Goal: Information Seeking & Learning: Check status

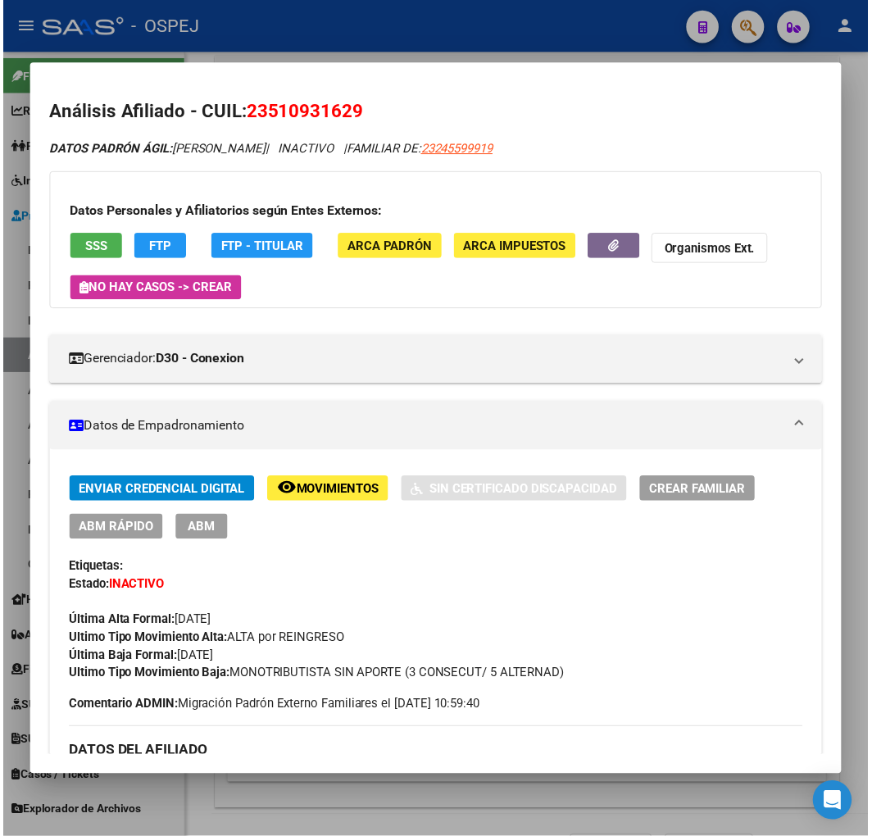
scroll to position [341, 794]
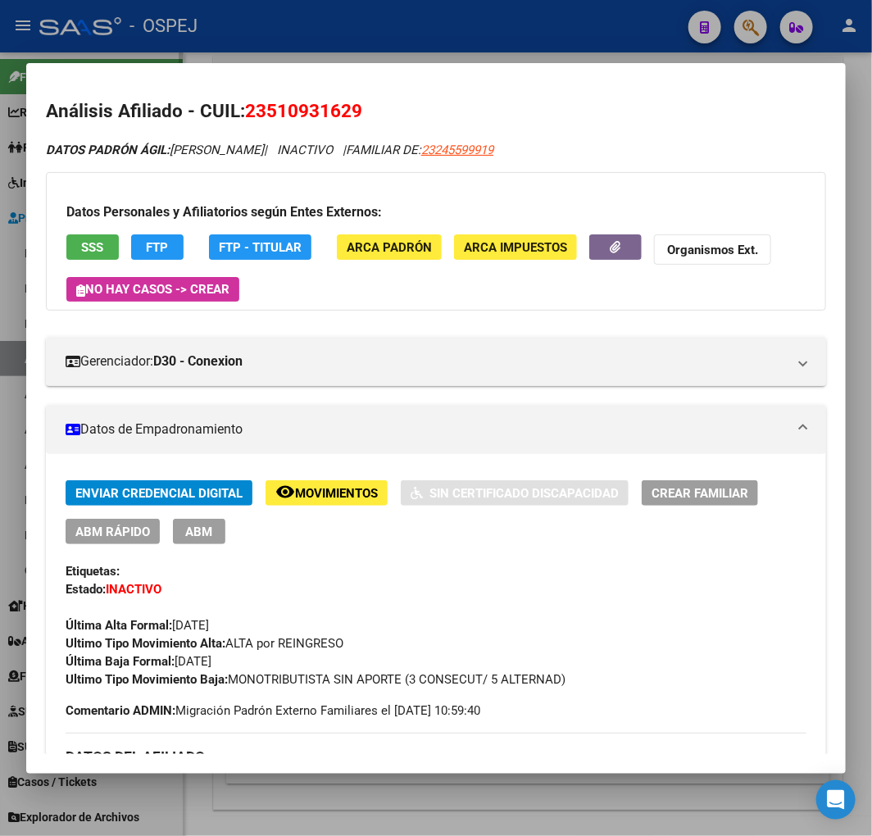
drag, startPoint x: 200, startPoint y: 53, endPoint x: 18, endPoint y: 124, distance: 195.2
click at [185, 56] on div at bounding box center [436, 418] width 872 height 836
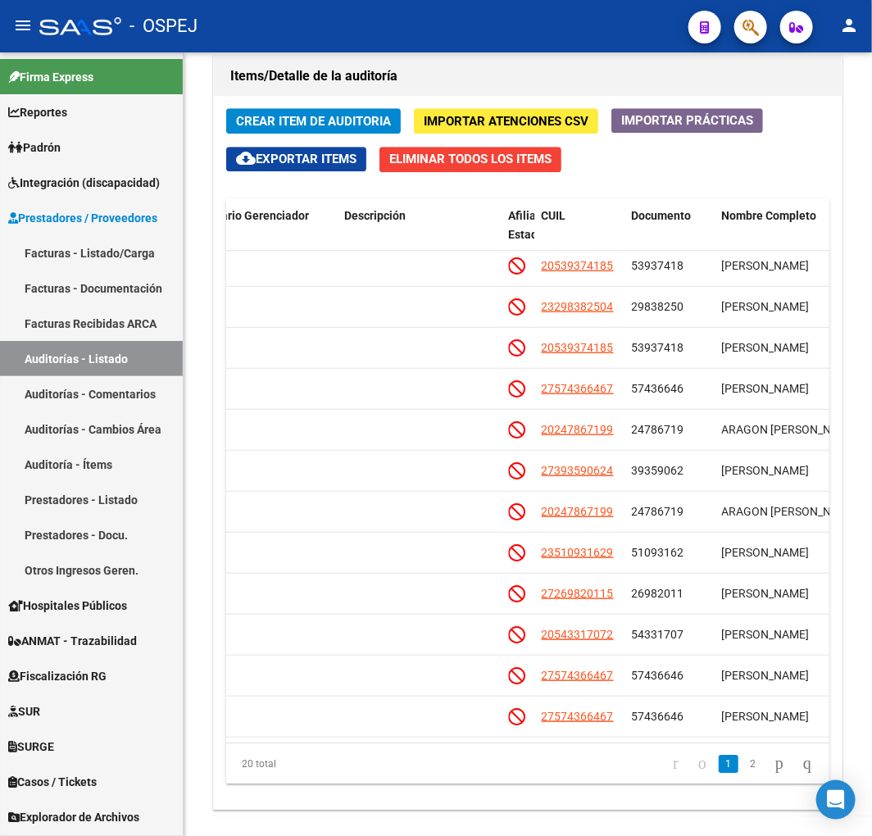
click at [763, 30] on button "button" at bounding box center [751, 27] width 33 height 33
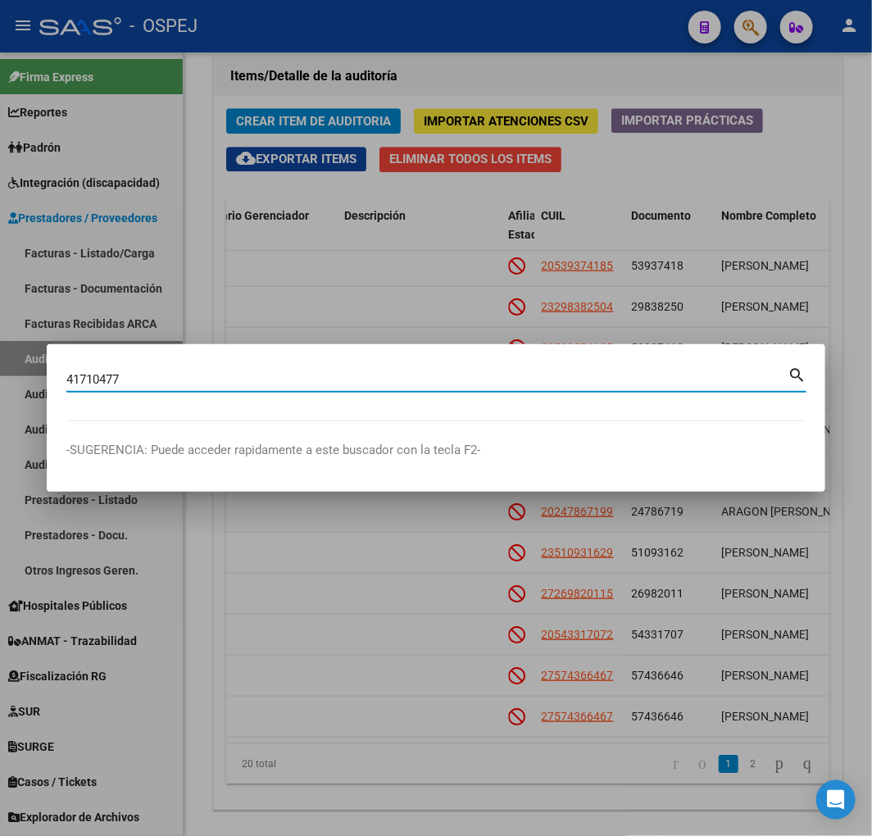
type input "41710477"
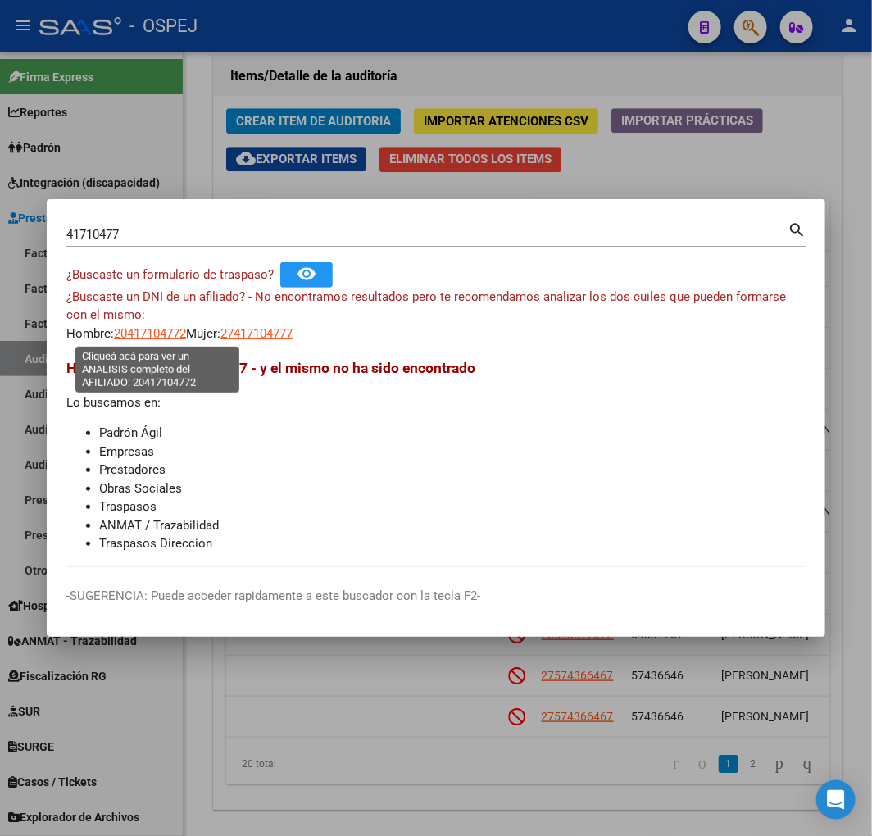
click at [164, 339] on span "20417104772" at bounding box center [150, 333] width 72 height 15
type textarea "20417104772"
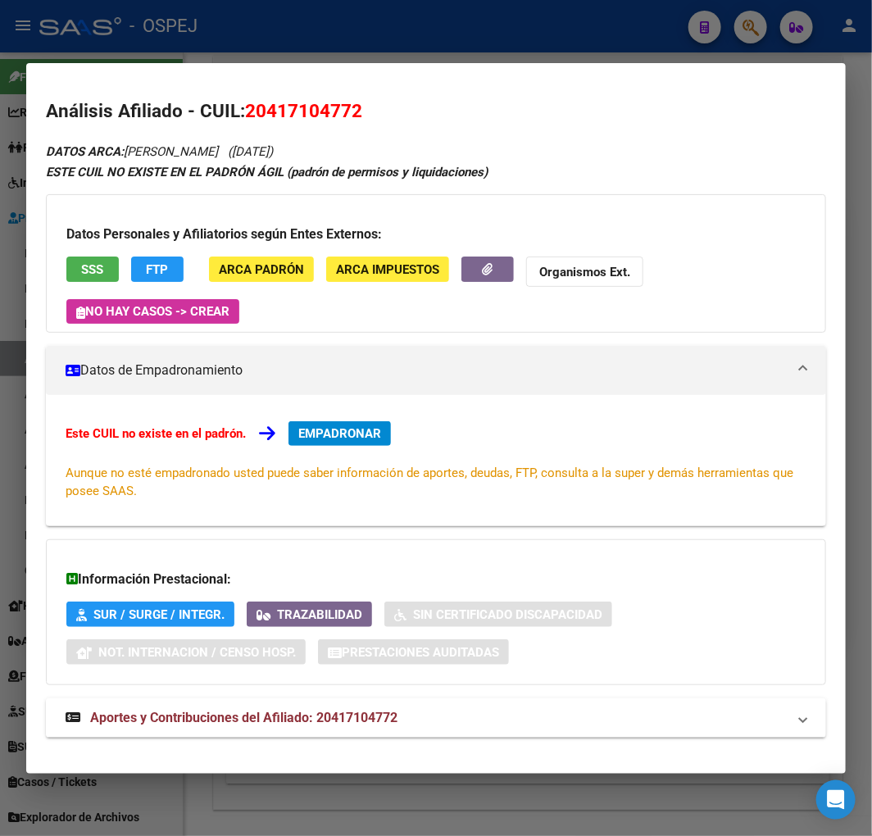
click at [478, 273] on button "button" at bounding box center [488, 269] width 52 height 25
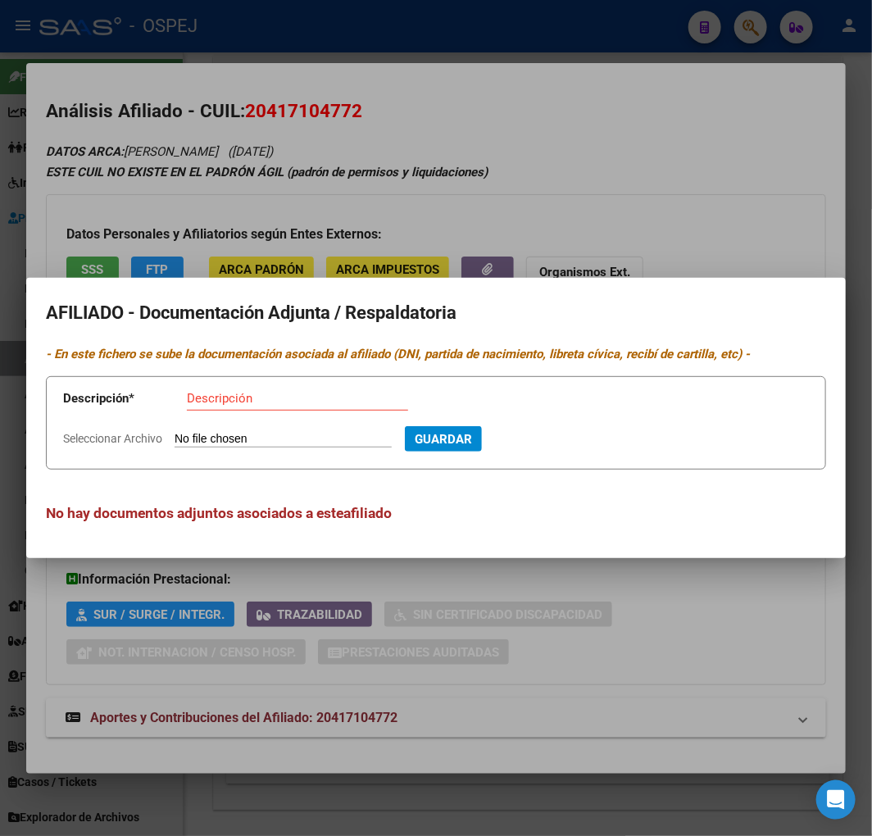
type input "C:\fakepath\WhatsApp Image 2025-08-20 at 19.21.58.jpeg"
type input "dni frente"
click at [494, 426] on button "Guardar" at bounding box center [532, 438] width 77 height 25
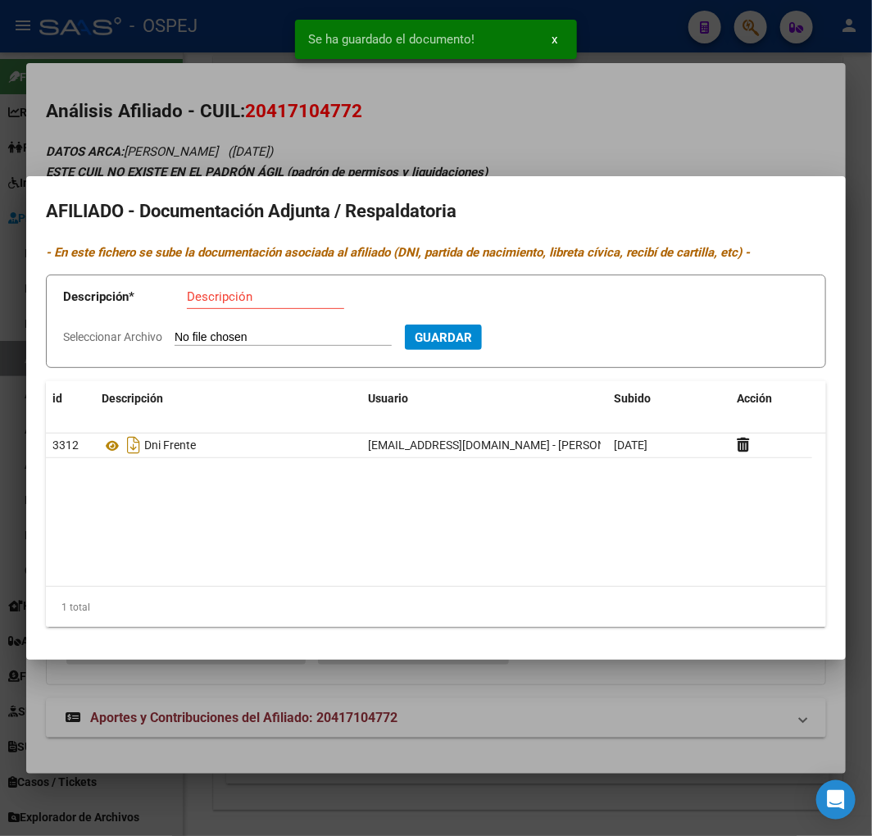
type input "C:\fakepath\WhatsApp Image 2025-08-20 at 19.21.59.jpeg"
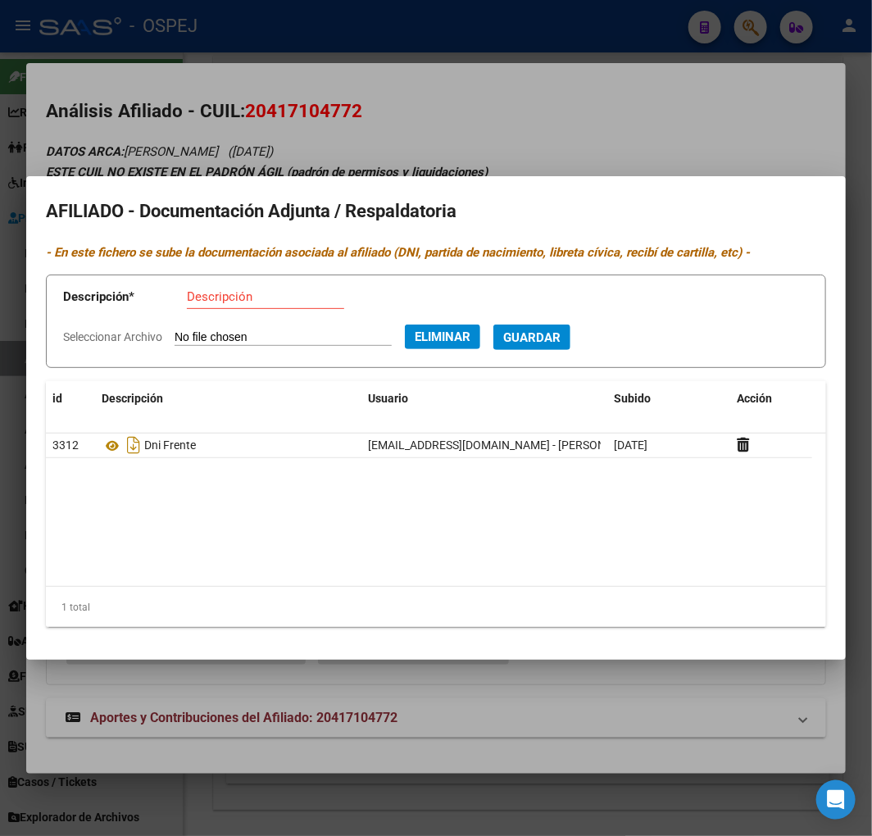
click at [236, 292] on input "Descripción" at bounding box center [265, 296] width 157 height 15
type input "dni dorso"
click at [494, 325] on button "Guardar" at bounding box center [532, 337] width 77 height 25
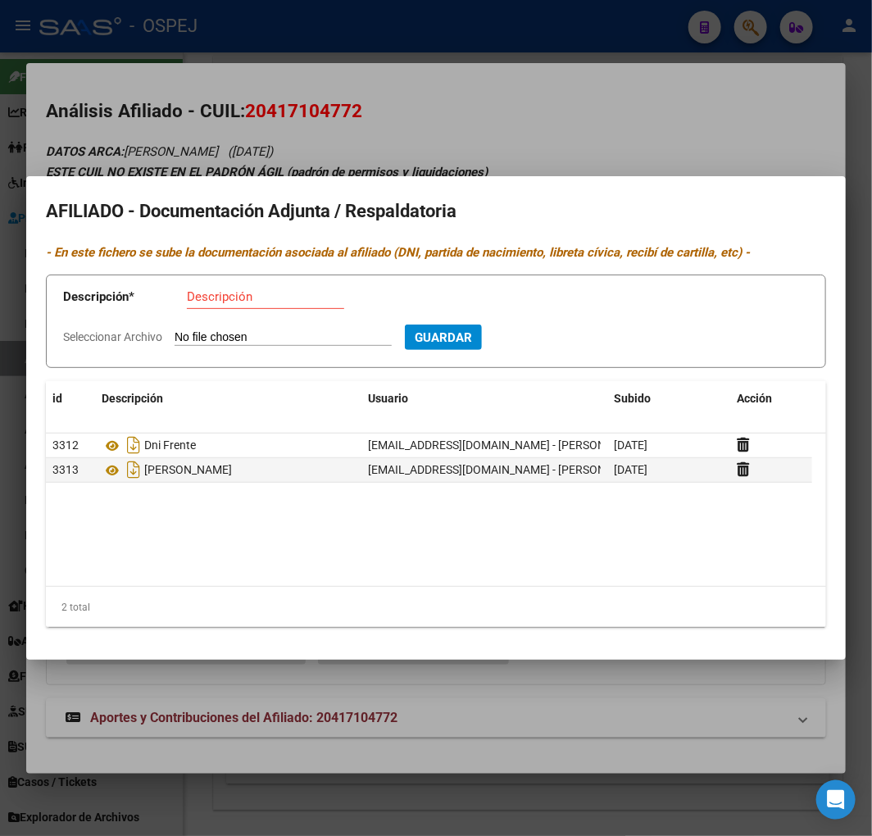
type input "C:\fakepath\WhatsApp Image 2025-08-19 at 09.29.45.jpeg"
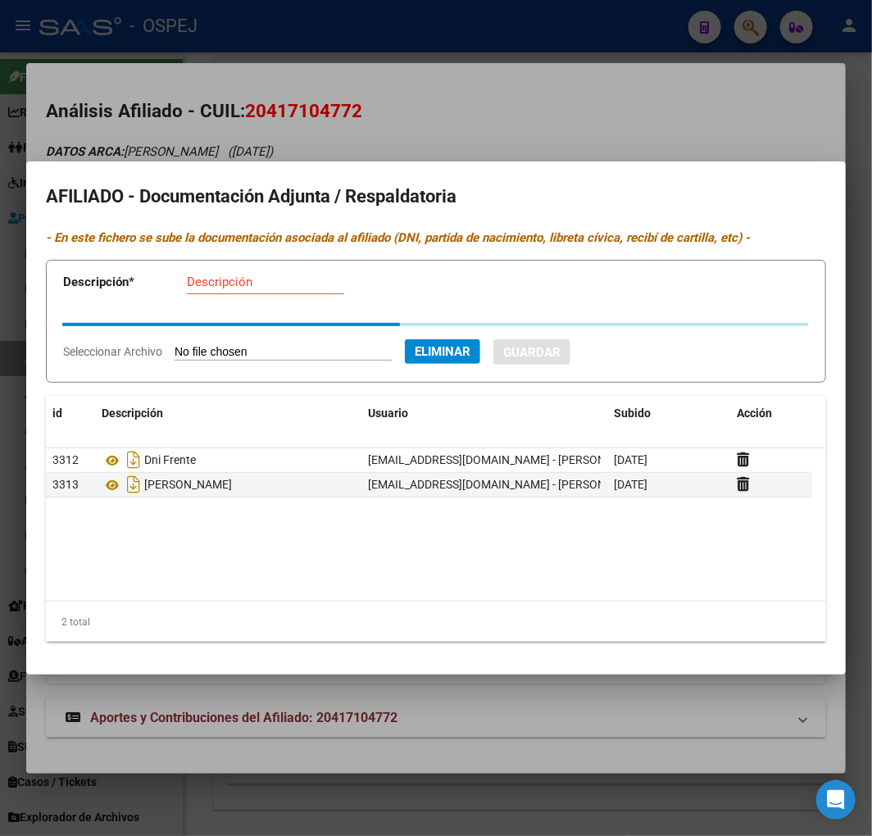
click at [249, 282] on input "Descripción" at bounding box center [265, 282] width 157 height 15
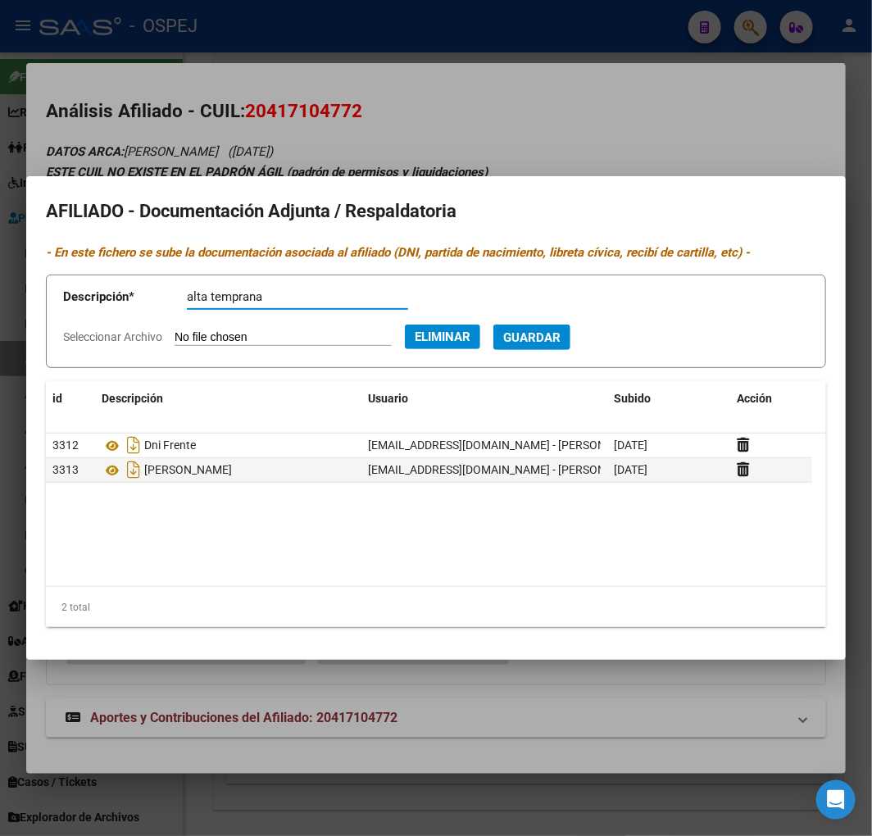
type input "alta temprana"
click at [494, 325] on button "Guardar" at bounding box center [532, 337] width 77 height 25
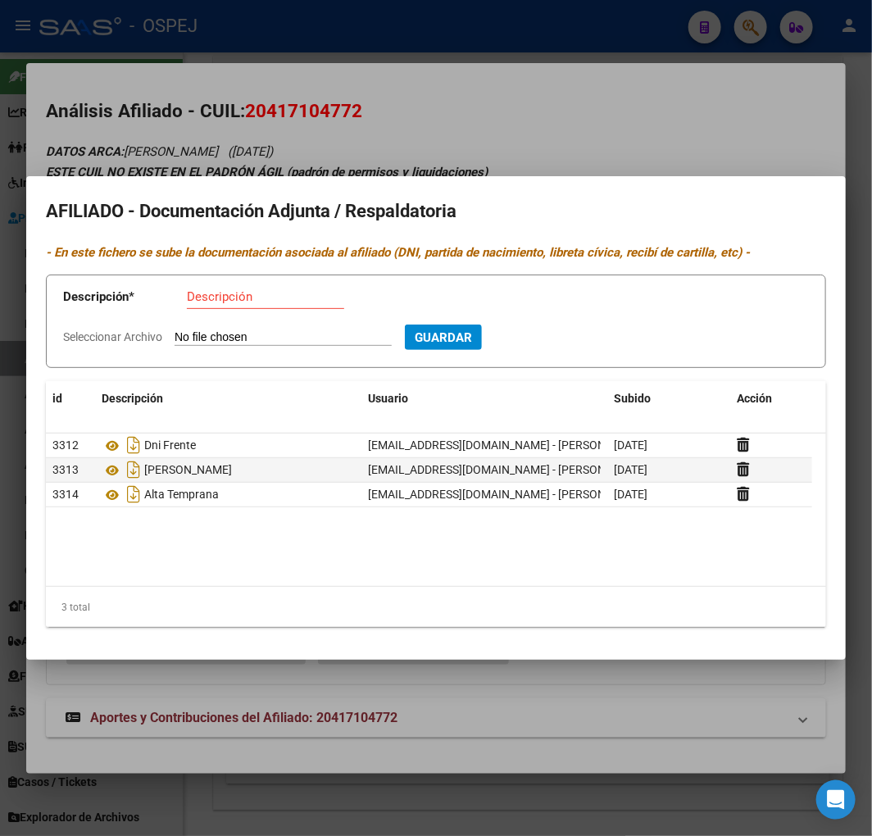
click at [338, 95] on div at bounding box center [436, 418] width 872 height 836
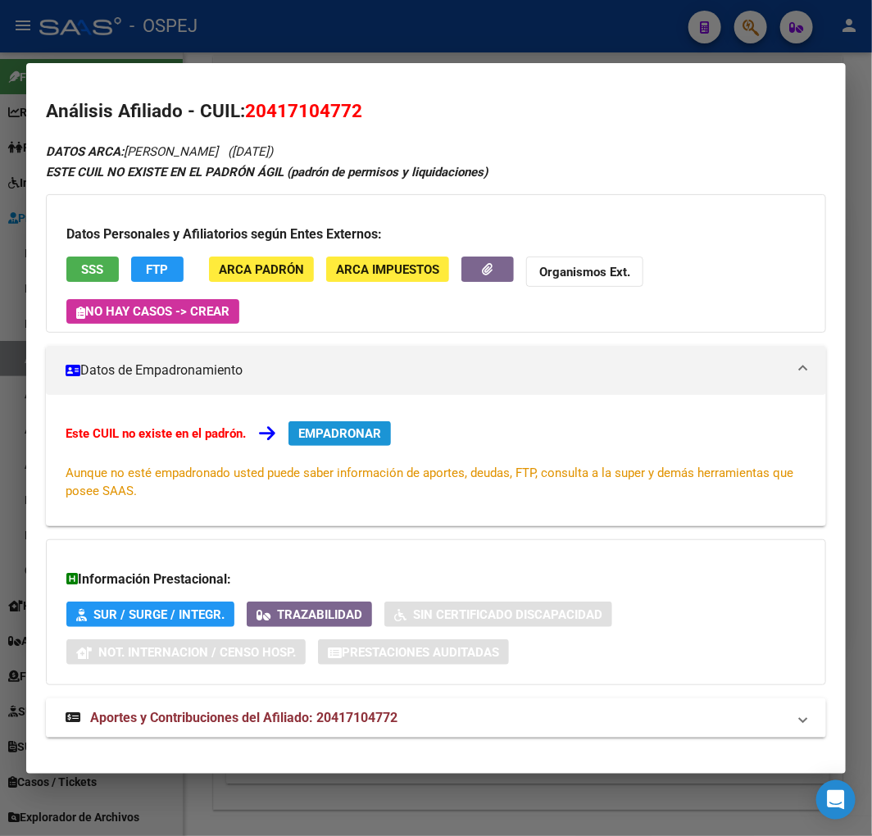
click at [381, 429] on span "EMPADRONAR" at bounding box center [339, 433] width 83 height 15
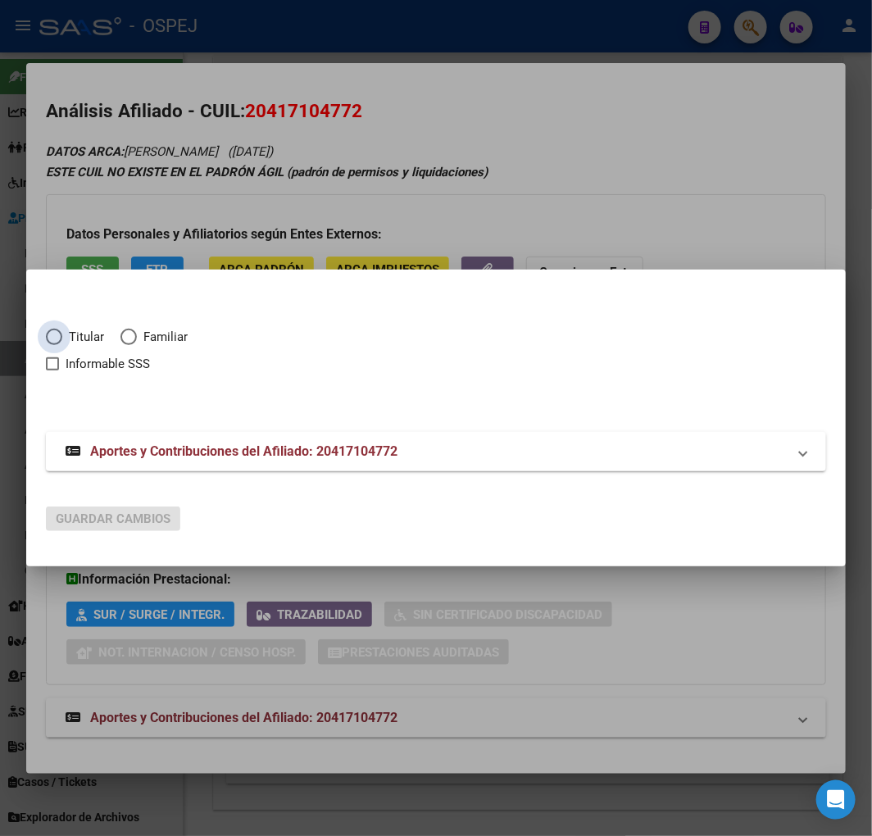
click at [102, 331] on span "Titular" at bounding box center [83, 337] width 42 height 19
click at [62, 331] on input "Titular" at bounding box center [54, 337] width 16 height 16
radio input "true"
checkbox input "true"
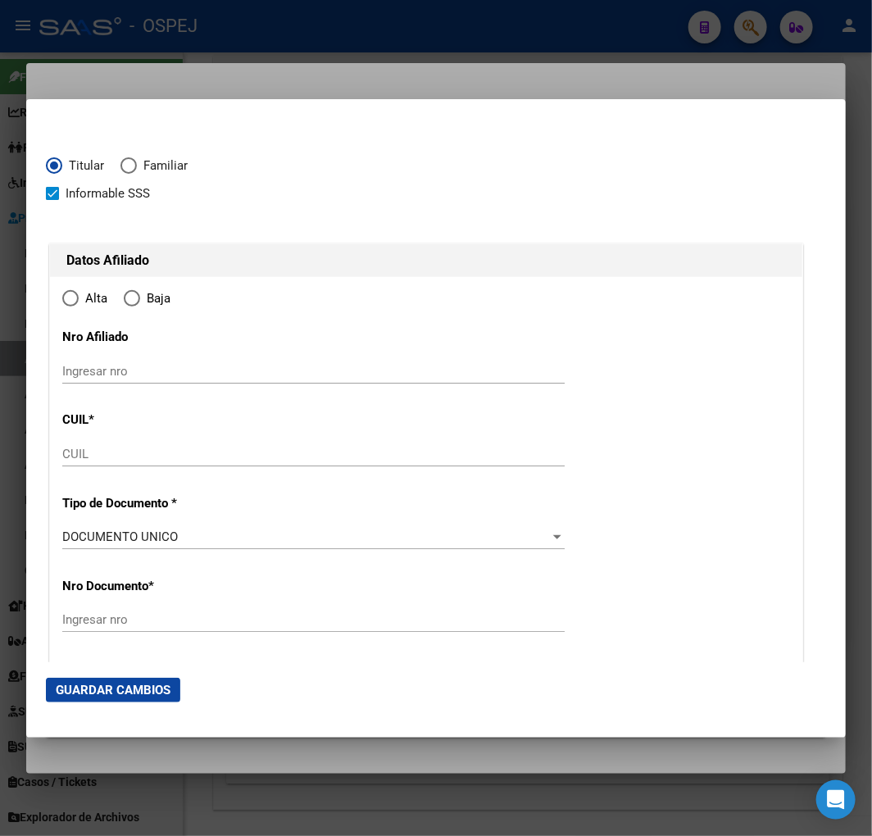
type input "20-41710477-2"
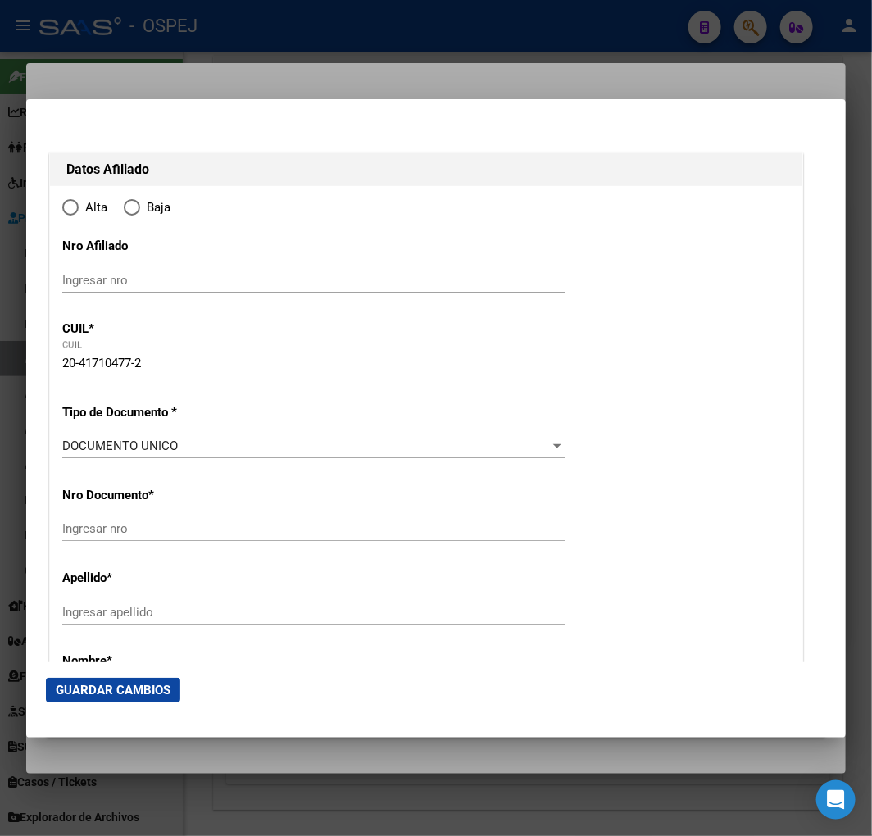
radio input "true"
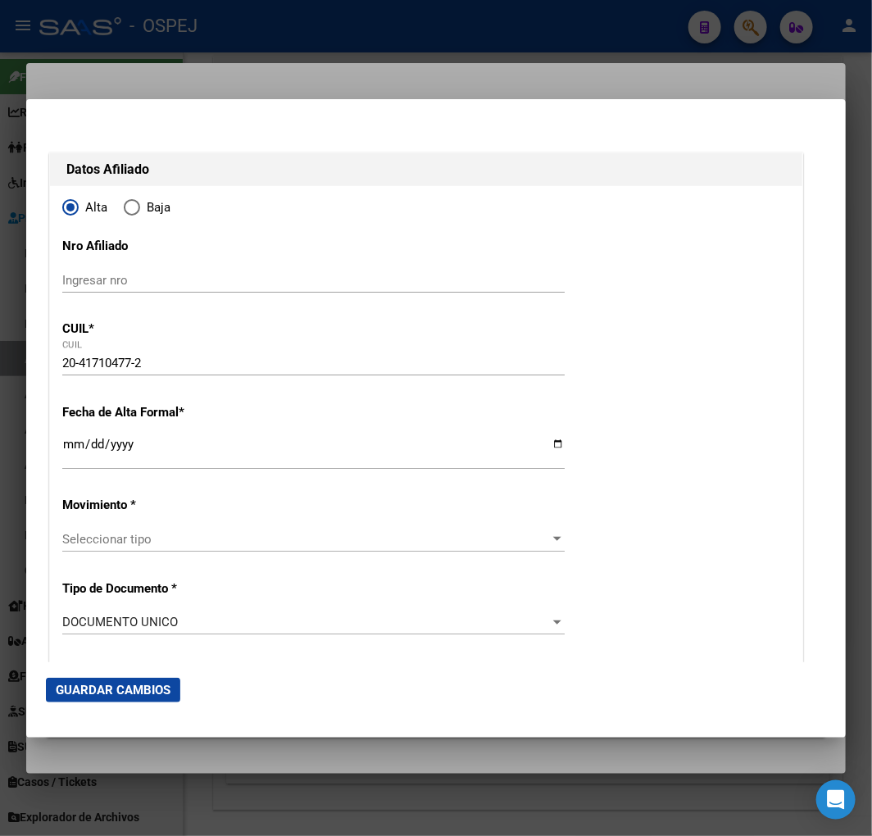
type input "41710477"
type input "GALAN"
type input "IGNACIO EZEQUIEL"
type input "1999-02-14"
type input "MERLO"
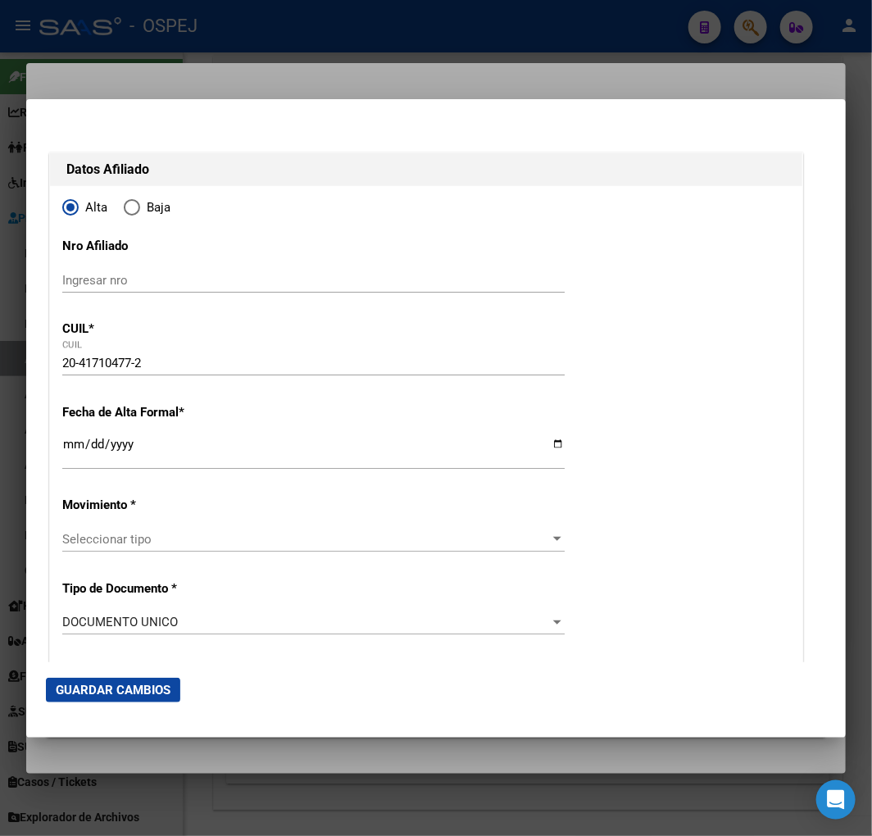
type input "1722"
type input "CORDOBA"
type input "531"
click at [62, 436] on div "Ingresar fecha" at bounding box center [313, 451] width 503 height 35
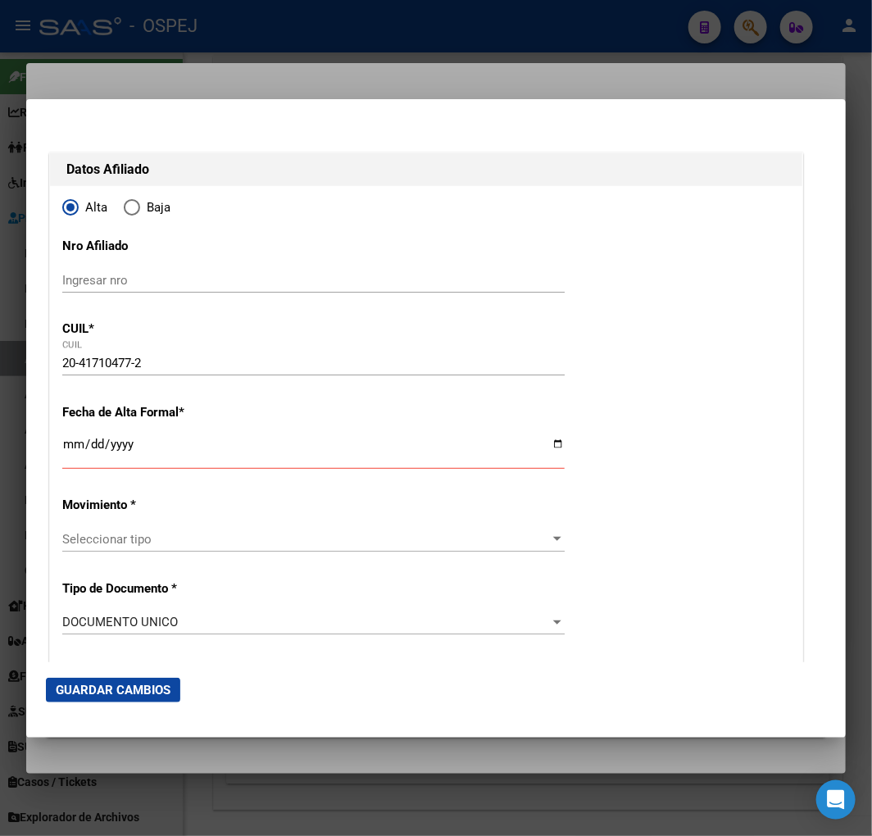
click at [77, 448] on input "Ingresar fecha" at bounding box center [313, 451] width 503 height 26
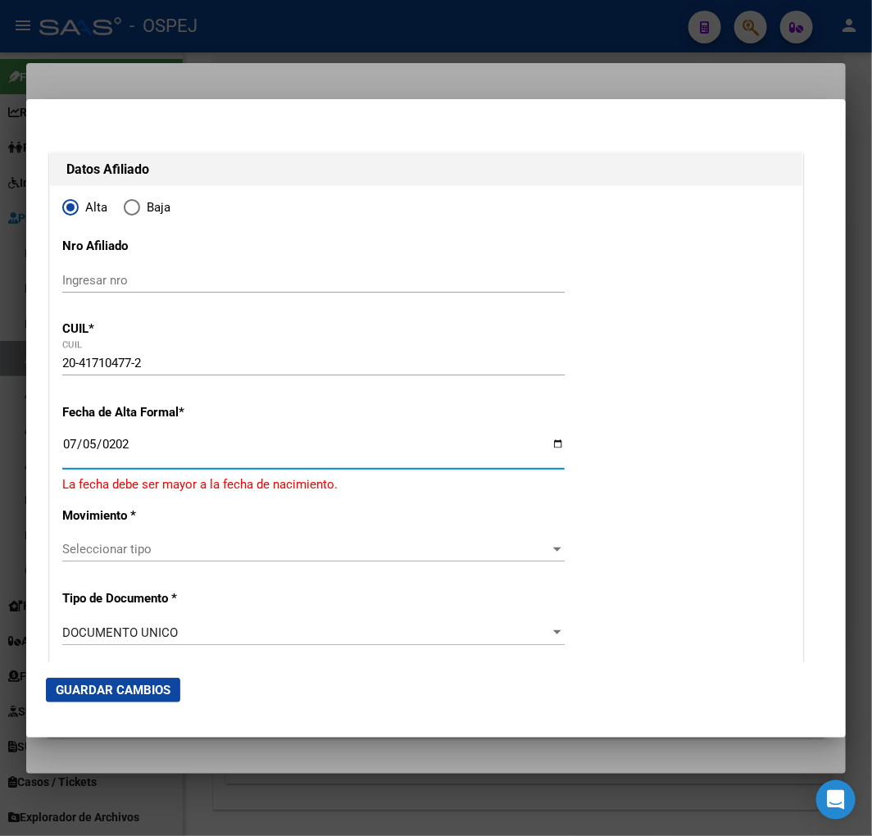
type input "2025-07-05"
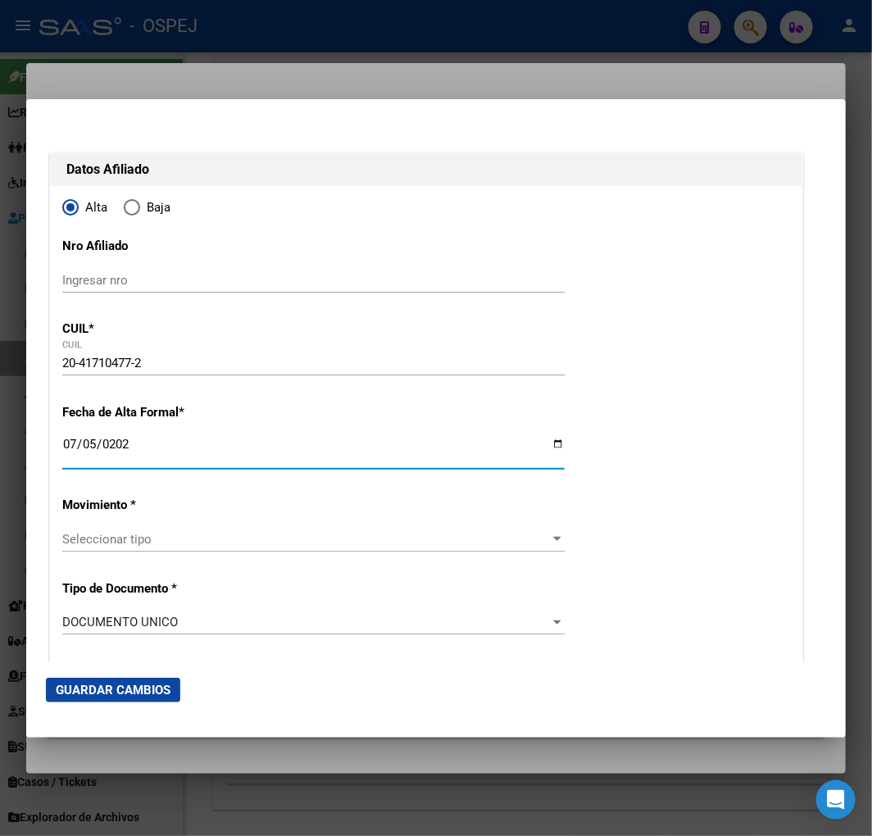
scroll to position [182, 0]
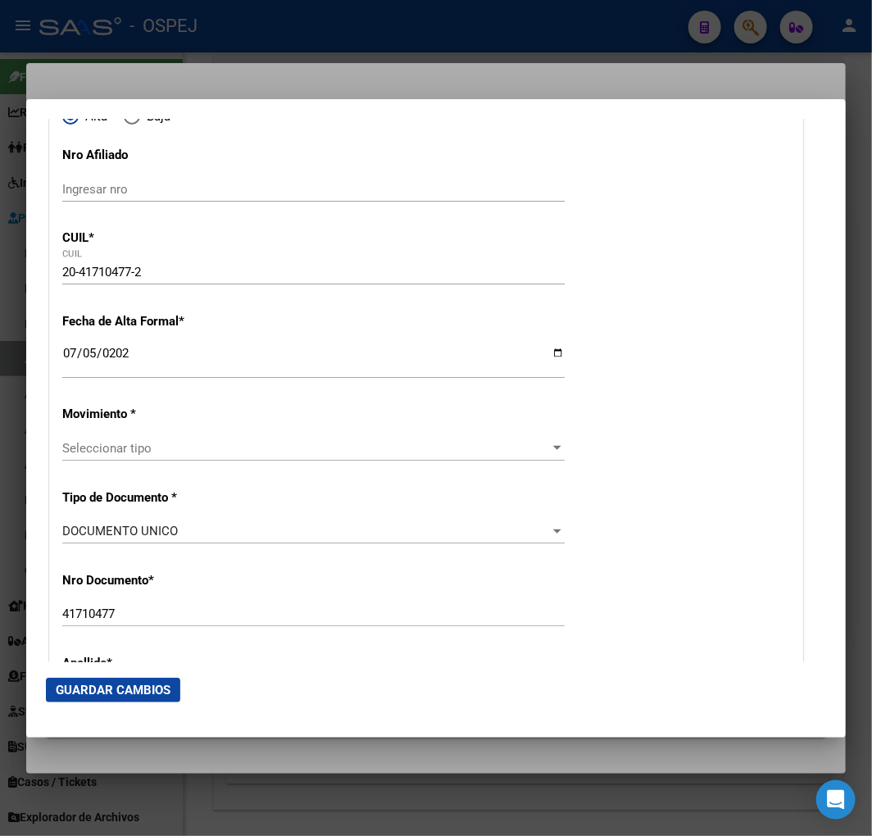
click at [105, 453] on div "Seleccionar tipo Seleccionar tipo" at bounding box center [313, 448] width 503 height 25
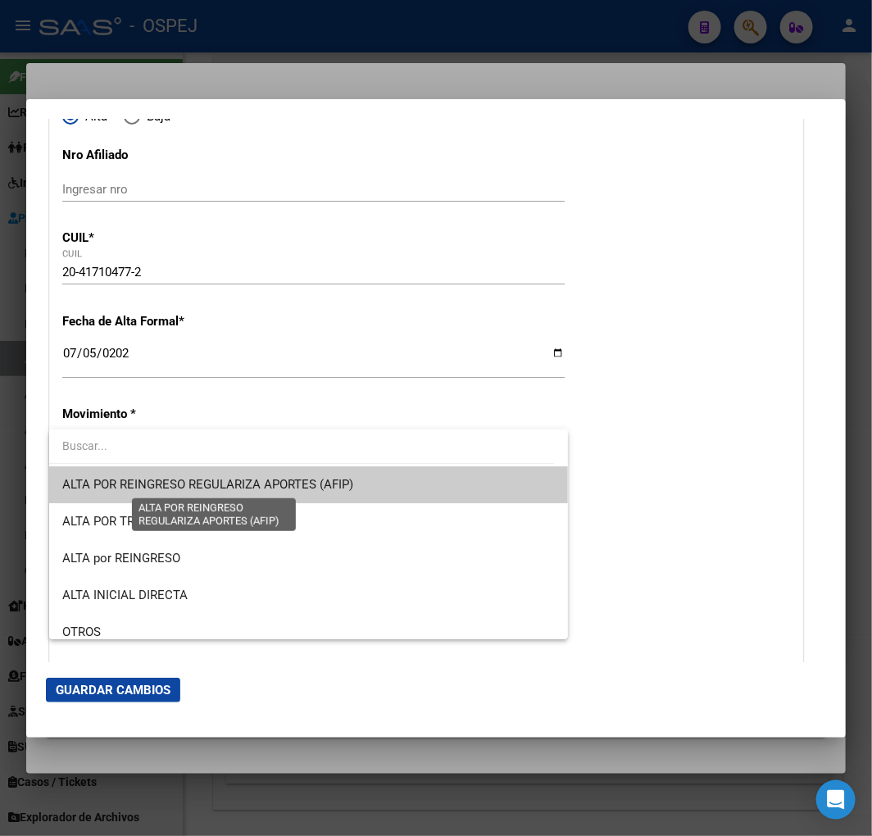
click at [110, 490] on span "ALTA POR REINGRESO REGULARIZA APORTES (AFIP)" at bounding box center [207, 484] width 291 height 15
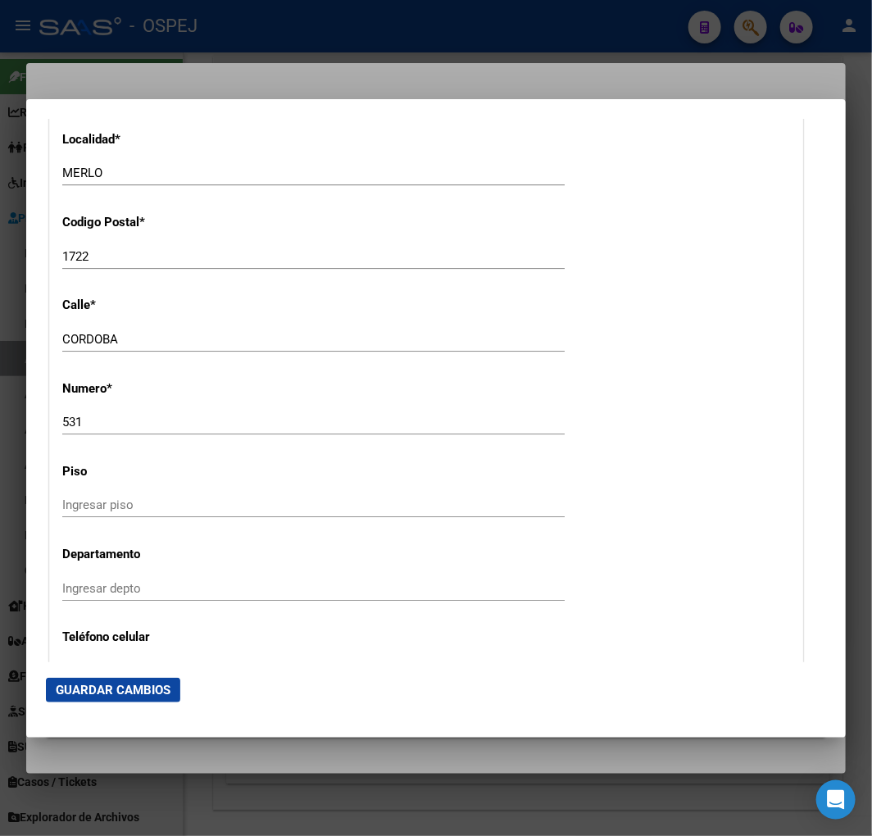
scroll to position [1731, 0]
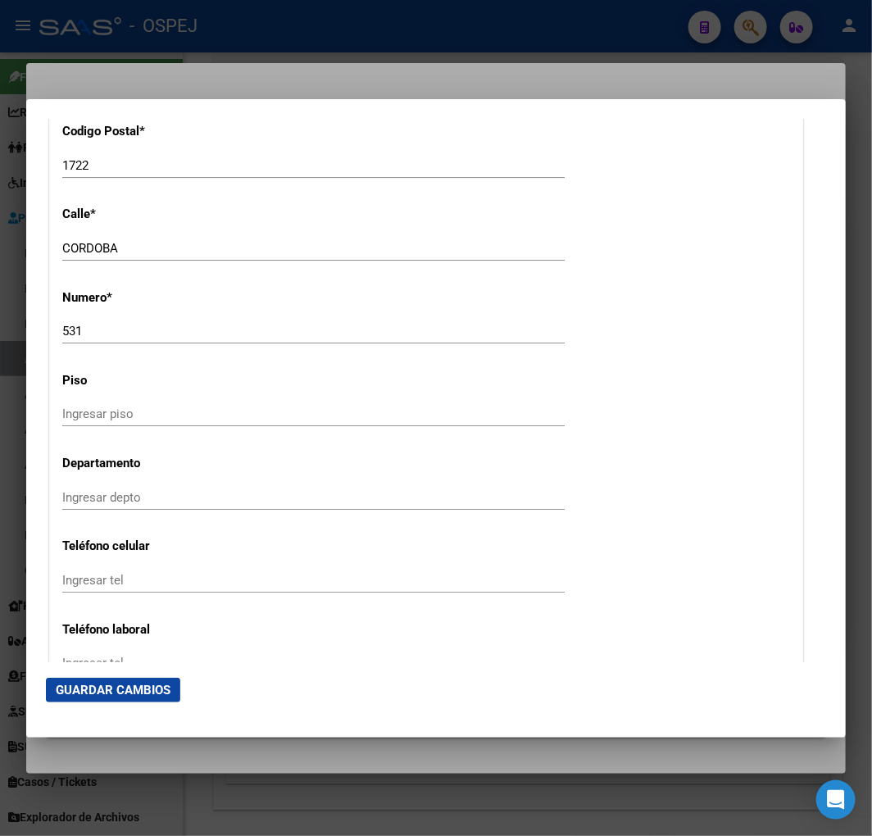
click at [118, 580] on input "Ingresar tel" at bounding box center [313, 580] width 503 height 15
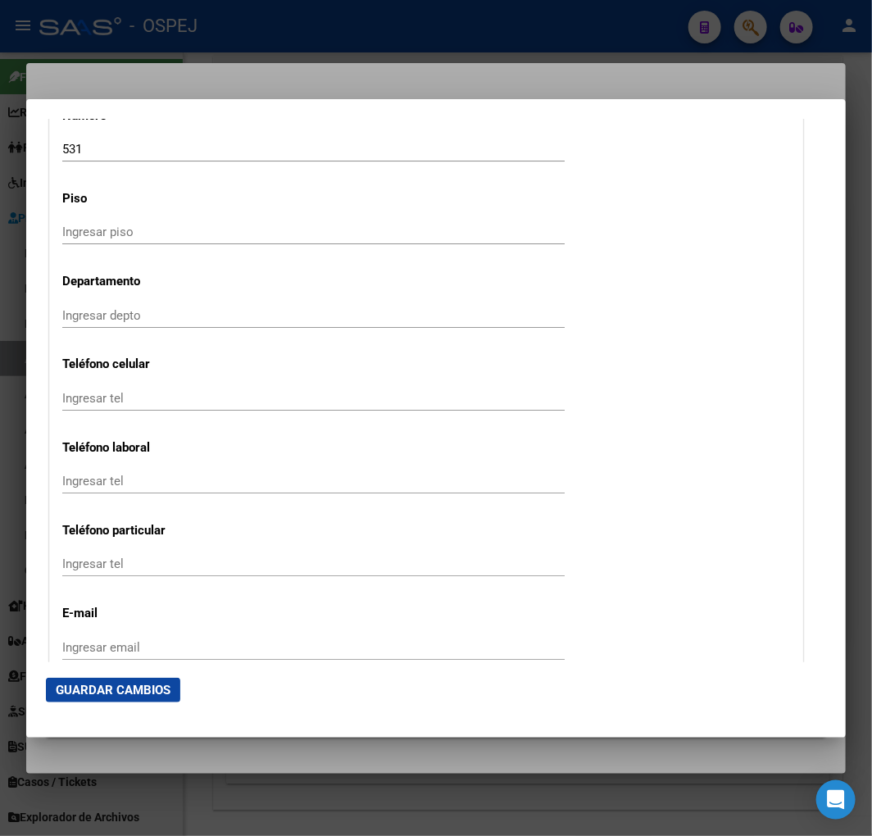
click at [121, 481] on input "Ingresar tel" at bounding box center [313, 481] width 503 height 15
drag, startPoint x: 121, startPoint y: 481, endPoint x: 78, endPoint y: 392, distance: 99.4
click at [78, 392] on input "Ingresar tel" at bounding box center [313, 398] width 503 height 15
paste input "+54 9 11 3418-4095"
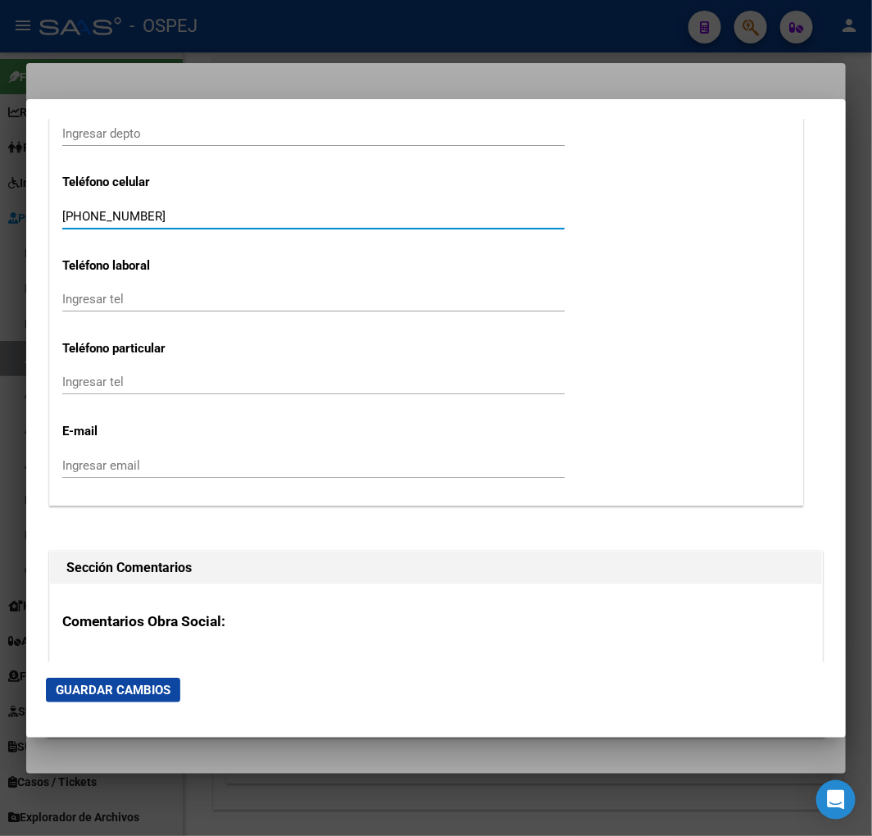
type input "+54 9 11 3418-4095"
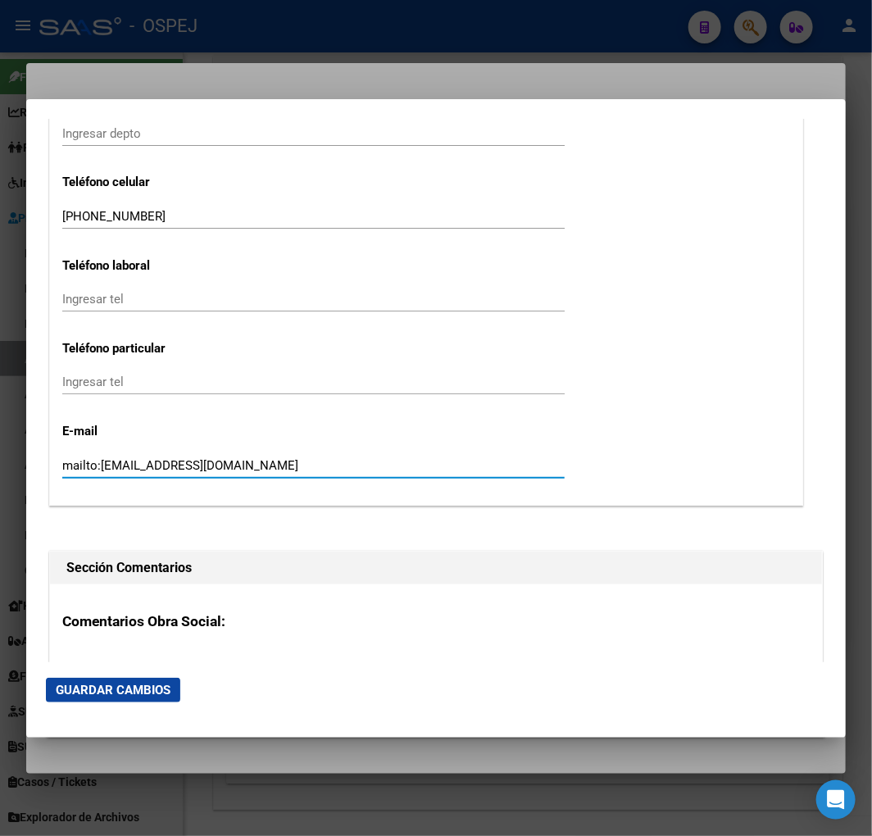
click at [129, 470] on input "mailto:nachogalan12.1999@gmail.com" at bounding box center [313, 465] width 503 height 15
drag, startPoint x: 102, startPoint y: 469, endPoint x: -744, endPoint y: 589, distance: 854.6
click at [0, 589] on html "menu - OSPEJ person Firma Express Reportes Ingresos Devengados Detalles por CUI…" at bounding box center [436, 418] width 872 height 836
type input "nachogalan12.1999@gmail.com"
click at [164, 695] on span "Guardar Cambios" at bounding box center [113, 690] width 115 height 15
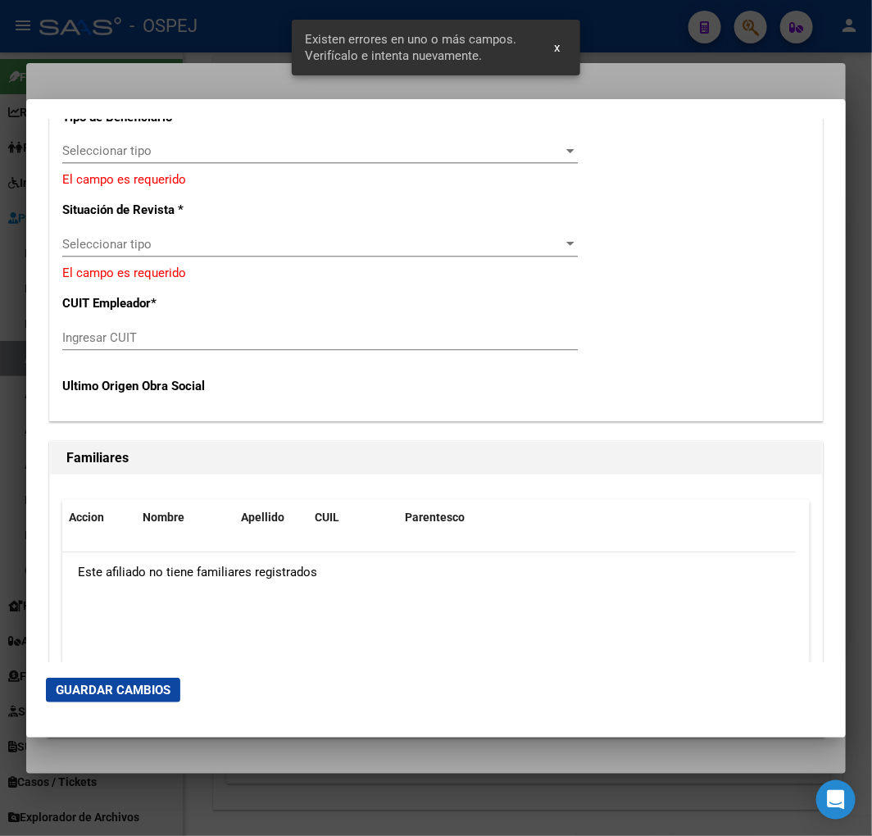
scroll to position [2834, 0]
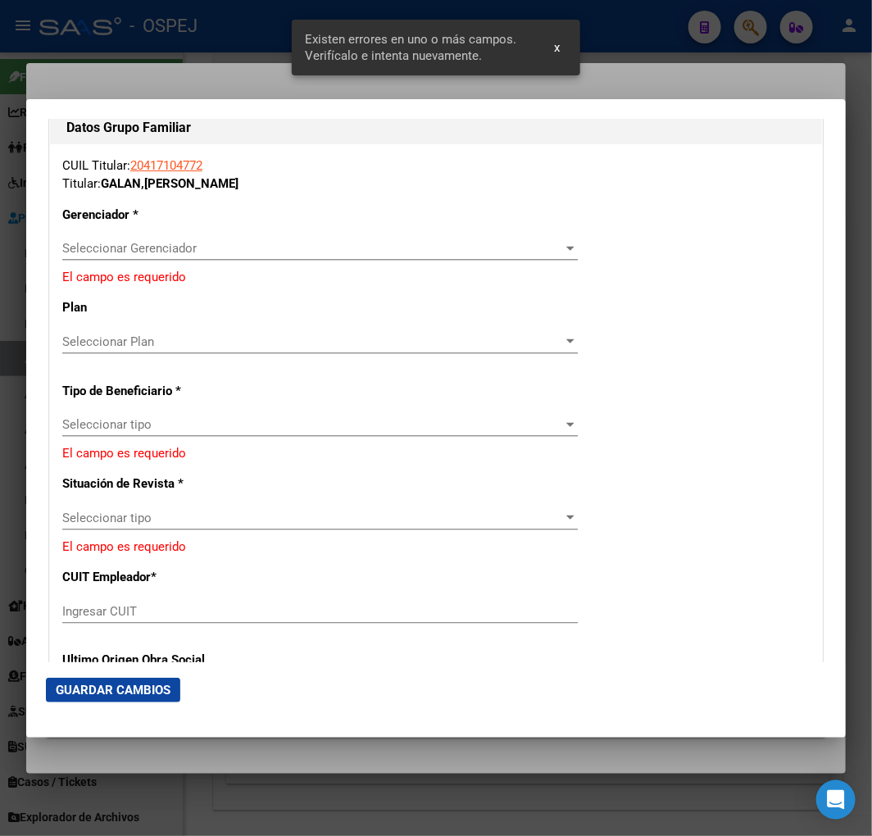
click at [134, 233] on div "CUIL Titular: 20417104772 Titular: GALAN , IGNACIO EZEQUIEL Gerenciador * Selec…" at bounding box center [436, 419] width 772 height 550
click at [141, 248] on span "Seleccionar Gerenciador" at bounding box center [312, 248] width 501 height 15
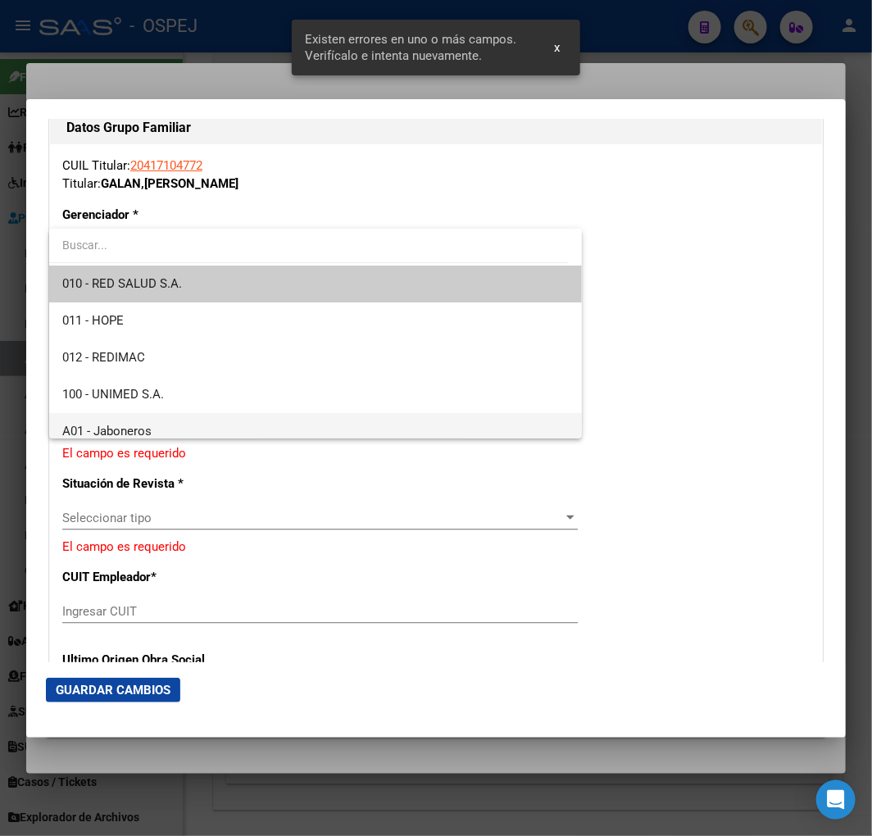
click at [177, 427] on span "A01 - Jaboneros" at bounding box center [315, 431] width 507 height 37
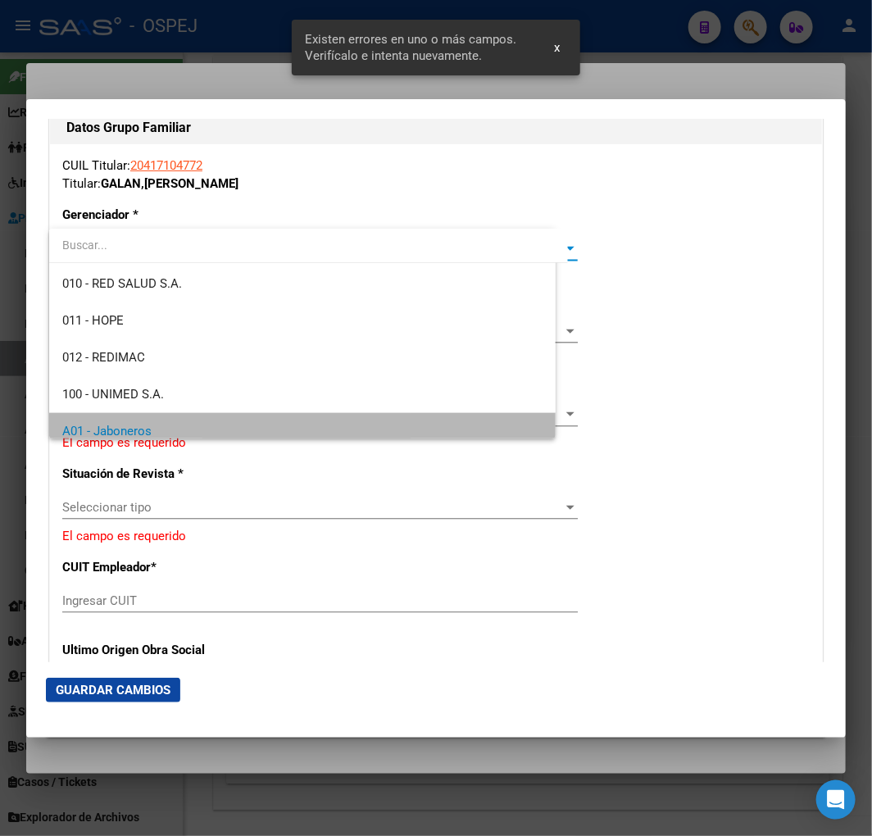
scroll to position [9, 0]
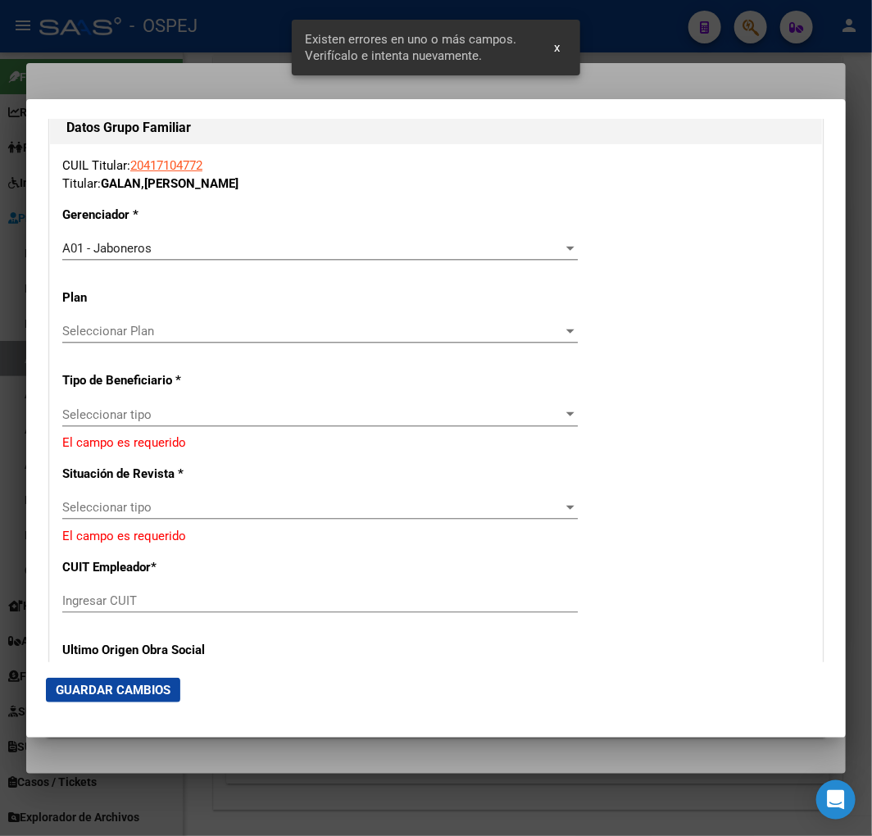
click at [177, 421] on div "Seleccionar tipo Seleccionar tipo" at bounding box center [320, 415] width 516 height 25
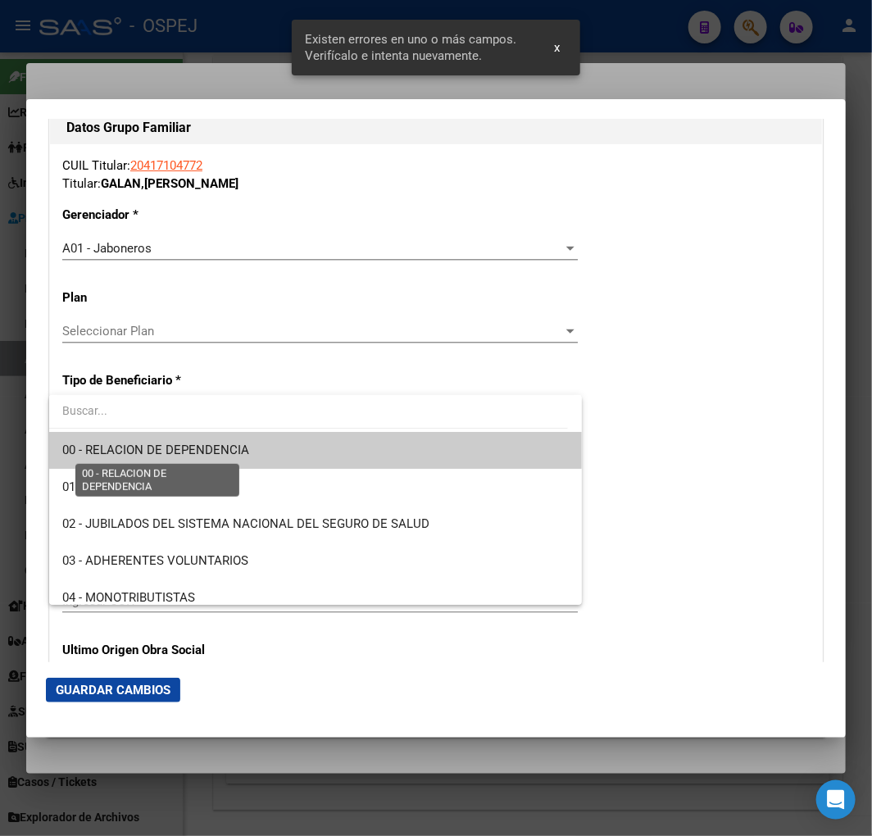
click at [179, 449] on span "00 - RELACION DE DEPENDENCIA" at bounding box center [155, 450] width 187 height 15
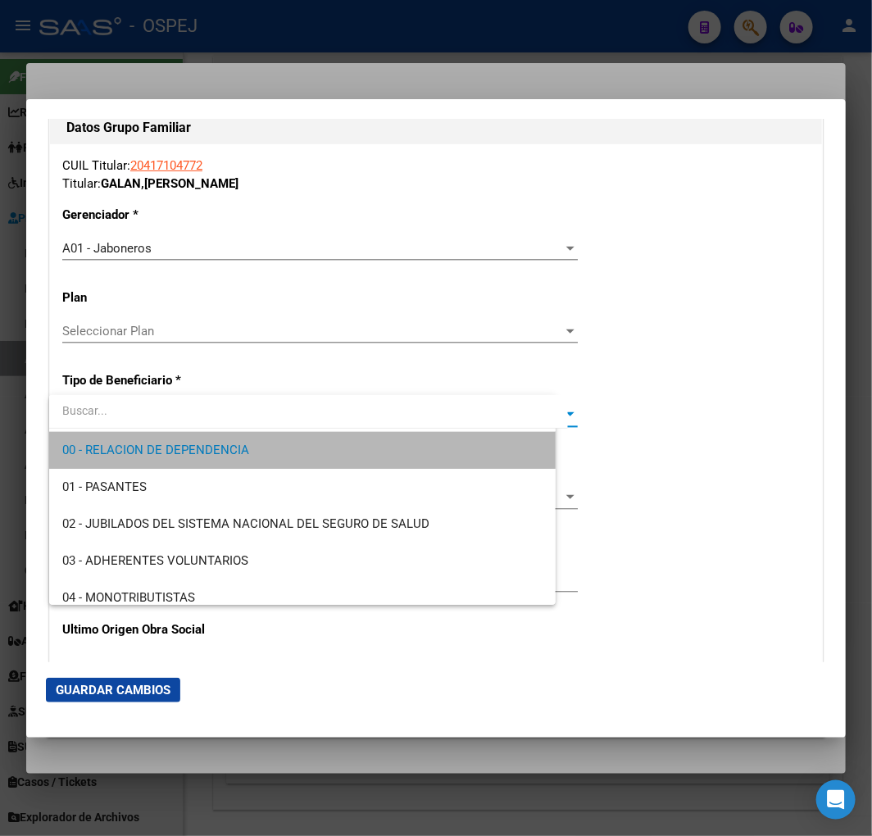
type input "30-70798632-4"
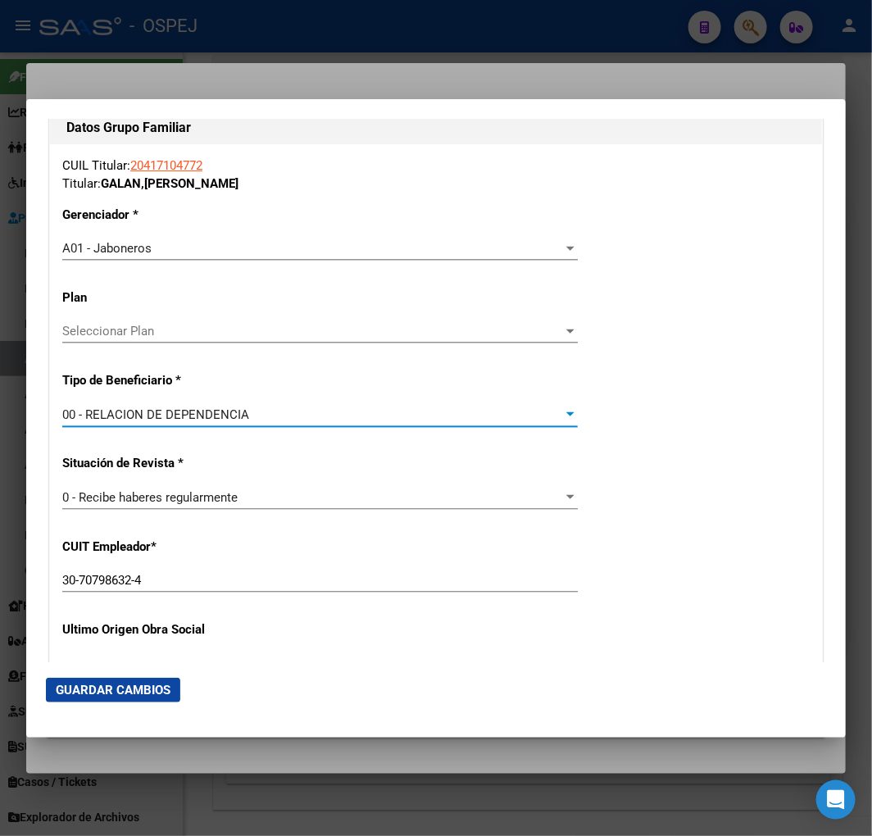
click at [157, 693] on span "Guardar Cambios" at bounding box center [113, 690] width 115 height 15
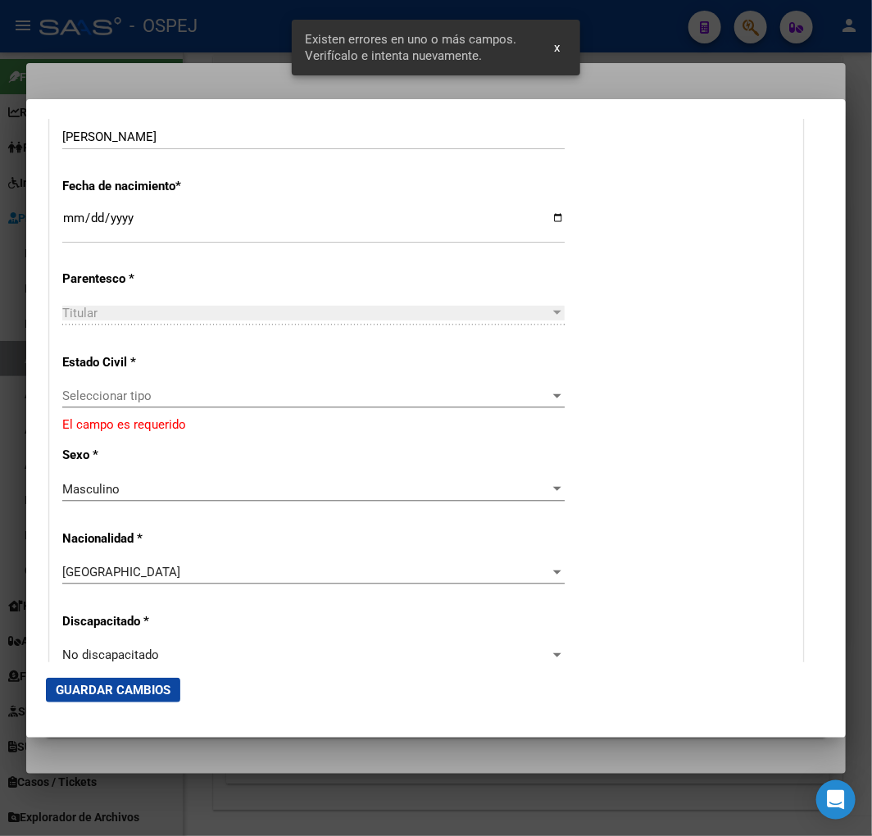
scroll to position [735, 0]
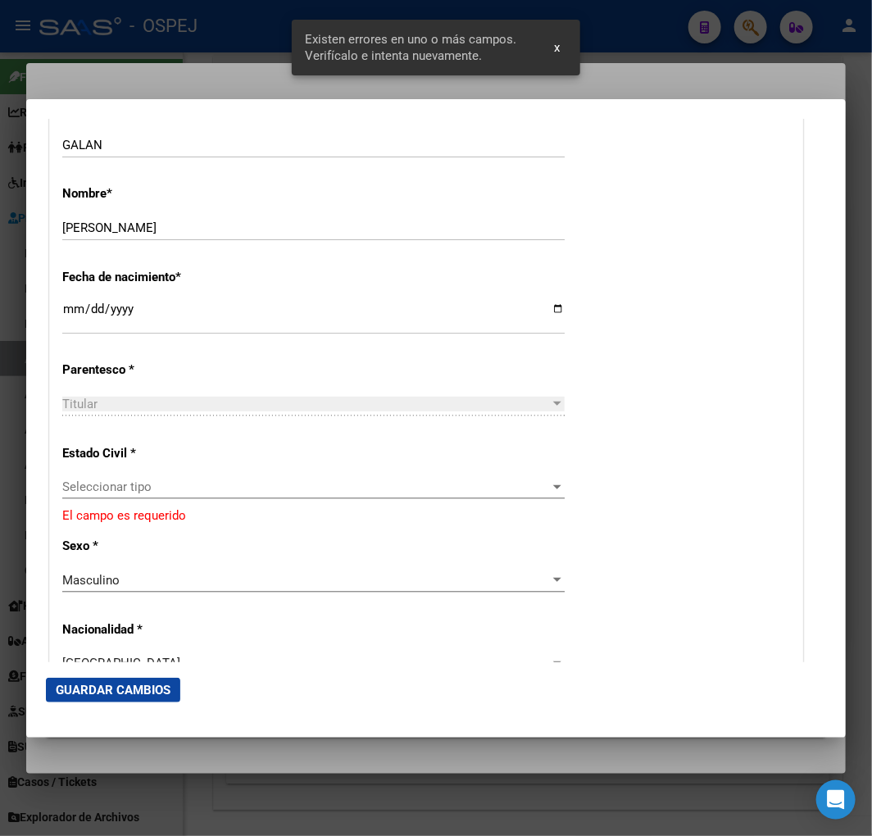
click at [153, 498] on div "Seleccionar tipo Seleccionar tipo" at bounding box center [313, 487] width 503 height 25
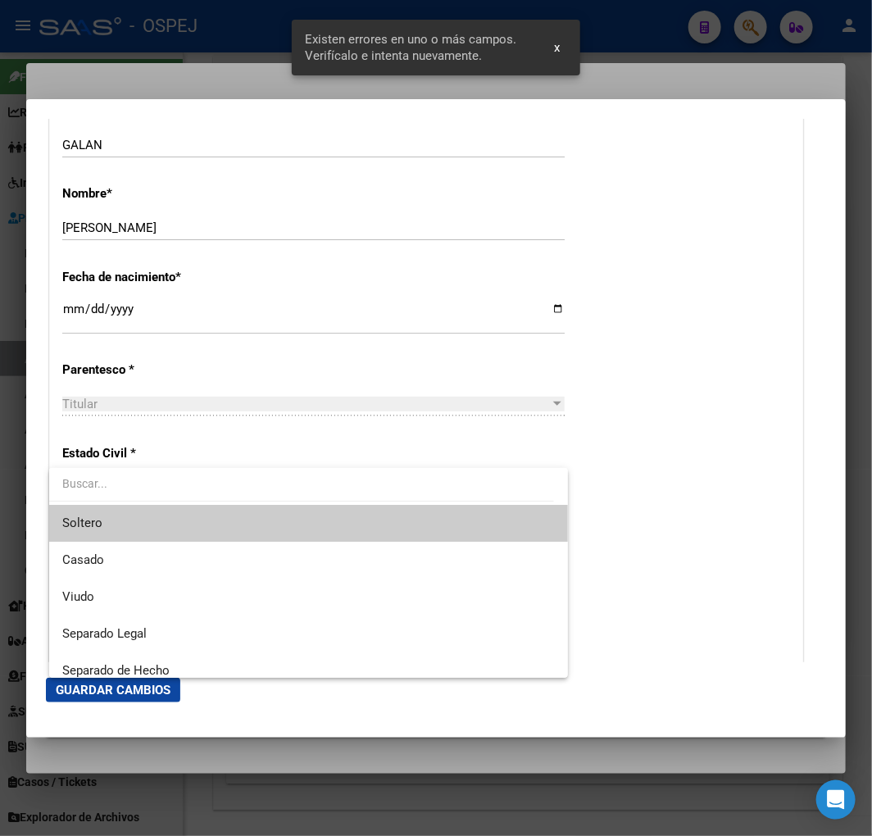
click at [138, 519] on span "Soltero" at bounding box center [308, 523] width 493 height 37
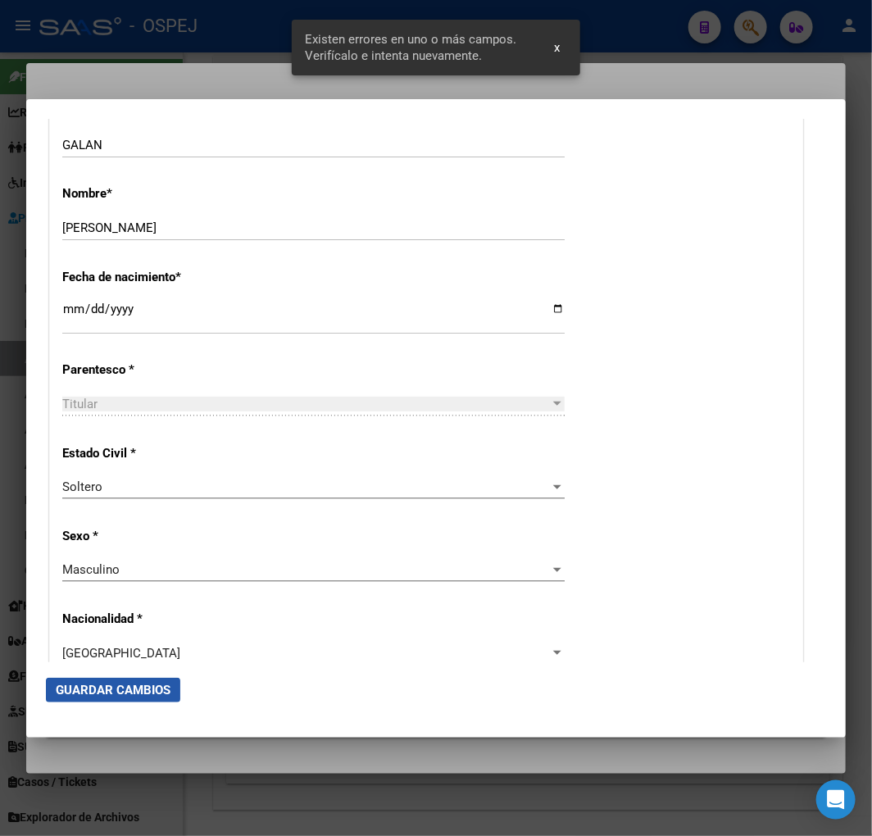
click at [132, 691] on span "Guardar Cambios" at bounding box center [113, 690] width 115 height 15
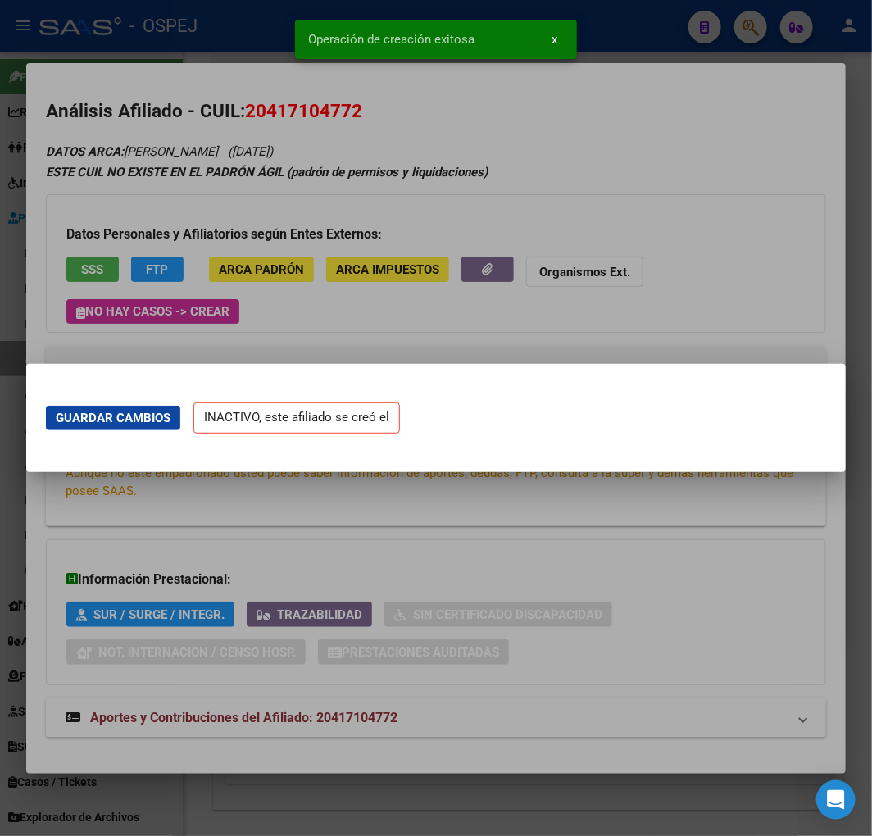
scroll to position [0, 0]
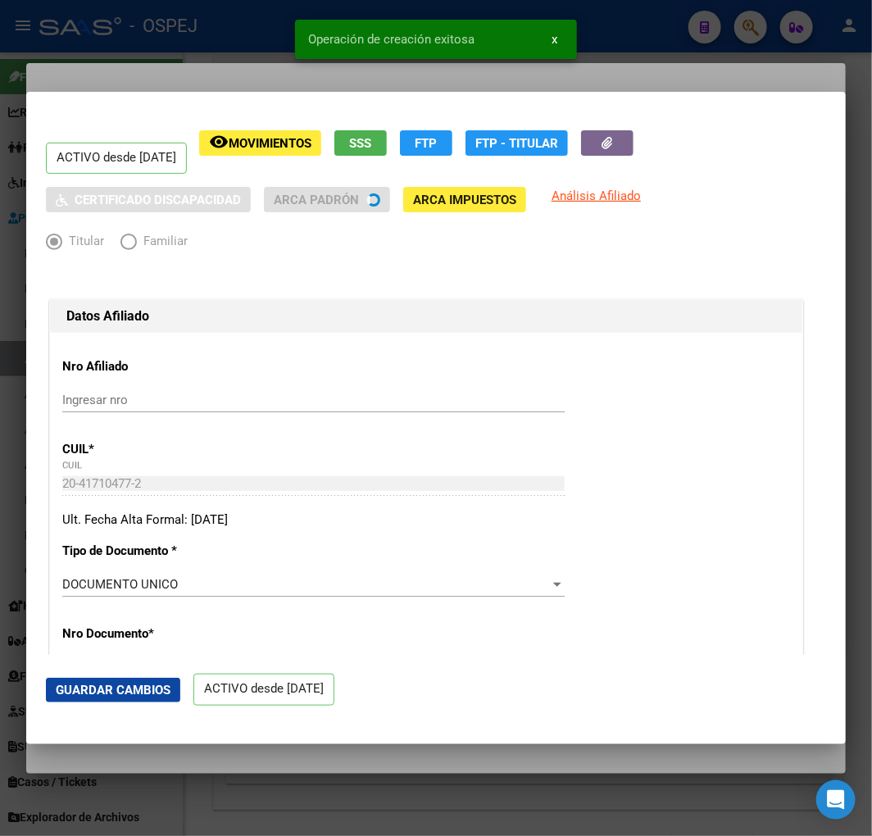
click at [172, 56] on div at bounding box center [436, 418] width 872 height 836
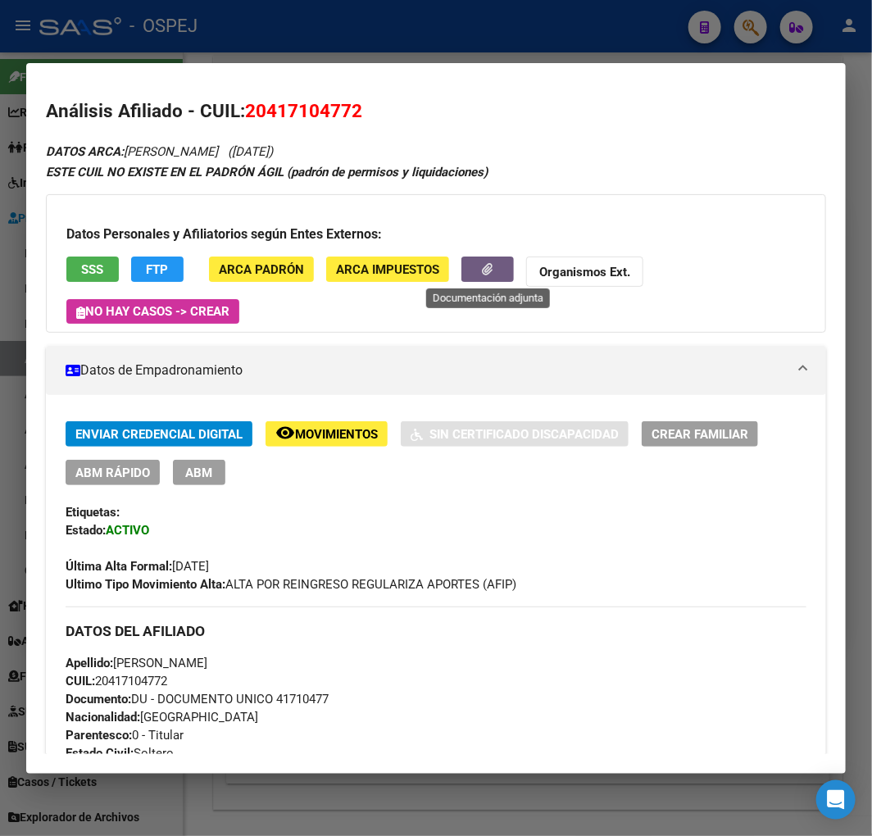
click at [505, 282] on button "button" at bounding box center [488, 269] width 52 height 25
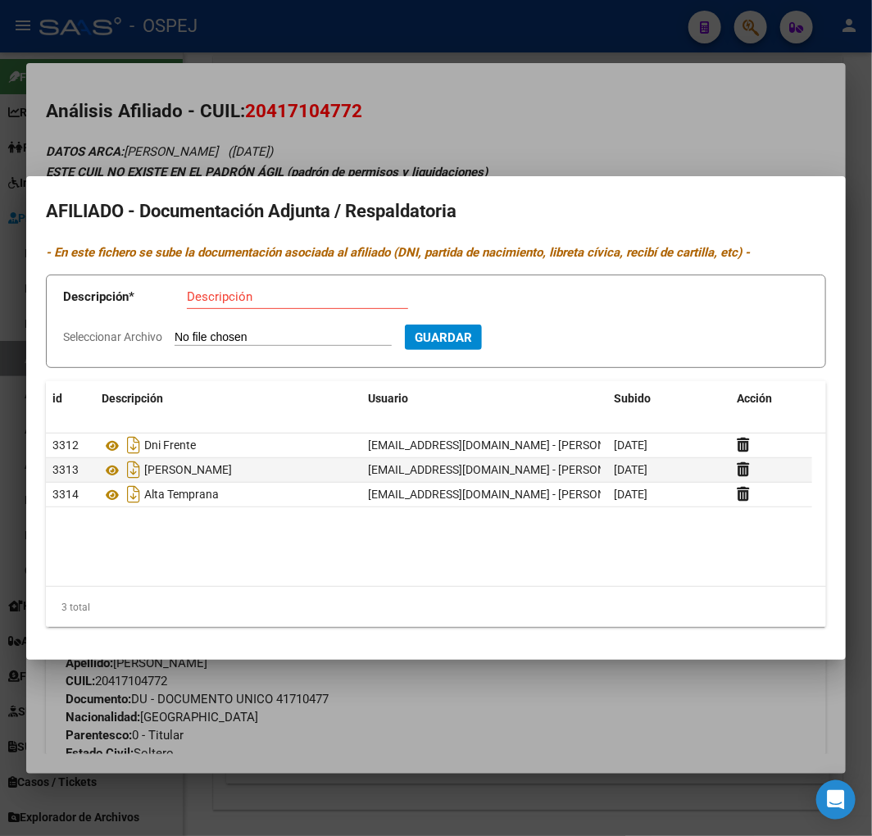
click at [363, 125] on div at bounding box center [436, 418] width 872 height 836
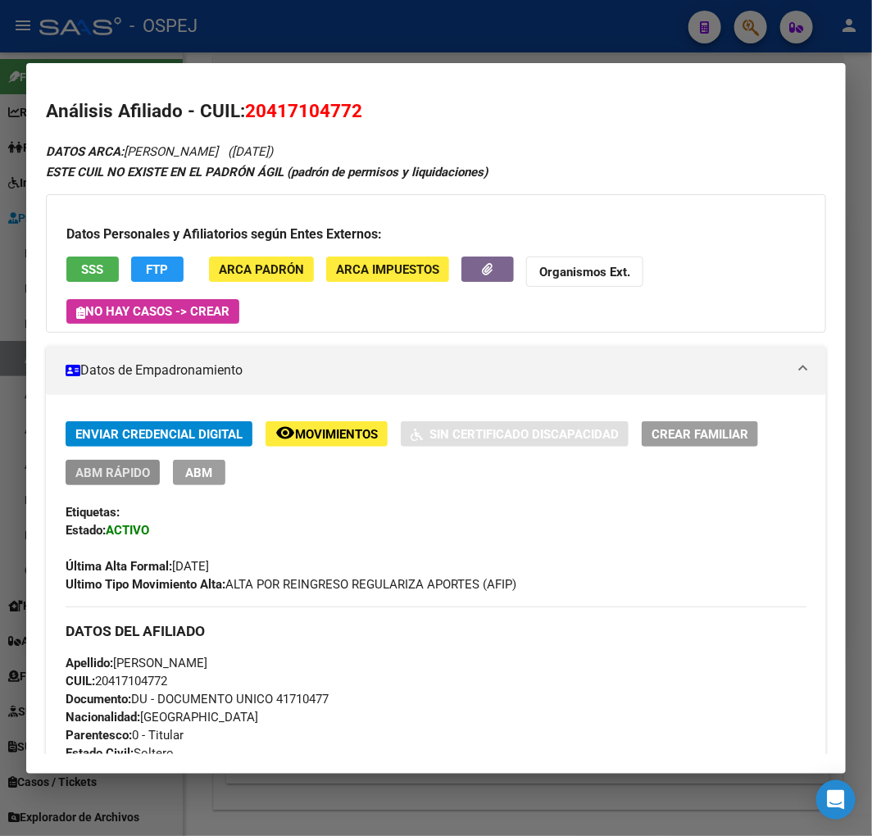
click at [137, 473] on span "ABM Rápido" at bounding box center [112, 473] width 75 height 15
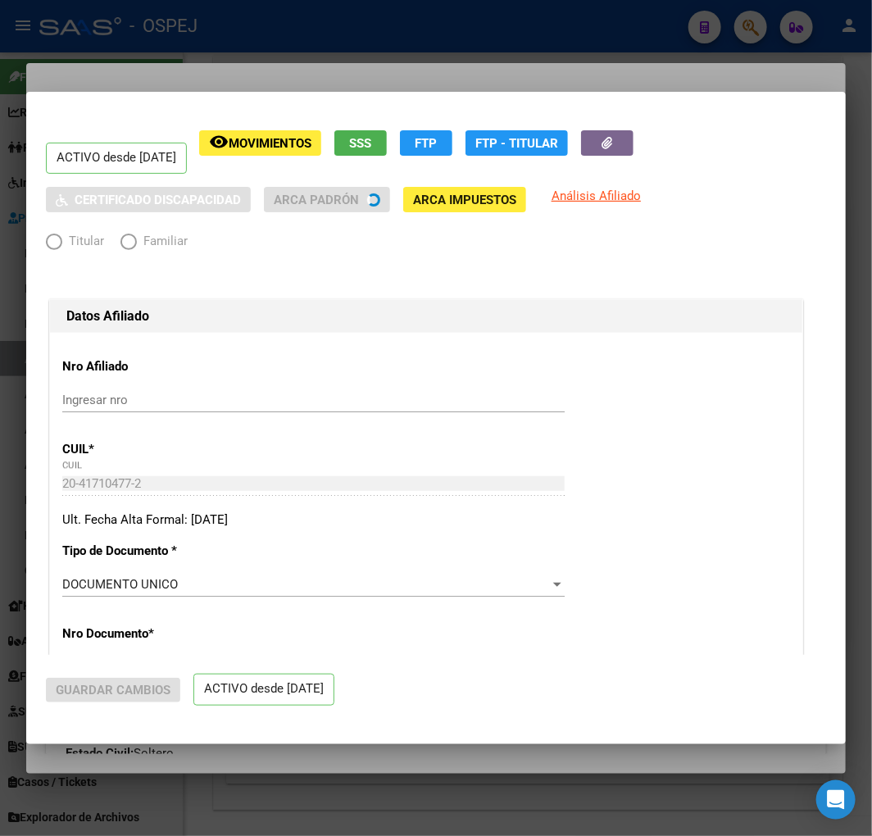
radio input "true"
type input "30-70798632-4"
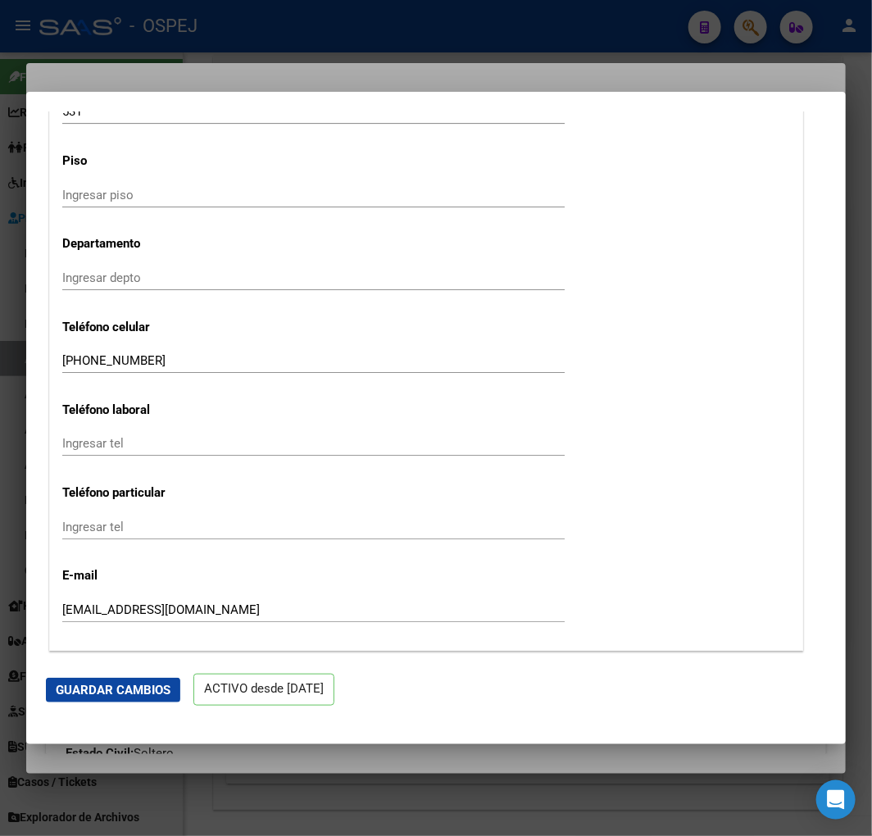
scroll to position [1913, 0]
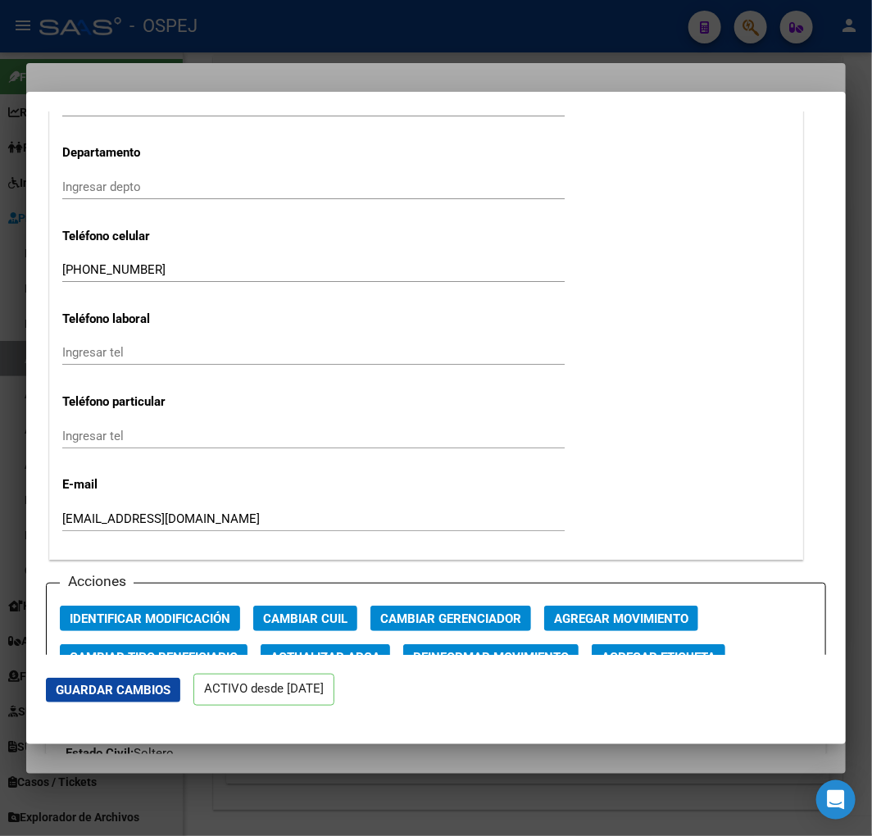
click at [143, 54] on div at bounding box center [436, 418] width 872 height 836
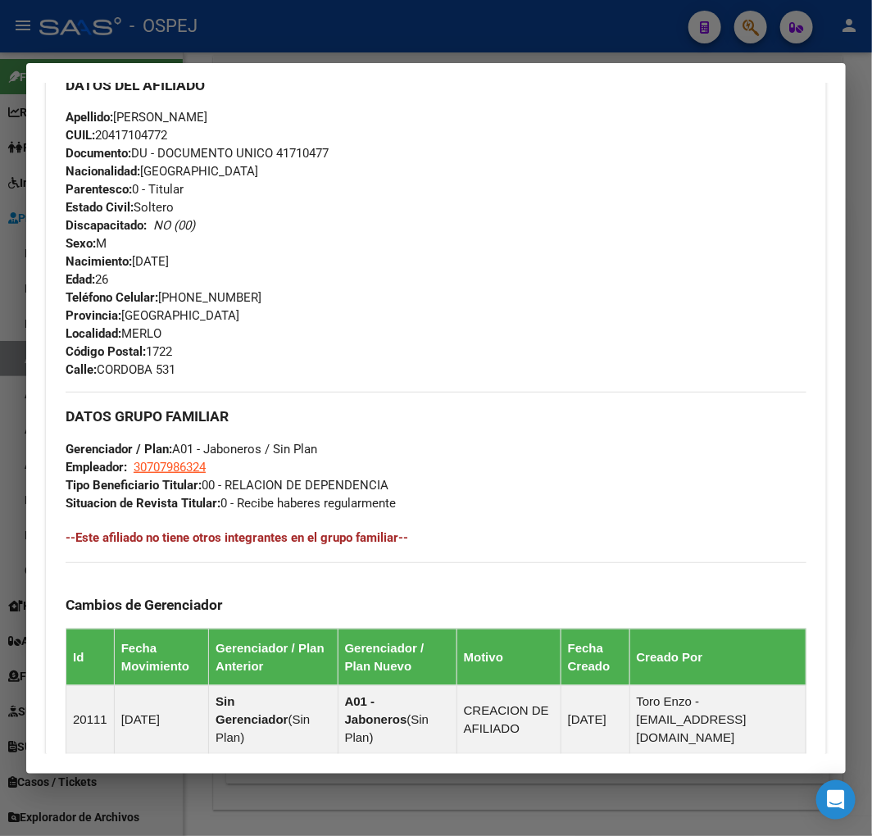
scroll to position [817, 0]
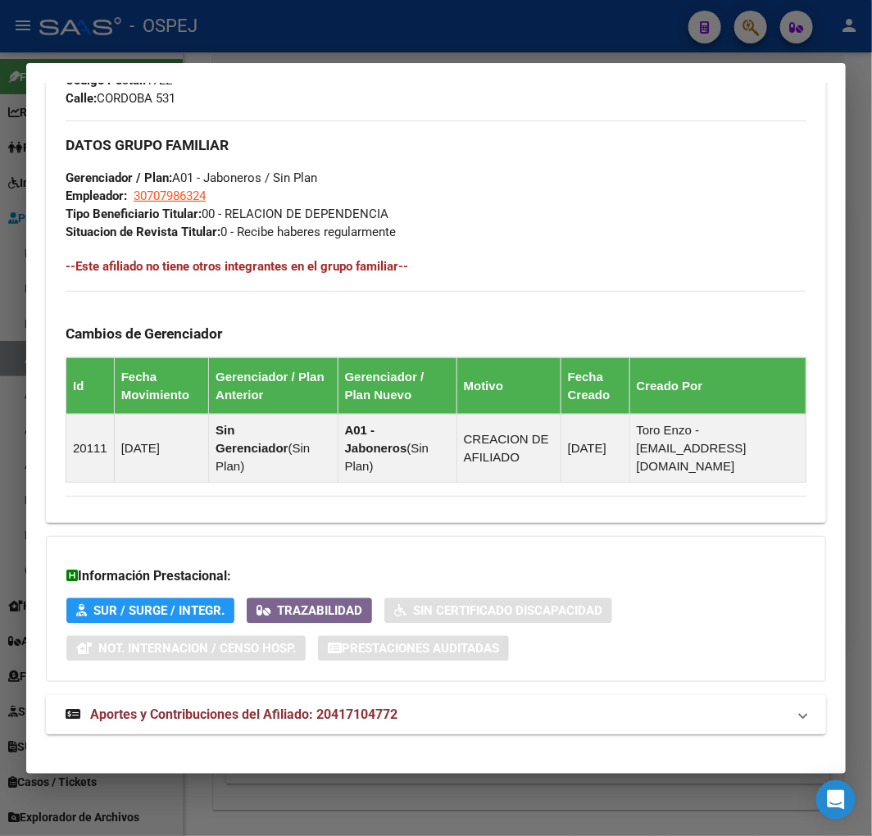
click at [356, 707] on span "Aportes y Contribuciones del Afiliado: 20417104772" at bounding box center [243, 715] width 307 height 16
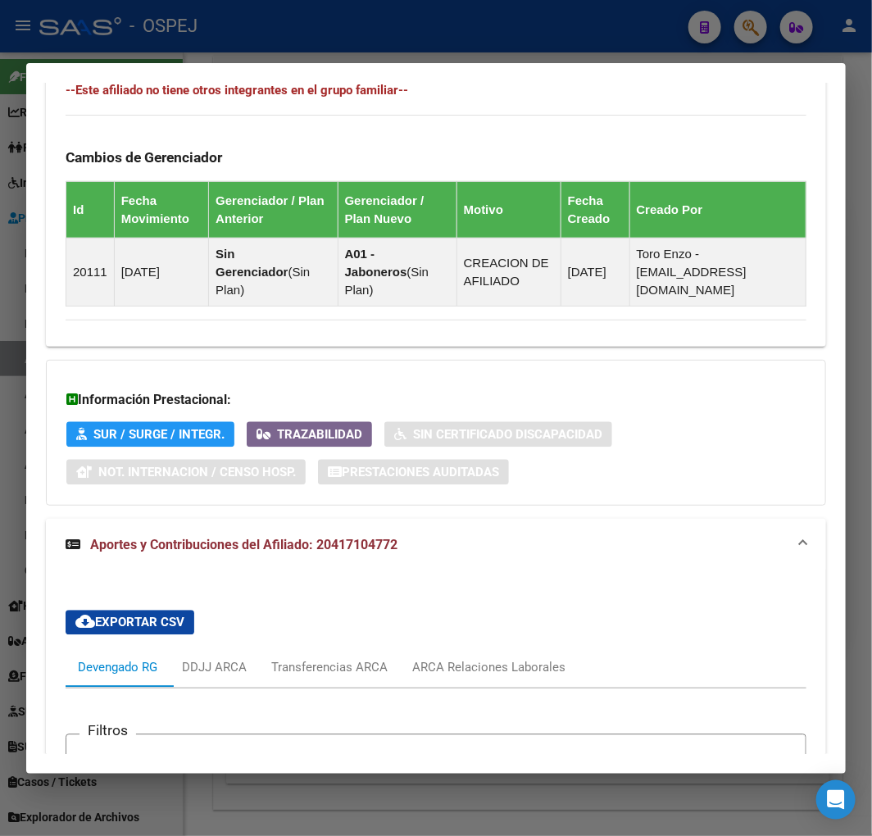
scroll to position [1358, 0]
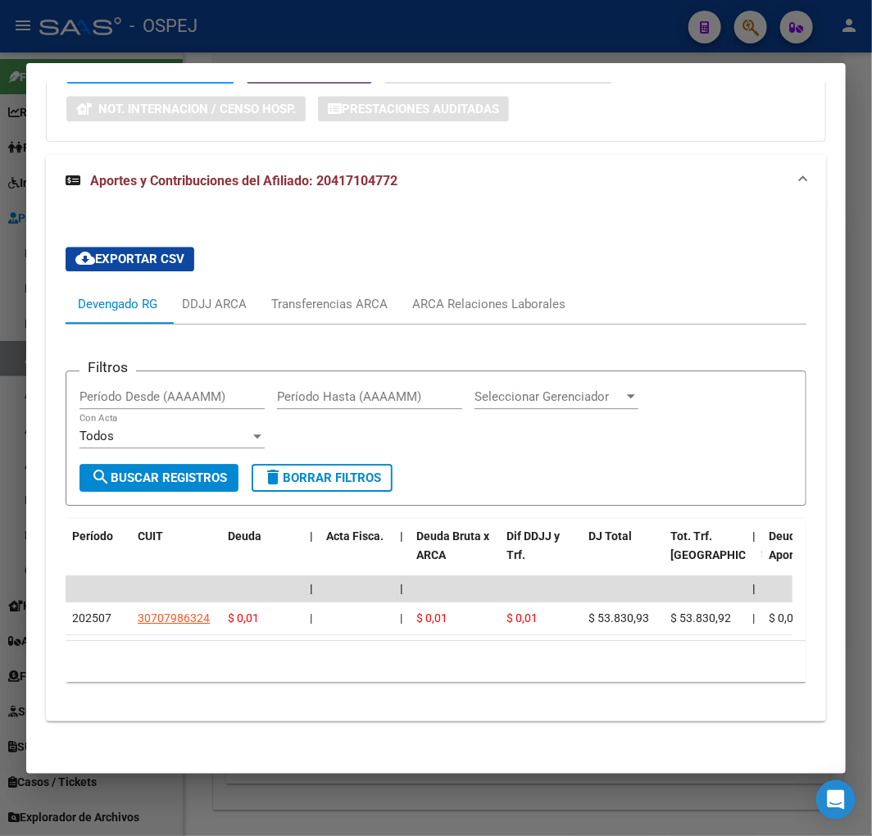
click at [289, 173] on span "Aportes y Contribuciones del Afiliado: 20417104772" at bounding box center [243, 181] width 307 height 16
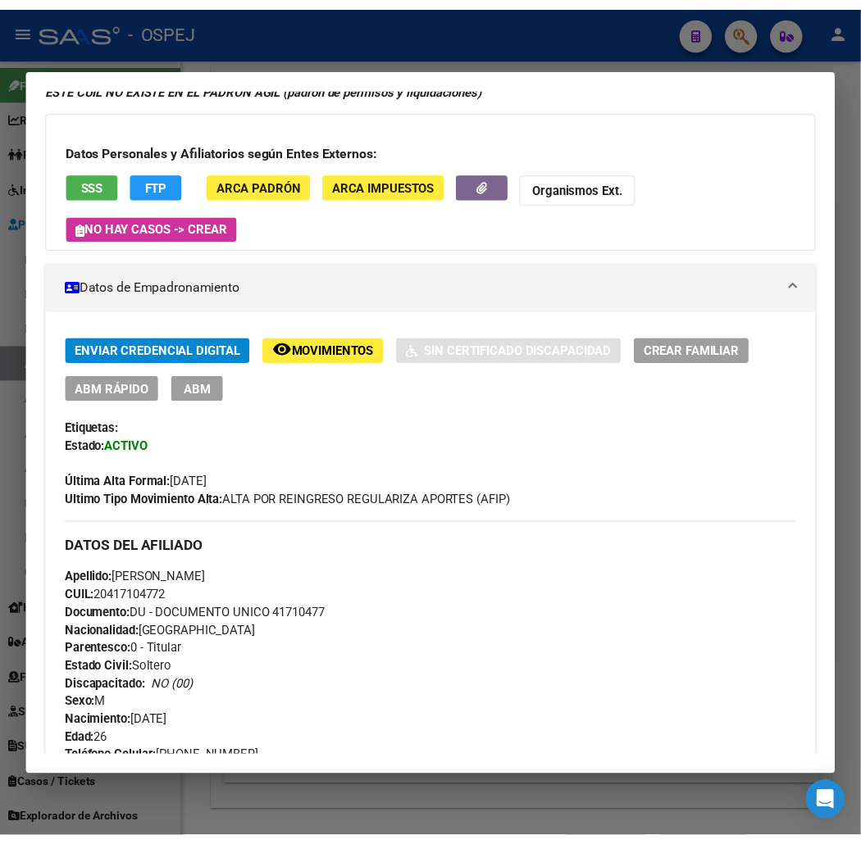
scroll to position [0, 0]
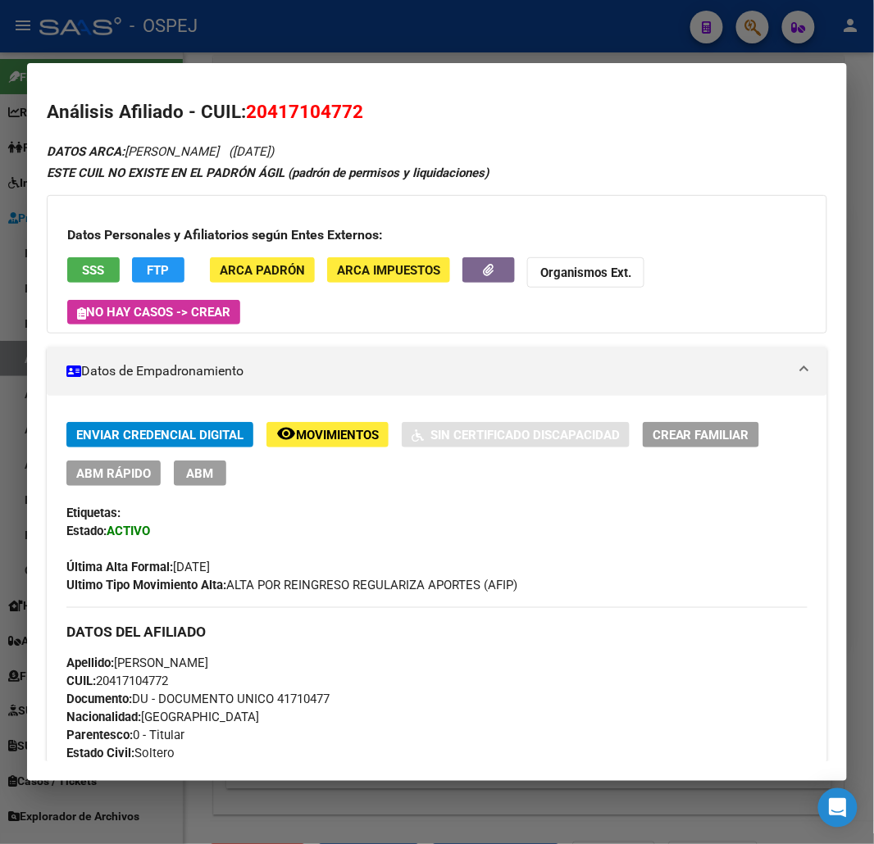
click at [289, 119] on span "20417104772" at bounding box center [304, 111] width 117 height 21
copy span "20417104772"
click at [477, 276] on button "button" at bounding box center [488, 269] width 52 height 25
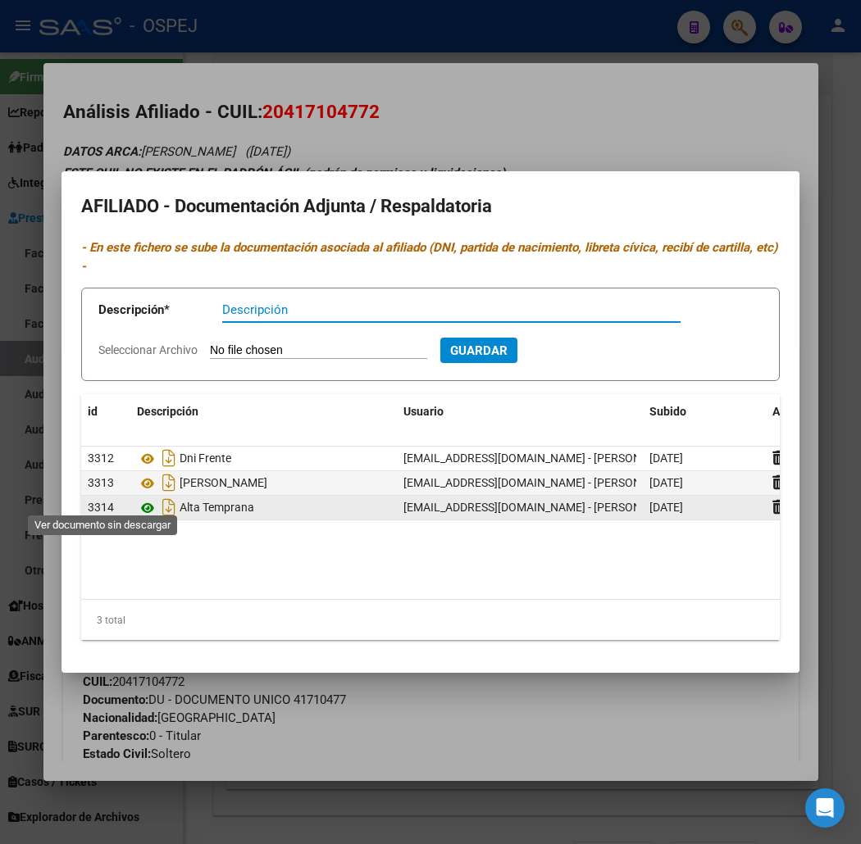
click at [137, 498] on icon at bounding box center [147, 508] width 21 height 20
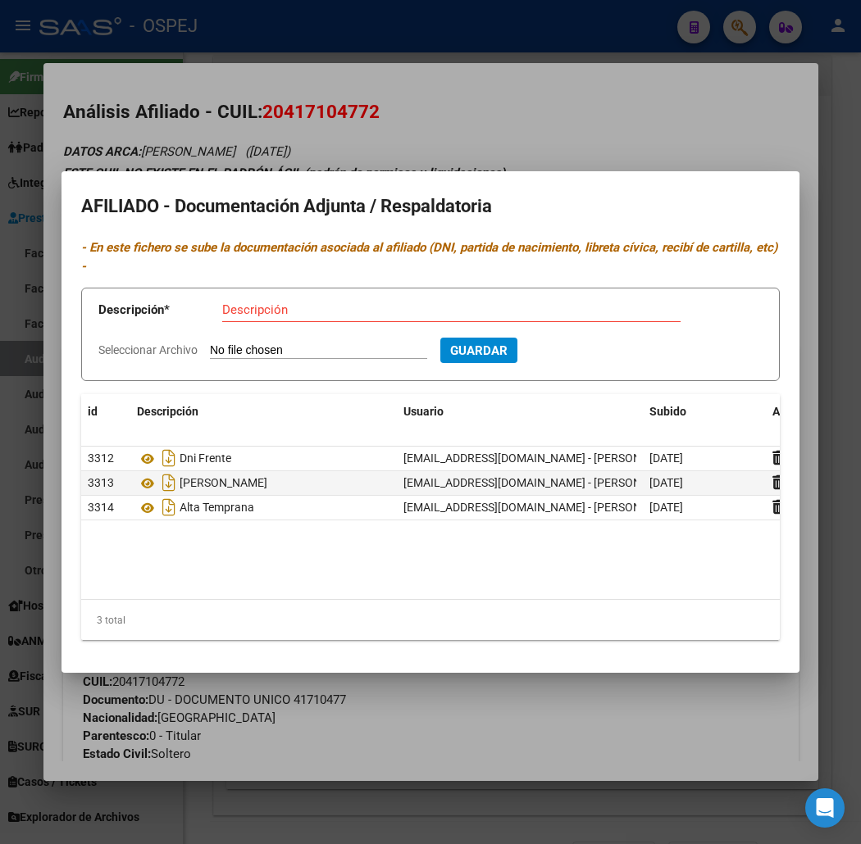
click at [268, 127] on div at bounding box center [430, 422] width 861 height 844
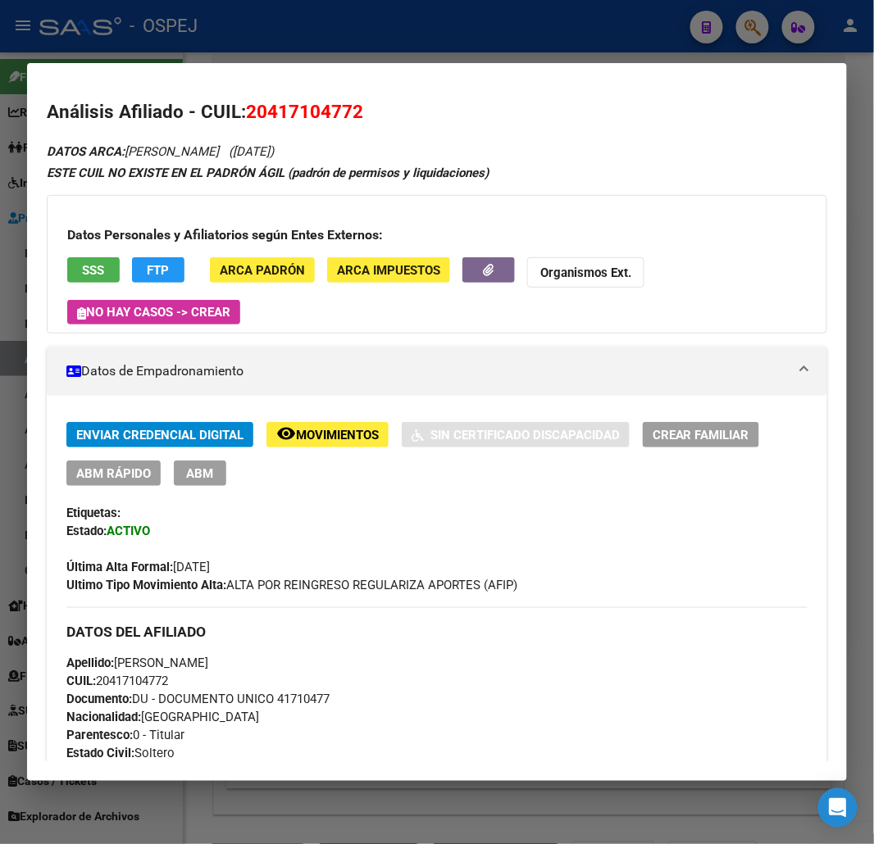
click at [334, 42] on div at bounding box center [437, 422] width 874 height 844
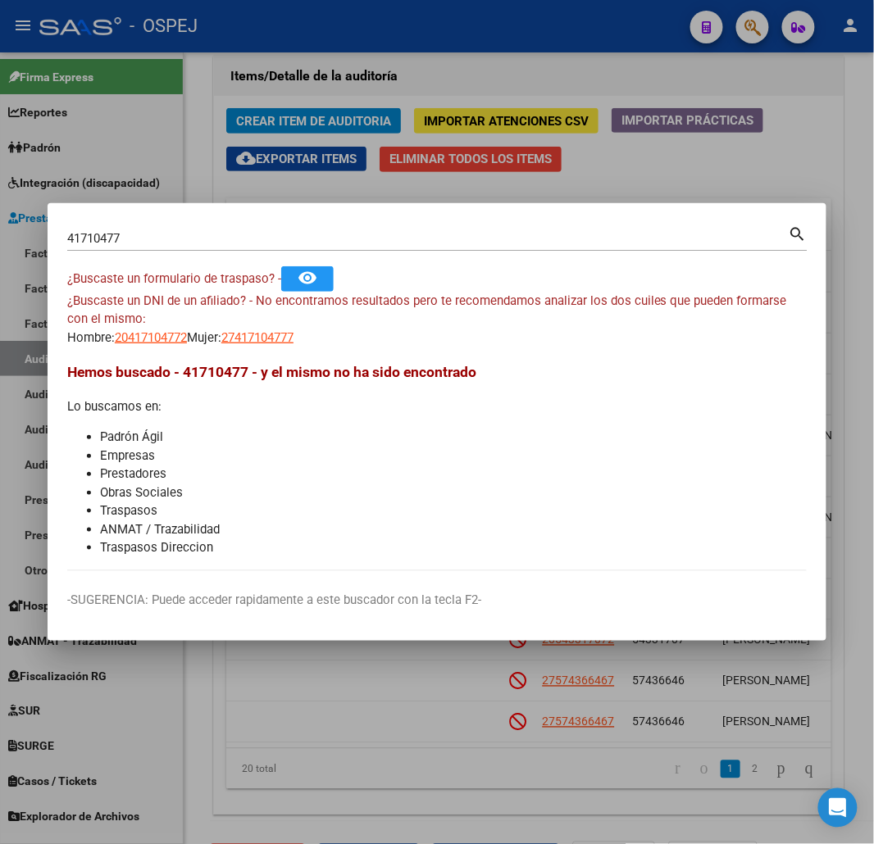
drag, startPoint x: 334, startPoint y: 225, endPoint x: 341, endPoint y: 230, distance: 9.3
click at [339, 227] on div "41710477 Buscar (apellido, dni, cuil, nro traspaso, cuit, obra social) search" at bounding box center [437, 237] width 740 height 28
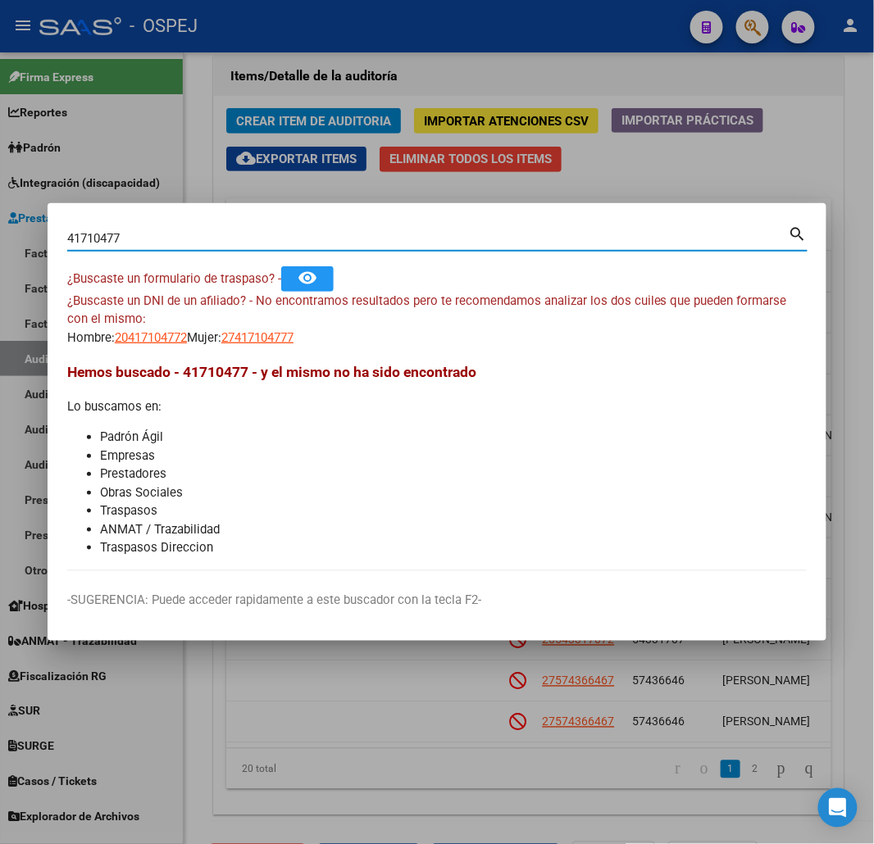
click at [347, 234] on input "41710477" at bounding box center [428, 238] width 722 height 15
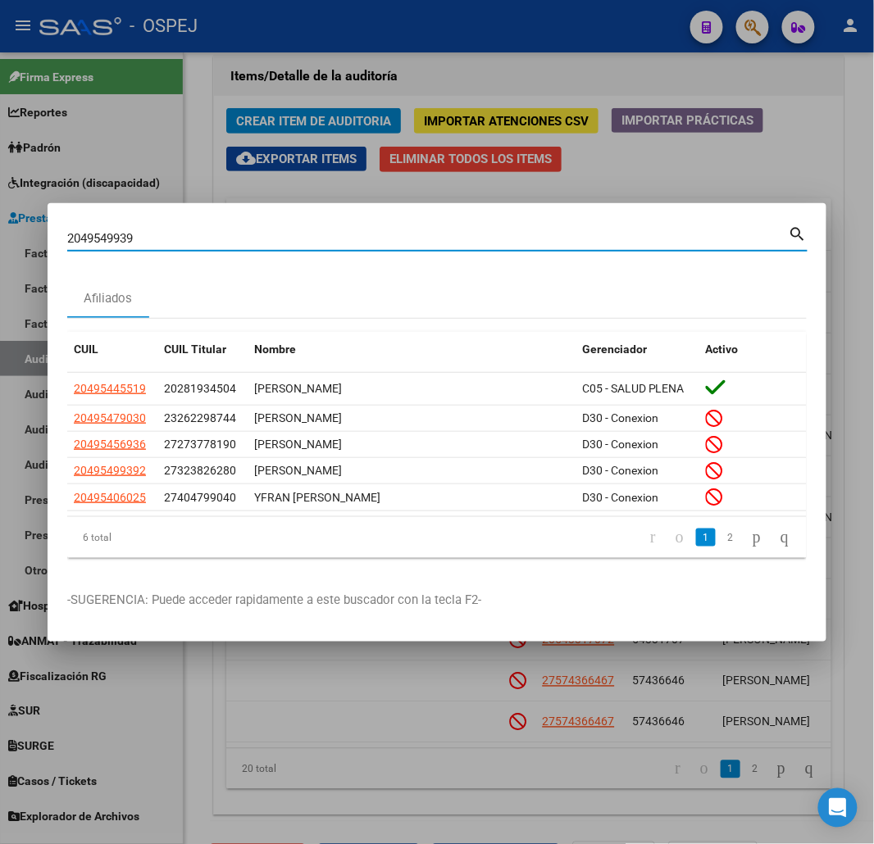
type input "2049549939"
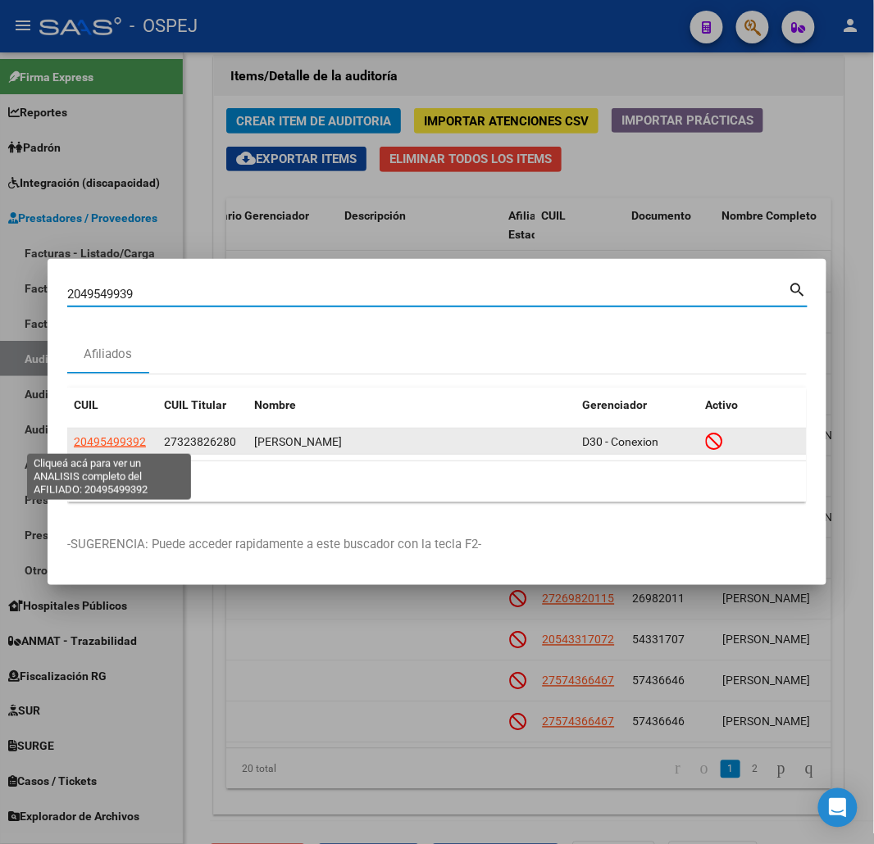
click at [95, 440] on span "20495499392" at bounding box center [110, 441] width 72 height 13
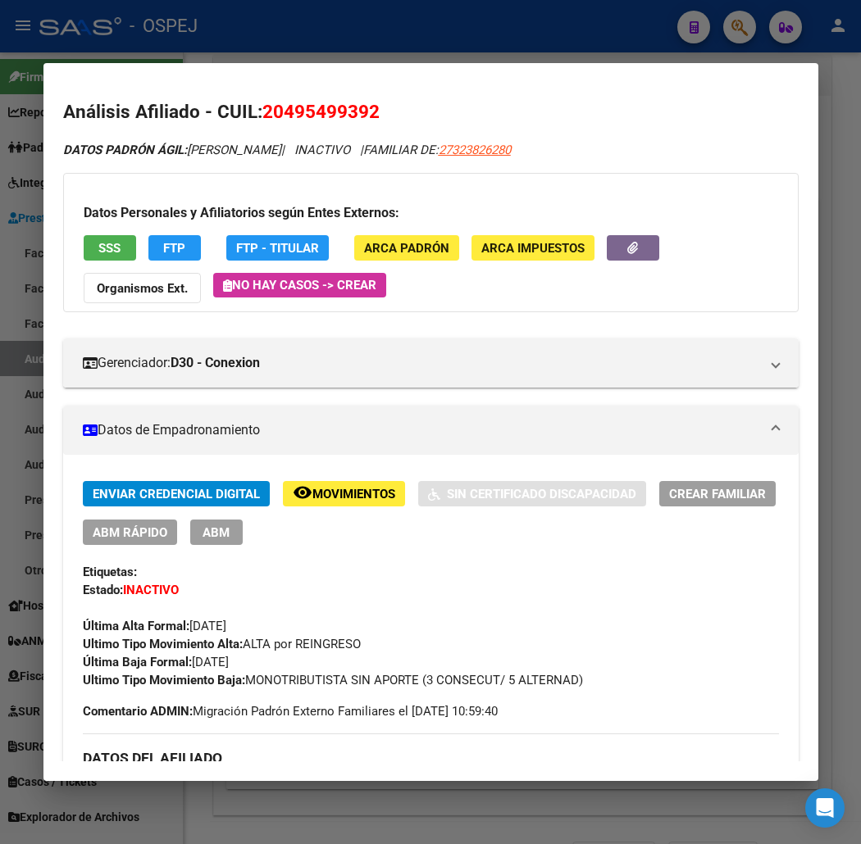
click at [470, 144] on span "27323826280" at bounding box center [475, 150] width 72 height 15
type textarea "27323826280"
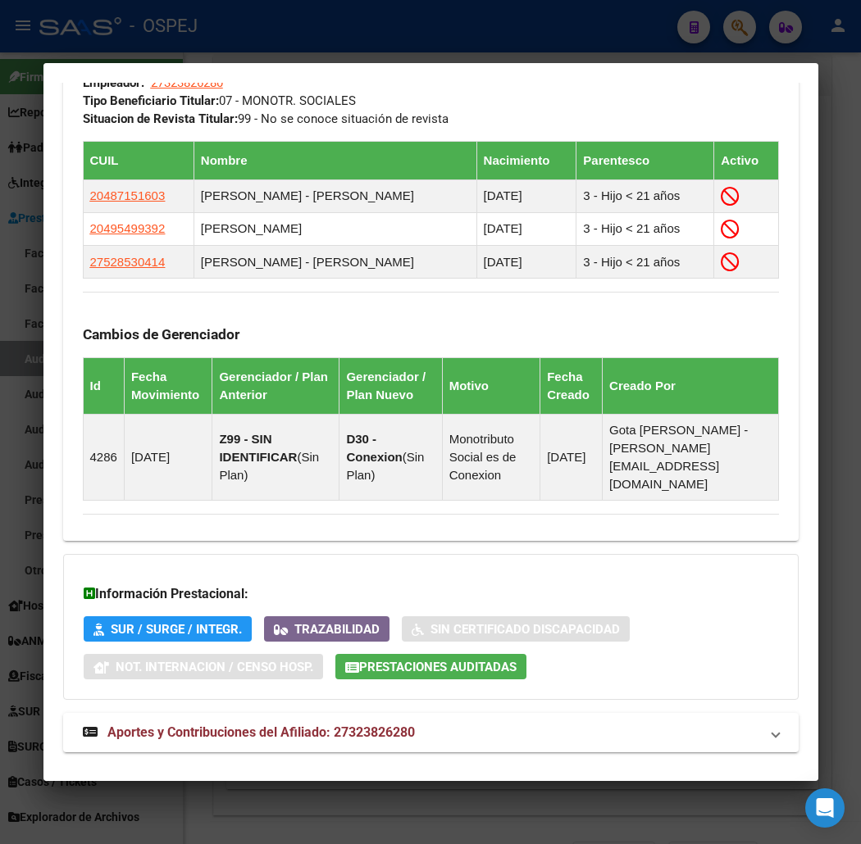
scroll to position [1105, 0]
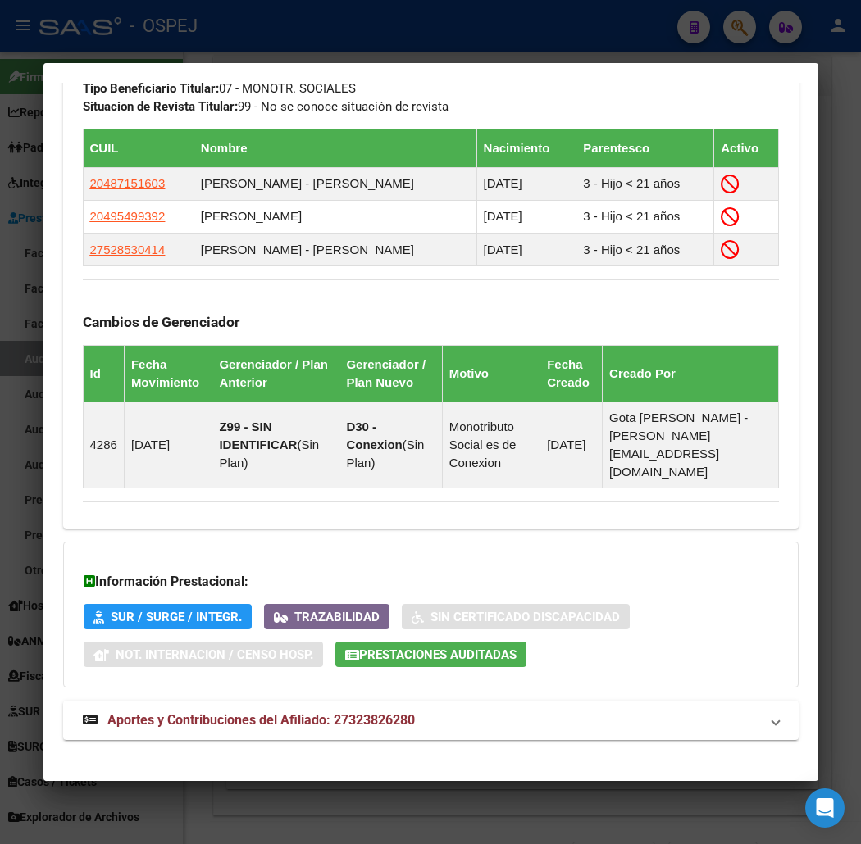
click at [403, 711] on mat-panel-title "Aportes y Contribuciones del Afiliado: 27323826280" at bounding box center [421, 721] width 676 height 20
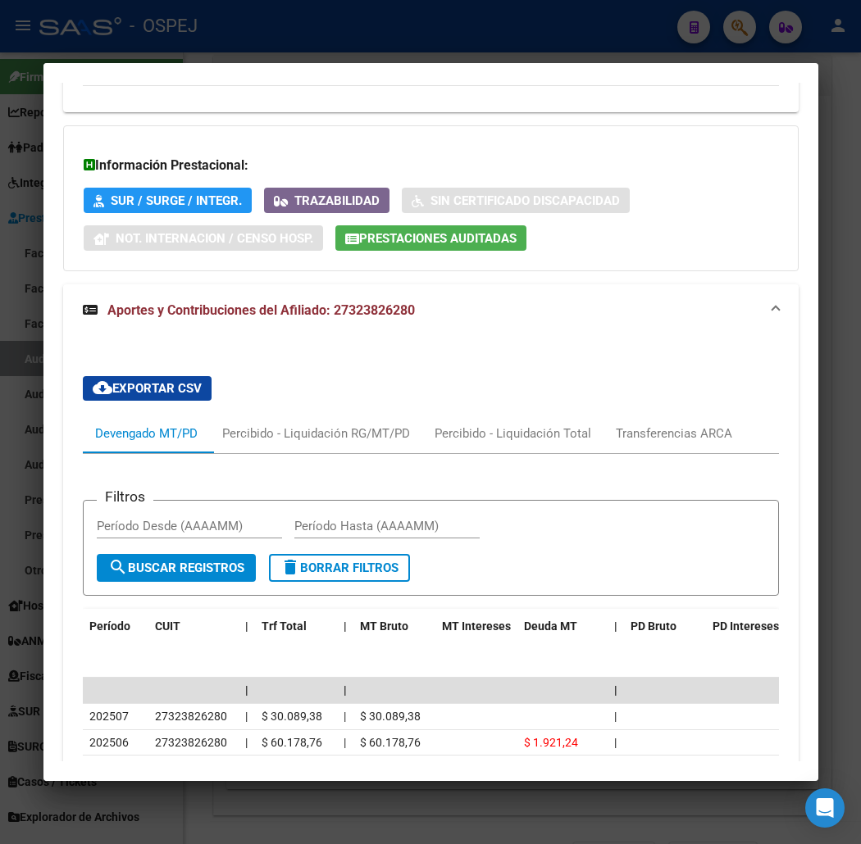
scroll to position [1846, 0]
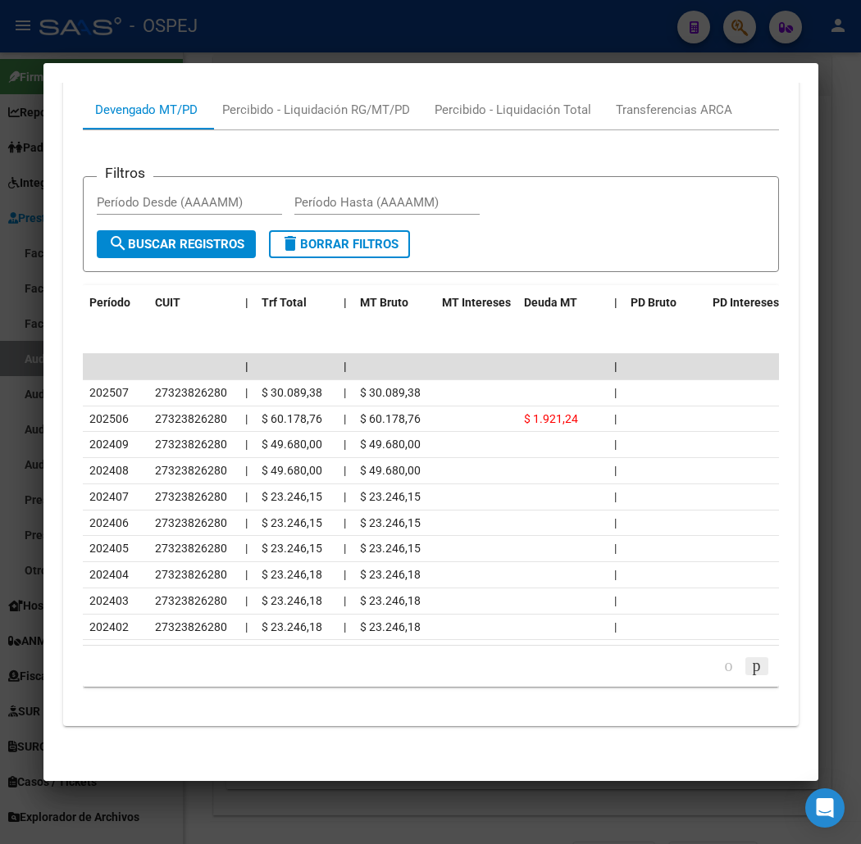
click at [756, 662] on icon "go to next page" at bounding box center [756, 666] width 13 height 20
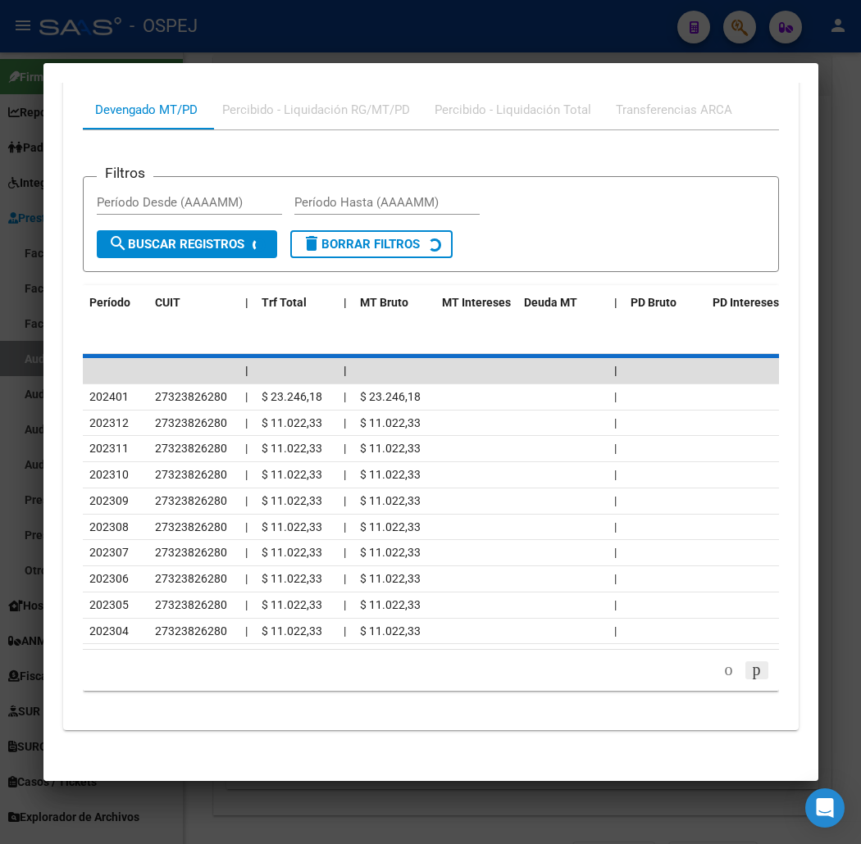
scroll to position [1793, 0]
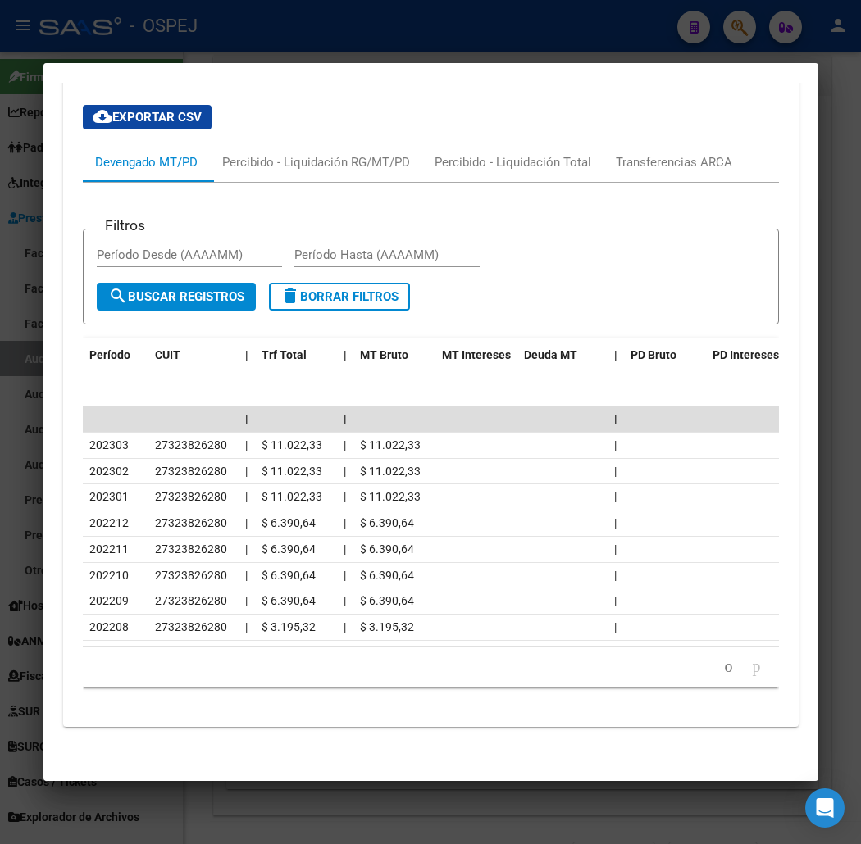
click at [756, 662] on icon "go to next page" at bounding box center [756, 667] width 13 height 20
click at [720, 682] on div "30 total 1 2 3" at bounding box center [431, 667] width 696 height 41
click at [724, 666] on icon "go to previous page" at bounding box center [728, 667] width 13 height 20
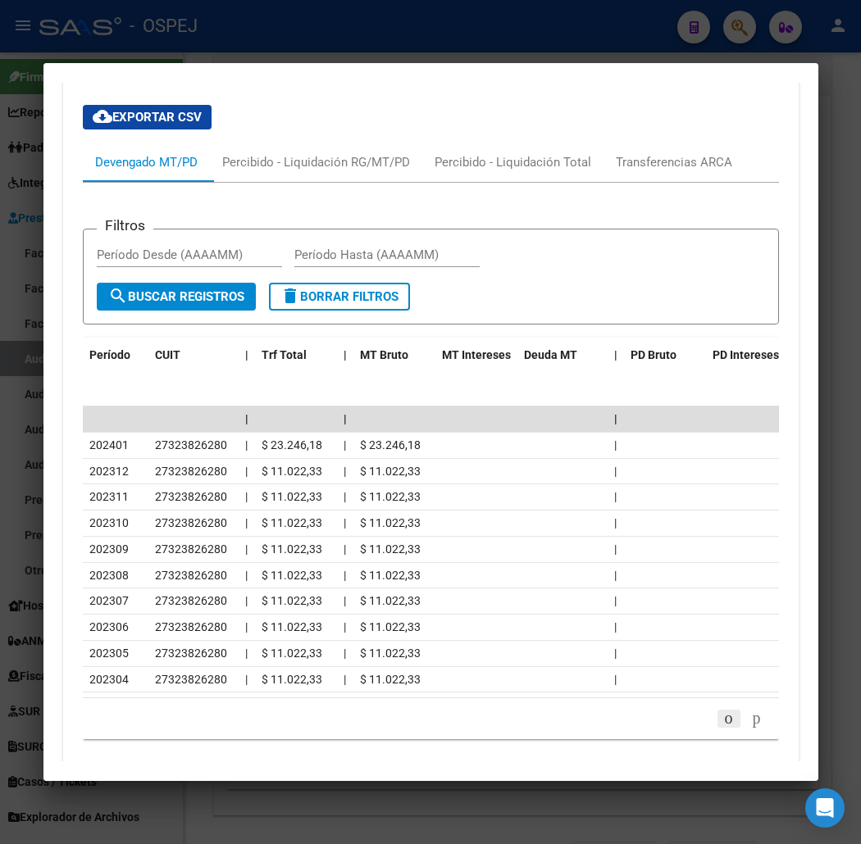
click at [723, 710] on icon "go to previous page" at bounding box center [728, 718] width 13 height 20
click at [662, 153] on div "Transferencias ARCA" at bounding box center [674, 162] width 116 height 18
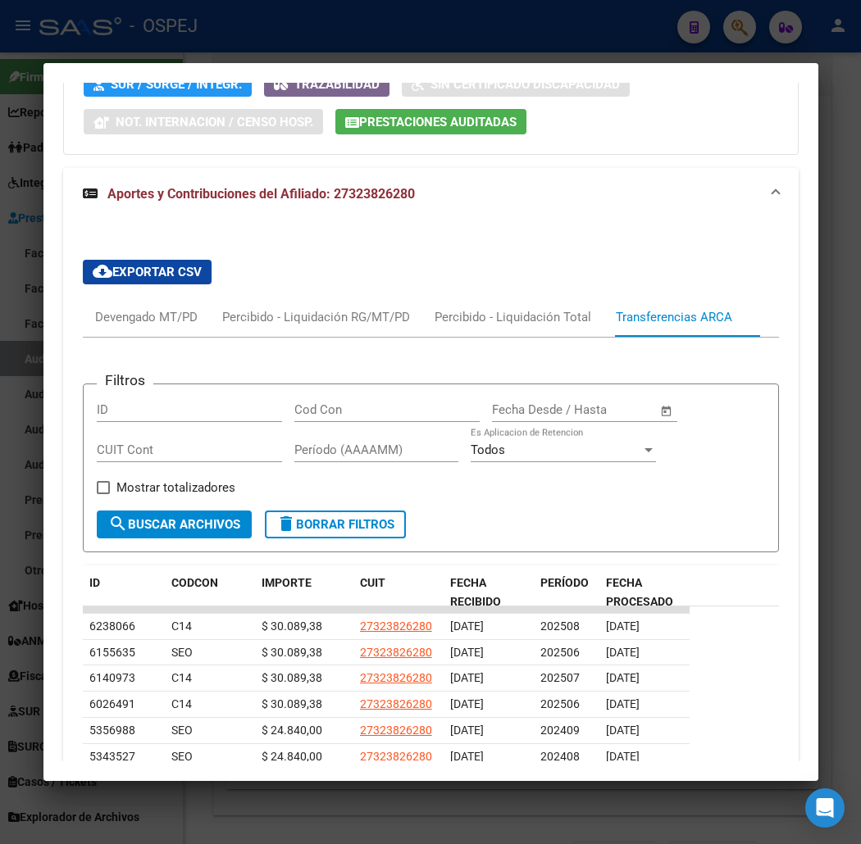
scroll to position [1858, 0]
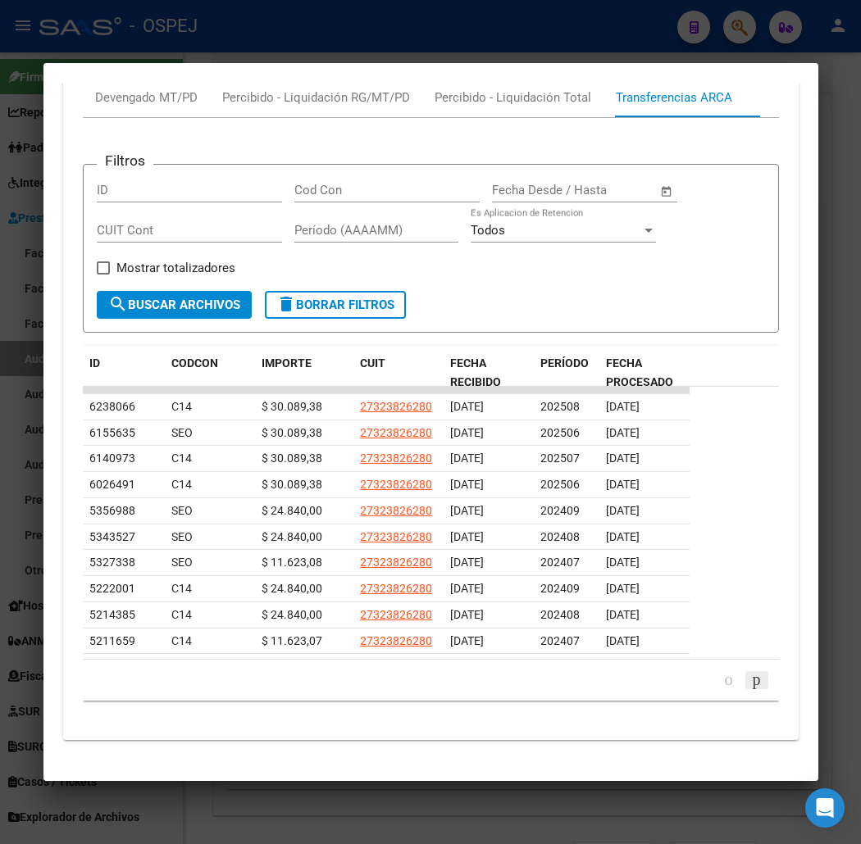
click at [756, 673] on icon "go to next page" at bounding box center [756, 680] width 13 height 20
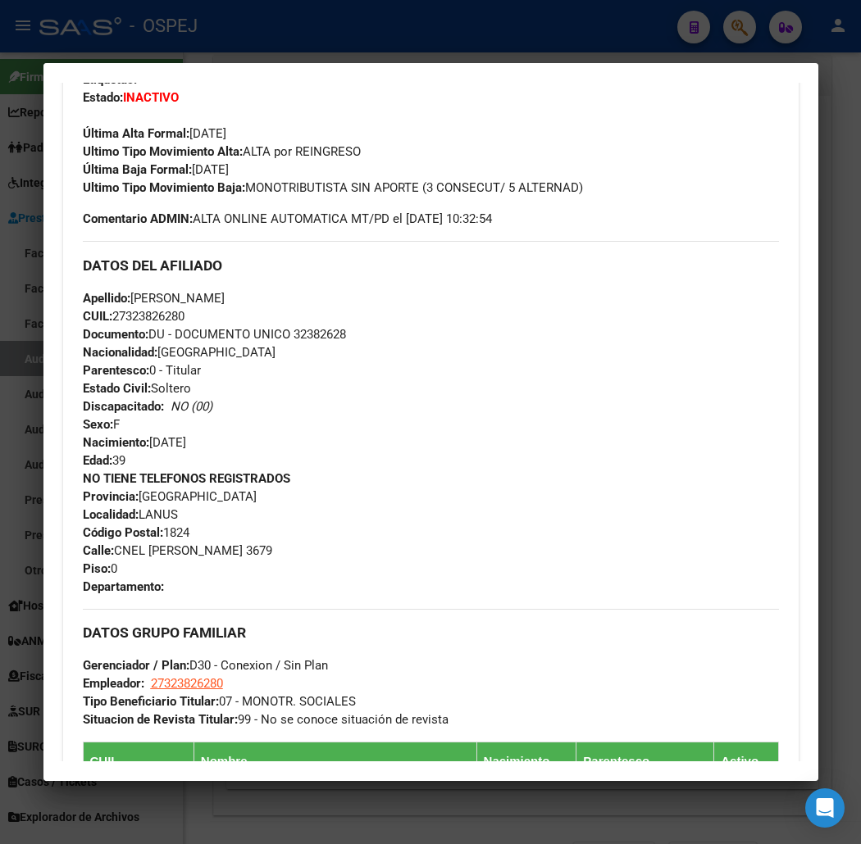
scroll to position [0, 0]
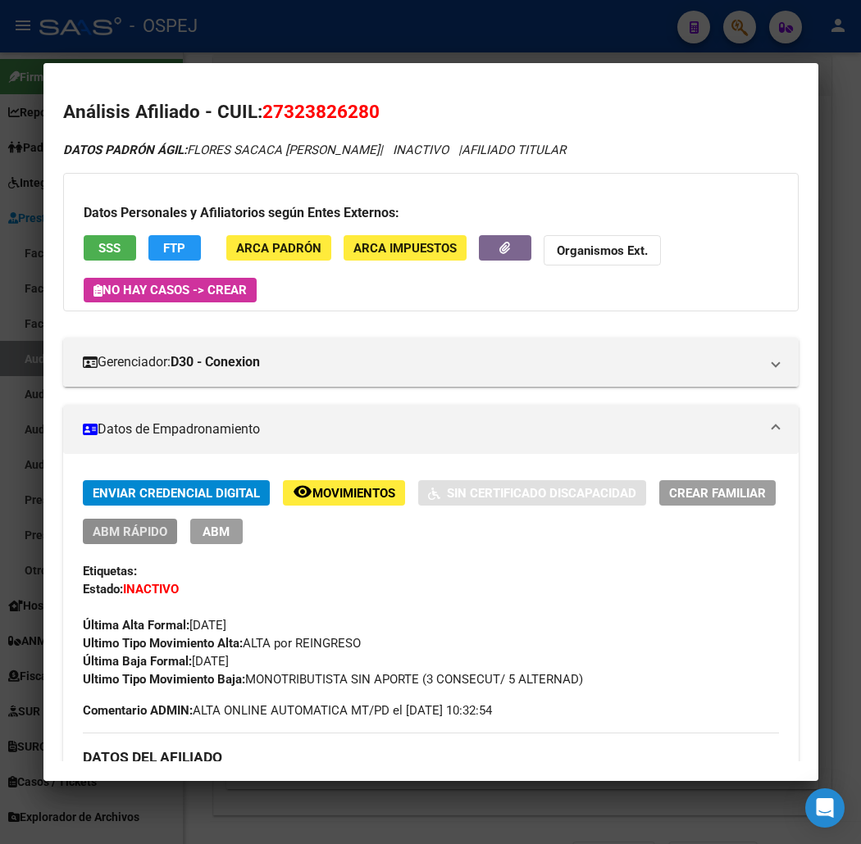
click at [120, 536] on span "ABM Rápido" at bounding box center [130, 532] width 75 height 15
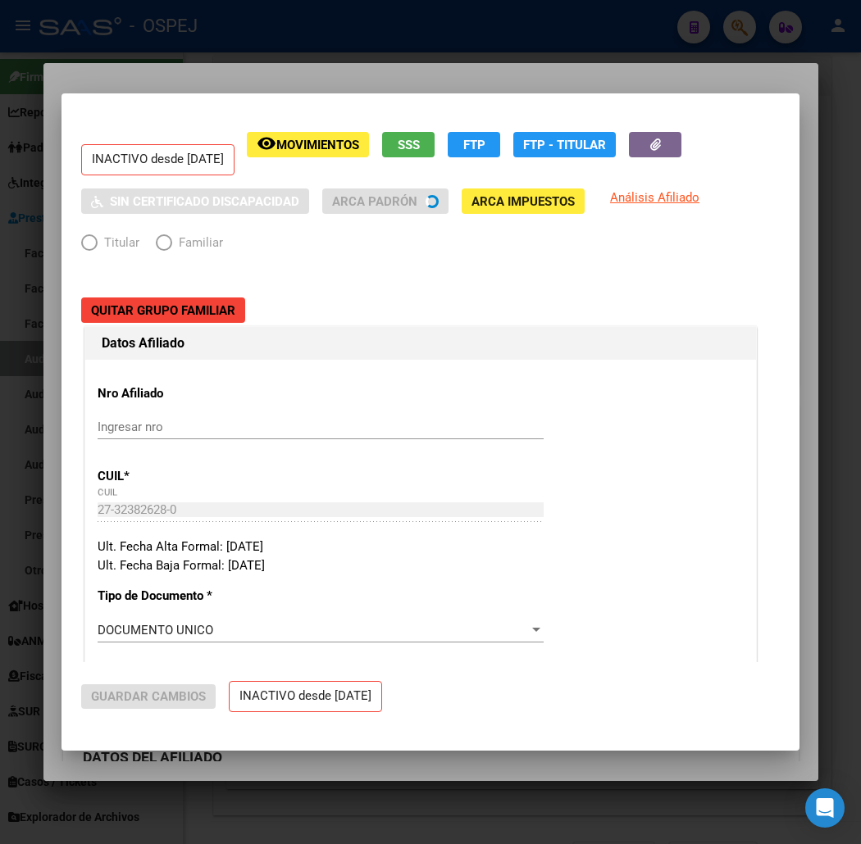
radio input "true"
type input "27-32382628-0"
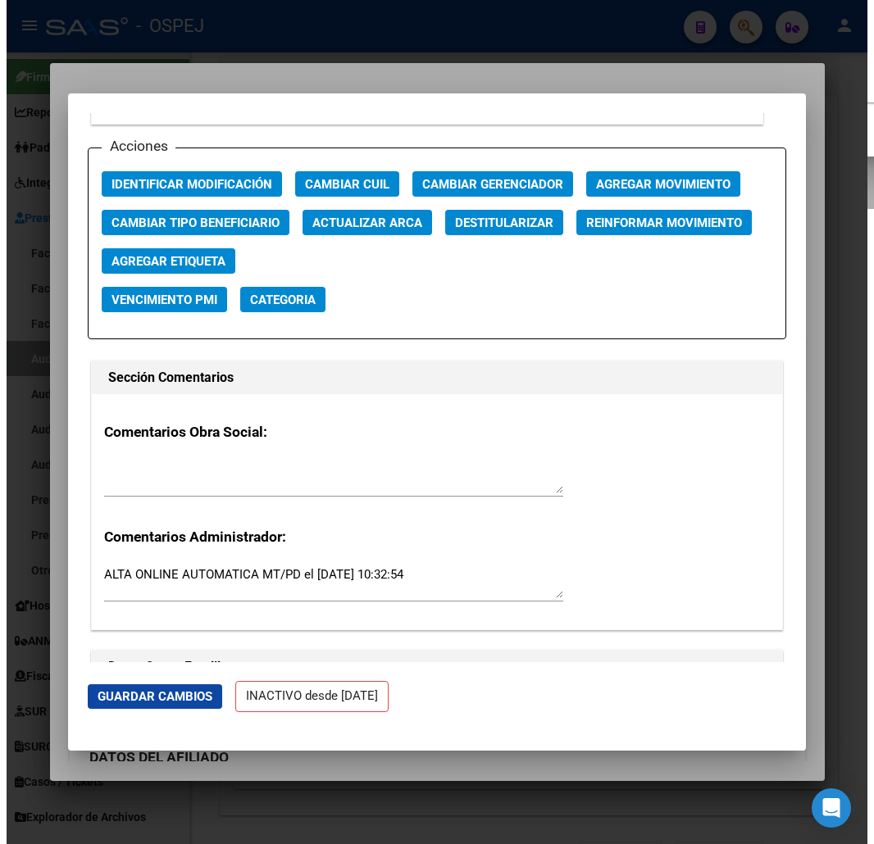
scroll to position [2186, 0]
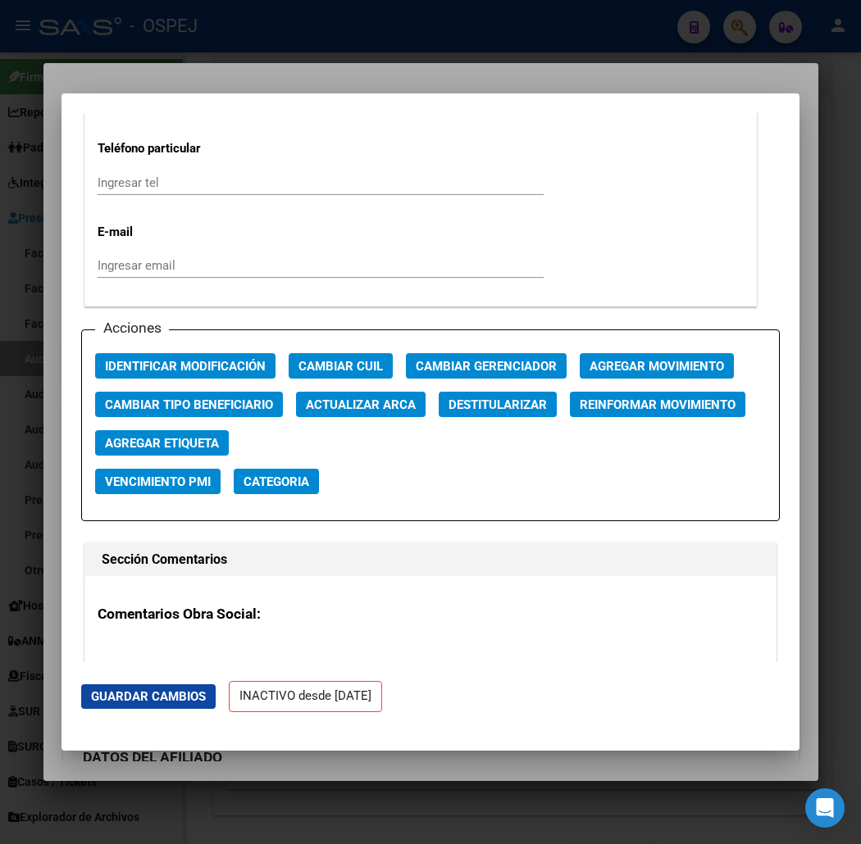
click at [611, 359] on span "Agregar Movimiento" at bounding box center [657, 366] width 134 height 15
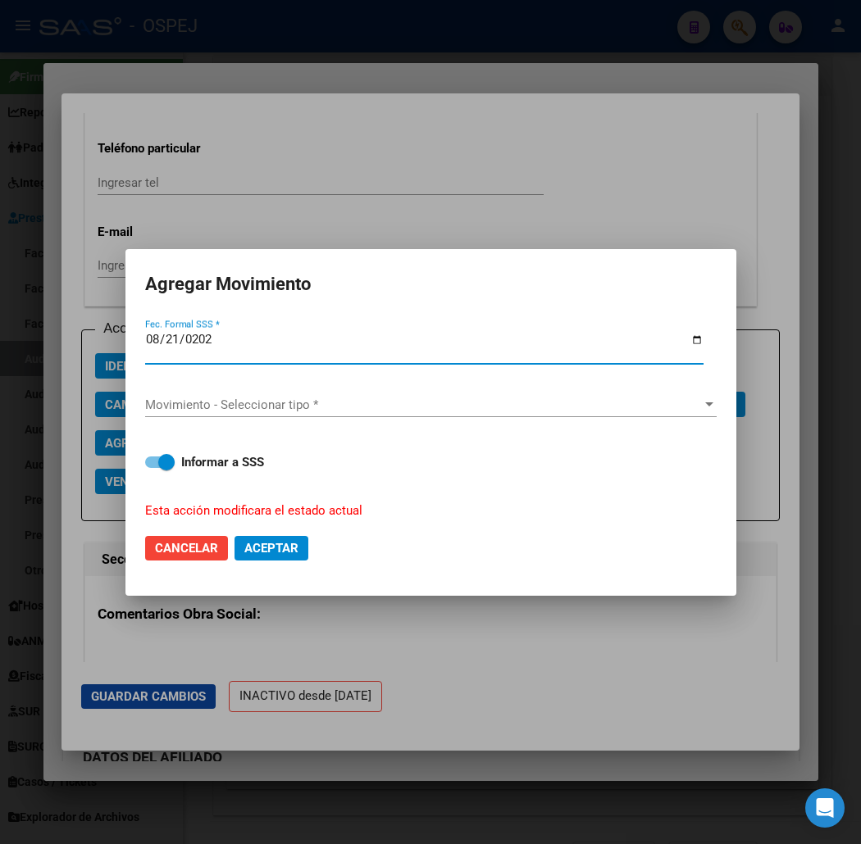
type input "2025-08-21"
click at [280, 398] on span "Movimiento - Seleccionar tipo *" at bounding box center [423, 405] width 557 height 15
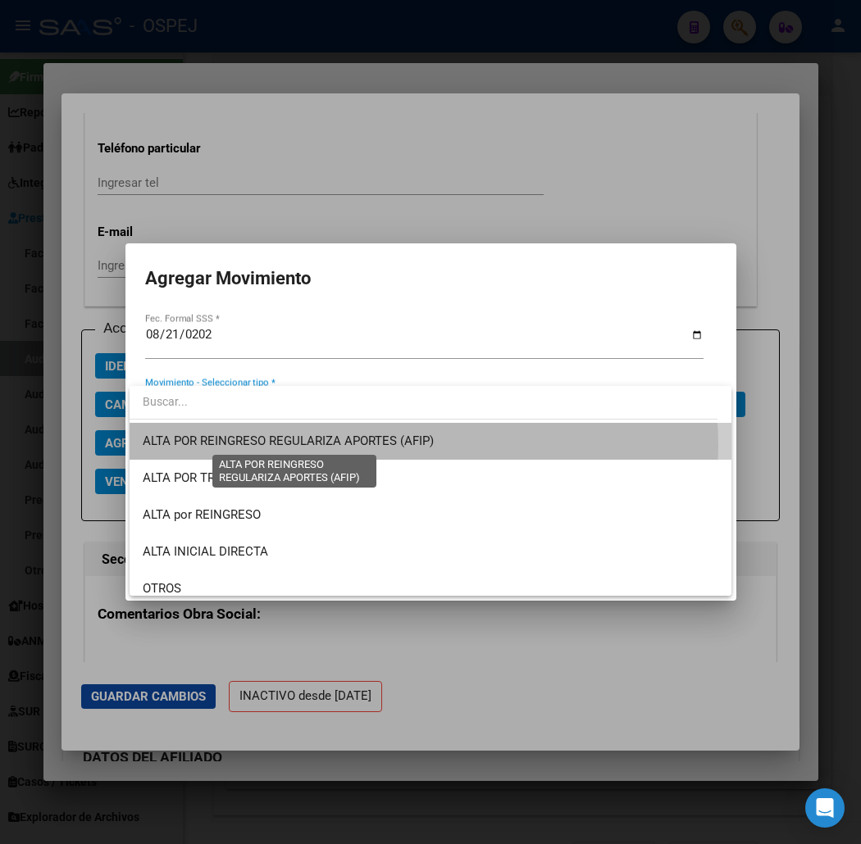
click at [385, 446] on span "ALTA POR REINGRESO REGULARIZA APORTES (AFIP)" at bounding box center [288, 441] width 291 height 15
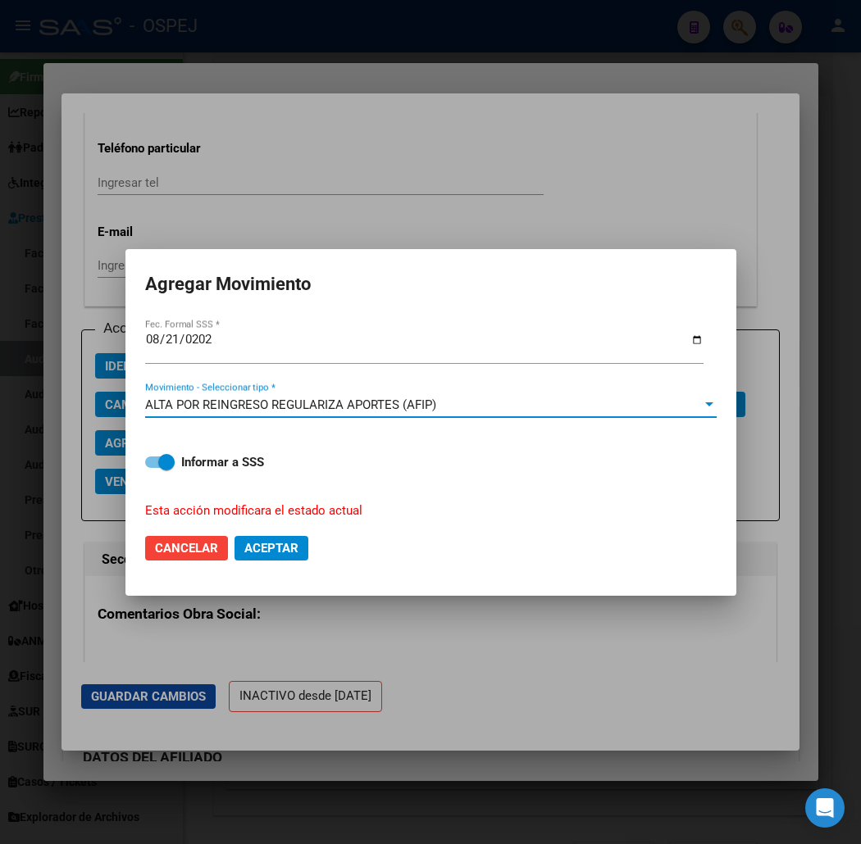
click at [326, 398] on span "ALTA POR REINGRESO REGULARIZA APORTES (AFIP)" at bounding box center [290, 405] width 291 height 15
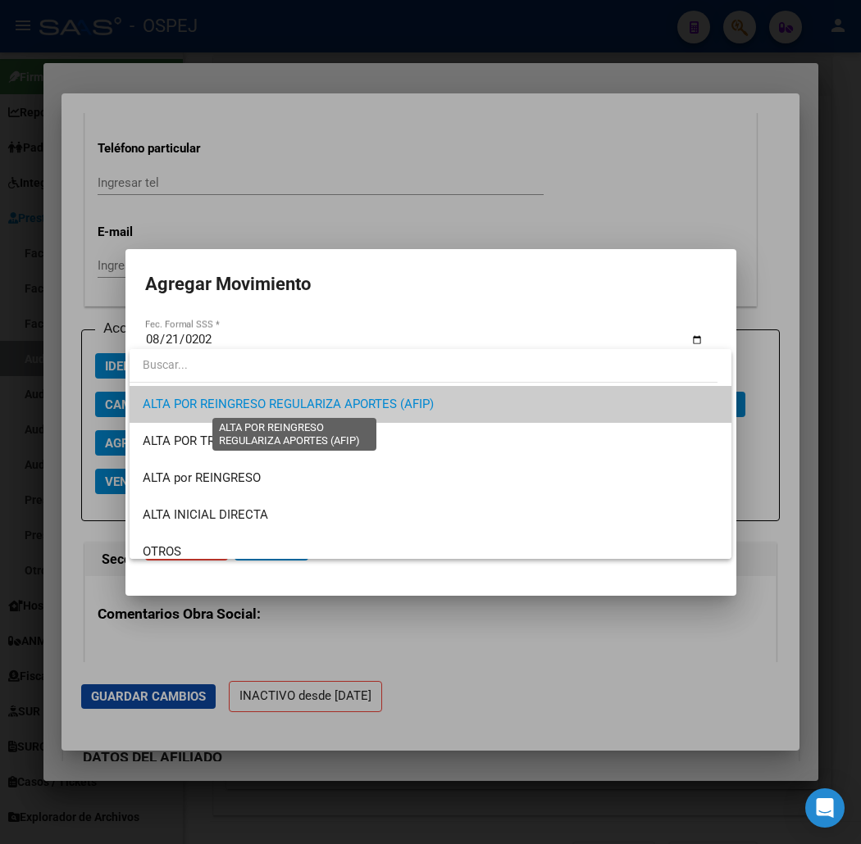
click at [421, 399] on span "ALTA POR REINGRESO REGULARIZA APORTES (AFIP)" at bounding box center [288, 404] width 291 height 15
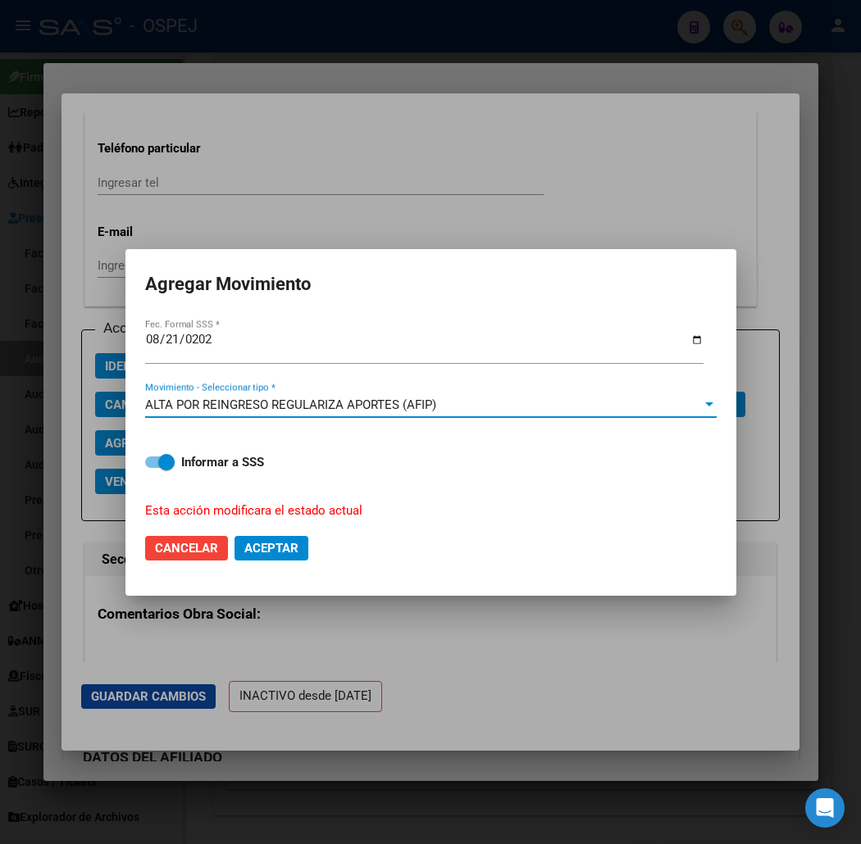
click at [265, 550] on span "Aceptar" at bounding box center [271, 548] width 54 height 15
checkbox input "false"
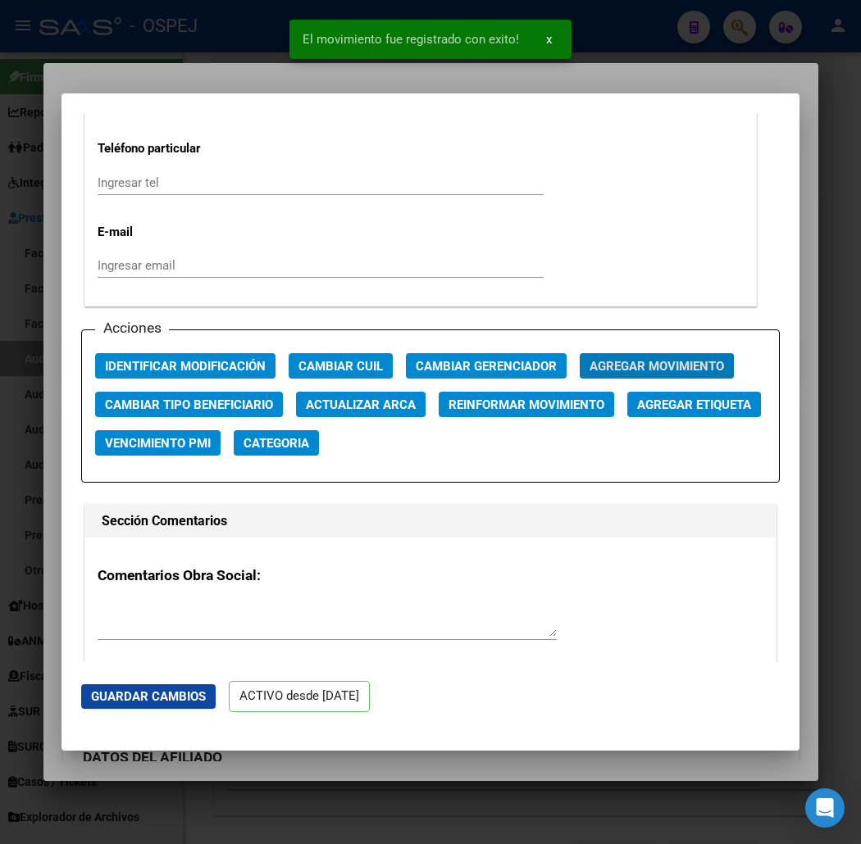
click at [280, 82] on div at bounding box center [430, 422] width 861 height 844
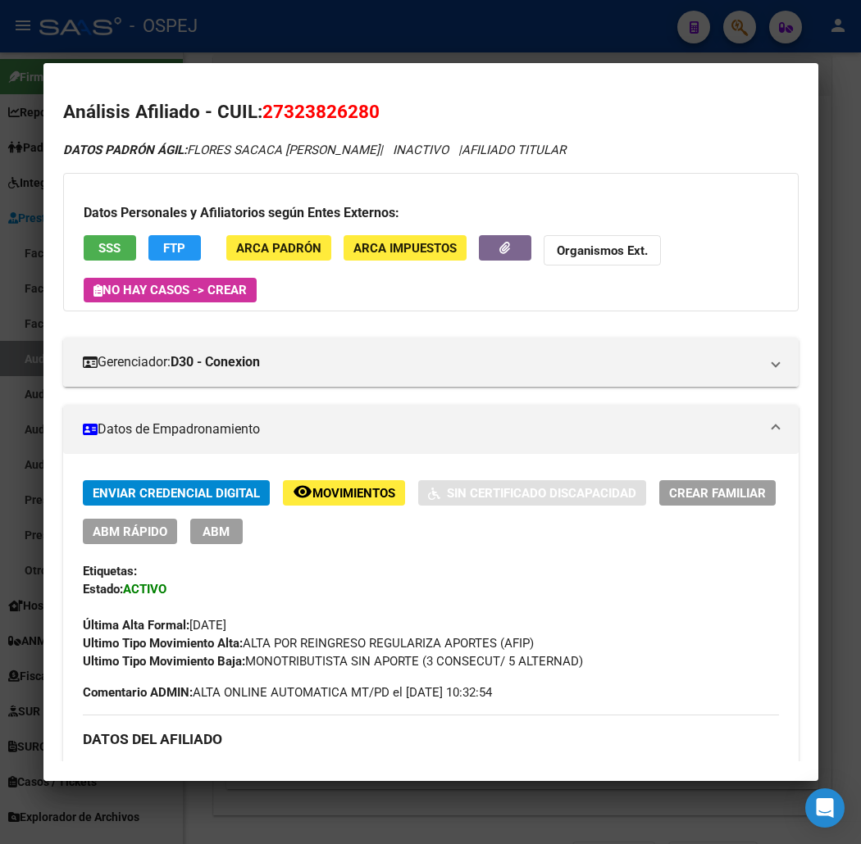
click at [389, 36] on div at bounding box center [430, 422] width 861 height 844
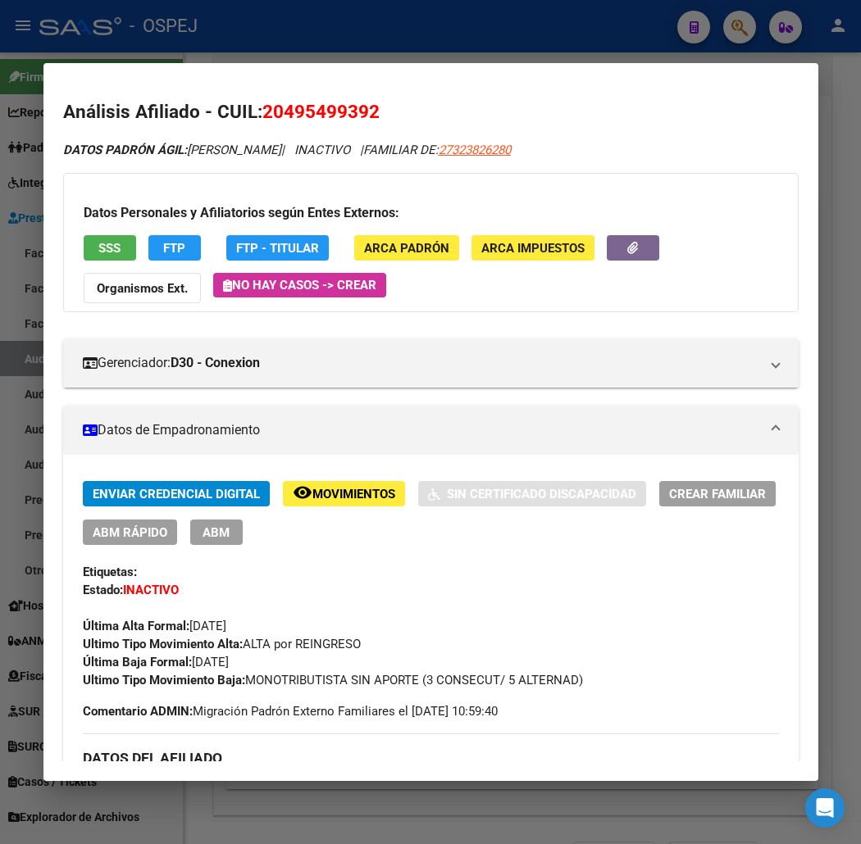
click at [636, 12] on div at bounding box center [430, 422] width 861 height 844
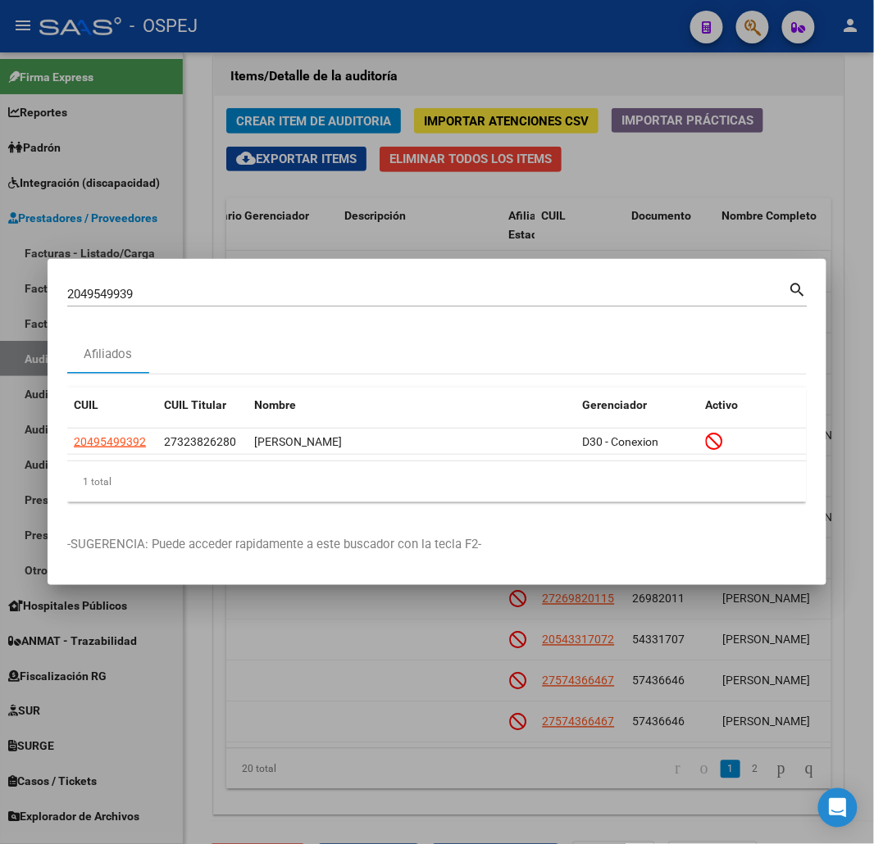
click at [650, 189] on div at bounding box center [437, 422] width 874 height 844
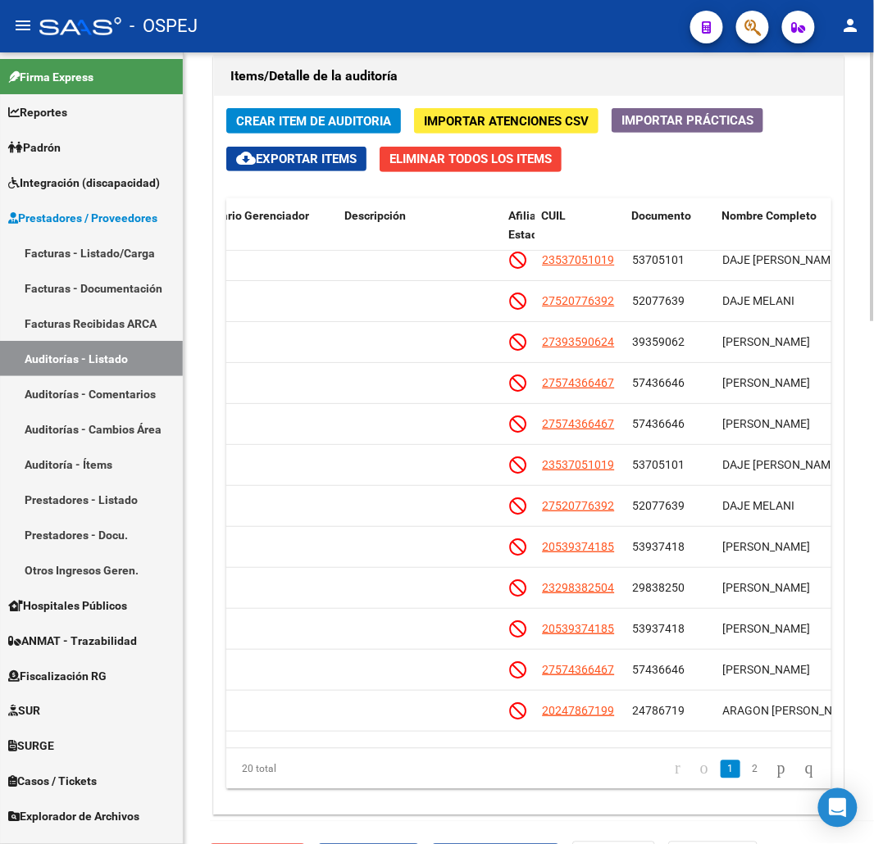
scroll to position [0, 794]
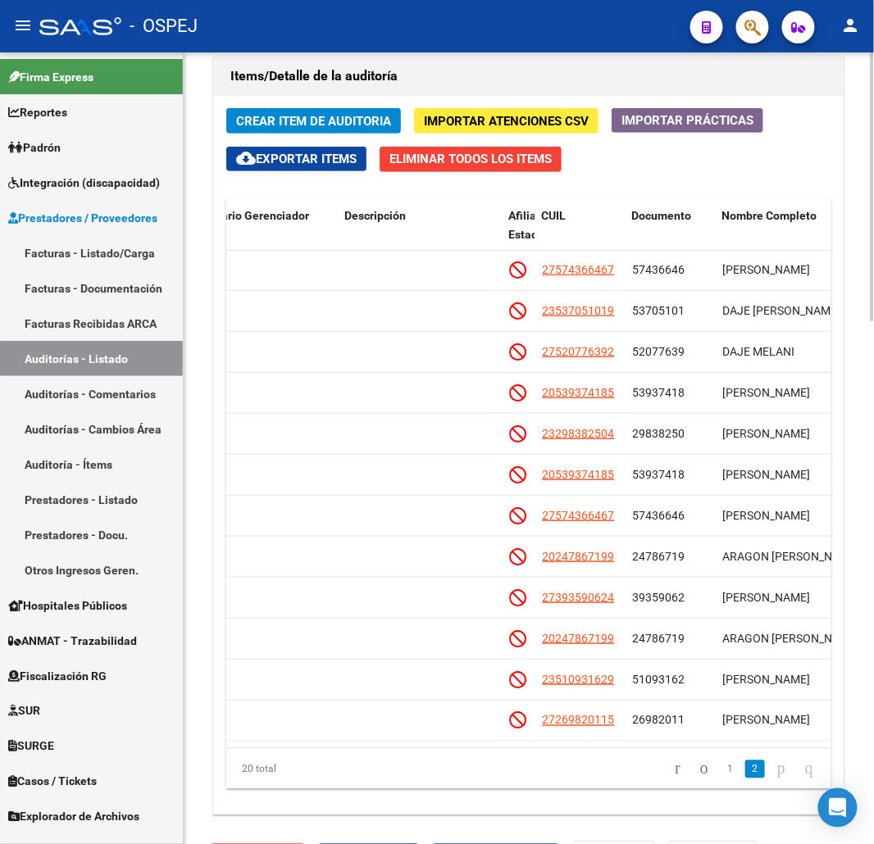
drag, startPoint x: 613, startPoint y: 308, endPoint x: 618, endPoint y: 338, distance: 29.9
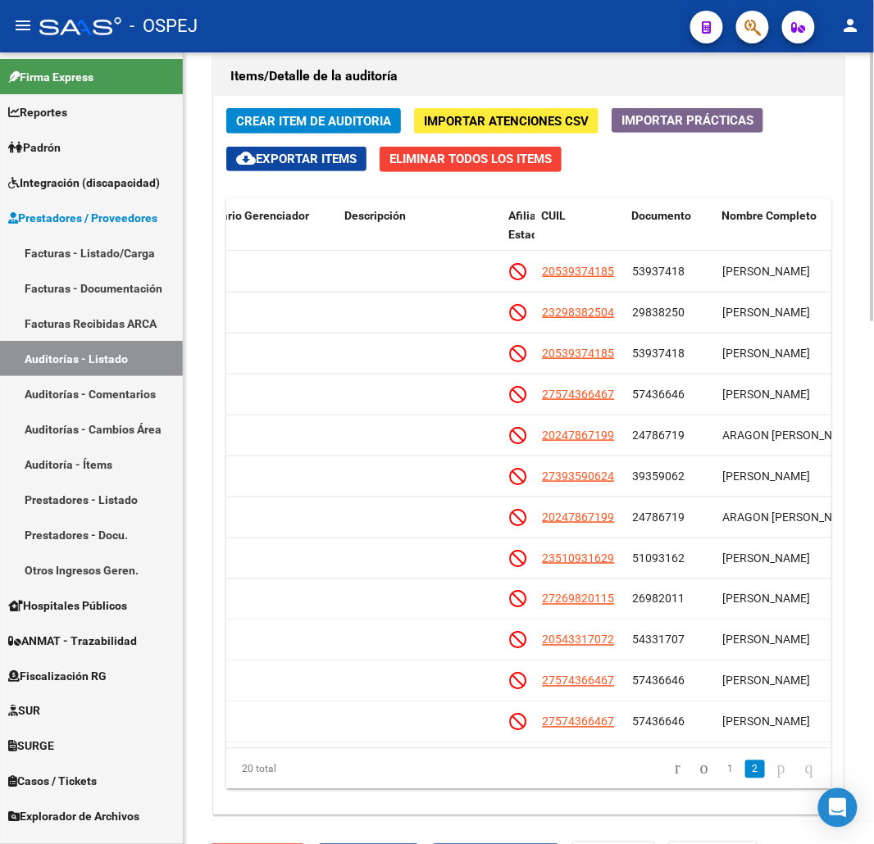
scroll to position [341, 794]
drag, startPoint x: 618, startPoint y: 338, endPoint x: 620, endPoint y: 359, distance: 21.4
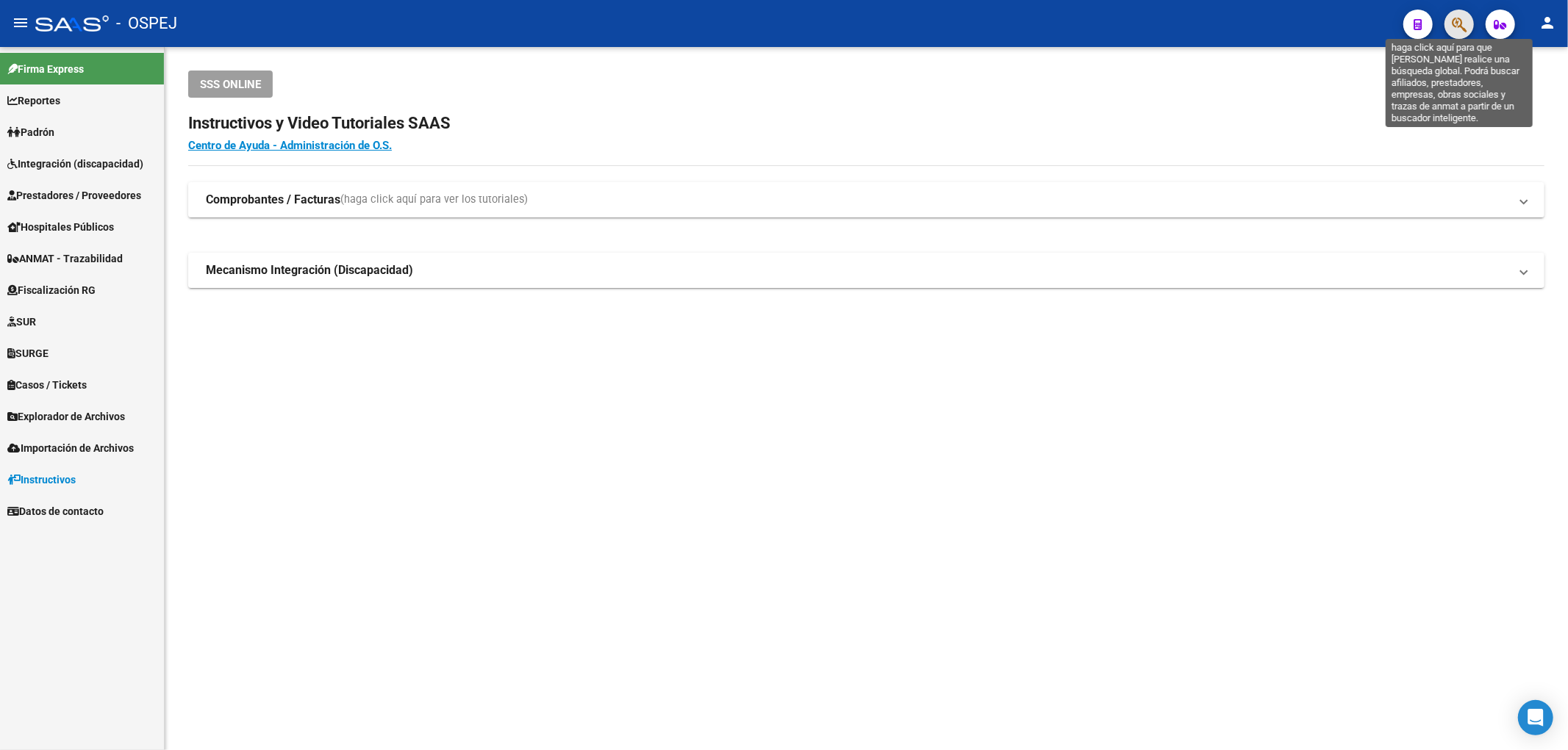
click at [1453, 22] on icon "button" at bounding box center [1459, 24] width 14 height 17
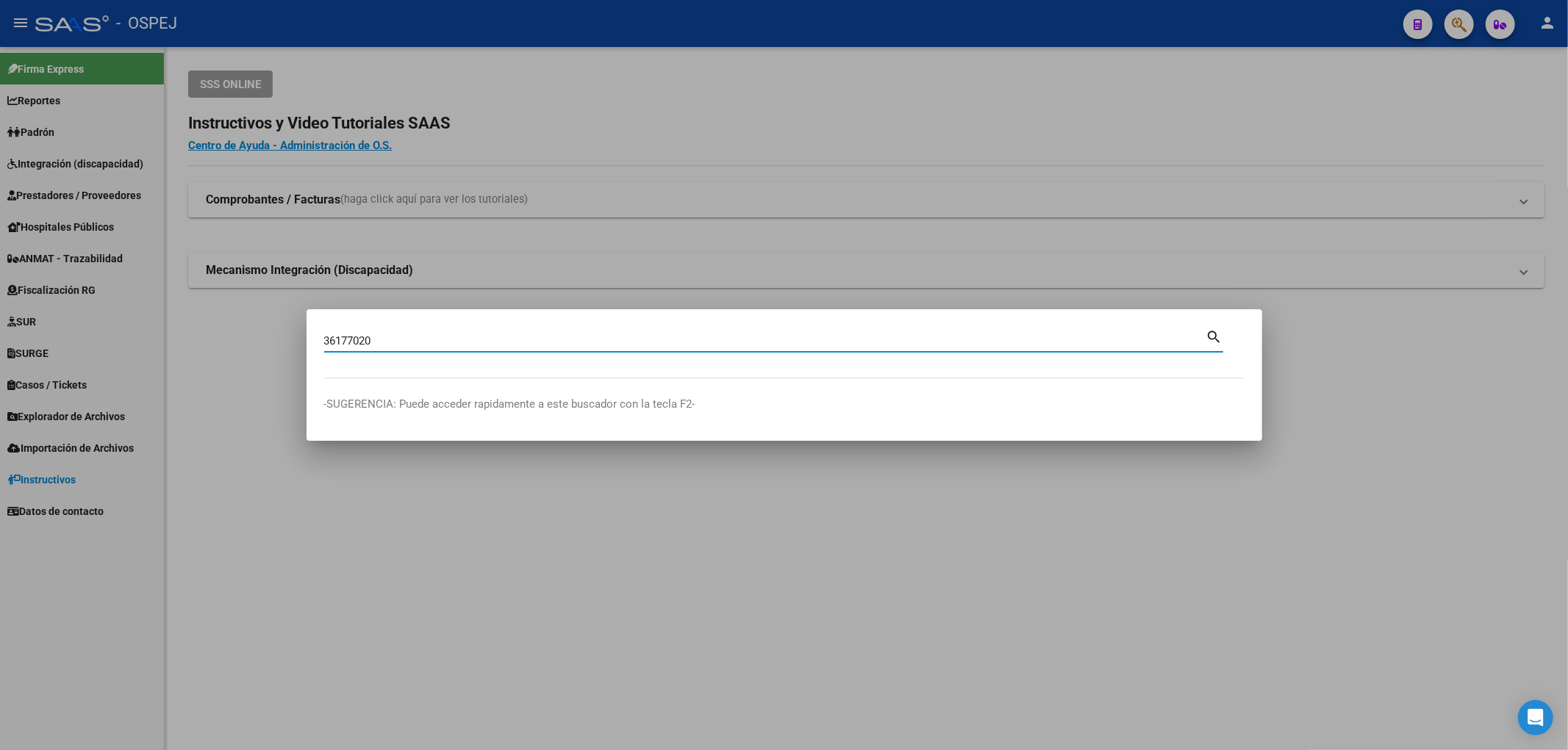
type input "36177020"
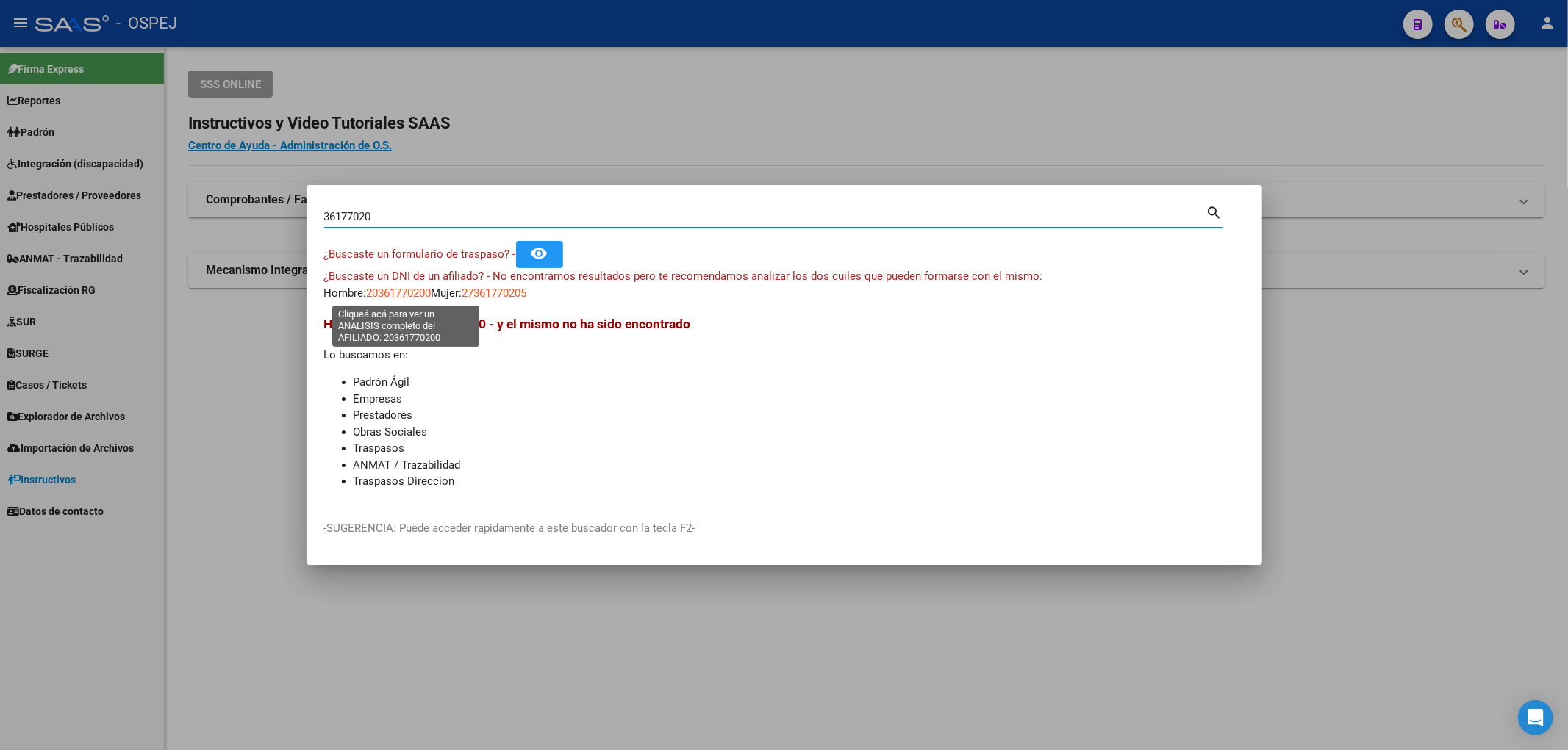
click at [431, 291] on span "20361770200" at bounding box center [399, 293] width 65 height 13
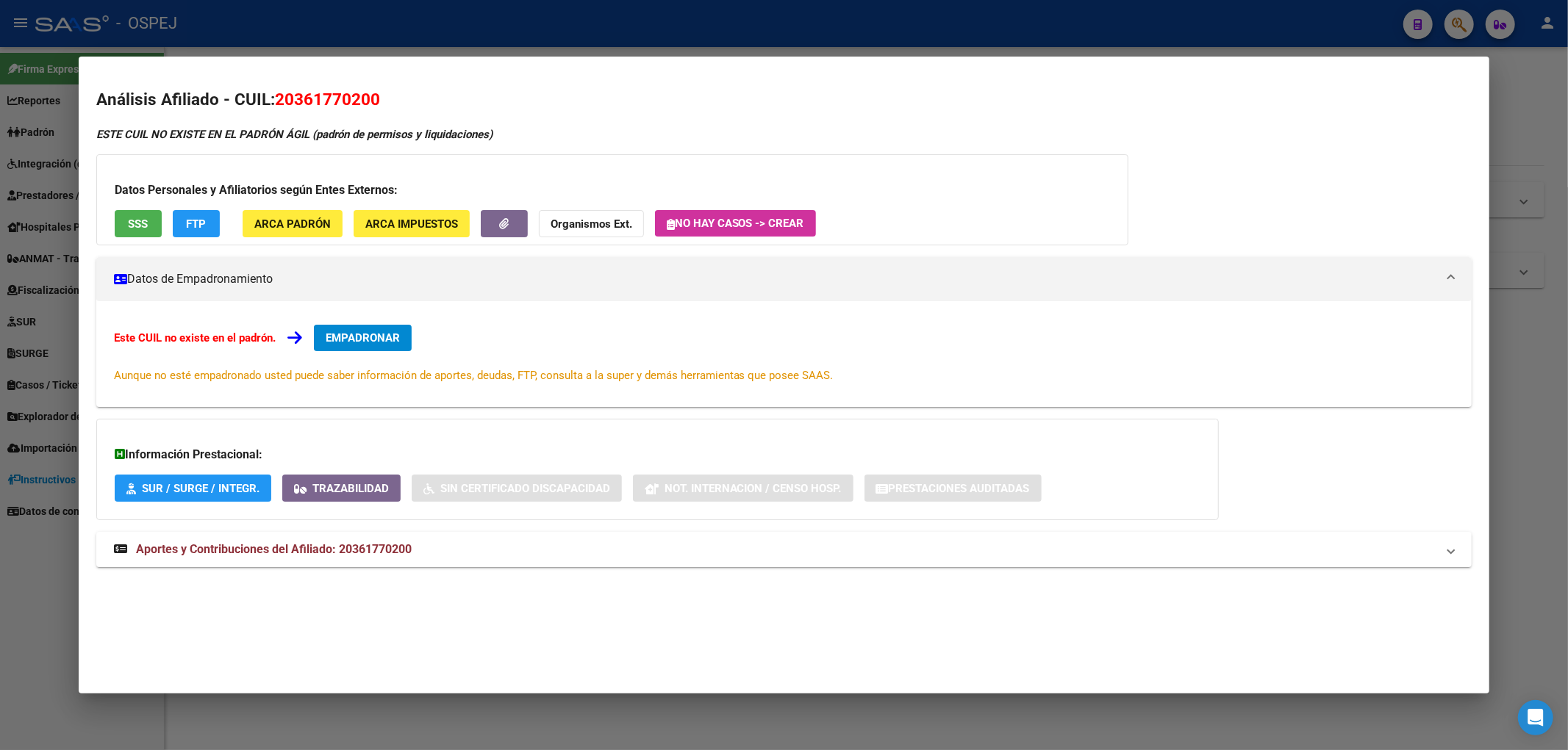
click at [160, 35] on div at bounding box center [784, 375] width 1568 height 750
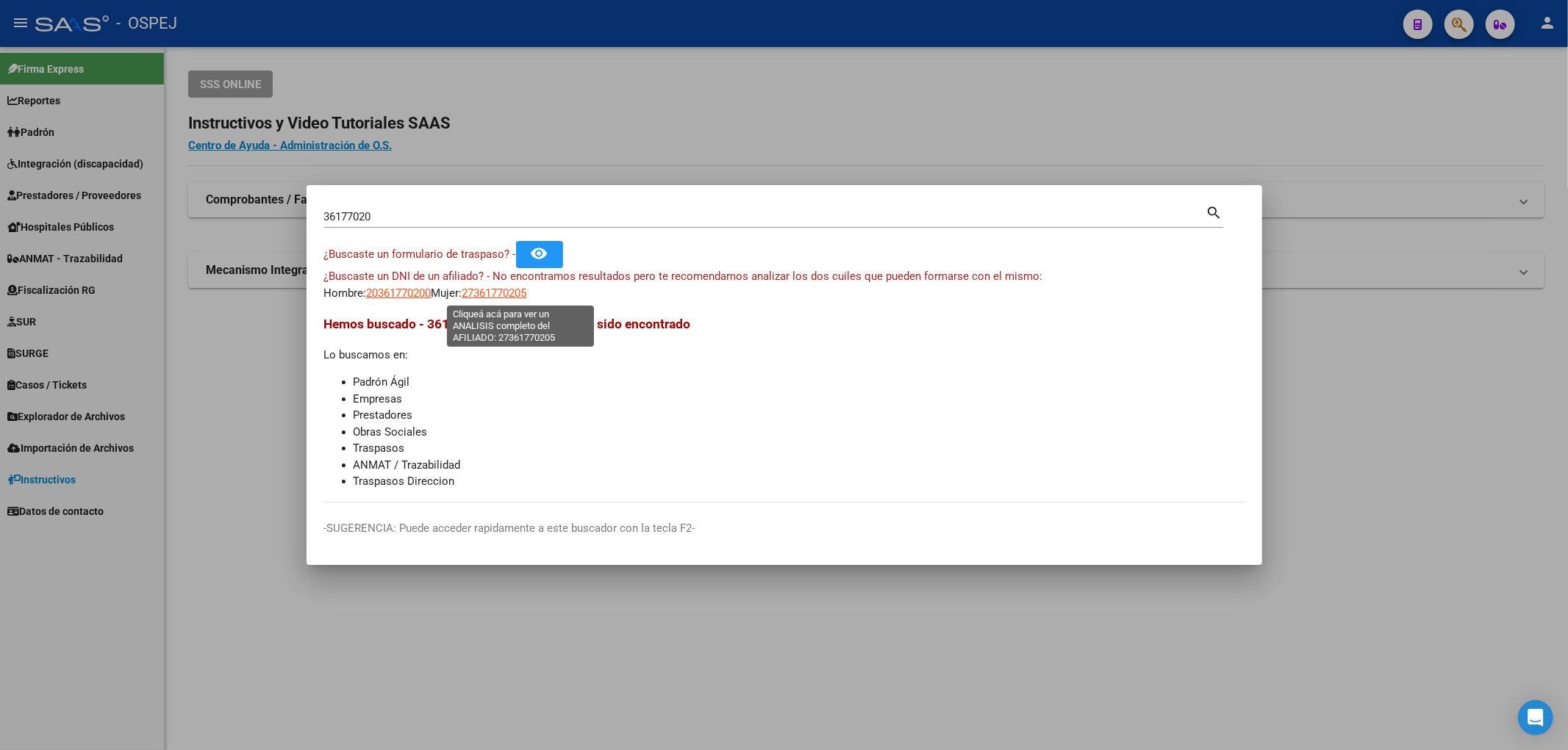
click at [522, 295] on span "27361770205" at bounding box center [495, 293] width 65 height 13
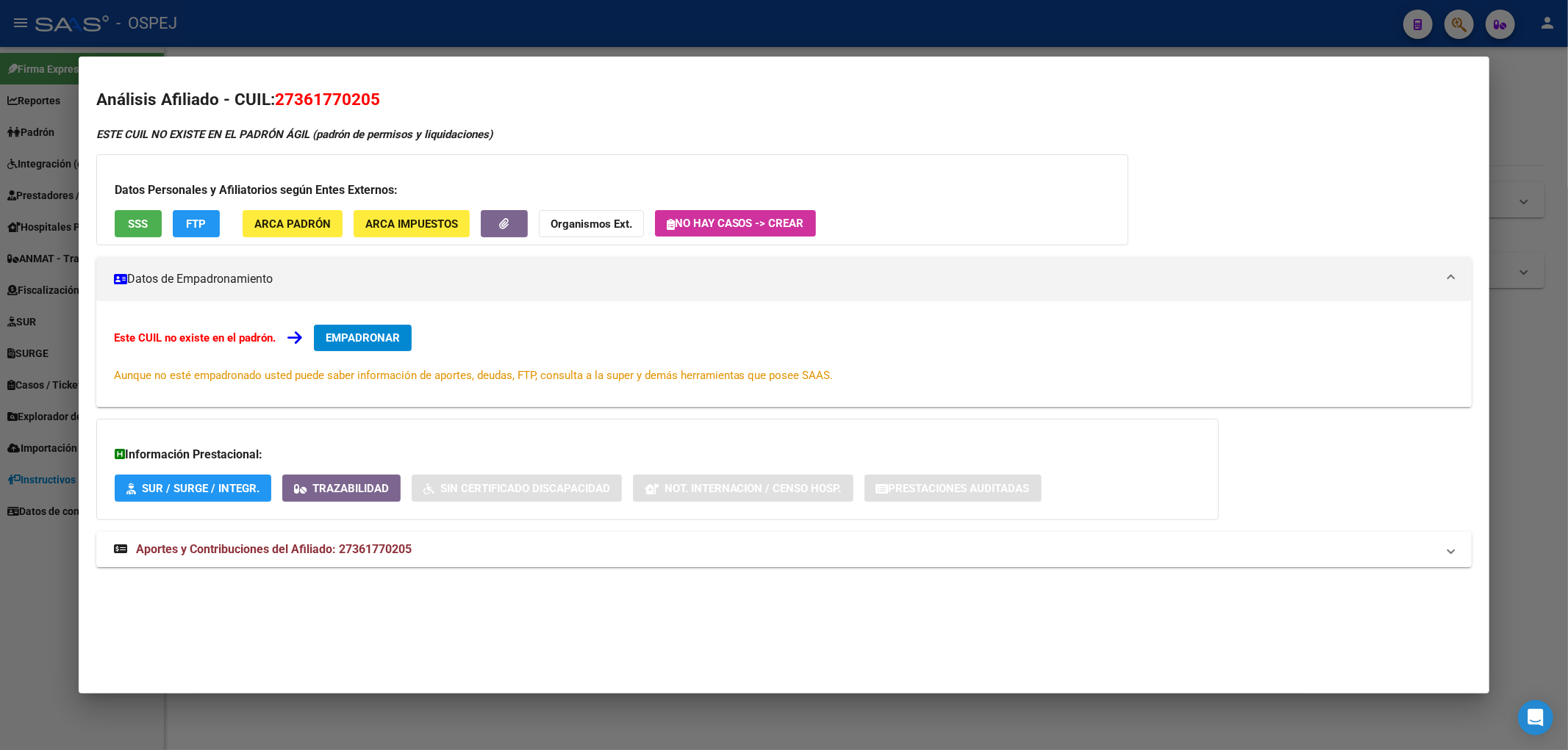
click at [332, 43] on div at bounding box center [784, 375] width 1568 height 750
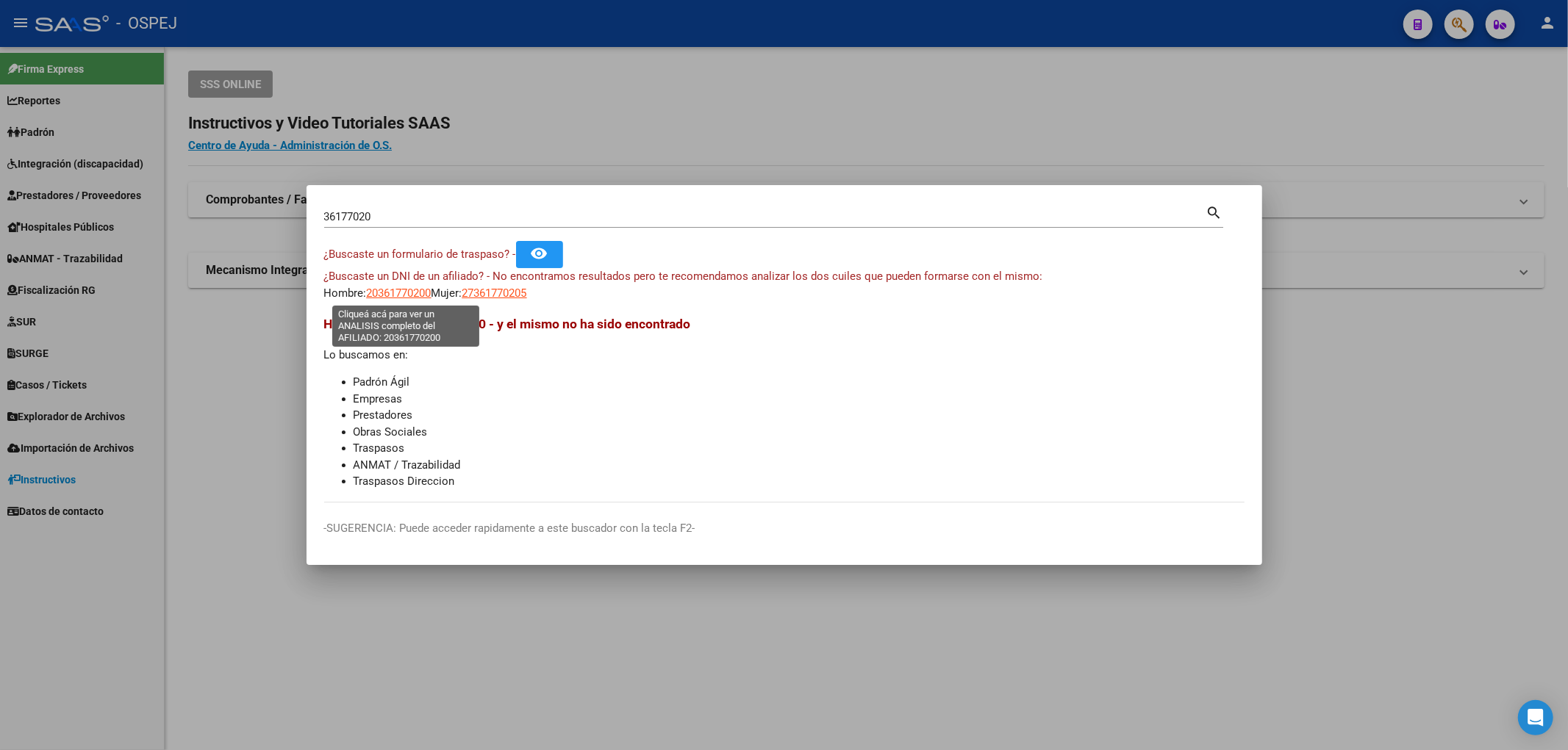
click at [402, 297] on span "20361770200" at bounding box center [399, 293] width 65 height 13
type textarea "20361770200"
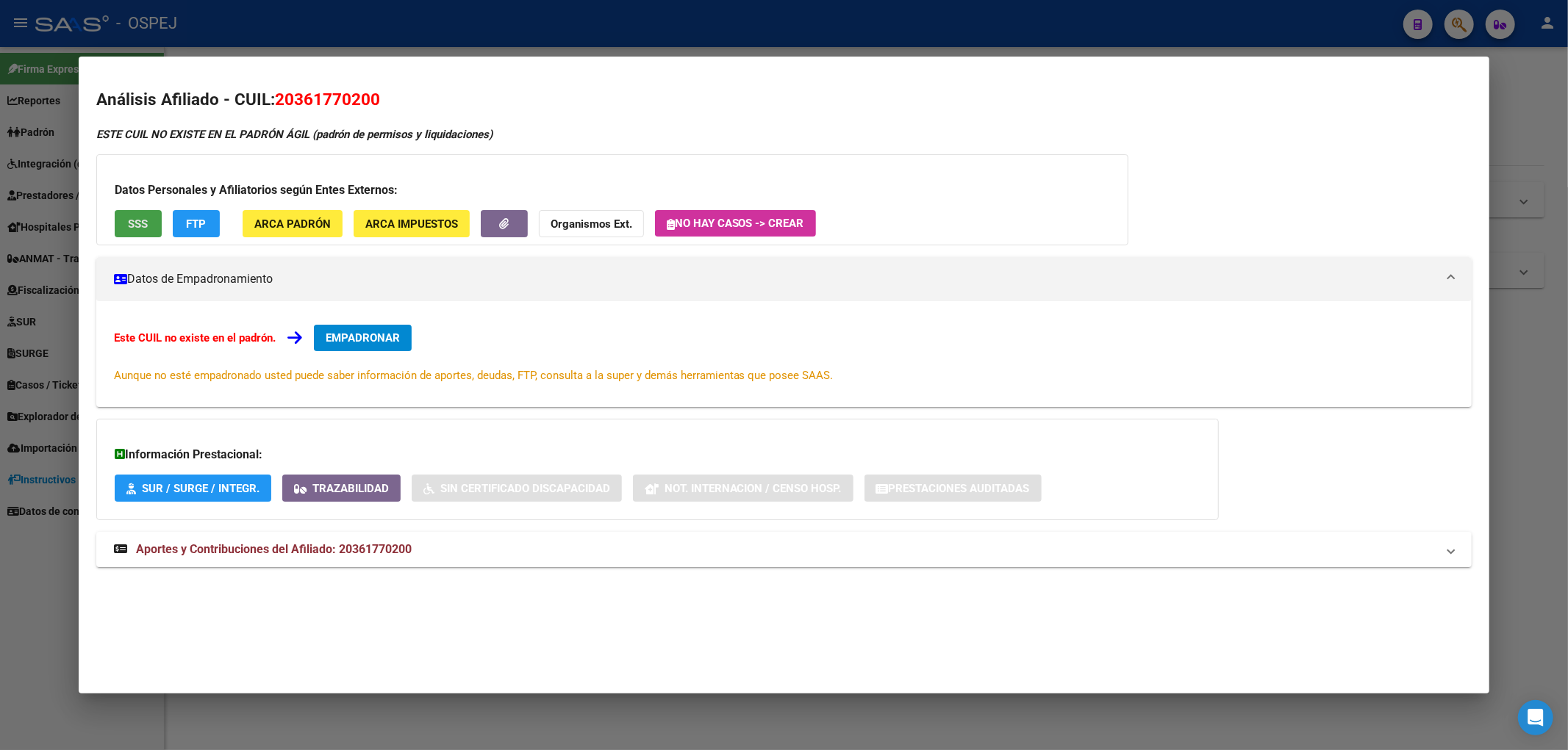
click at [126, 222] on button "SSS" at bounding box center [138, 223] width 47 height 27
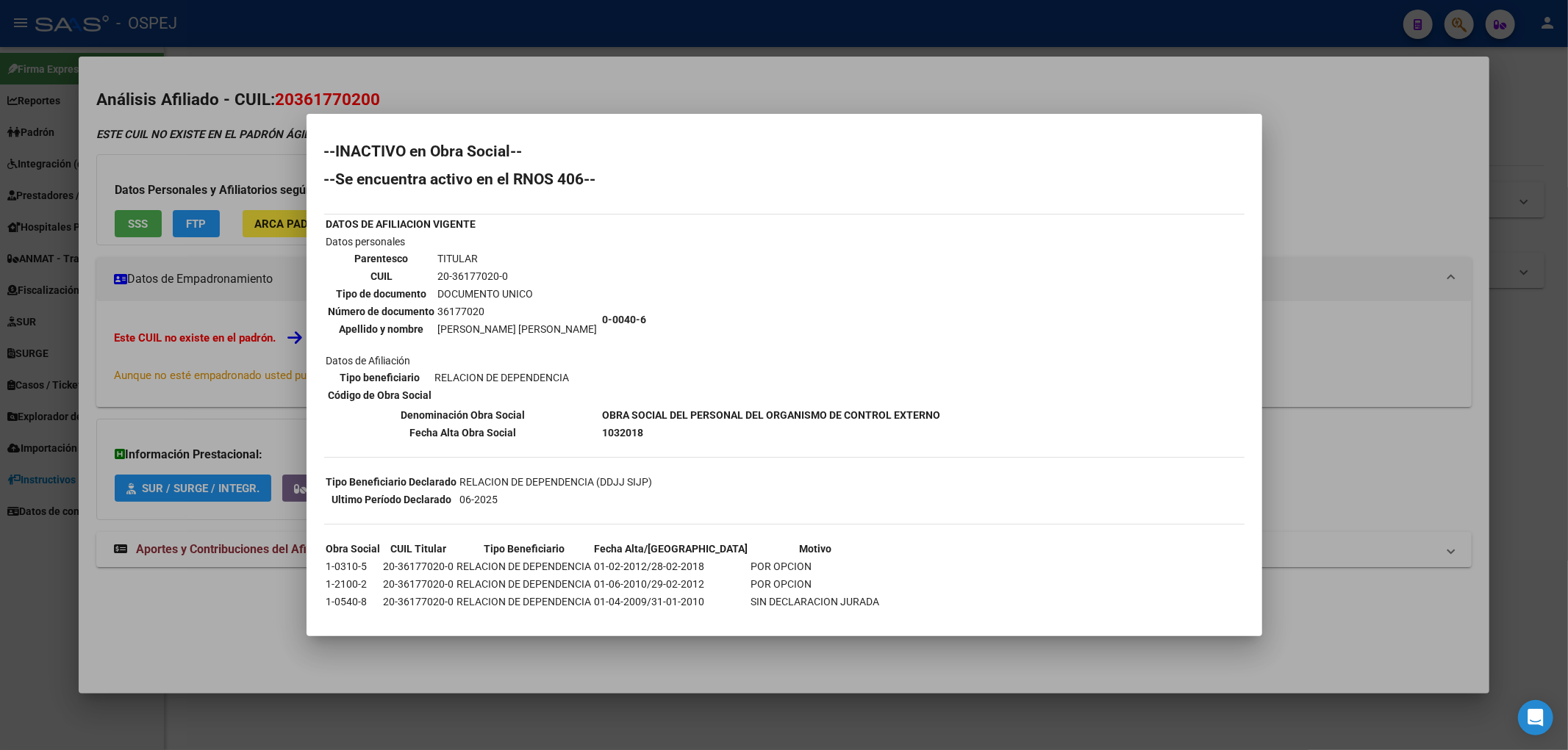
click at [186, 202] on div at bounding box center [784, 375] width 1568 height 750
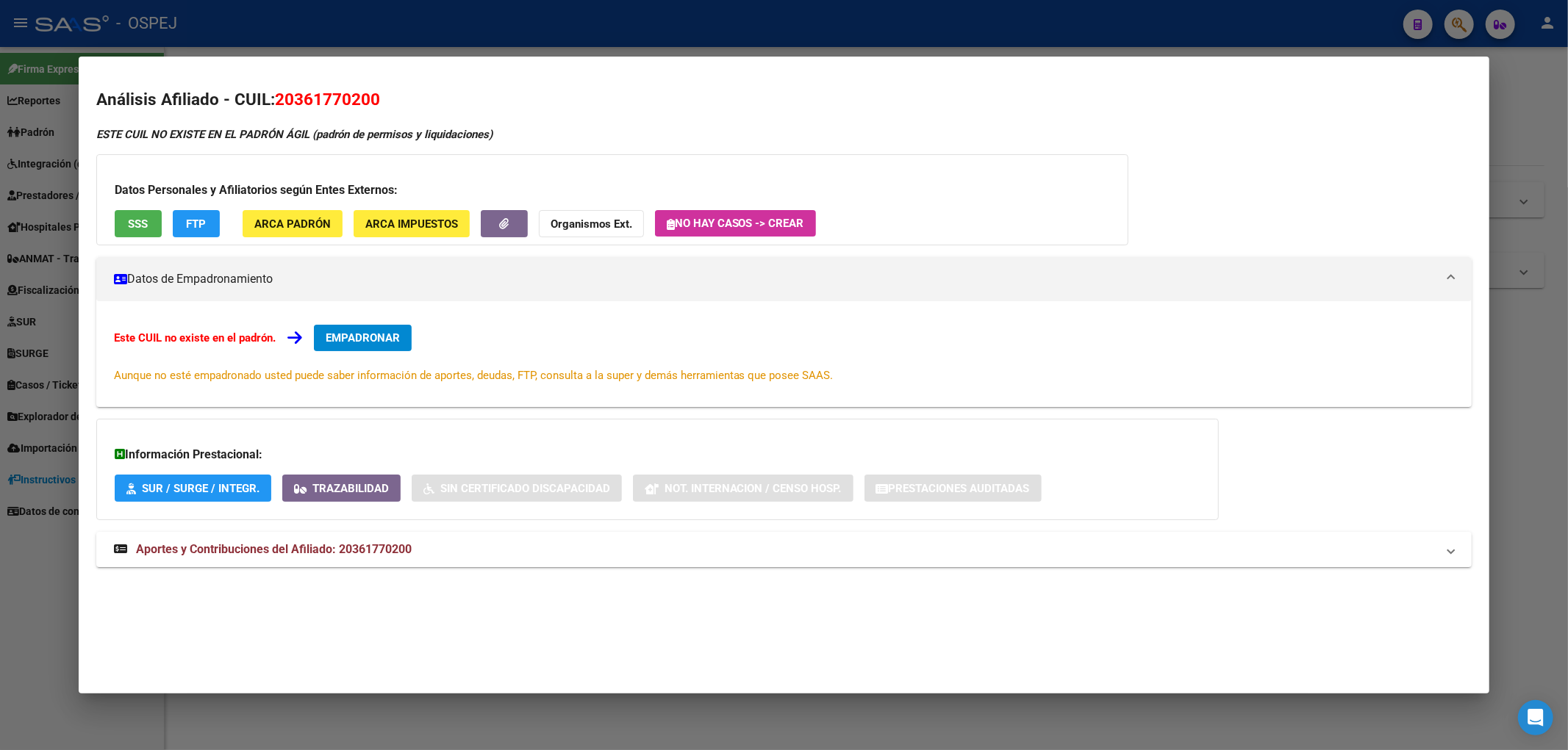
click at [325, 87] on mat-dialog-content "Análisis Afiliado - CUIL: 20361770200 ESTE CUIL NO EXISTE EN EL PADRÓN ÁGIL (pa…" at bounding box center [784, 338] width 1411 height 527
click at [325, 88] on h2 "Análisis Afiliado - CUIL: 20361770200" at bounding box center [784, 100] width 1376 height 25
copy span "20361770200"
click at [642, 228] on button "Organismos Ext." at bounding box center [591, 223] width 105 height 27
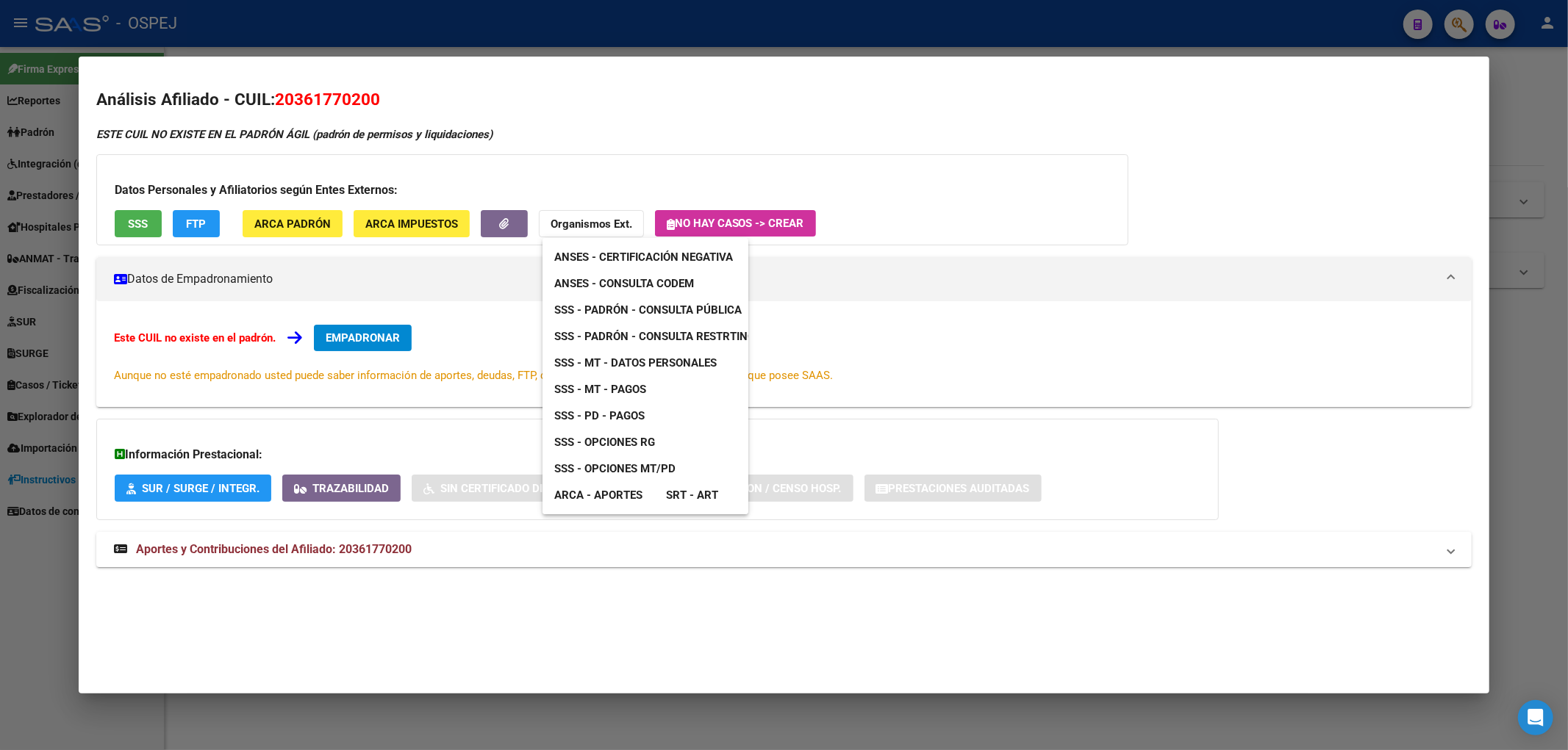
click at [688, 274] on link "ANSES - Consulta CODEM" at bounding box center [624, 284] width 163 height 27
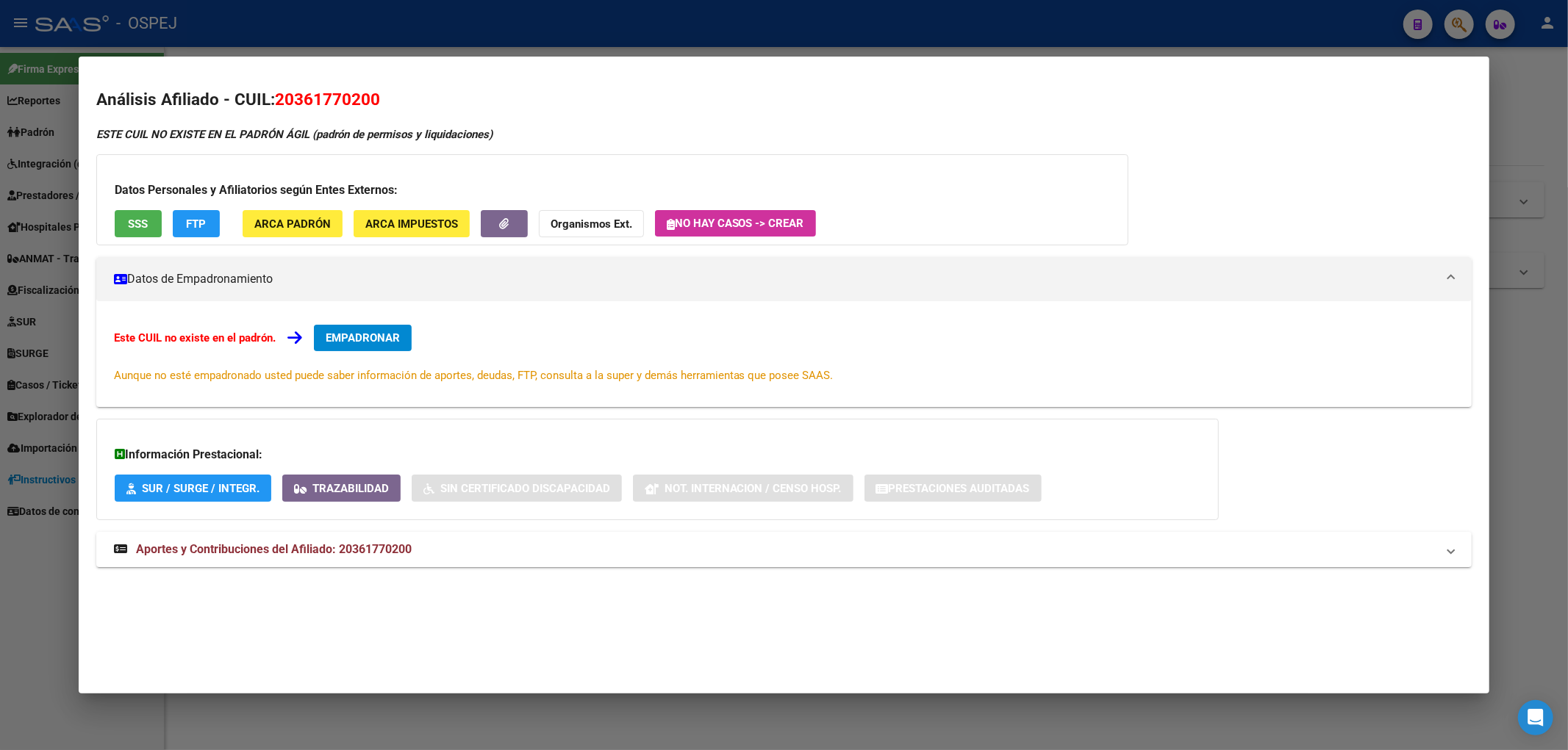
click at [407, 65] on mat-dialog-container "Análisis Afiliado - CUIL: 20361770200 ESTE CUIL NO EXISTE EN EL PADRÓN ÁGIL (pa…" at bounding box center [784, 375] width 1411 height 638
click at [406, 50] on div at bounding box center [784, 375] width 1568 height 750
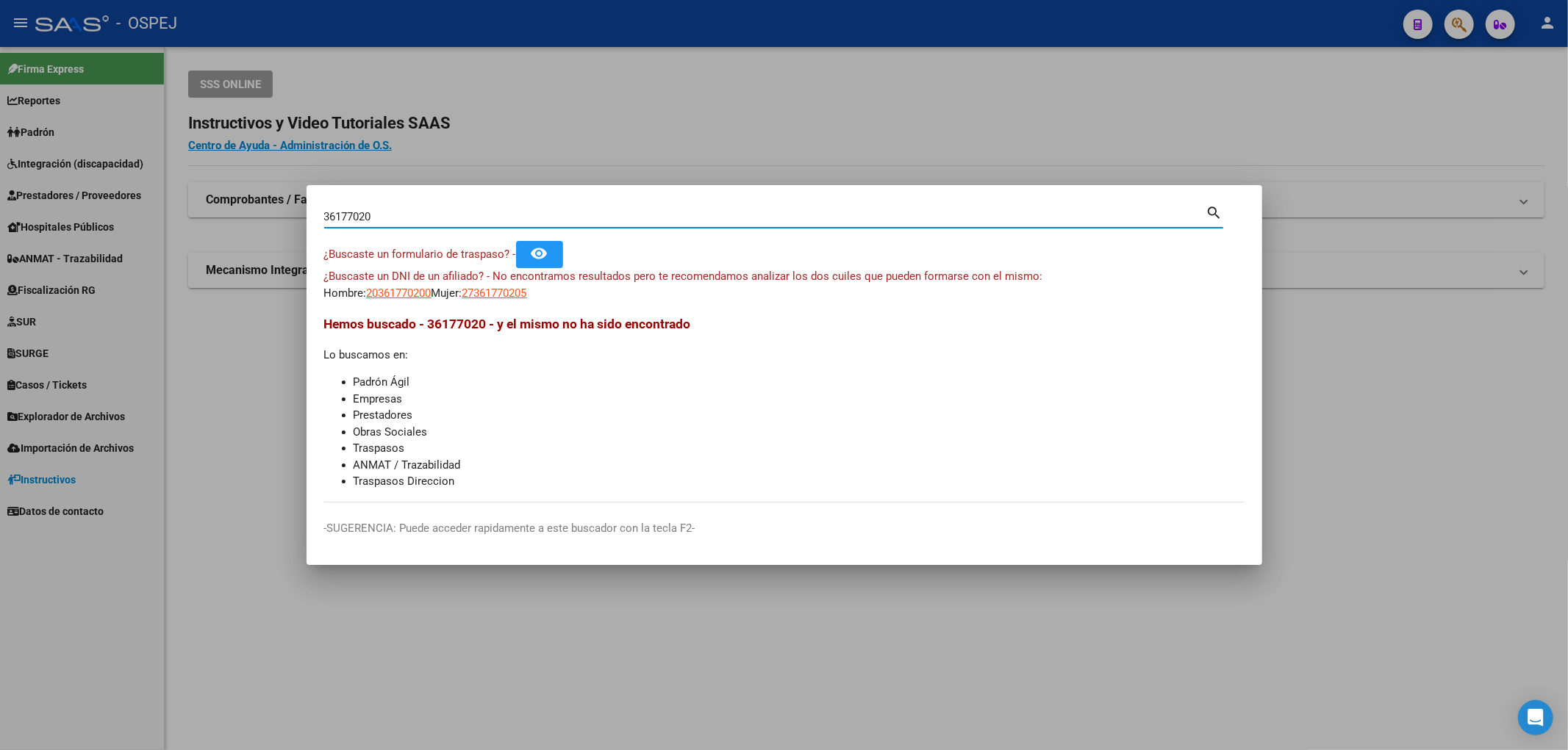
click at [382, 221] on input "36177020" at bounding box center [766, 216] width 882 height 13
paste input "25457636"
type input "25457636"
click at [399, 291] on span "20254576361" at bounding box center [399, 293] width 65 height 13
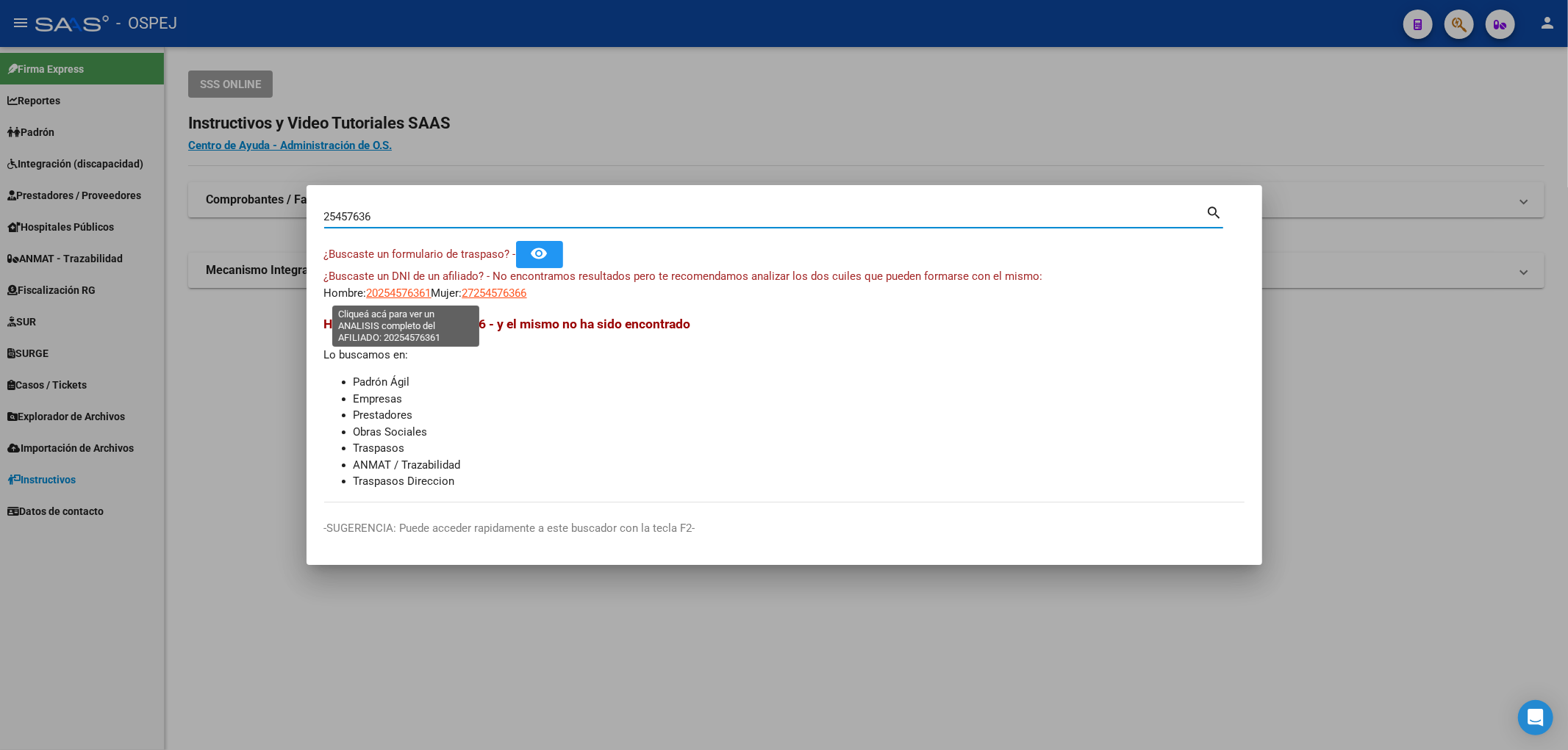
type textarea "20254576361"
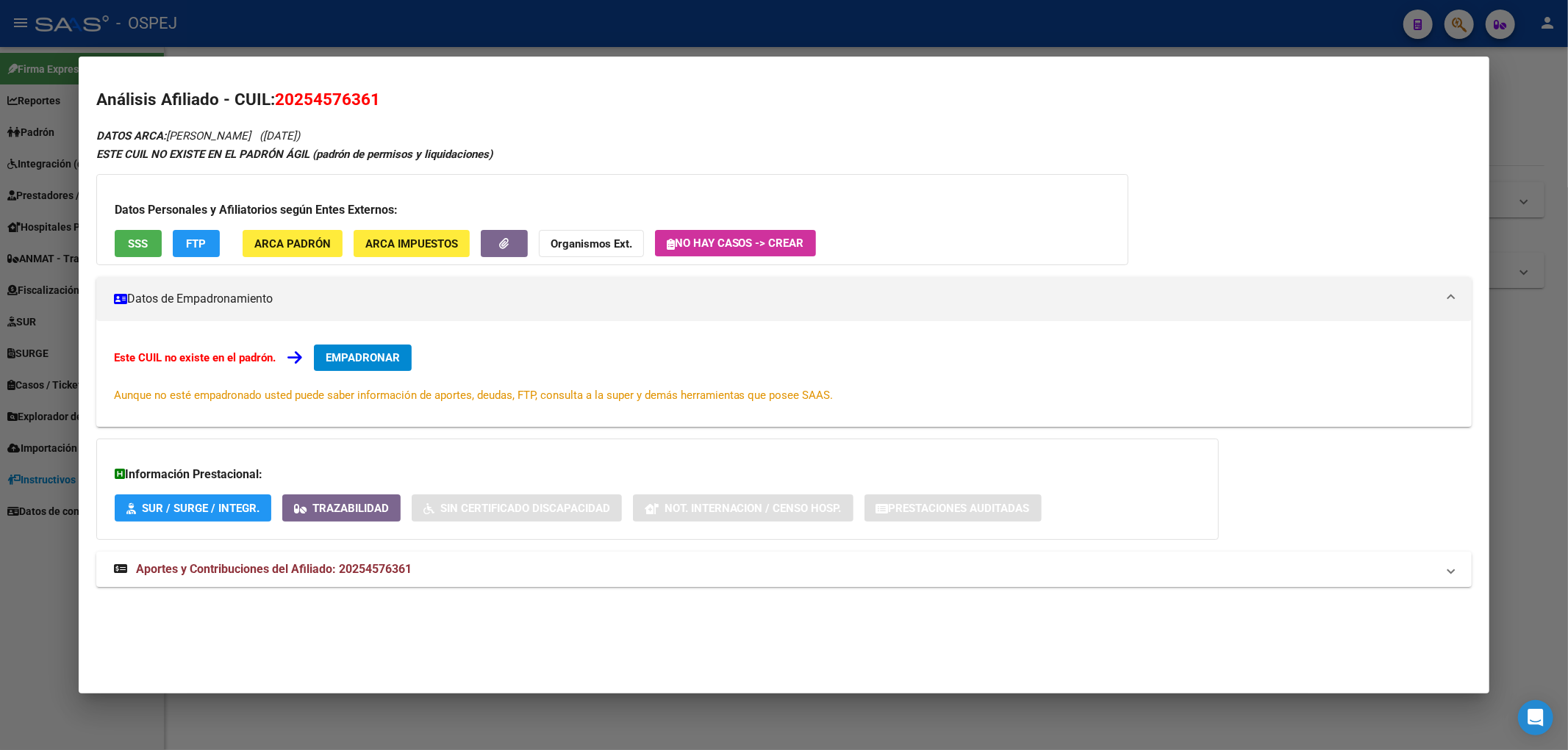
click at [150, 228] on div "Datos Personales y Afiliatorios según Entes Externos: SSS FTP ARCA Padrón ARCA …" at bounding box center [611, 220] width 1032 height 91
click at [150, 239] on button "SSS" at bounding box center [138, 244] width 47 height 27
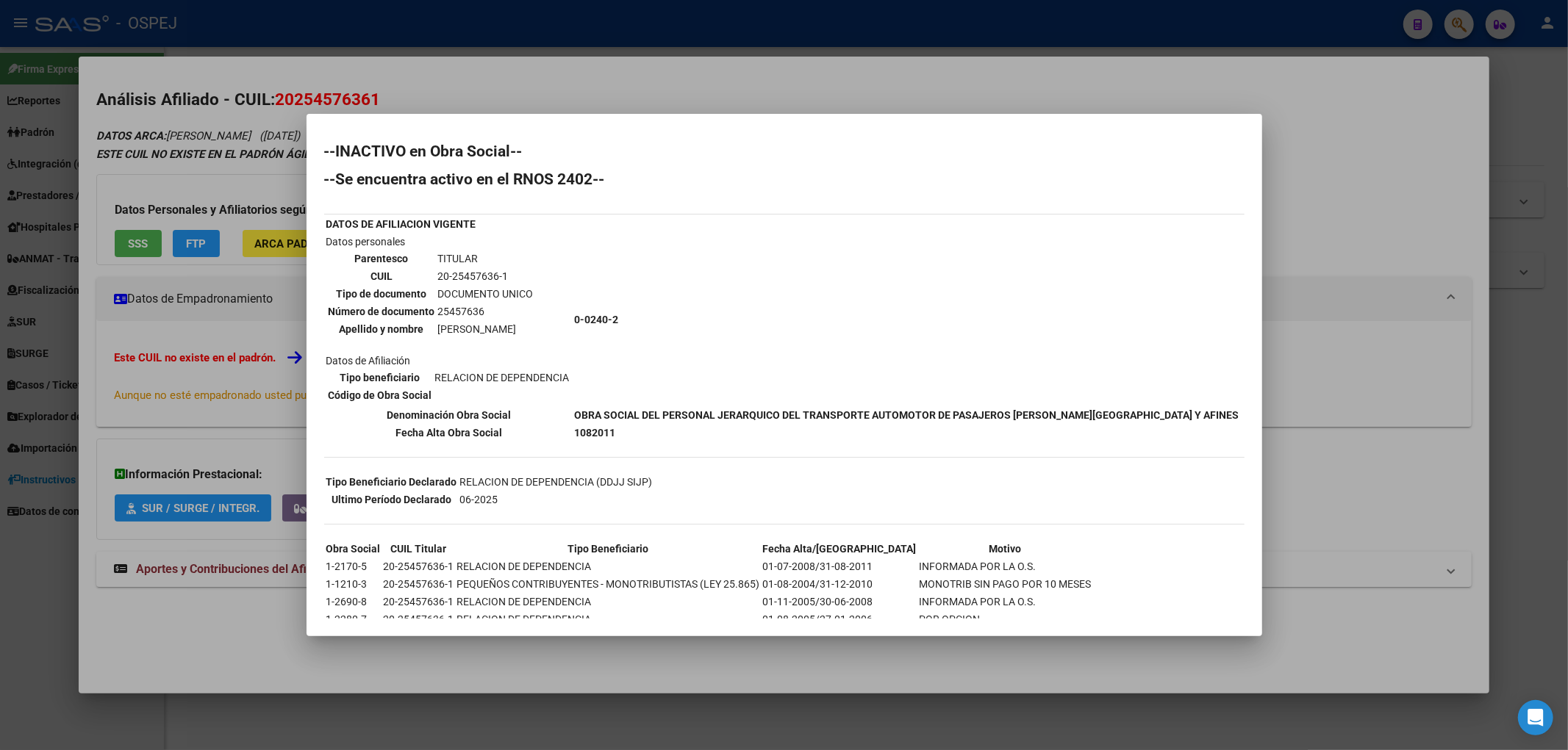
drag, startPoint x: 232, startPoint y: 108, endPoint x: 182, endPoint y: 24, distance: 97.8
click at [232, 108] on div at bounding box center [784, 375] width 1568 height 750
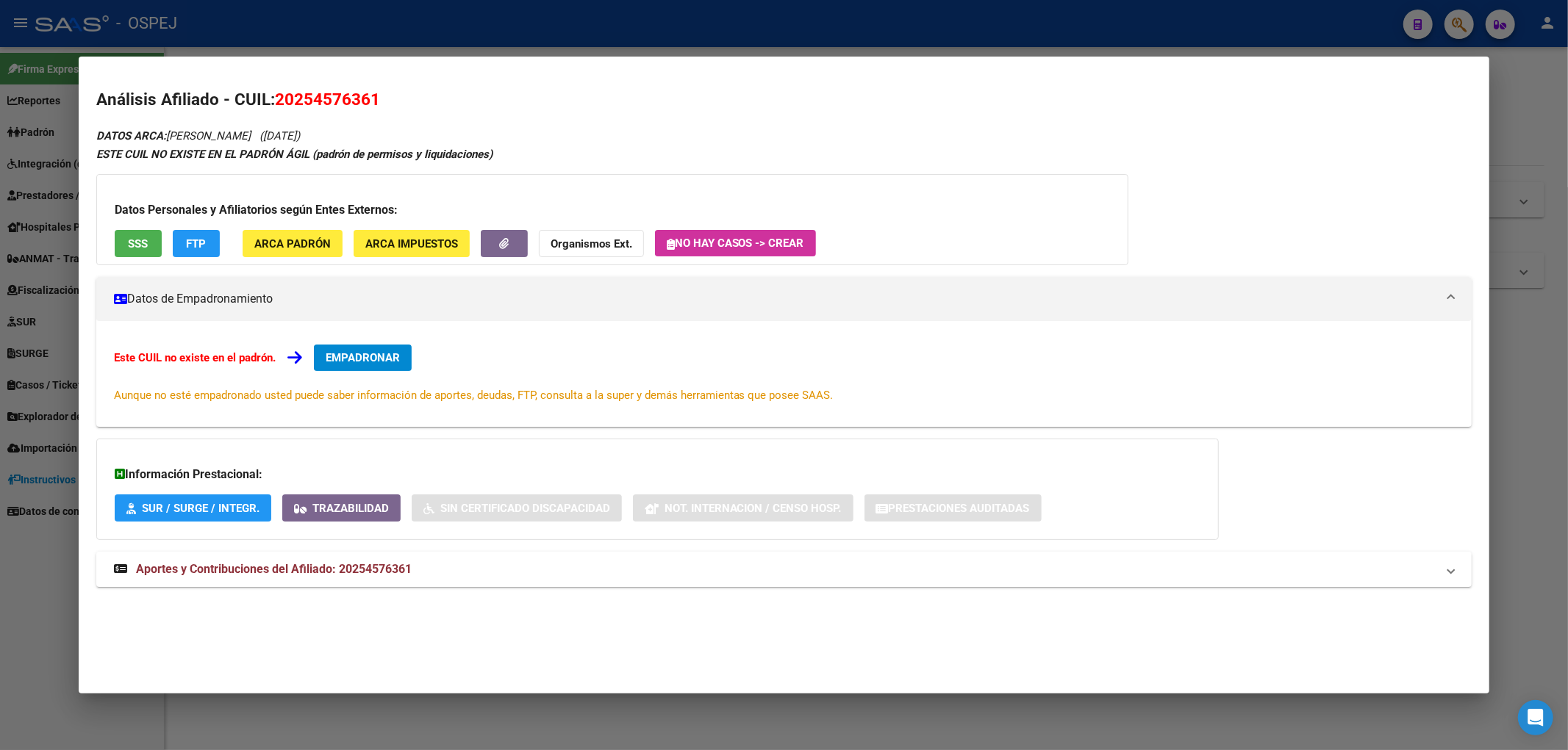
click at [562, 224] on div "Datos Personales y Afiliatorios según Entes Externos: SSS FTP ARCA Padrón ARCA …" at bounding box center [611, 220] width 1032 height 91
click at [572, 235] on button "Organismos Ext." at bounding box center [591, 244] width 105 height 27
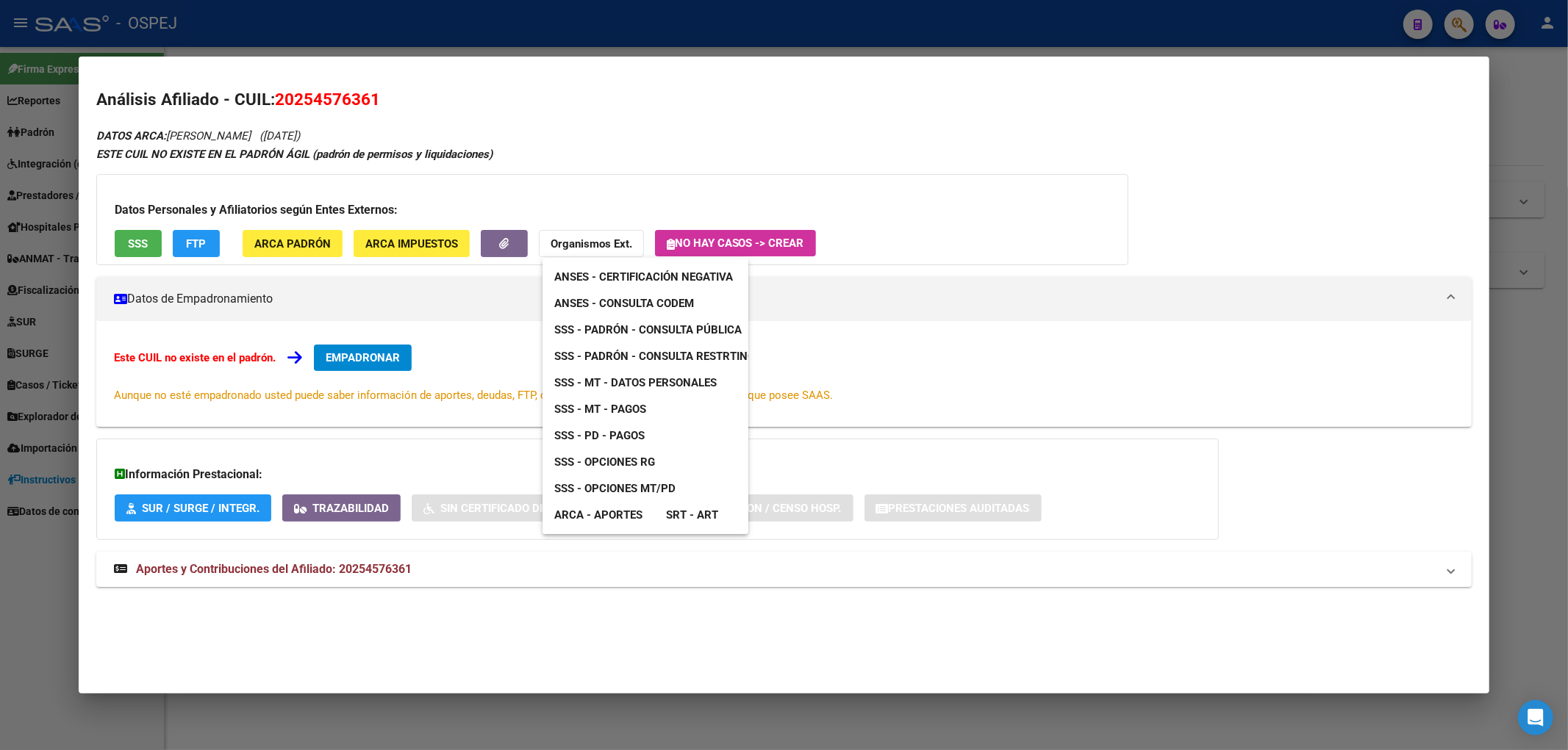
click at [605, 301] on span "ANSES - Consulta CODEM" at bounding box center [624, 303] width 140 height 13
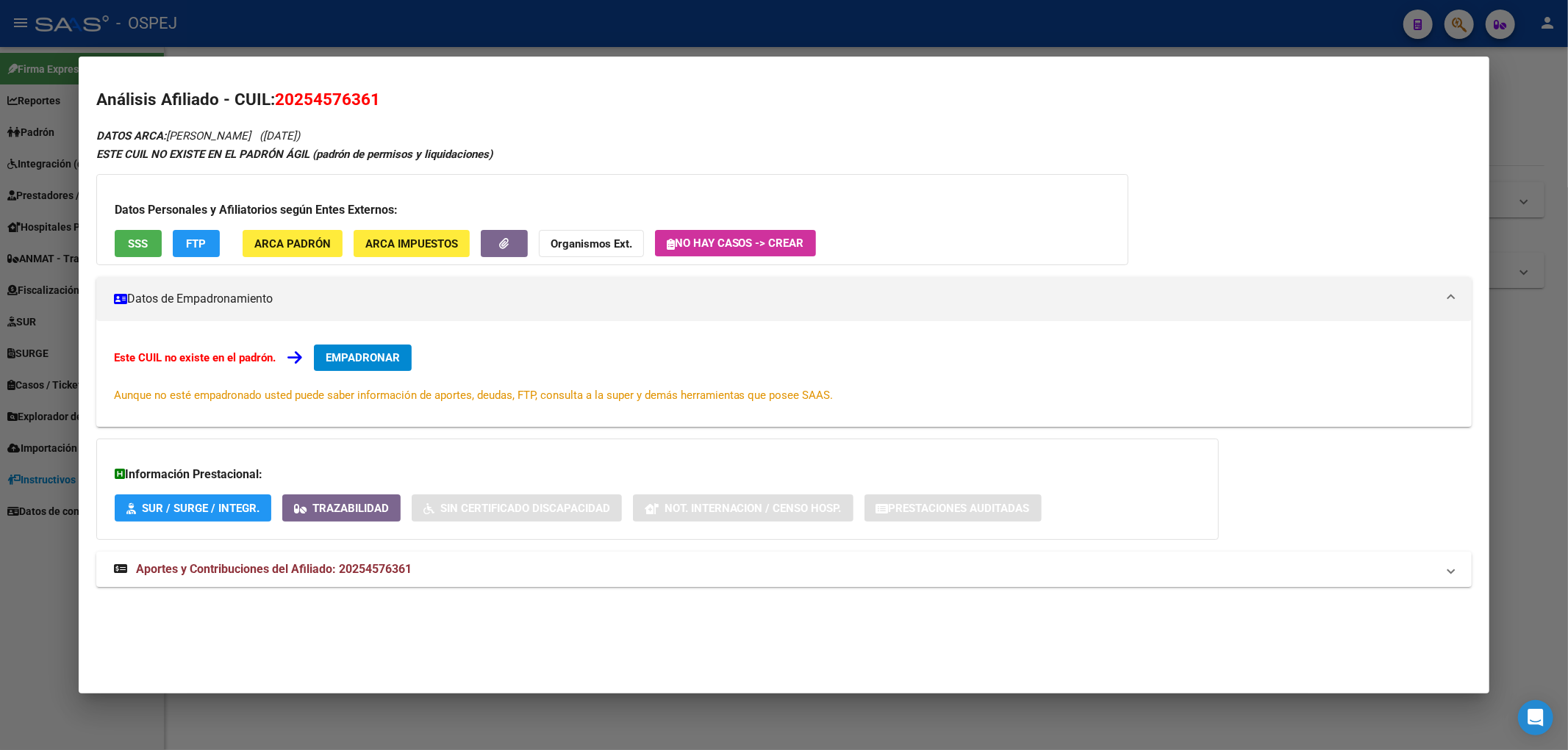
click at [325, 118] on div "Análisis Afiliado - CUIL: 20254576361 DATOS ARCA: ARNAUDO GONZALO FERNANDO (13/…" at bounding box center [784, 354] width 1376 height 532
click at [328, 98] on span "20254576361" at bounding box center [327, 99] width 105 height 19
copy span "20254576361"
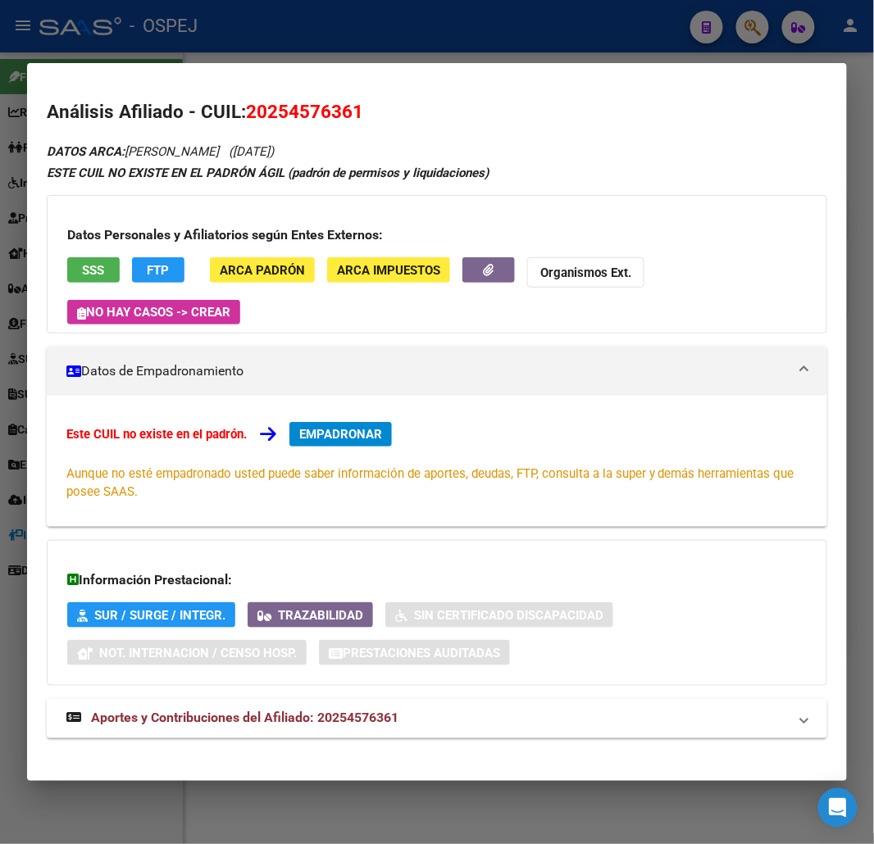
click at [354, 44] on div at bounding box center [437, 422] width 874 height 844
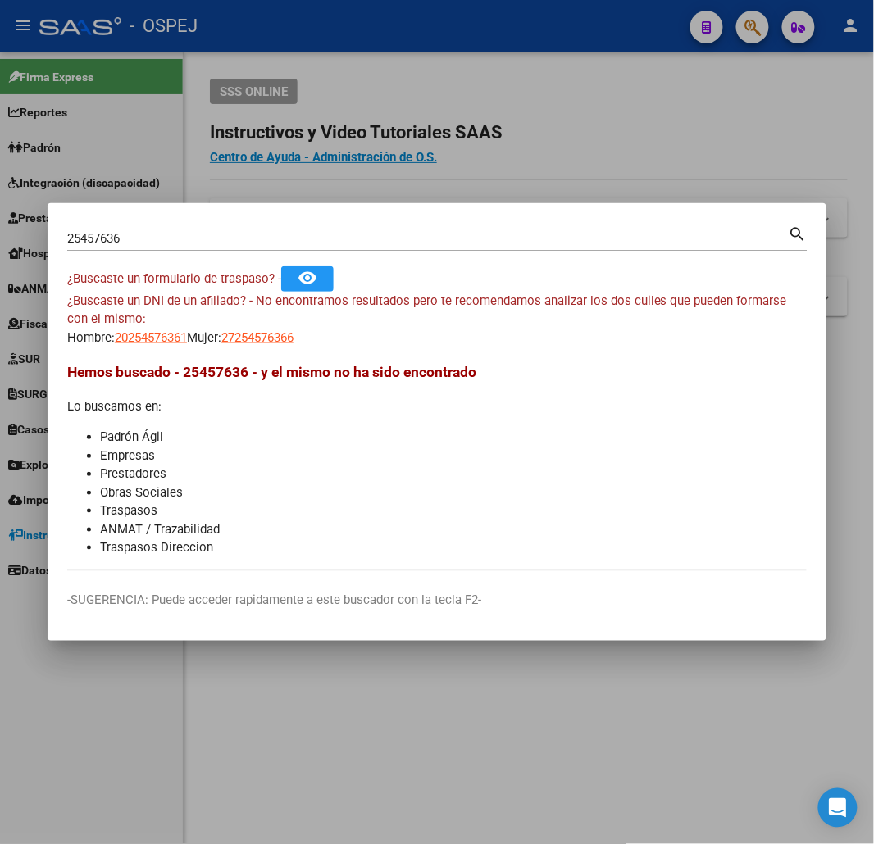
click at [322, 241] on input "25457636" at bounding box center [428, 238] width 722 height 15
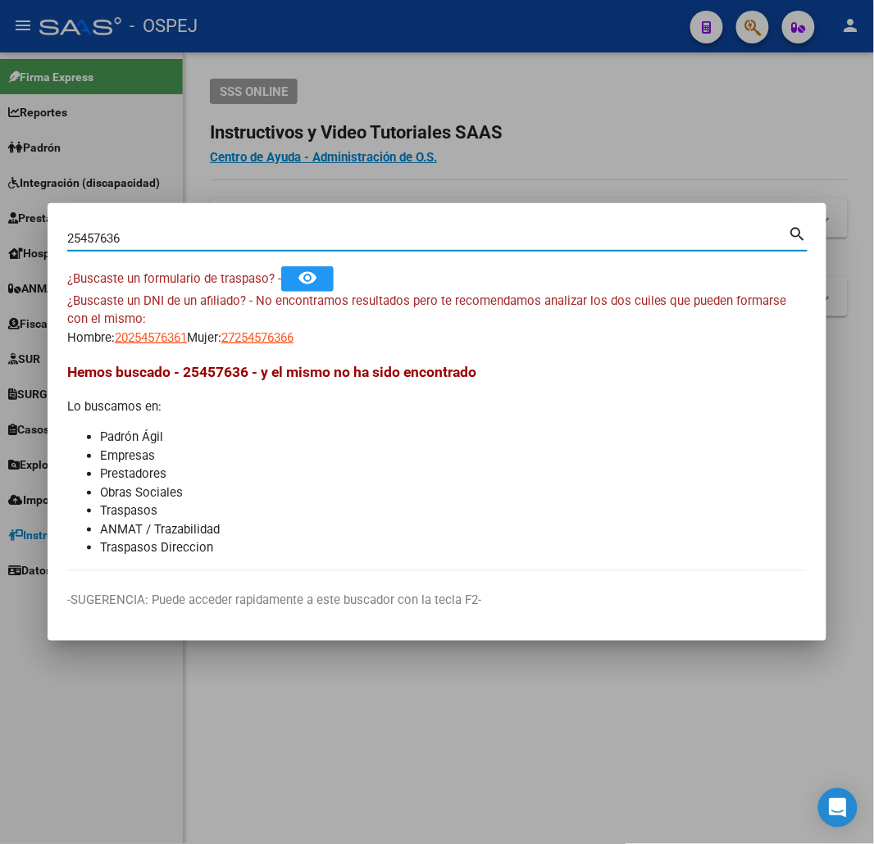
click at [322, 241] on input "25457636" at bounding box center [428, 238] width 722 height 15
type input "27526489417"
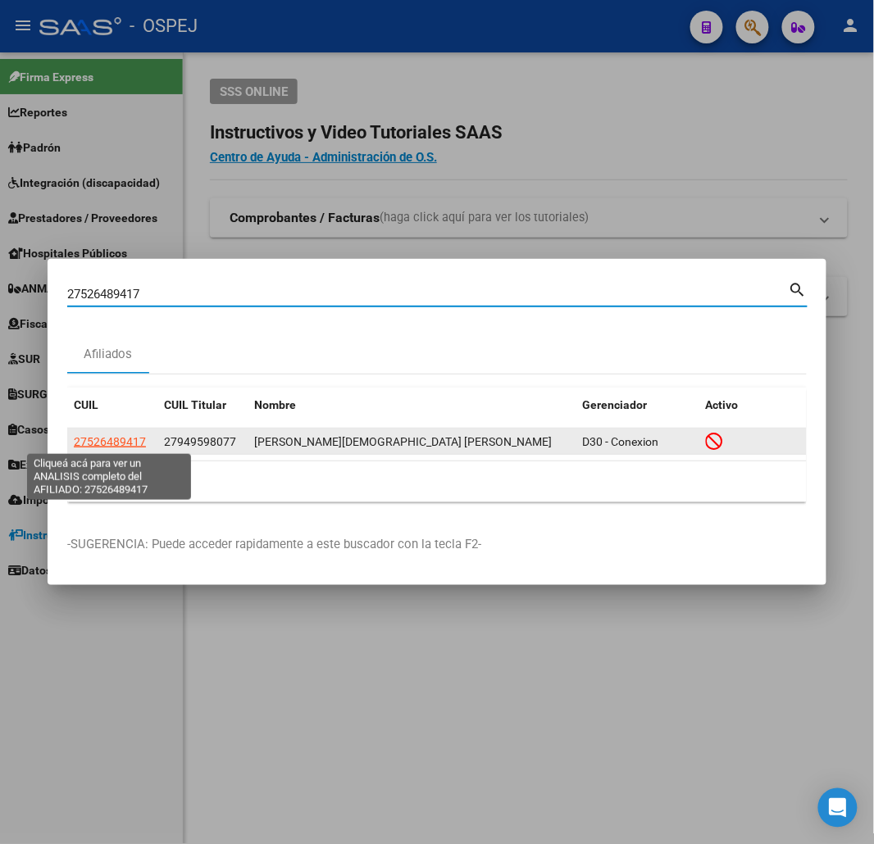
click at [120, 445] on span "27526489417" at bounding box center [110, 441] width 72 height 13
type textarea "27526489417"
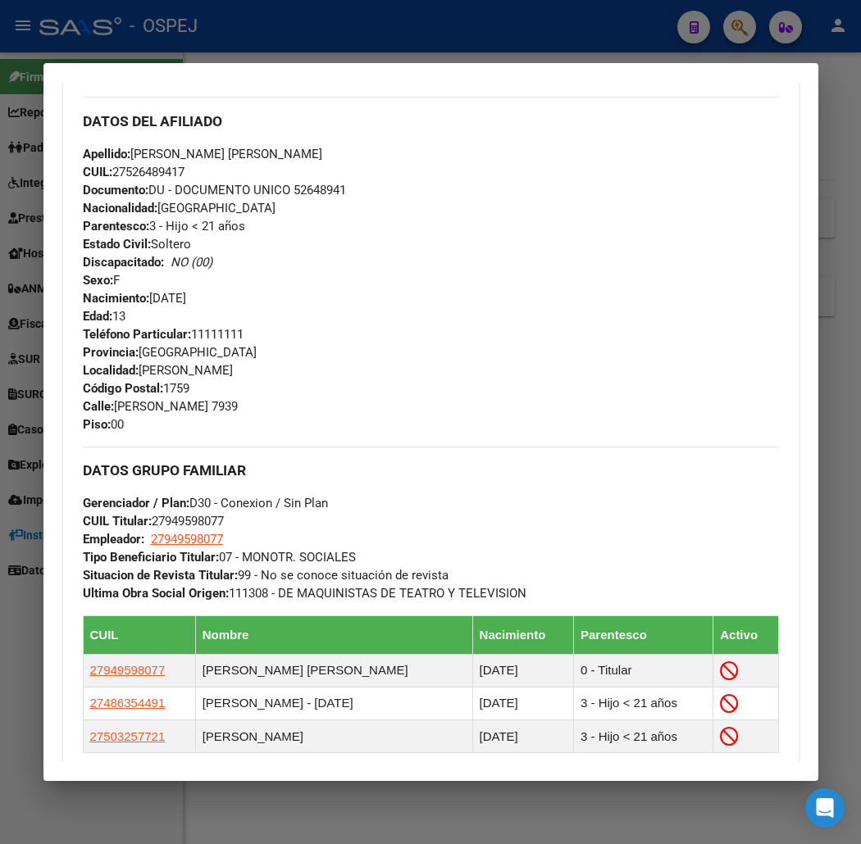
scroll to position [1163, 0]
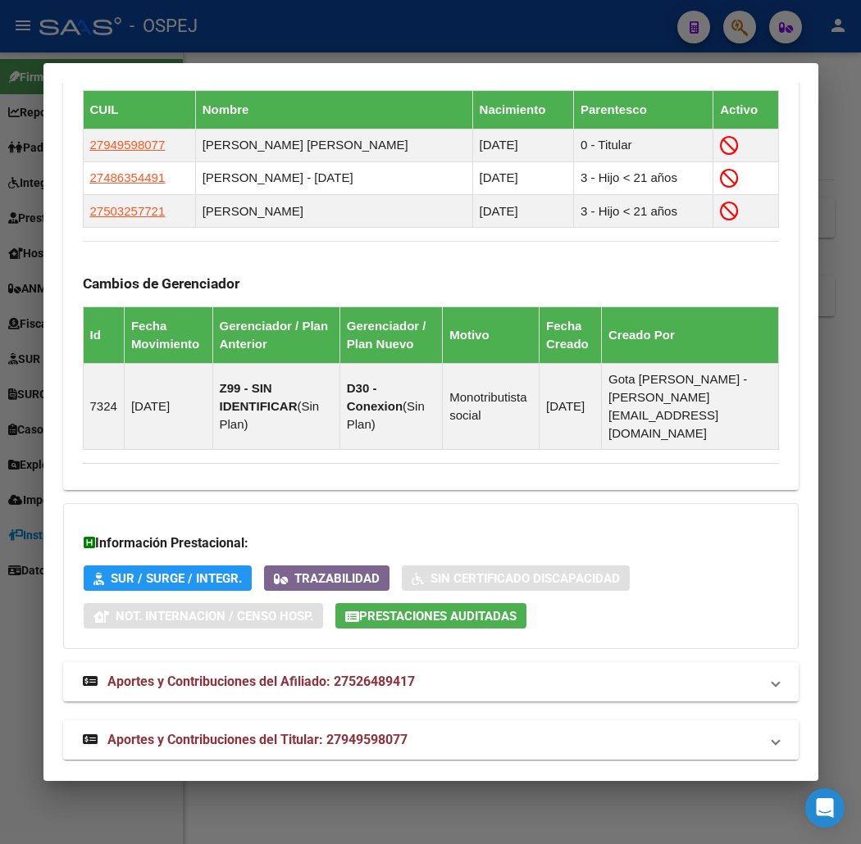
click at [375, 731] on strong "Aportes y Contribuciones del Titular: 27949598077" at bounding box center [245, 741] width 325 height 20
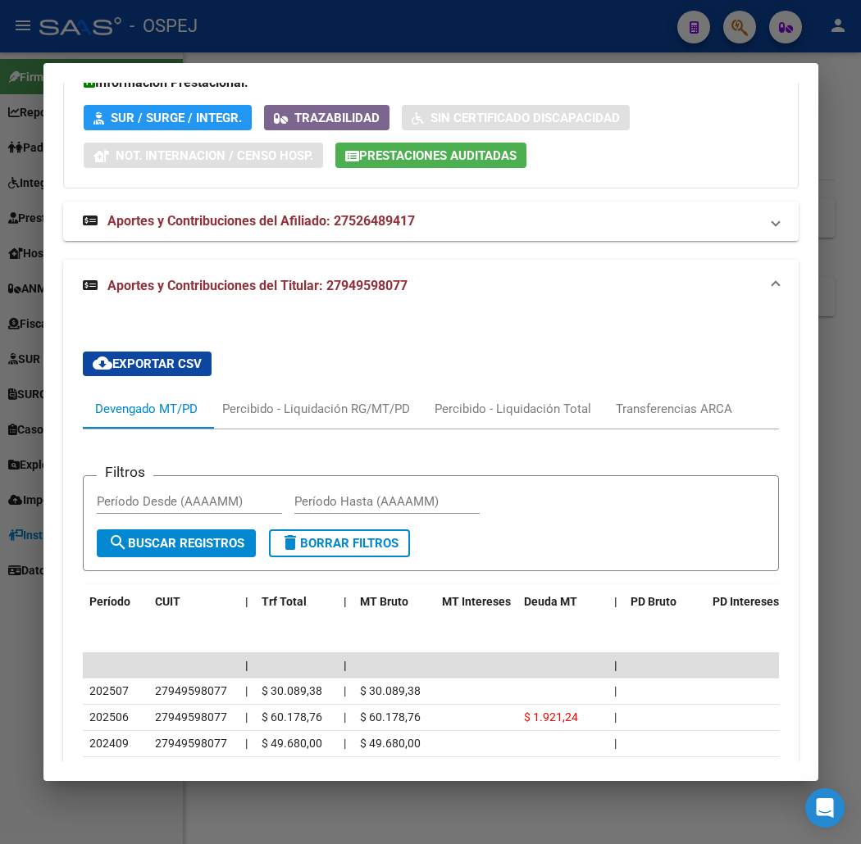
scroll to position [1896, 0]
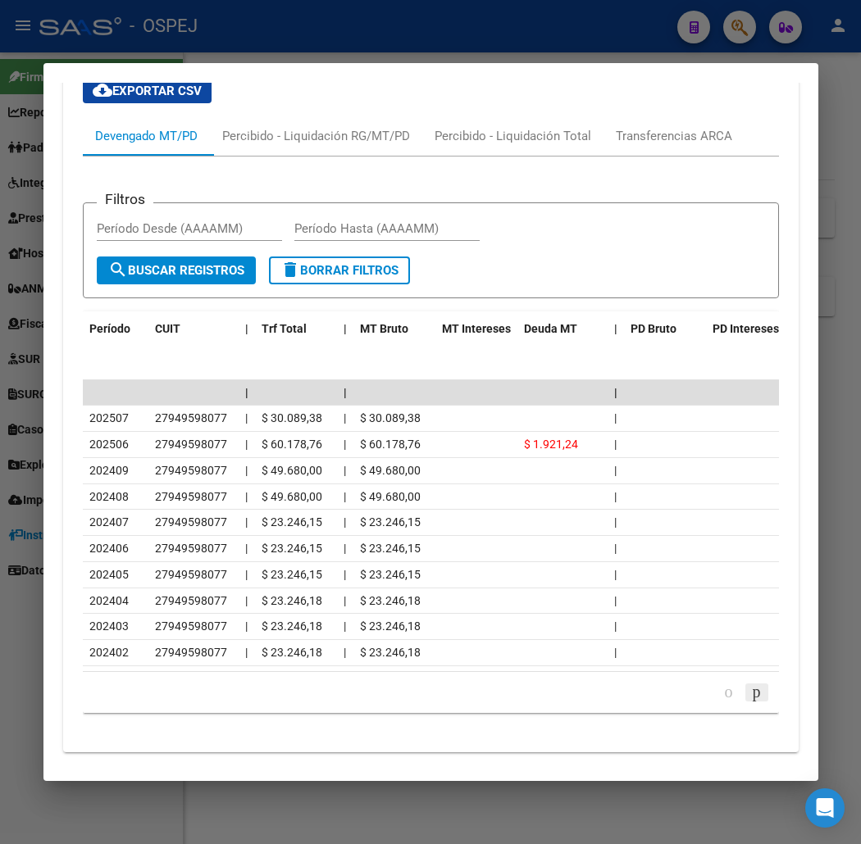
click at [763, 686] on icon "go to next page" at bounding box center [756, 692] width 13 height 20
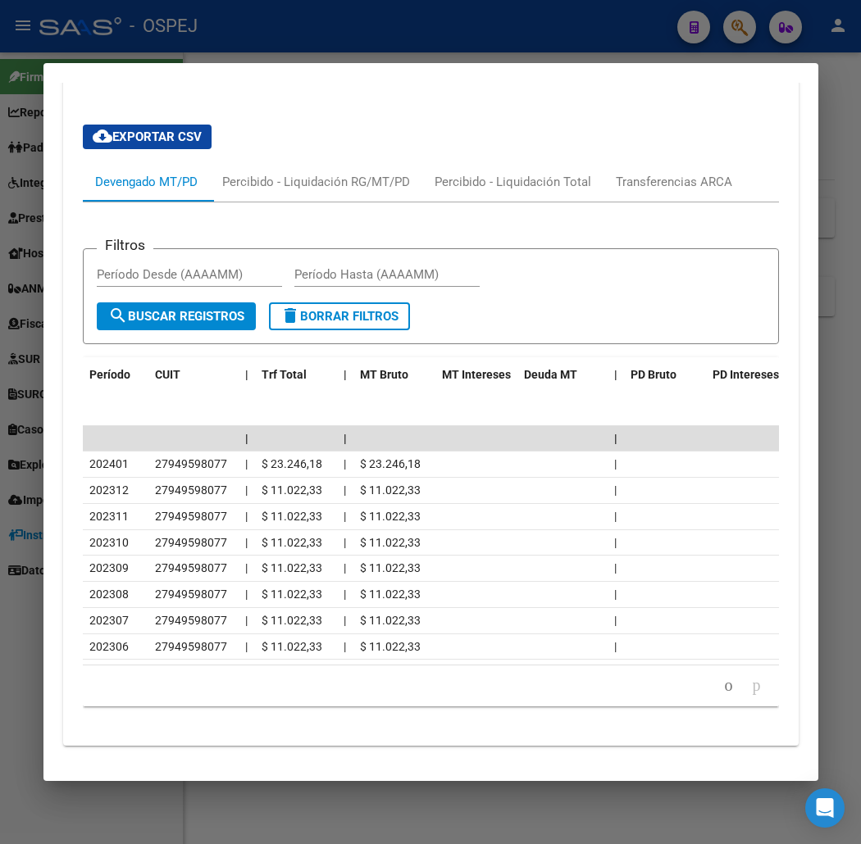
click at [763, 686] on icon "go to next page" at bounding box center [756, 686] width 13 height 20
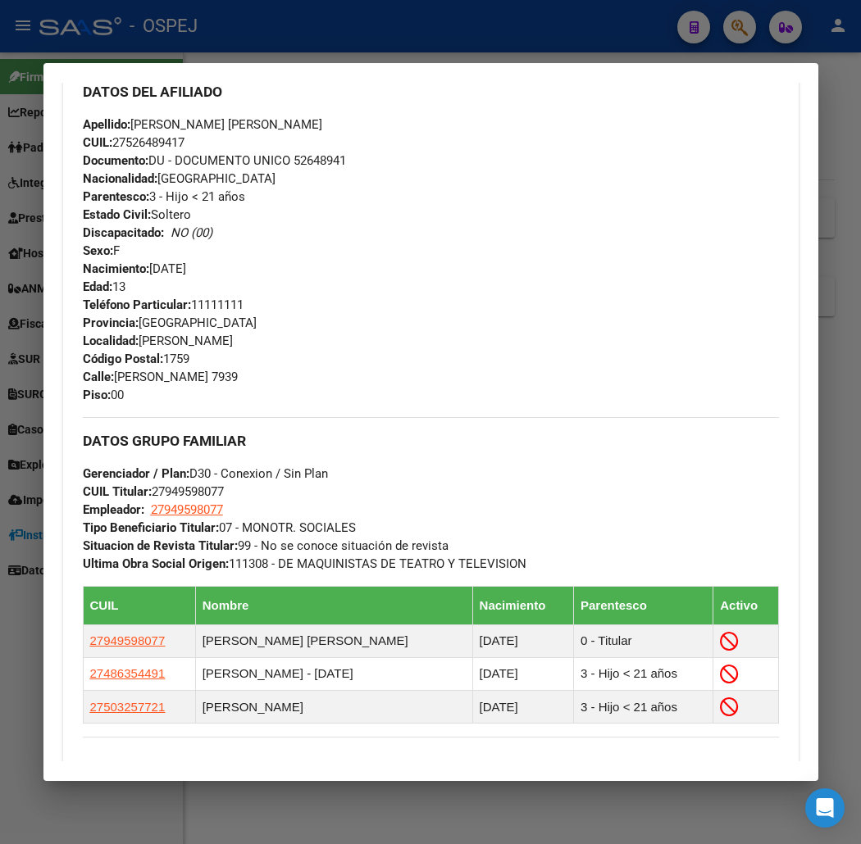
scroll to position [29, 0]
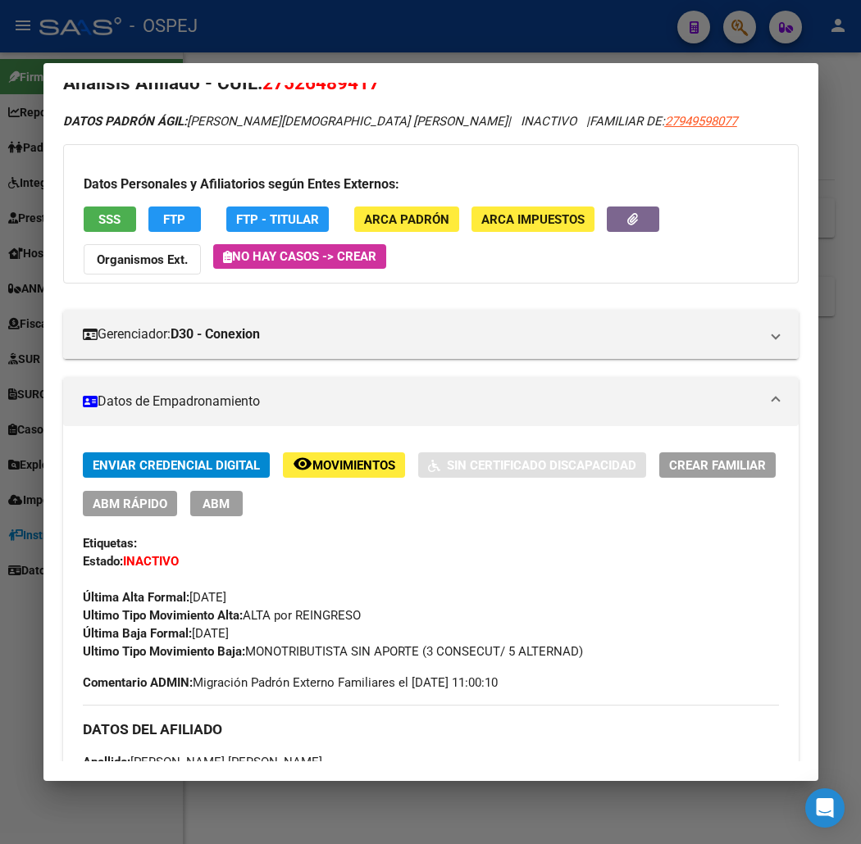
click at [615, 705] on hr at bounding box center [431, 705] width 696 height 1
click at [163, 222] on span "FTP" at bounding box center [174, 219] width 22 height 15
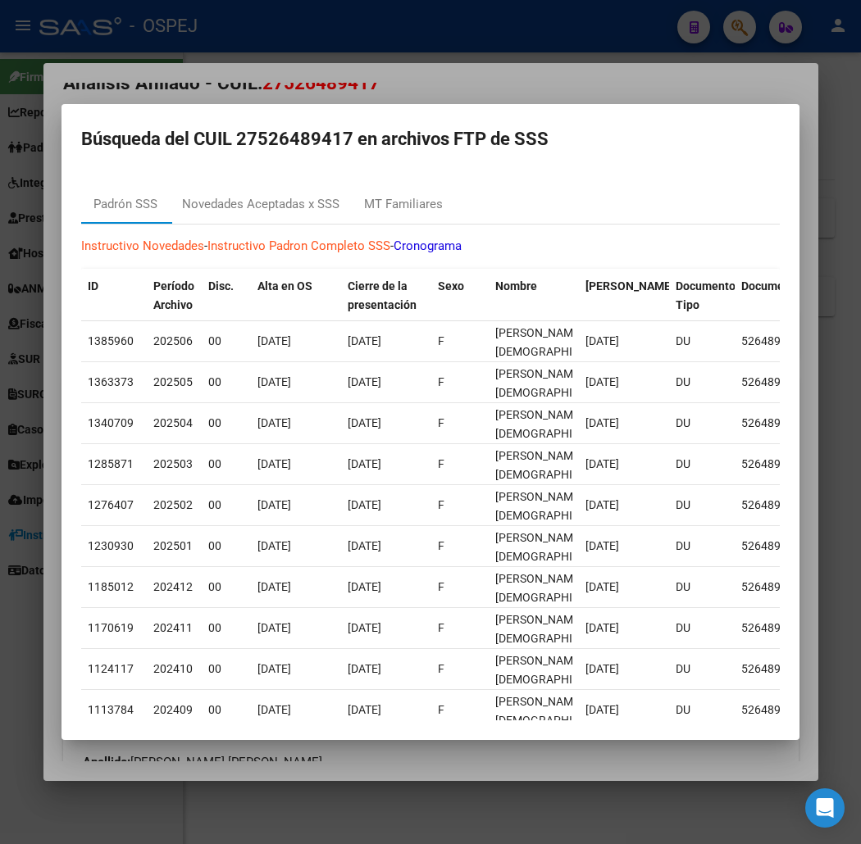
click at [503, 801] on div at bounding box center [430, 422] width 861 height 844
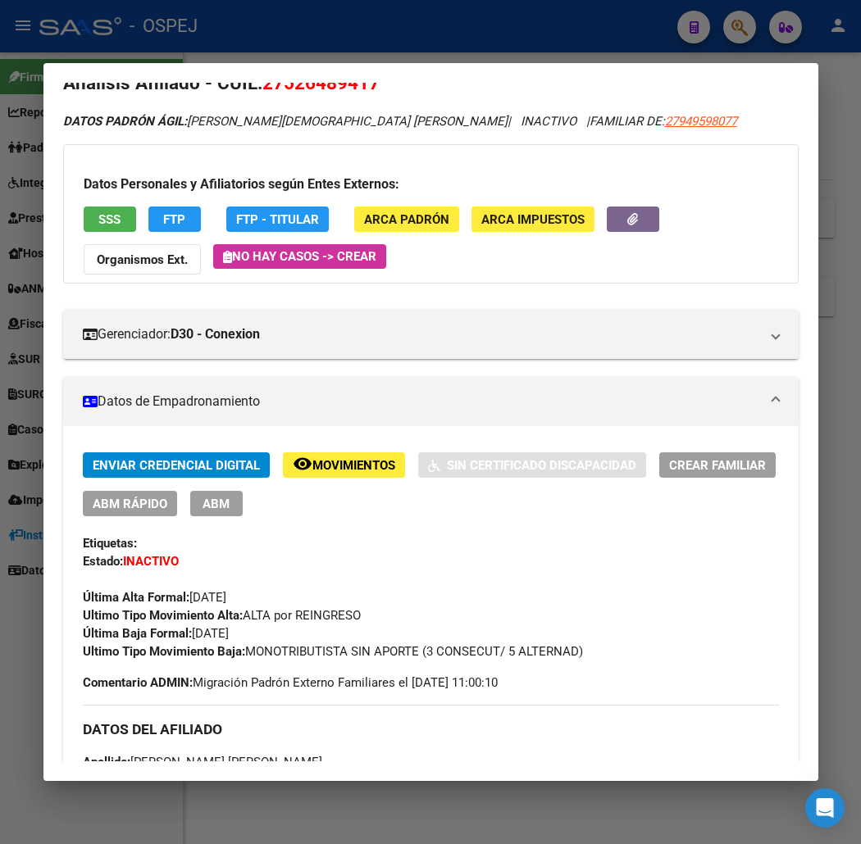
click at [111, 491] on button "ABM Rápido" at bounding box center [130, 503] width 94 height 25
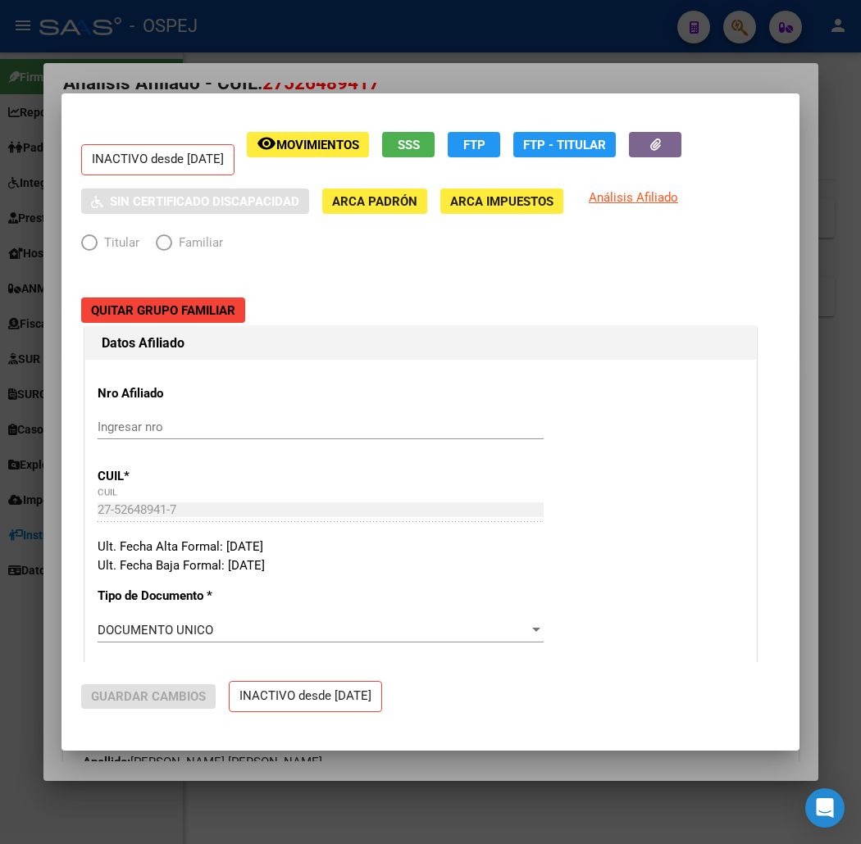
radio input "true"
type input "27-94959807-7"
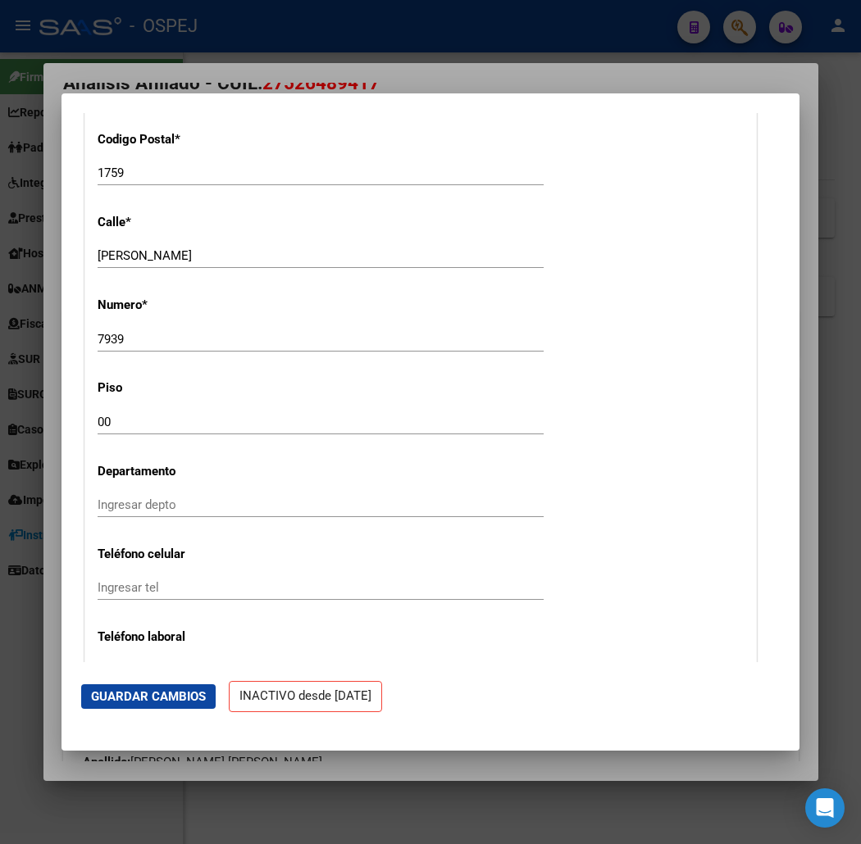
scroll to position [2277, 0]
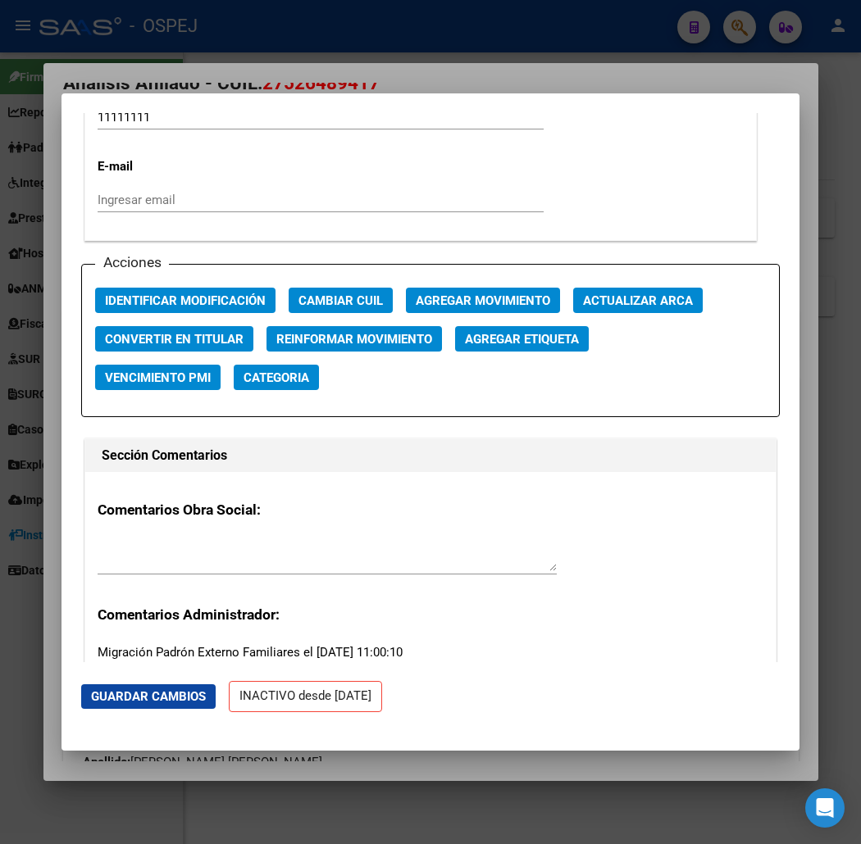
click at [485, 294] on span "Agregar Movimiento" at bounding box center [483, 301] width 134 height 15
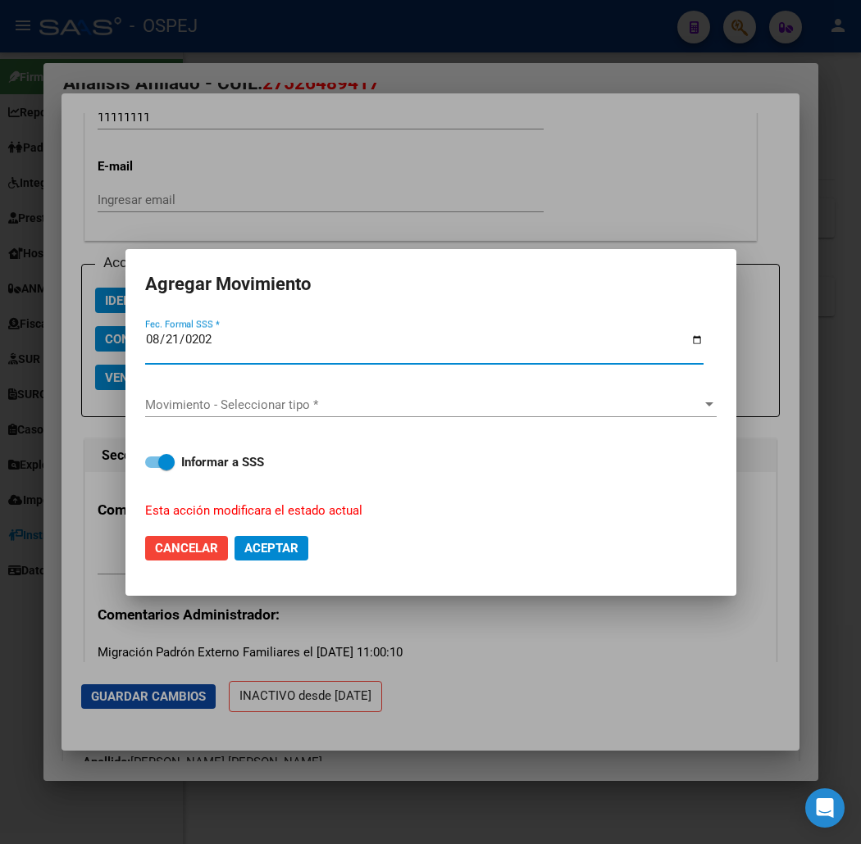
type input "2025-08-21"
click at [256, 408] on span "Movimiento - Seleccionar tipo *" at bounding box center [423, 405] width 557 height 15
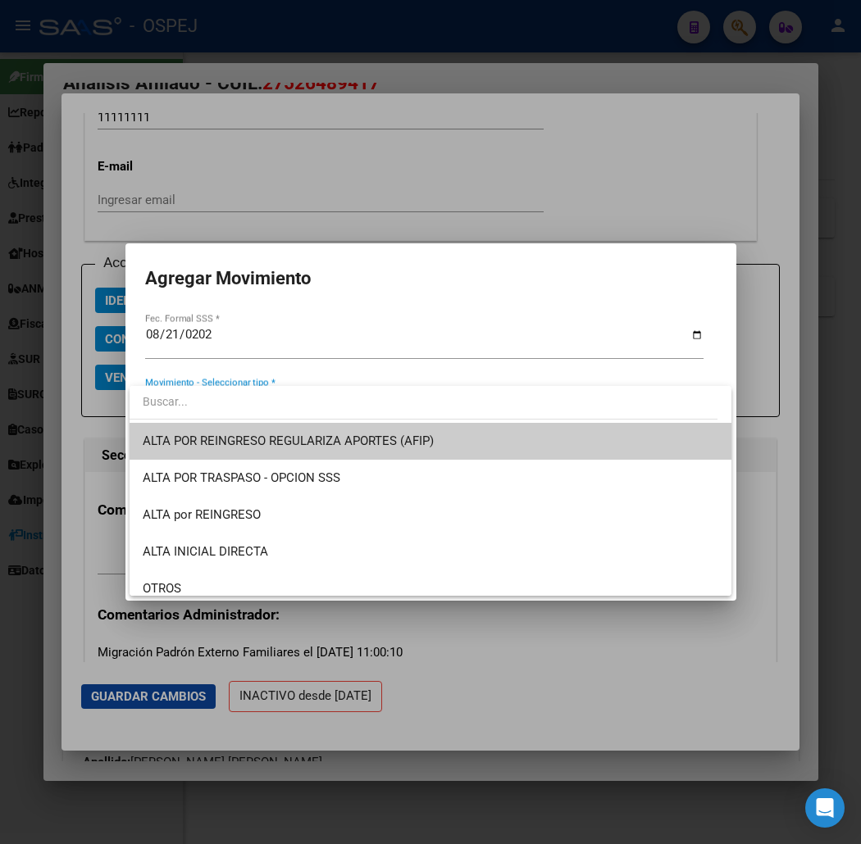
click at [457, 449] on span "ALTA POR REINGRESO REGULARIZA APORTES (AFIP)" at bounding box center [431, 441] width 576 height 37
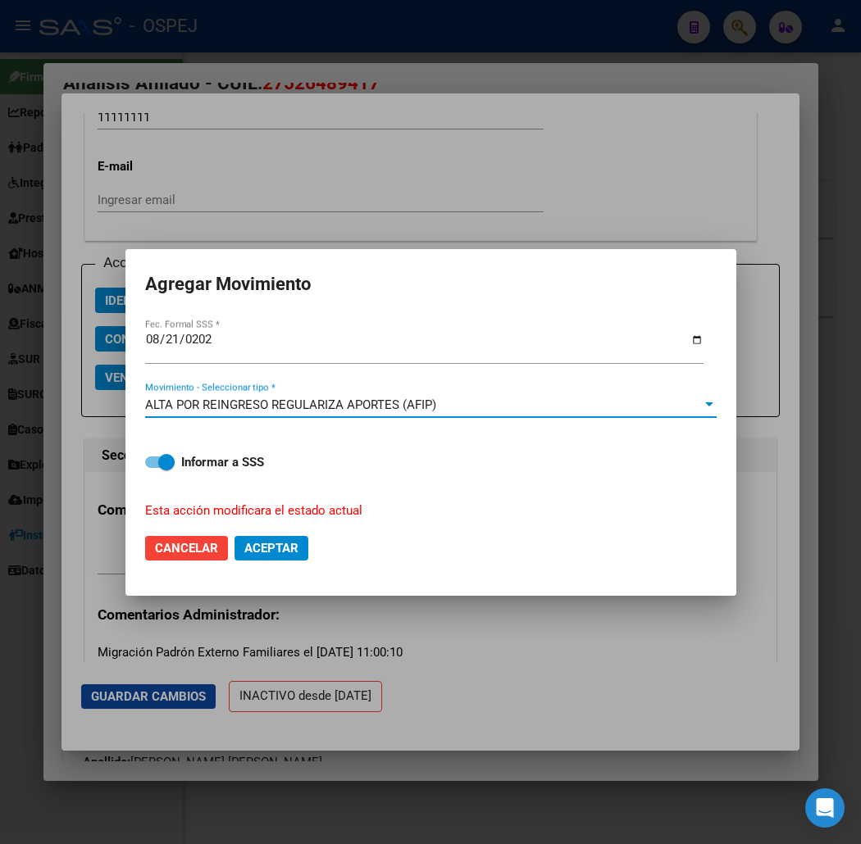
click at [279, 549] on span "Aceptar" at bounding box center [271, 548] width 54 height 15
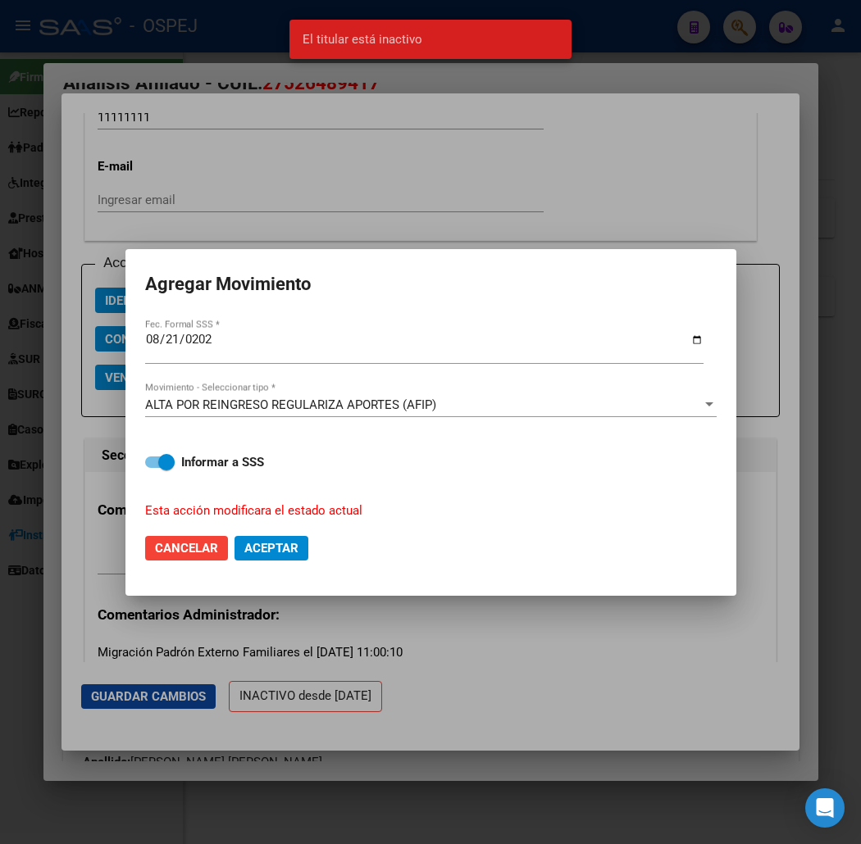
click at [167, 118] on div at bounding box center [430, 422] width 861 height 844
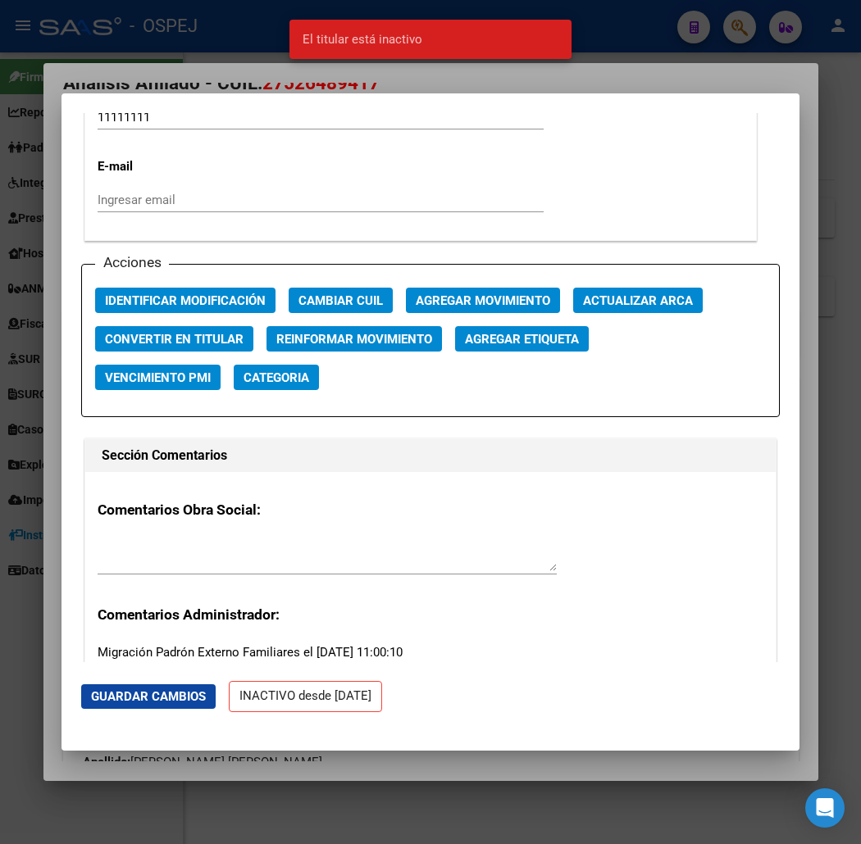
click at [189, 62] on div at bounding box center [430, 422] width 861 height 844
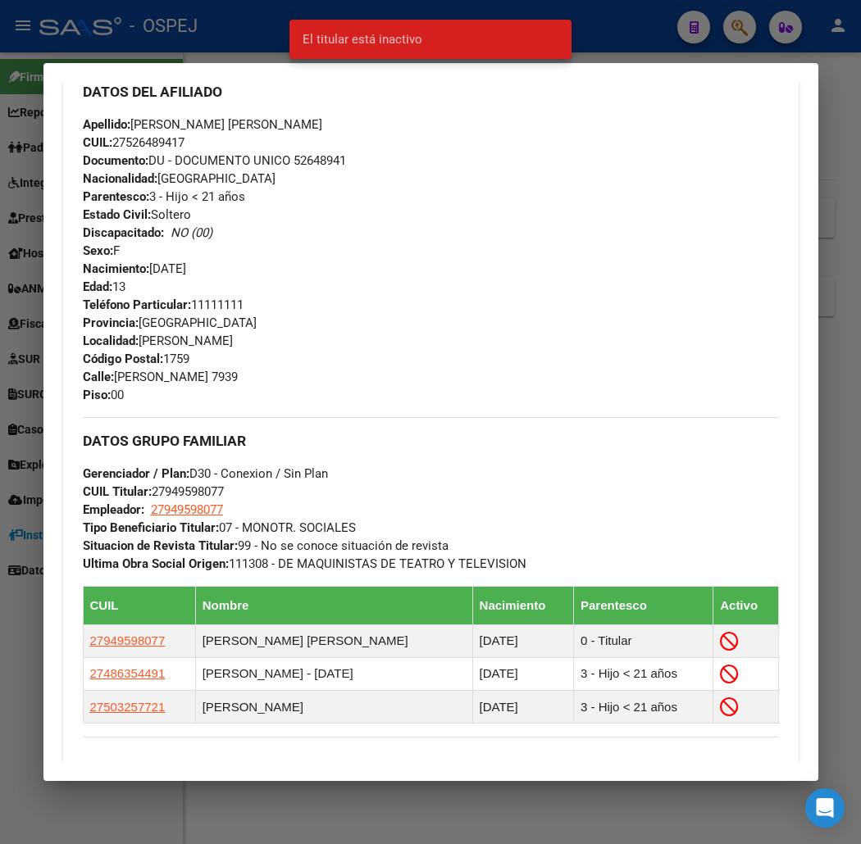
scroll to position [1213, 0]
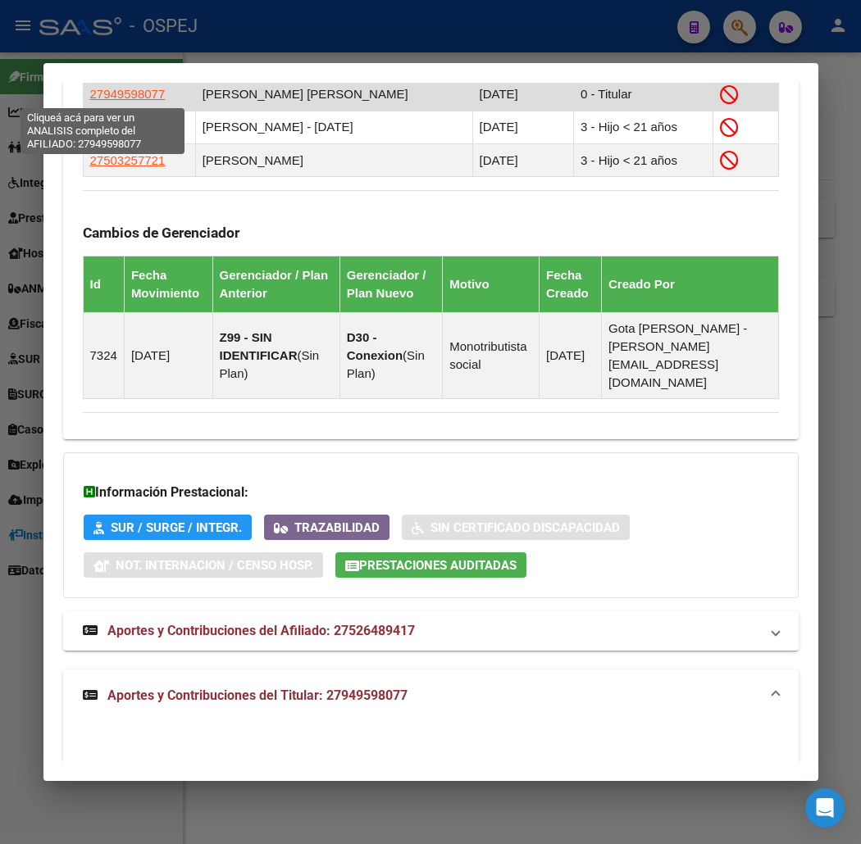
click at [100, 89] on span "27949598077" at bounding box center [127, 94] width 75 height 14
type textarea "27949598077"
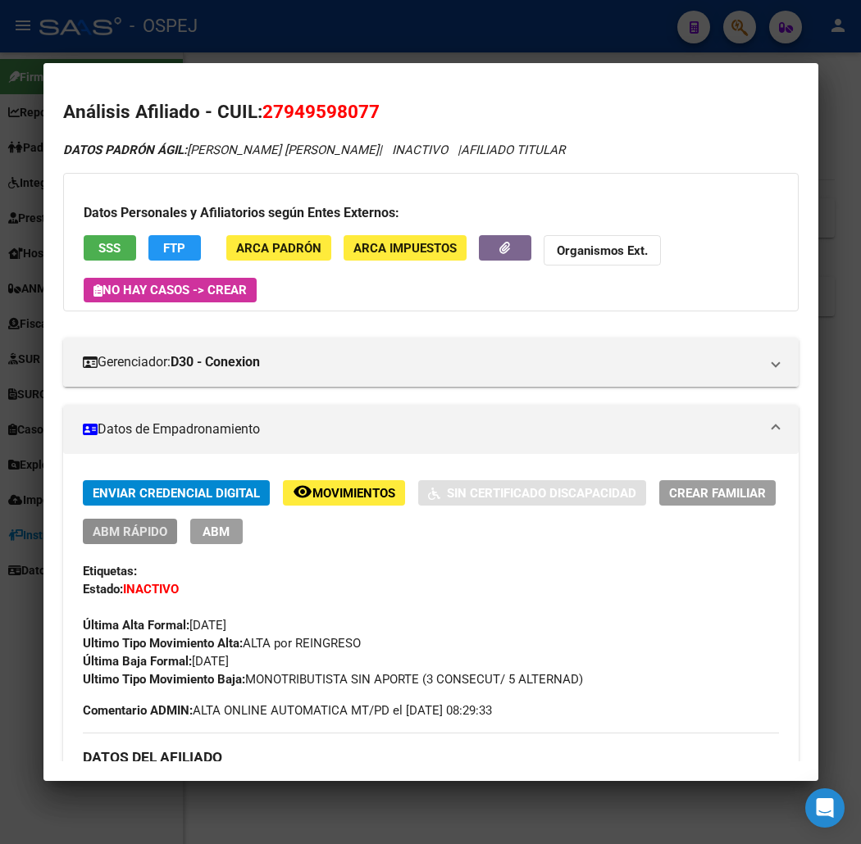
click at [108, 526] on span "ABM Rápido" at bounding box center [130, 532] width 75 height 15
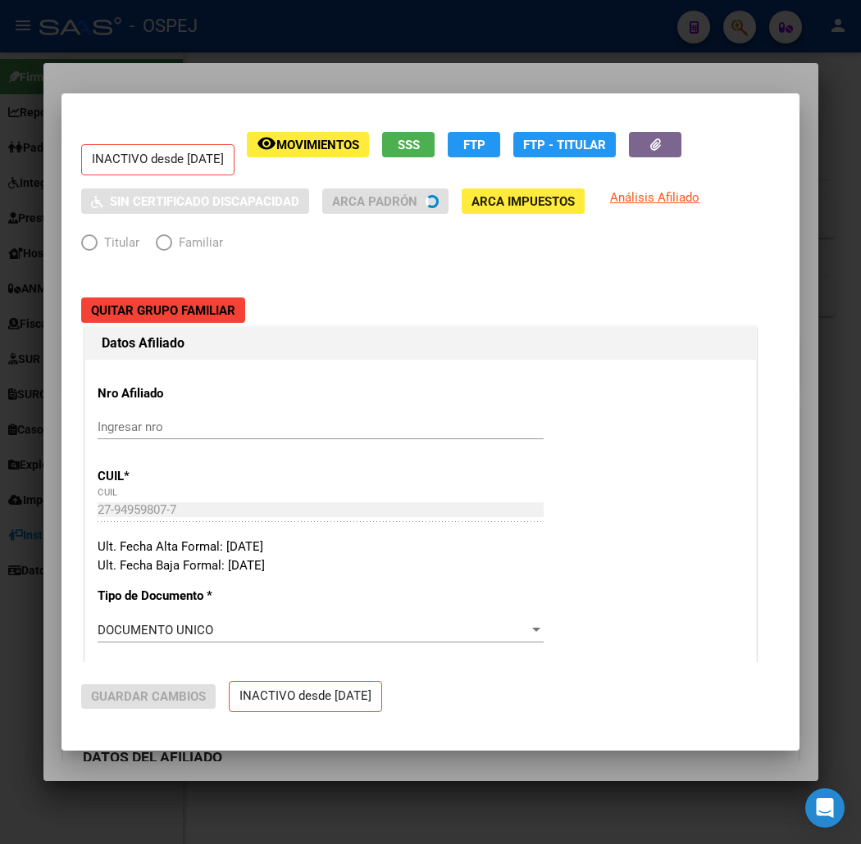
radio input "true"
type input "27-94959807-7"
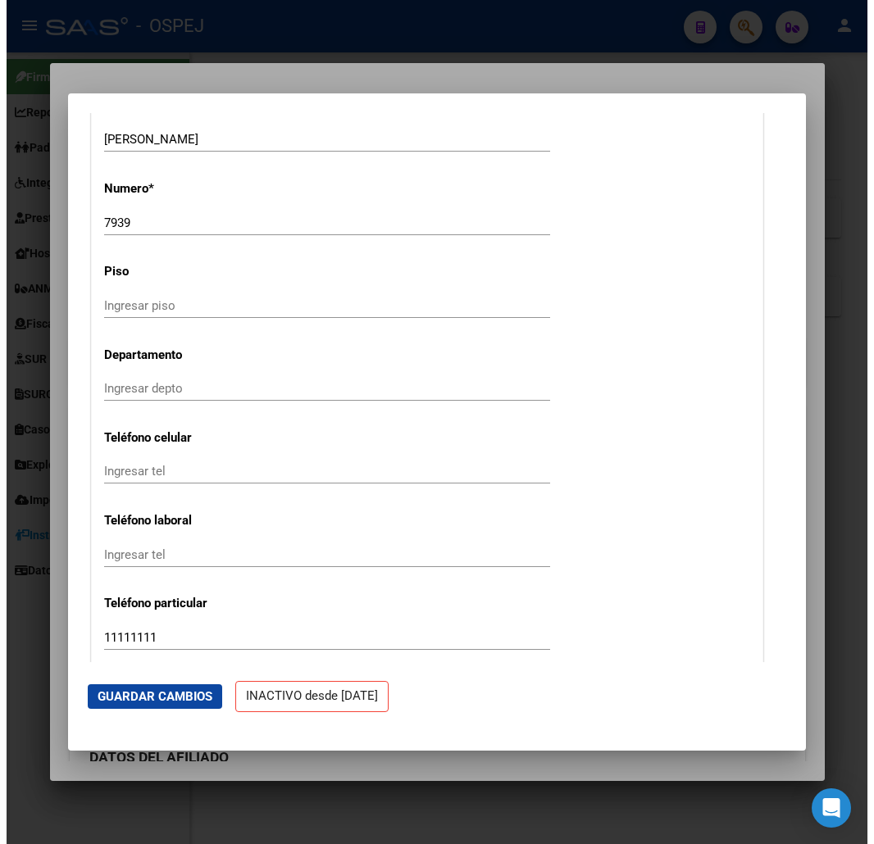
scroll to position [2095, 0]
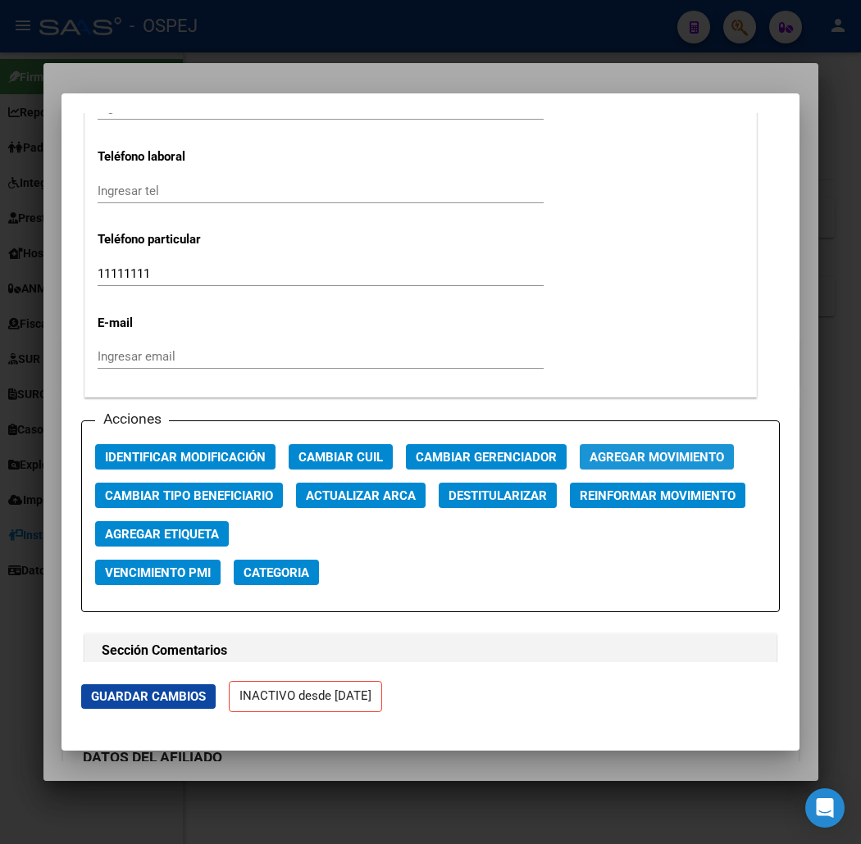
click at [590, 449] on span "Agregar Movimiento" at bounding box center [657, 456] width 134 height 15
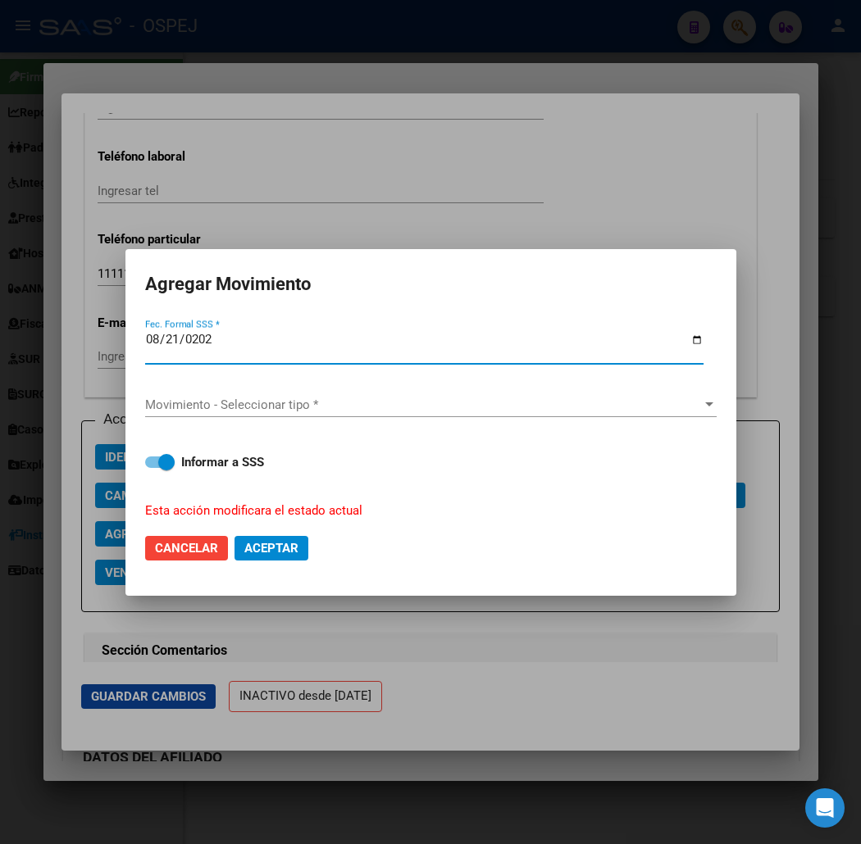
type input "2025-08-21"
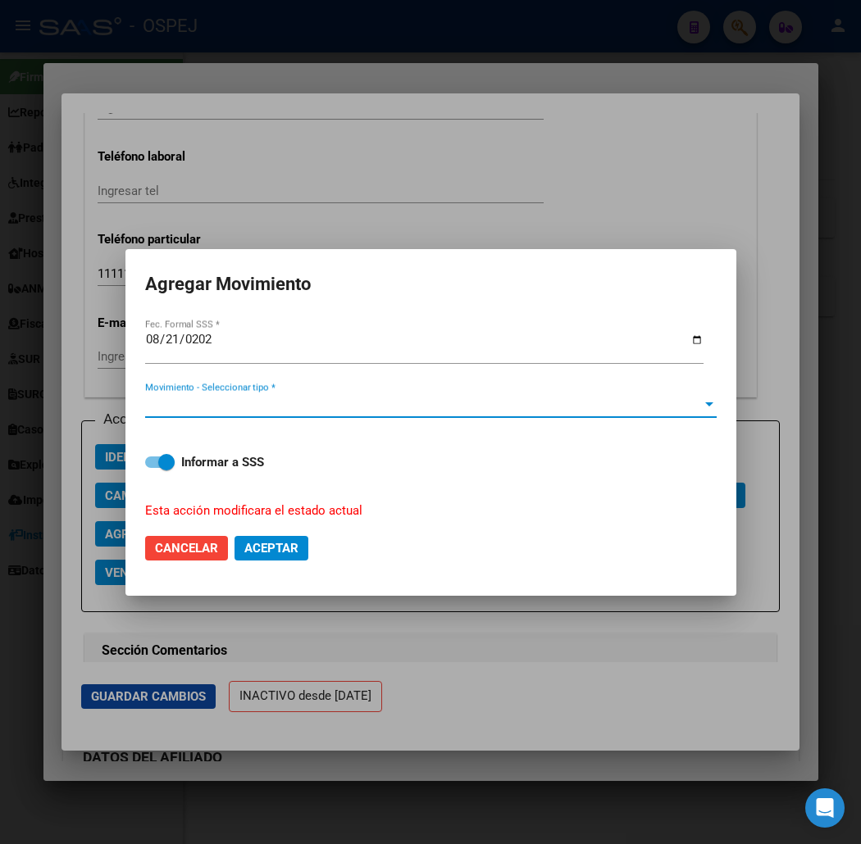
click at [265, 402] on span "Movimiento - Seleccionar tipo *" at bounding box center [423, 405] width 557 height 15
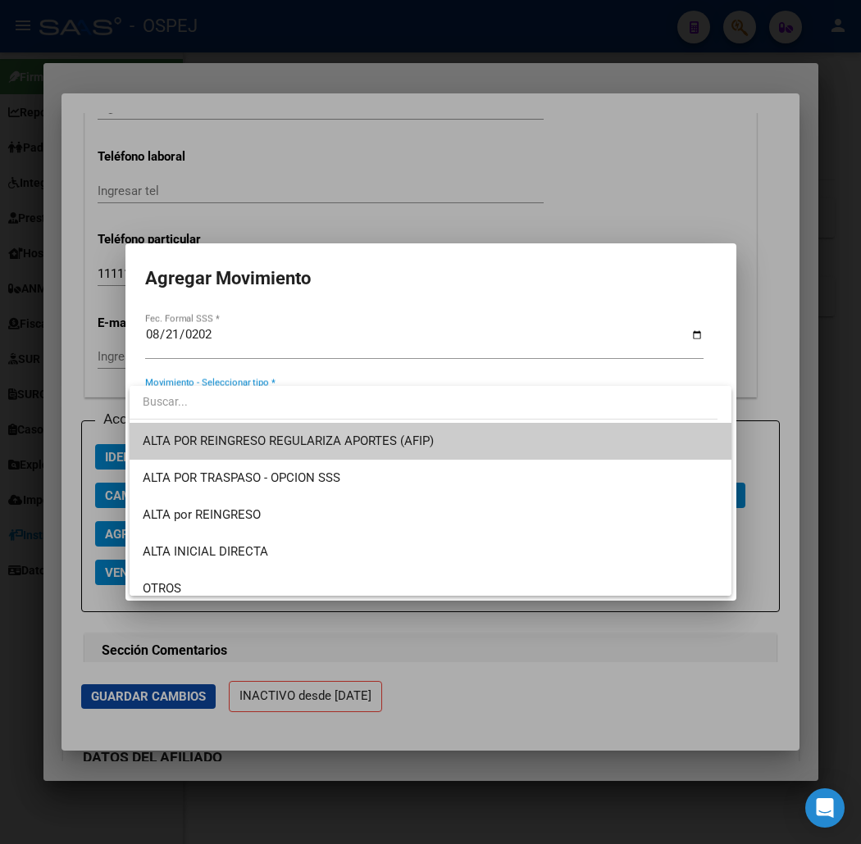
click at [252, 448] on span "ALTA POR REINGRESO REGULARIZA APORTES (AFIP)" at bounding box center [288, 441] width 291 height 15
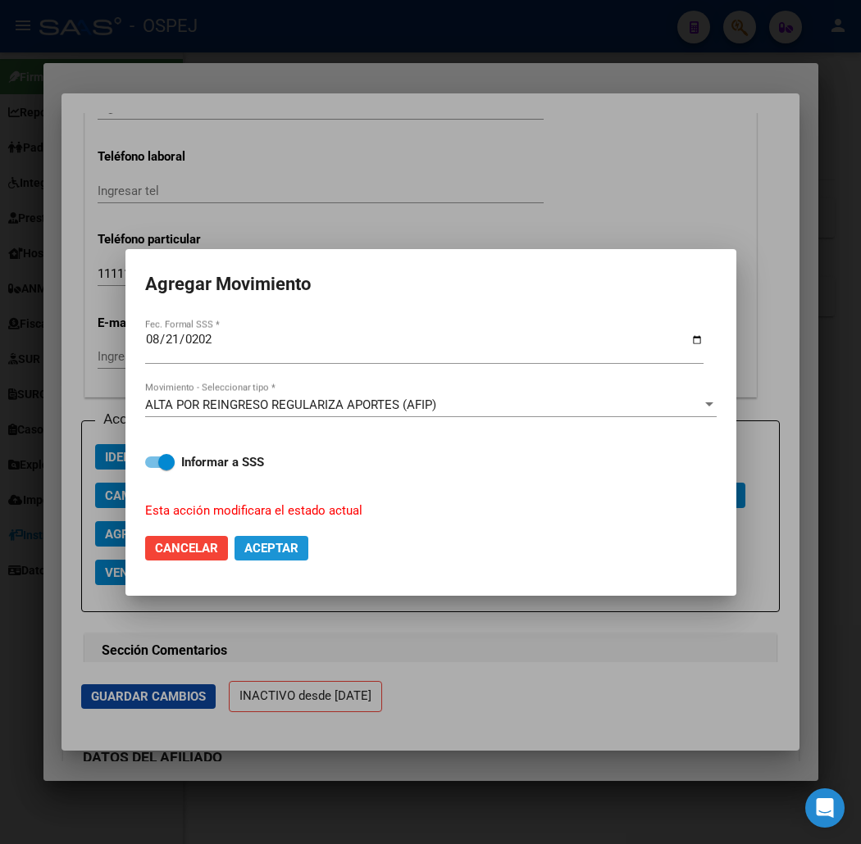
click at [275, 539] on button "Aceptar" at bounding box center [271, 548] width 74 height 25
checkbox input "false"
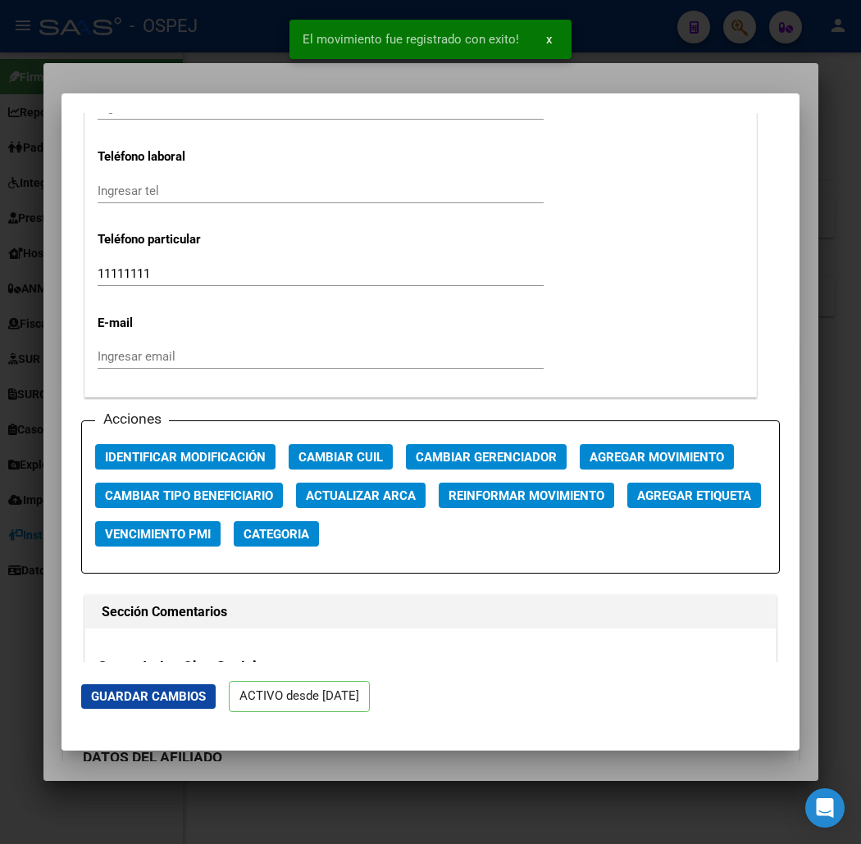
click at [135, 56] on div at bounding box center [430, 422] width 861 height 844
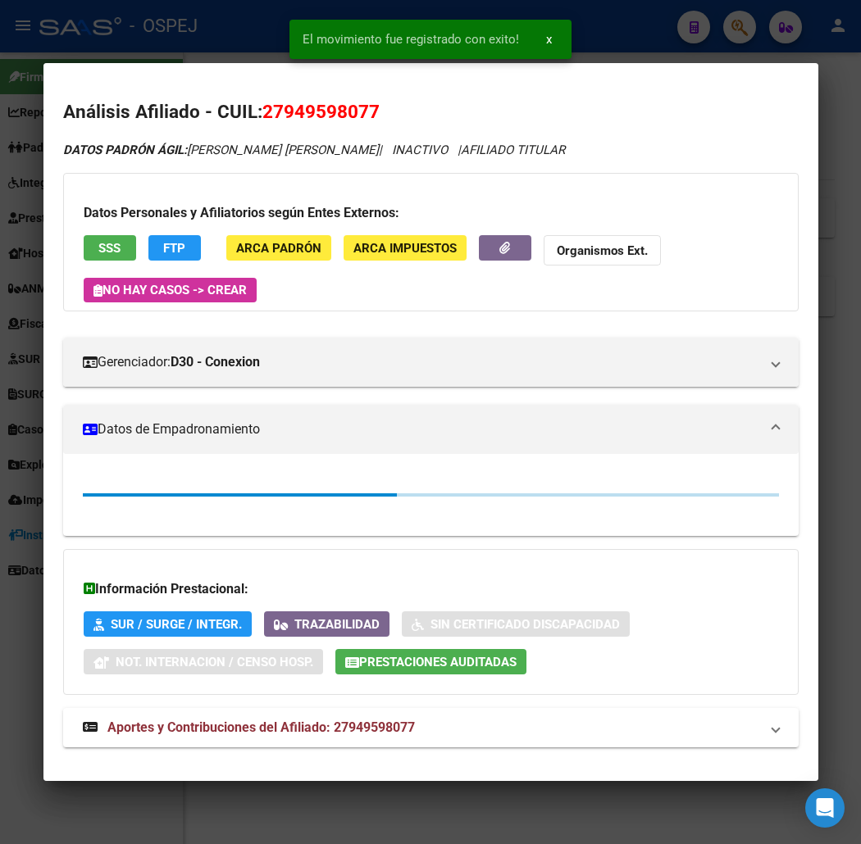
click at [141, 41] on div at bounding box center [430, 422] width 861 height 844
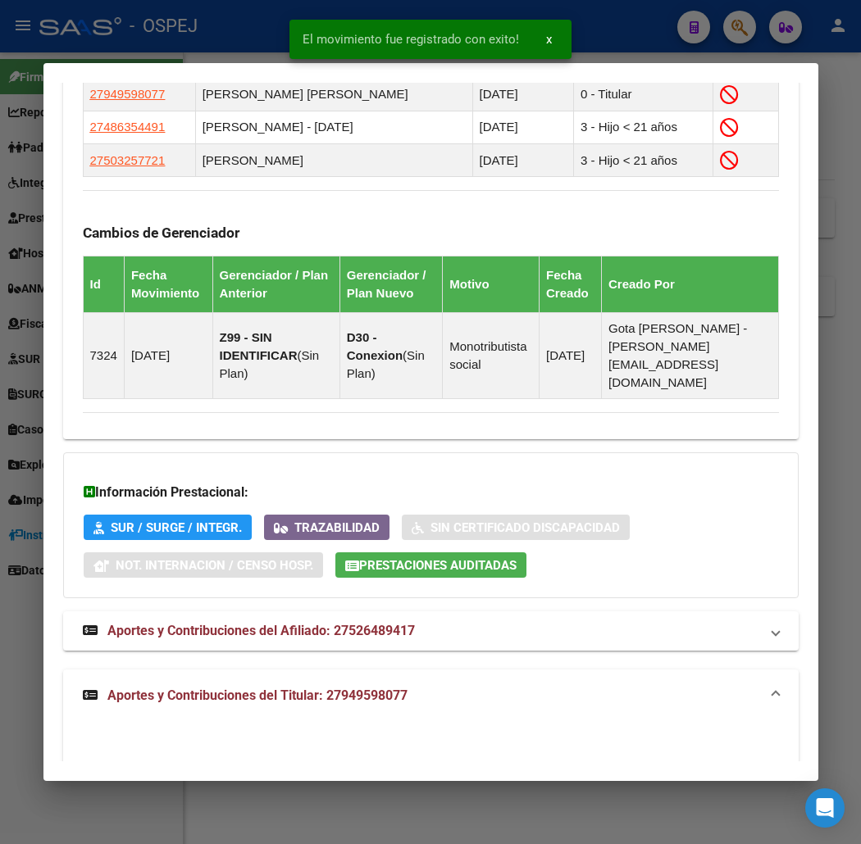
click at [158, 54] on div at bounding box center [430, 422] width 861 height 844
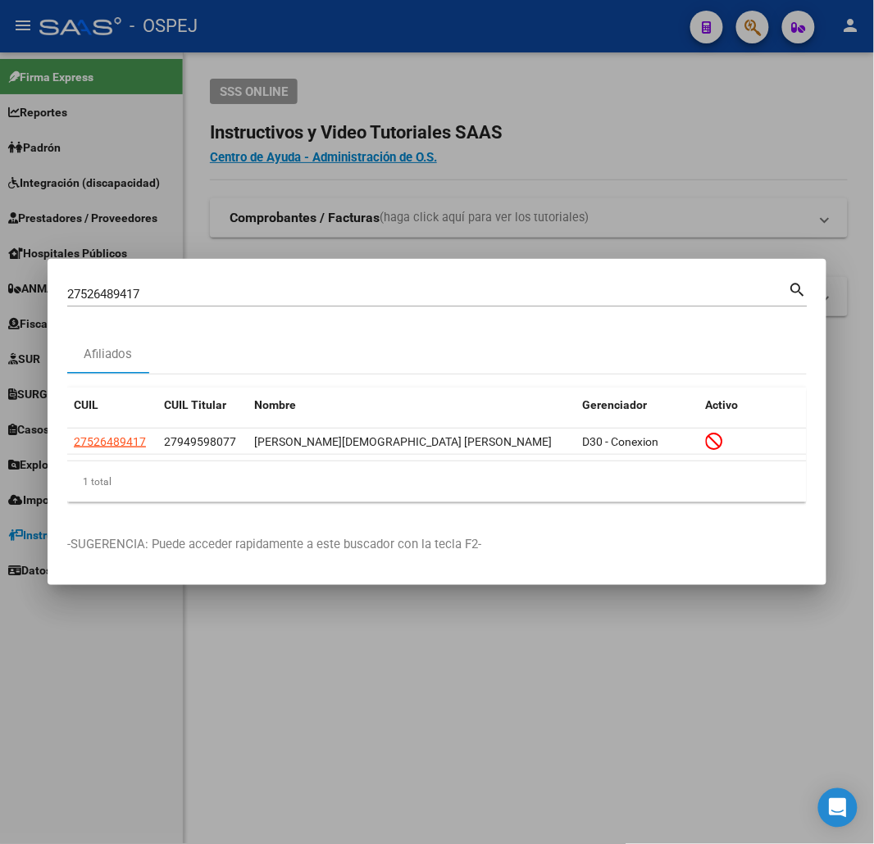
click at [331, 121] on div at bounding box center [437, 422] width 874 height 844
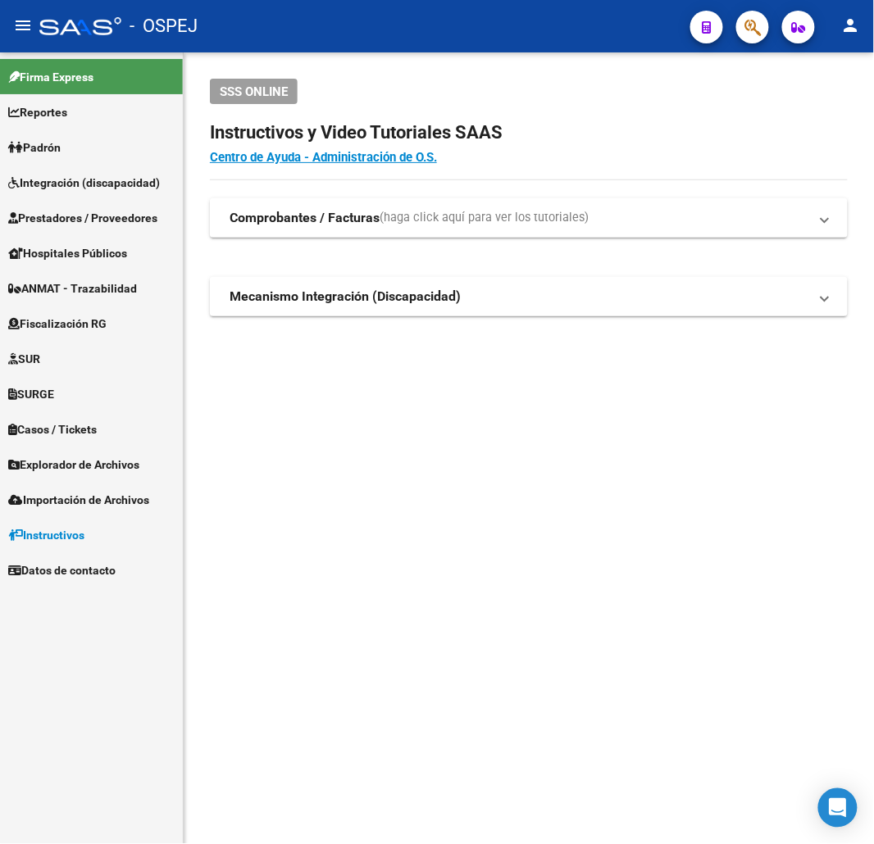
click at [730, 20] on div at bounding box center [746, 27] width 46 height 34
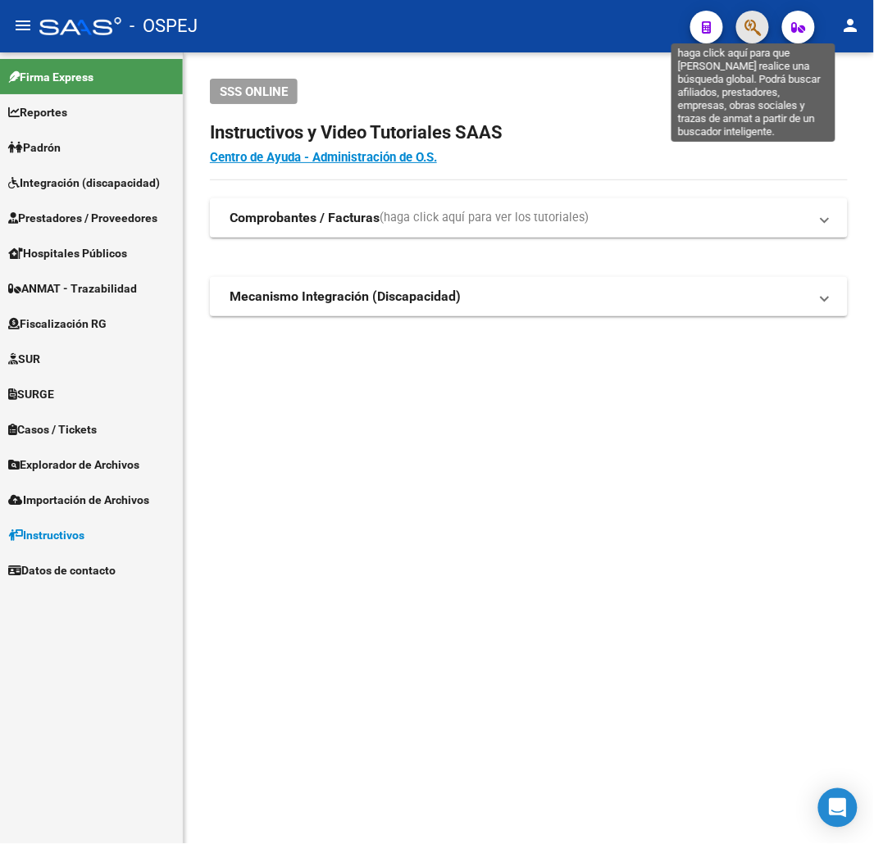
click at [746, 26] on icon "button" at bounding box center [752, 27] width 16 height 19
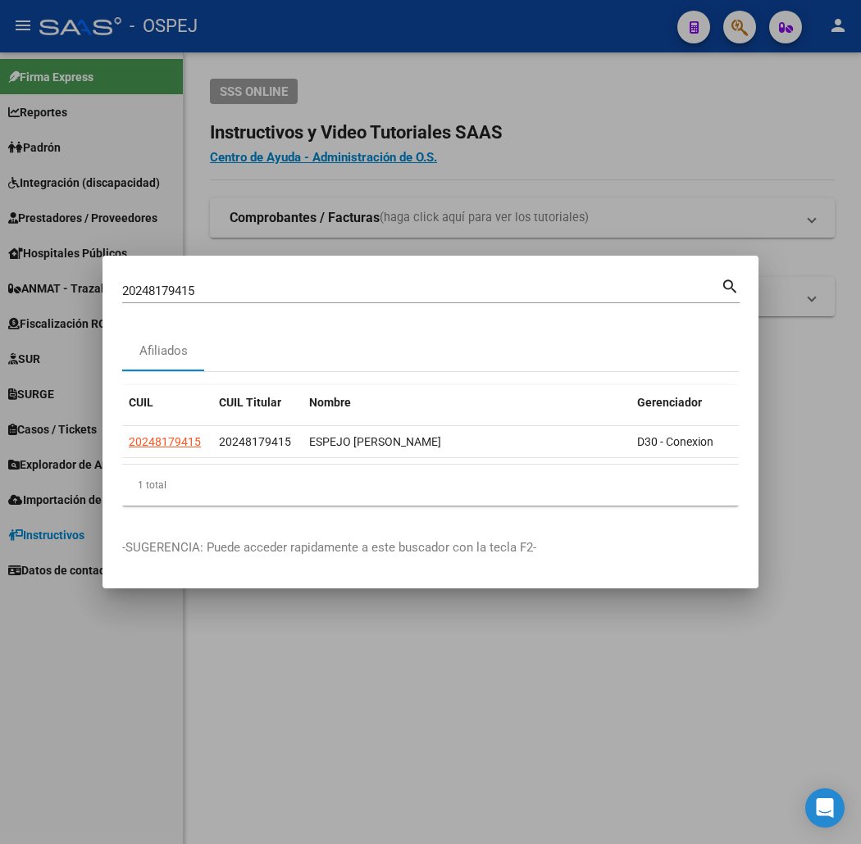
click at [122, 279] on div "20248179415 Buscar (apellido, dni, cuil, nro traspaso, cuit, obra social)" at bounding box center [421, 291] width 599 height 25
drag, startPoint x: 107, startPoint y: 277, endPoint x: 107, endPoint y: 289, distance: 12.3
click at [122, 279] on div "20248179415 Buscar (apellido, dni, cuil, nro traspaso, cuit, obra social)" at bounding box center [421, 291] width 599 height 25
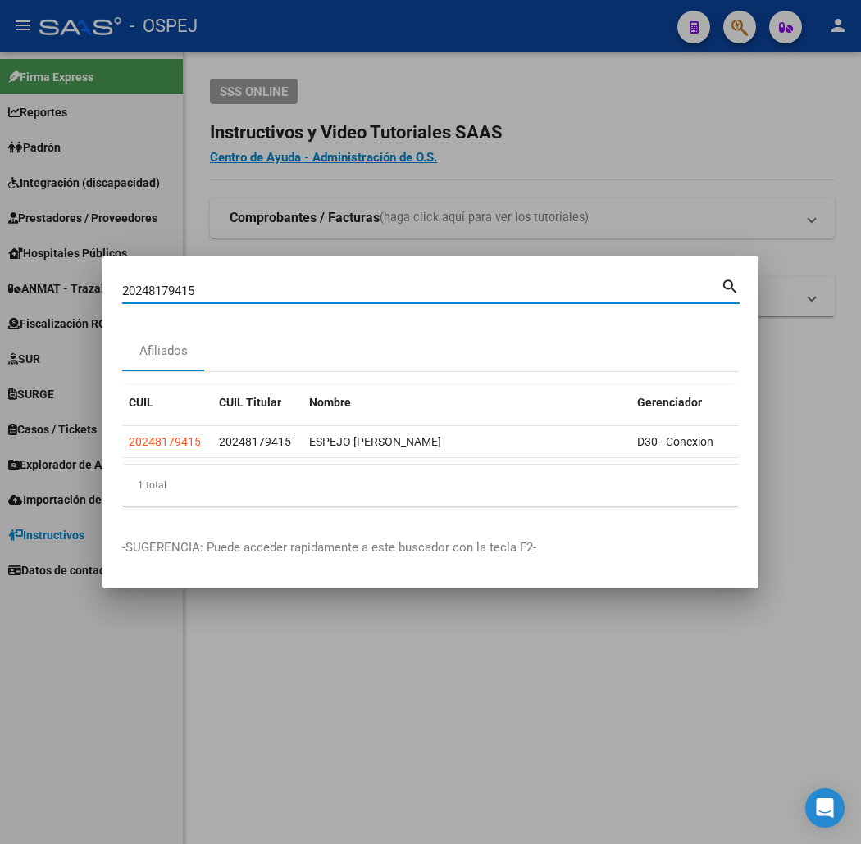
click at [122, 289] on input "20248179415" at bounding box center [421, 291] width 599 height 15
click at [122, 297] on input "20248179415" at bounding box center [421, 291] width 599 height 15
click at [122, 294] on input "20248179415" at bounding box center [421, 291] width 599 height 15
paste input "7400910761"
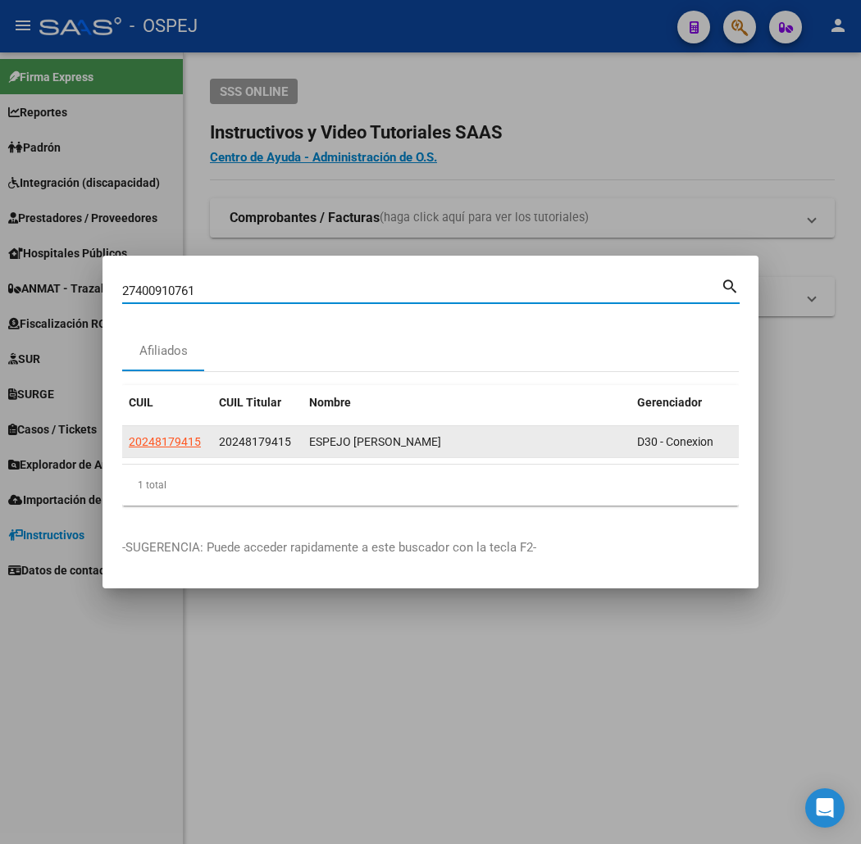
type input "27400910761"
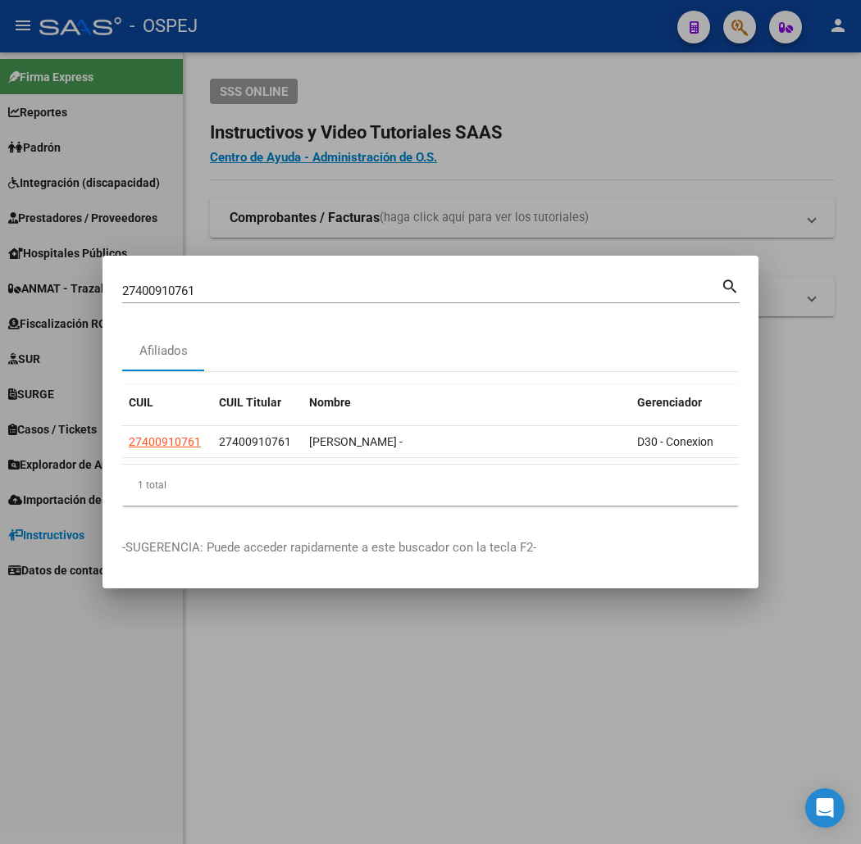
click at [576, 102] on div at bounding box center [430, 422] width 861 height 844
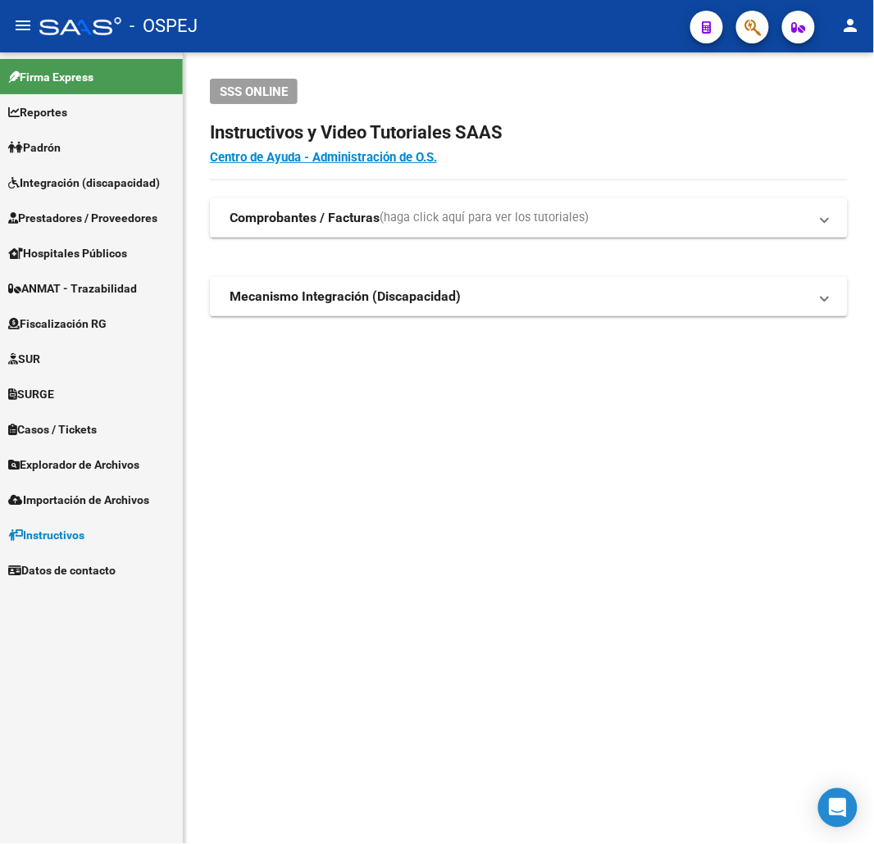
click at [75, 227] on link "Prestadores / Proveedores" at bounding box center [91, 217] width 183 height 35
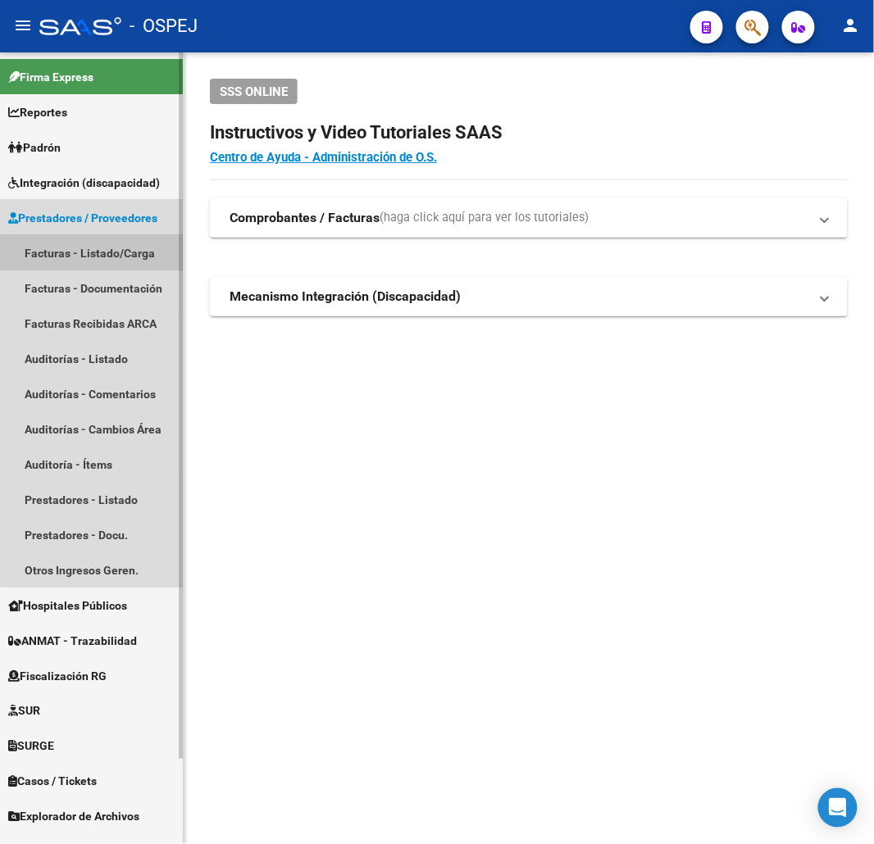
click at [101, 252] on link "Facturas - Listado/Carga" at bounding box center [91, 252] width 183 height 35
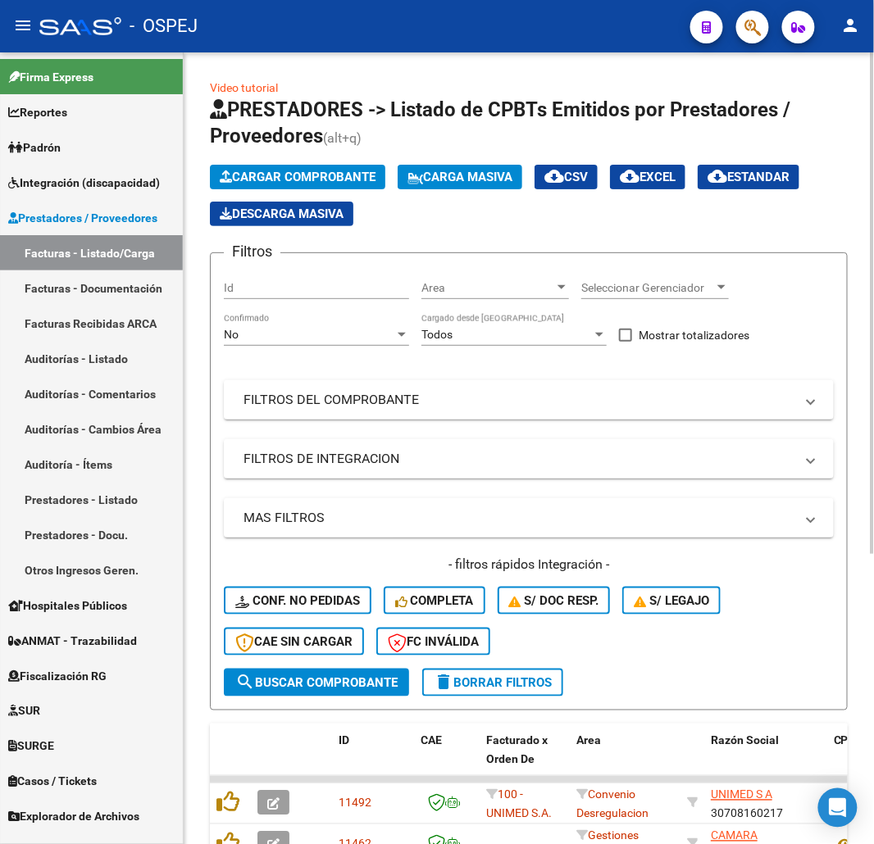
click at [341, 321] on div "No Confirmado" at bounding box center [316, 329] width 185 height 33
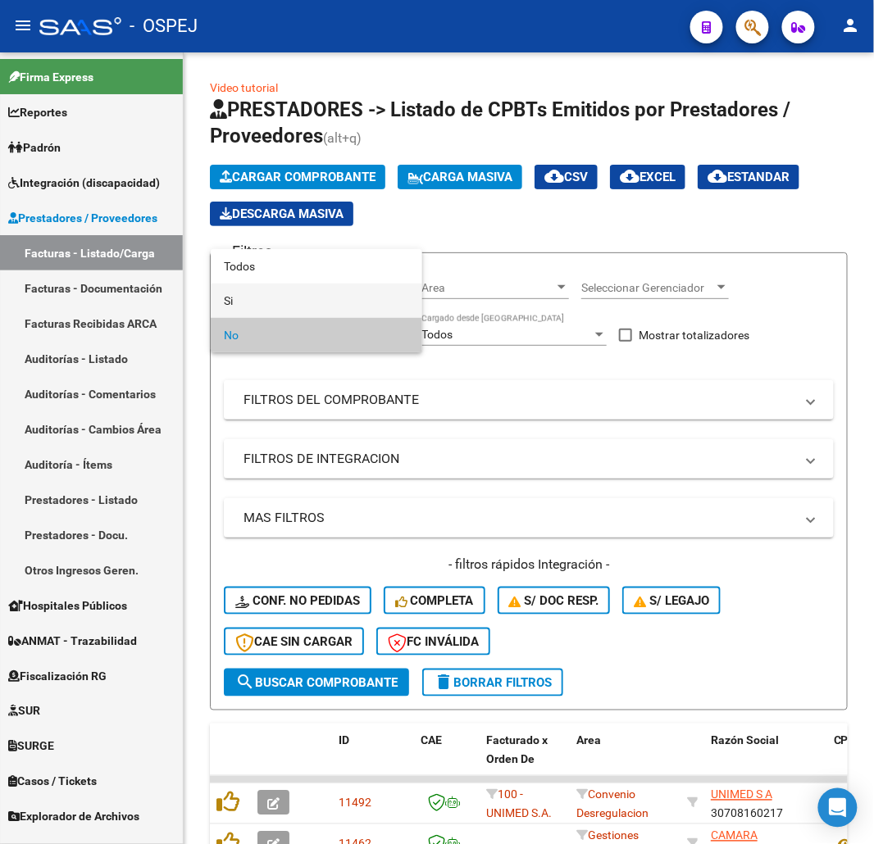
click at [376, 285] on span "Si" at bounding box center [316, 301] width 185 height 34
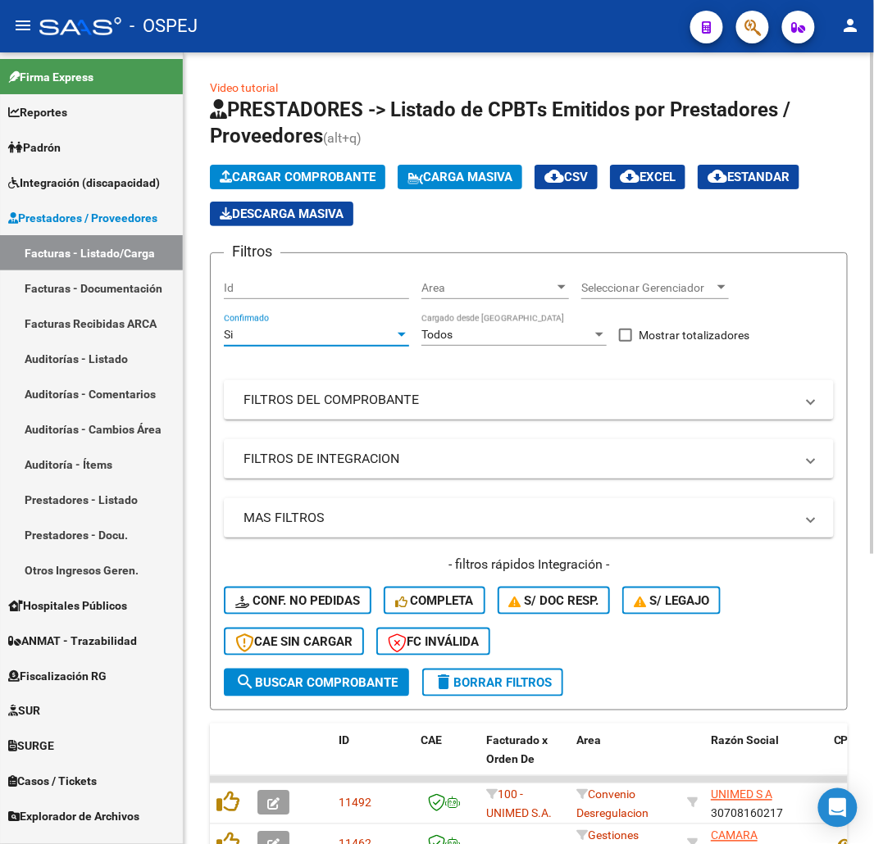
click at [320, 334] on div "Si" at bounding box center [309, 335] width 171 height 14
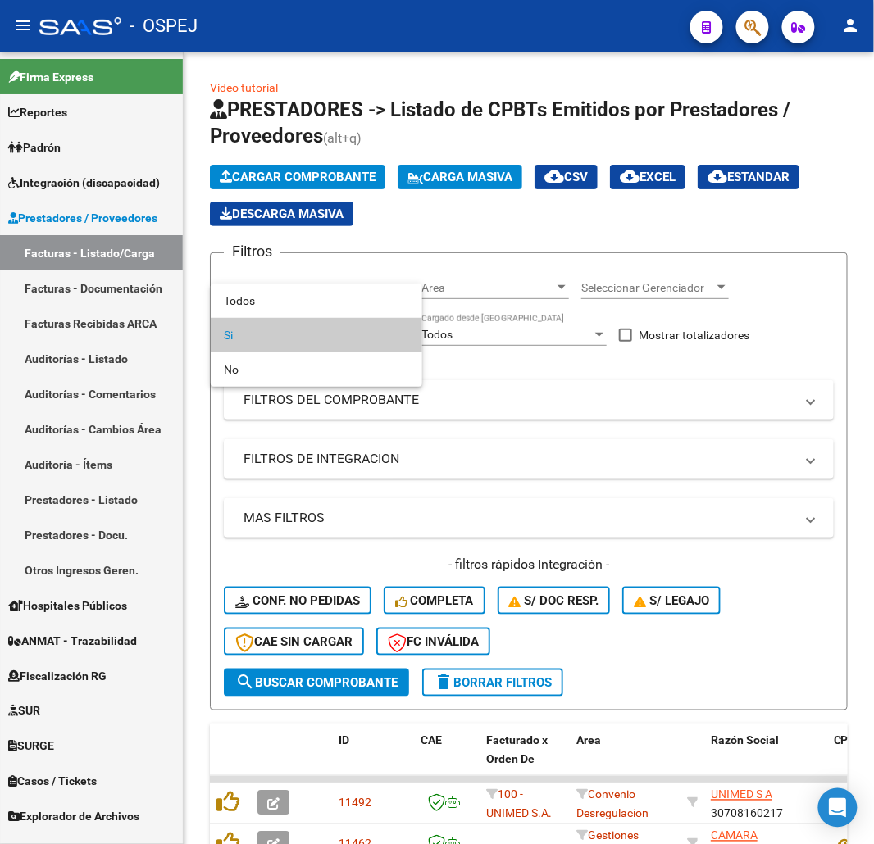
click at [321, 276] on div at bounding box center [437, 422] width 874 height 844
click at [316, 295] on input "Id" at bounding box center [316, 288] width 185 height 14
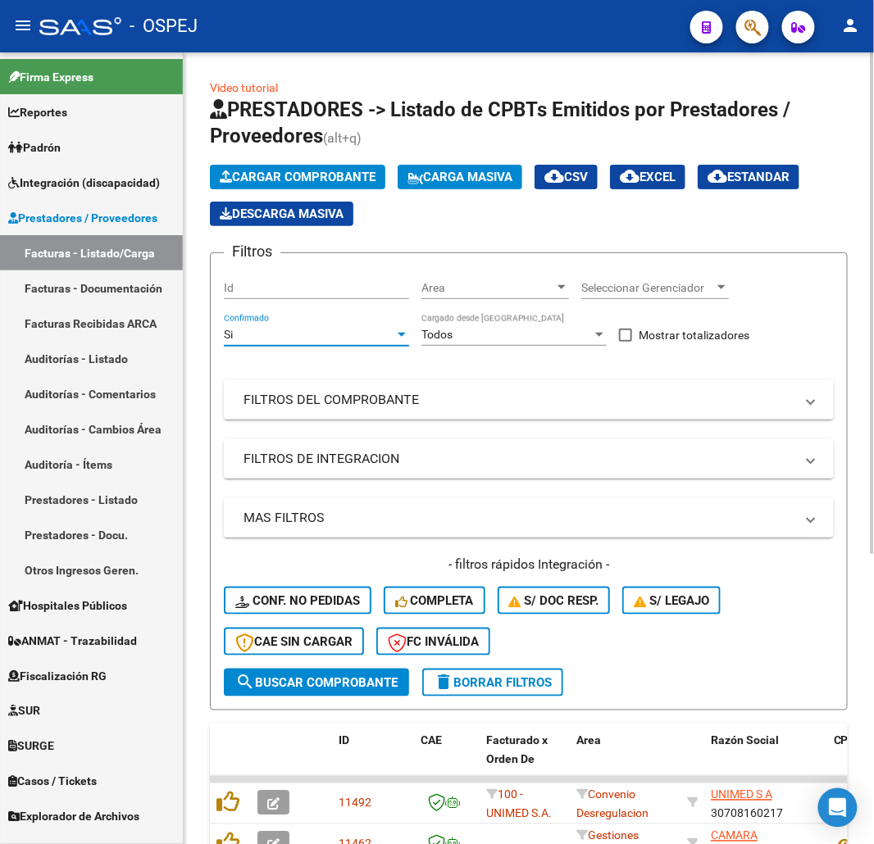
click at [312, 330] on div "Si" at bounding box center [309, 335] width 171 height 14
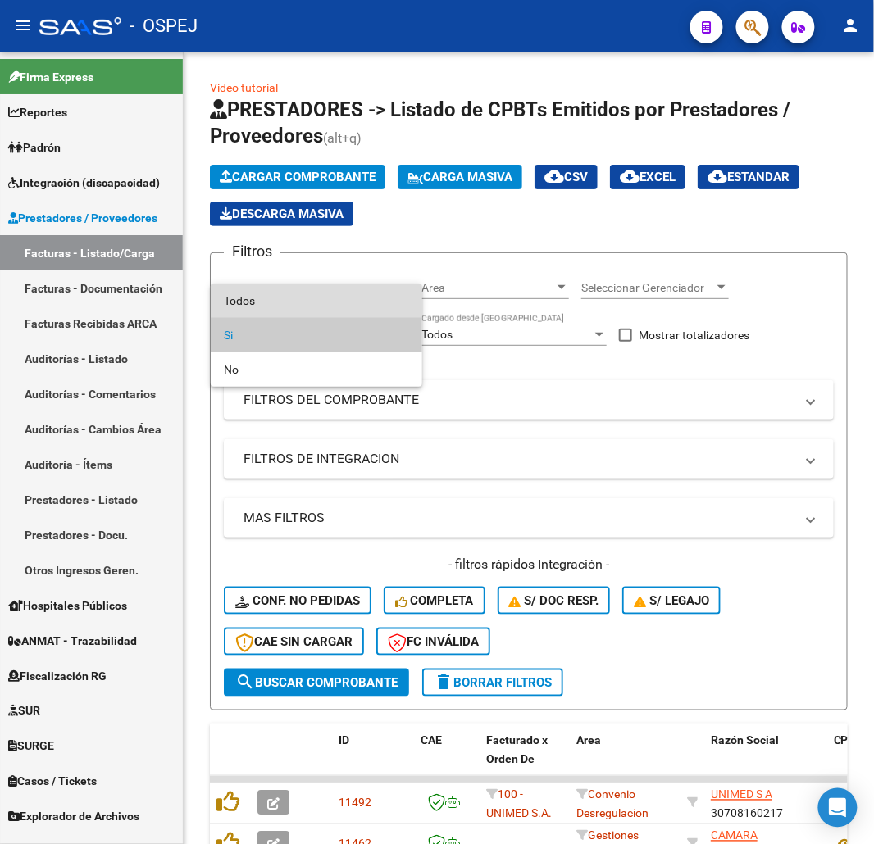
click at [298, 298] on span "Todos" at bounding box center [316, 301] width 185 height 34
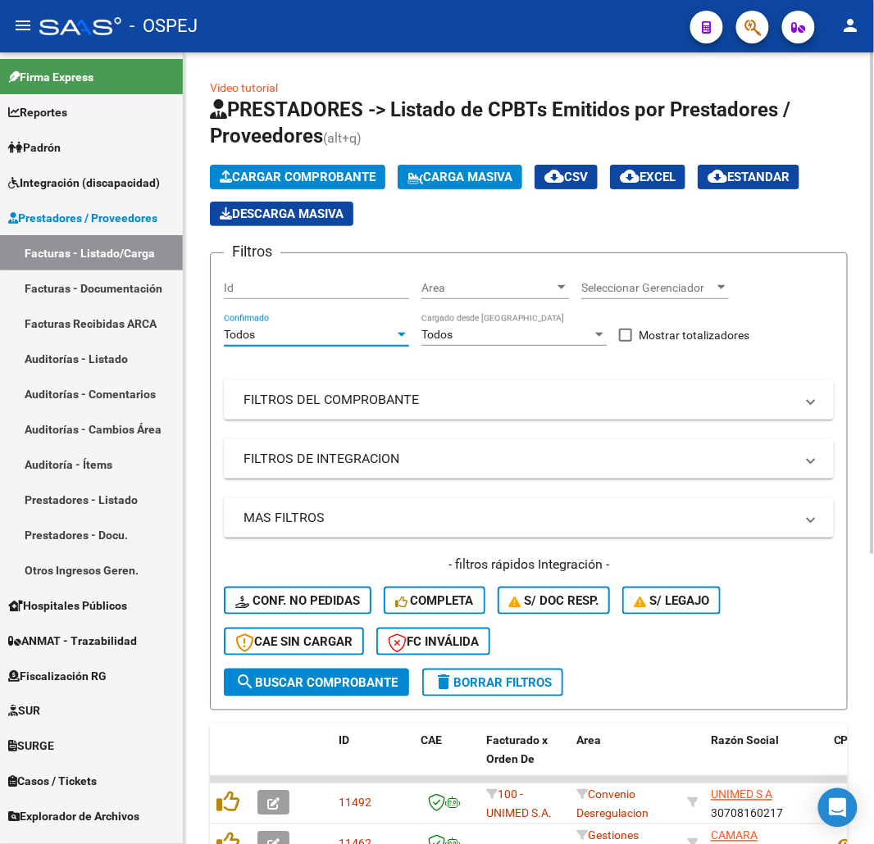
click at [373, 403] on mat-panel-title "FILTROS DEL COMPROBANTE" at bounding box center [519, 400] width 551 height 18
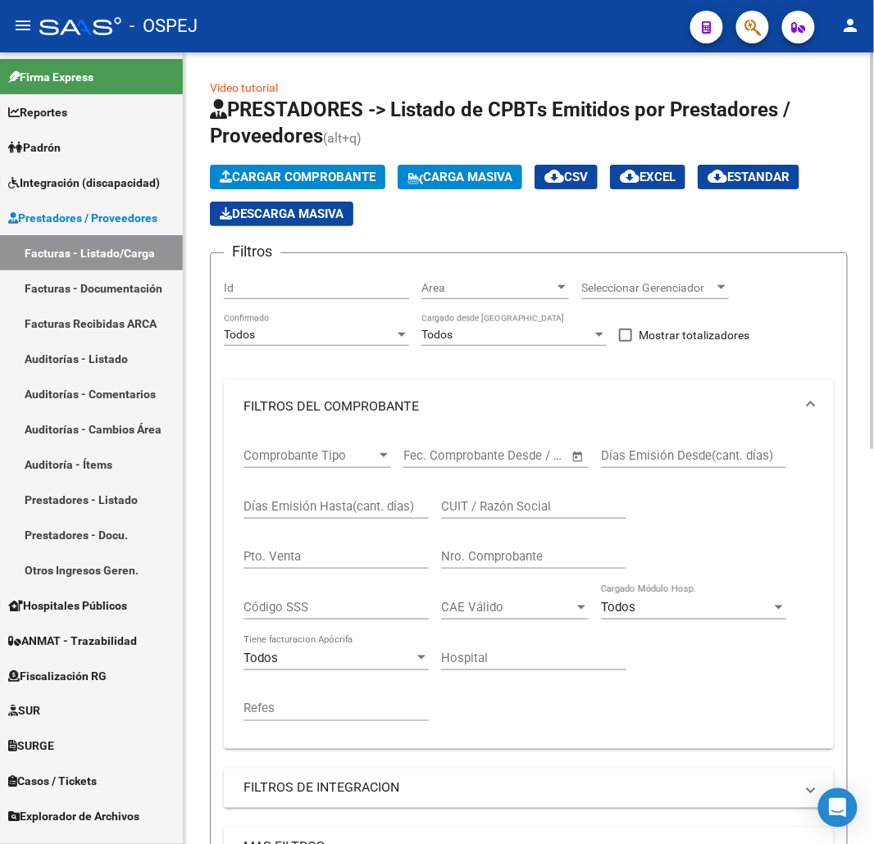
click at [544, 559] on input "Nro. Comprobante" at bounding box center [533, 556] width 185 height 15
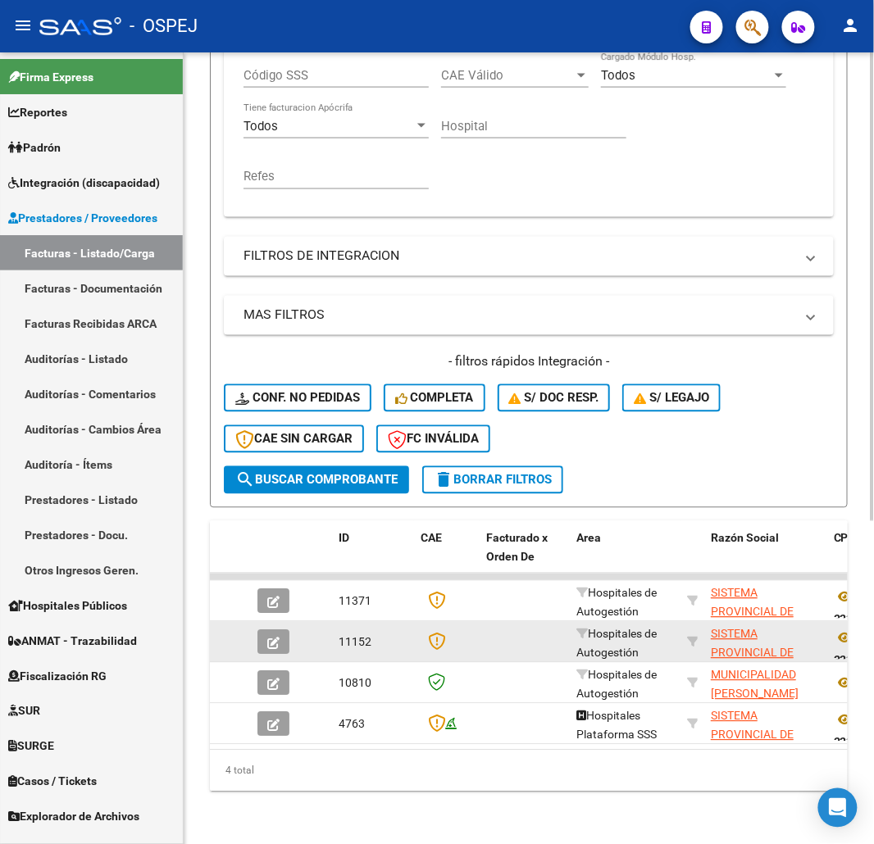
type input "3237"
click at [277, 630] on button "button" at bounding box center [273, 642] width 32 height 25
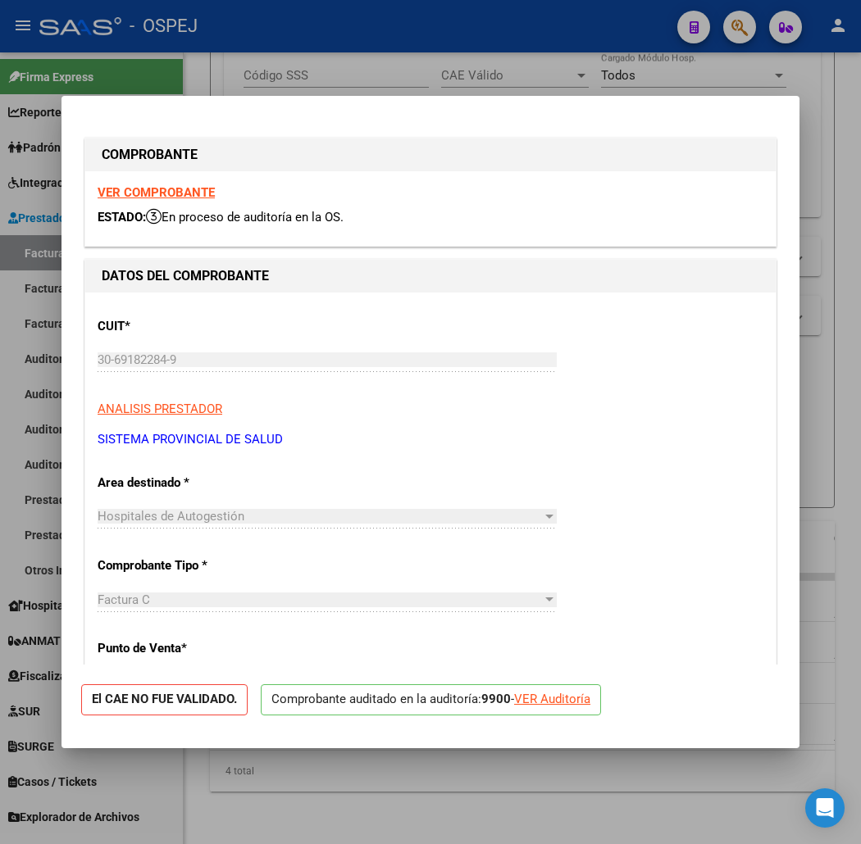
click at [403, 88] on div at bounding box center [430, 422] width 861 height 844
type input "$ 0,00"
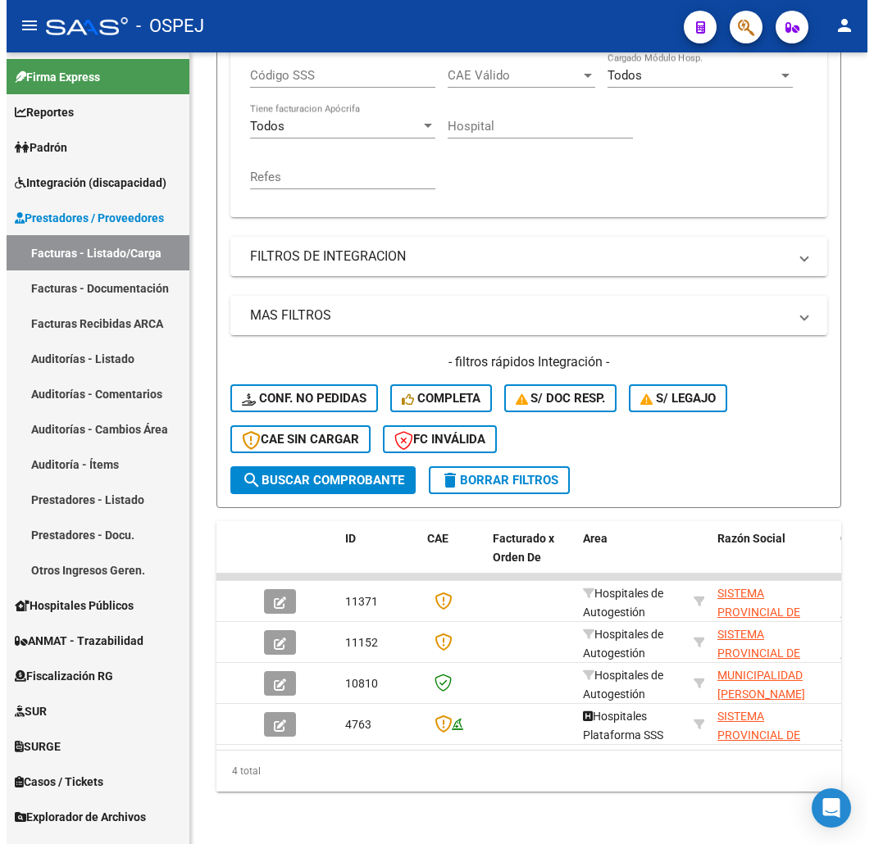
scroll to position [544, 0]
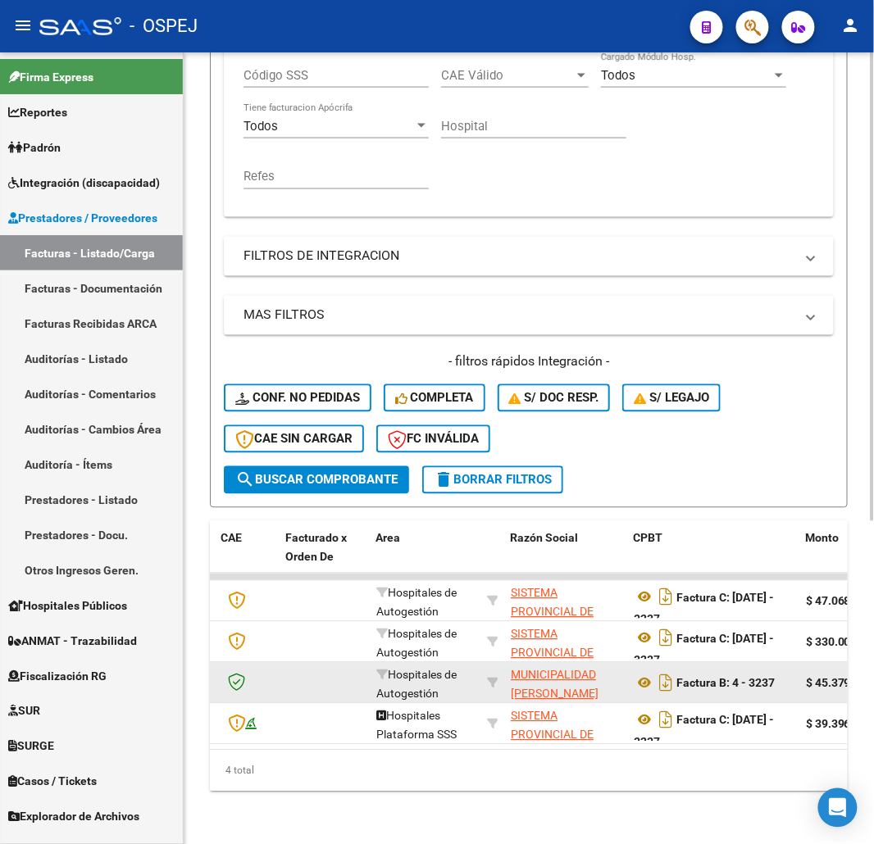
drag, startPoint x: 386, startPoint y: 661, endPoint x: 439, endPoint y: 653, distance: 53.0
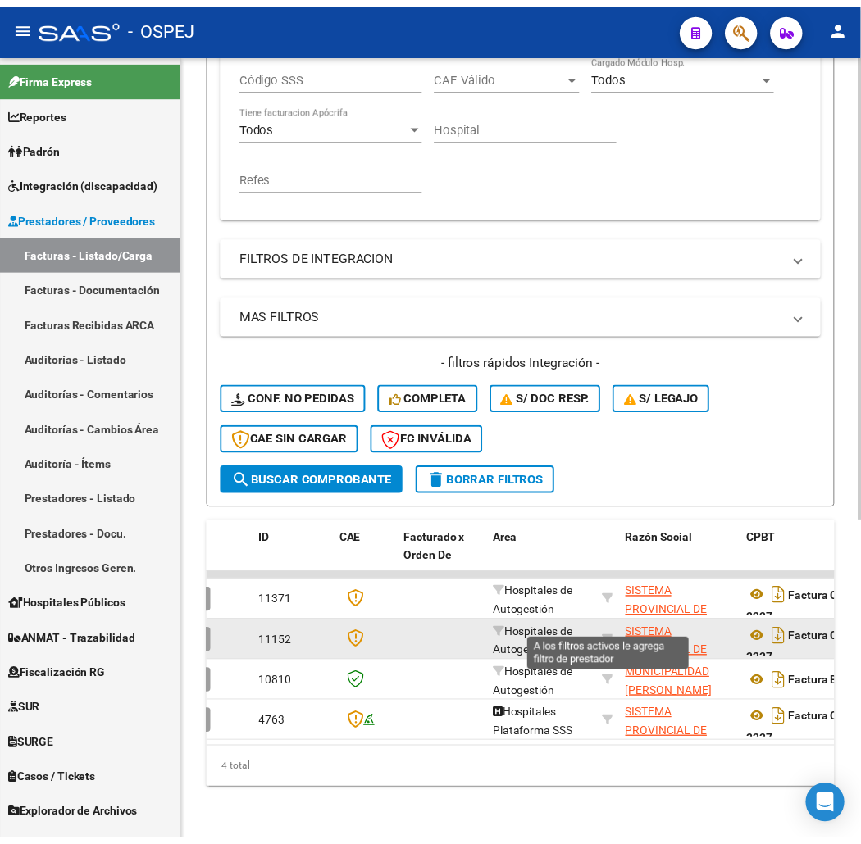
scroll to position [0, 0]
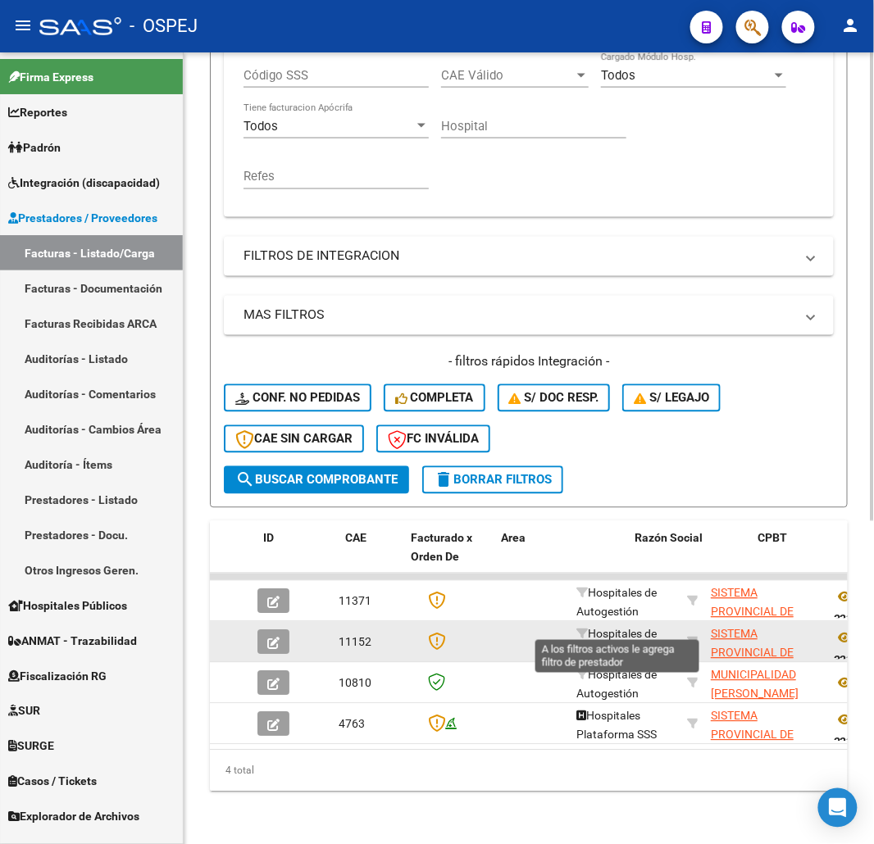
drag, startPoint x: 731, startPoint y: 635, endPoint x: 612, endPoint y: 632, distance: 118.1
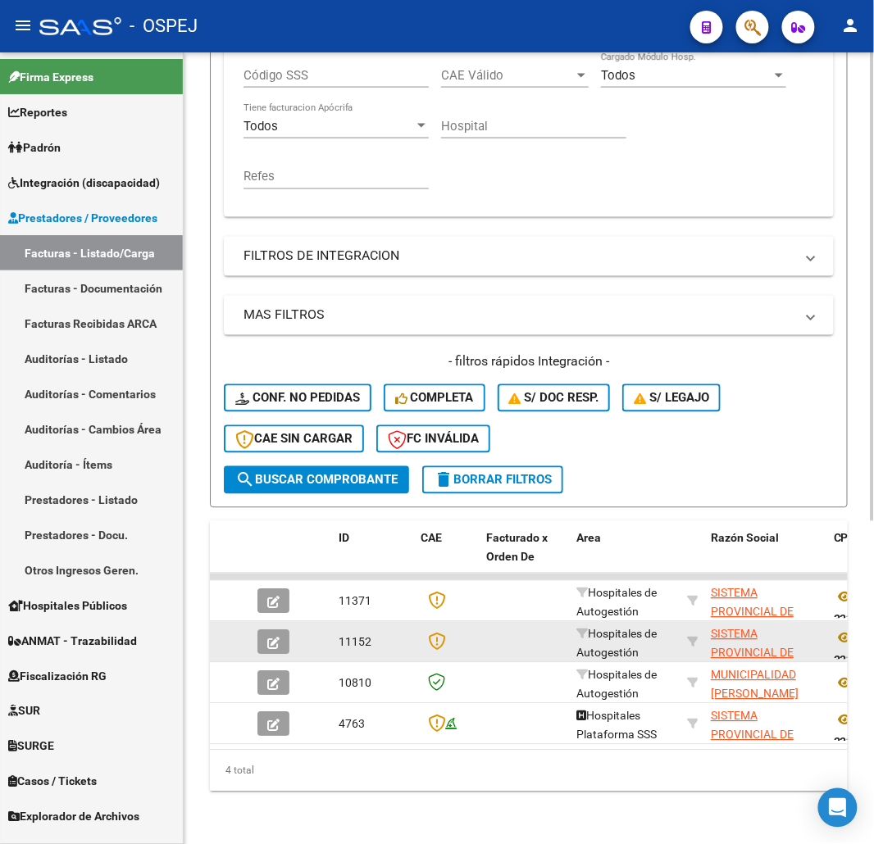
click at [265, 630] on button "button" at bounding box center [273, 642] width 32 height 25
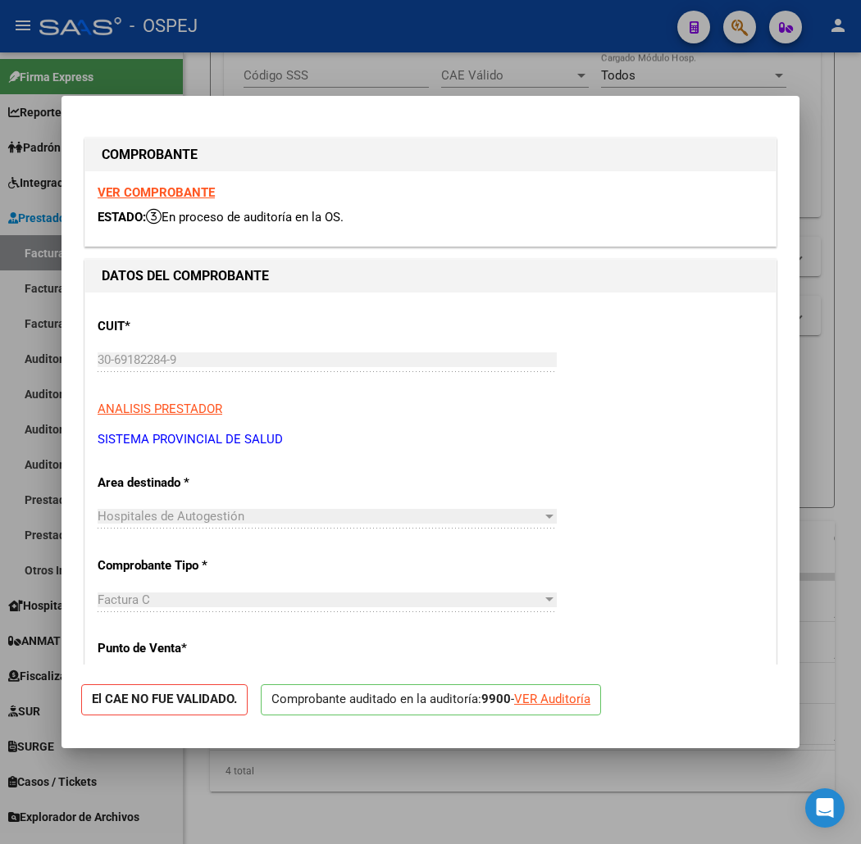
click at [528, 703] on div "VER Auditoría" at bounding box center [552, 699] width 76 height 19
type input "$ 0,00"
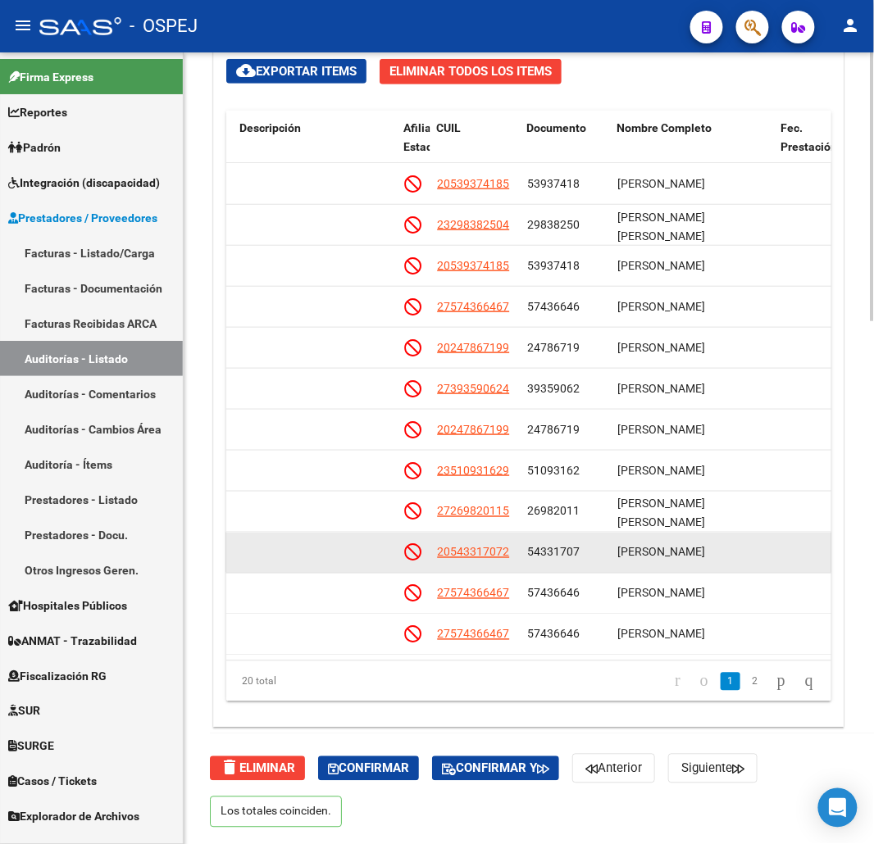
scroll to position [328, 899]
drag, startPoint x: 562, startPoint y: 580, endPoint x: 555, endPoint y: 560, distance: 21.8
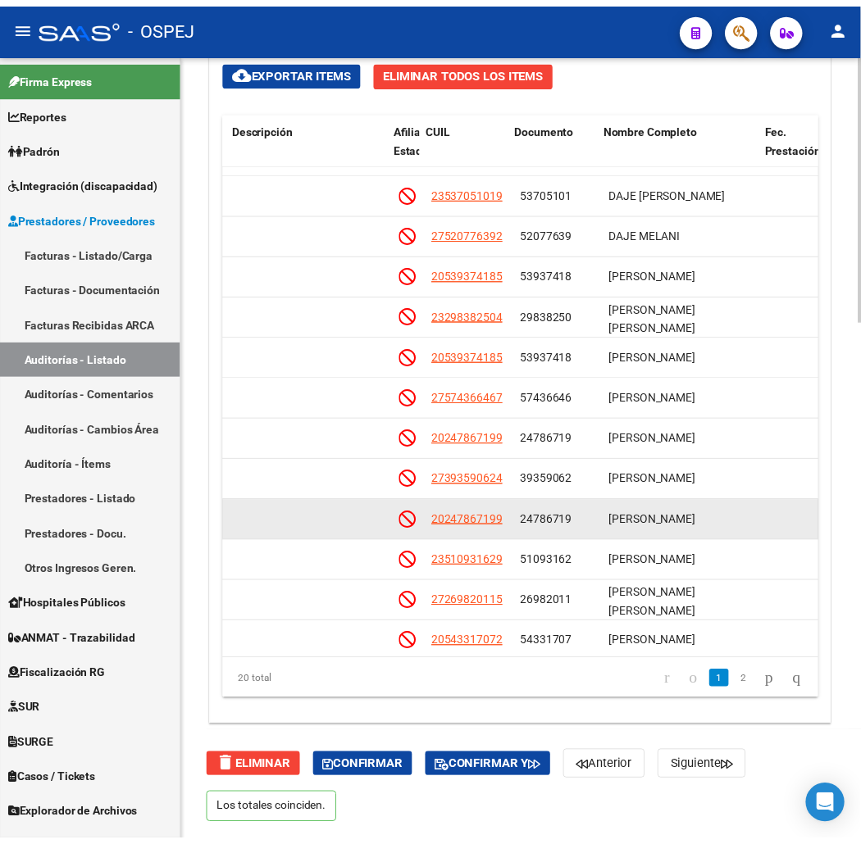
scroll to position [230, 904]
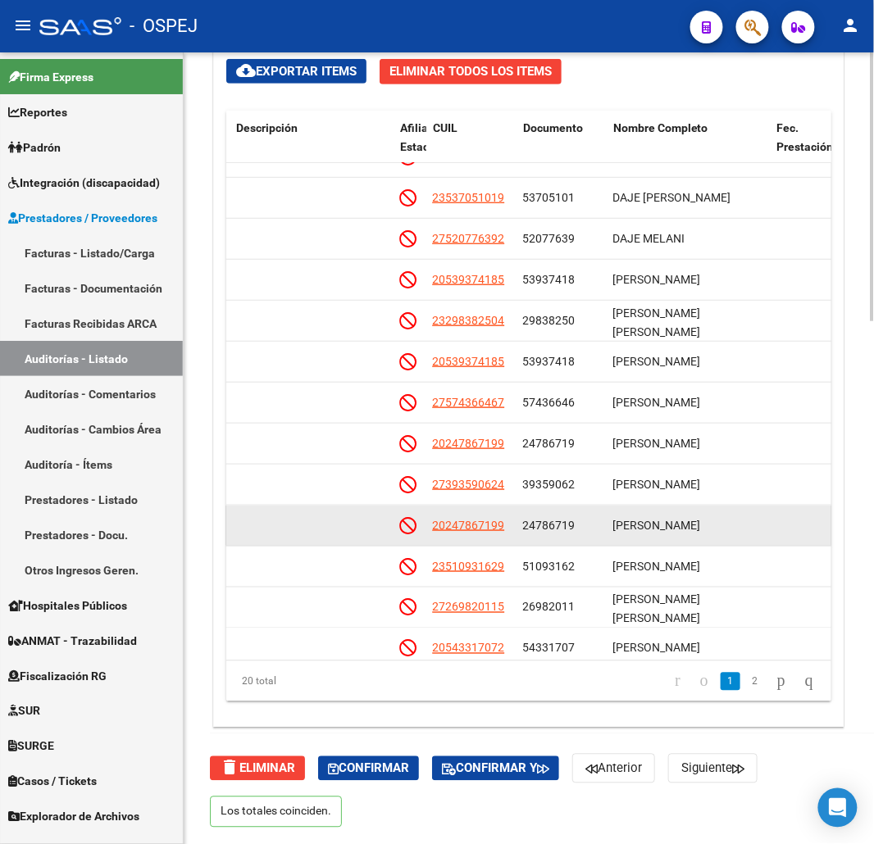
drag, startPoint x: 577, startPoint y: 561, endPoint x: 599, endPoint y: 539, distance: 31.3
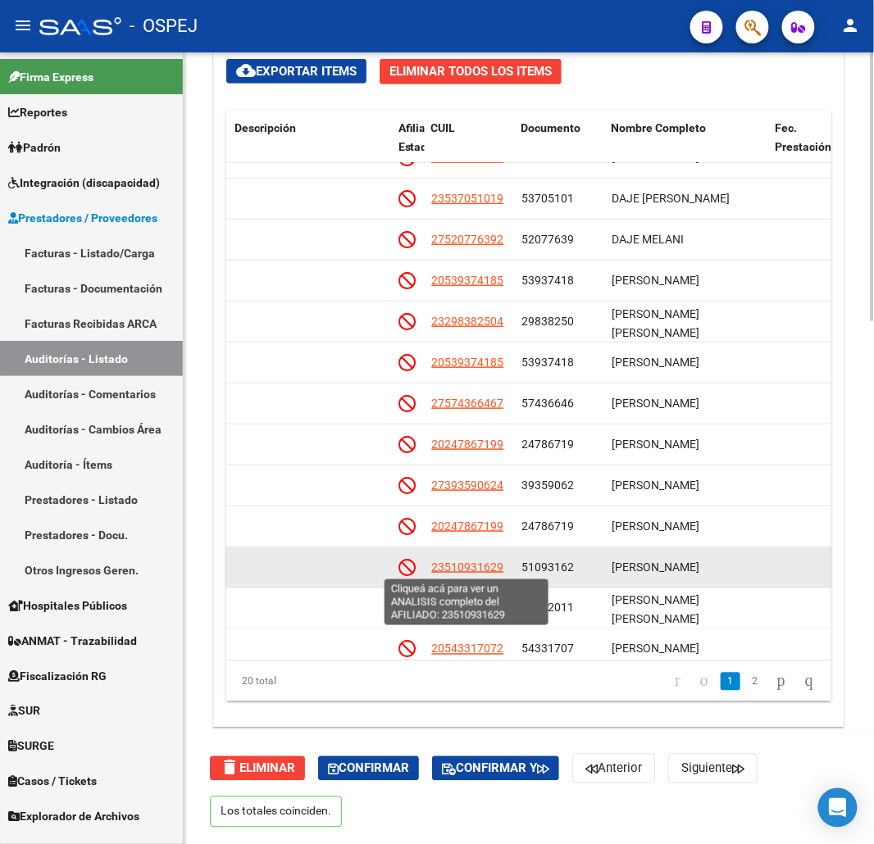
click at [484, 569] on span "23510931629" at bounding box center [467, 567] width 72 height 13
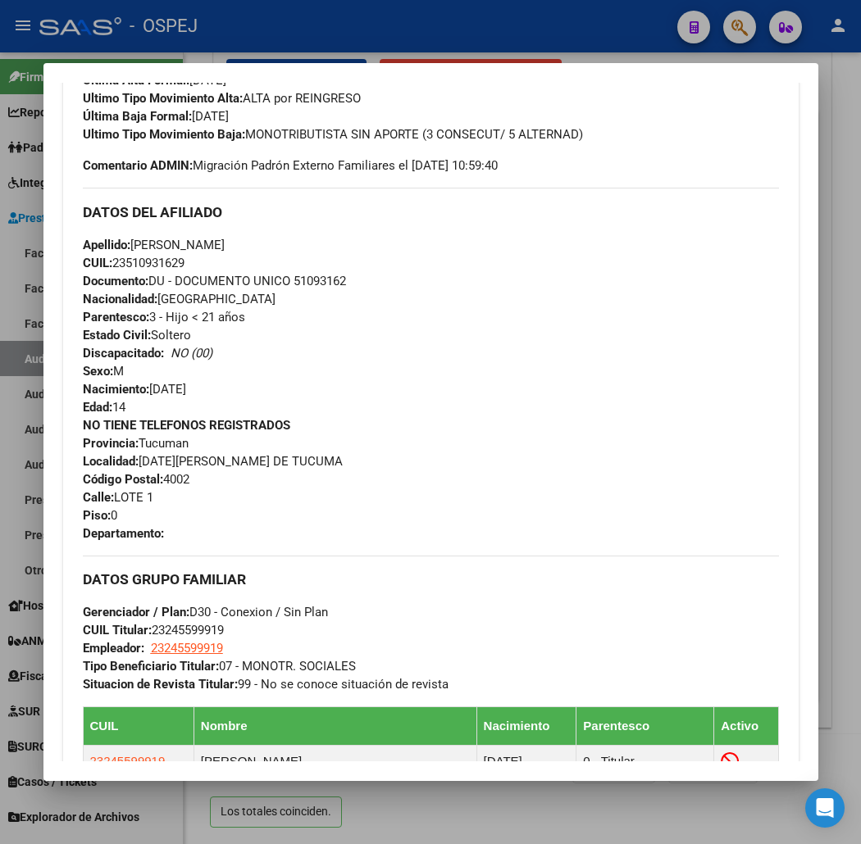
scroll to position [1093, 0]
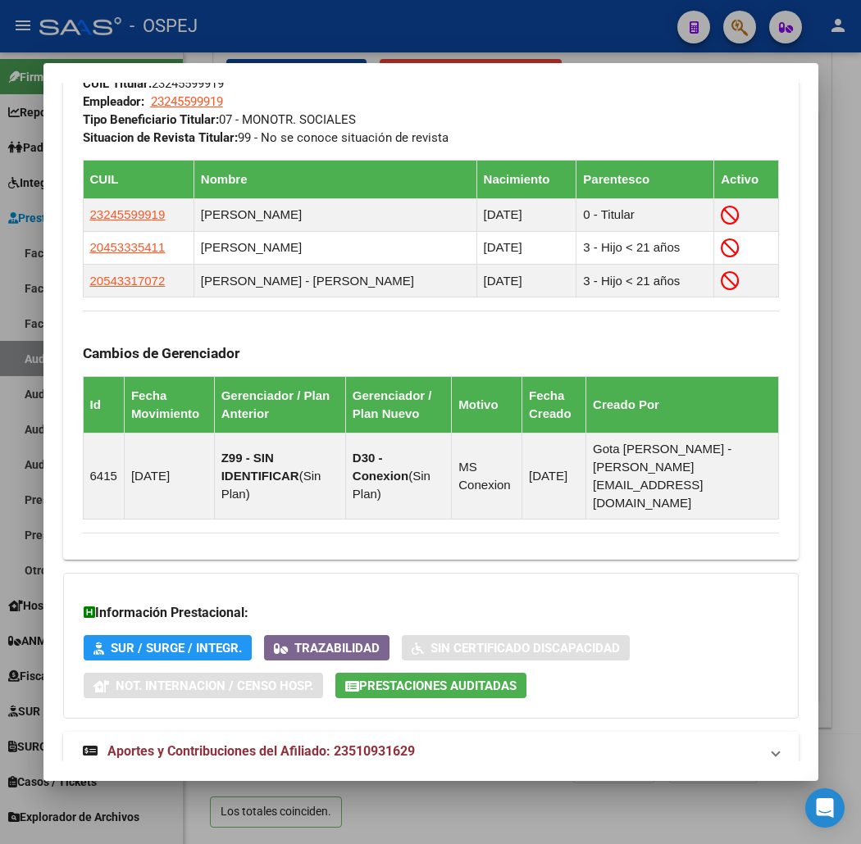
click at [441, 742] on mat-panel-title "Aportes y Contribuciones del Afiliado: 23510931629" at bounding box center [421, 752] width 676 height 20
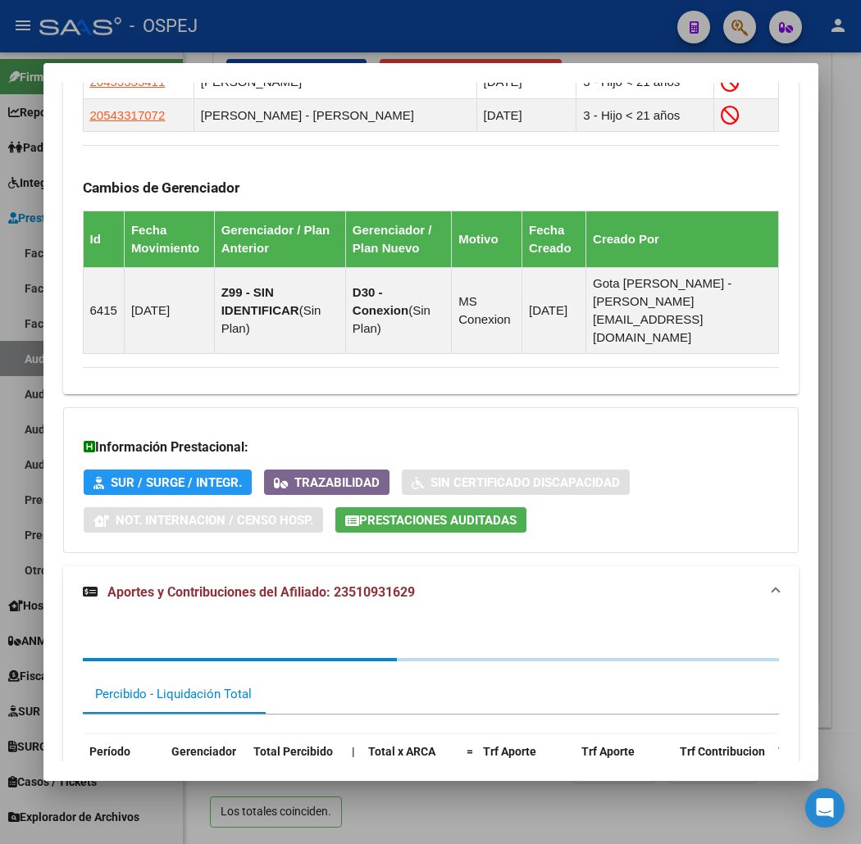
scroll to position [1537, 0]
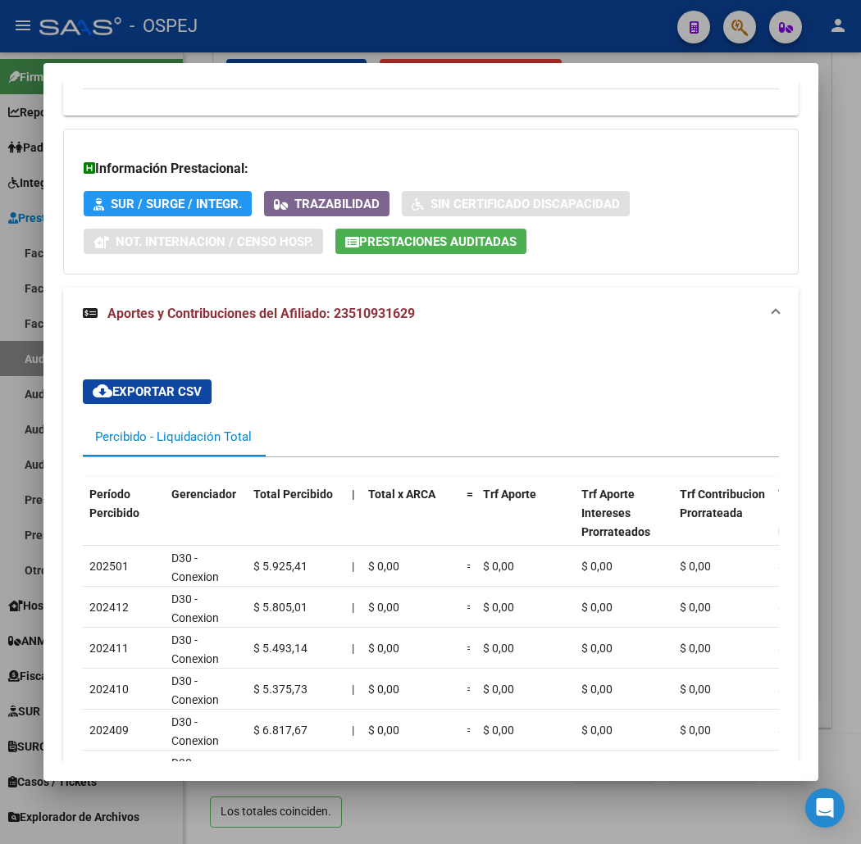
click at [295, 340] on div "cloud_download Exportar CSV Percibido - Liquidación Total Período Percibido Ger…" at bounding box center [430, 691] width 735 height 702
click at [306, 308] on mat-expansion-panel-header "Aportes y Contribuciones del Afiliado: 23510931629" at bounding box center [430, 314] width 735 height 52
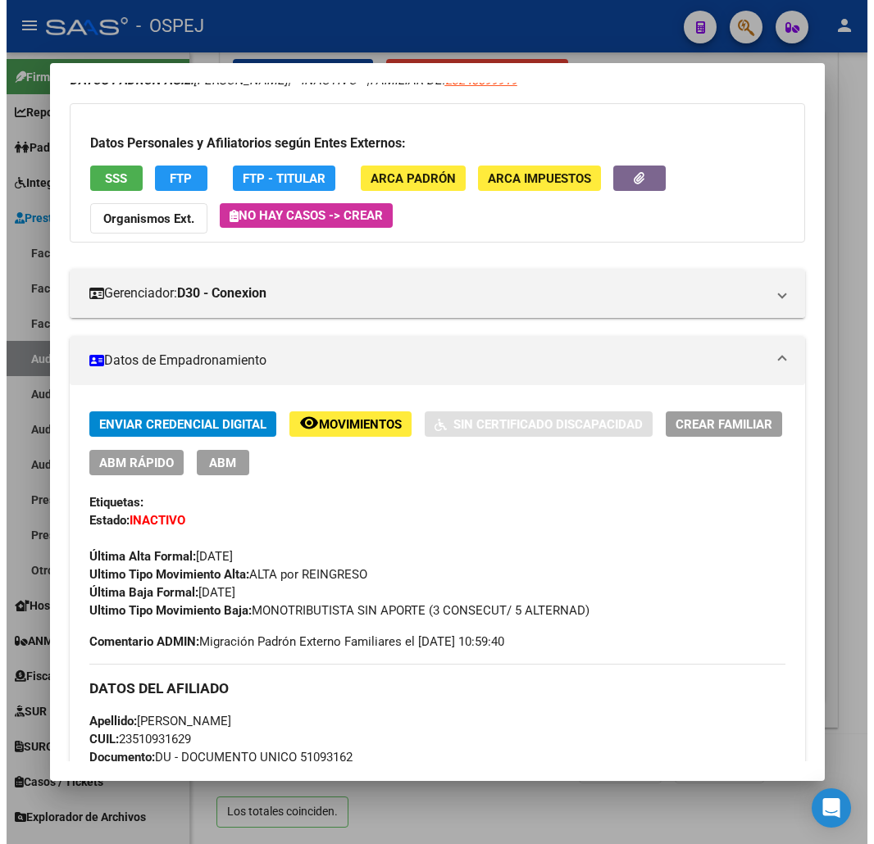
scroll to position [0, 0]
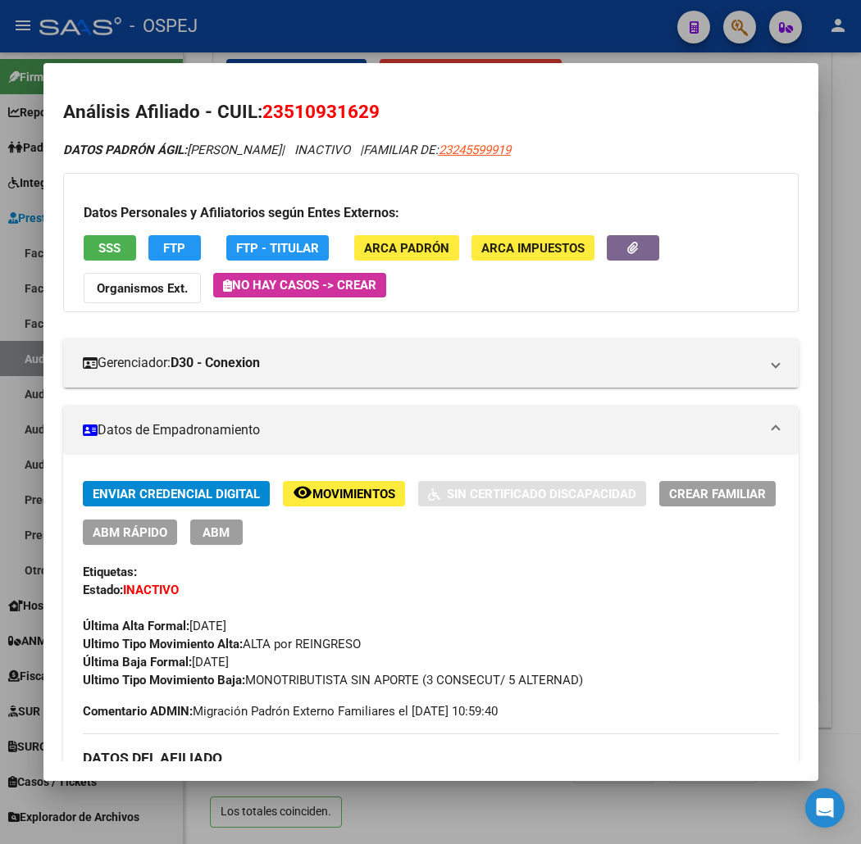
click at [98, 244] on span "SSS" at bounding box center [109, 248] width 22 height 15
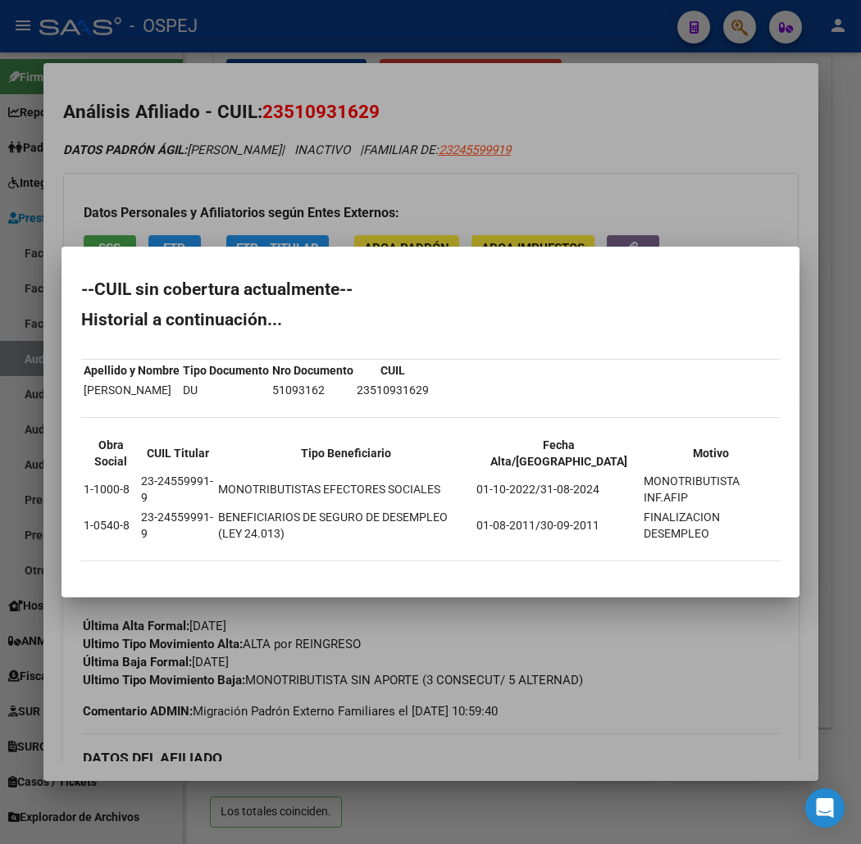
drag, startPoint x: 131, startPoint y: 547, endPoint x: 42, endPoint y: 294, distance: 268.6
click at [61, 294] on mat-dialog-content "--CUIL sin cobertura actualmente-- Historial a continuación... Apellido y Nombr…" at bounding box center [430, 421] width 738 height 311
copy div "--CUIL sin cobertura actualmente-- Historial a continuación... Apellido y Nombr…"
drag, startPoint x: 298, startPoint y: 225, endPoint x: 298, endPoint y: 102, distance: 123.0
click at [298, 224] on div at bounding box center [430, 422] width 861 height 844
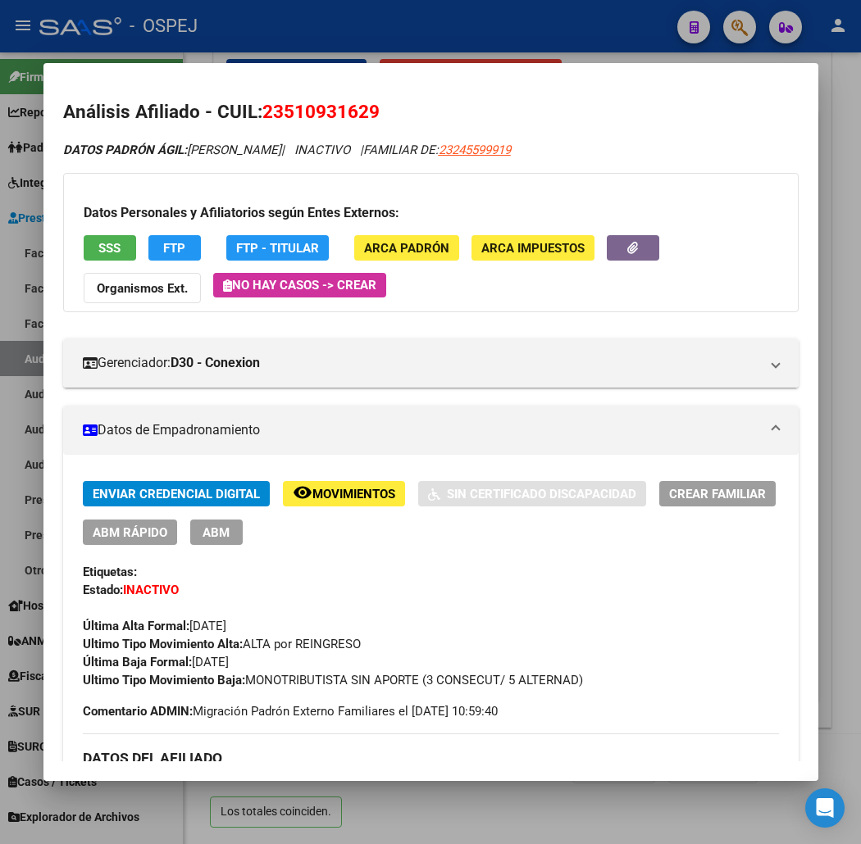
click at [299, 46] on div at bounding box center [430, 422] width 861 height 844
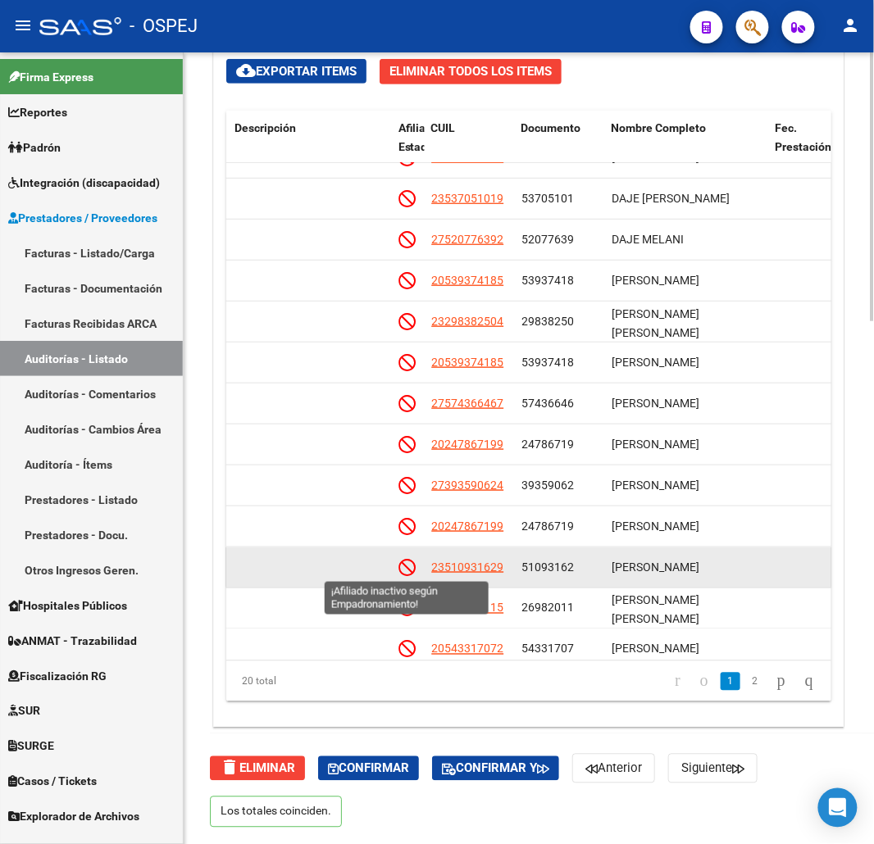
drag, startPoint x: 507, startPoint y: 569, endPoint x: 476, endPoint y: 564, distance: 31.5
click at [414, 566] on div "125926 D30 - Conexion $ 16.000,00 $ 16.000,00 $ 0,00 23510931629 51093162 ESCOB…" at bounding box center [455, 568] width 2267 height 41
copy div "23510931629"
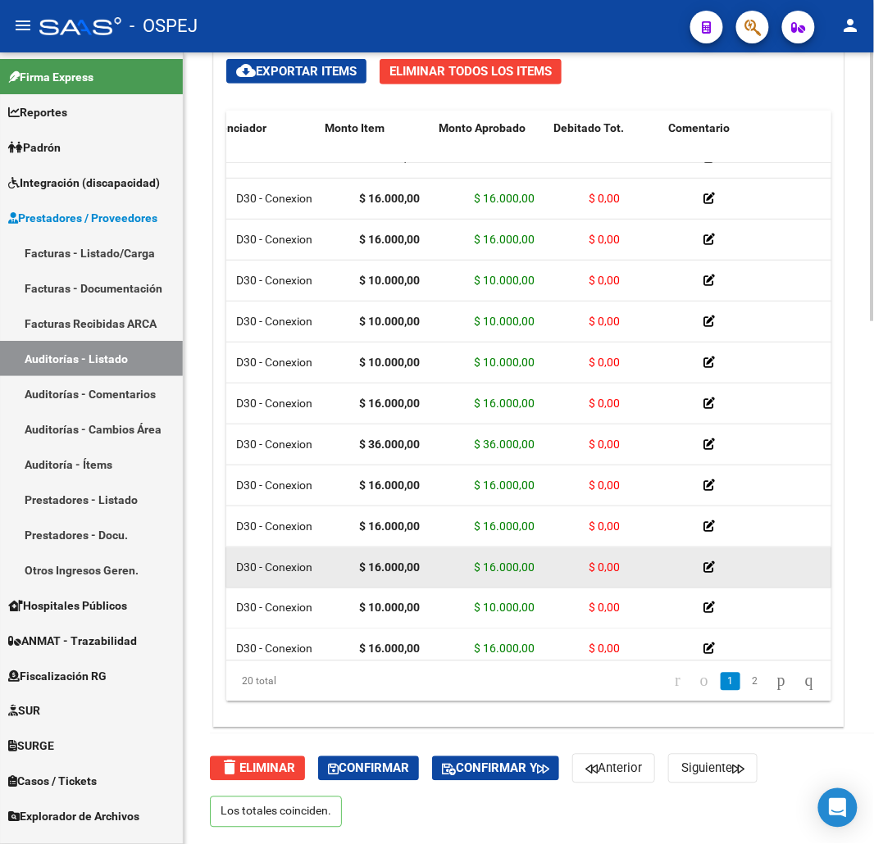
drag, startPoint x: 727, startPoint y: 569, endPoint x: 641, endPoint y: 567, distance: 86.1
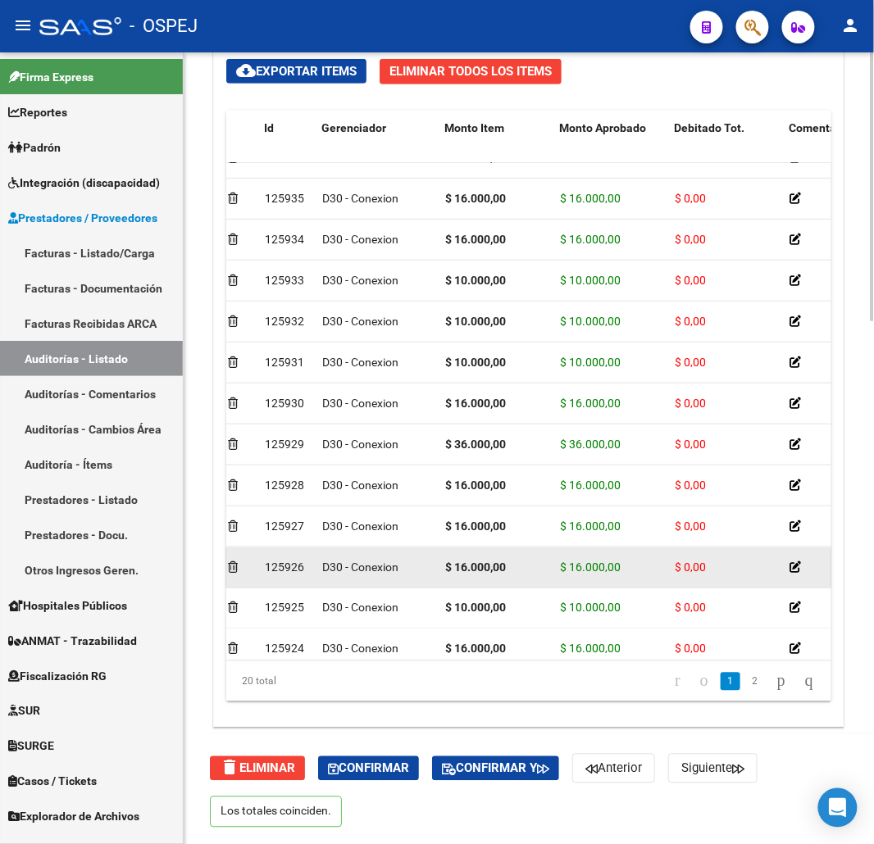
drag, startPoint x: 637, startPoint y: 568, endPoint x: 562, endPoint y: 567, distance: 74.6
click at [562, 567] on div "$ 16.000,00" at bounding box center [611, 567] width 102 height 19
copy span "$ 16.000,00"
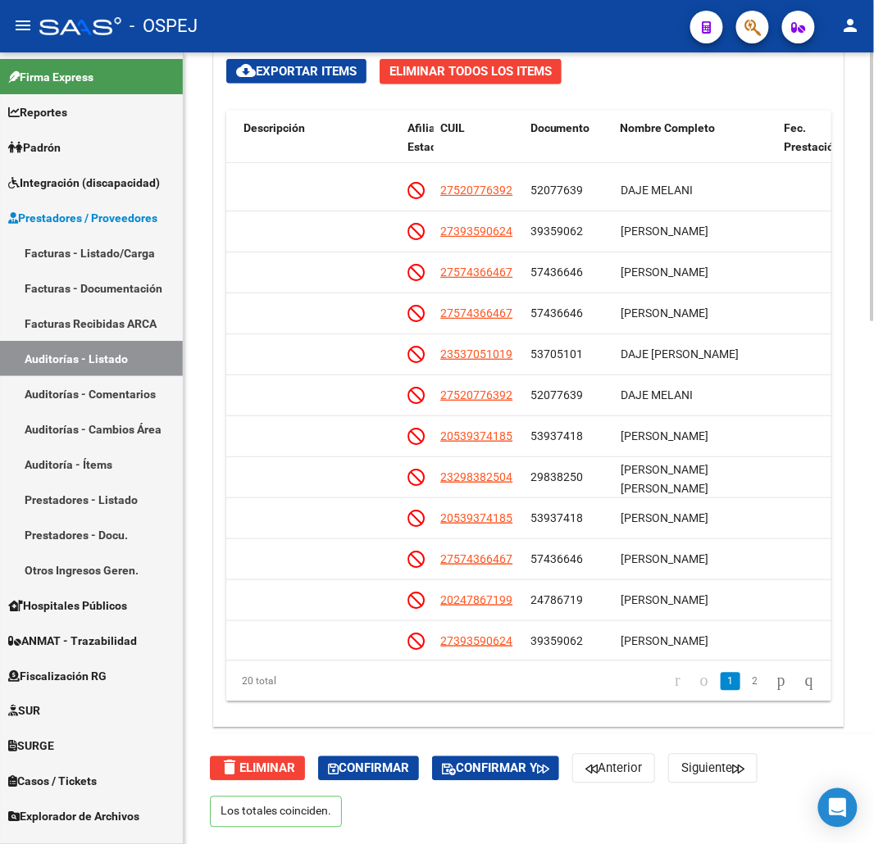
drag, startPoint x: 550, startPoint y: 583, endPoint x: 550, endPoint y: 564, distance: 18.9
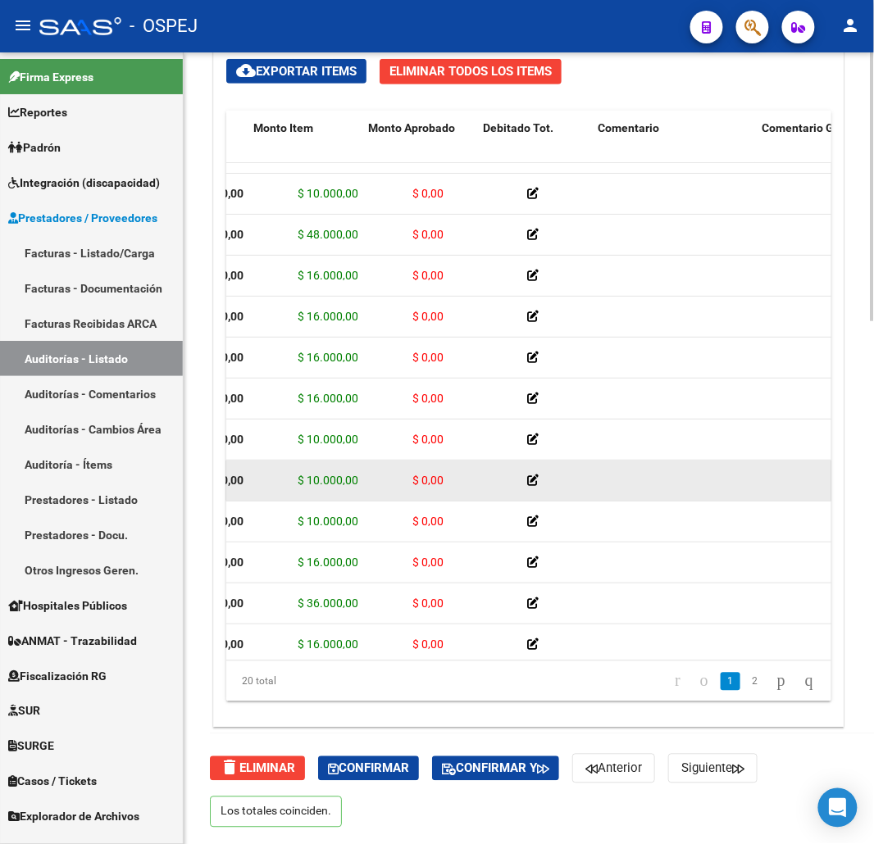
scroll to position [71, 85]
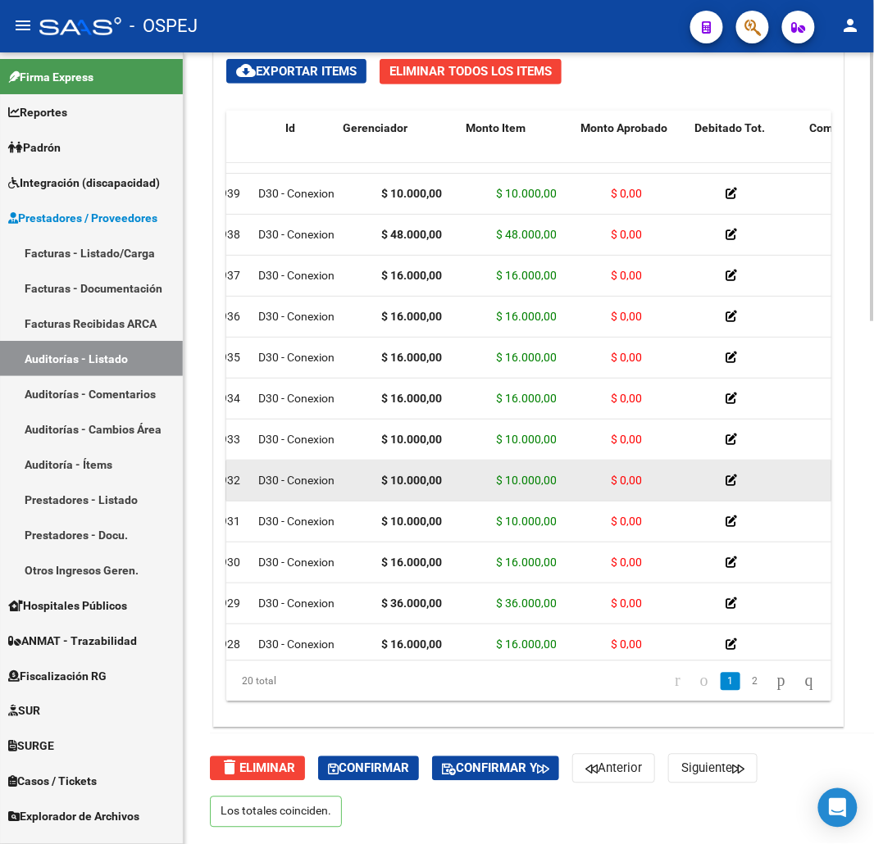
drag, startPoint x: 560, startPoint y: 485, endPoint x: 489, endPoint y: 489, distance: 71.4
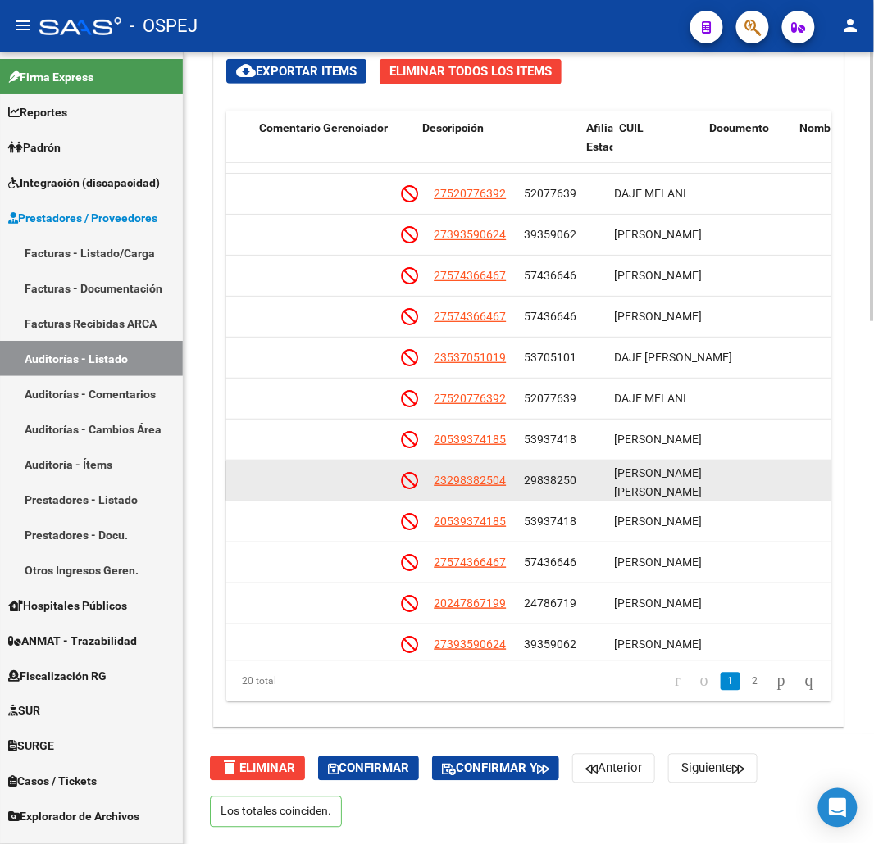
drag, startPoint x: 513, startPoint y: 492, endPoint x: 608, endPoint y: 485, distance: 94.6
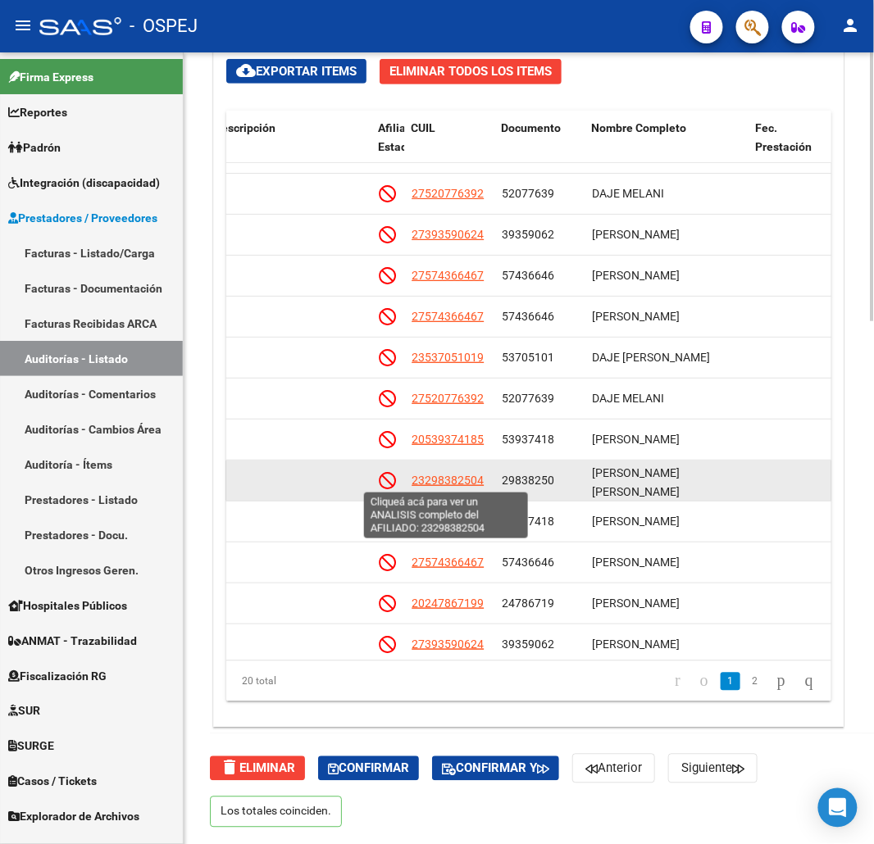
click at [462, 484] on span "23298382504" at bounding box center [448, 480] width 72 height 13
type textarea "23298382504"
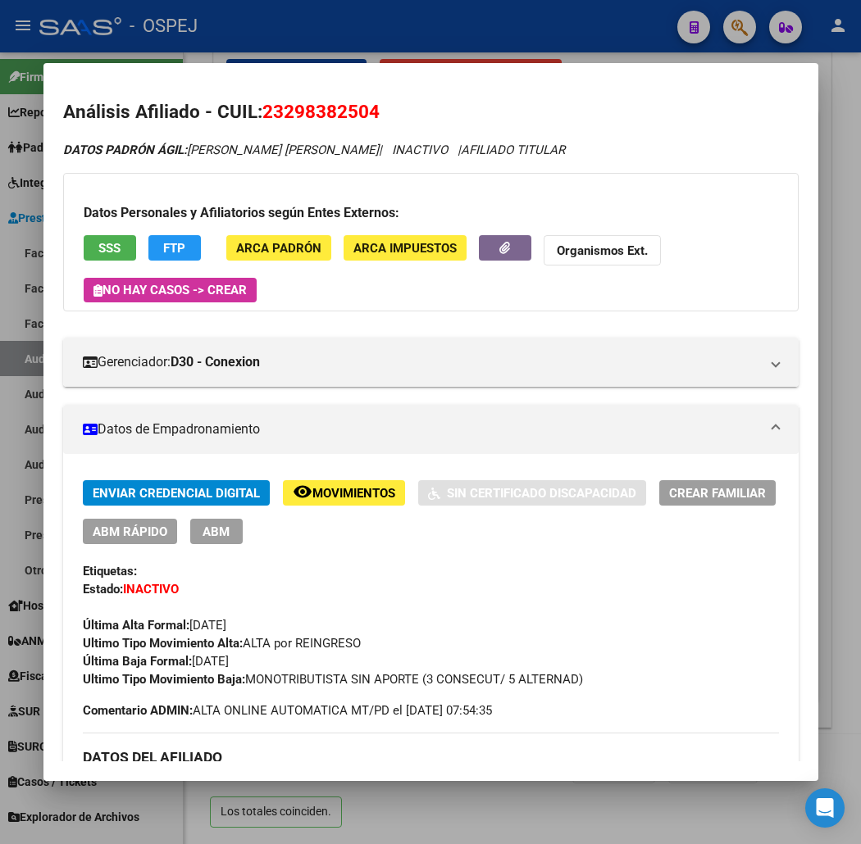
click at [72, 233] on div "Datos Personales y Afiliatorios según Entes Externos: SSS FTP ARCA Padrón ARCA …" at bounding box center [430, 242] width 735 height 139
click at [84, 238] on button "SSS" at bounding box center [110, 247] width 52 height 25
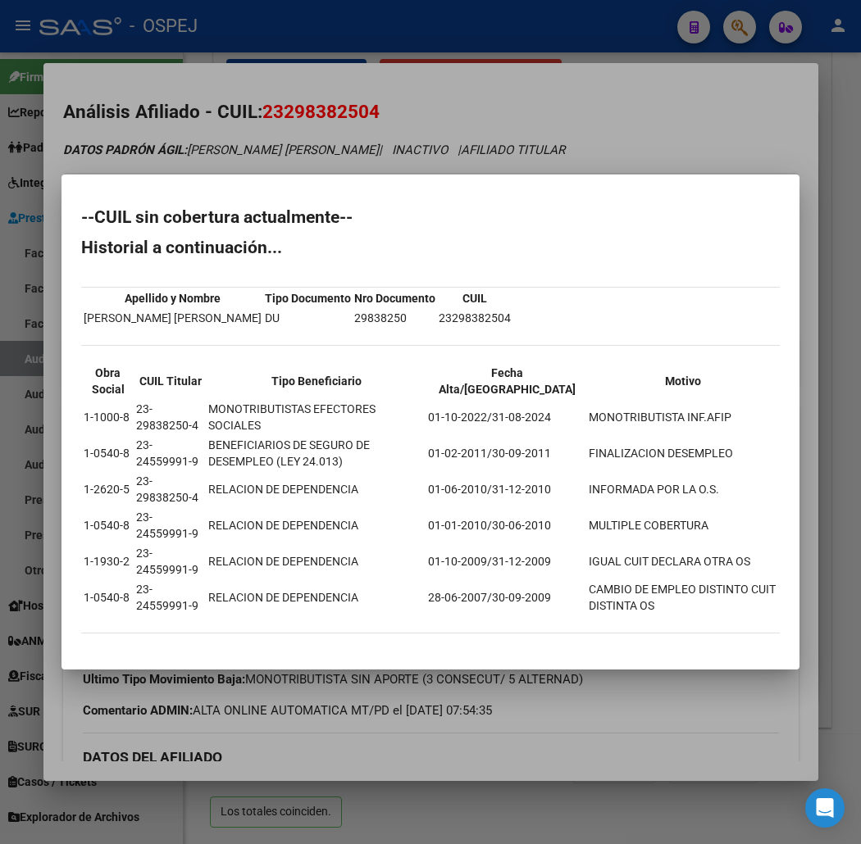
click at [296, 126] on div at bounding box center [430, 422] width 861 height 844
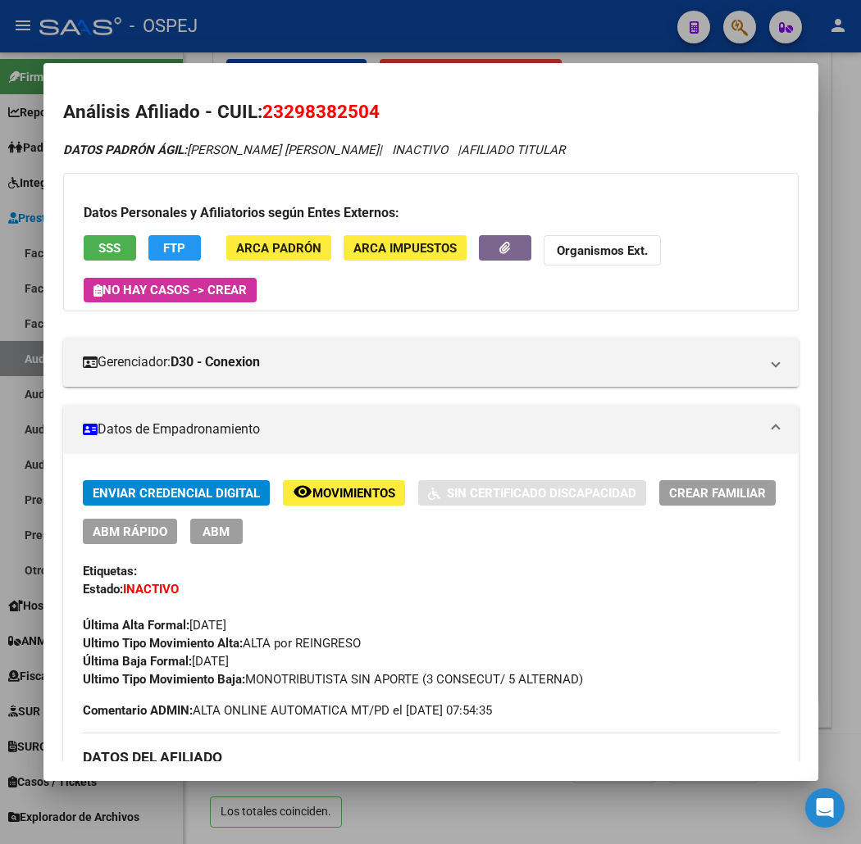
click at [298, 115] on span "23298382504" at bounding box center [320, 111] width 117 height 21
copy span "23298382504"
drag, startPoint x: 259, startPoint y: 48, endPoint x: 291, endPoint y: 80, distance: 45.8
click at [259, 48] on div at bounding box center [430, 422] width 861 height 844
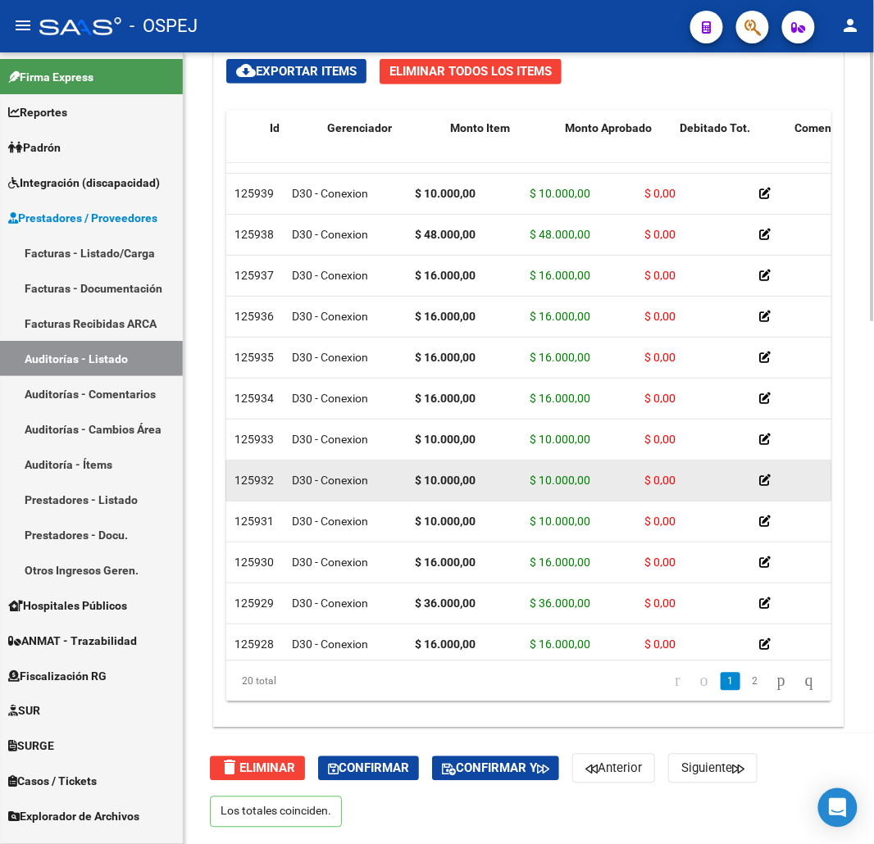
scroll to position [71, 0]
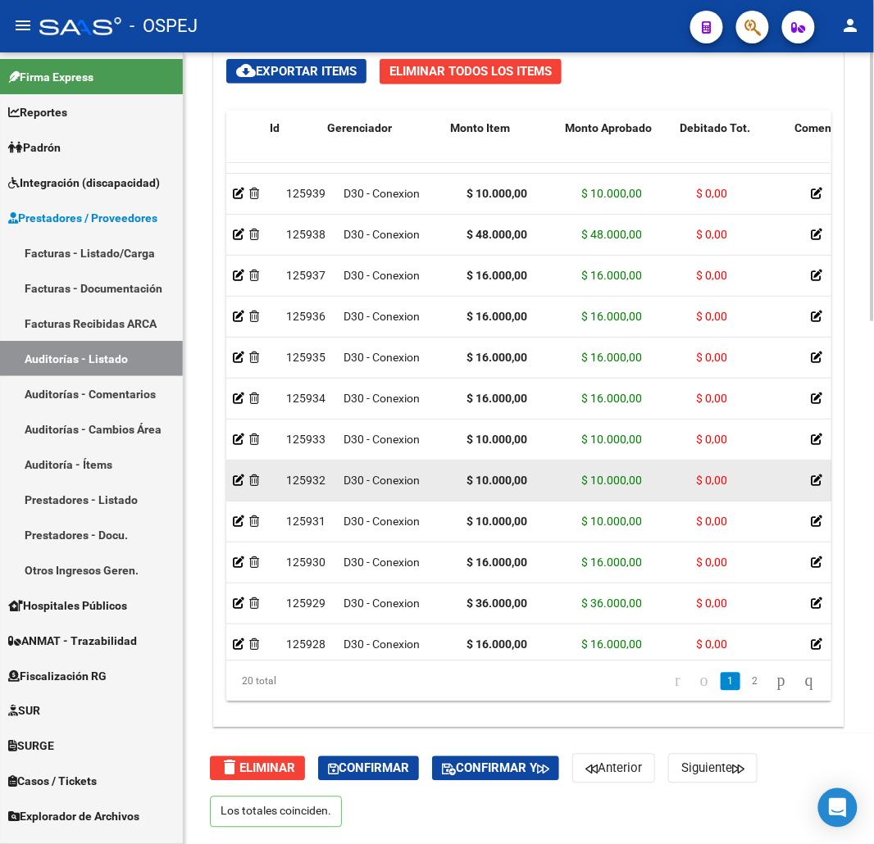
drag, startPoint x: 671, startPoint y: 486, endPoint x: 550, endPoint y: 493, distance: 120.7
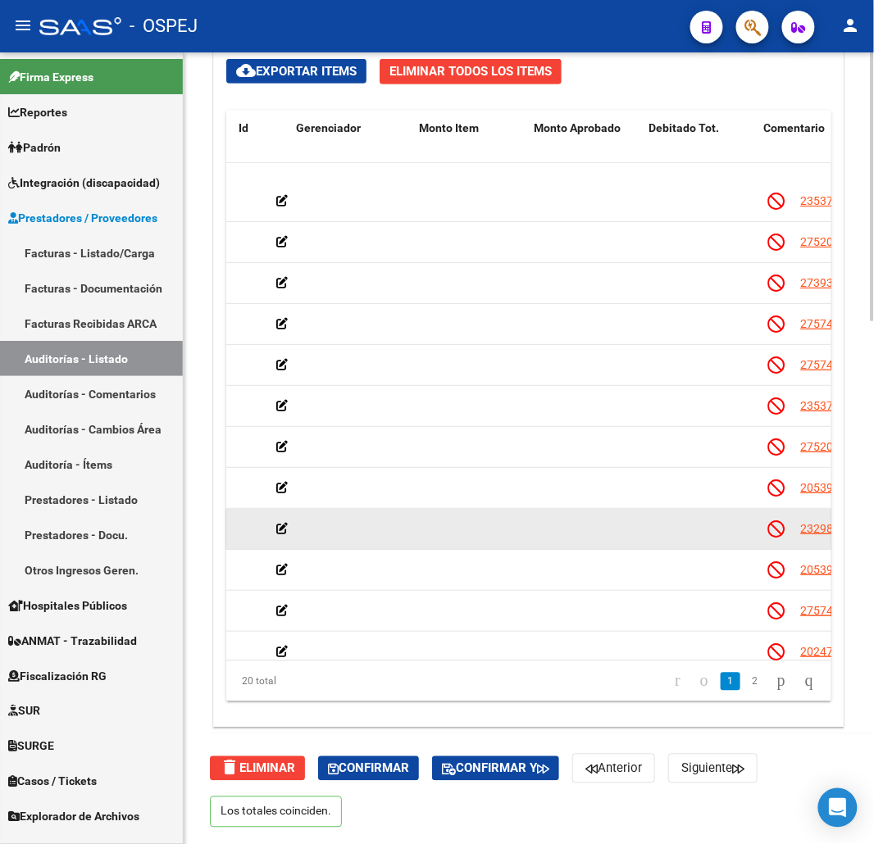
drag, startPoint x: 283, startPoint y: 533, endPoint x: 430, endPoint y: 484, distance: 155.6
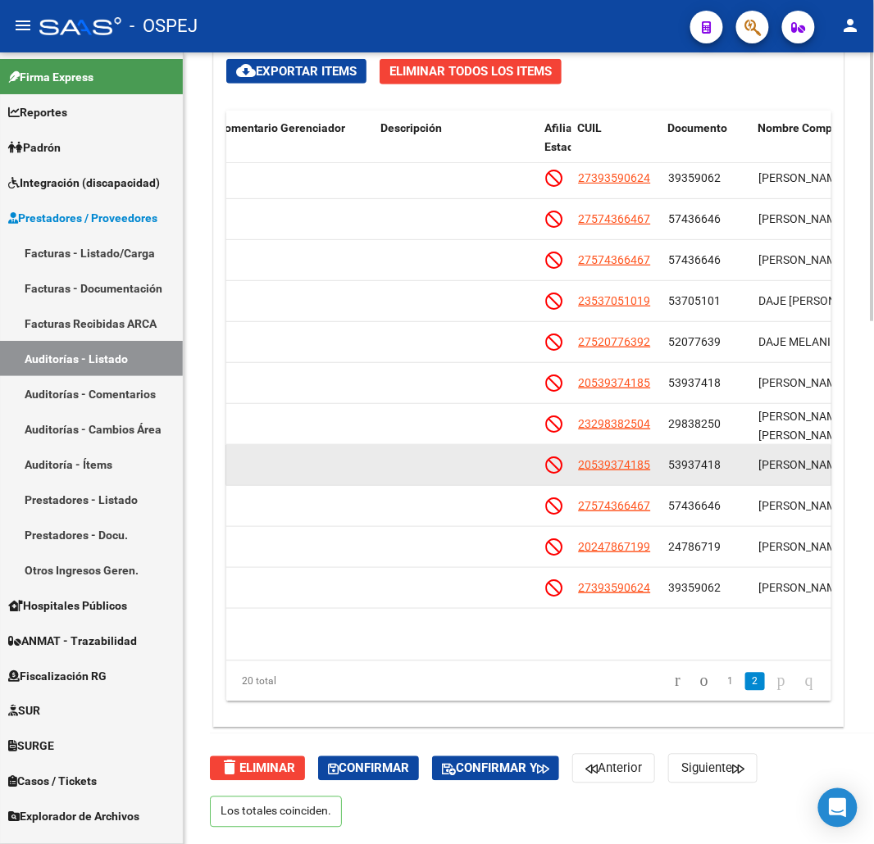
drag, startPoint x: 435, startPoint y: 484, endPoint x: 443, endPoint y: 553, distance: 69.4
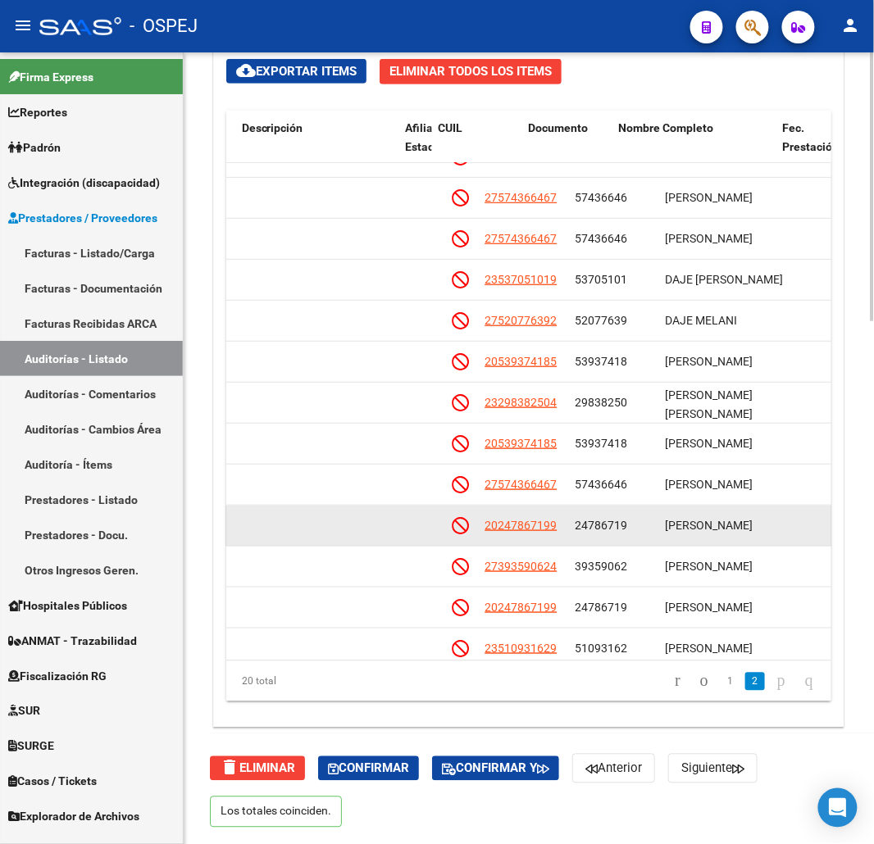
scroll to position [149, 924]
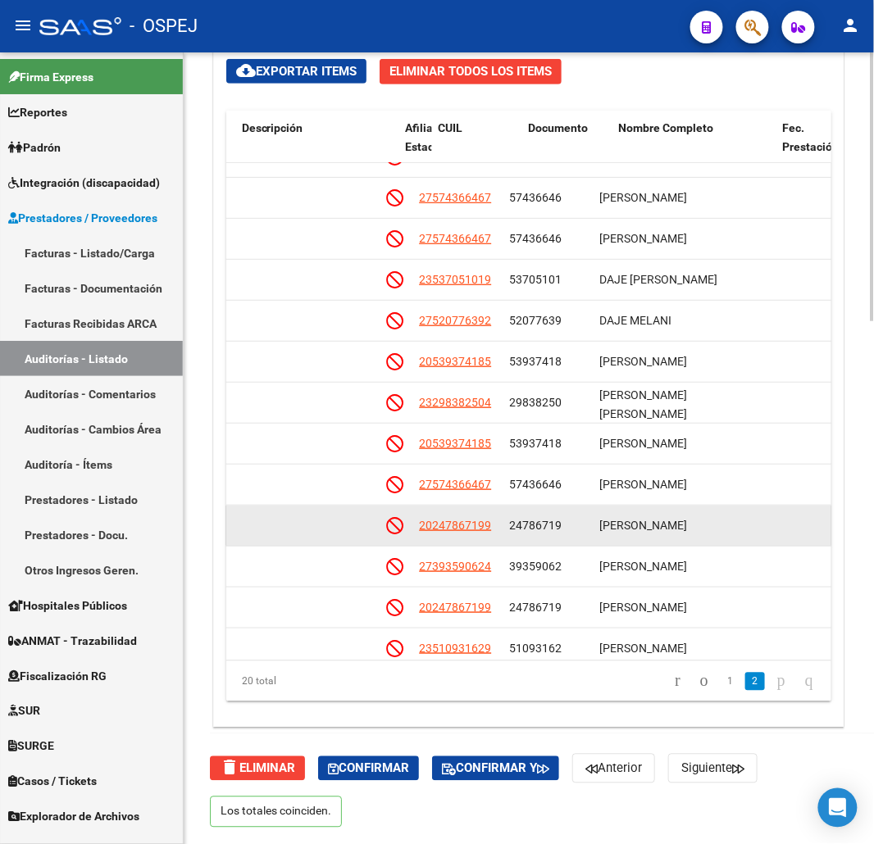
drag, startPoint x: 424, startPoint y: 534, endPoint x: 489, endPoint y: 534, distance: 64.8
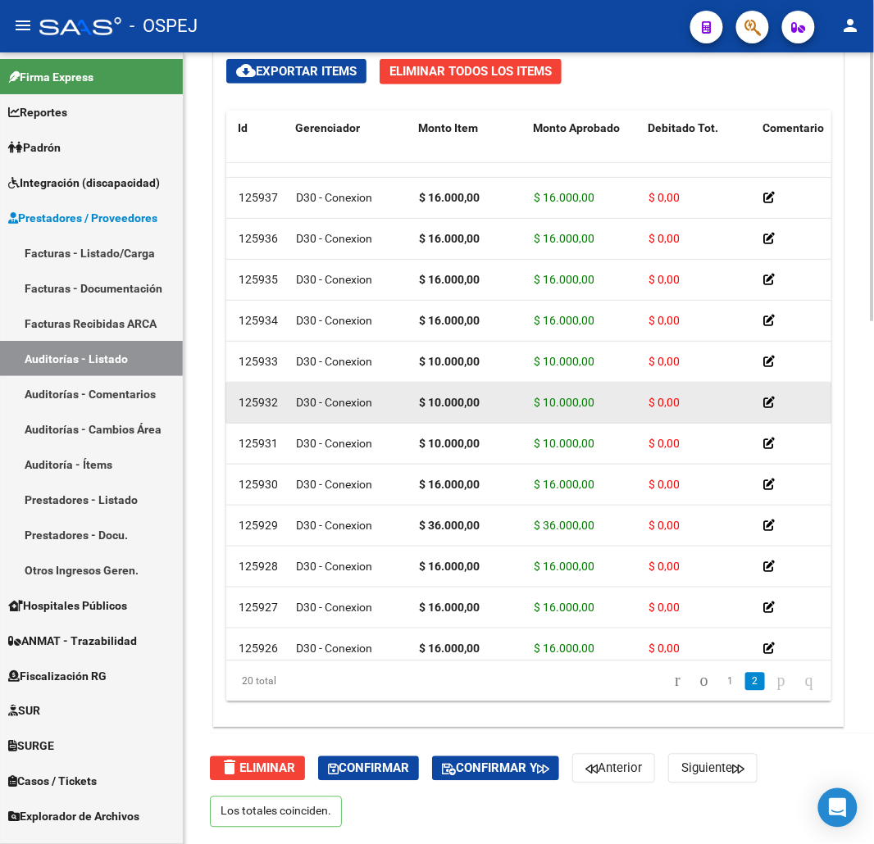
drag, startPoint x: 517, startPoint y: 415, endPoint x: 427, endPoint y: 415, distance: 89.4
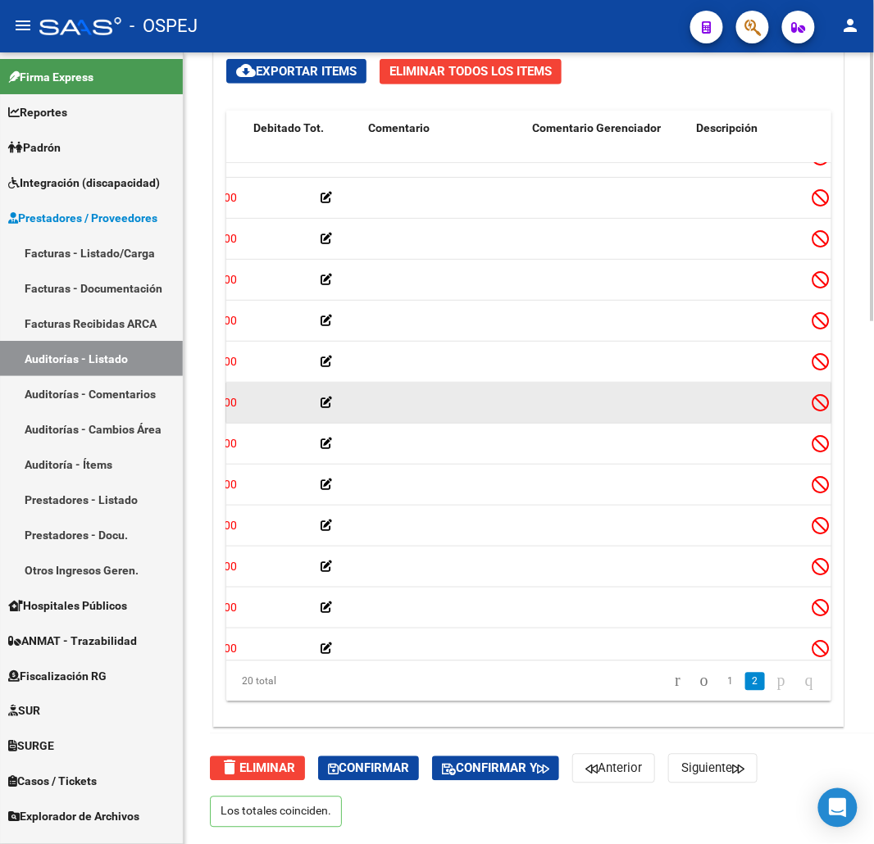
drag, startPoint x: 482, startPoint y: 406, endPoint x: 545, endPoint y: 398, distance: 63.7
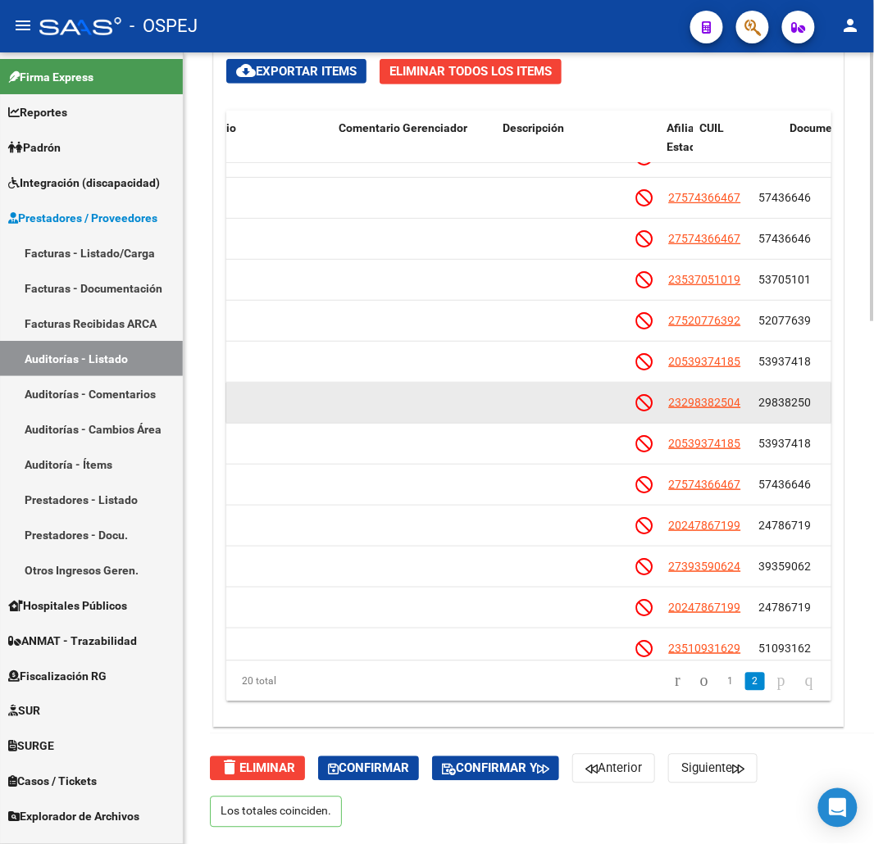
drag, startPoint x: 556, startPoint y: 398, endPoint x: 628, endPoint y: 398, distance: 72.2
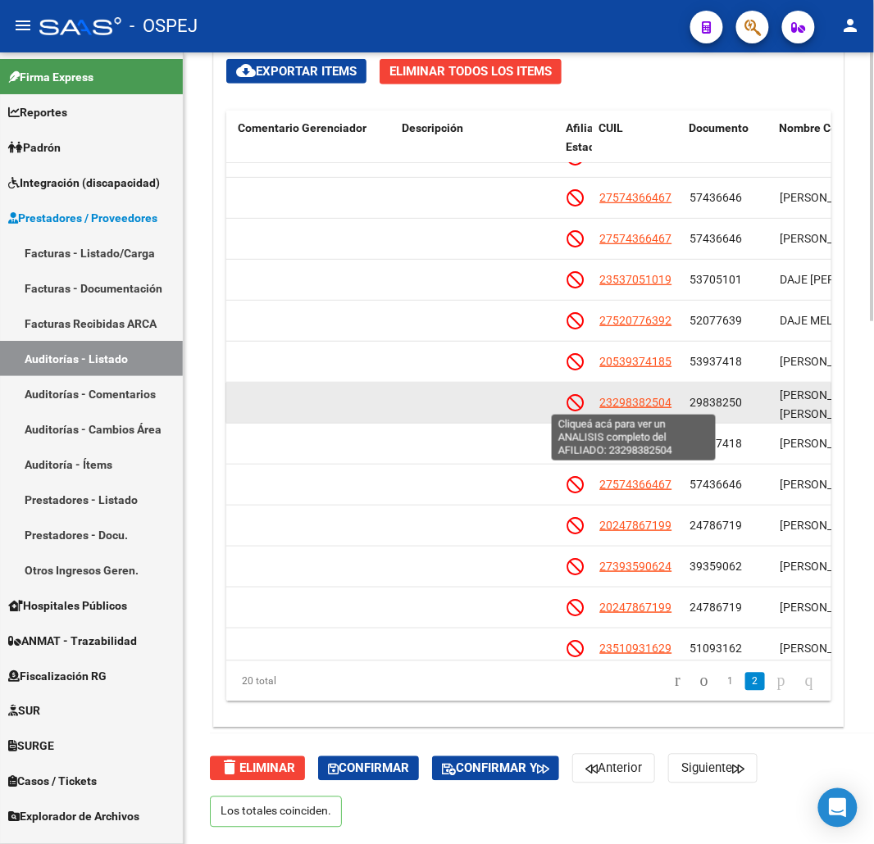
click at [626, 403] on span "23298382504" at bounding box center [635, 402] width 72 height 13
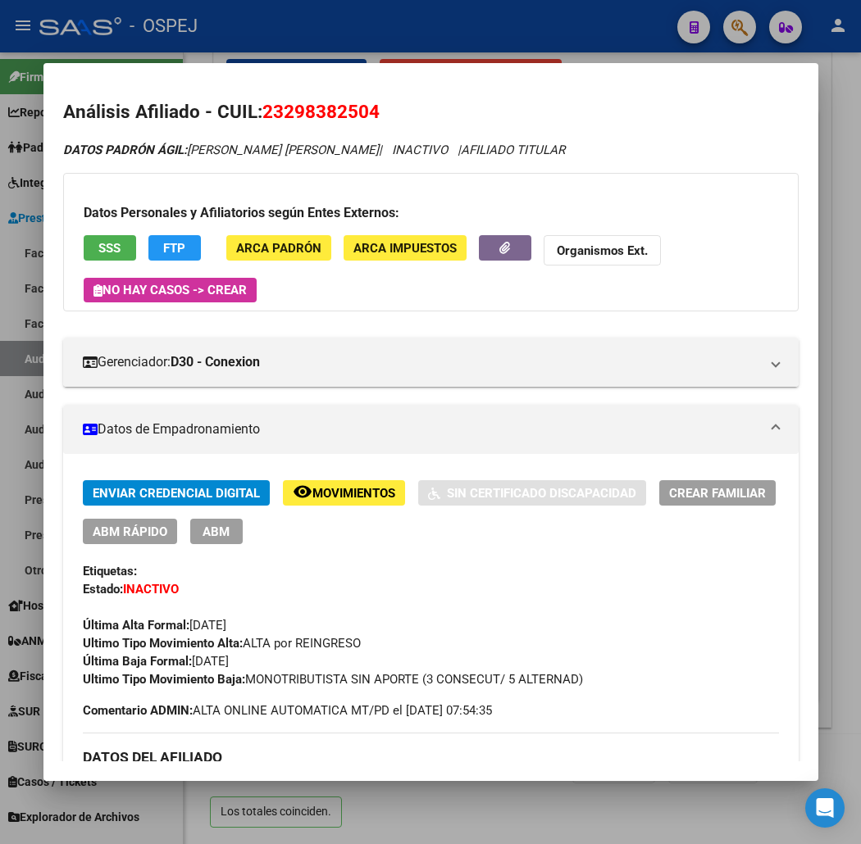
click at [100, 233] on div "Datos Personales y Afiliatorios según Entes Externos: SSS FTP ARCA Padrón ARCA …" at bounding box center [430, 242] width 735 height 139
click at [103, 239] on button "SSS" at bounding box center [110, 247] width 52 height 25
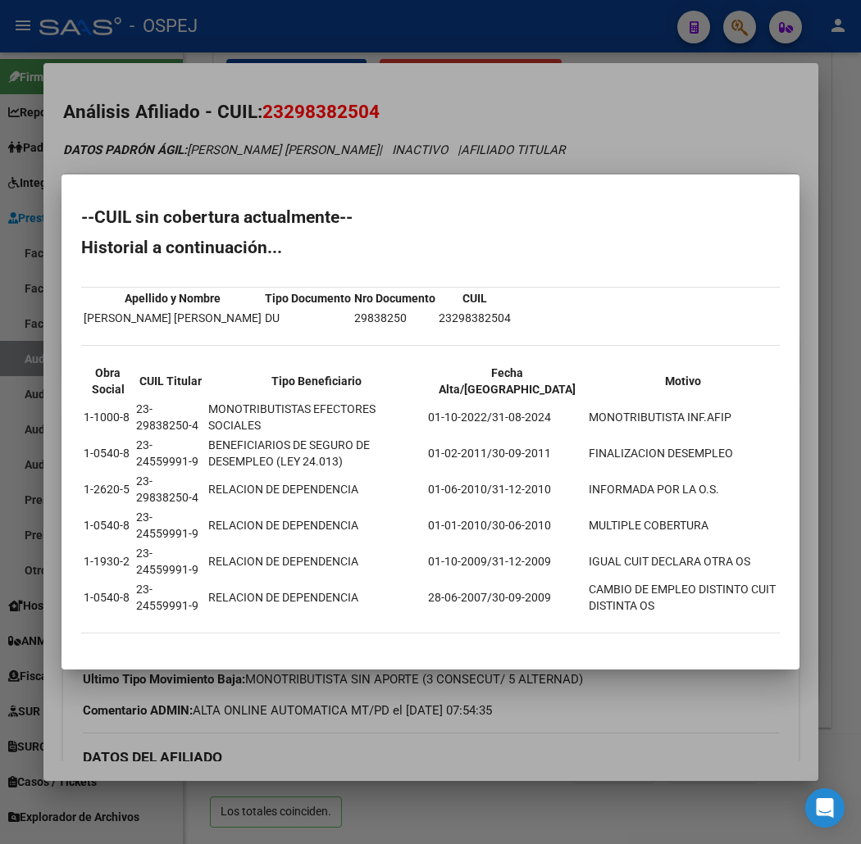
drag, startPoint x: 36, startPoint y: 222, endPoint x: 101, endPoint y: 613, distance: 396.4
click at [101, 648] on mat-dialog-container "--CUIL sin cobertura actualmente-- Historial a continuación... Apellido y Nombr…" at bounding box center [430, 422] width 738 height 494
copy div "--CUIL sin cobertura actualmente-- Historial a continuación... Apellido y Nombr…"
drag, startPoint x: 440, startPoint y: 90, endPoint x: 438, endPoint y: 77, distance: 13.3
click at [439, 82] on div at bounding box center [430, 422] width 861 height 844
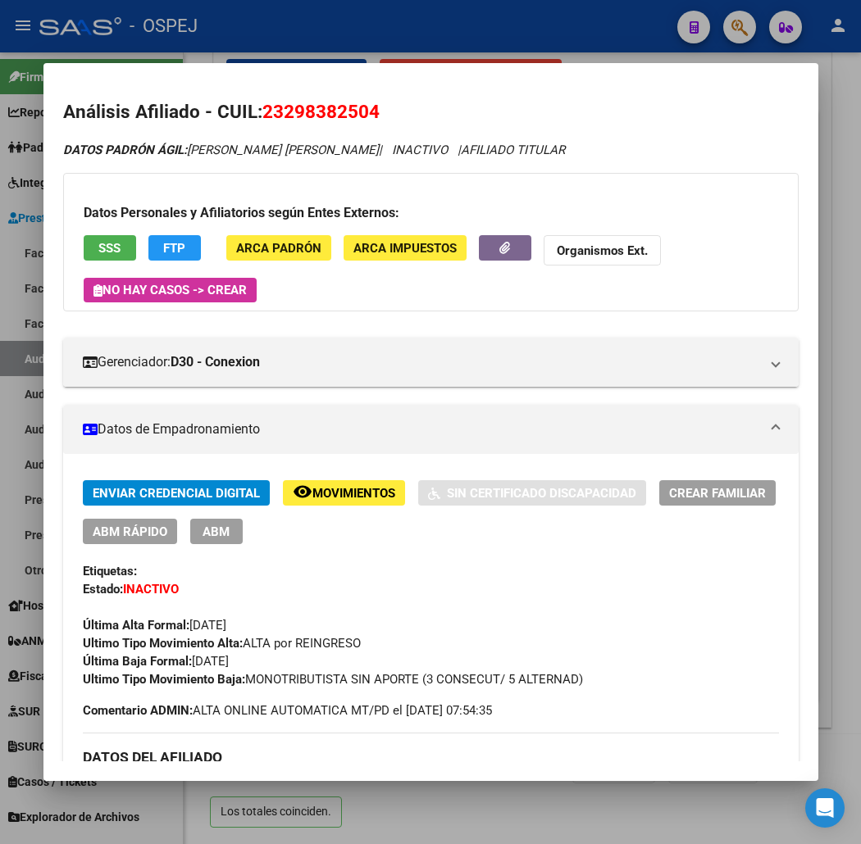
click at [440, 43] on div at bounding box center [430, 422] width 861 height 844
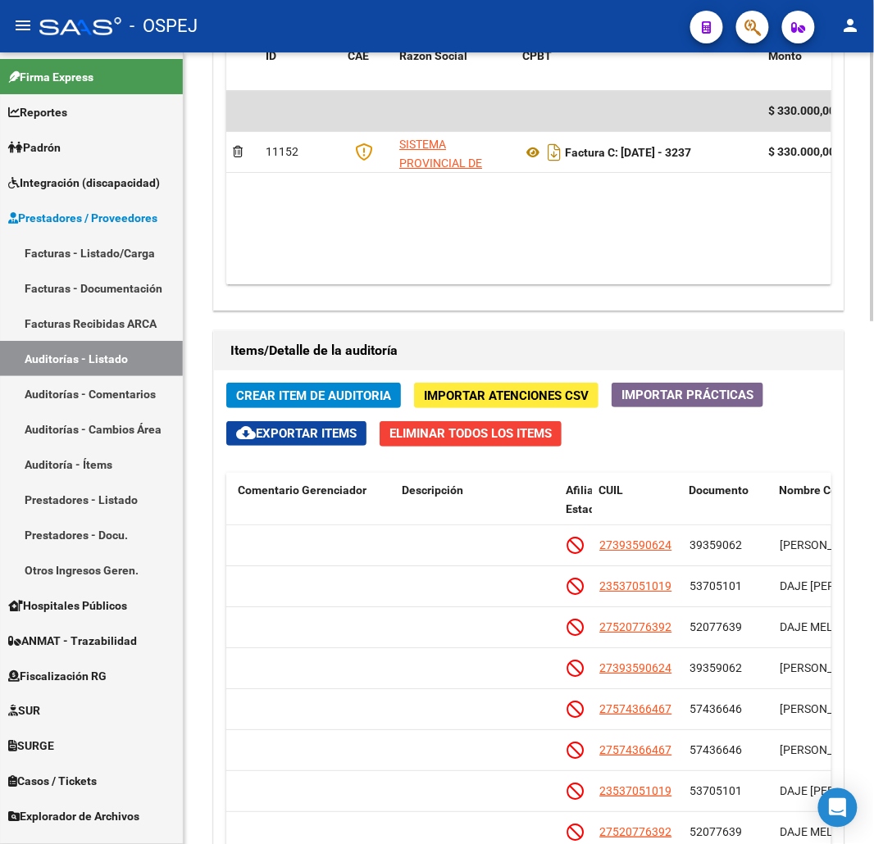
scroll to position [899, 0]
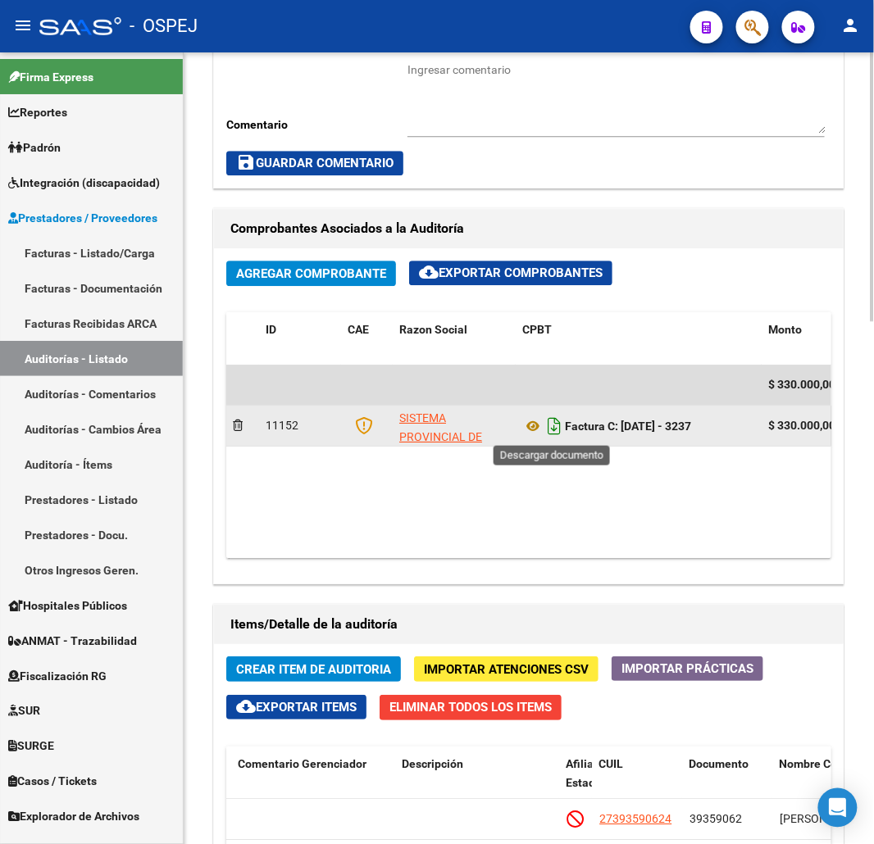
click at [551, 424] on icon "Descargar documento" at bounding box center [554, 426] width 21 height 26
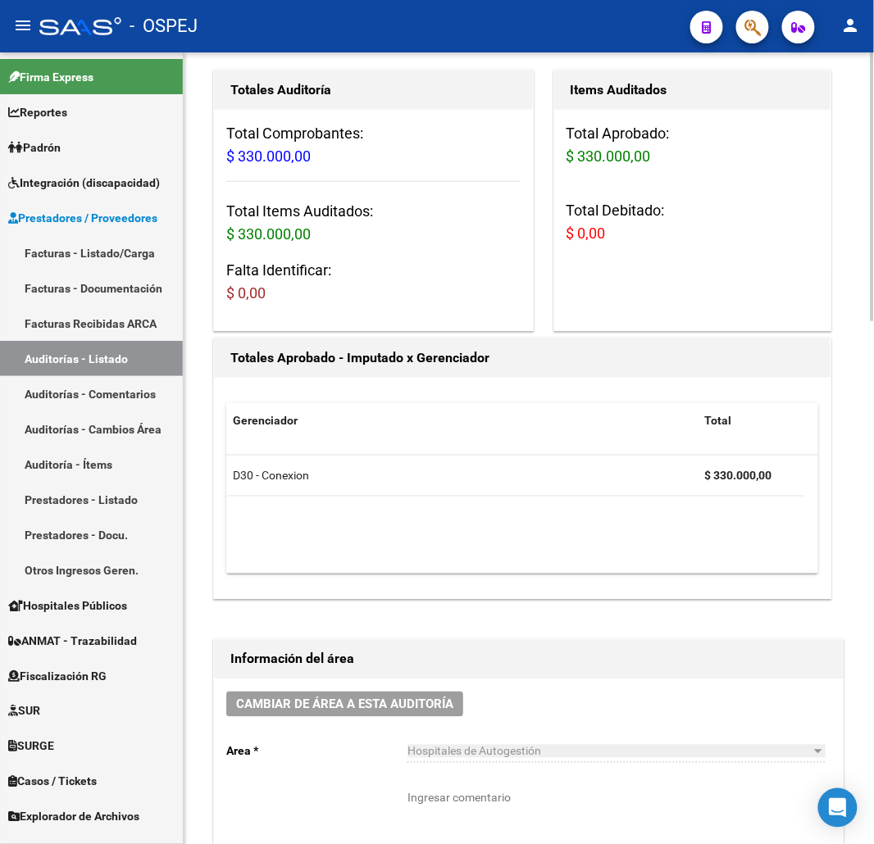
scroll to position [0, 0]
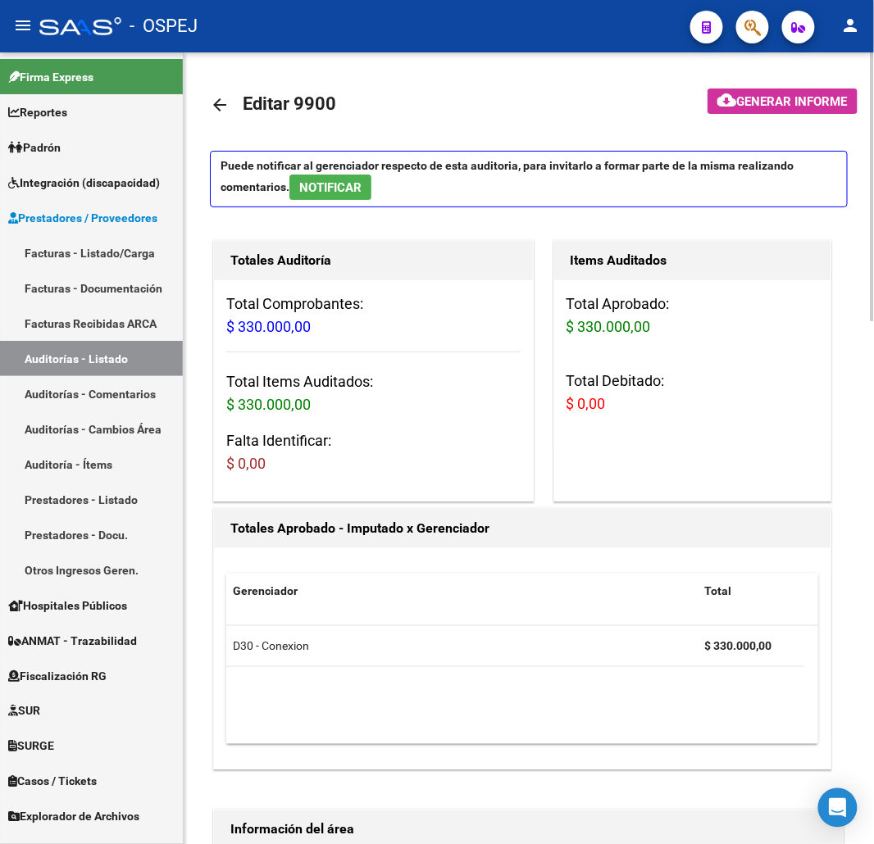
click at [214, 87] on link "arrow_back" at bounding box center [226, 104] width 33 height 39
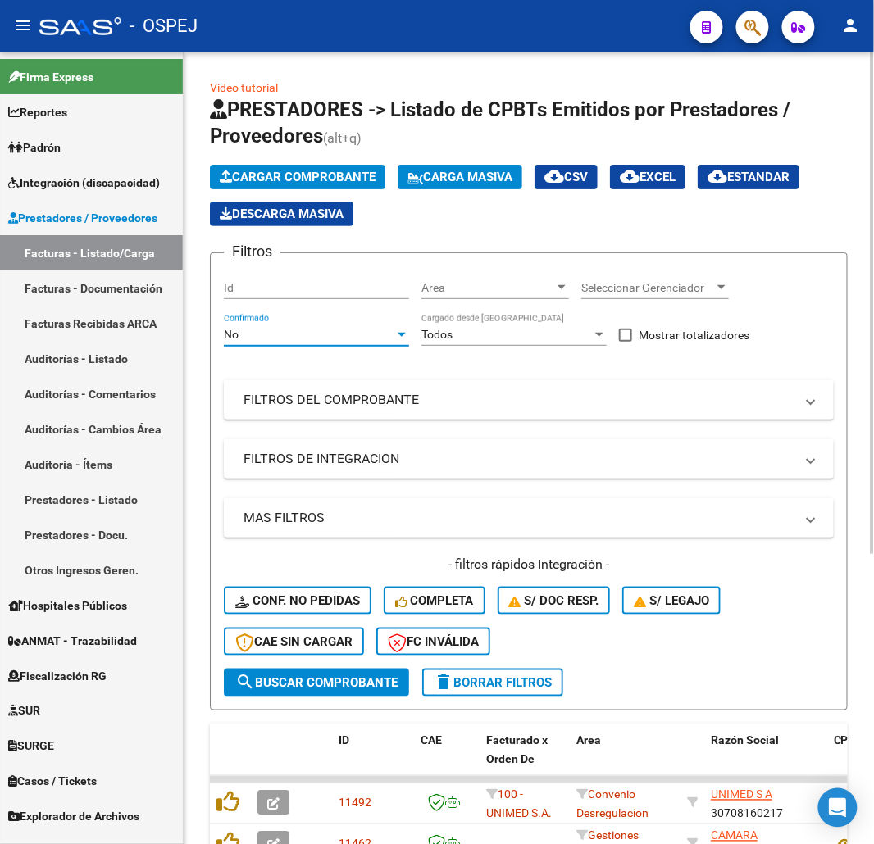
click at [321, 334] on div "No" at bounding box center [309, 335] width 171 height 14
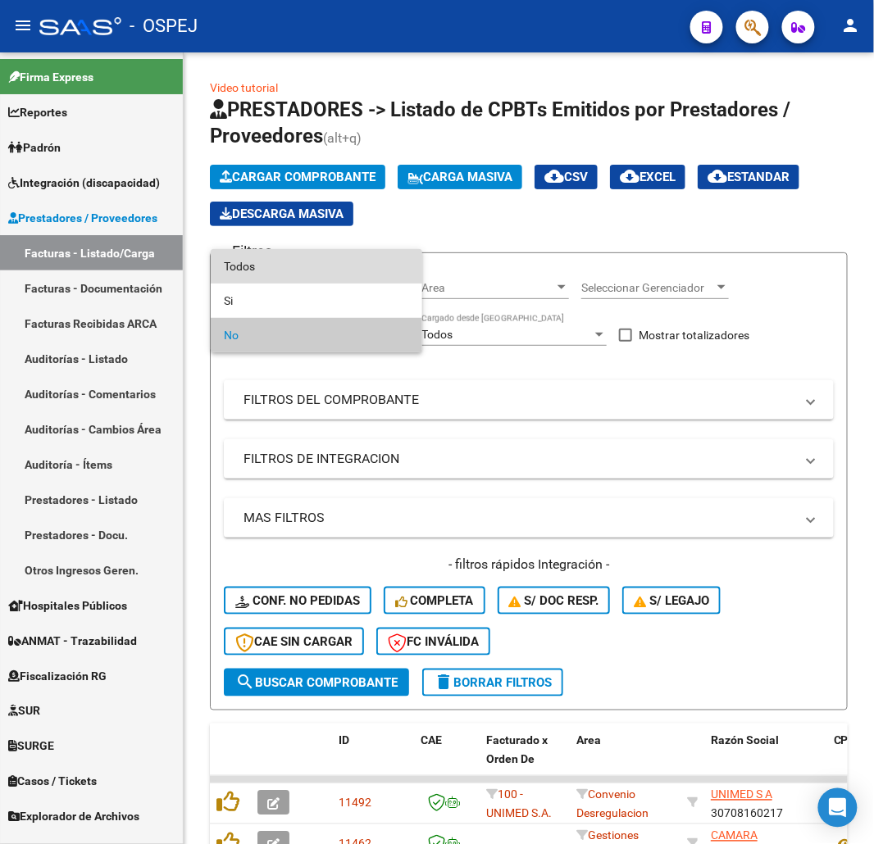
click at [348, 276] on span "Todos" at bounding box center [316, 266] width 185 height 34
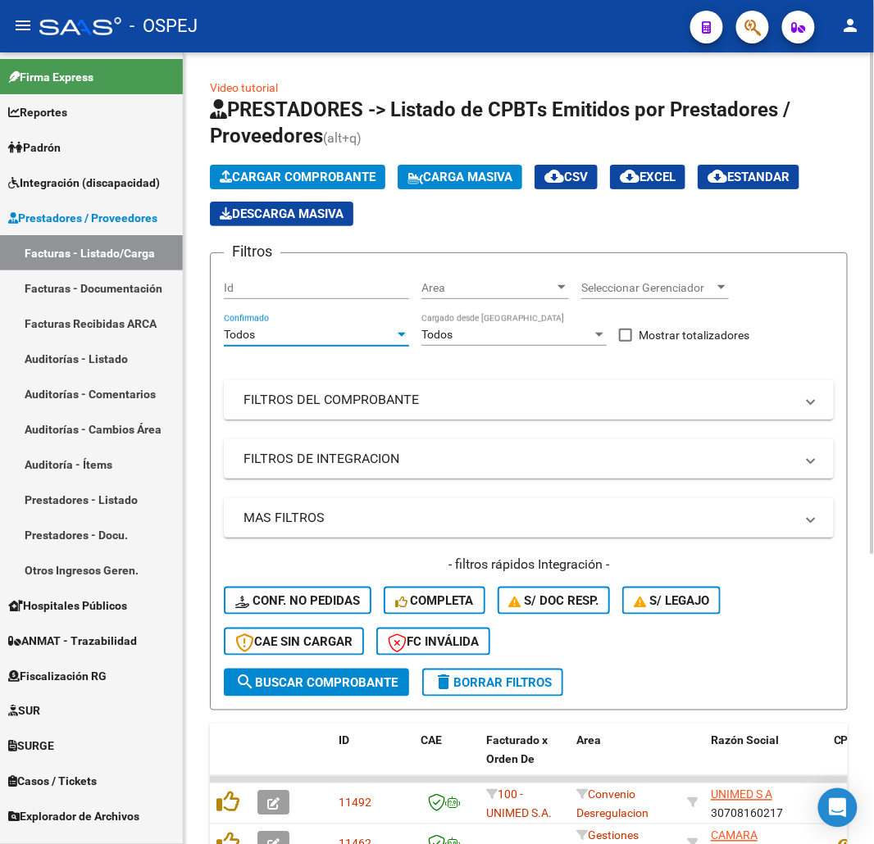
click at [389, 406] on mat-panel-title "FILTROS DEL COMPROBANTE" at bounding box center [519, 400] width 551 height 18
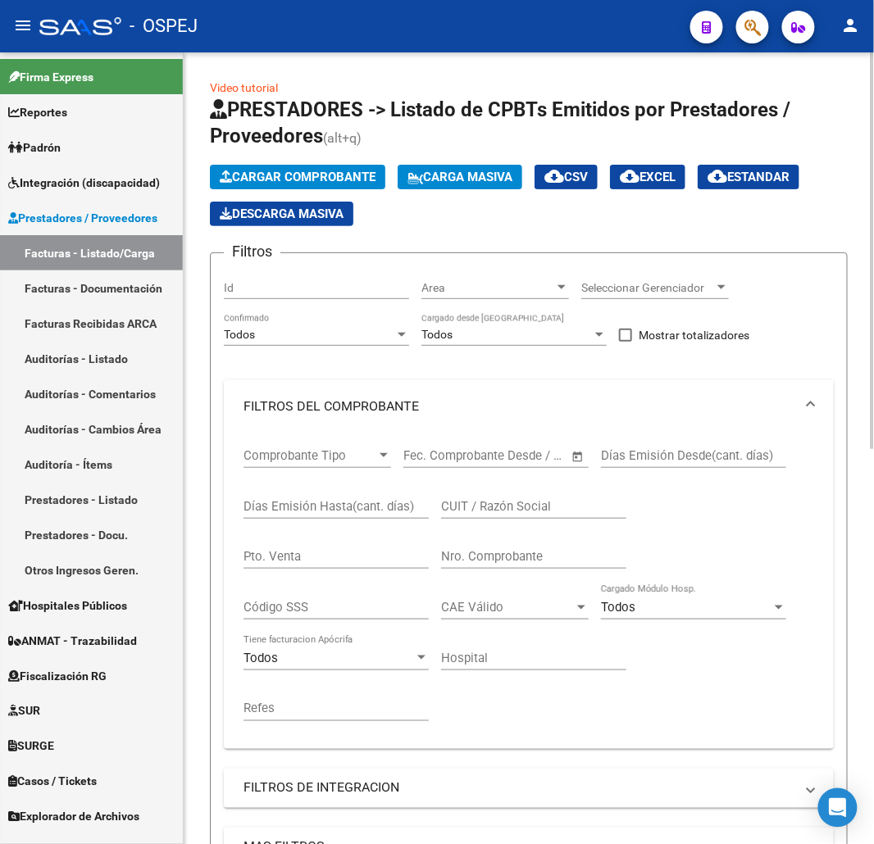
click at [555, 555] on input "Nro. Comprobante" at bounding box center [533, 556] width 185 height 15
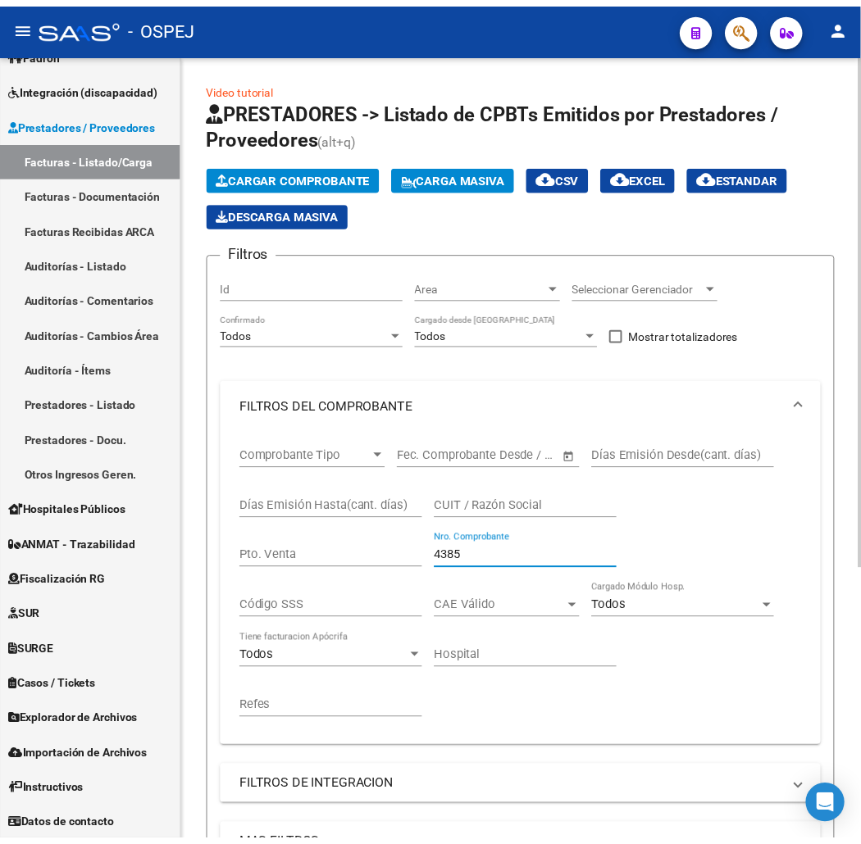
scroll to position [421, 0]
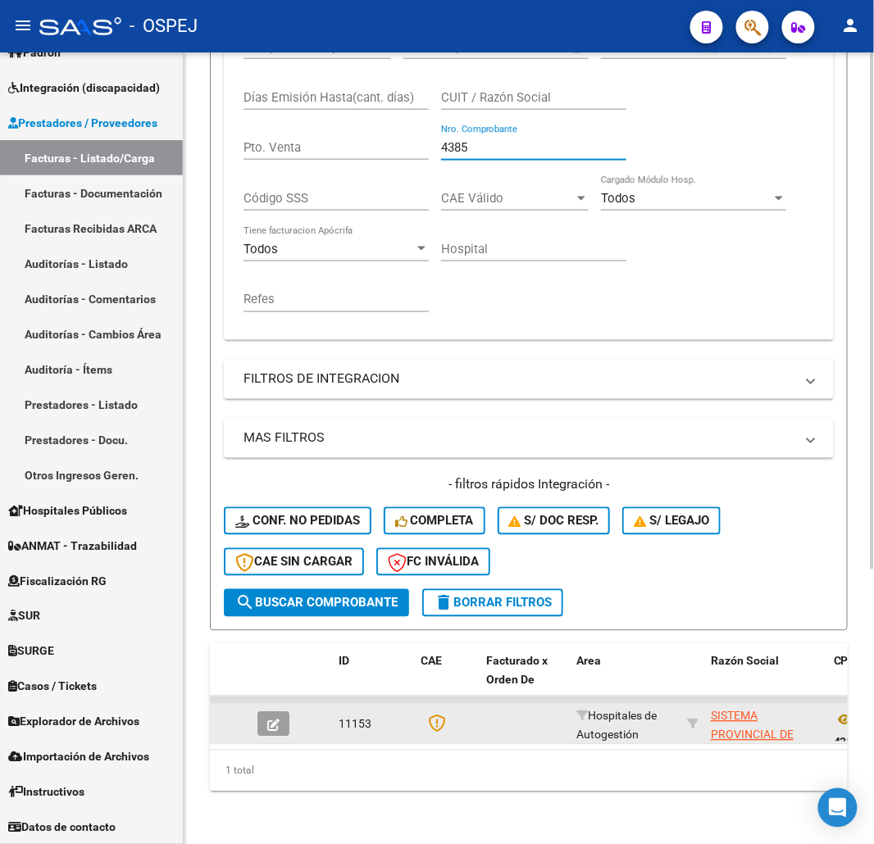
type input "4385"
click at [282, 712] on button "button" at bounding box center [273, 724] width 32 height 25
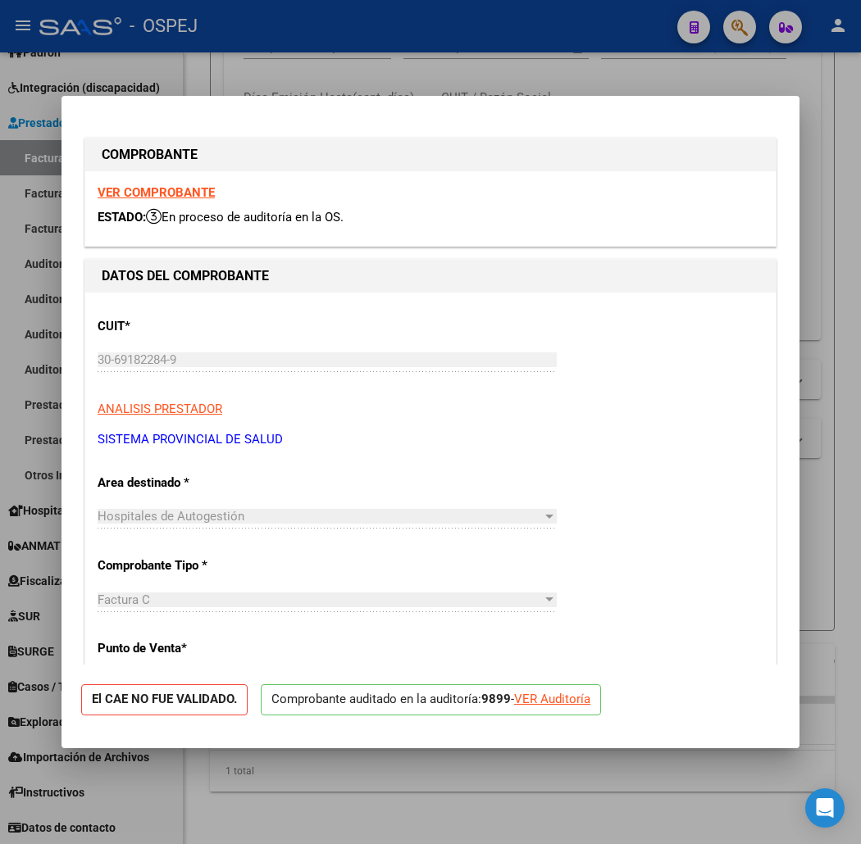
click at [559, 698] on div "VER Auditoría" at bounding box center [552, 699] width 76 height 19
type input "$ 0,00"
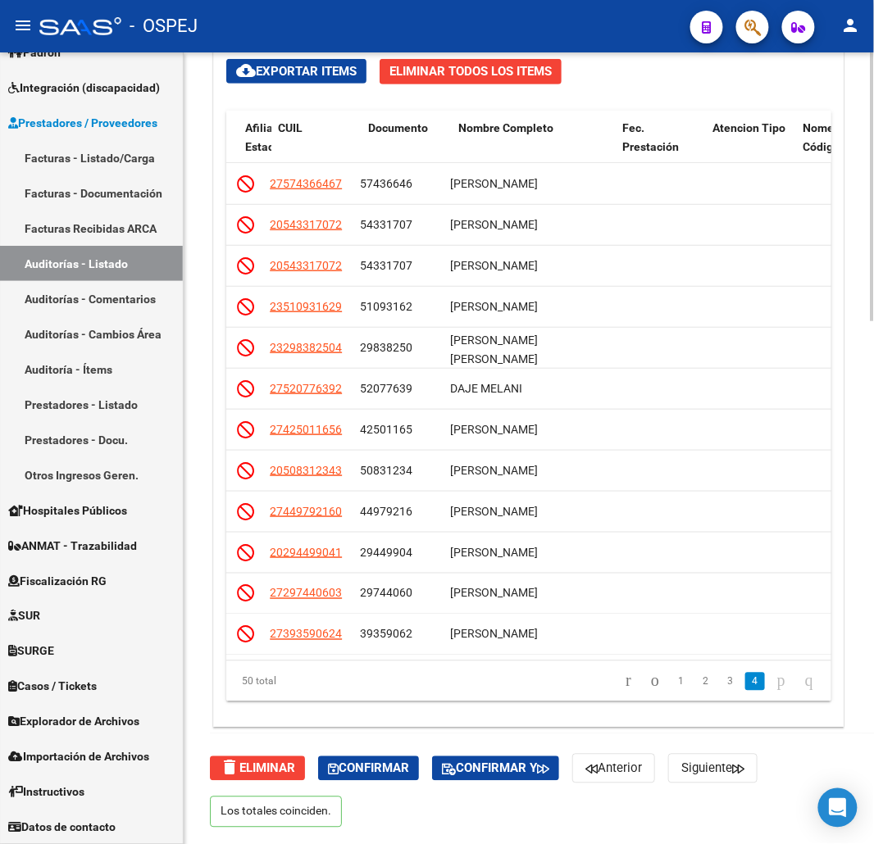
scroll to position [1571, 1058]
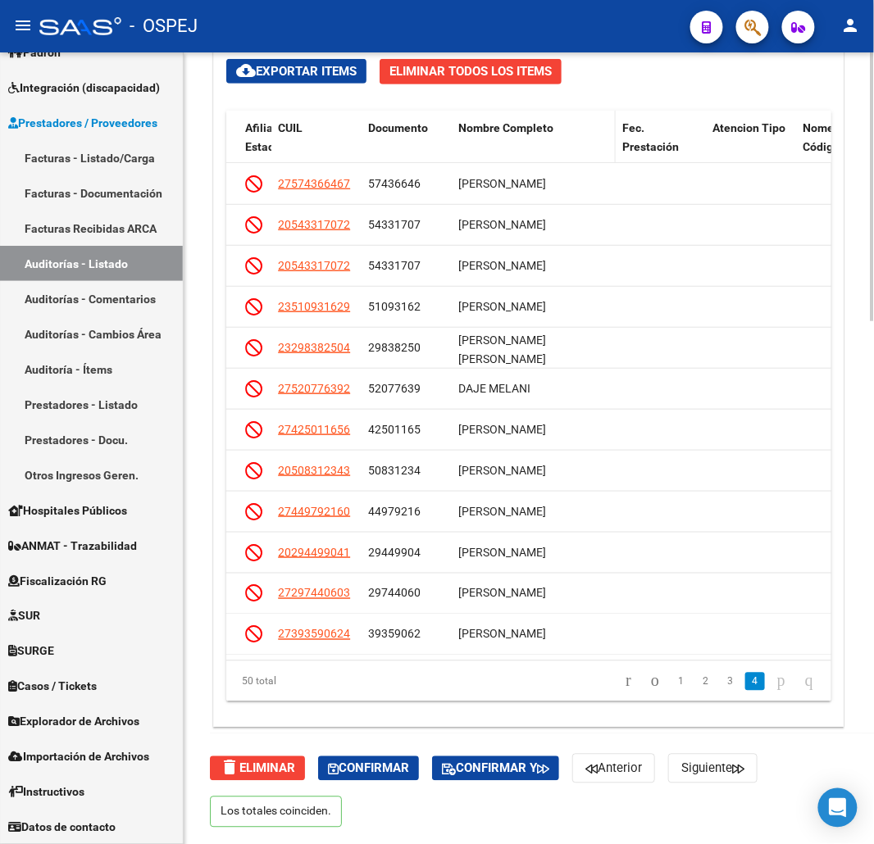
click at [504, 124] on span "Nombre Completo" at bounding box center [505, 127] width 95 height 13
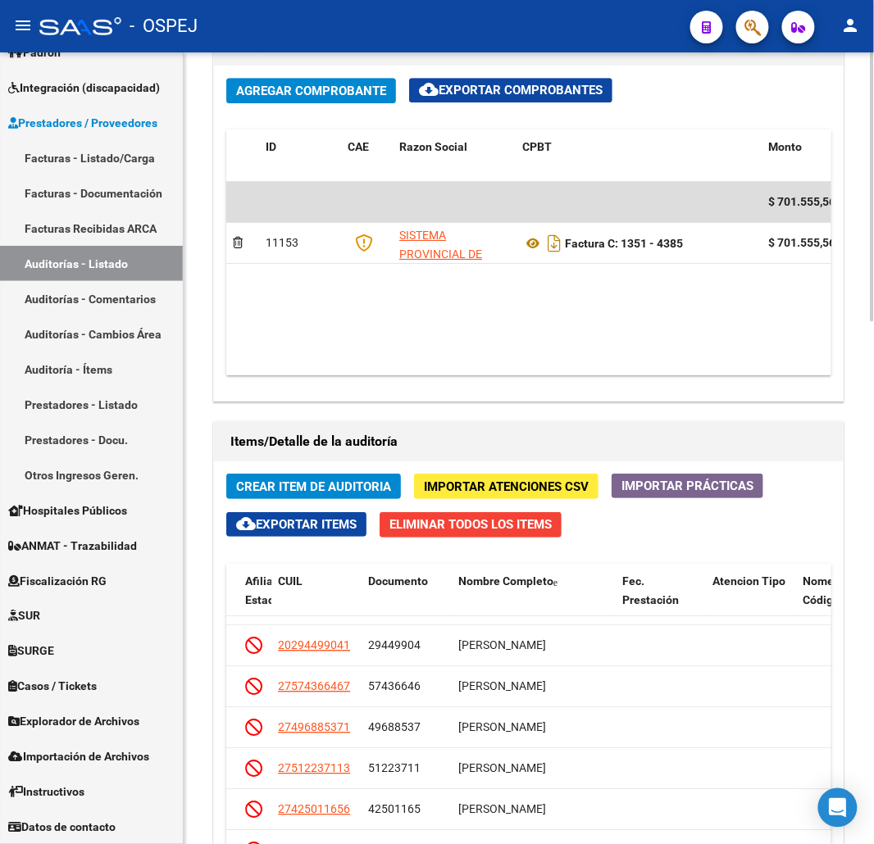
scroll to position [990, 0]
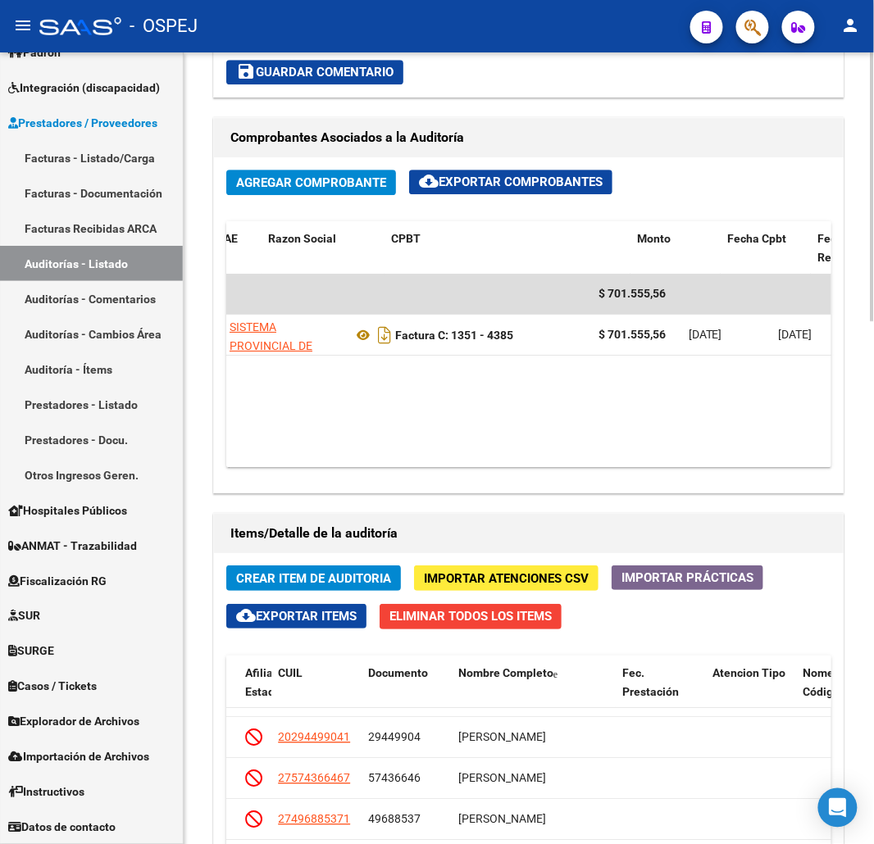
drag, startPoint x: 594, startPoint y: 407, endPoint x: 641, endPoint y: 407, distance: 47.6
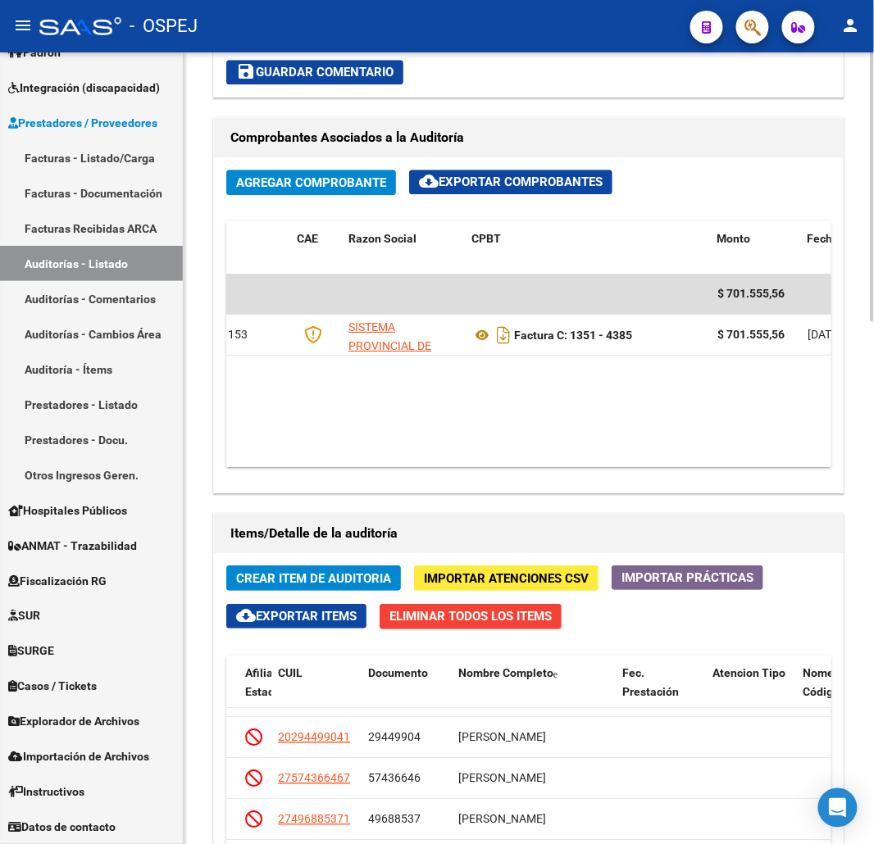
scroll to position [0, 0]
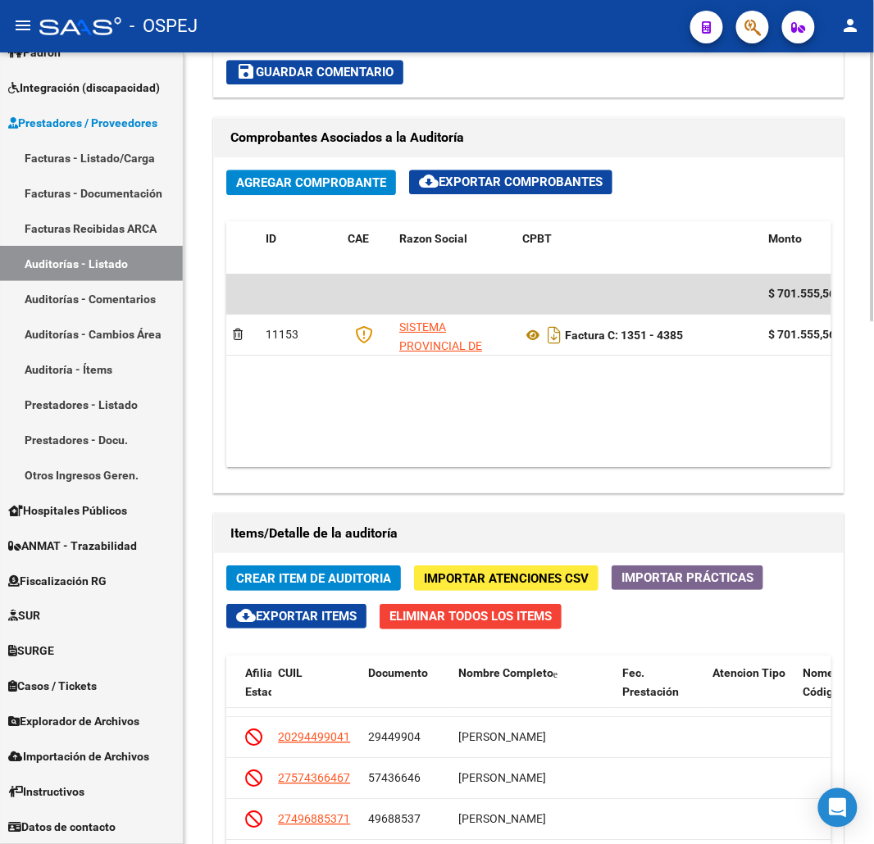
drag, startPoint x: 616, startPoint y: 405, endPoint x: 457, endPoint y: 423, distance: 160.1
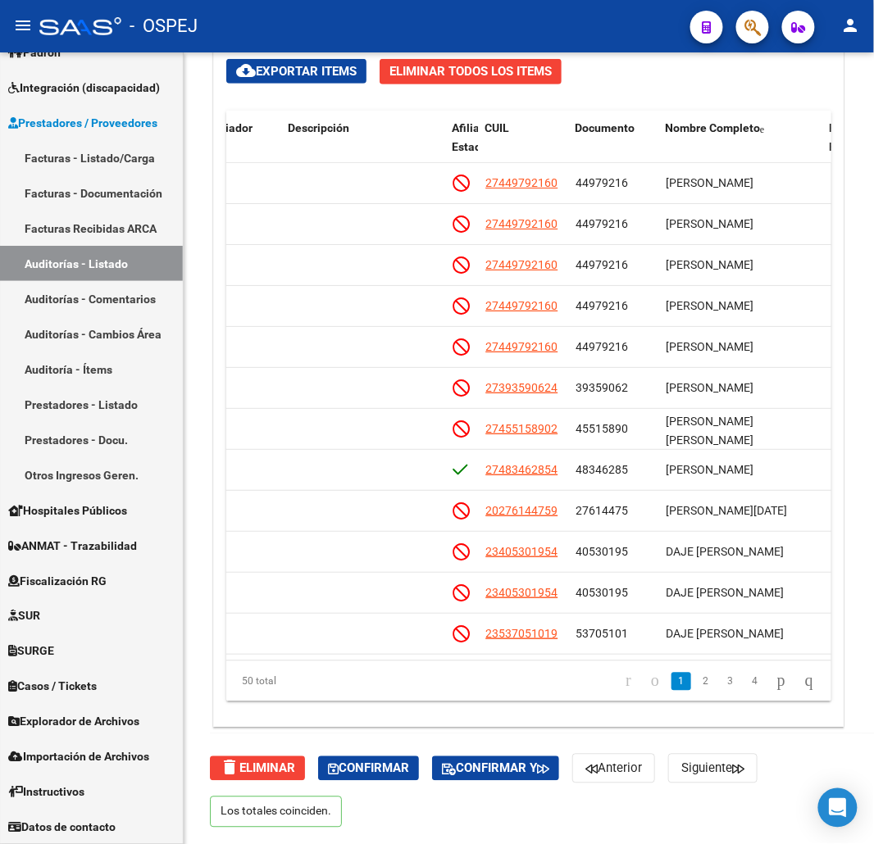
scroll to position [1082, 0]
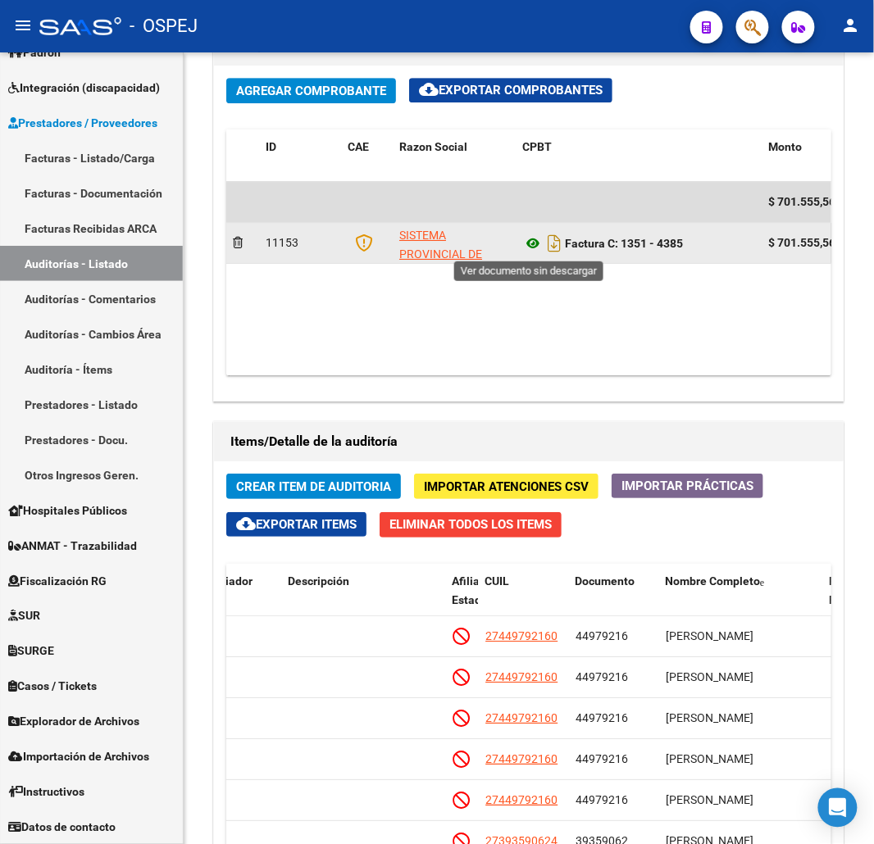
click at [533, 241] on icon at bounding box center [532, 244] width 21 height 20
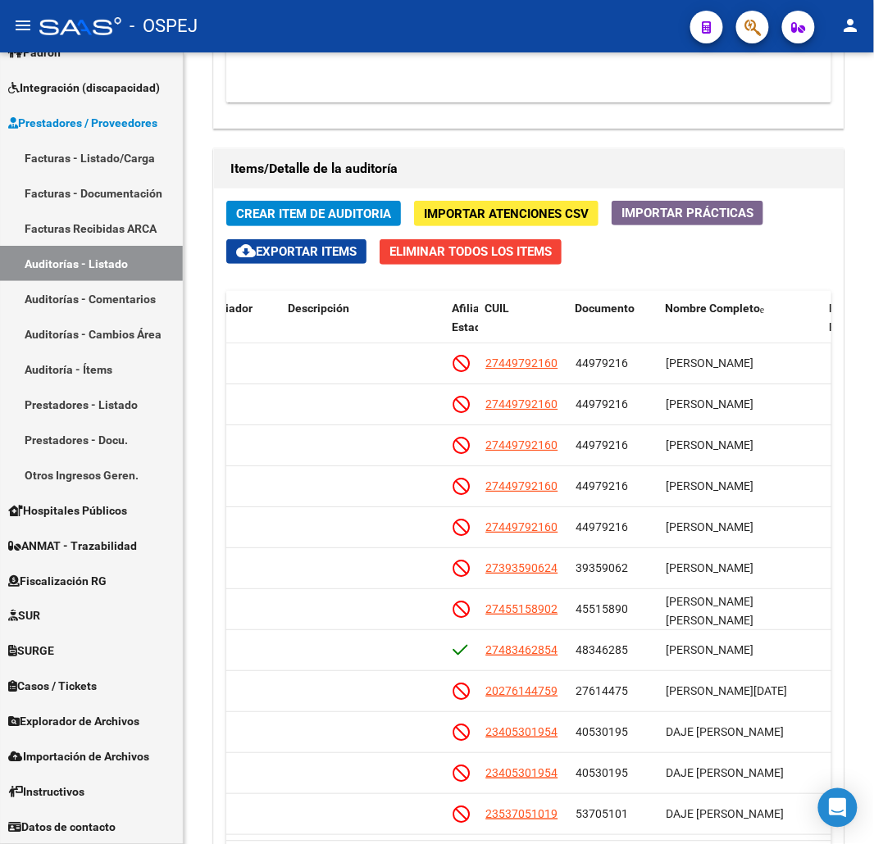
scroll to position [1537, 0]
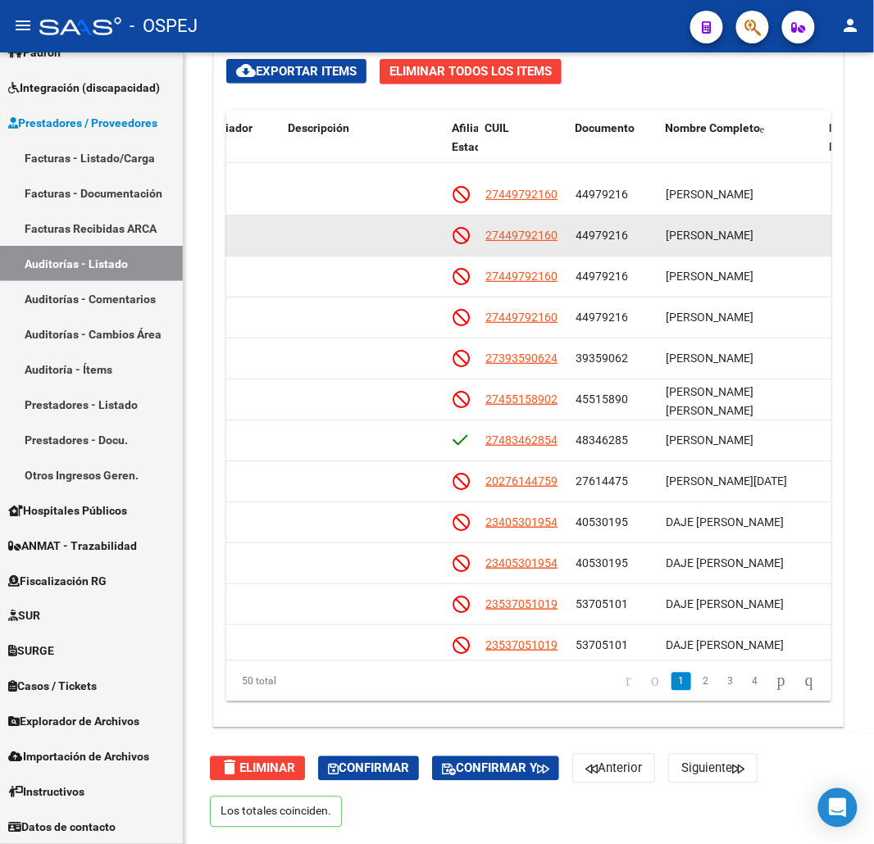
drag, startPoint x: 618, startPoint y: 209, endPoint x: 617, endPoint y: 195, distance: 14.0
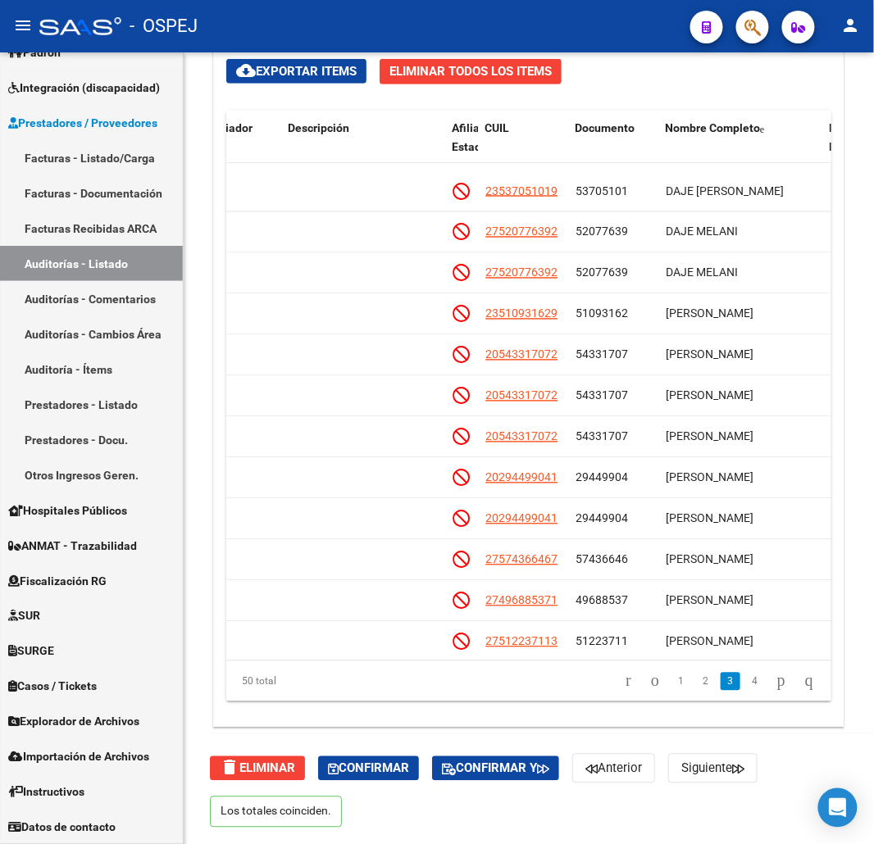
scroll to position [637, 850]
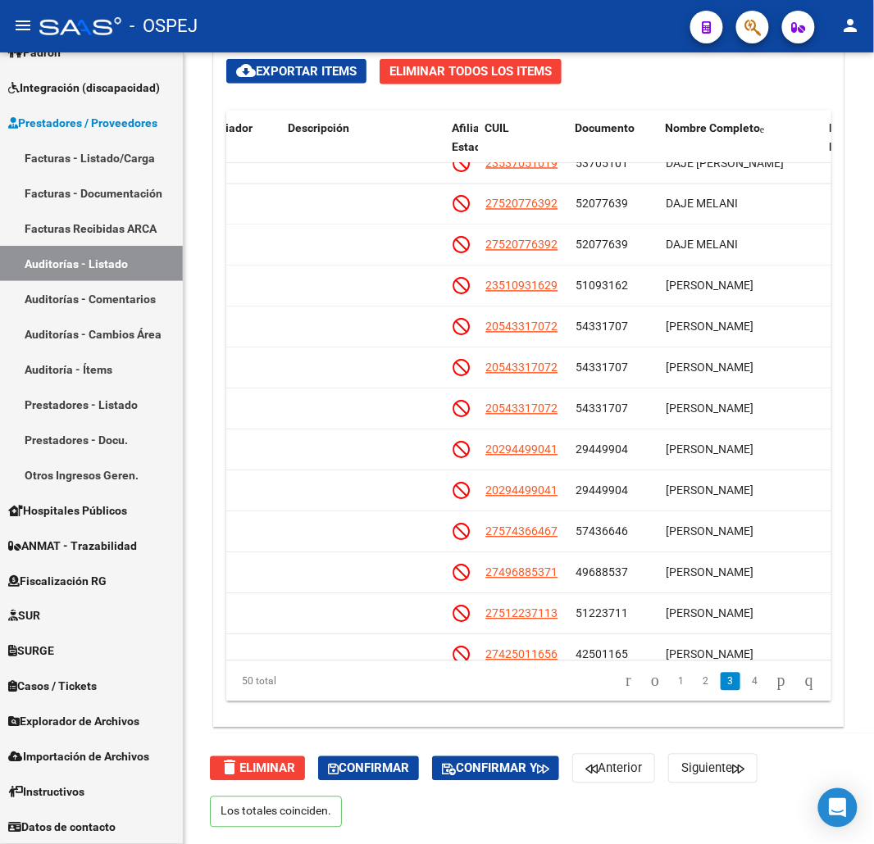
drag, startPoint x: 617, startPoint y: 195, endPoint x: 617, endPoint y: 232, distance: 36.9
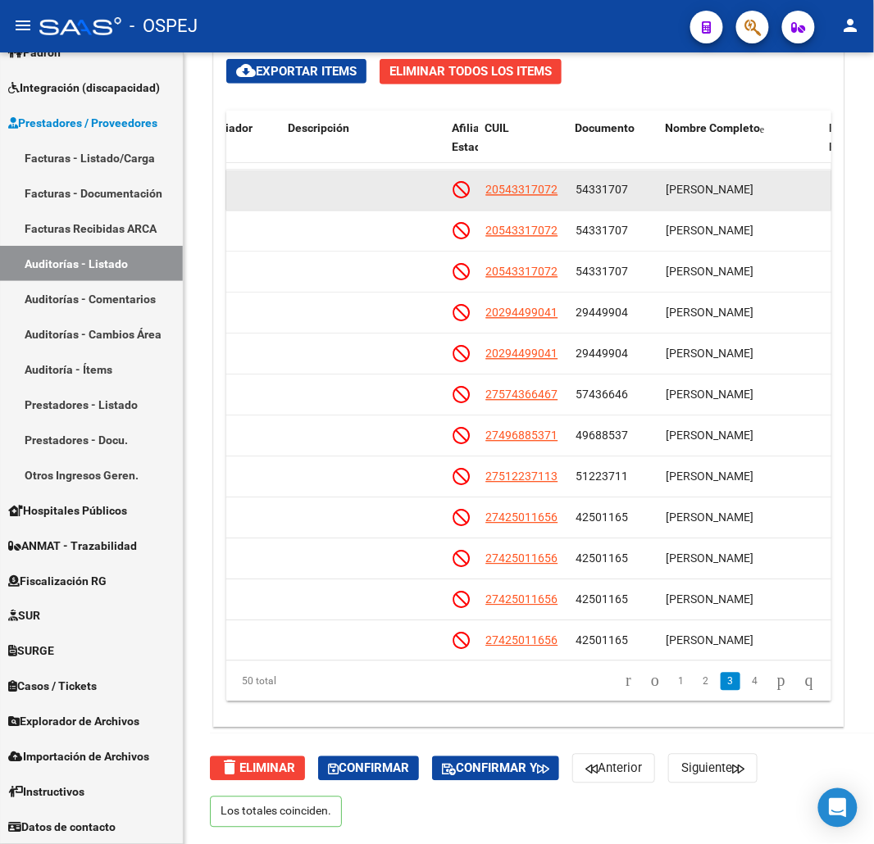
drag, startPoint x: 624, startPoint y: 235, endPoint x: 621, endPoint y: 271, distance: 35.3
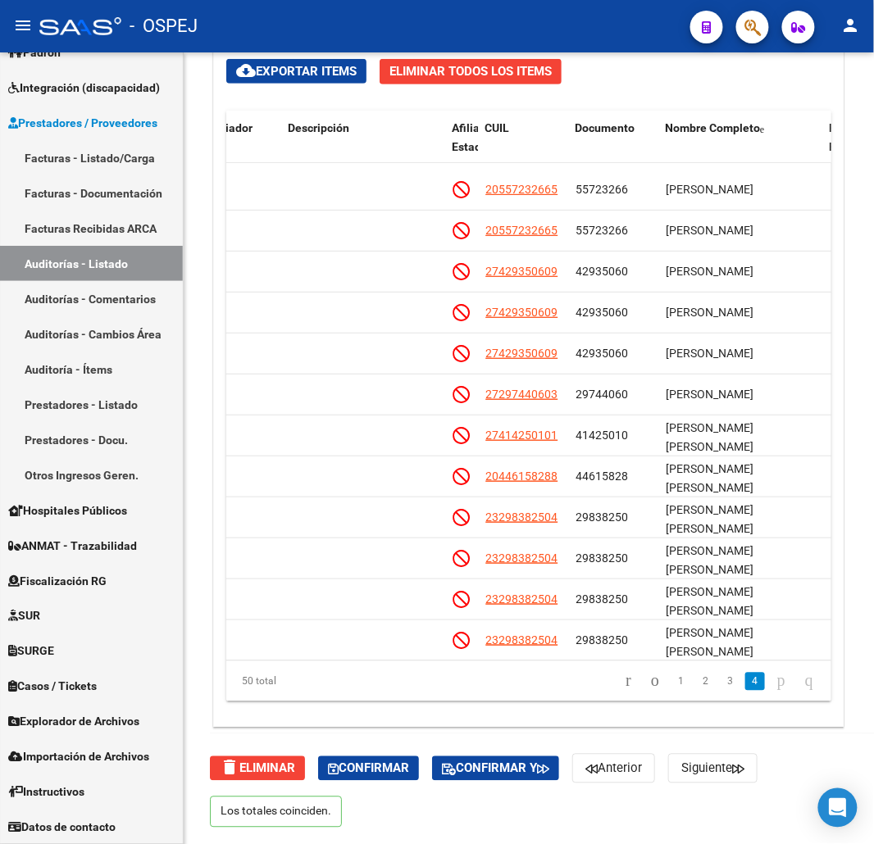
scroll to position [1450, 850]
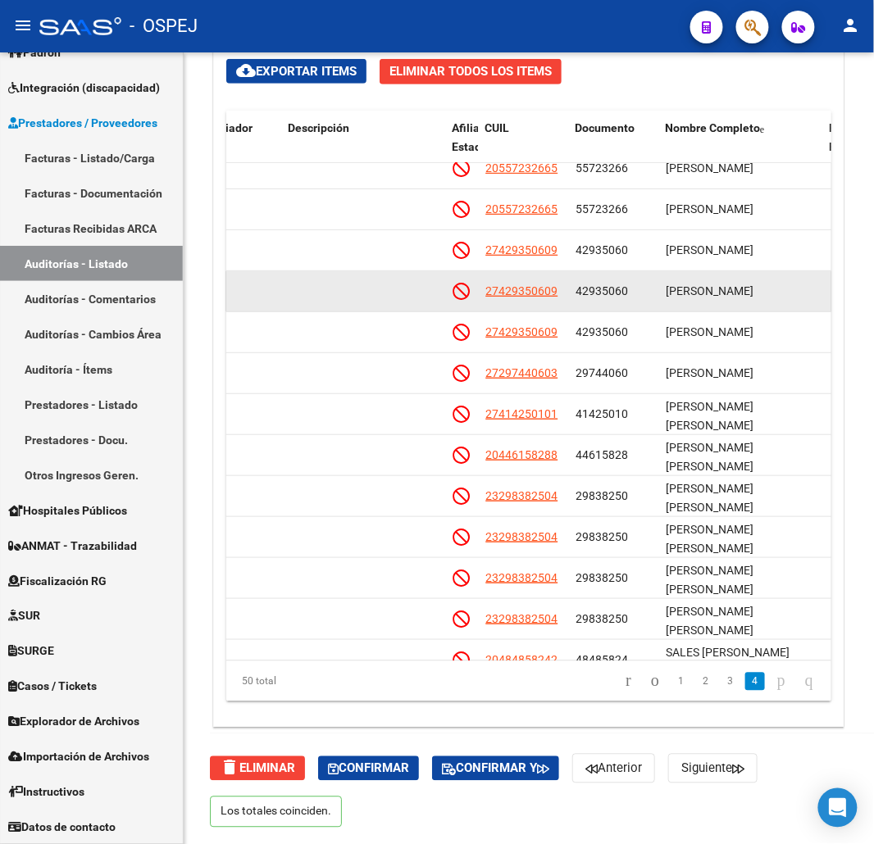
drag, startPoint x: 562, startPoint y: 289, endPoint x: 488, endPoint y: 298, distance: 74.3
click at [488, 298] on div "27429350609" at bounding box center [523, 291] width 77 height 19
copy span "27429350609"
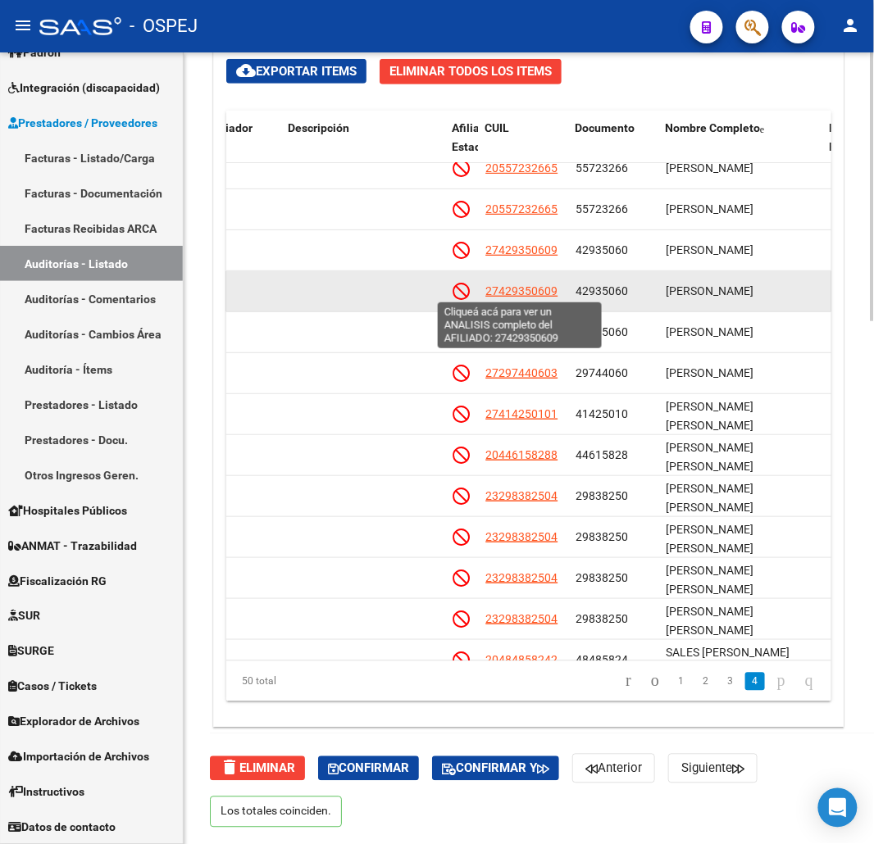
click at [536, 295] on span "27429350609" at bounding box center [521, 291] width 72 height 13
copy span "27429350609"
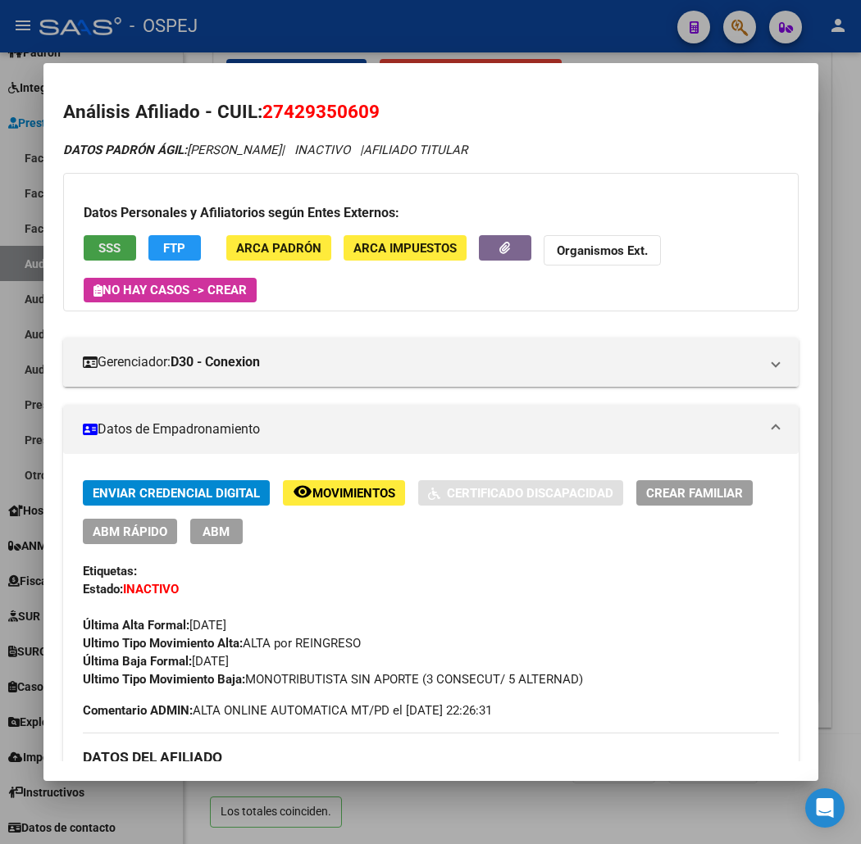
click at [98, 241] on span "SSS" at bounding box center [109, 248] width 22 height 15
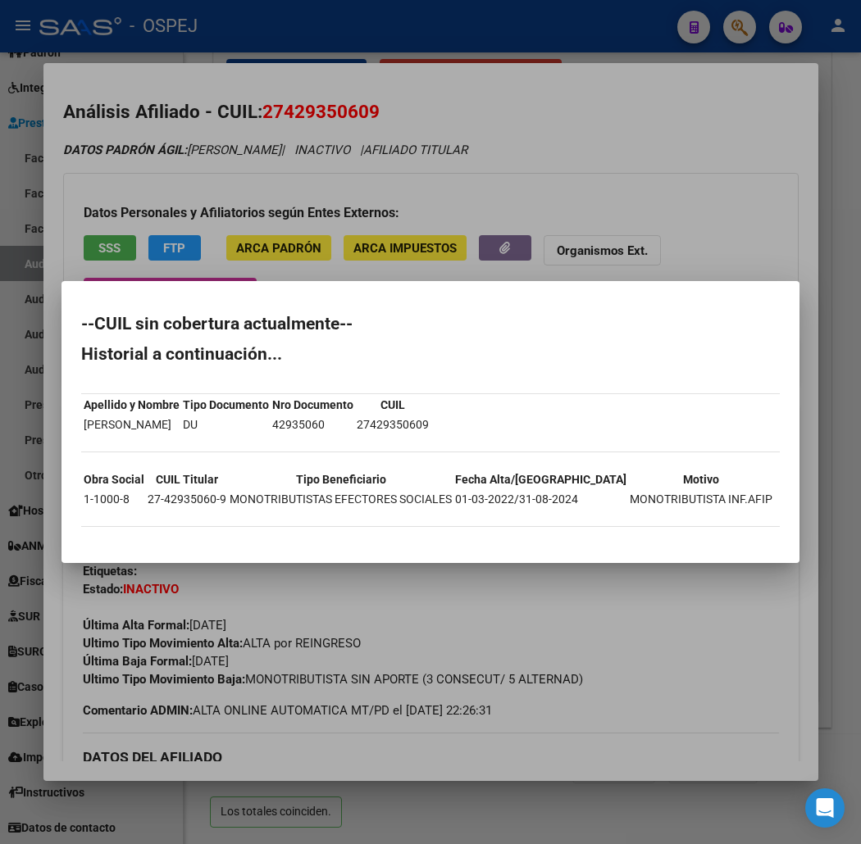
drag, startPoint x: 36, startPoint y: 324, endPoint x: 100, endPoint y: 535, distance: 220.2
click at [96, 543] on mat-dialog-container "--CUIL sin cobertura actualmente-- Historial a continuación... Apellido y Nombr…" at bounding box center [430, 421] width 738 height 281
copy div "--CUIL sin cobertura actualmente-- Historial a continuación... Apellido y Nombr…"
drag, startPoint x: 402, startPoint y: 67, endPoint x: 397, endPoint y: 30, distance: 38.0
click at [402, 67] on div at bounding box center [430, 422] width 861 height 844
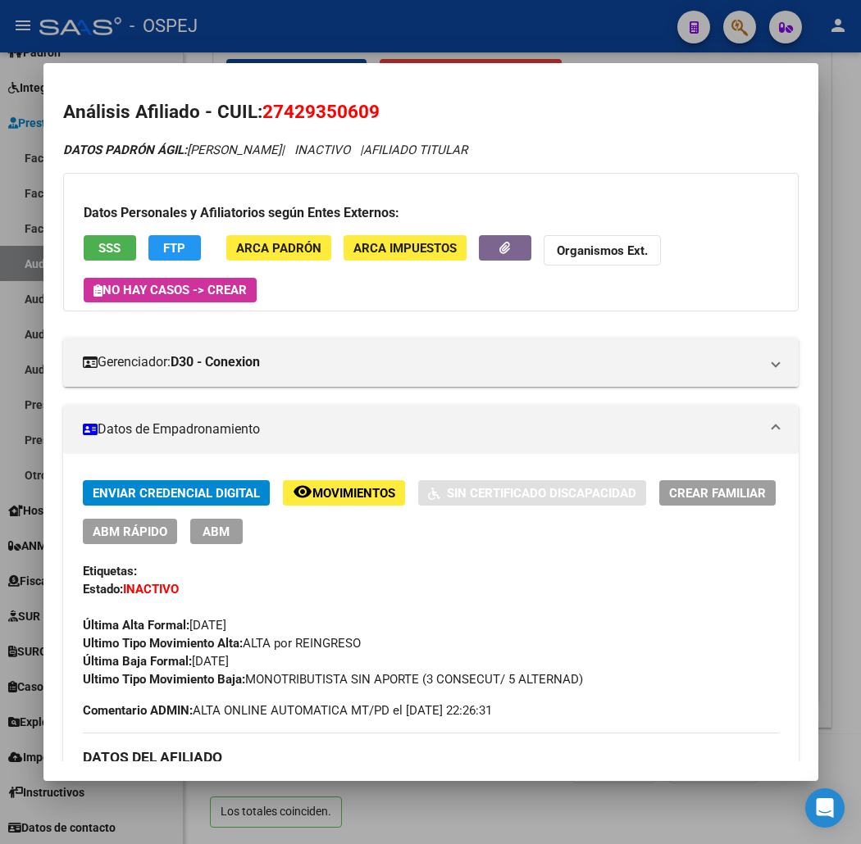
click at [397, 30] on div at bounding box center [430, 422] width 861 height 844
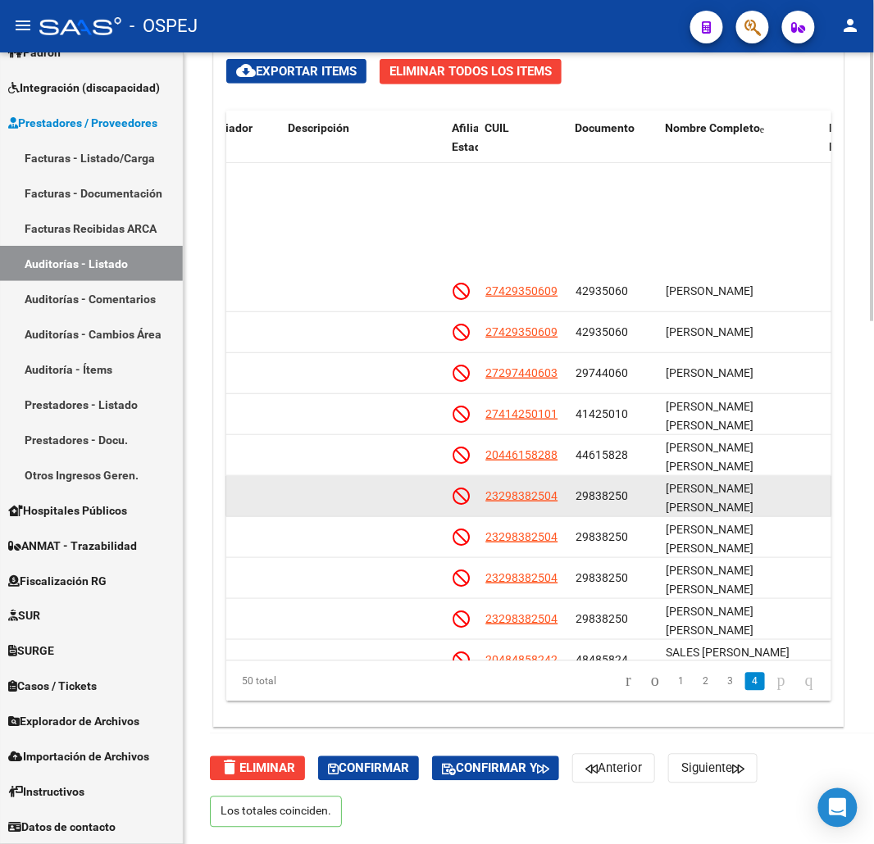
scroll to position [1571, 850]
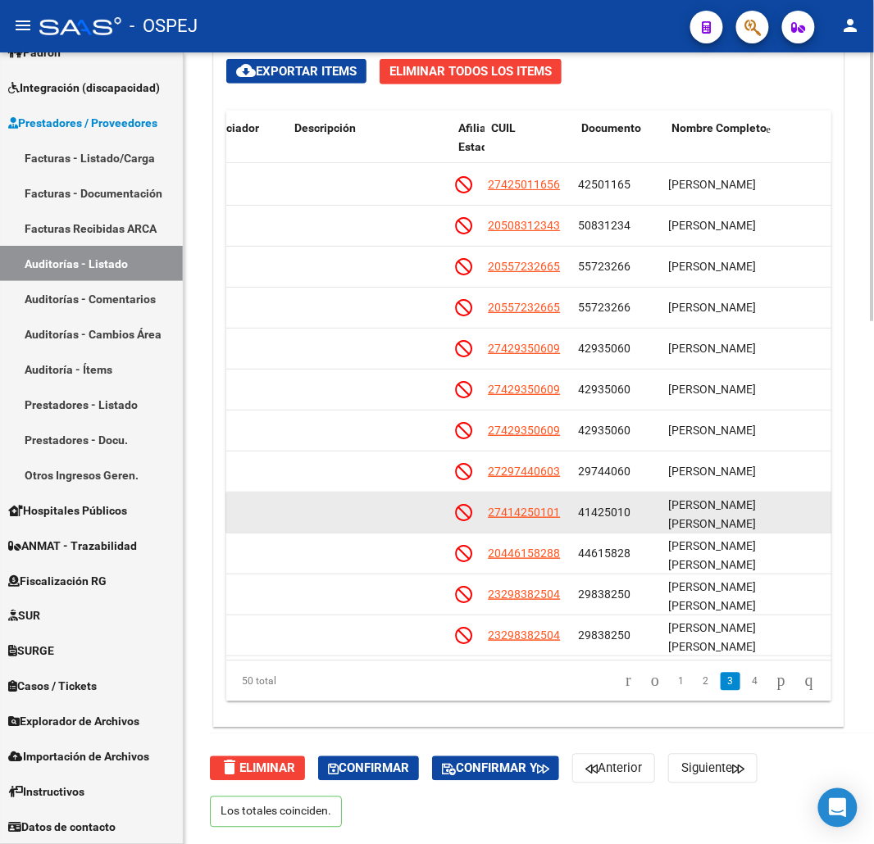
drag, startPoint x: 571, startPoint y: 582, endPoint x: 585, endPoint y: 544, distance: 40.2
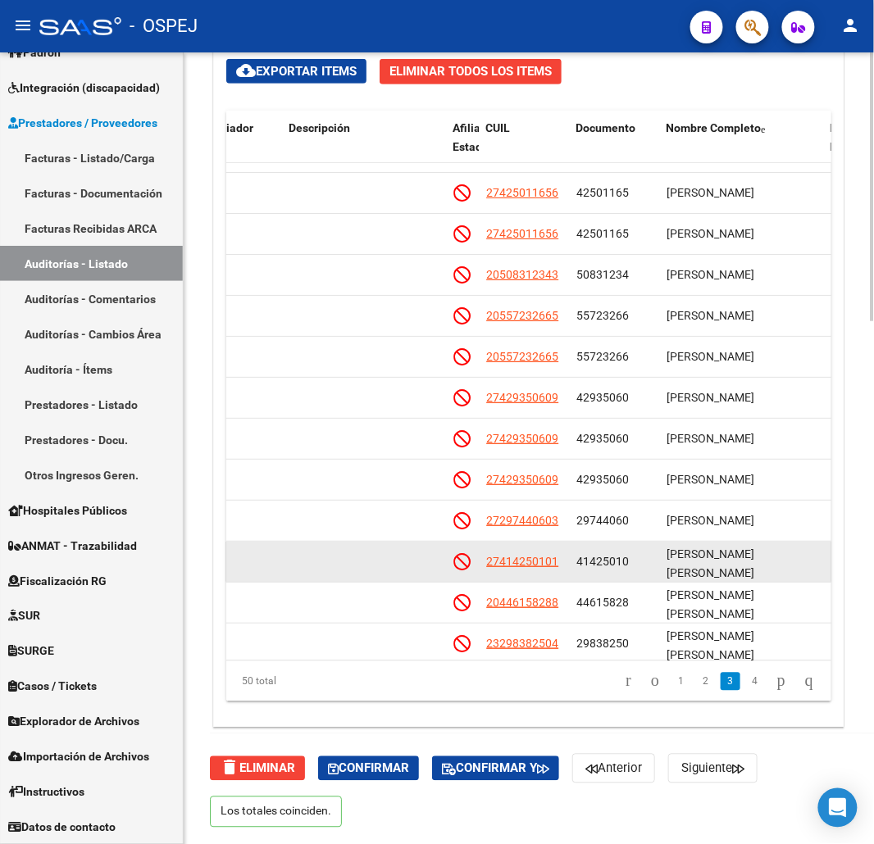
drag, startPoint x: 574, startPoint y: 530, endPoint x: 571, endPoint y: 521, distance: 8.8
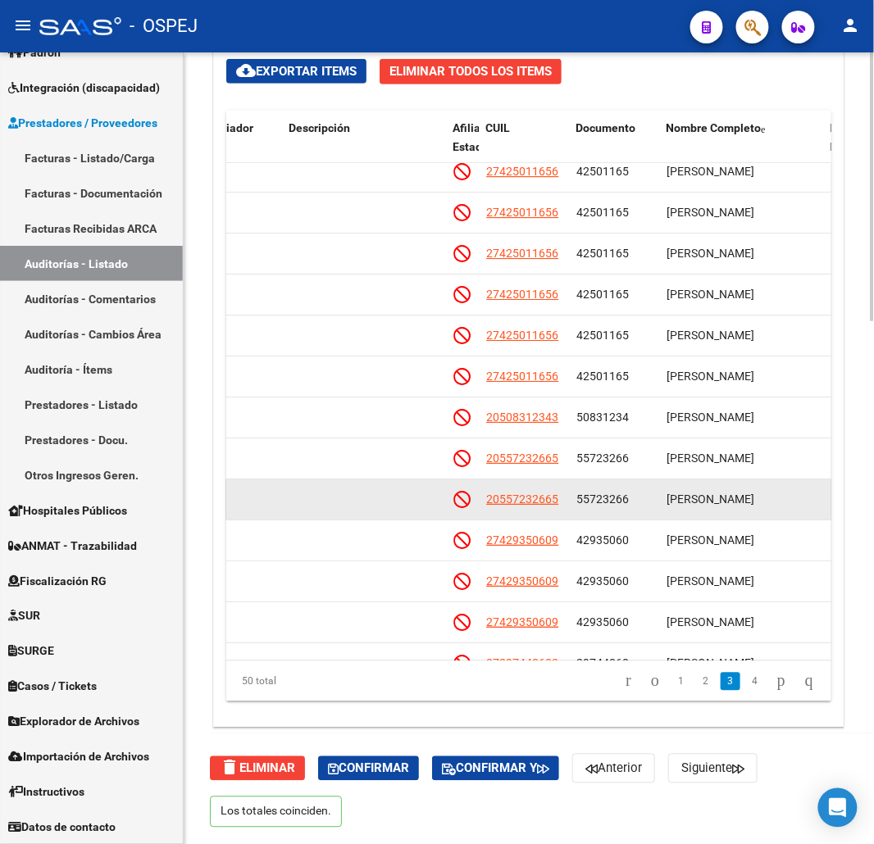
scroll to position [1148, 849]
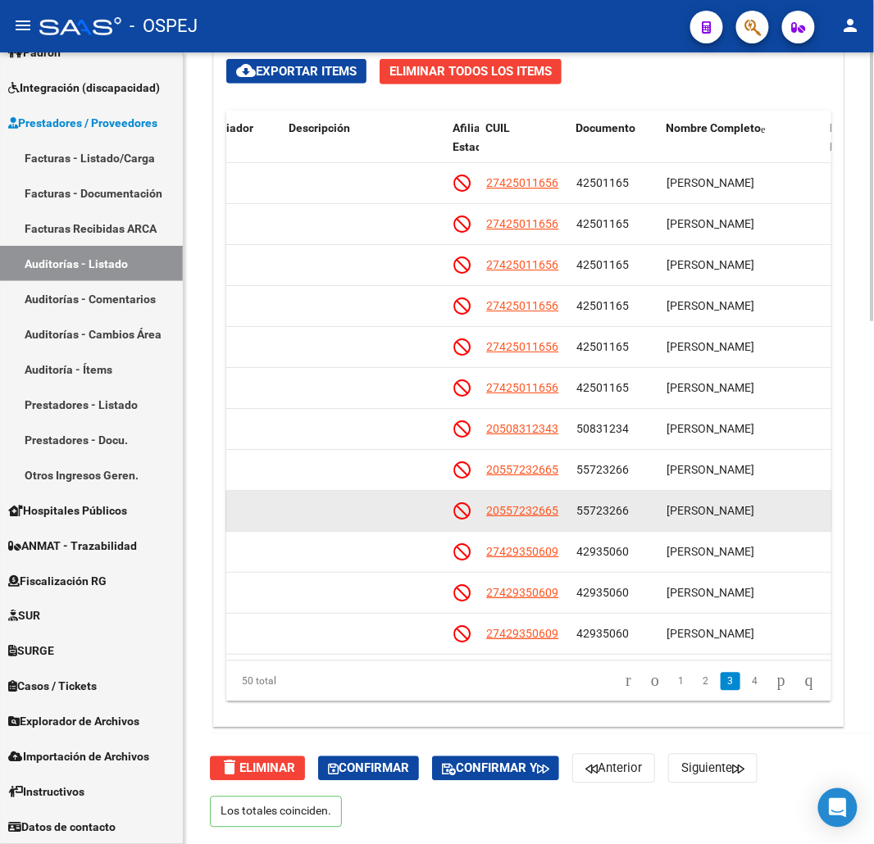
drag, startPoint x: 571, startPoint y: 520, endPoint x: 567, endPoint y: 489, distance: 30.6
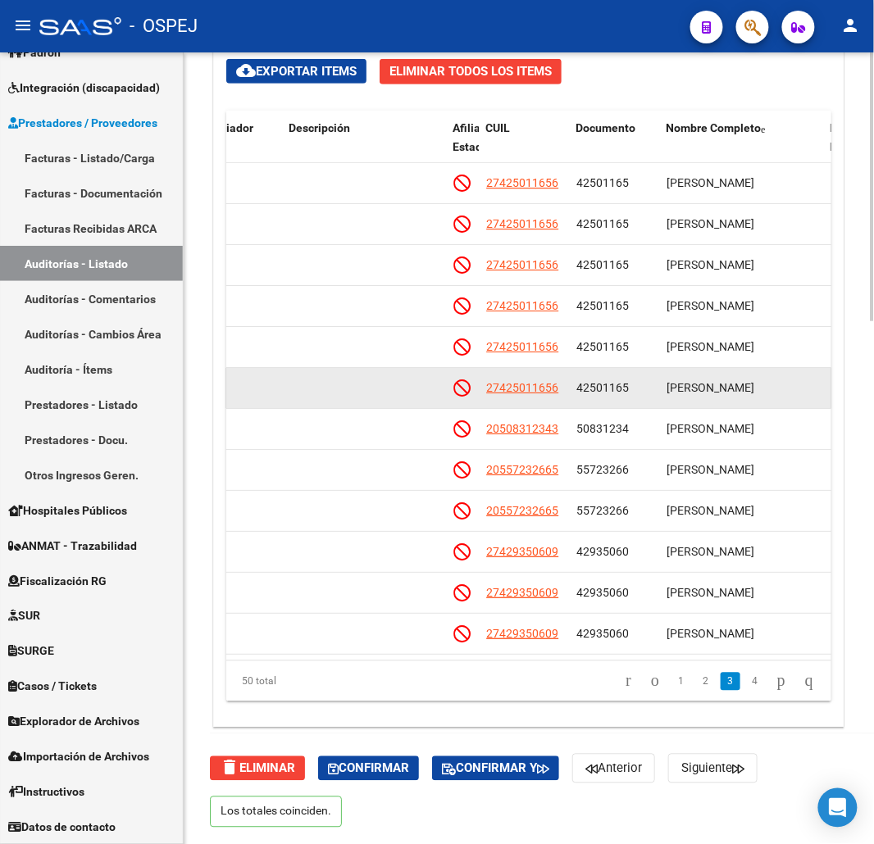
drag, startPoint x: 554, startPoint y: 396, endPoint x: 476, endPoint y: 396, distance: 78.7
click at [476, 396] on div "125877 D30 - Conexion $ 10.000,00 $ 10.000,00 $ 0,00 27425011656 42501165 JIMEN…" at bounding box center [510, 388] width 2267 height 41
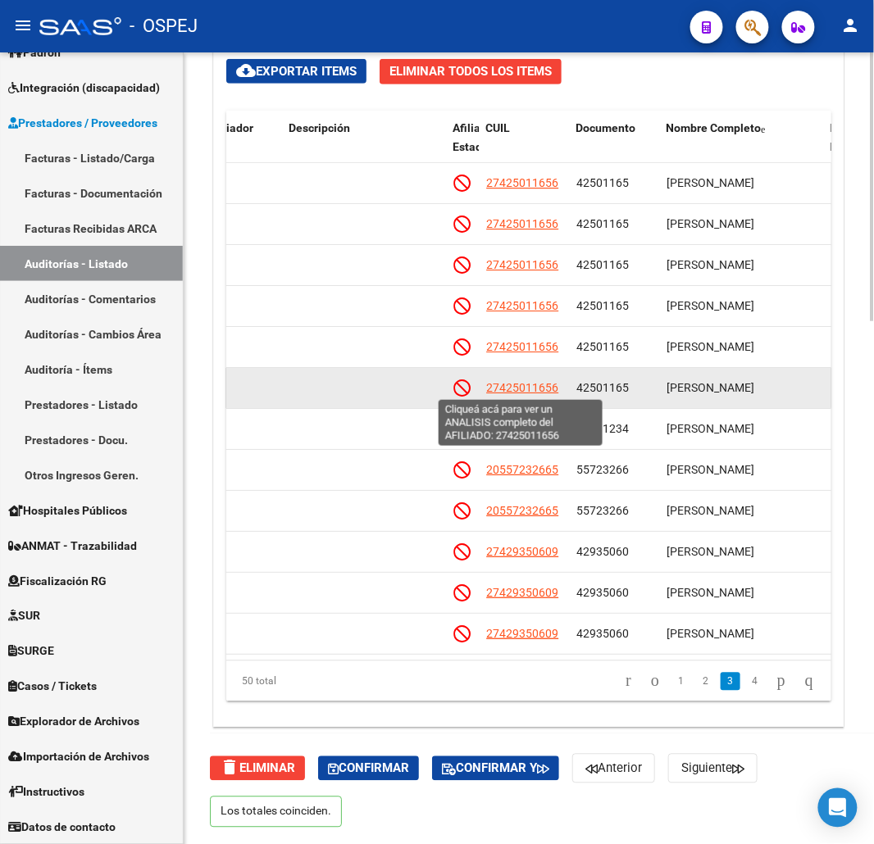
click at [534, 388] on span "27425011656" at bounding box center [522, 387] width 72 height 13
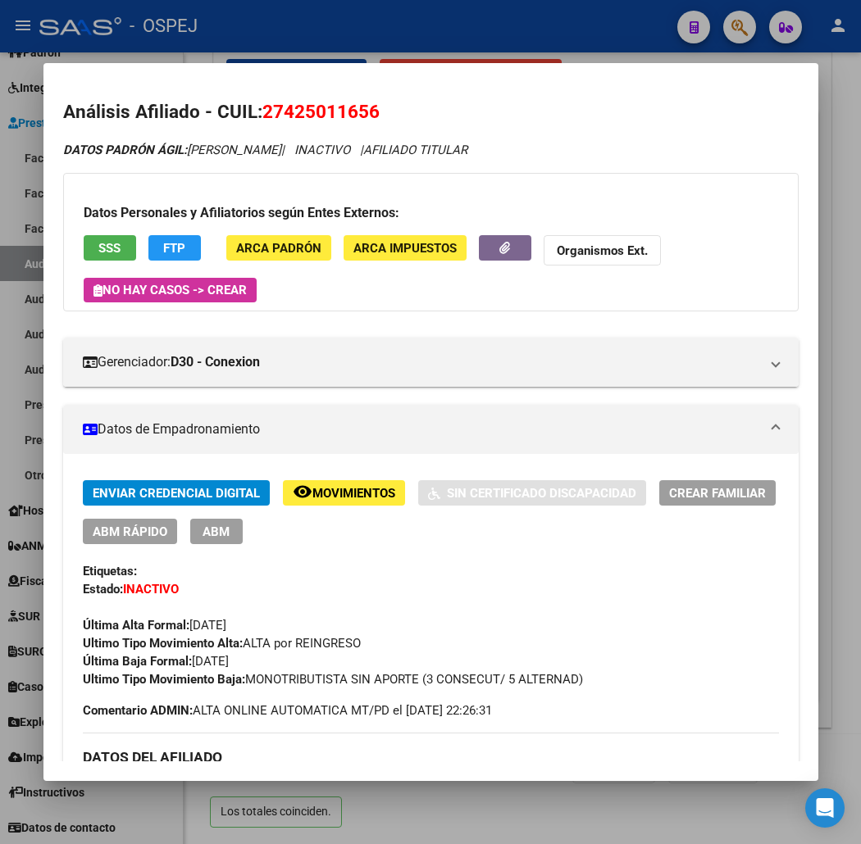
drag, startPoint x: 97, startPoint y: 266, endPoint x: 90, endPoint y: 251, distance: 16.2
click at [91, 255] on app-consulta-sss-html "SSS" at bounding box center [110, 250] width 52 height 30
click at [98, 249] on span "SSS" at bounding box center [109, 248] width 22 height 15
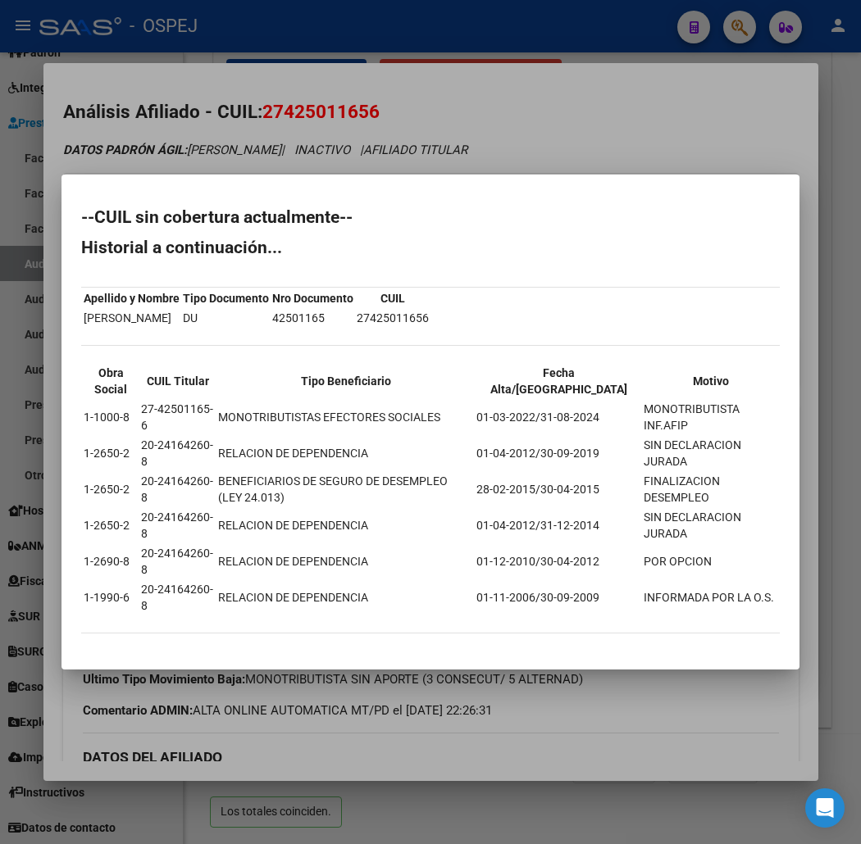
drag, startPoint x: 101, startPoint y: 592, endPoint x: 50, endPoint y: 293, distance: 303.5
click at [19, 272] on div "Análisis Afiliado - CUIL: 27425011656 DATOS PADRÓN ÁGIL: JIMENEZ LORENA ISABELA…" at bounding box center [430, 422] width 861 height 844
drag, startPoint x: 193, startPoint y: 353, endPoint x: 158, endPoint y: 328, distance: 43.0
click at [193, 307] on th "Tipo Documento" at bounding box center [226, 298] width 88 height 18
drag, startPoint x: 42, startPoint y: 279, endPoint x: 79, endPoint y: 586, distance: 309.7
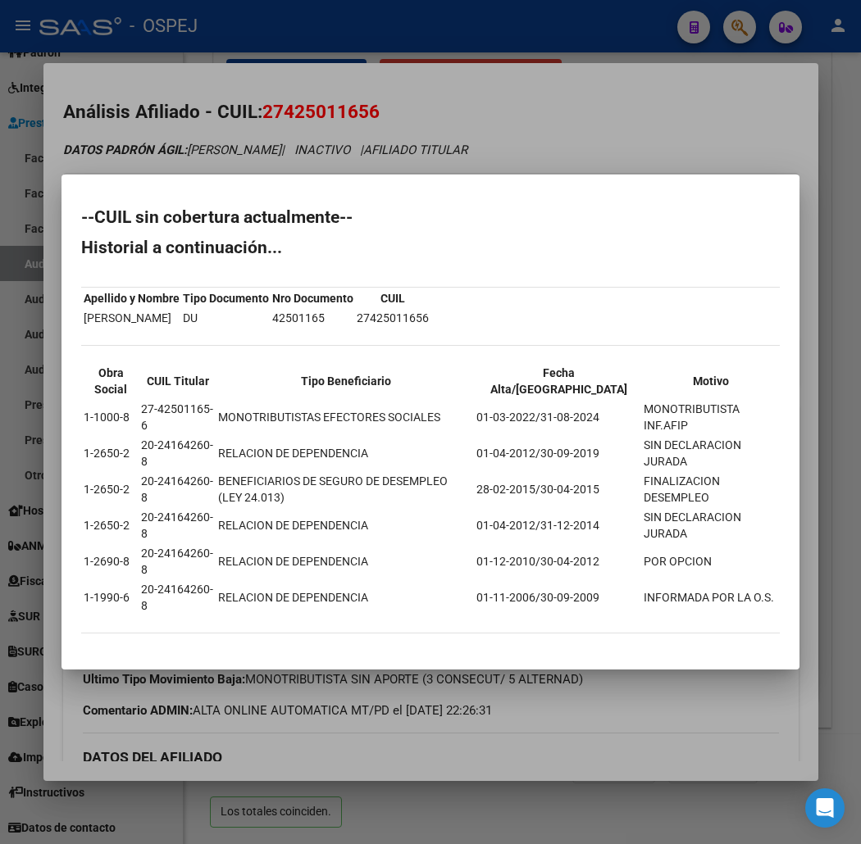
click at [81, 586] on div "--CUIL sin cobertura actualmente-- Historial a continuación... Apellido y Nombr…" at bounding box center [430, 429] width 699 height 441
click at [389, 183] on div at bounding box center [430, 422] width 861 height 844
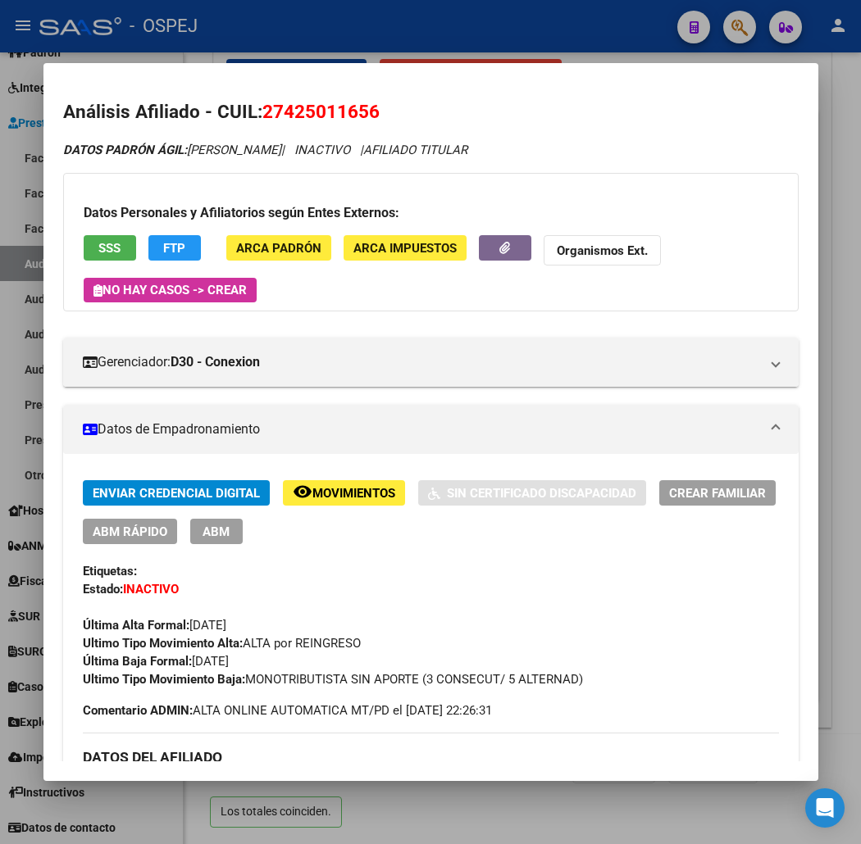
click at [444, 52] on div at bounding box center [430, 422] width 861 height 844
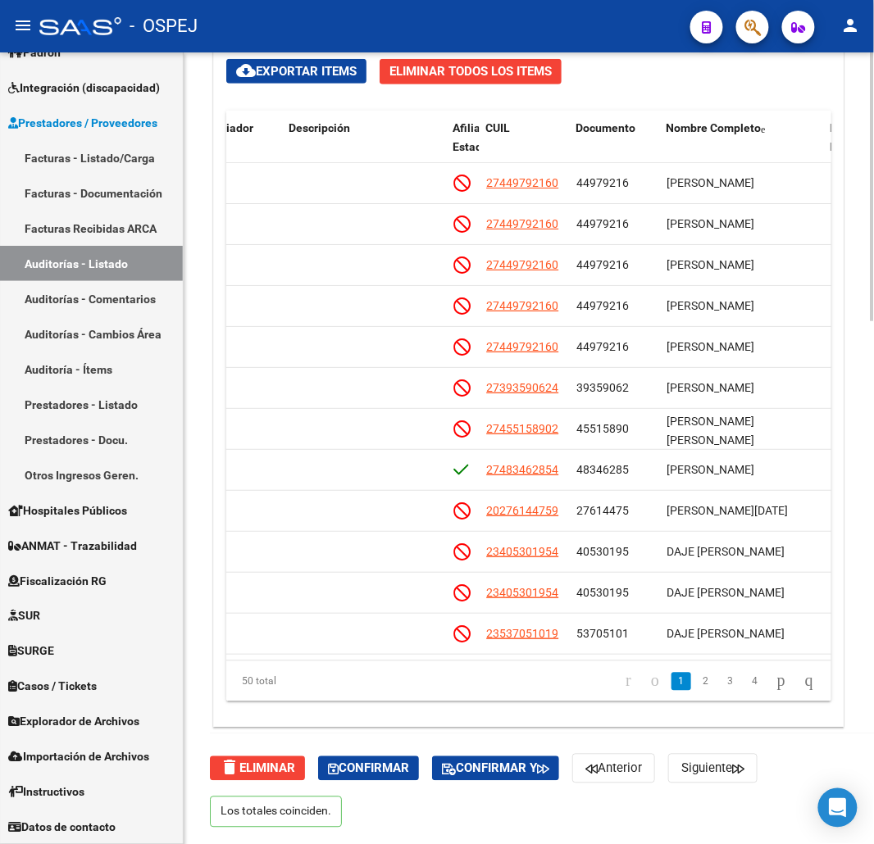
scroll to position [899, 0]
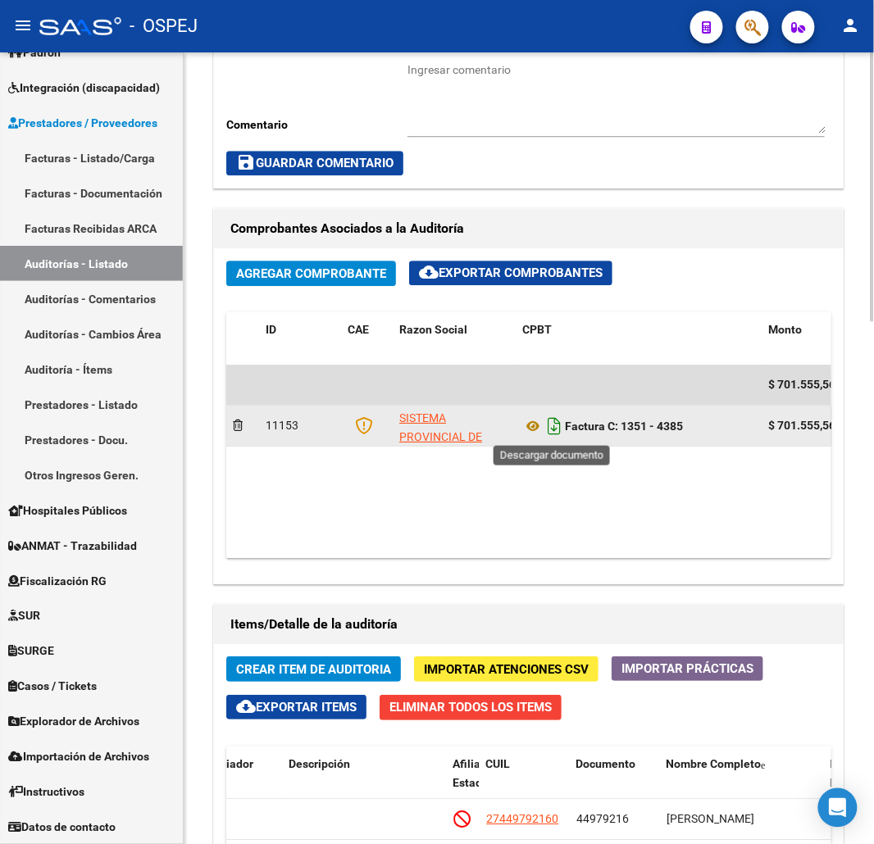
click at [562, 418] on icon "Descargar documento" at bounding box center [554, 426] width 21 height 26
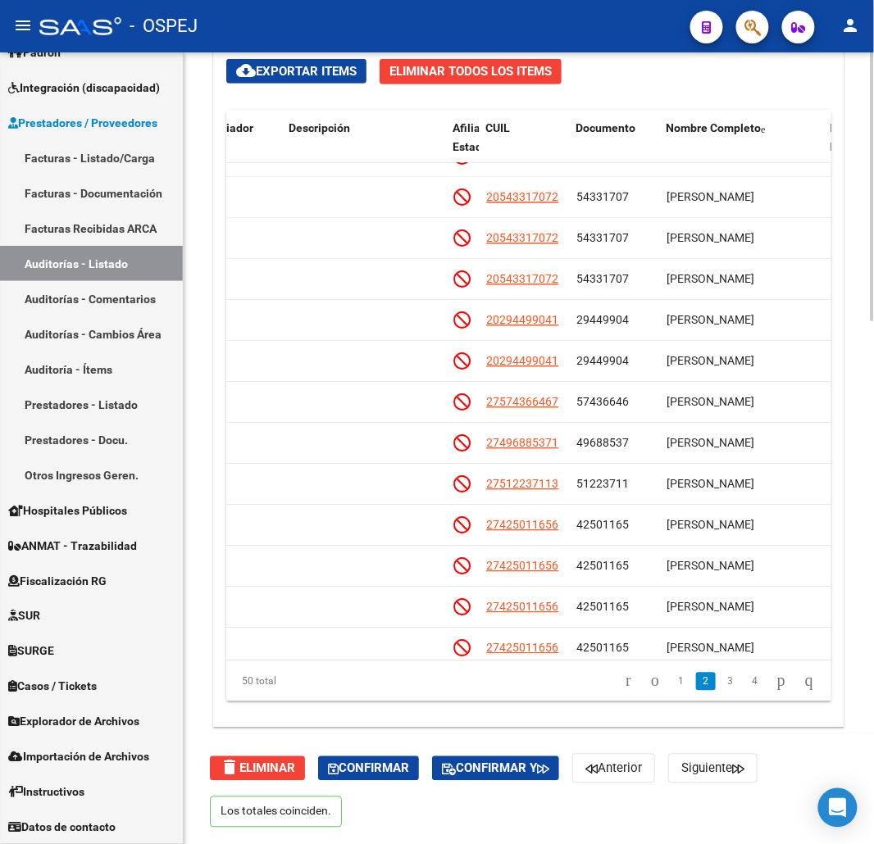
scroll to position [757, 849]
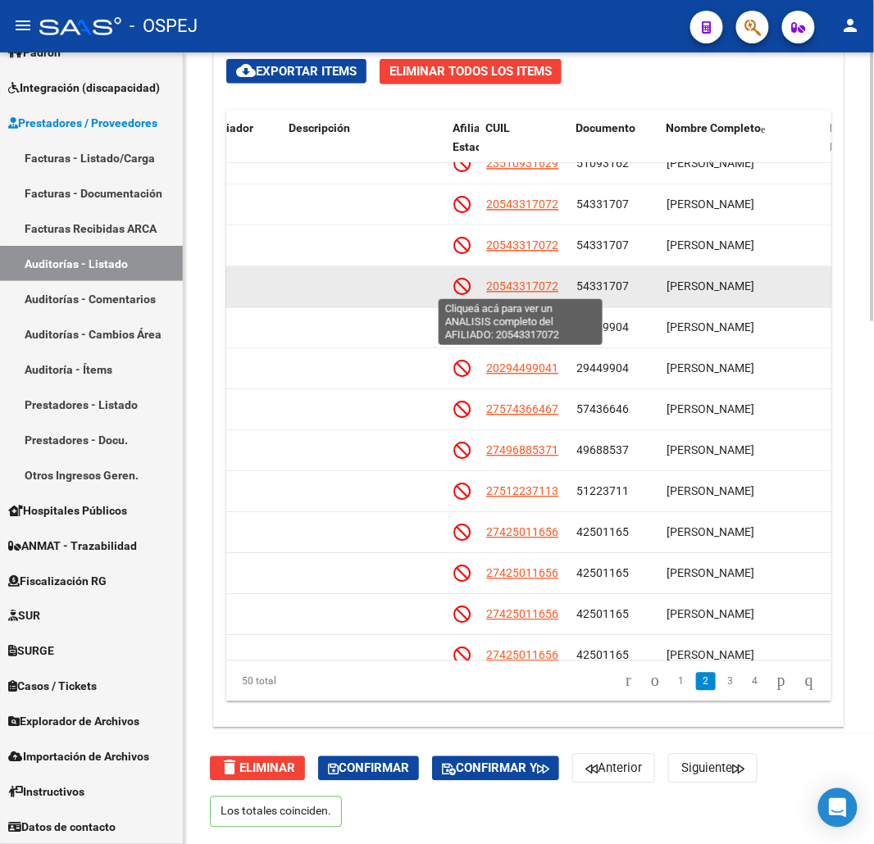
click at [544, 289] on span "20543317072" at bounding box center [522, 286] width 72 height 13
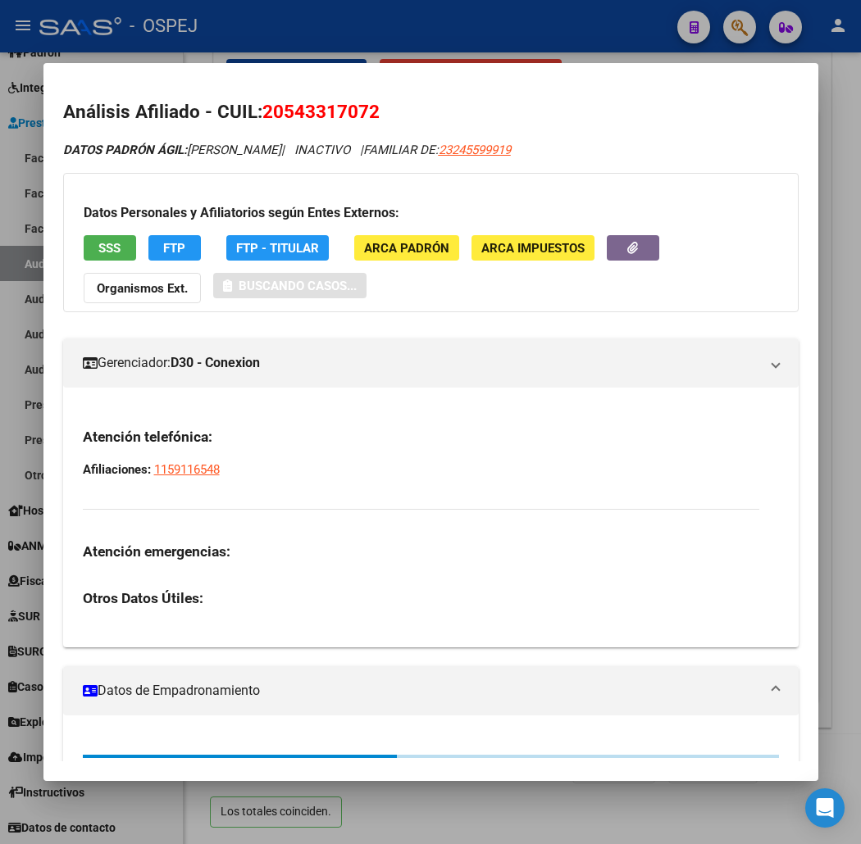
click at [316, 107] on span "20543317072" at bounding box center [320, 111] width 117 height 21
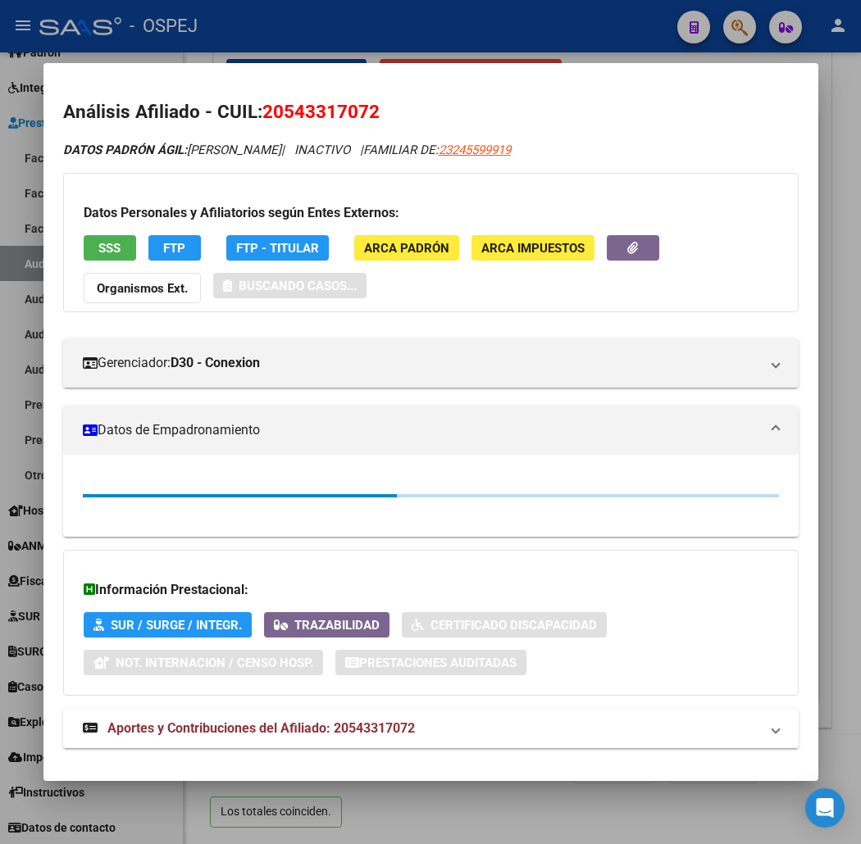
click at [316, 107] on span "20543317072" at bounding box center [320, 111] width 117 height 21
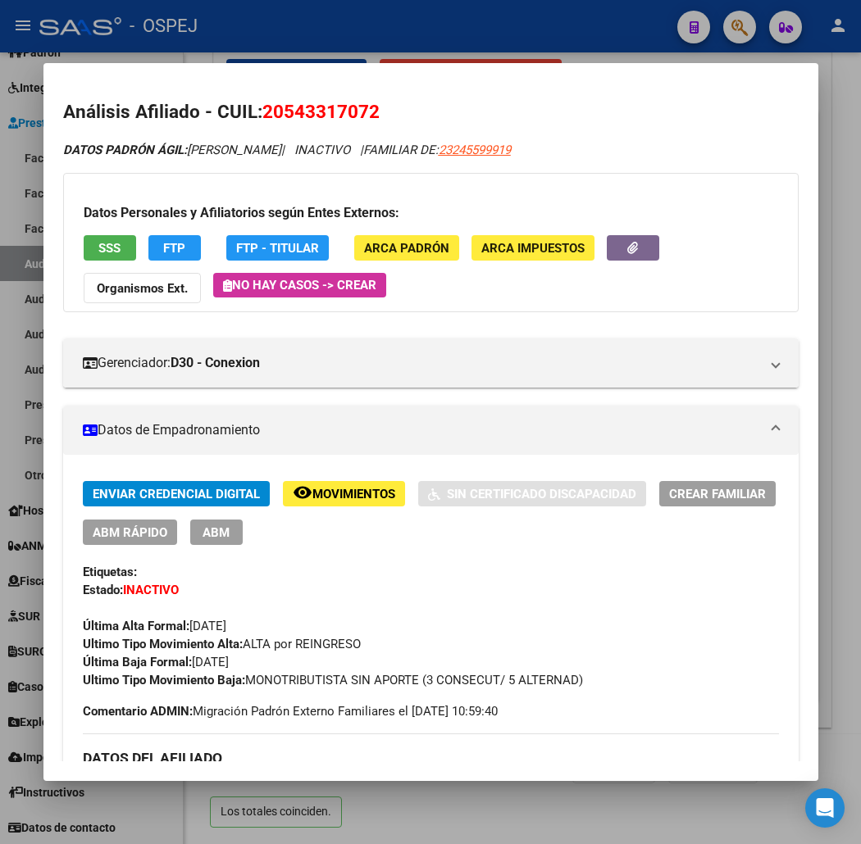
click at [98, 241] on span "SSS" at bounding box center [109, 248] width 22 height 15
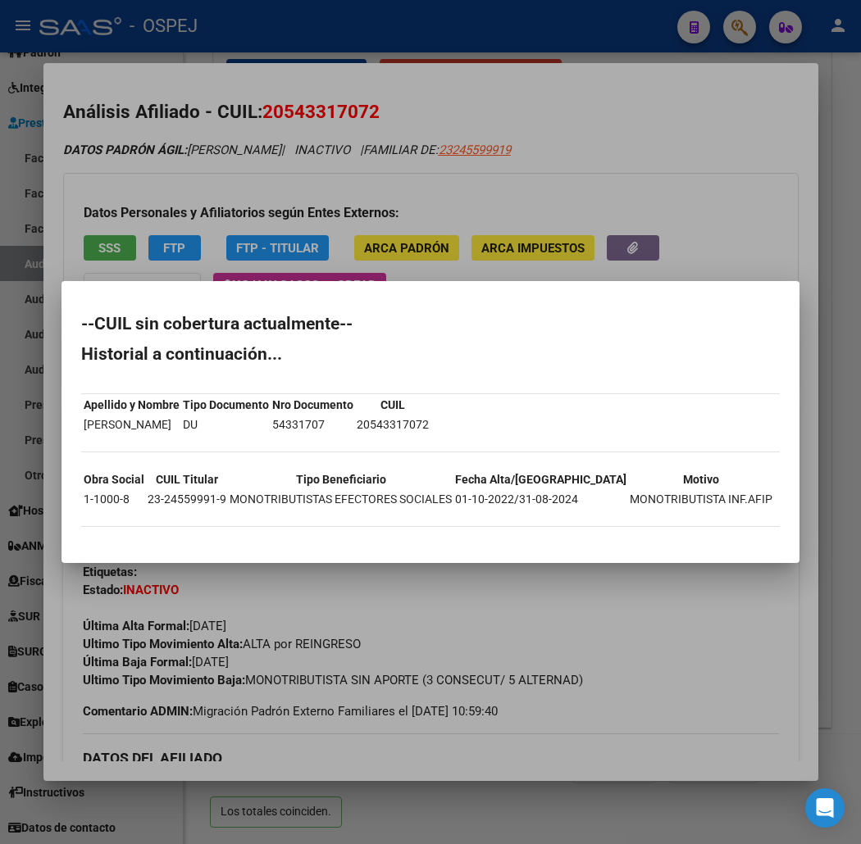
drag, startPoint x: 115, startPoint y: 547, endPoint x: 36, endPoint y: 331, distance: 229.5
click at [61, 331] on mat-dialog-container "--CUIL sin cobertura actualmente-- Historial a continuación... Apellido y Nombr…" at bounding box center [430, 421] width 738 height 281
drag, startPoint x: 256, startPoint y: 187, endPoint x: 255, endPoint y: 179, distance: 8.2
click at [256, 187] on div at bounding box center [430, 422] width 861 height 844
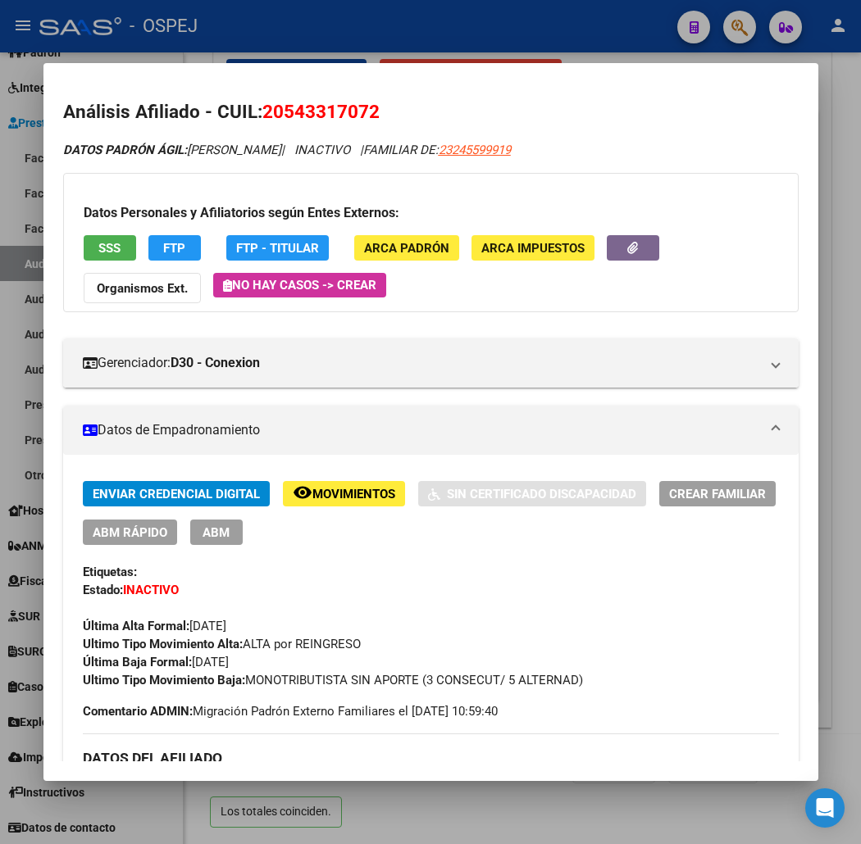
click at [299, 121] on span "20543317072" at bounding box center [320, 111] width 117 height 21
click at [389, 57] on div at bounding box center [430, 422] width 861 height 844
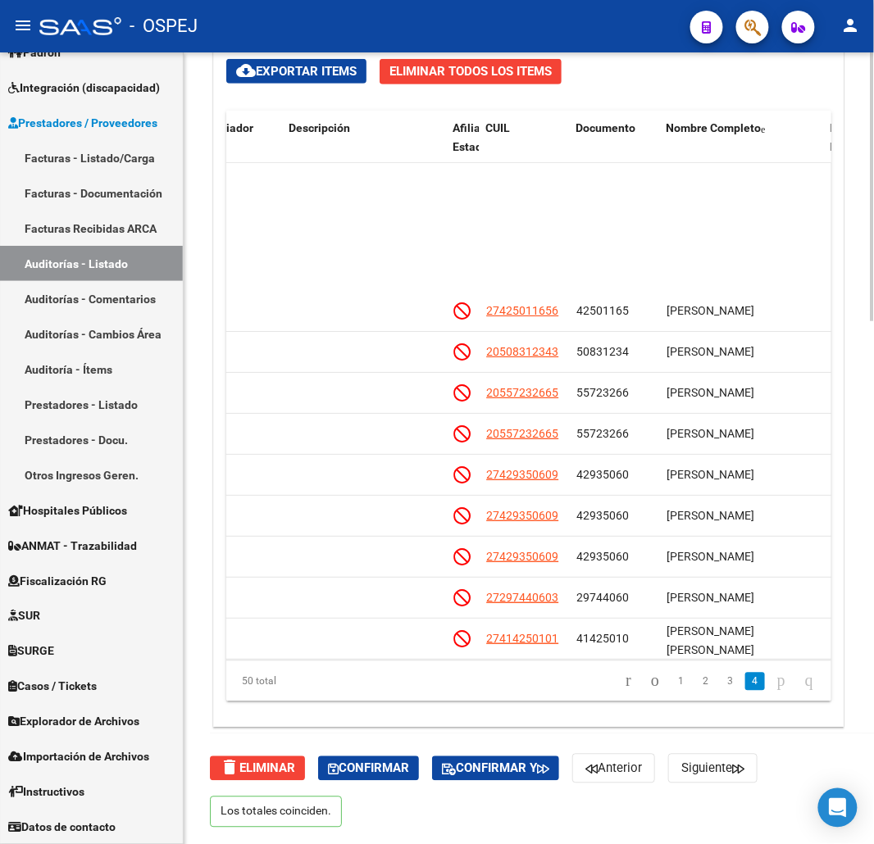
scroll to position [1571, 849]
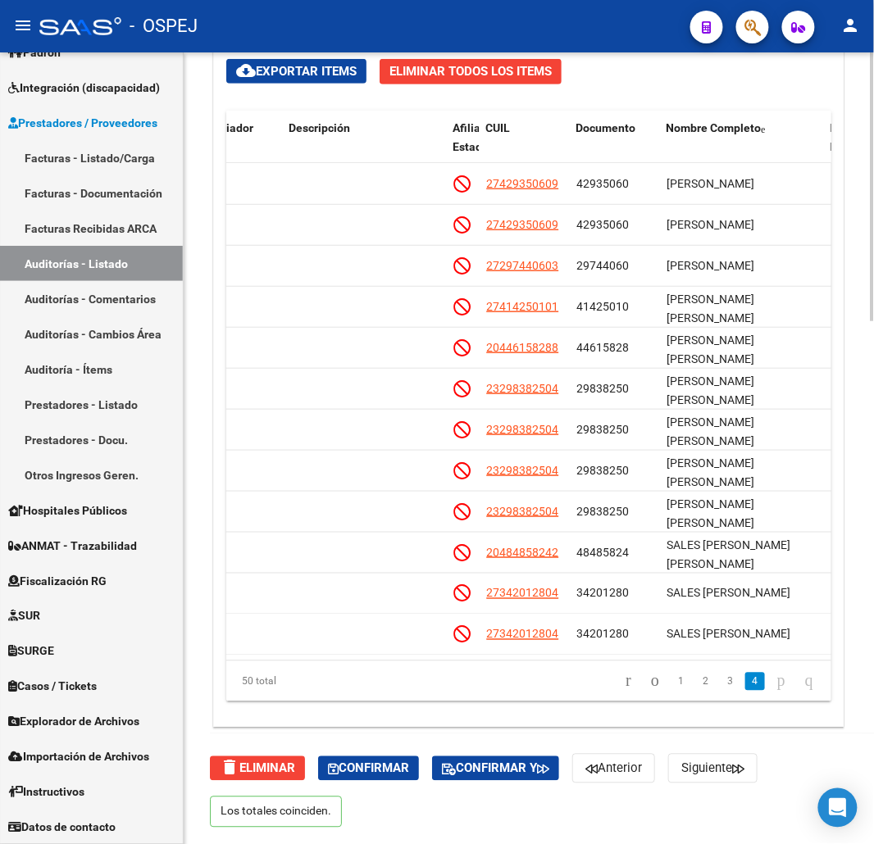
drag, startPoint x: 633, startPoint y: 465, endPoint x: 641, endPoint y: 571, distance: 106.9
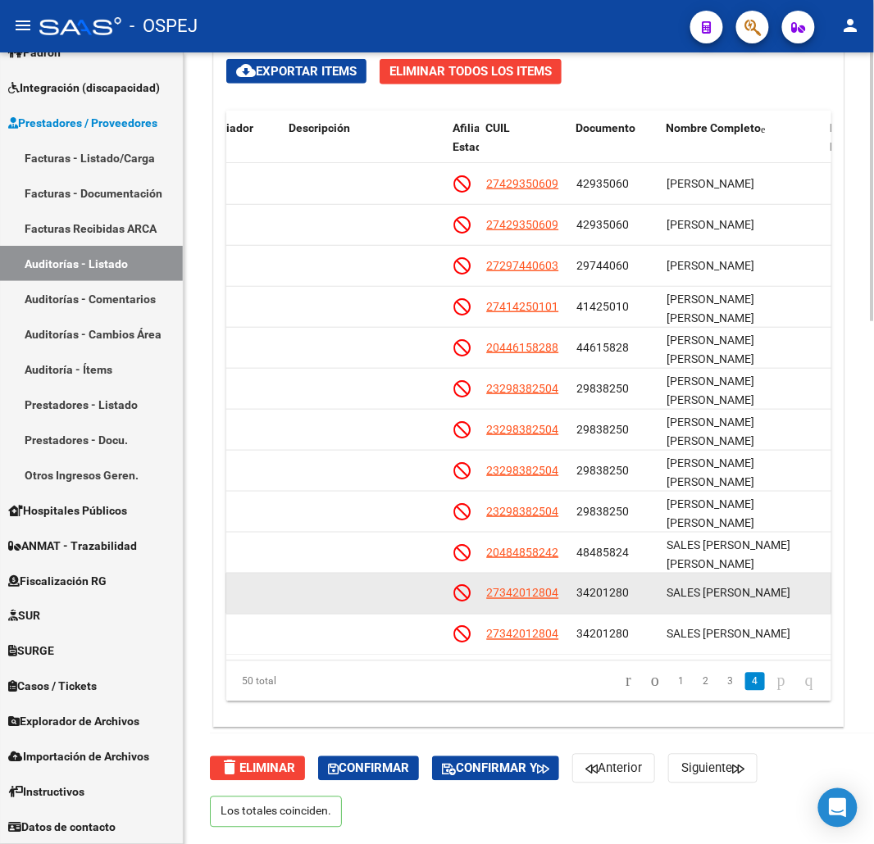
drag, startPoint x: 585, startPoint y: 601, endPoint x: 572, endPoint y: 594, distance: 14.7
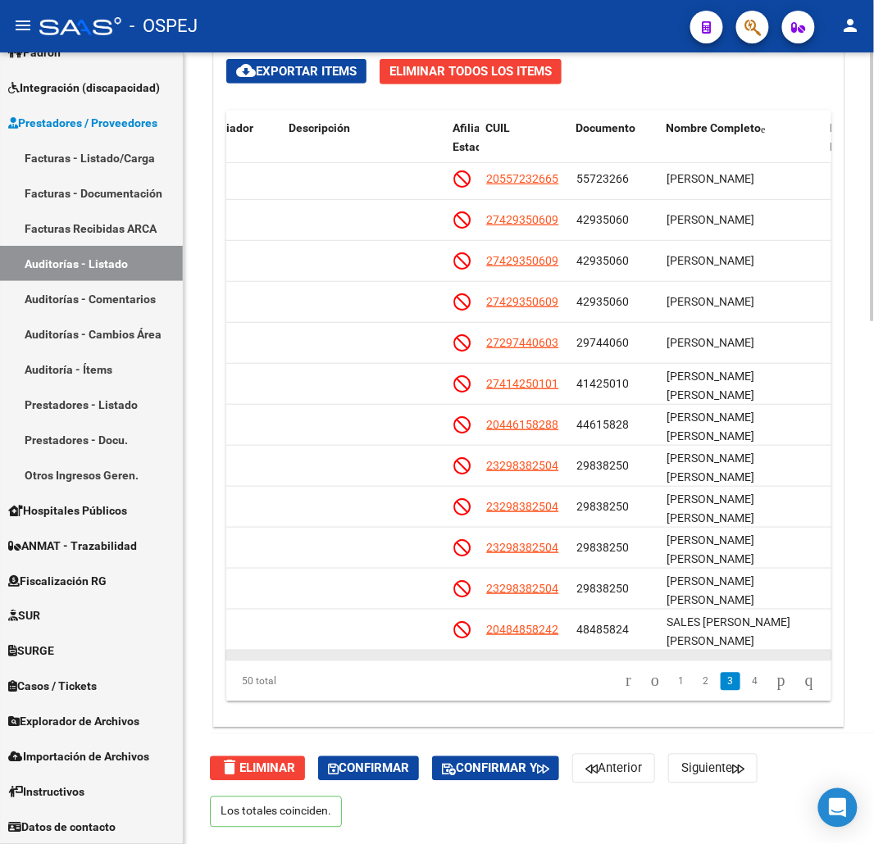
click at [572, 594] on datatable-body-cell "29838250" at bounding box center [615, 589] width 90 height 40
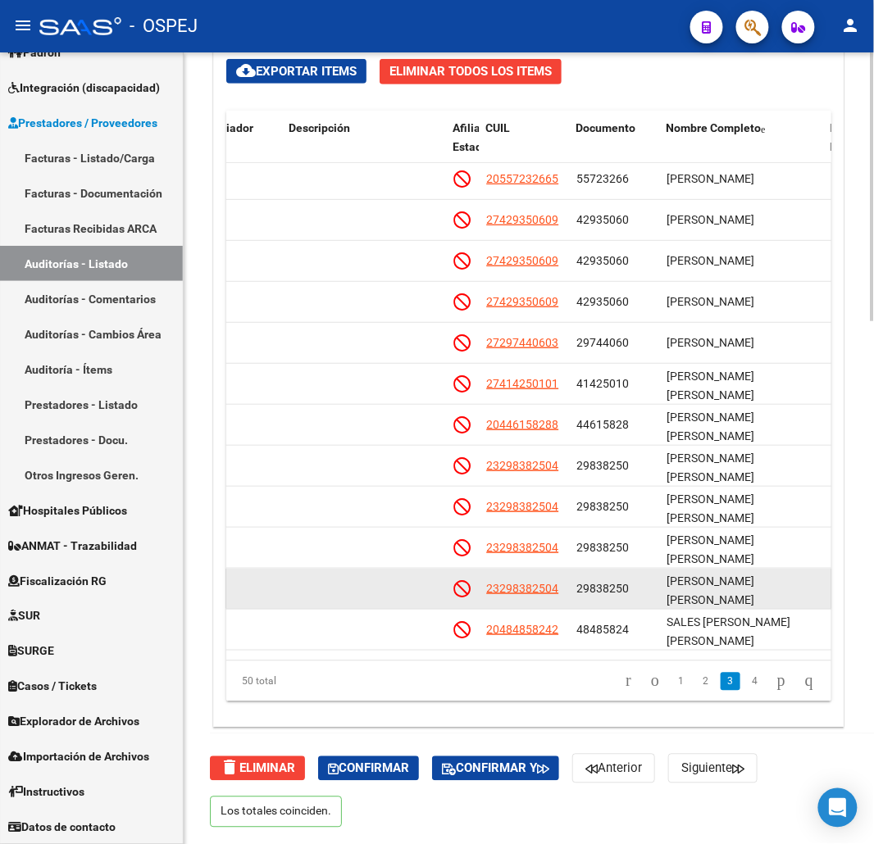
drag, startPoint x: 551, startPoint y: 593, endPoint x: 477, endPoint y: 590, distance: 73.8
click at [477, 590] on div "125879 D30 - Conexion $ 18.636,00 $ 18.636,00 $ 0,00 23298382504 29838250 RODRI…" at bounding box center [510, 589] width 2267 height 41
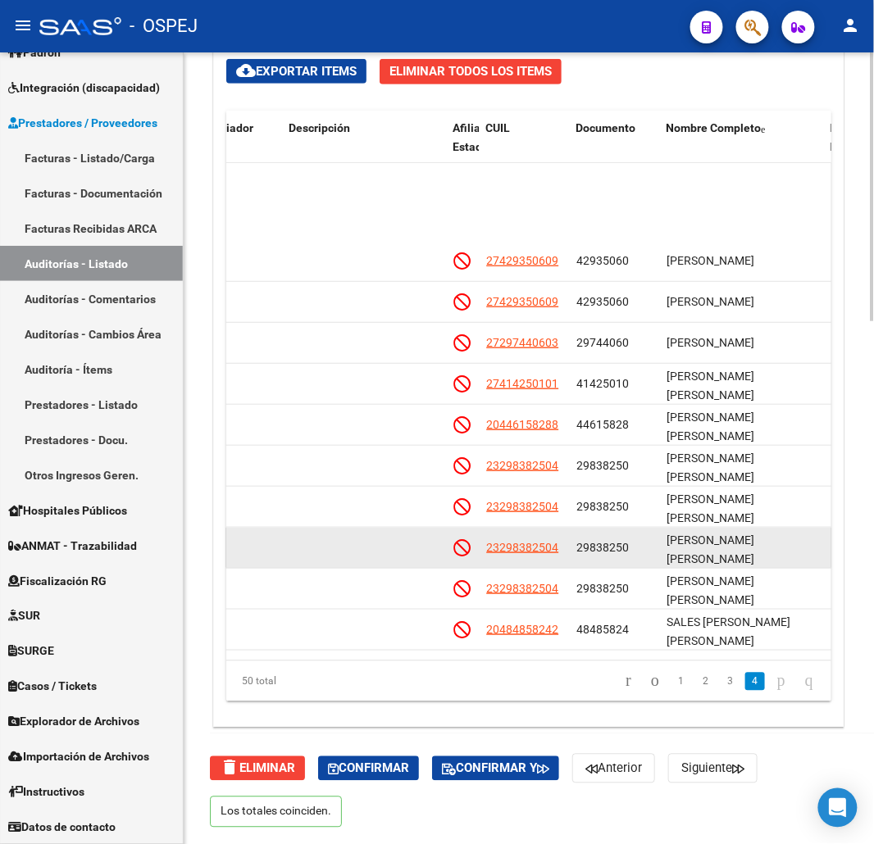
scroll to position [1571, 849]
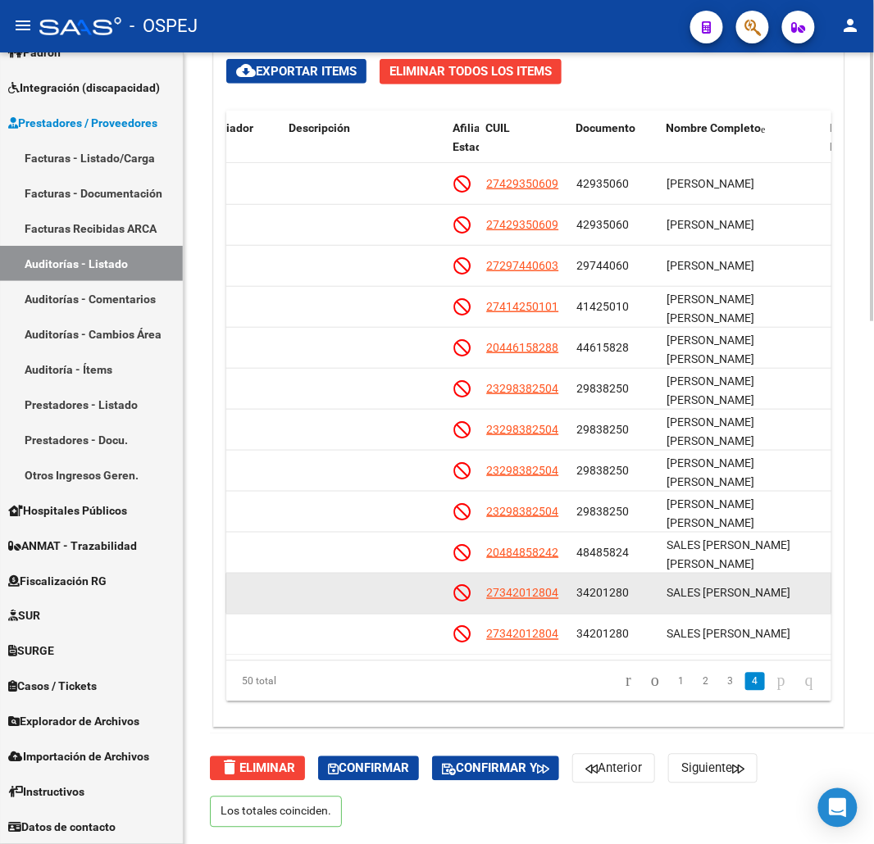
click at [562, 589] on datatable-body-cell "27342012804" at bounding box center [525, 594] width 90 height 40
drag, startPoint x: 562, startPoint y: 589, endPoint x: 470, endPoint y: 586, distance: 91.9
click at [470, 586] on div "125913 D30 - Conexion $ 10.000,00 $ 10.000,00 $ 0,00 27342012804 34201280 SALES…" at bounding box center [510, 594] width 2267 height 41
click at [526, 588] on app-link-go-to "27342012804" at bounding box center [522, 594] width 72 height 19
click at [529, 585] on app-link-go-to "27342012804" at bounding box center [522, 594] width 72 height 19
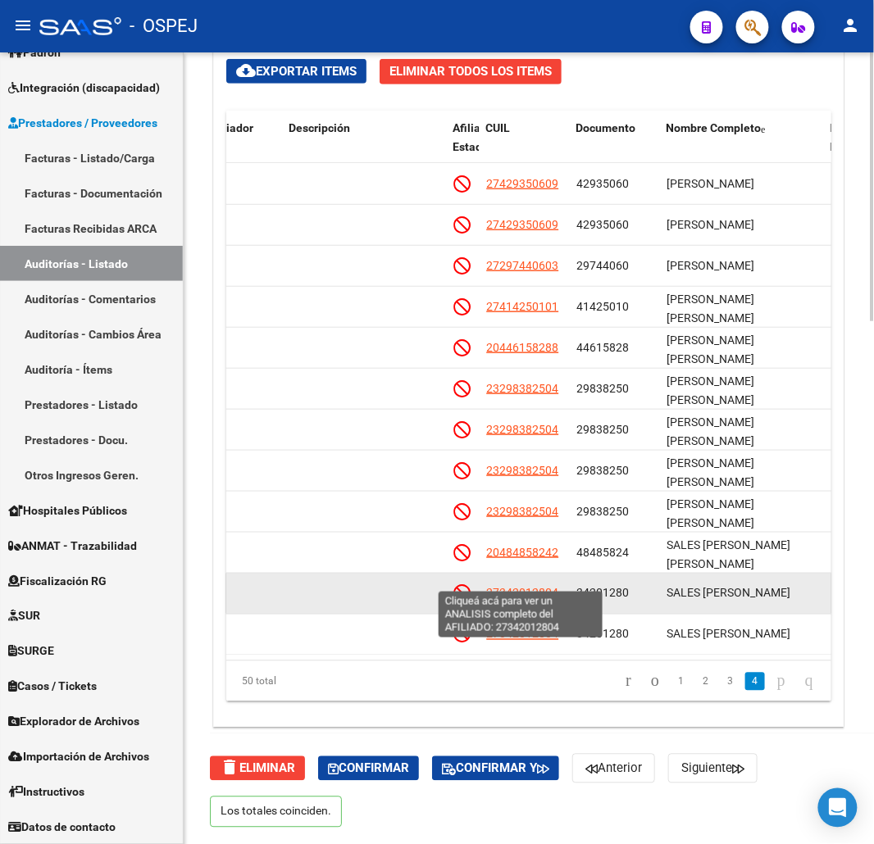
click at [536, 587] on span "27342012804" at bounding box center [522, 593] width 72 height 13
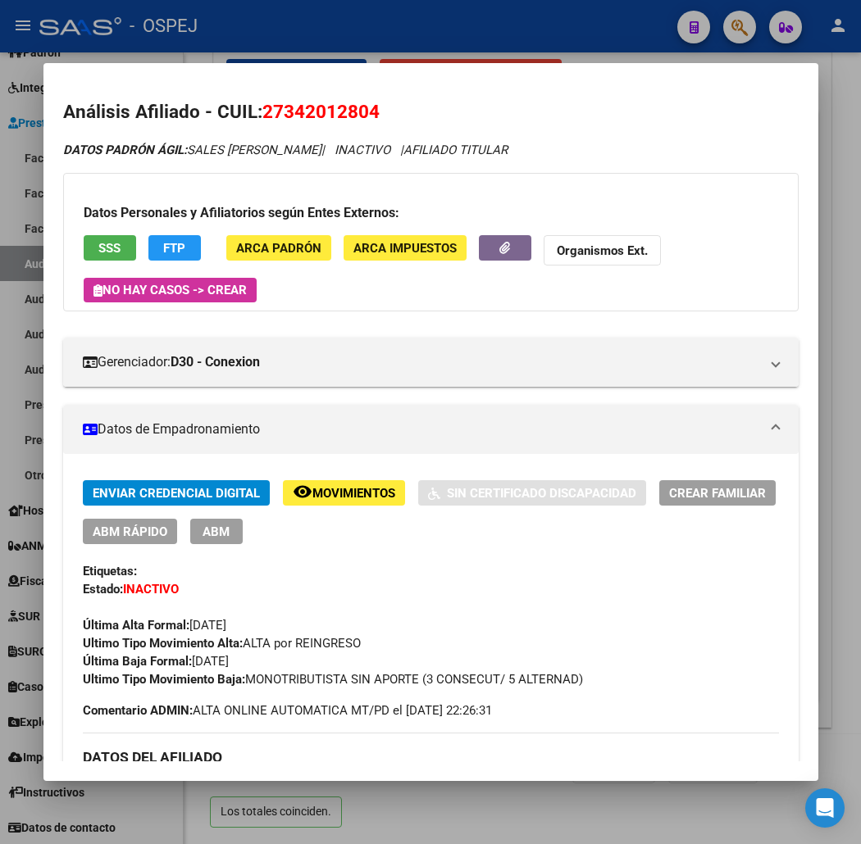
click at [98, 254] on span "SSS" at bounding box center [109, 248] width 22 height 15
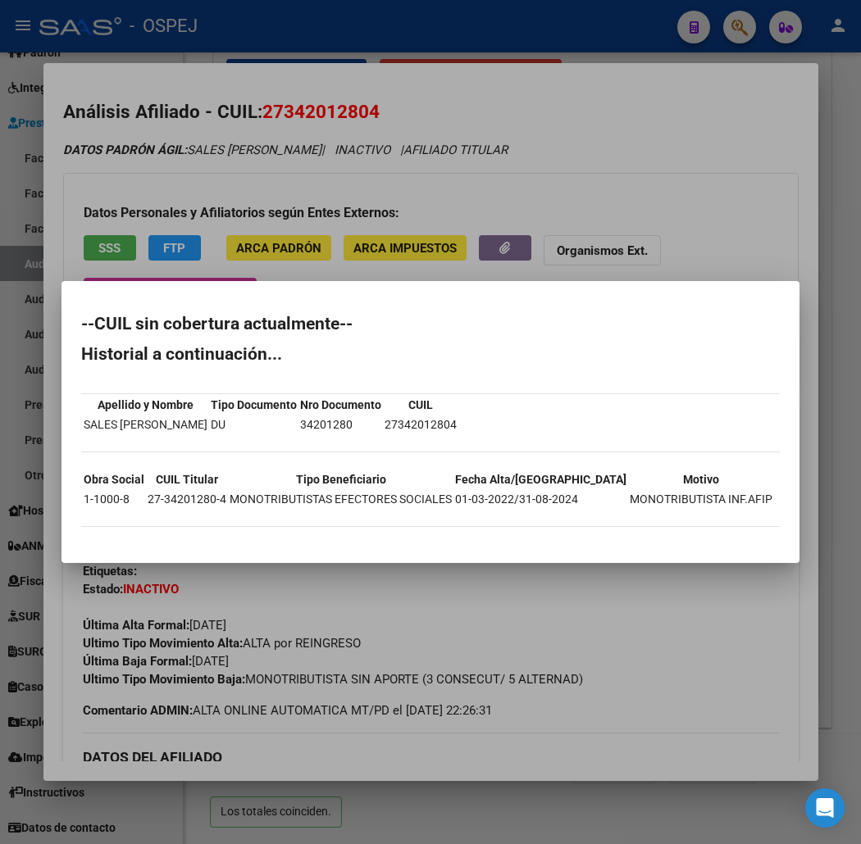
drag, startPoint x: 41, startPoint y: 329, endPoint x: 101, endPoint y: 539, distance: 218.3
click at [101, 539] on div "--CUIL sin cobertura actualmente-- Historial a continuación... Apellido y Nombr…" at bounding box center [430, 430] width 699 height 228
click at [357, 30] on div at bounding box center [430, 422] width 861 height 844
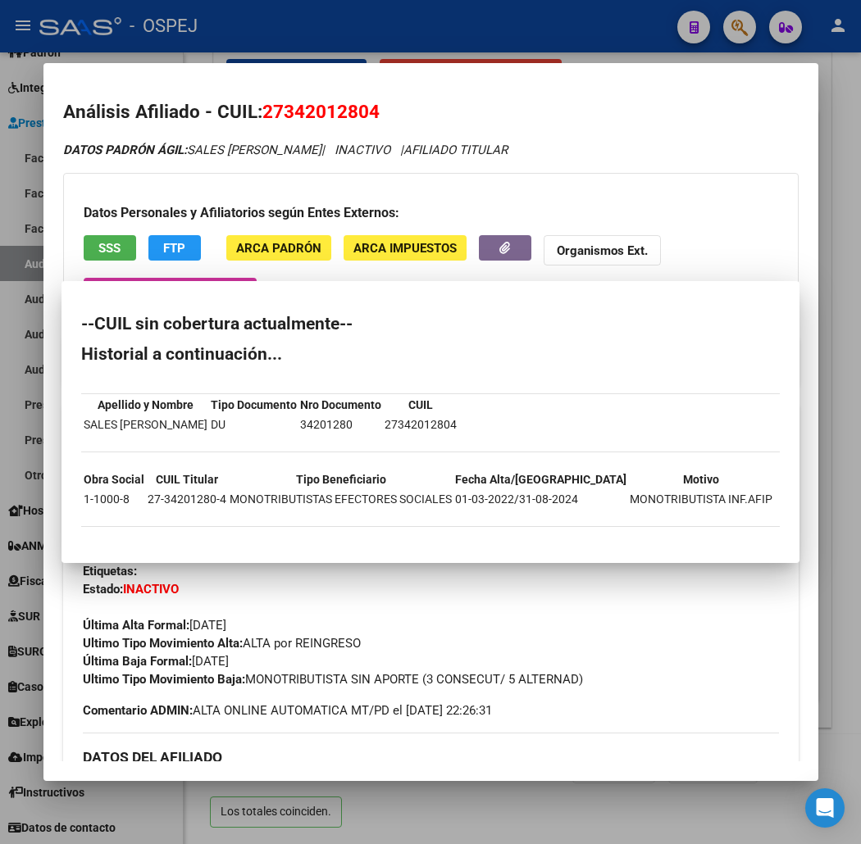
click at [357, 30] on div at bounding box center [430, 422] width 861 height 844
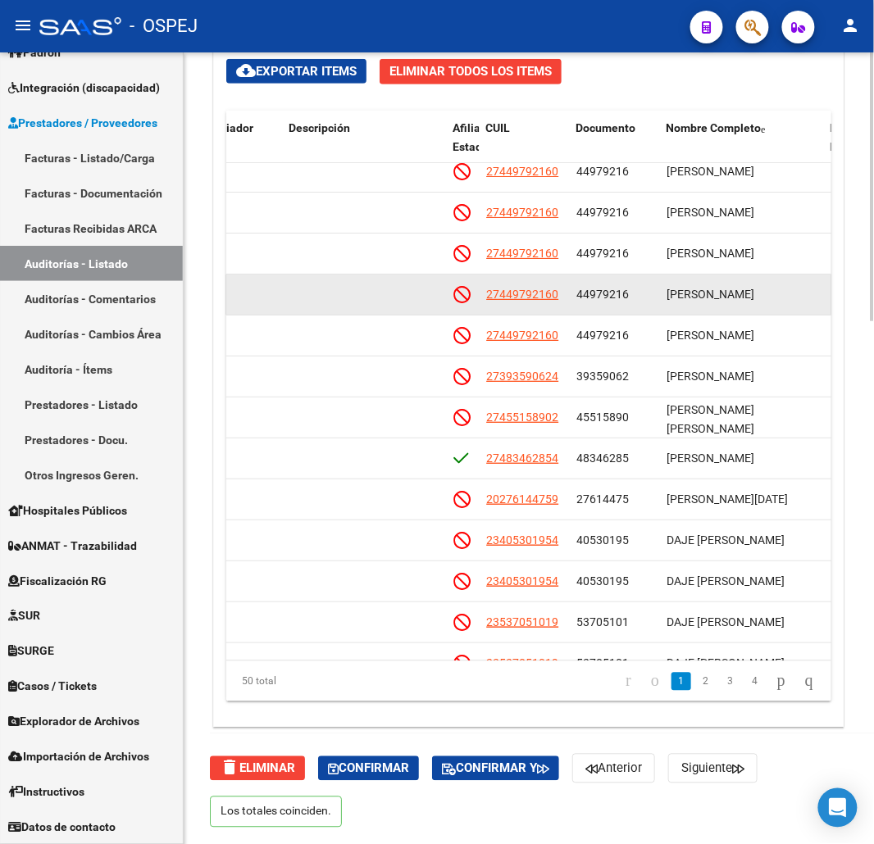
scroll to position [0, 849]
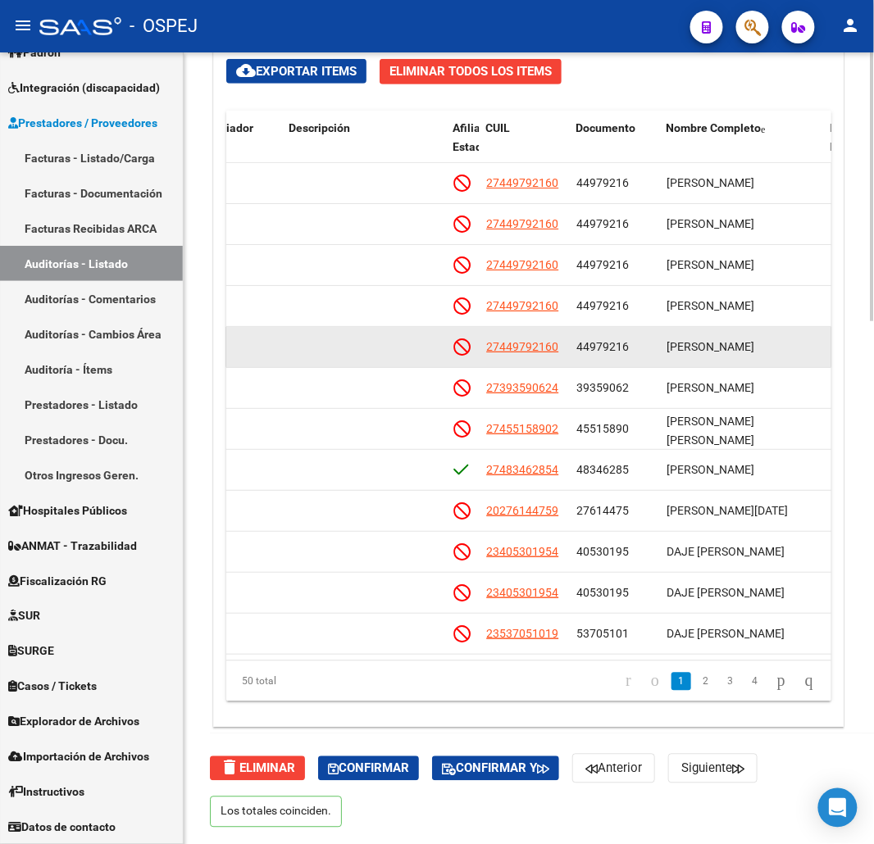
drag, startPoint x: 562, startPoint y: 353, endPoint x: 485, endPoint y: 348, distance: 77.2
click at [485, 348] on datatable-body-cell "27449792160" at bounding box center [525, 347] width 90 height 40
click at [521, 335] on datatable-body-cell "27449792160" at bounding box center [525, 347] width 90 height 40
click at [529, 340] on span "27449792160" at bounding box center [522, 346] width 72 height 13
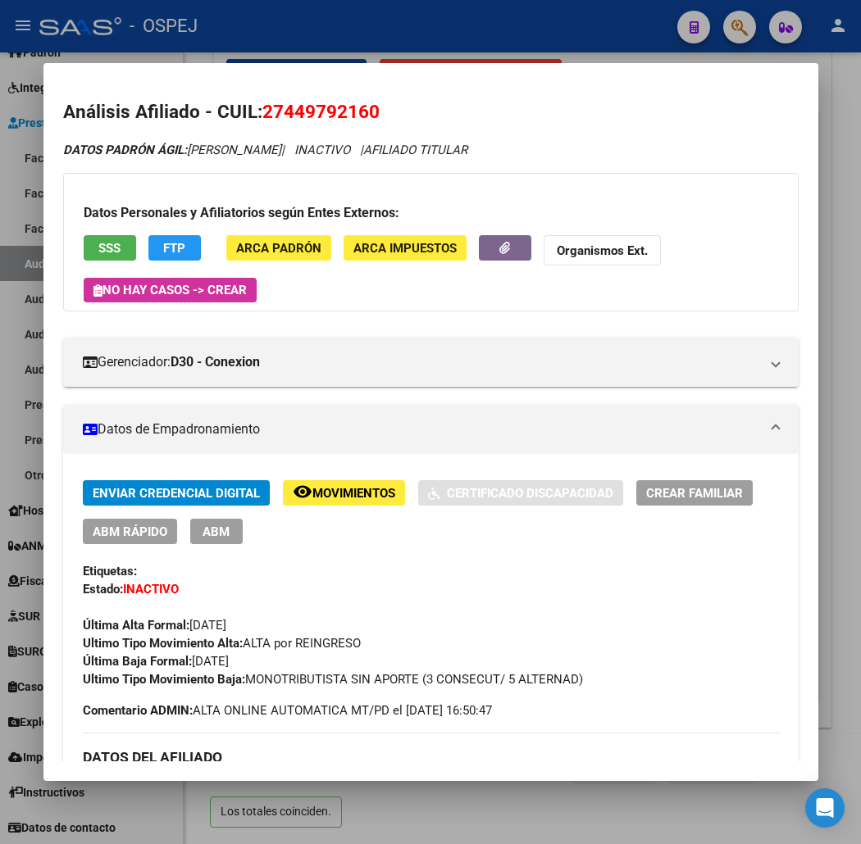
click at [98, 241] on span "SSS" at bounding box center [109, 248] width 22 height 15
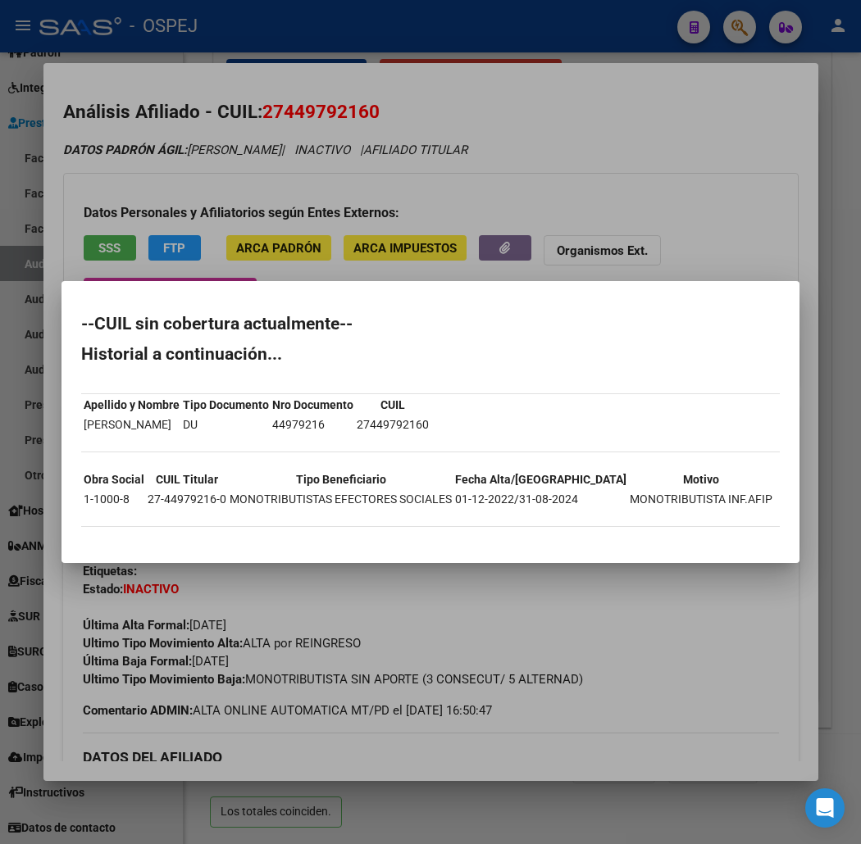
drag, startPoint x: 96, startPoint y: 539, endPoint x: 42, endPoint y: 325, distance: 220.7
click at [81, 325] on div "--CUIL sin cobertura actualmente-- Historial a continuación... Apellido y Nombr…" at bounding box center [430, 430] width 699 height 228
click at [297, 113] on div at bounding box center [430, 422] width 861 height 844
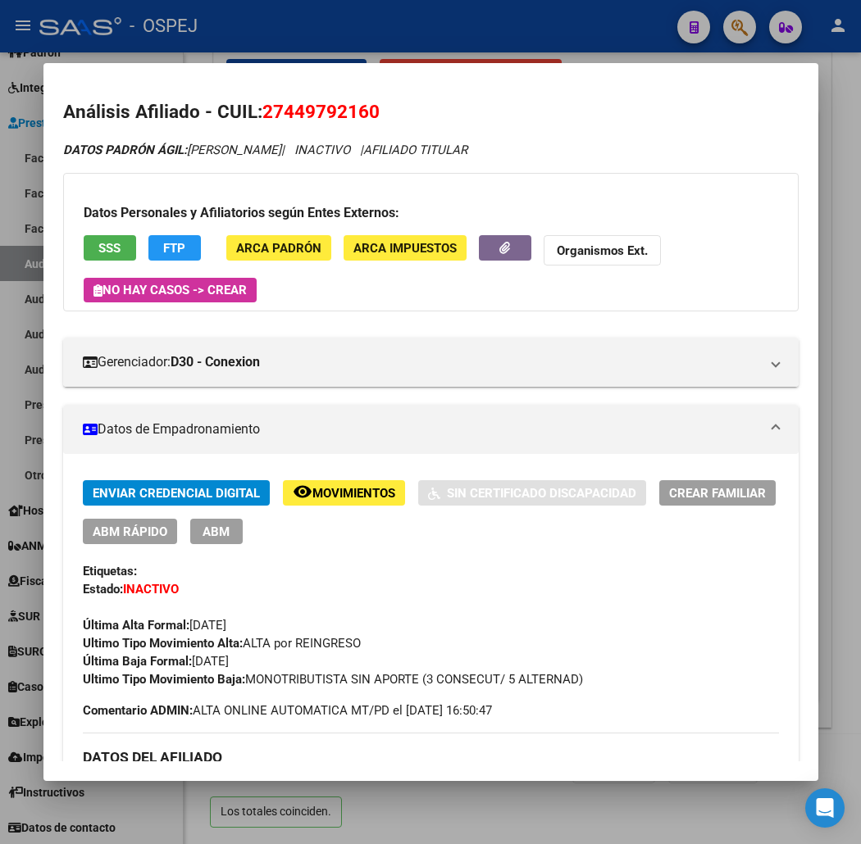
click at [292, 56] on div at bounding box center [430, 422] width 861 height 844
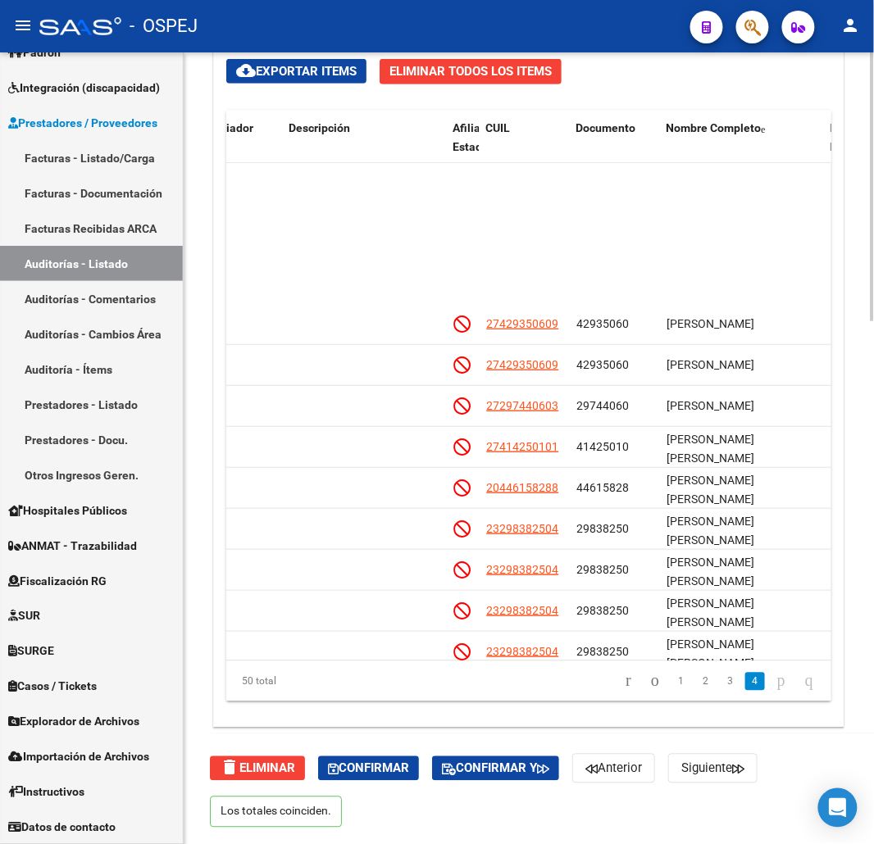
scroll to position [1571, 849]
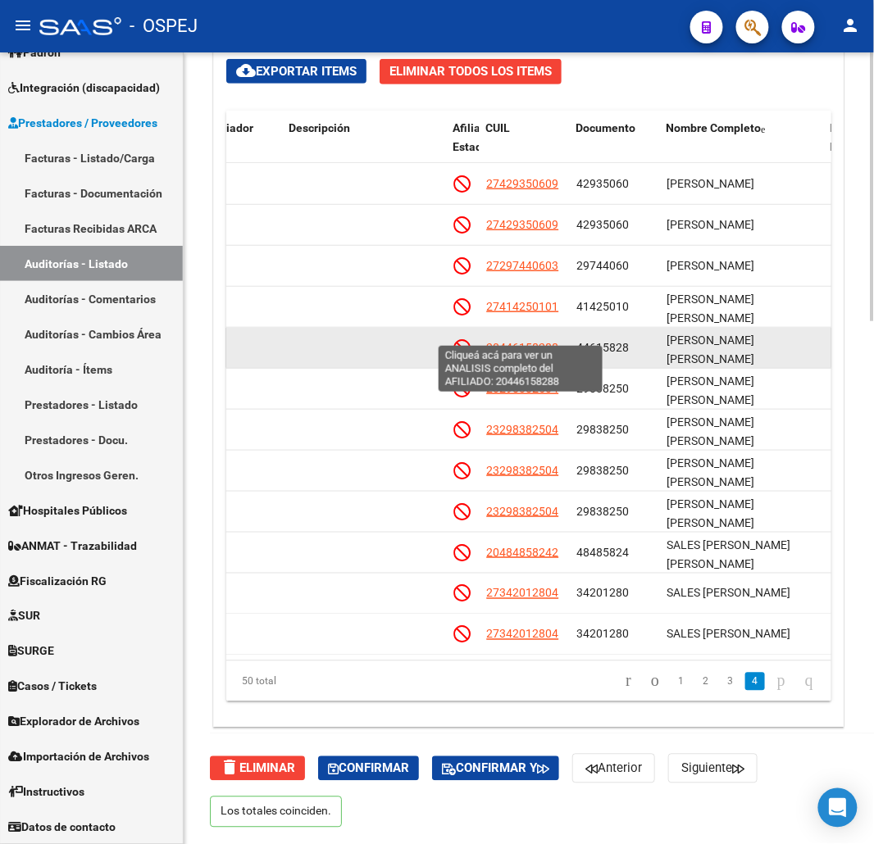
click at [529, 341] on span "20446158288" at bounding box center [522, 347] width 72 height 13
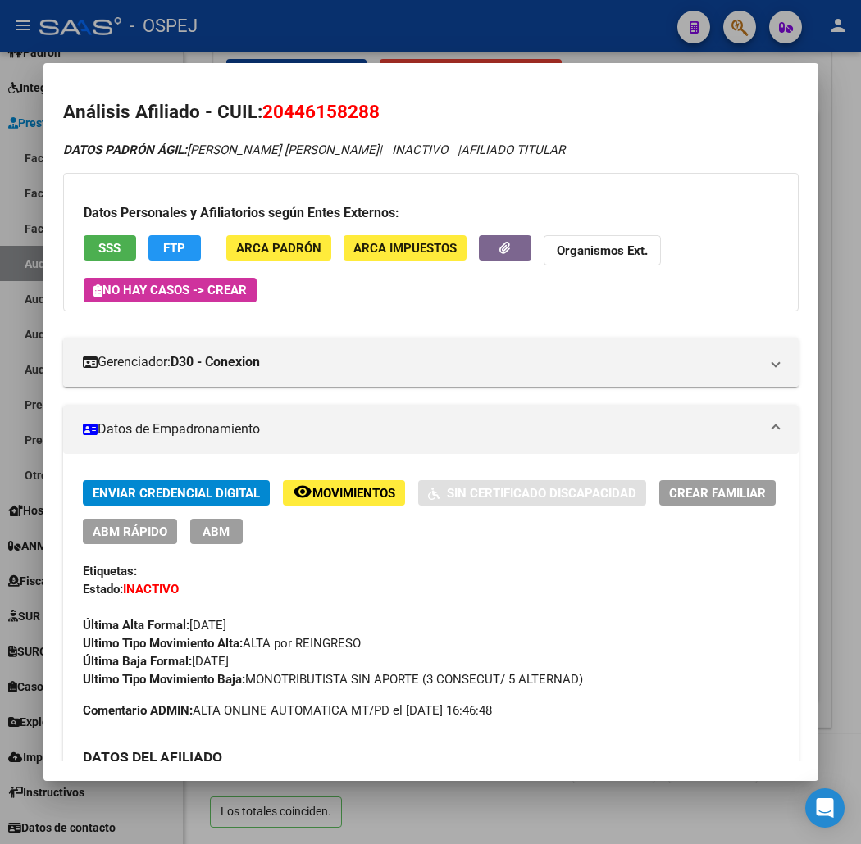
click at [111, 244] on button "SSS" at bounding box center [110, 247] width 52 height 25
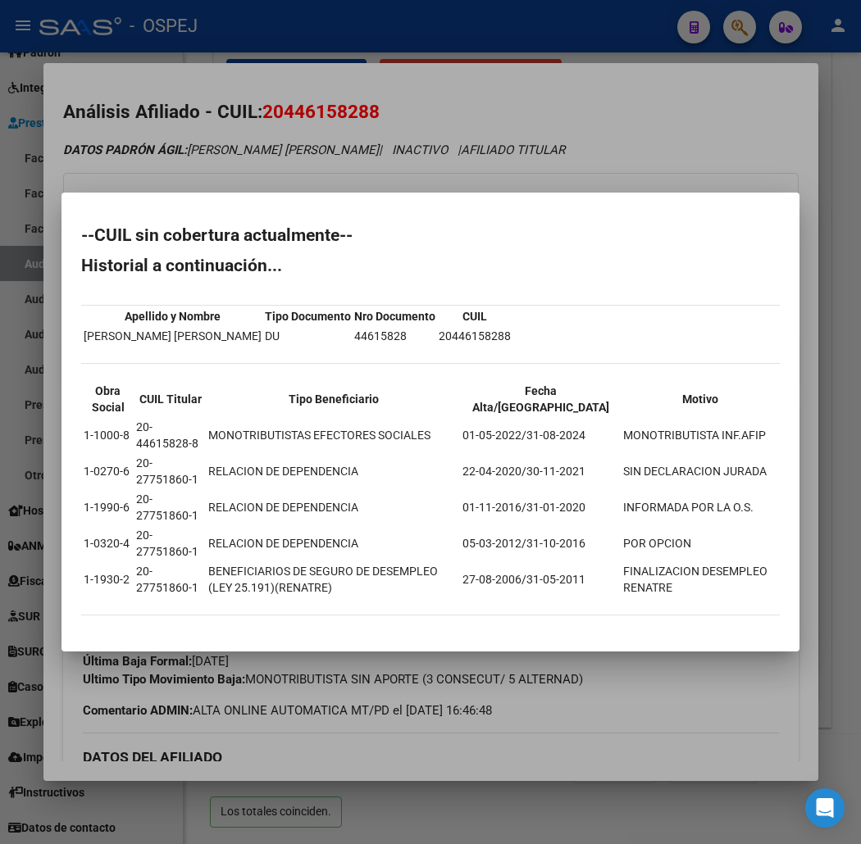
drag, startPoint x: 501, startPoint y: 157, endPoint x: 473, endPoint y: 52, distance: 107.8
click at [501, 149] on div at bounding box center [430, 422] width 861 height 844
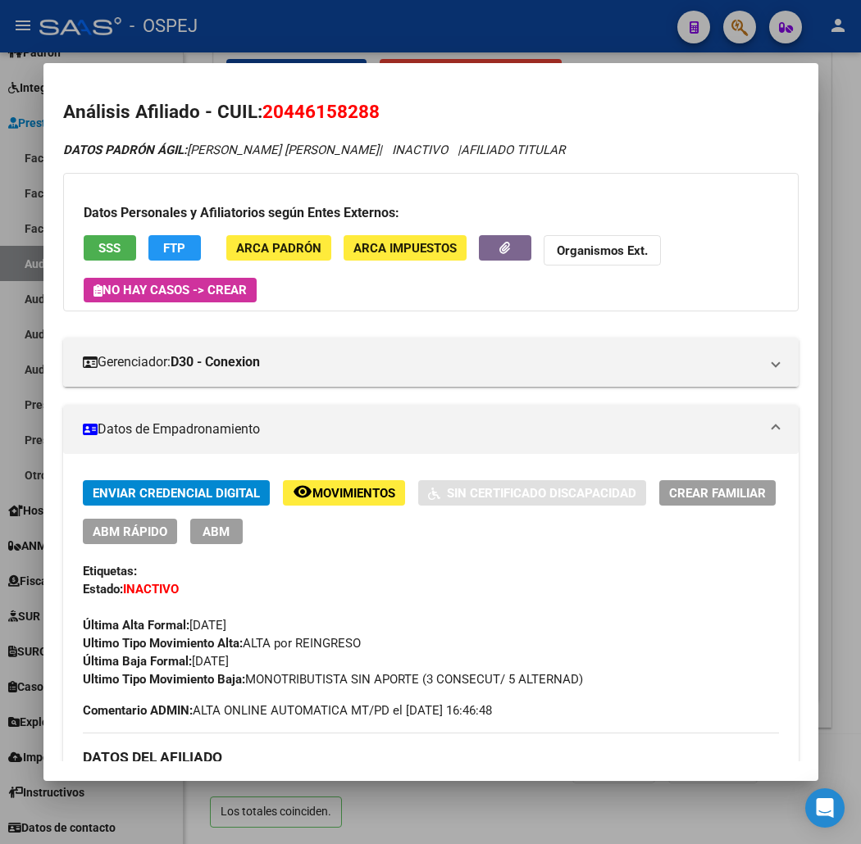
click at [471, 30] on div at bounding box center [430, 422] width 861 height 844
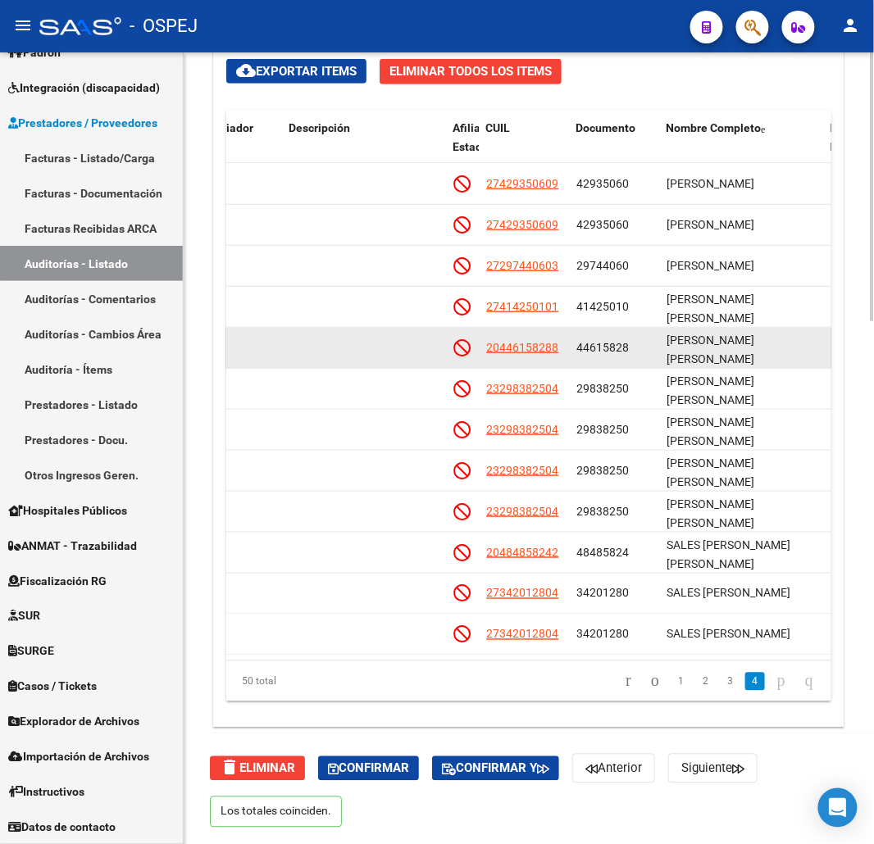
drag, startPoint x: 558, startPoint y: 339, endPoint x: 485, endPoint y: 339, distance: 73.0
click at [485, 339] on datatable-body-cell "20446158288" at bounding box center [525, 348] width 90 height 40
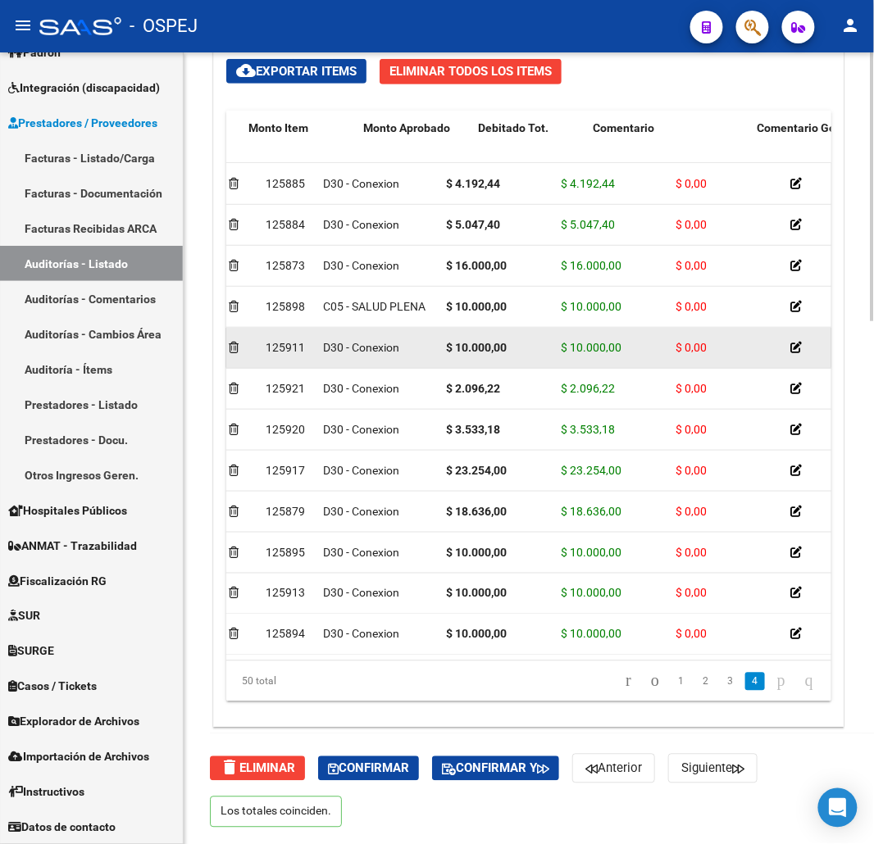
scroll to position [1571, 0]
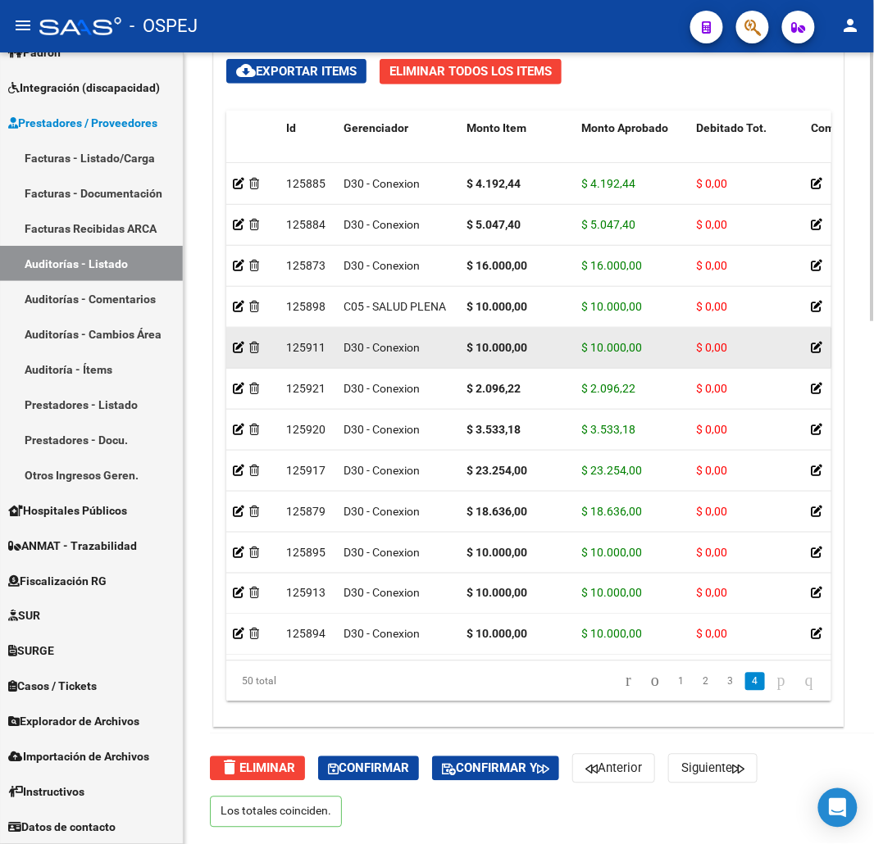
drag, startPoint x: 665, startPoint y: 339, endPoint x: 593, endPoint y: 334, distance: 72.3
drag, startPoint x: 502, startPoint y: 338, endPoint x: 466, endPoint y: 340, distance: 36.2
click at [467, 340] on div "$ 10.000,00" at bounding box center [518, 348] width 102 height 19
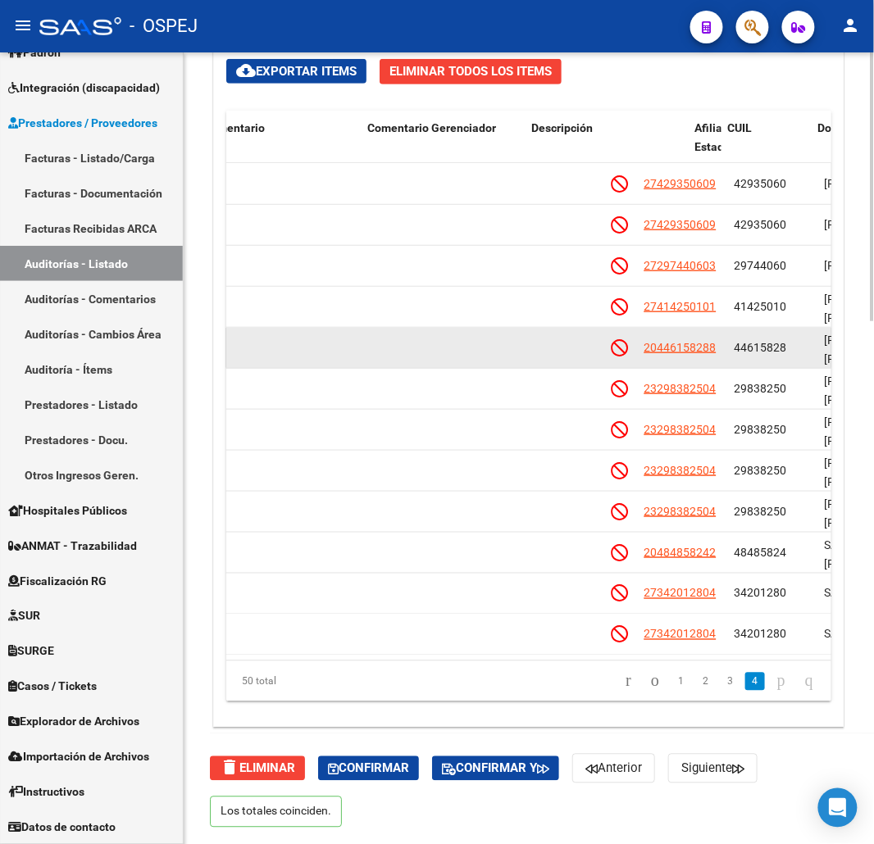
drag, startPoint x: 582, startPoint y: 328, endPoint x: 643, endPoint y: 330, distance: 60.7
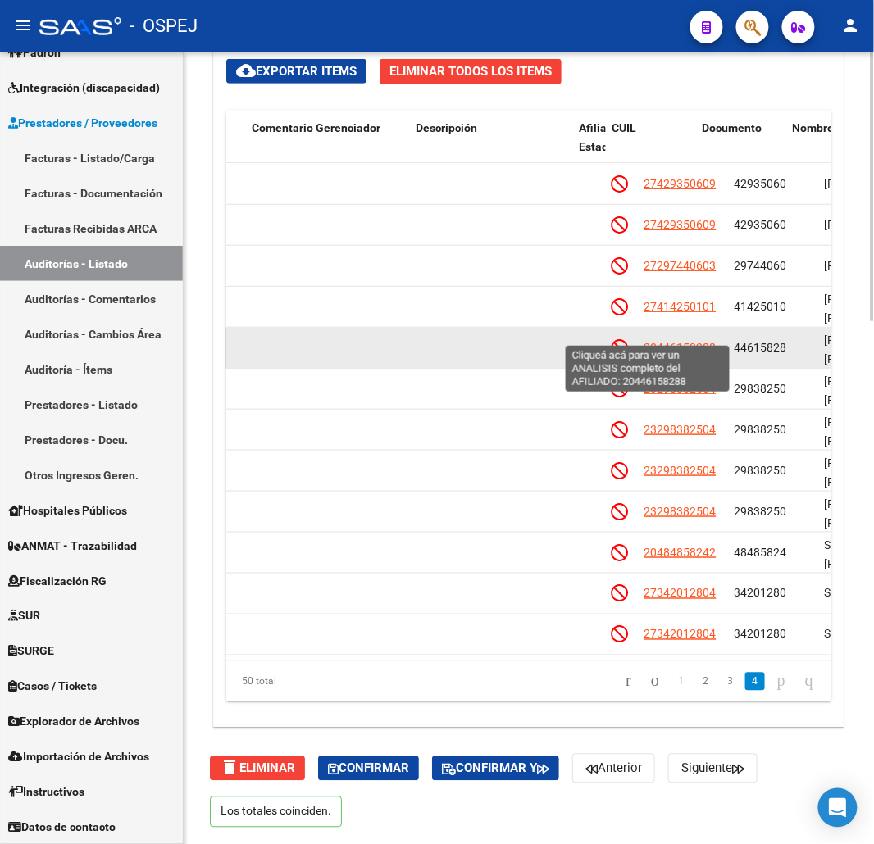
scroll to position [1571, 723]
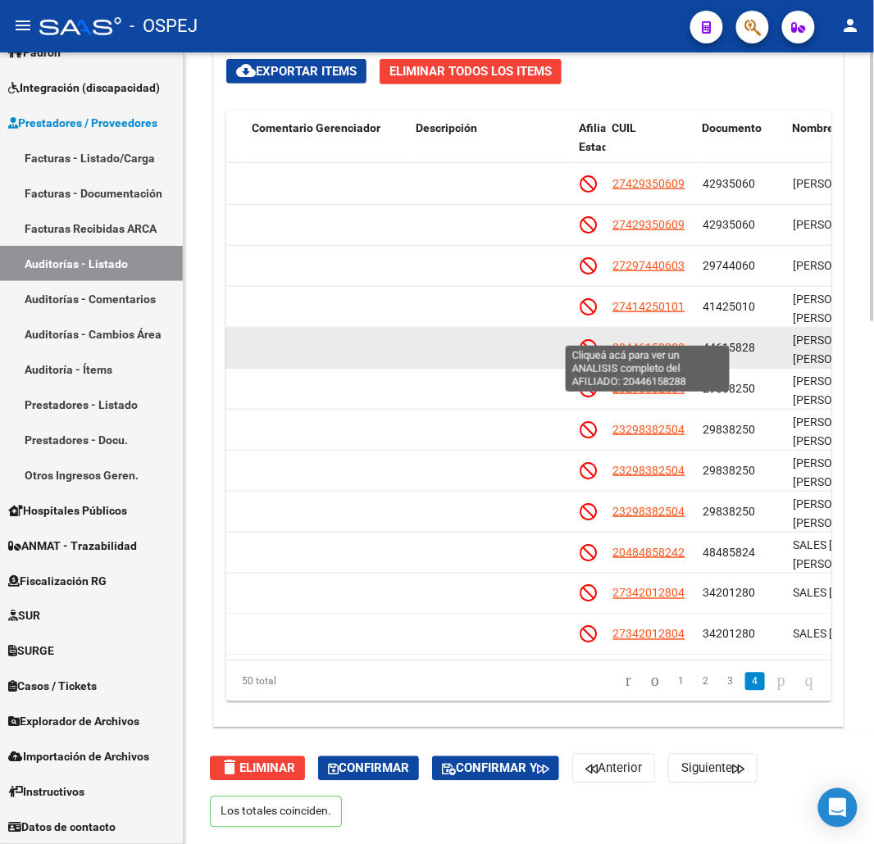
click at [641, 341] on span "20446158288" at bounding box center [648, 347] width 72 height 13
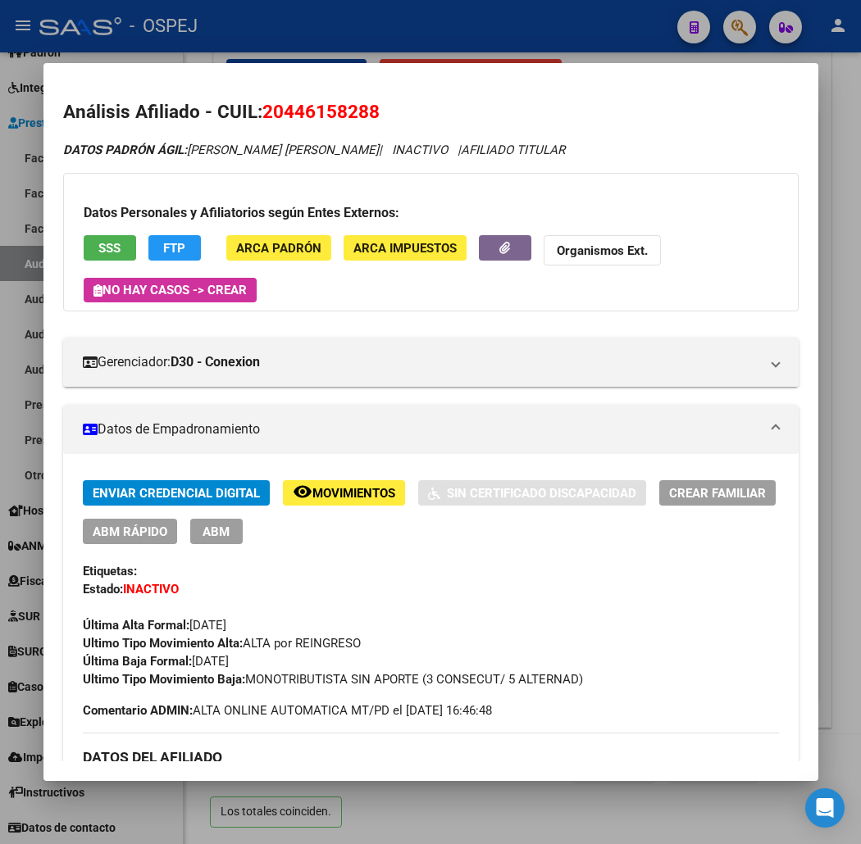
click at [98, 243] on span "SSS" at bounding box center [109, 248] width 22 height 15
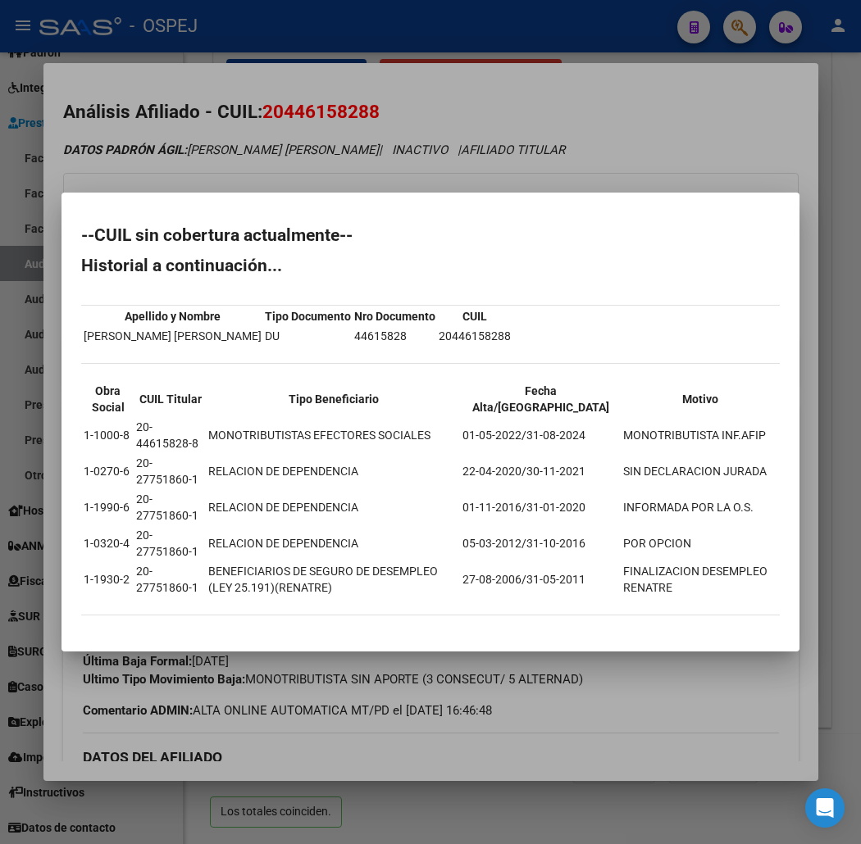
drag, startPoint x: 31, startPoint y: 238, endPoint x: 87, endPoint y: 624, distance: 390.2
click at [87, 624] on mat-dialog-content "--CUIL sin cobertura actualmente-- Historial a continuación... Apellido y Nombr…" at bounding box center [430, 421] width 738 height 419
drag, startPoint x: 422, startPoint y: 125, endPoint x: 408, endPoint y: 97, distance: 31.9
click at [422, 125] on div at bounding box center [430, 422] width 861 height 844
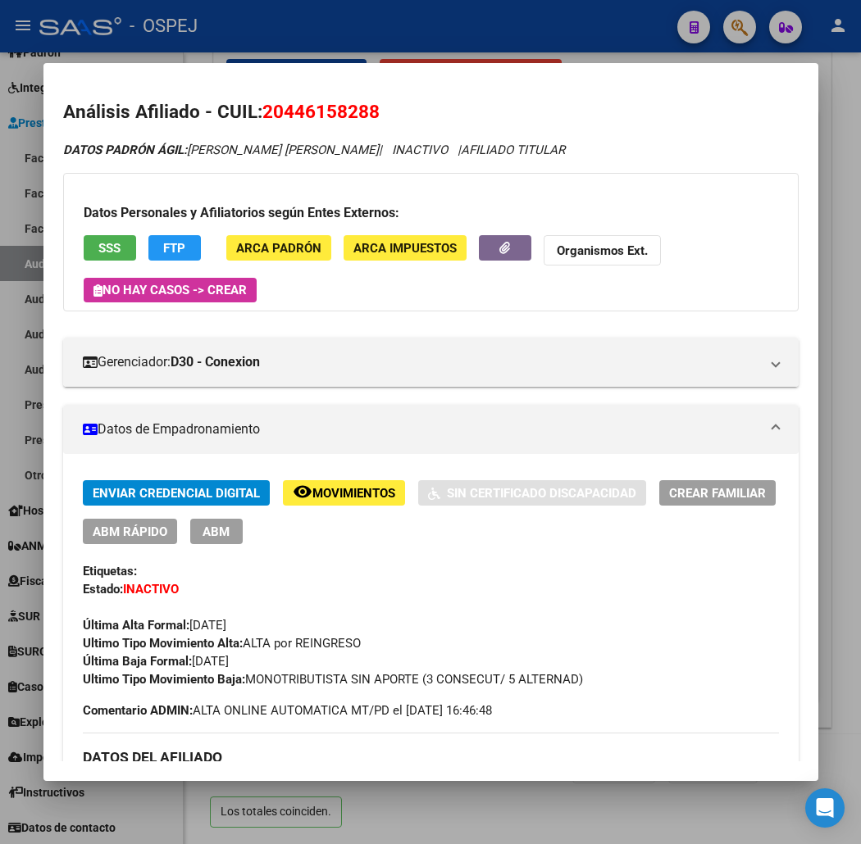
click at [408, 39] on div at bounding box center [430, 422] width 861 height 844
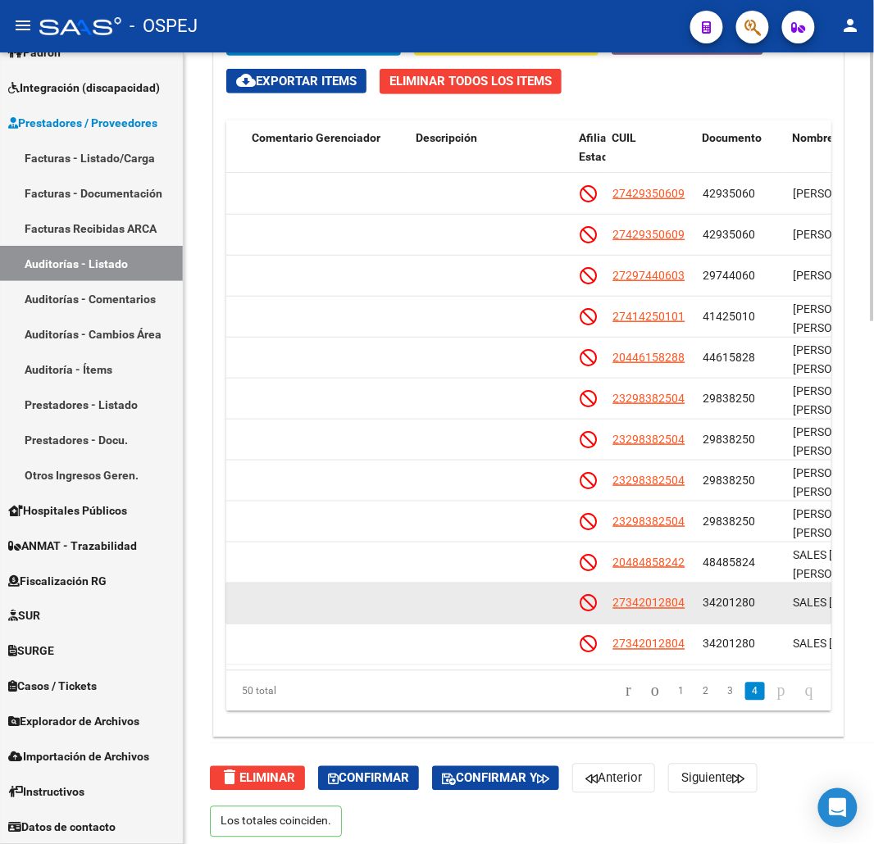
drag, startPoint x: 726, startPoint y: 621, endPoint x: 710, endPoint y: 595, distance: 29.8
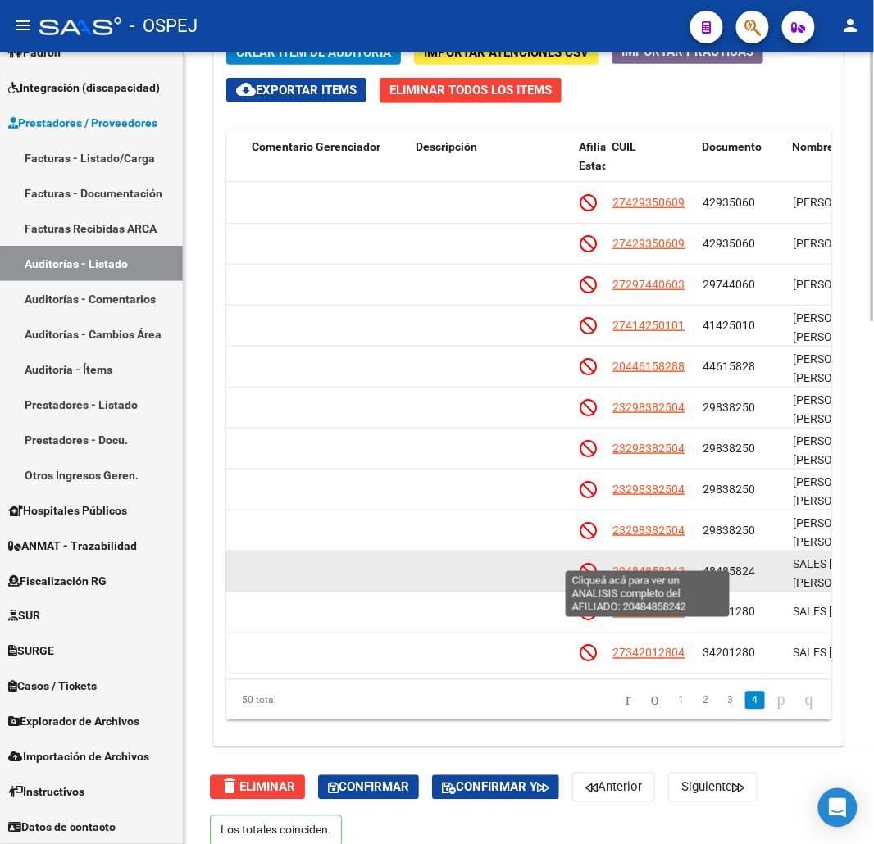
click at [652, 565] on span "20484858242" at bounding box center [648, 571] width 72 height 13
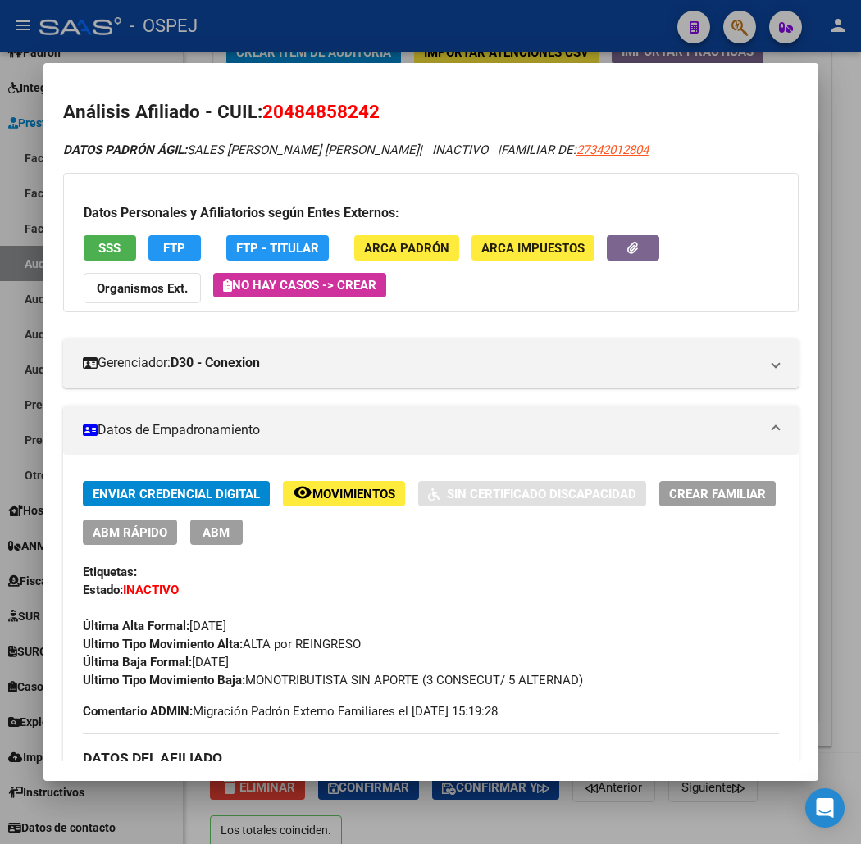
click at [96, 232] on div "Datos Personales y Afiliatorios según Entes Externos: SSS FTP FTP - Titular ARC…" at bounding box center [430, 242] width 735 height 139
click at [98, 243] on span "SSS" at bounding box center [109, 248] width 22 height 15
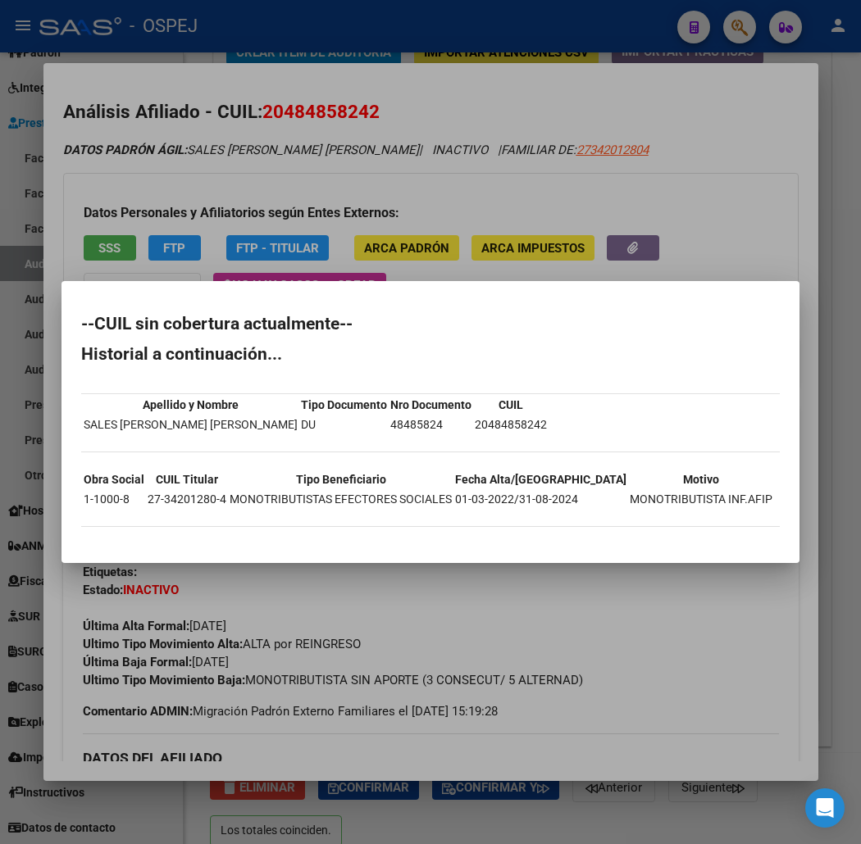
drag, startPoint x: 42, startPoint y: 325, endPoint x: 75, endPoint y: 508, distance: 186.6
click at [81, 538] on div "--CUIL sin cobertura actualmente-- Historial a continuación... Apellido y Nombr…" at bounding box center [430, 430] width 699 height 228
drag, startPoint x: 272, startPoint y: 154, endPoint x: 293, endPoint y: 127, distance: 33.9
click at [272, 154] on div at bounding box center [430, 422] width 861 height 844
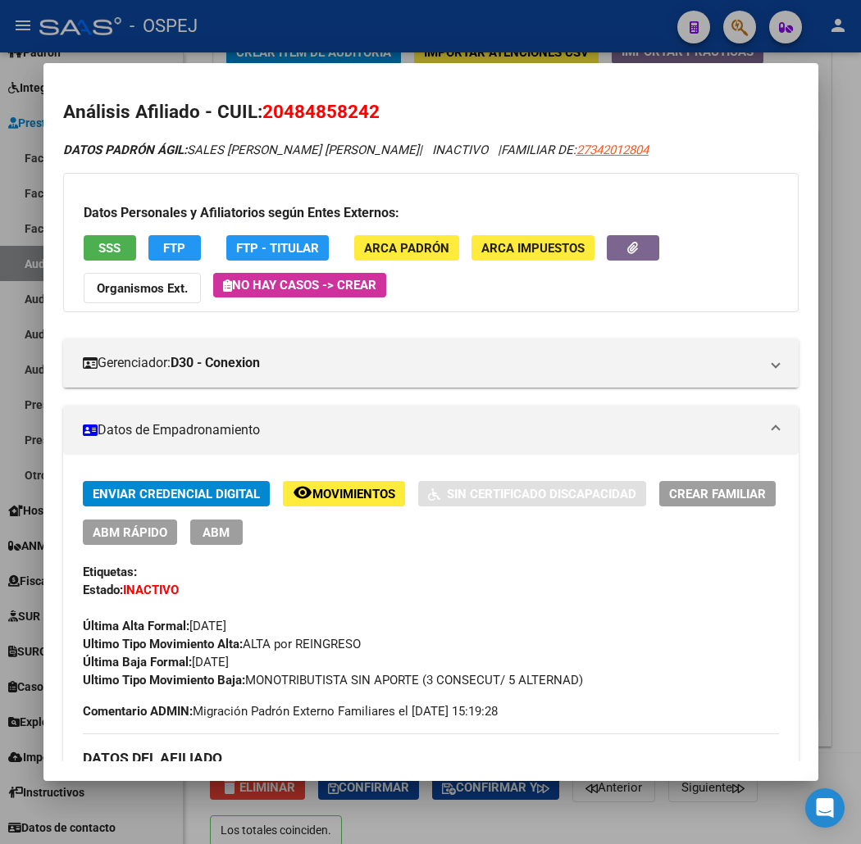
click at [314, 109] on span "20484858242" at bounding box center [320, 111] width 117 height 21
click at [549, 43] on div at bounding box center [430, 422] width 861 height 844
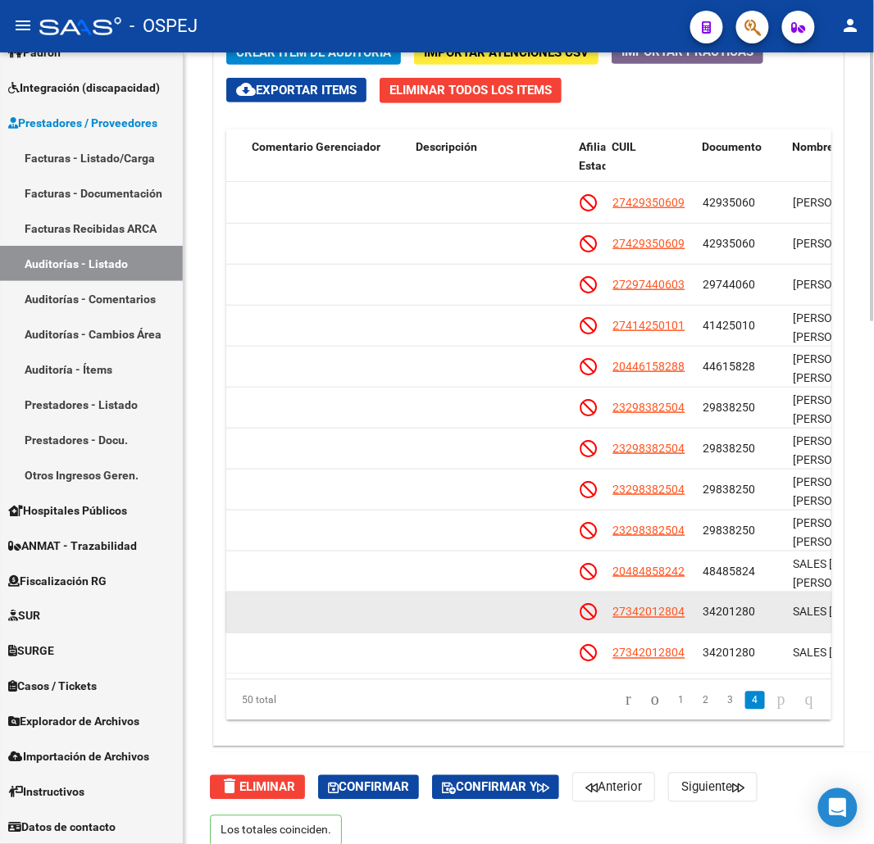
click at [530, 596] on datatable-body-cell at bounding box center [491, 613] width 164 height 40
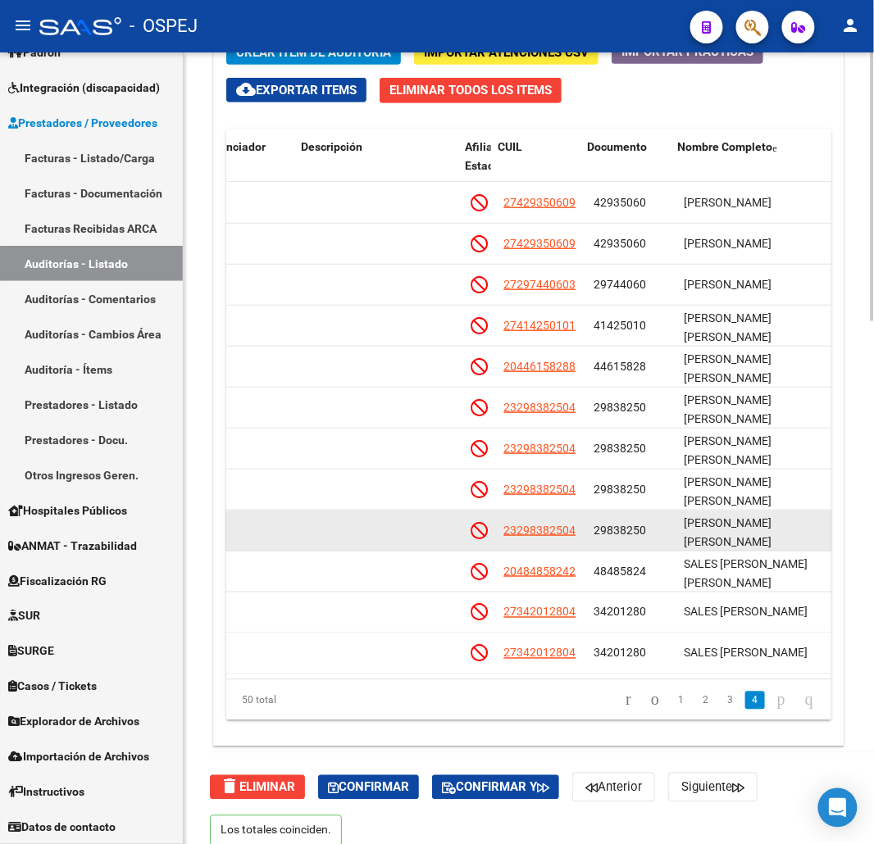
drag, startPoint x: 515, startPoint y: 531, endPoint x: 566, endPoint y: 531, distance: 50.8
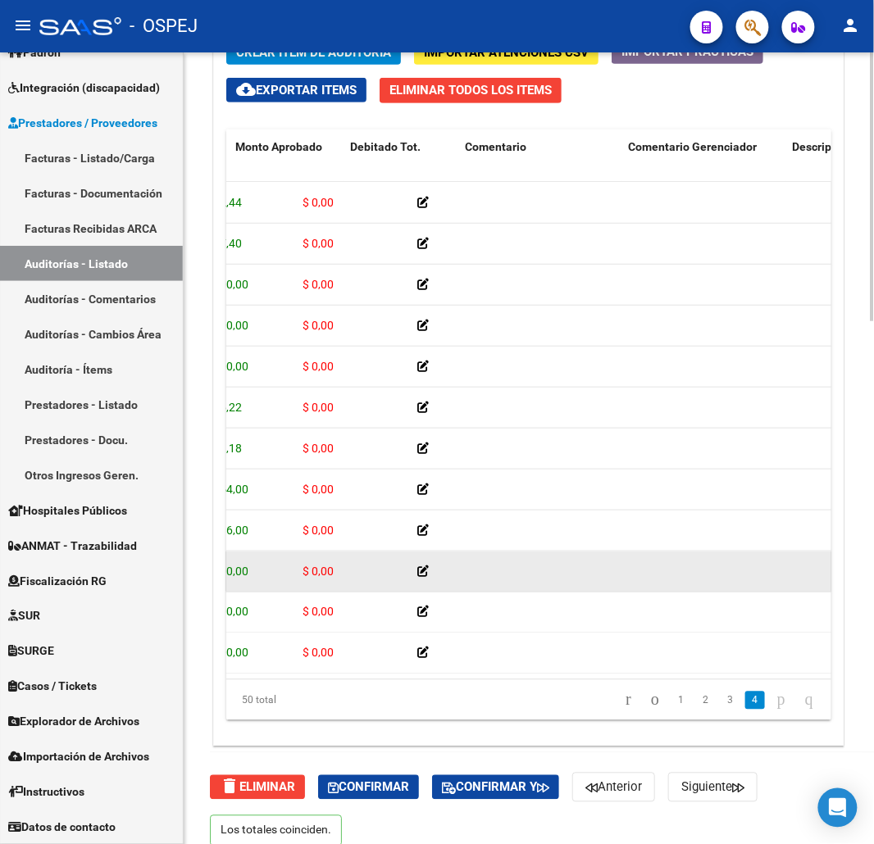
scroll to position [1571, 109]
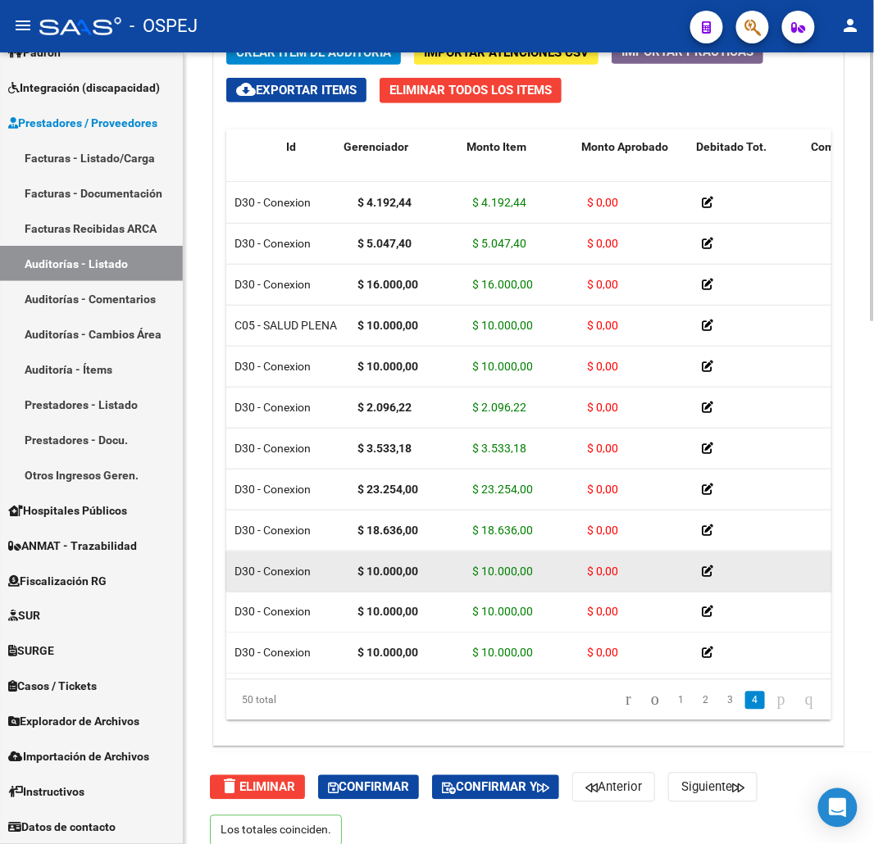
drag, startPoint x: 699, startPoint y: 575, endPoint x: 599, endPoint y: 564, distance: 100.6
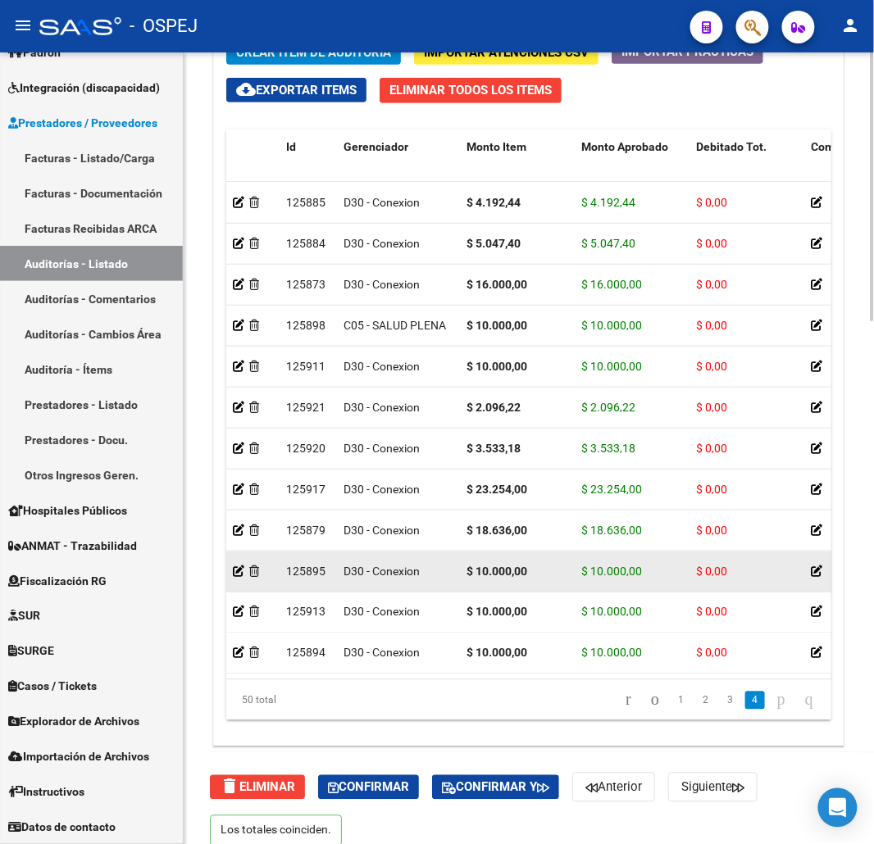
drag, startPoint x: 551, startPoint y: 560, endPoint x: 490, endPoint y: 560, distance: 60.7
click at [490, 562] on div "$ 10.000,00" at bounding box center [518, 571] width 102 height 19
click at [566, 562] on div "$ 10.000,00" at bounding box center [518, 571] width 102 height 19
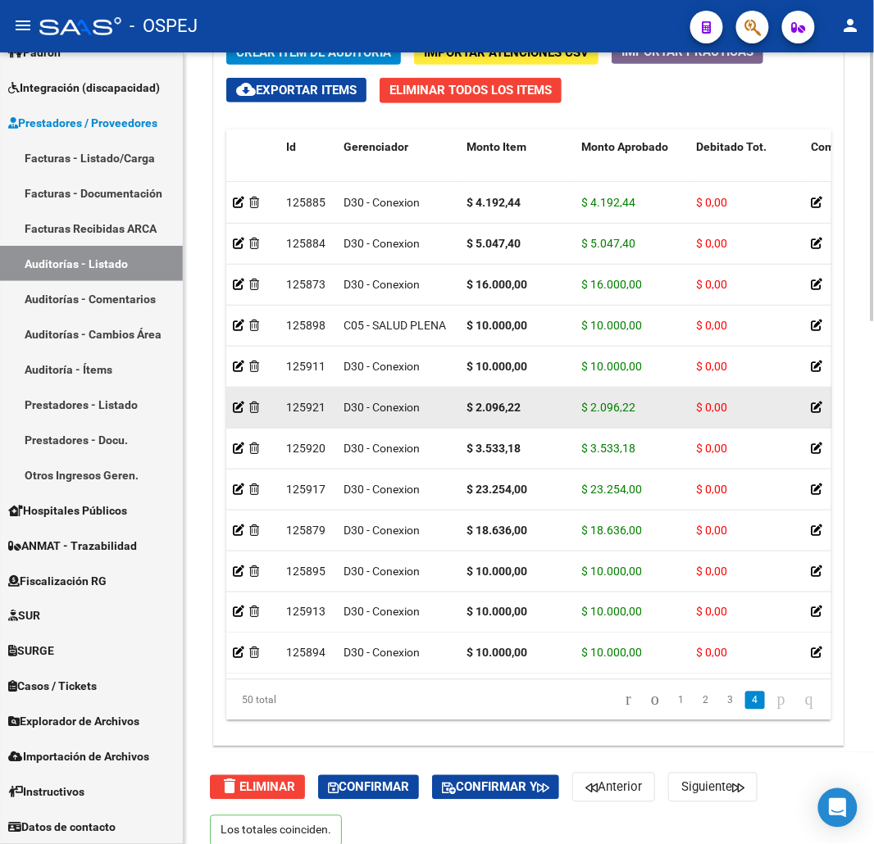
click at [615, 398] on div "$ 2.096,22" at bounding box center [632, 407] width 102 height 19
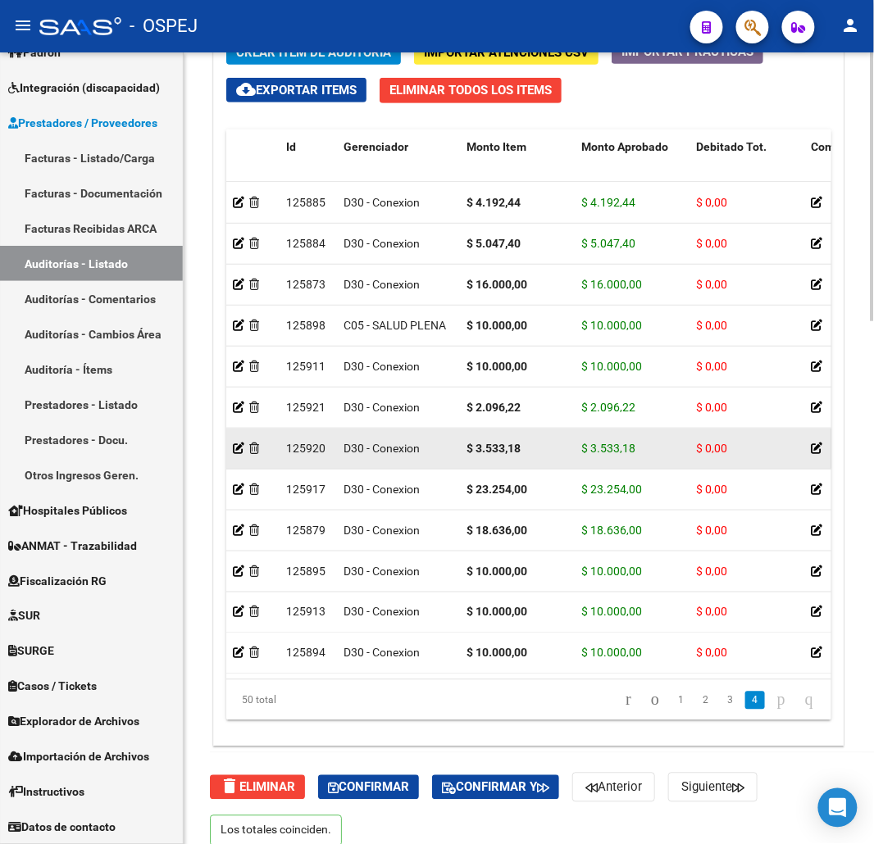
drag, startPoint x: 623, startPoint y: 420, endPoint x: 488, endPoint y: 599, distance: 224.2
click at [621, 429] on datatable-body-cell "$ 3.533,18" at bounding box center [632, 449] width 115 height 40
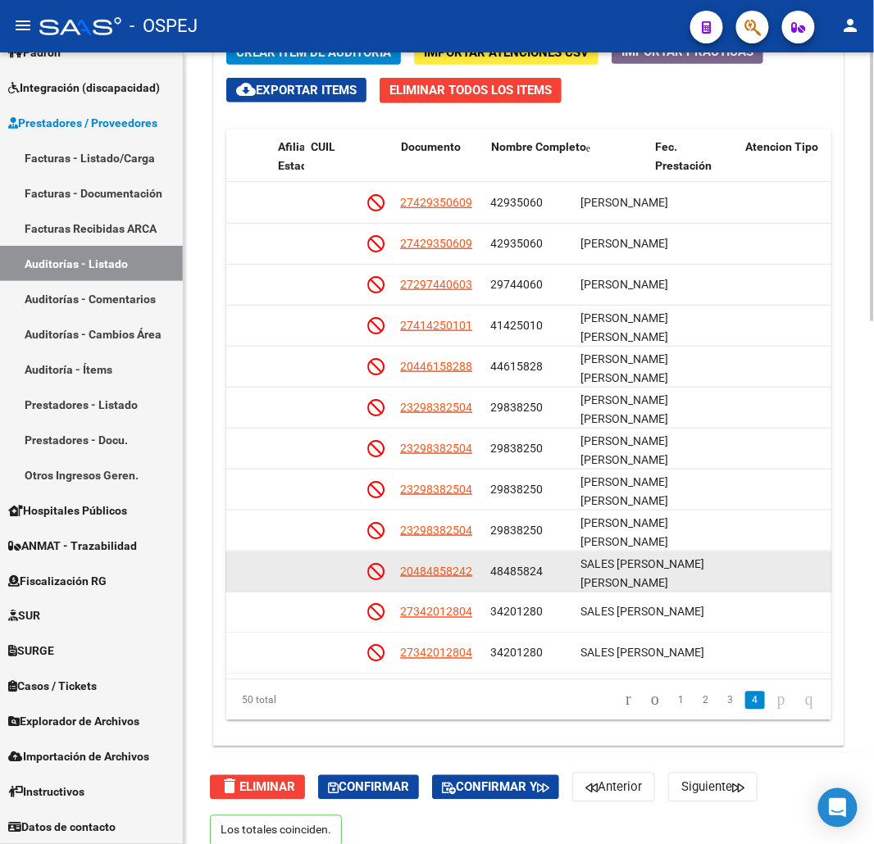
scroll to position [1571, 1025]
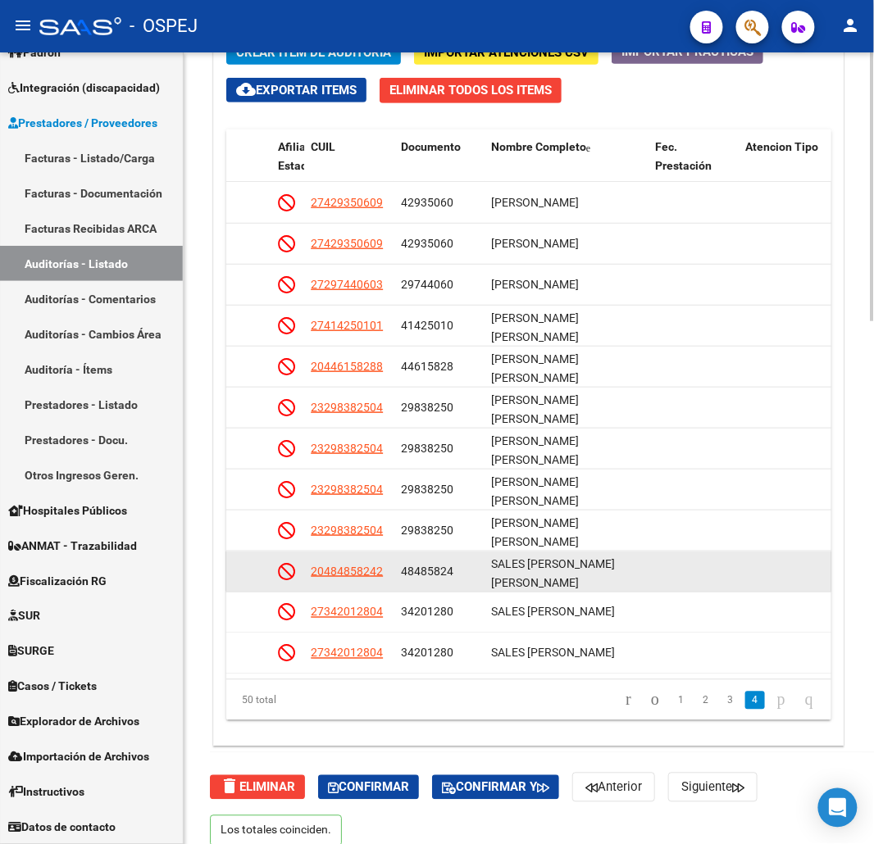
click at [676, 562] on datatable-body-cell at bounding box center [694, 572] width 90 height 40
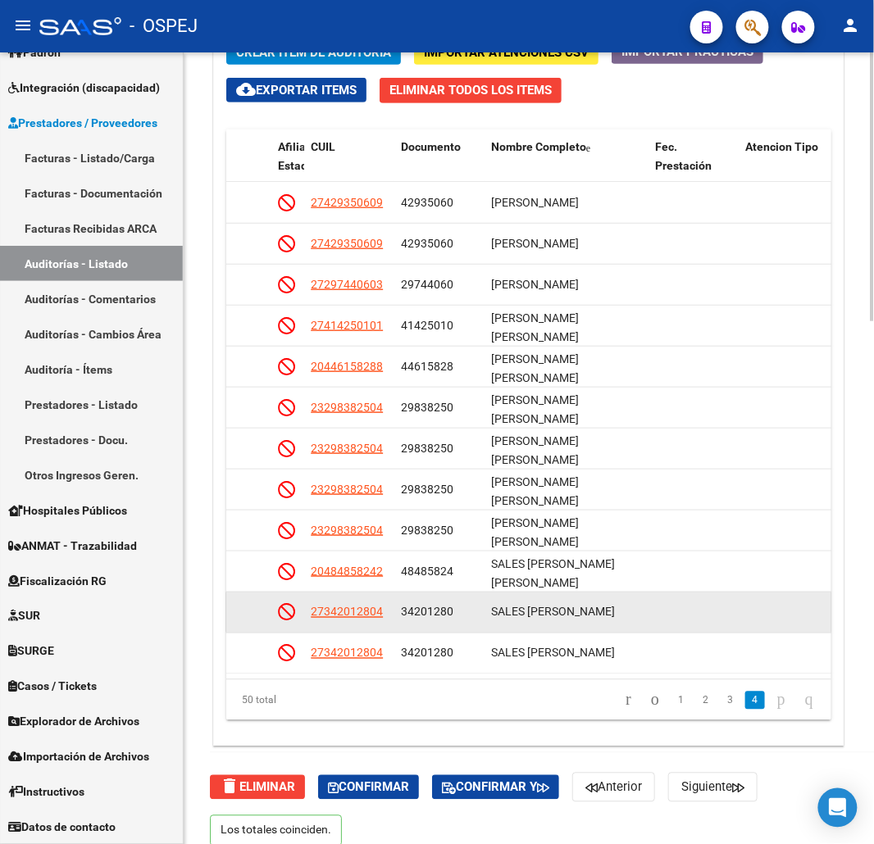
scroll to position [1537, 0]
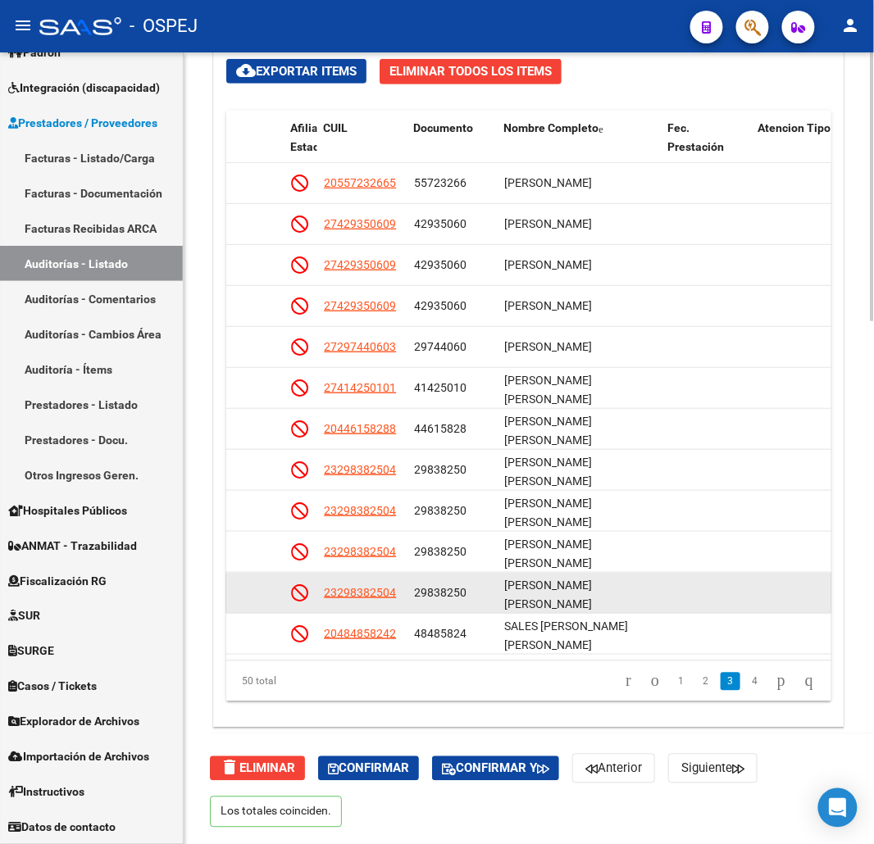
drag, startPoint x: 413, startPoint y: 571, endPoint x: 413, endPoint y: 539, distance: 31.2
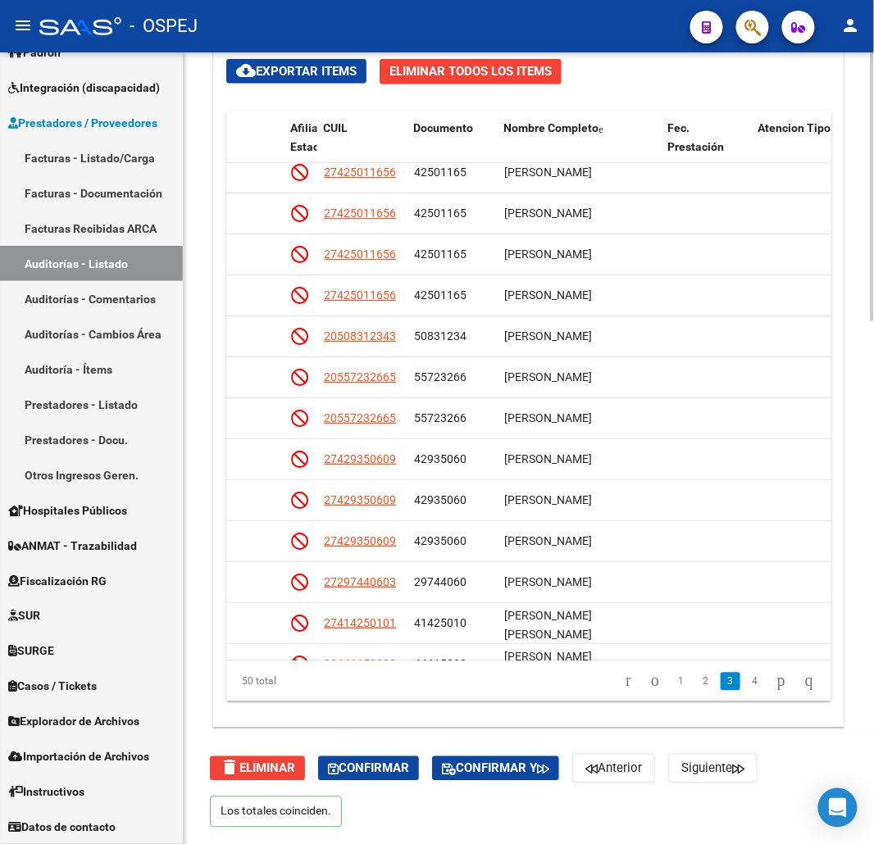
drag, startPoint x: 414, startPoint y: 539, endPoint x: 412, endPoint y: 509, distance: 29.6
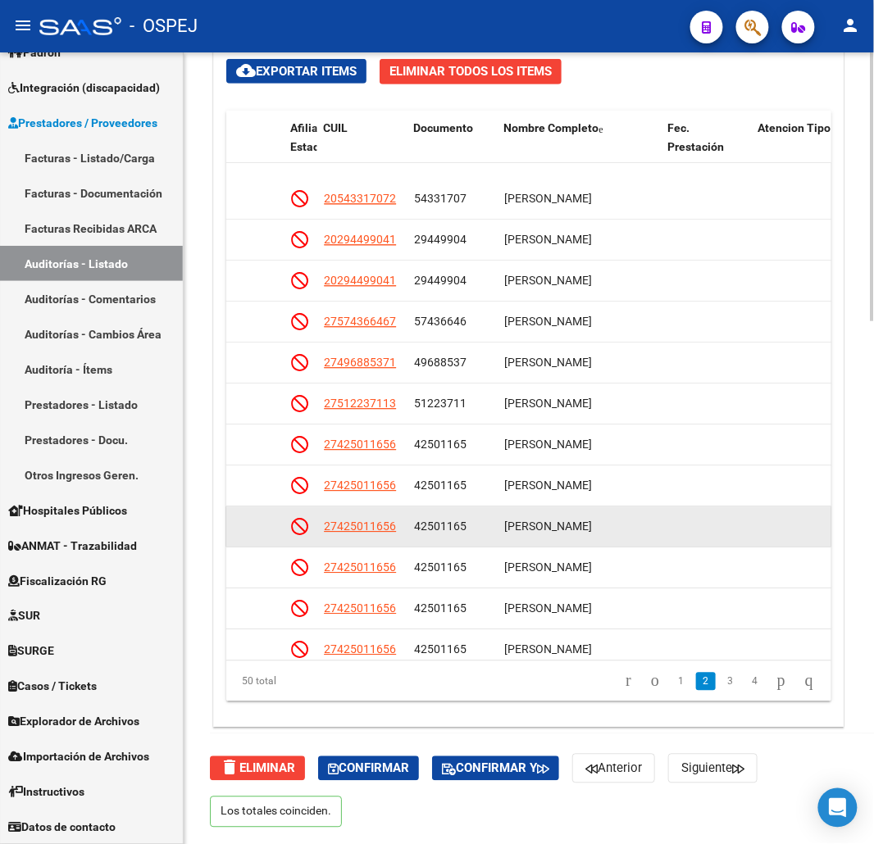
drag, startPoint x: 412, startPoint y: 509, endPoint x: 414, endPoint y: 472, distance: 37.0
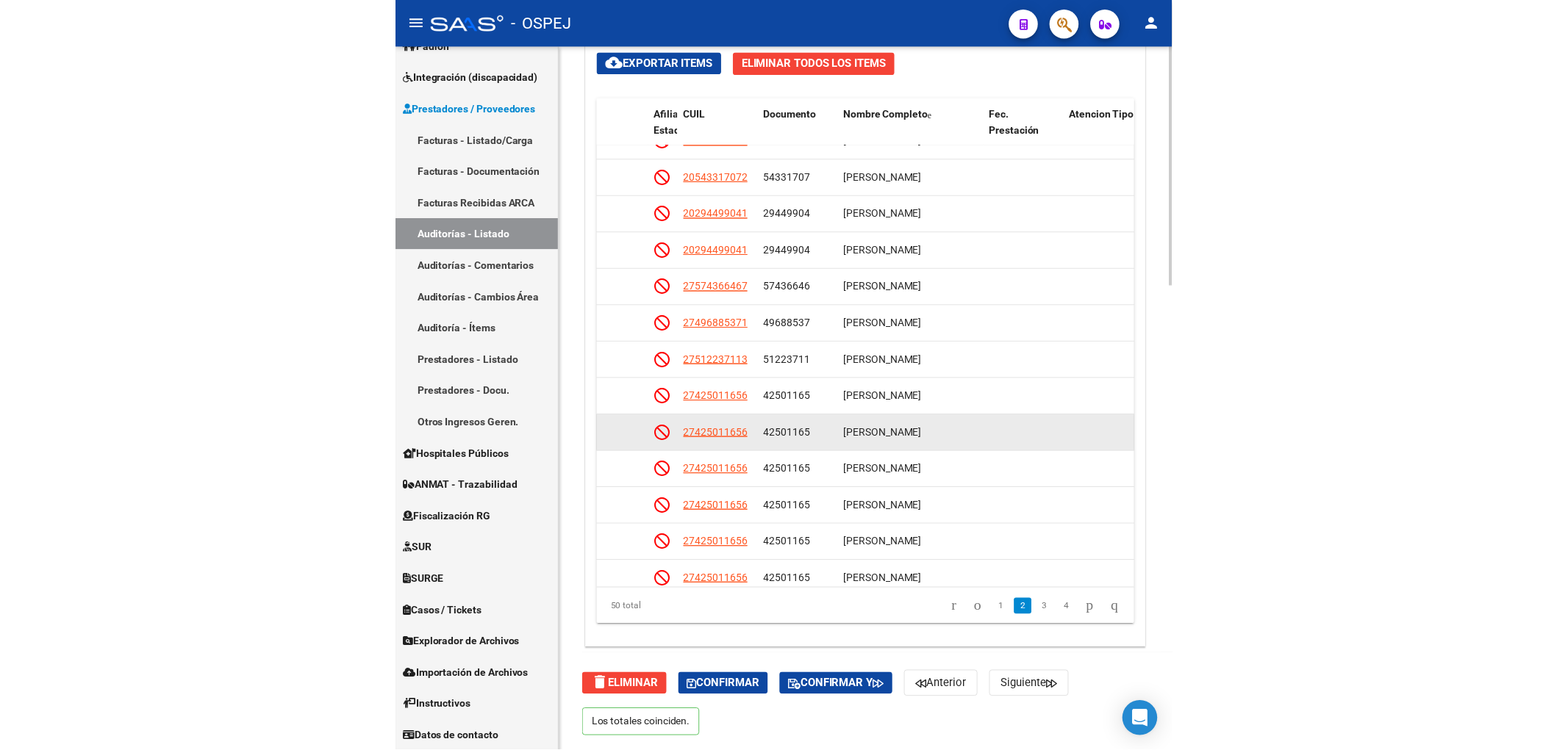
scroll to position [754, 907]
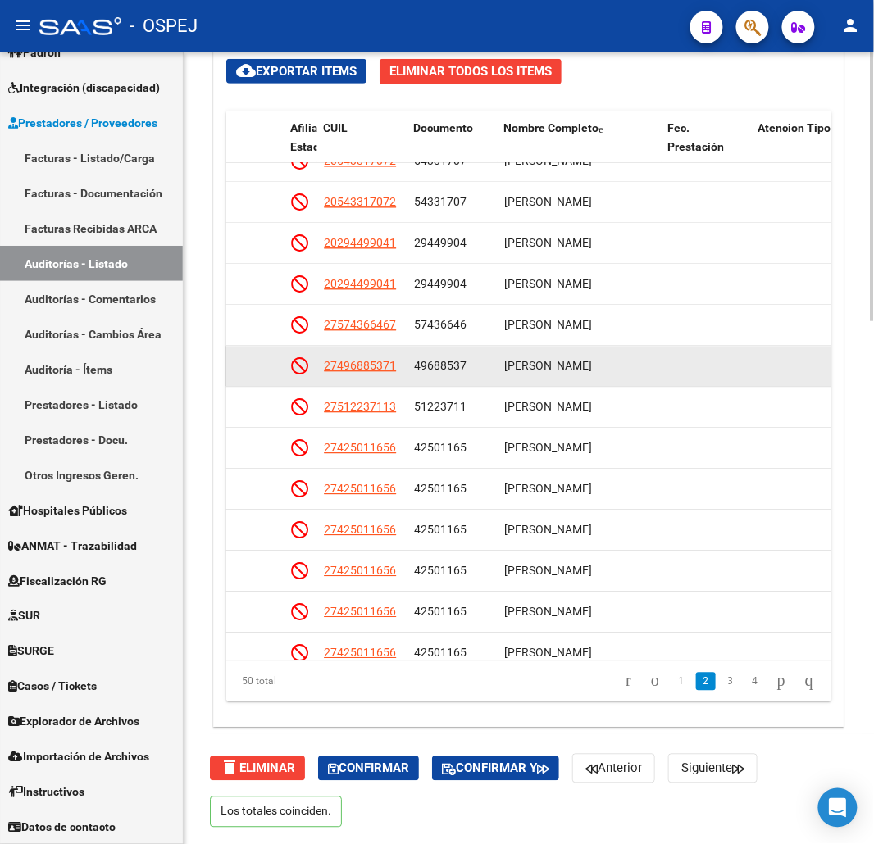
click at [389, 373] on app-link-go-to "27496885371" at bounding box center [360, 366] width 72 height 19
click at [389, 366] on span "27496885371" at bounding box center [360, 366] width 72 height 13
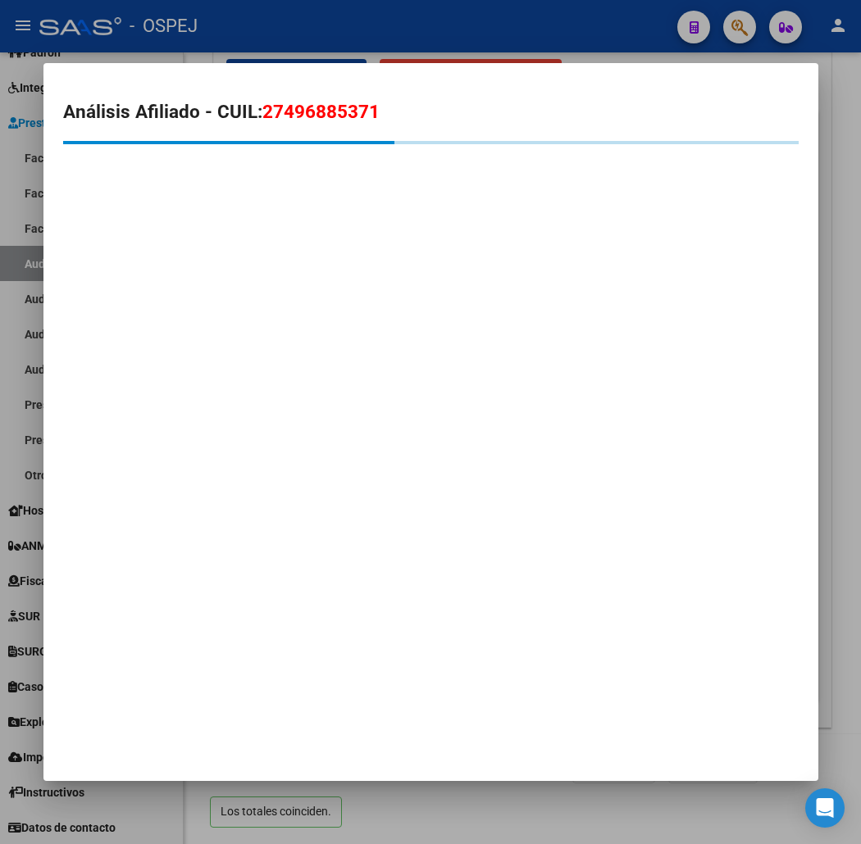
click at [302, 121] on span "27496885371" at bounding box center [320, 111] width 117 height 21
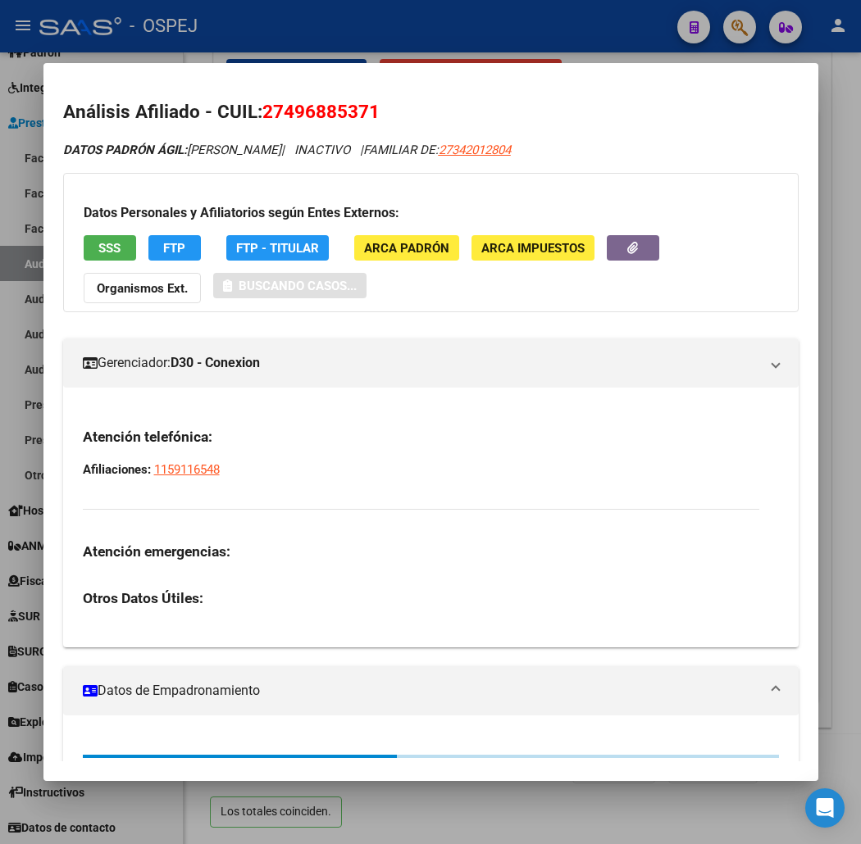
click at [302, 121] on span "27496885371" at bounding box center [320, 111] width 117 height 21
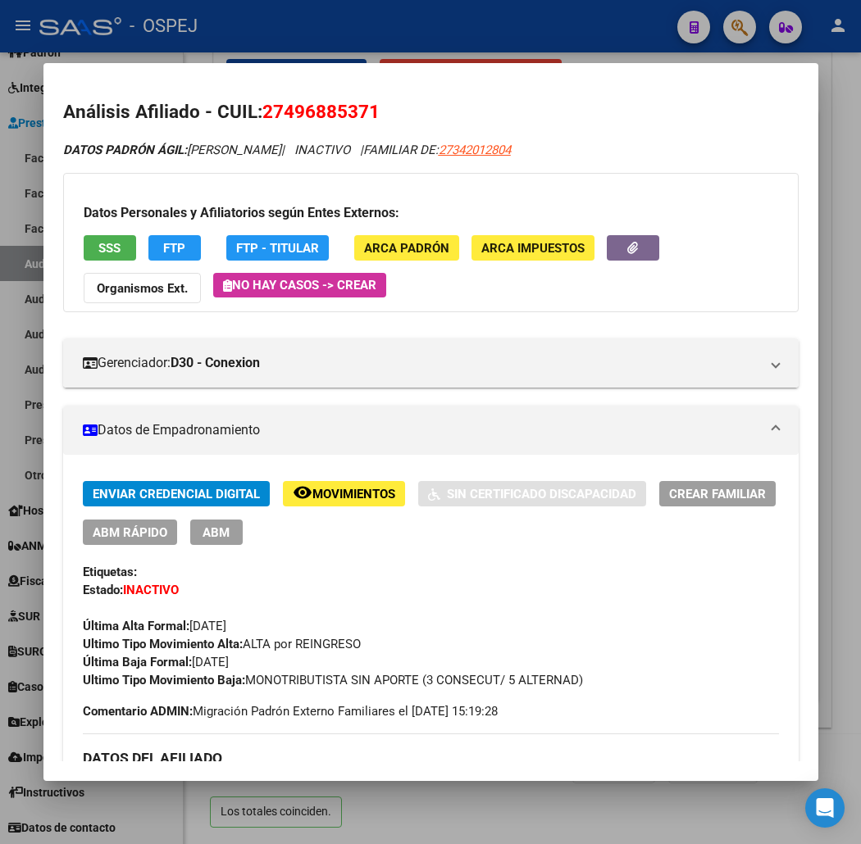
click at [98, 248] on span "SSS" at bounding box center [109, 248] width 22 height 15
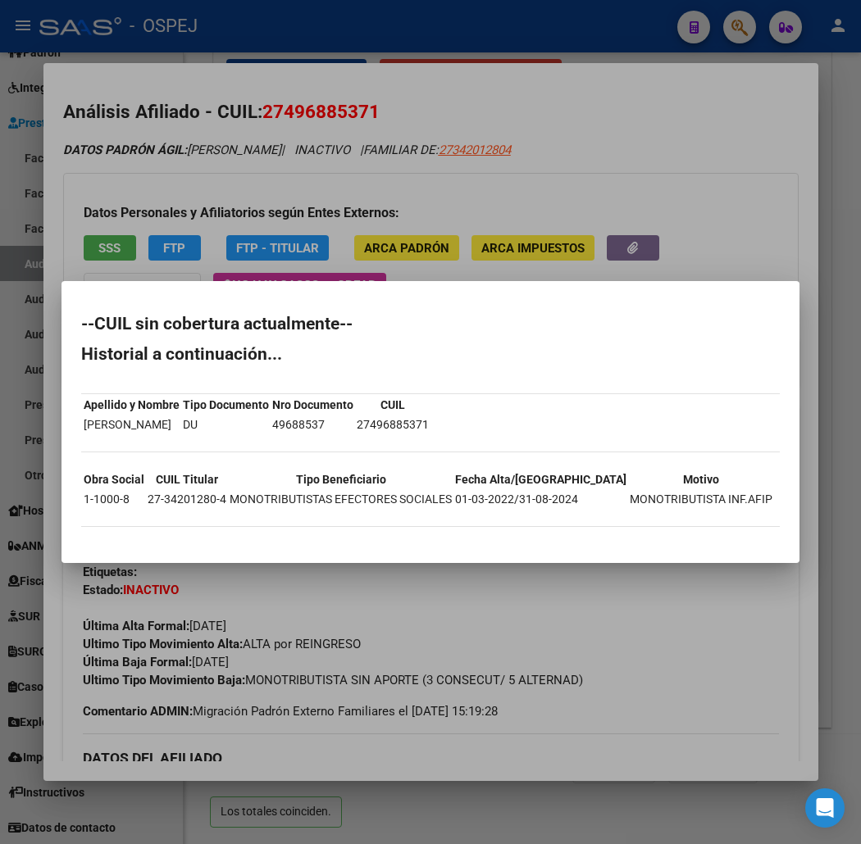
drag, startPoint x: 107, startPoint y: 546, endPoint x: 34, endPoint y: 318, distance: 239.3
click at [61, 318] on mat-dialog-container "--CUIL sin cobertura actualmente-- Historial a continuación... Apellido y Nombr…" at bounding box center [430, 421] width 738 height 281
drag, startPoint x: 345, startPoint y: 179, endPoint x: 305, endPoint y: 109, distance: 80.4
click at [345, 179] on div at bounding box center [430, 422] width 861 height 844
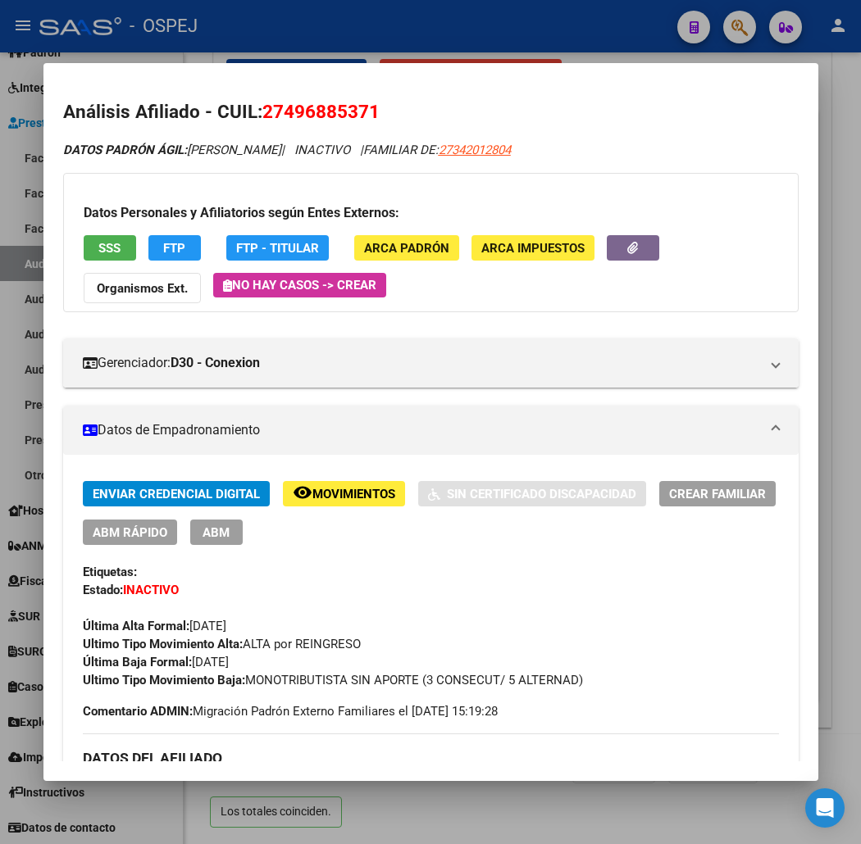
click at [289, 98] on h2 "Análisis Afiliado - CUIL: 27496885371" at bounding box center [430, 112] width 735 height 28
click at [291, 108] on span "27496885371" at bounding box center [320, 111] width 117 height 21
click at [330, 33] on div at bounding box center [430, 422] width 861 height 844
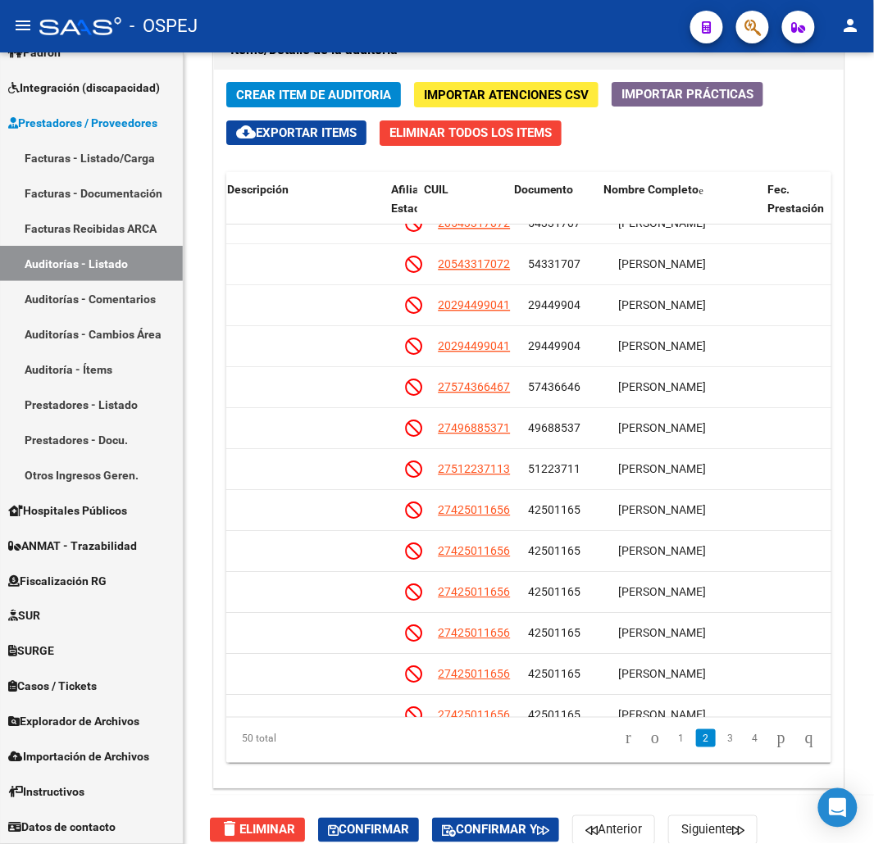
scroll to position [1474, 0]
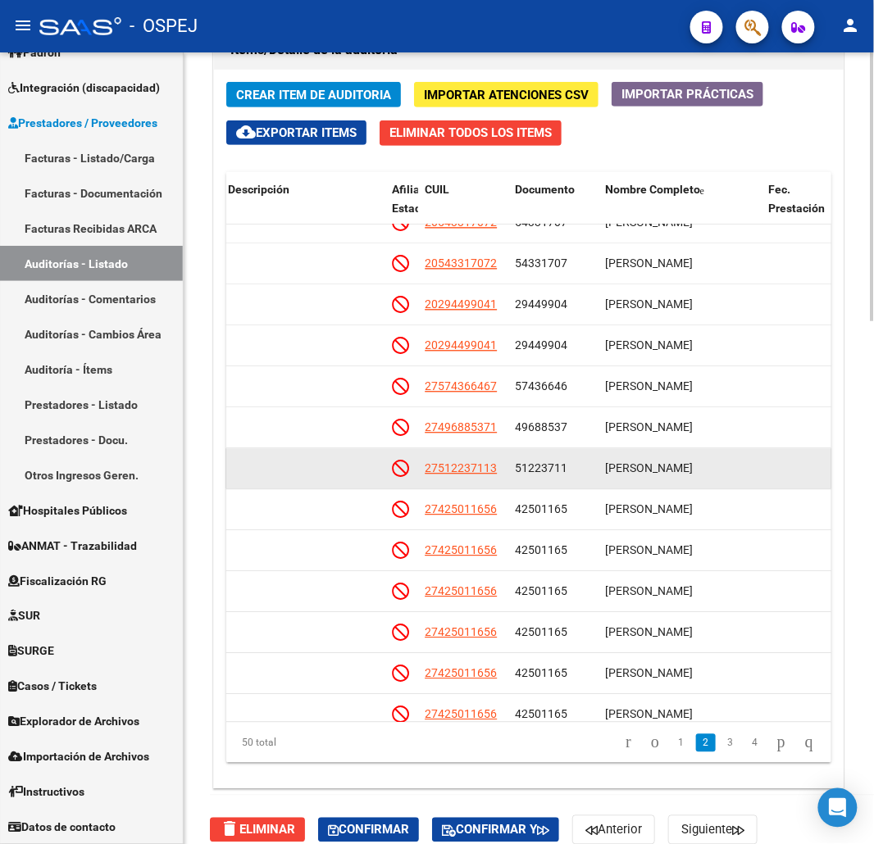
click at [481, 476] on app-link-go-to "27512237113" at bounding box center [461, 469] width 72 height 19
click at [479, 476] on span "27512237113" at bounding box center [461, 468] width 72 height 13
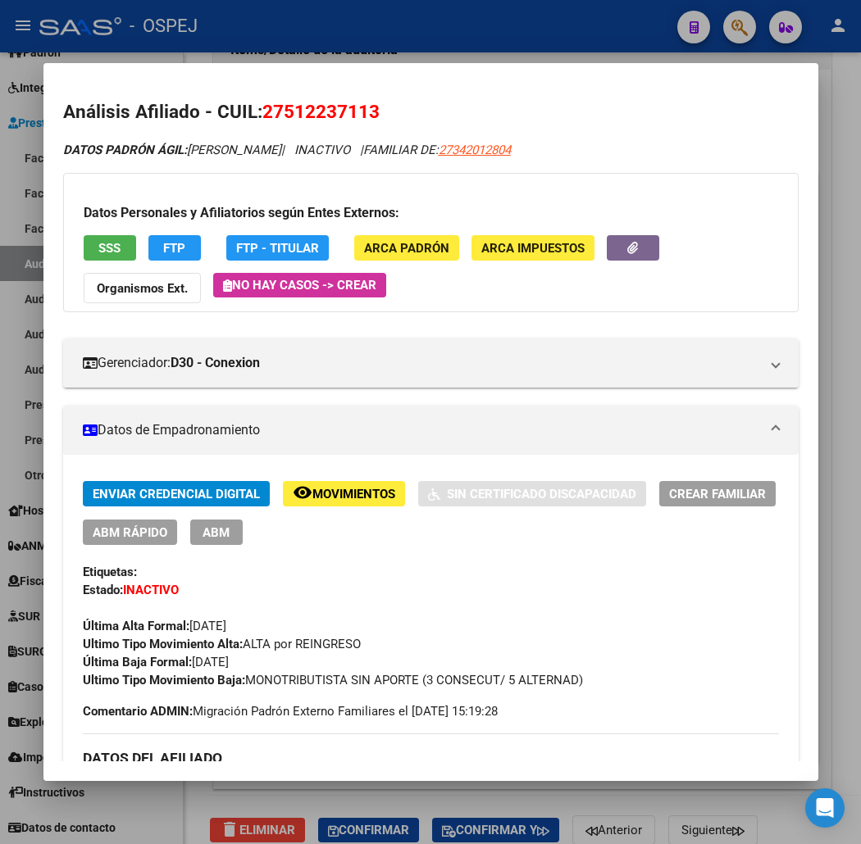
click at [315, 99] on h2 "Análisis Afiliado - CUIL: 27512237113" at bounding box center [430, 112] width 735 height 28
click at [52, 20] on div at bounding box center [430, 422] width 861 height 844
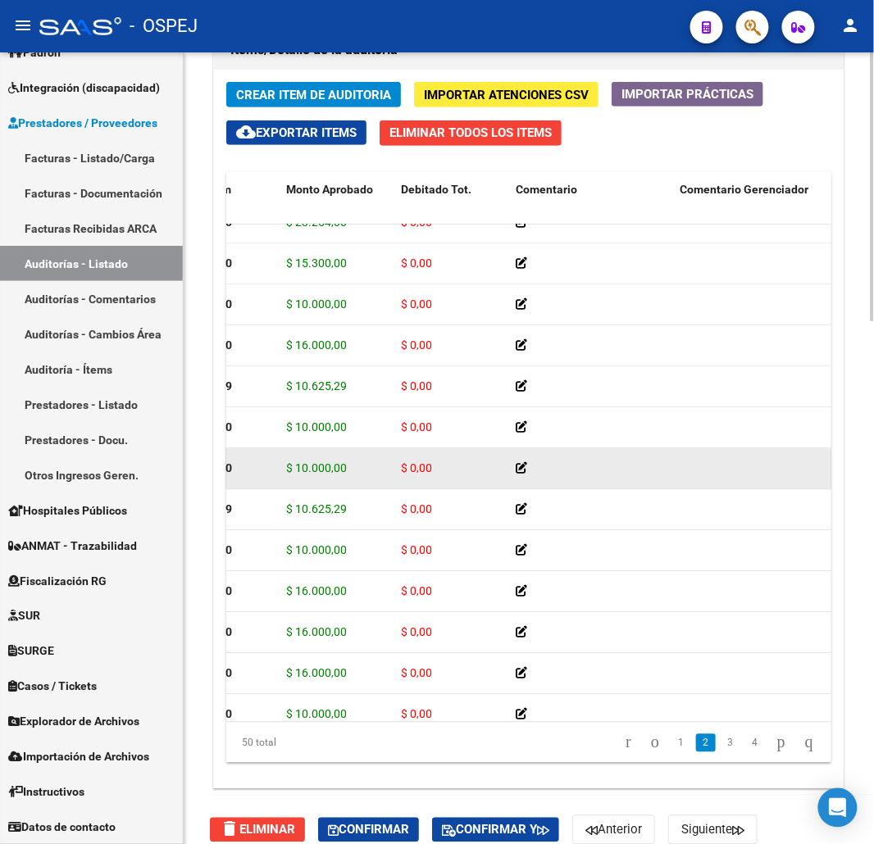
scroll to position [841, 0]
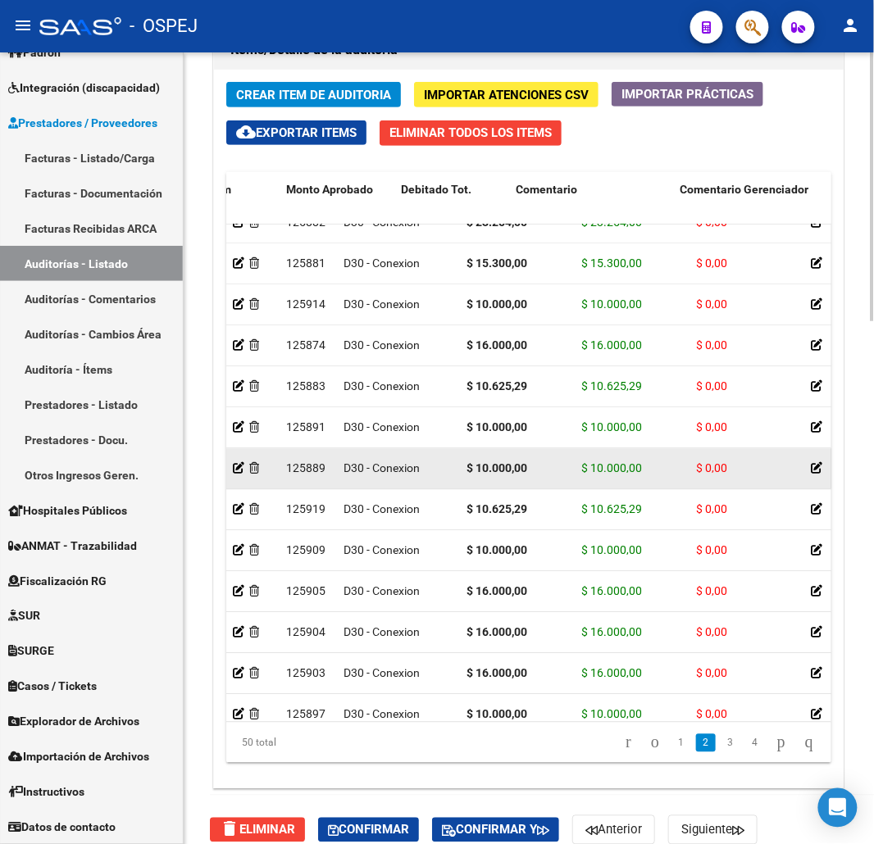
drag, startPoint x: 535, startPoint y: 481, endPoint x: 451, endPoint y: 480, distance: 83.6
click at [465, 469] on datatable-body-cell "$ 10.000,00" at bounding box center [517, 469] width 115 height 40
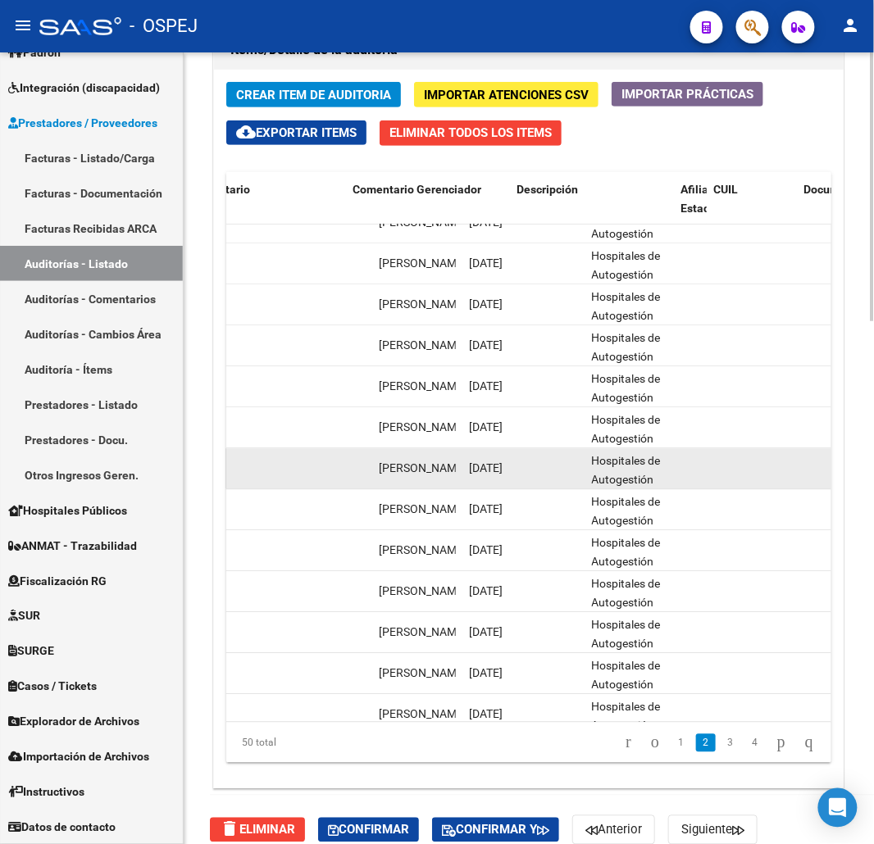
drag, startPoint x: 443, startPoint y: 479, endPoint x: 671, endPoint y: 485, distance: 228.0
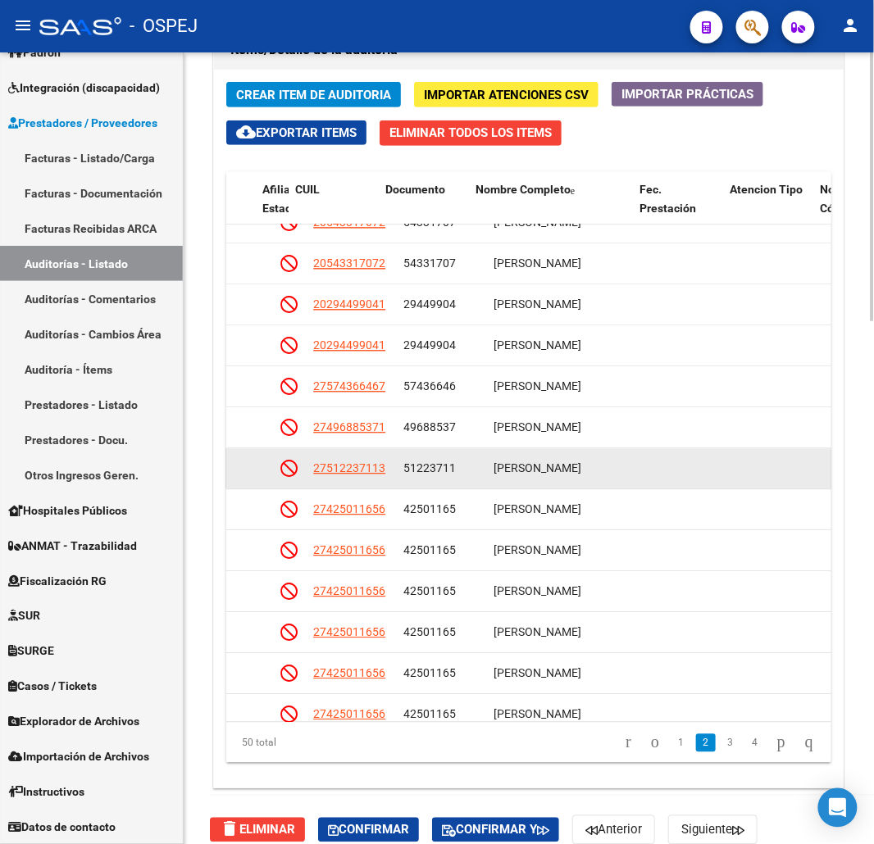
scroll to position [841, 899]
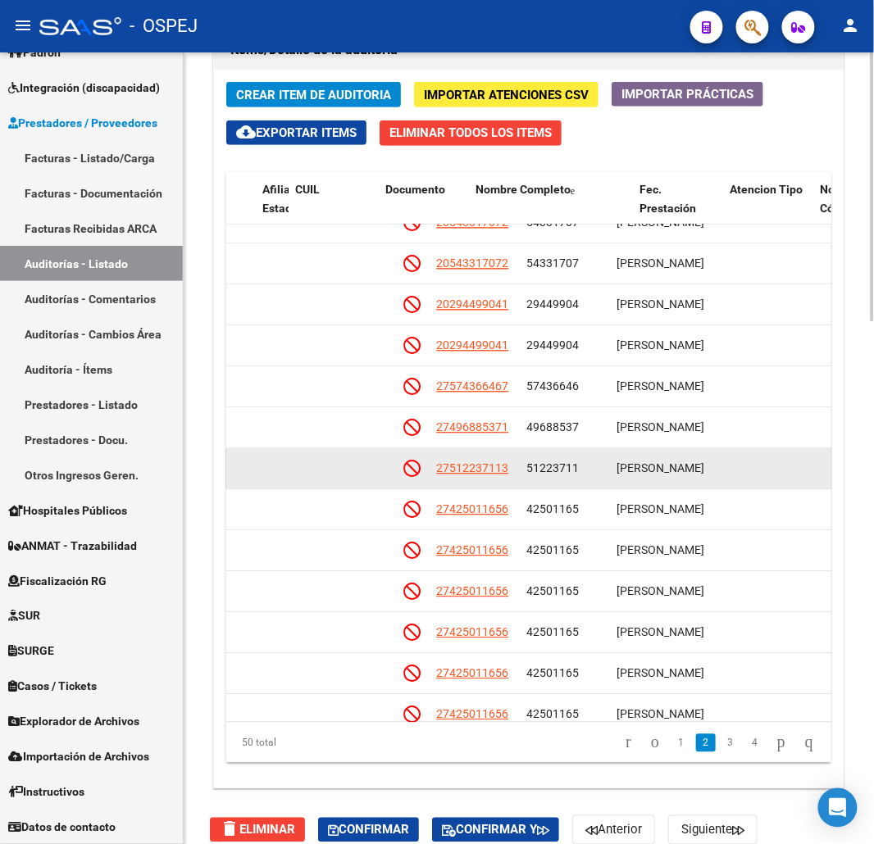
drag, startPoint x: 553, startPoint y: 486, endPoint x: 544, endPoint y: 486, distance: 9.8
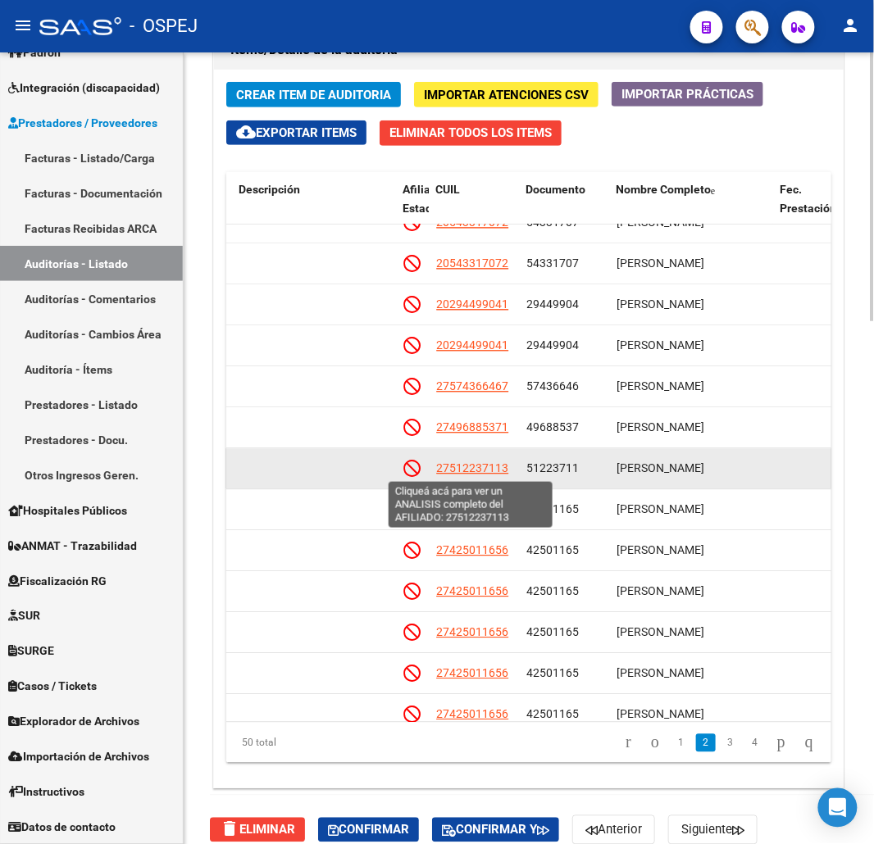
click at [487, 472] on span "27512237113" at bounding box center [472, 468] width 72 height 13
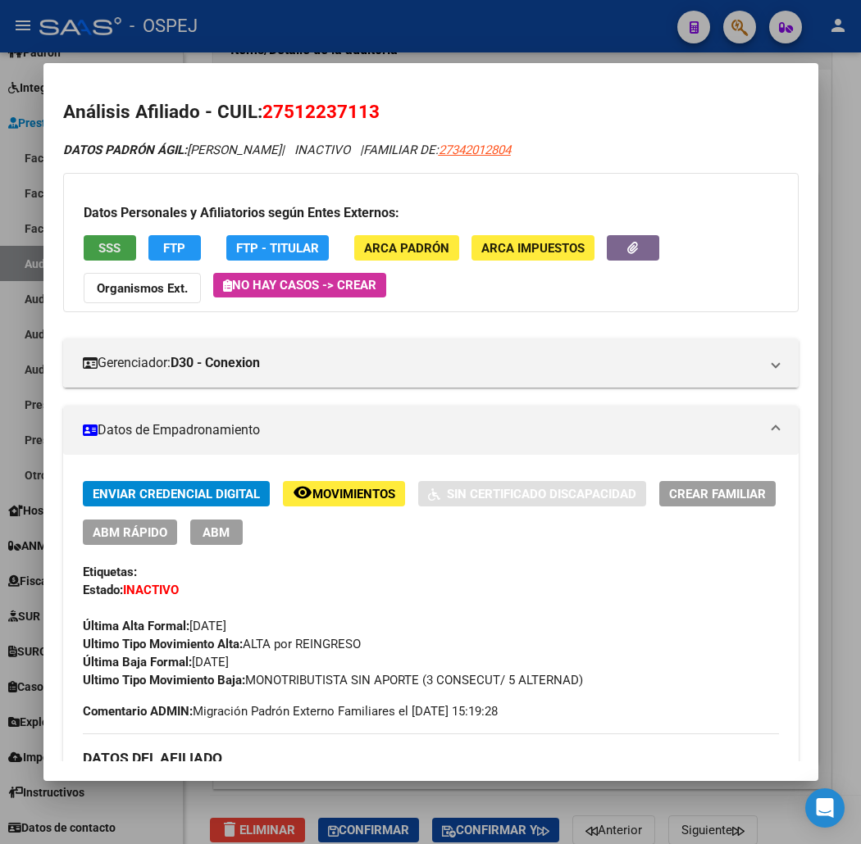
click at [84, 248] on button "SSS" at bounding box center [110, 247] width 52 height 25
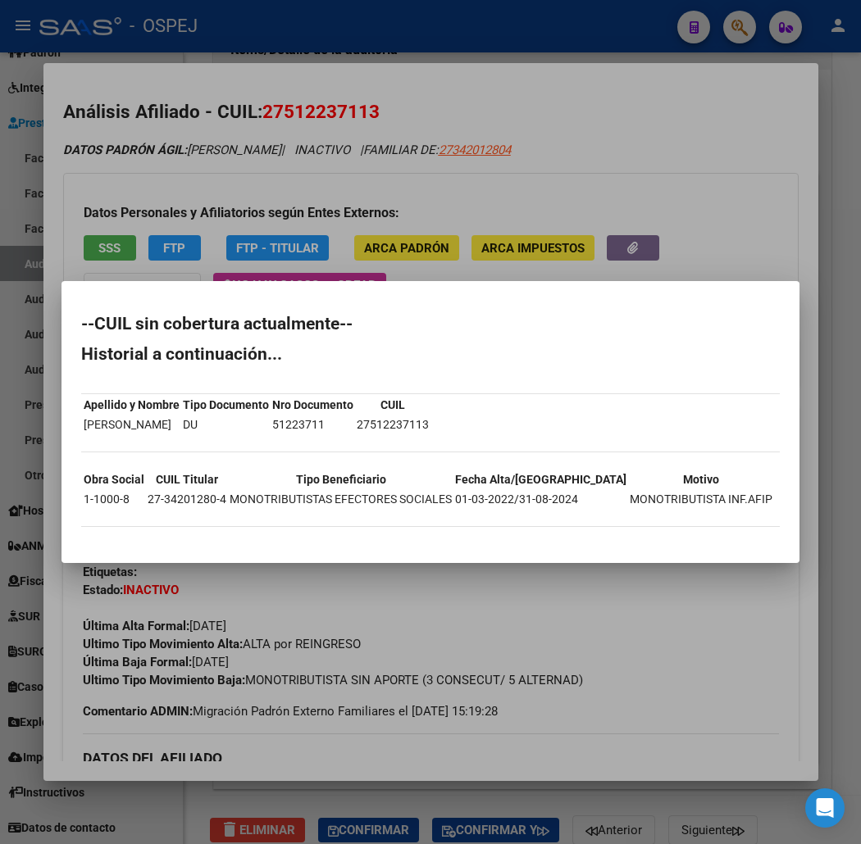
drag, startPoint x: 38, startPoint y: 325, endPoint x: 104, endPoint y: 546, distance: 231.1
click at [105, 547] on mat-dialog-container "--CUIL sin cobertura actualmente-- Historial a continuación... Apellido y Nombr…" at bounding box center [430, 421] width 738 height 281
drag, startPoint x: 407, startPoint y: 230, endPoint x: 387, endPoint y: 143, distance: 88.5
click at [407, 230] on div at bounding box center [430, 422] width 861 height 844
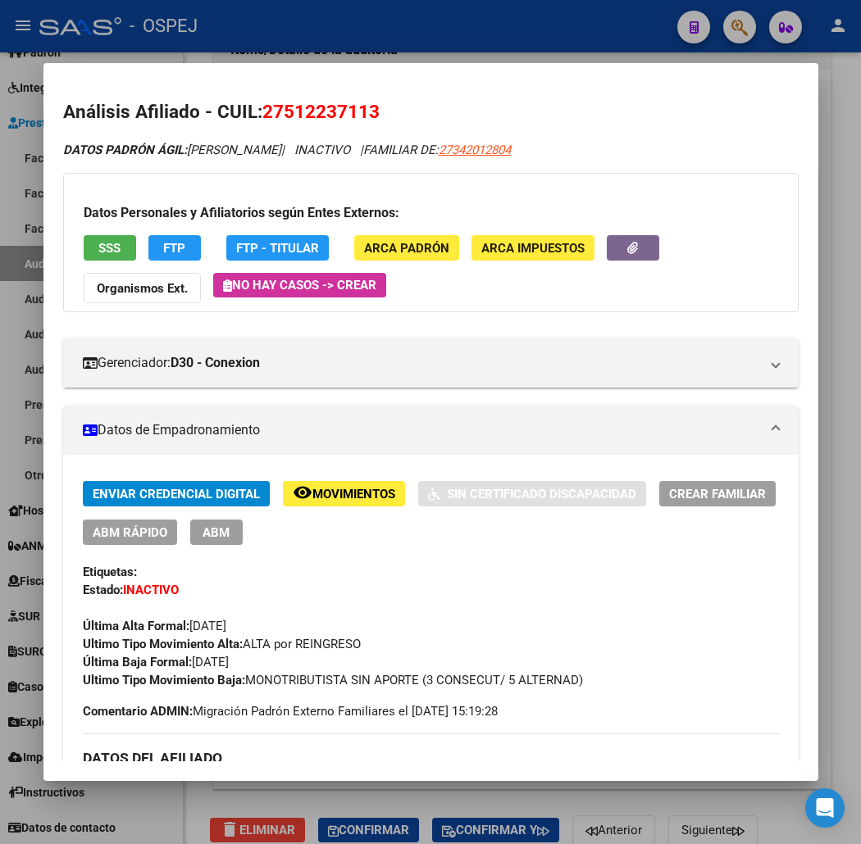
click at [167, 26] on div at bounding box center [430, 422] width 861 height 844
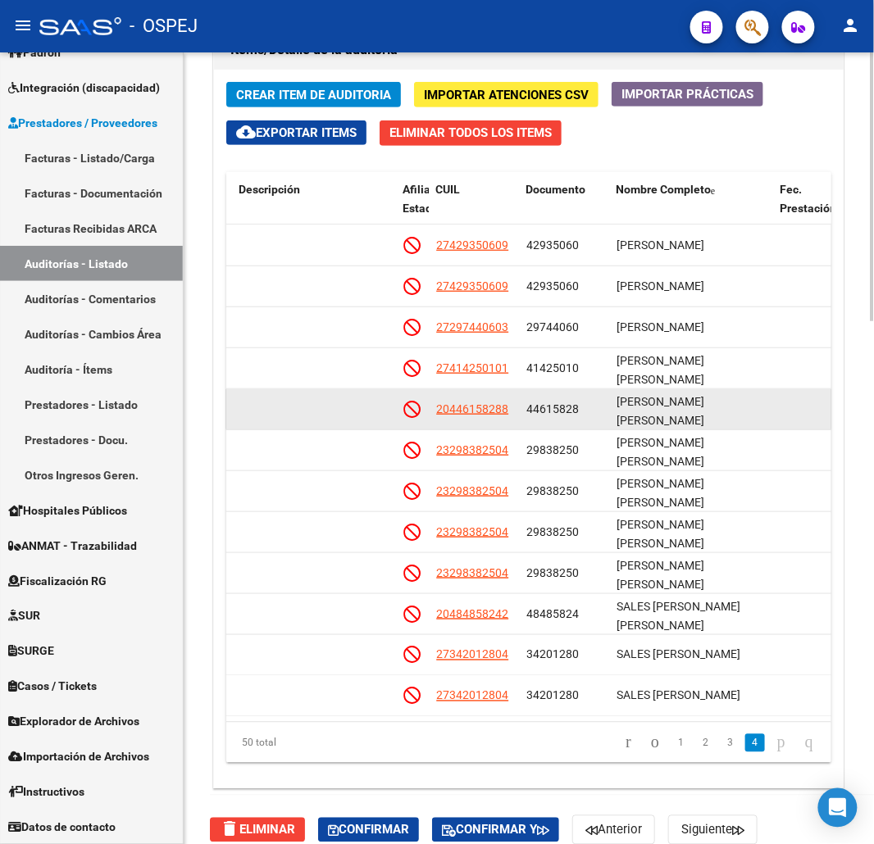
scroll to position [1480, 899]
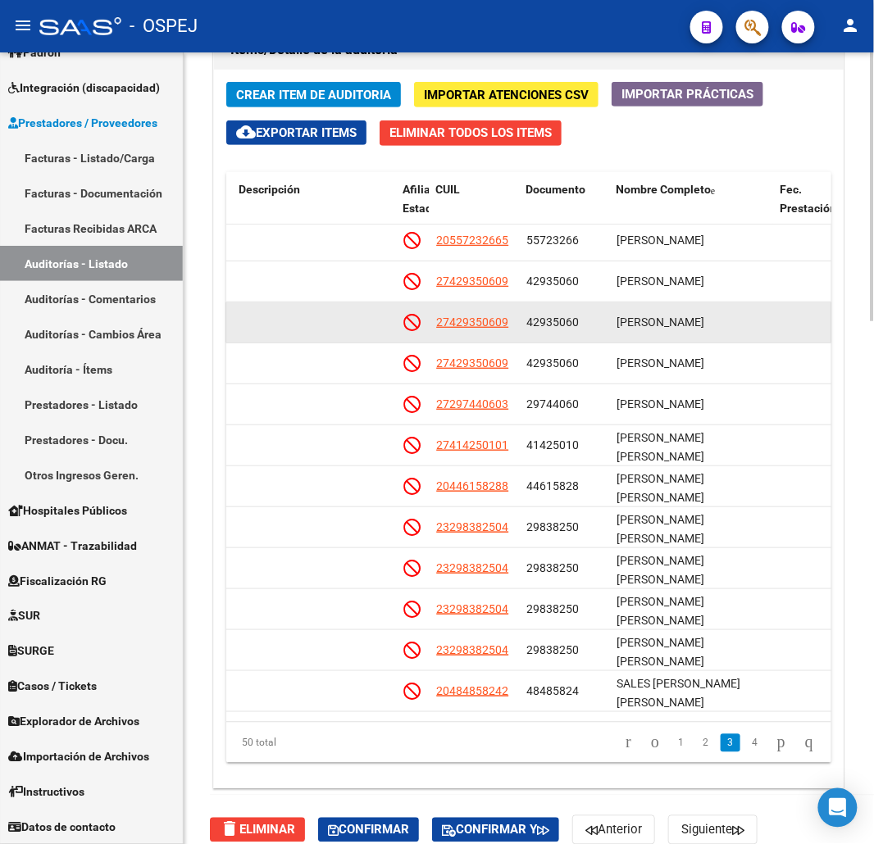
click at [468, 332] on app-link-go-to "27429350609" at bounding box center [472, 322] width 72 height 19
click at [466, 324] on span "27429350609" at bounding box center [472, 322] width 72 height 13
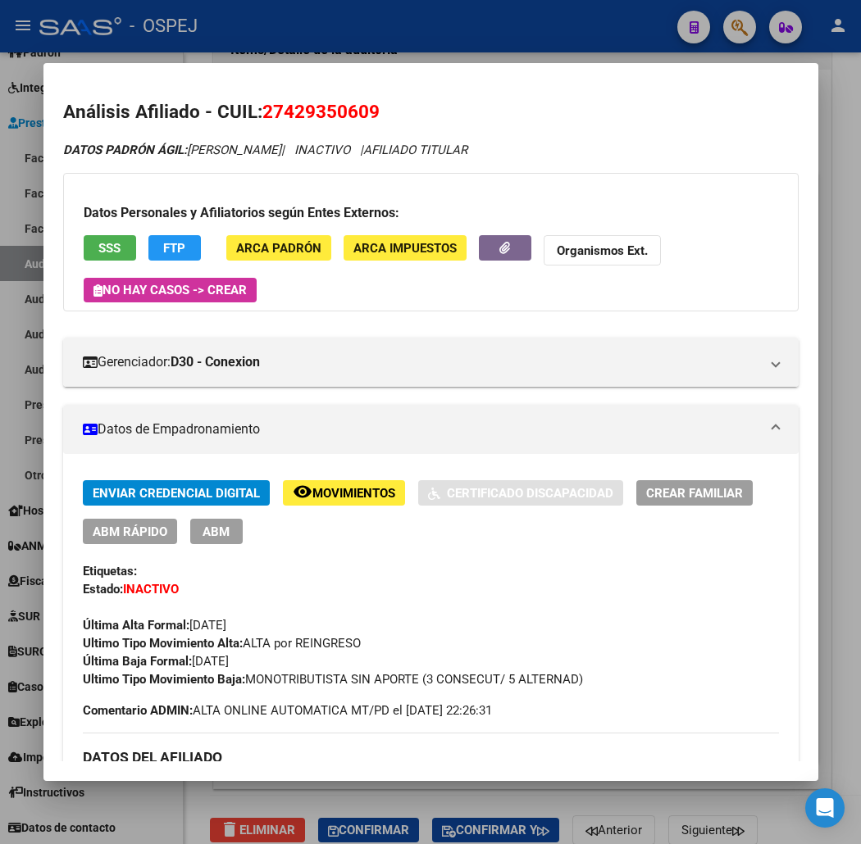
click at [98, 249] on span "SSS" at bounding box center [109, 248] width 22 height 15
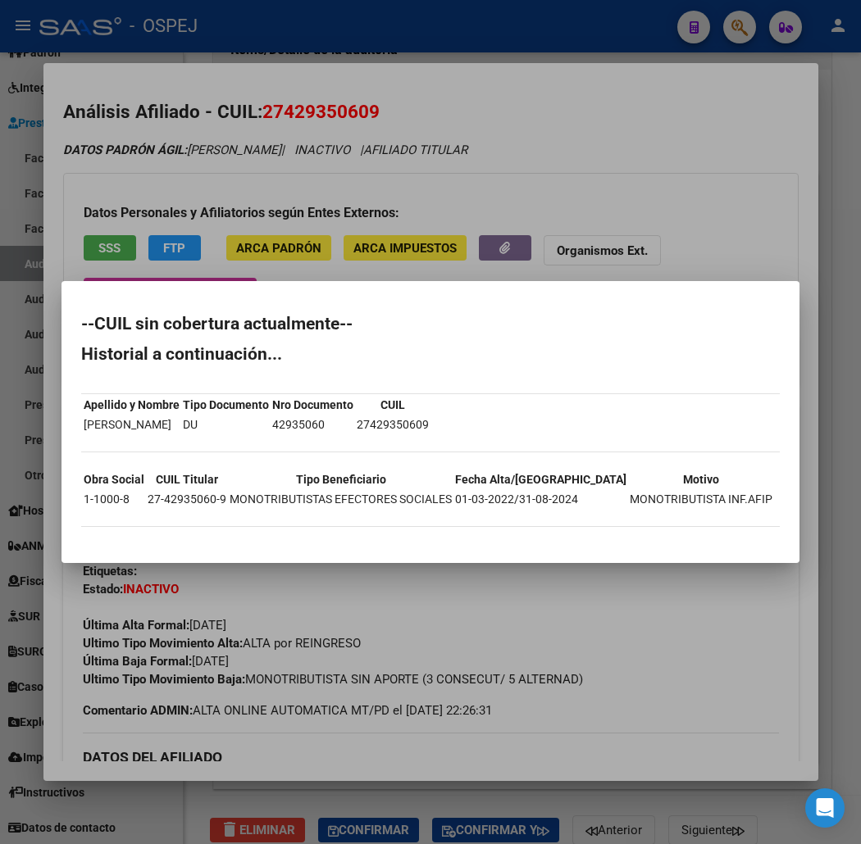
drag, startPoint x: 33, startPoint y: 322, endPoint x: 225, endPoint y: 547, distance: 295.4
click at [225, 547] on mat-dialog-container "--CUIL sin cobertura actualmente-- Historial a continuación... Apellido y Nombr…" at bounding box center [430, 421] width 738 height 281
drag, startPoint x: 427, startPoint y: 174, endPoint x: 422, endPoint y: 151, distance: 23.5
click at [427, 174] on div at bounding box center [430, 422] width 861 height 844
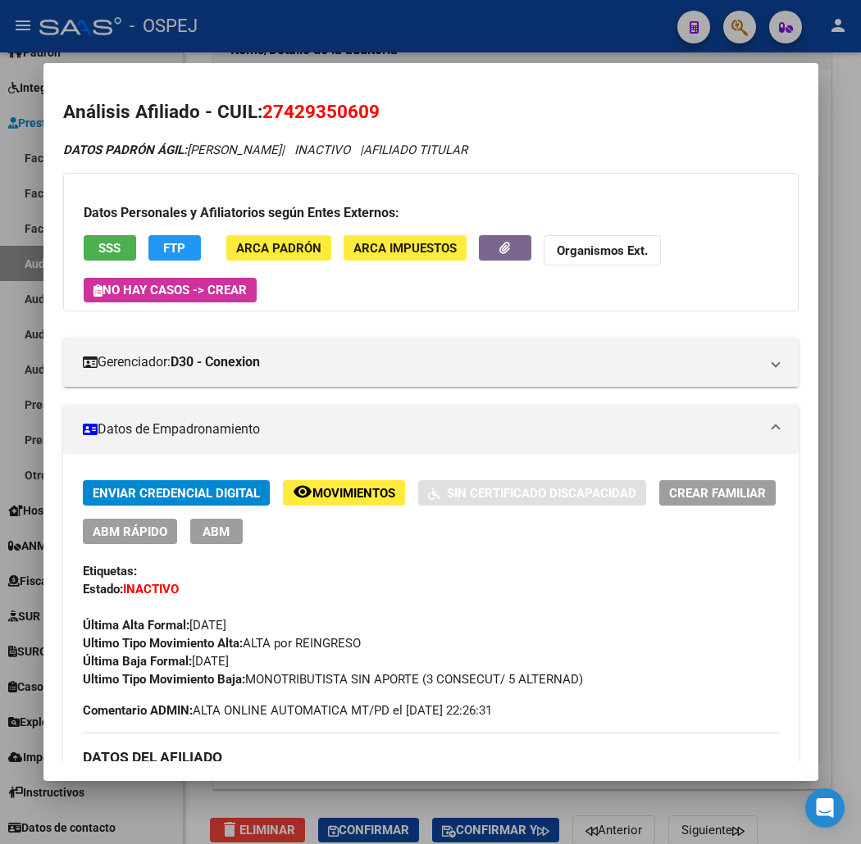
click at [324, 108] on span "27429350609" at bounding box center [320, 111] width 117 height 21
click at [439, 57] on div at bounding box center [430, 422] width 861 height 844
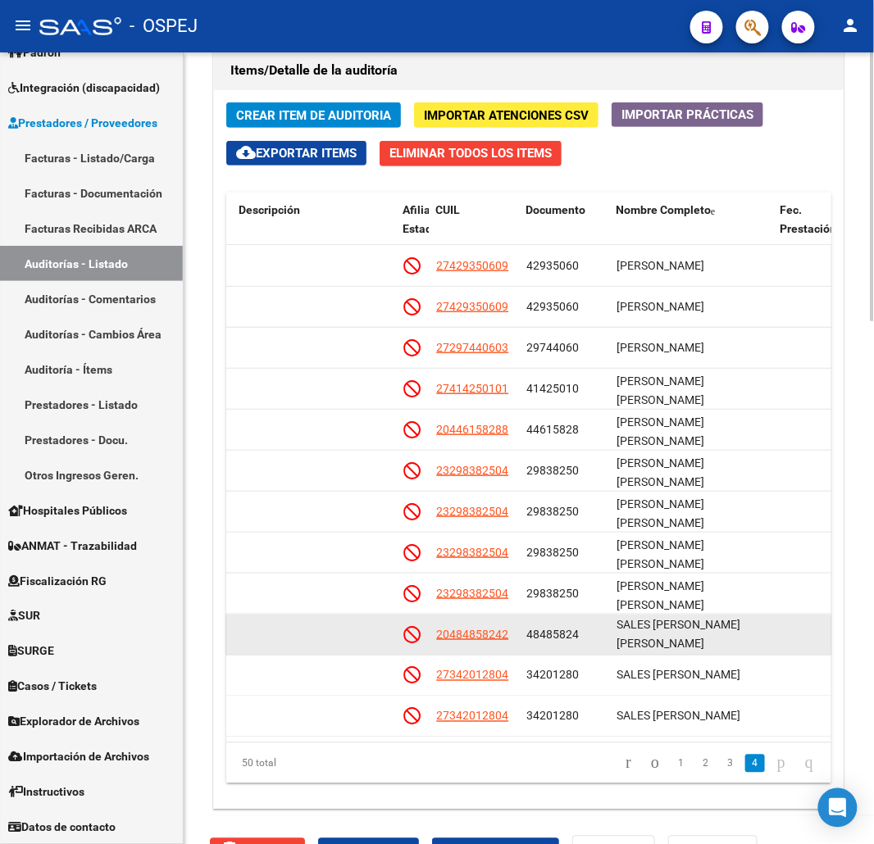
scroll to position [1428, 0]
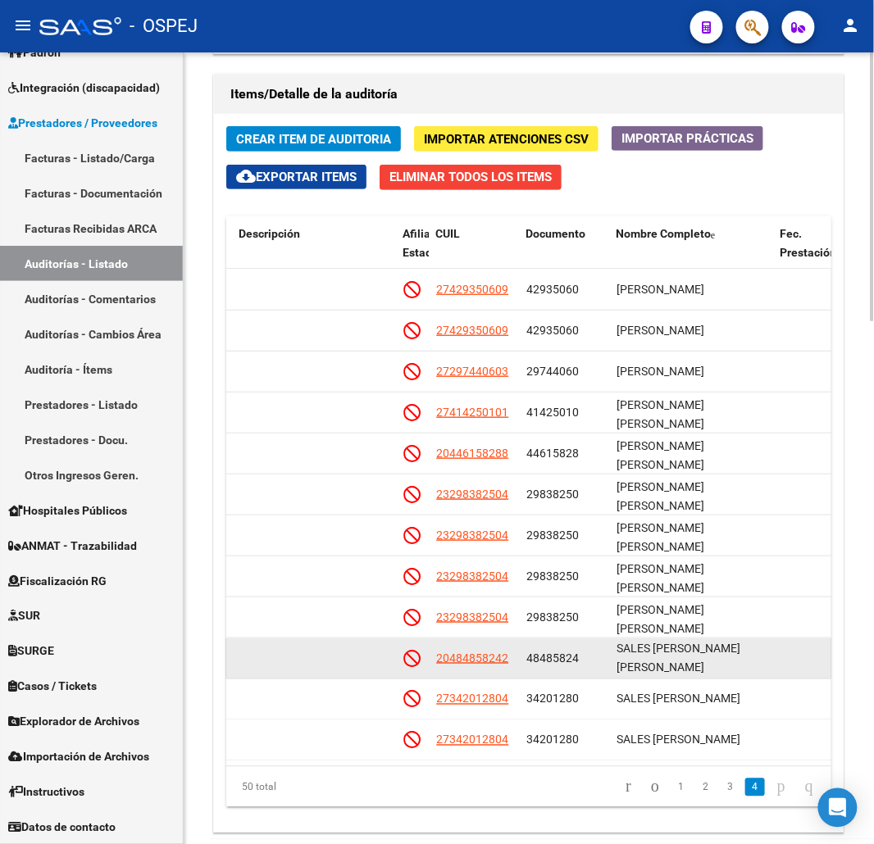
drag, startPoint x: 592, startPoint y: 640, endPoint x: 591, endPoint y: 625, distance: 14.8
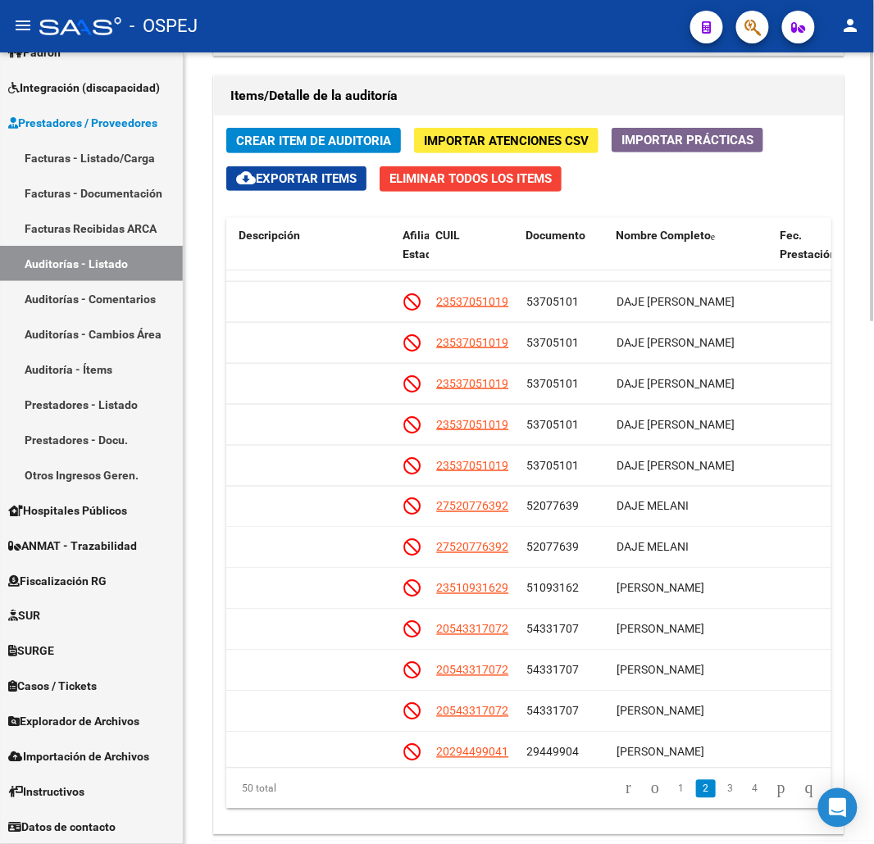
scroll to position [445, 899]
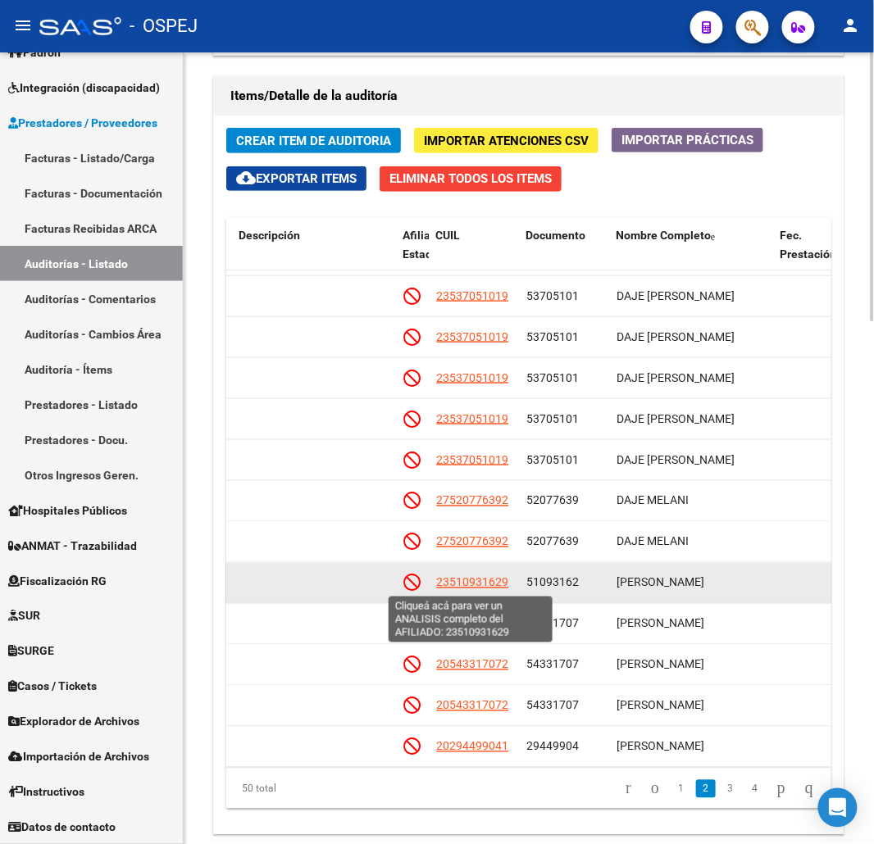
click at [482, 585] on span "23510931629" at bounding box center [472, 582] width 72 height 13
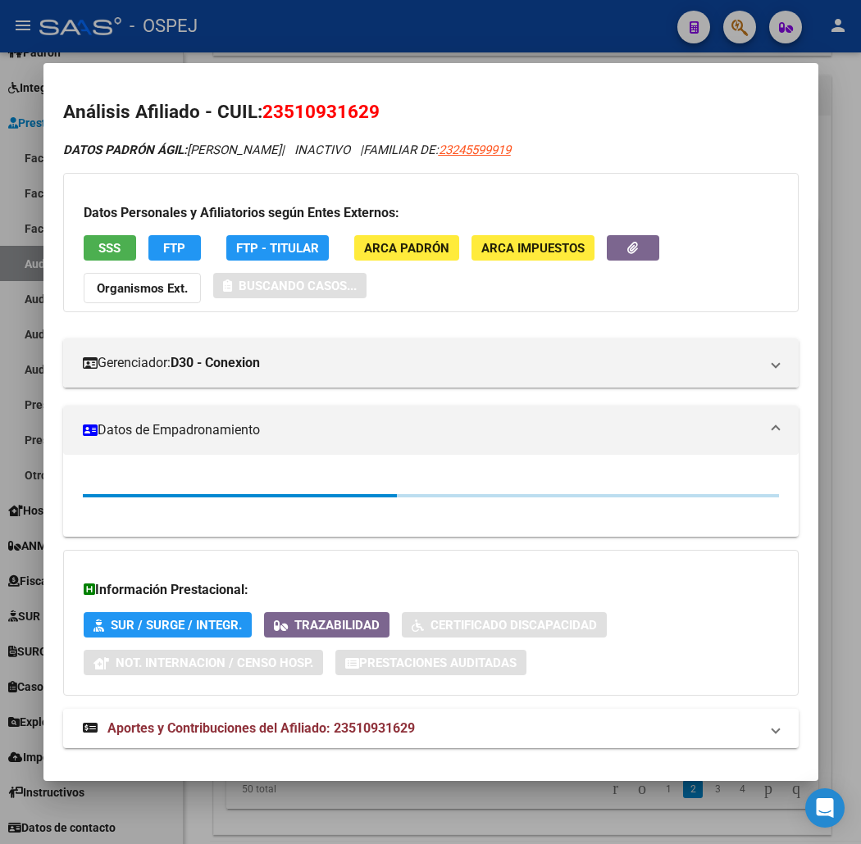
click at [305, 111] on span "23510931629" at bounding box center [320, 111] width 117 height 21
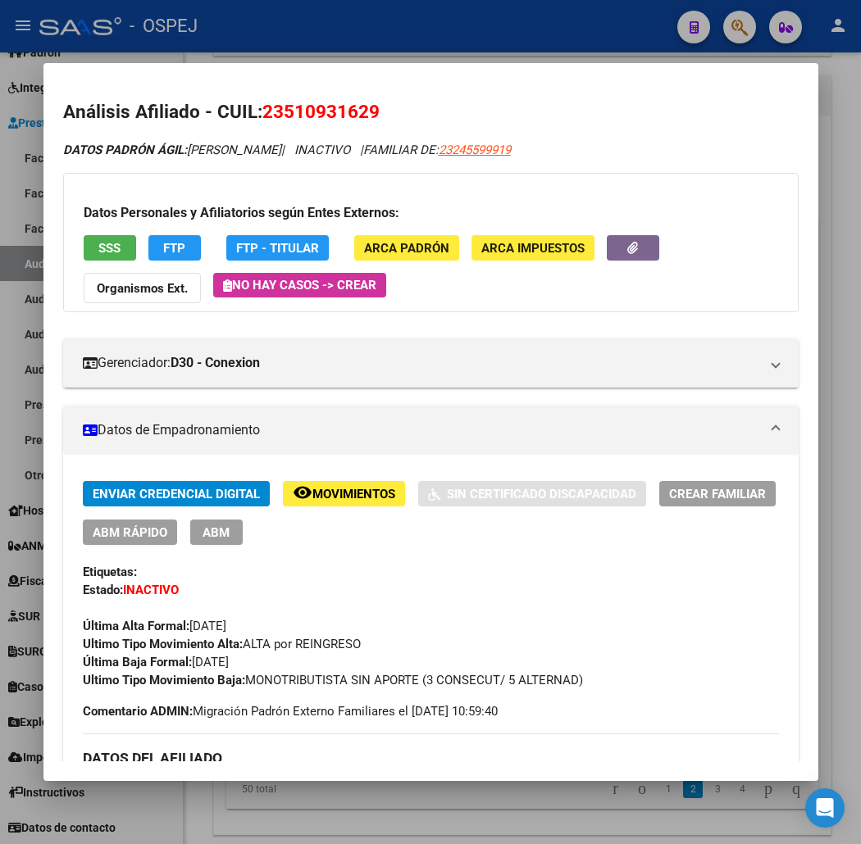
click at [225, 34] on div at bounding box center [430, 422] width 861 height 844
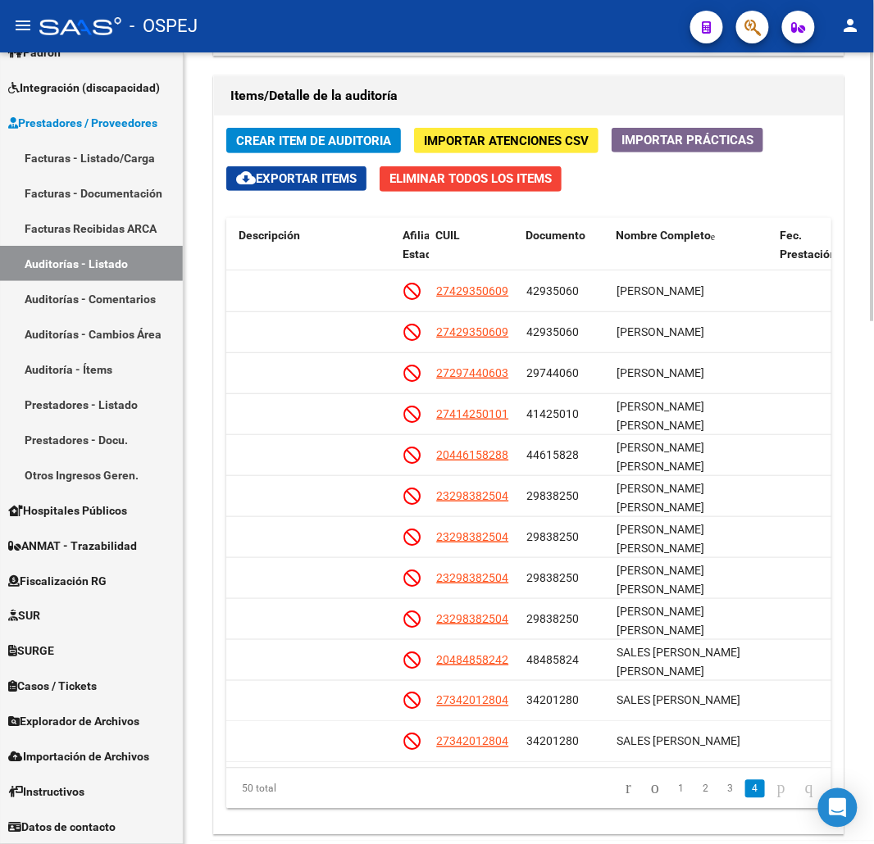
scroll to position [1571, 899]
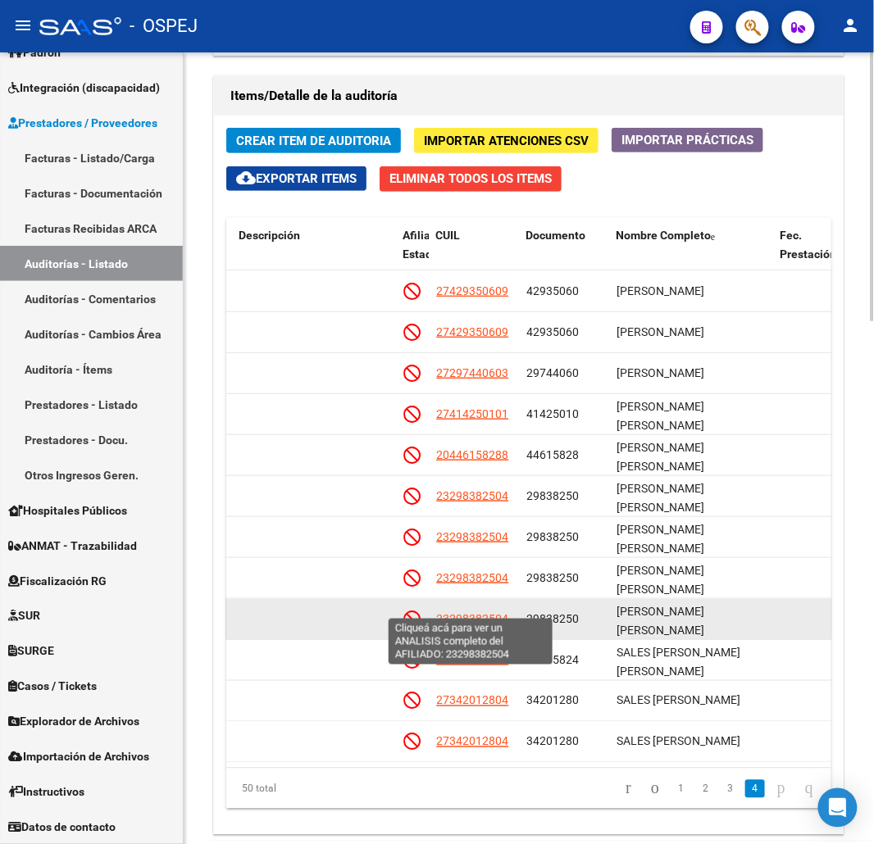
click at [476, 612] on span "23298382504" at bounding box center [472, 618] width 72 height 13
type textarea "23298382504"
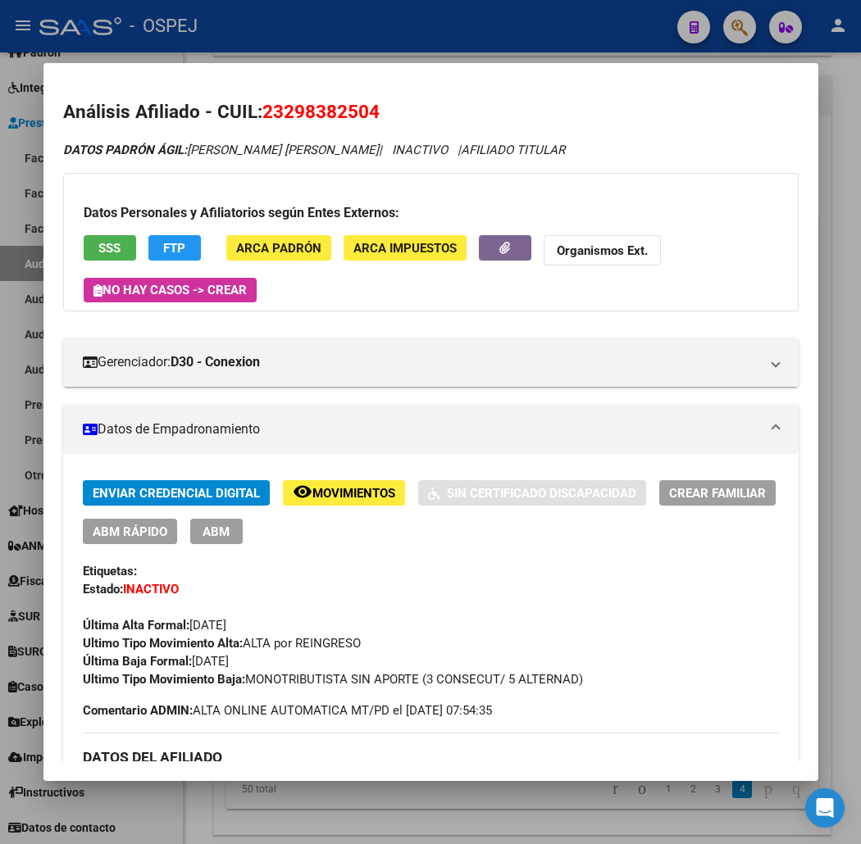
click at [98, 241] on span "SSS" at bounding box center [109, 248] width 22 height 15
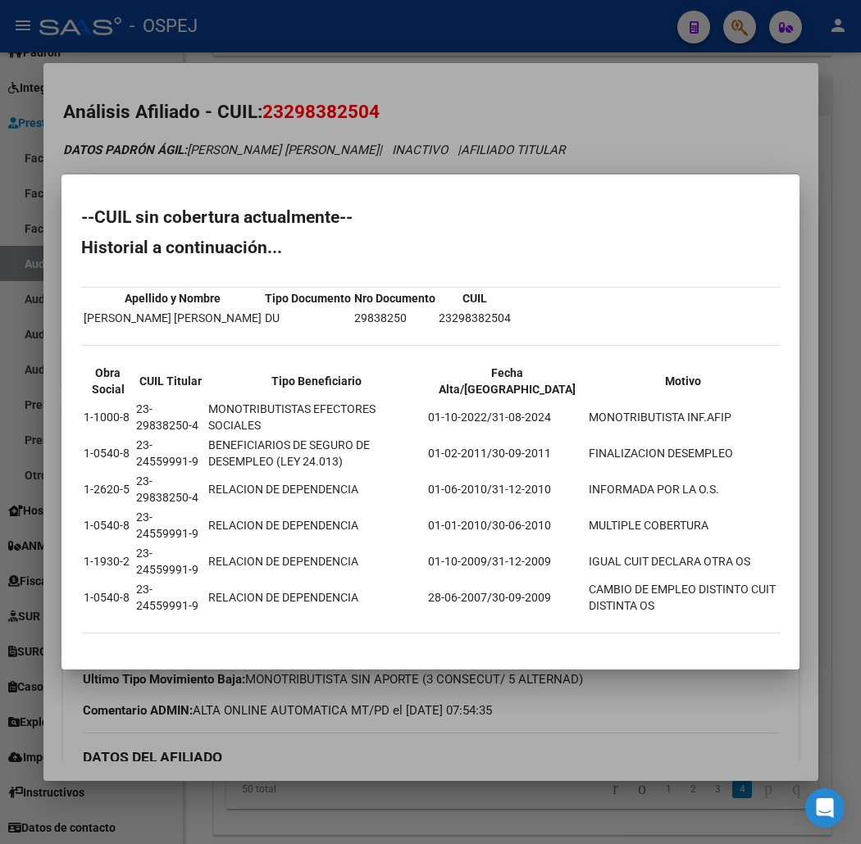
drag, startPoint x: 33, startPoint y: 223, endPoint x: 90, endPoint y: 640, distance: 421.3
click at [90, 640] on mat-dialog-content "--CUIL sin cobertura actualmente-- Historial a continuación... Apellido y Nombr…" at bounding box center [430, 421] width 738 height 455
drag, startPoint x: 400, startPoint y: 59, endPoint x: 395, endPoint y: 30, distance: 29.1
click at [400, 51] on div at bounding box center [430, 422] width 861 height 844
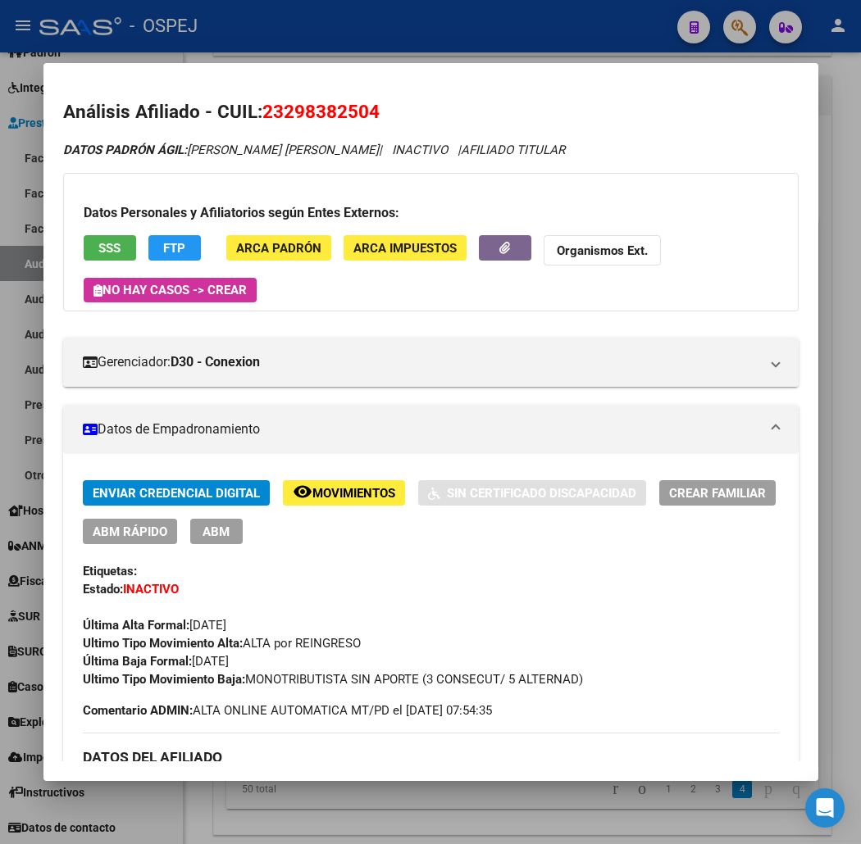
click at [535, 22] on div at bounding box center [430, 422] width 861 height 844
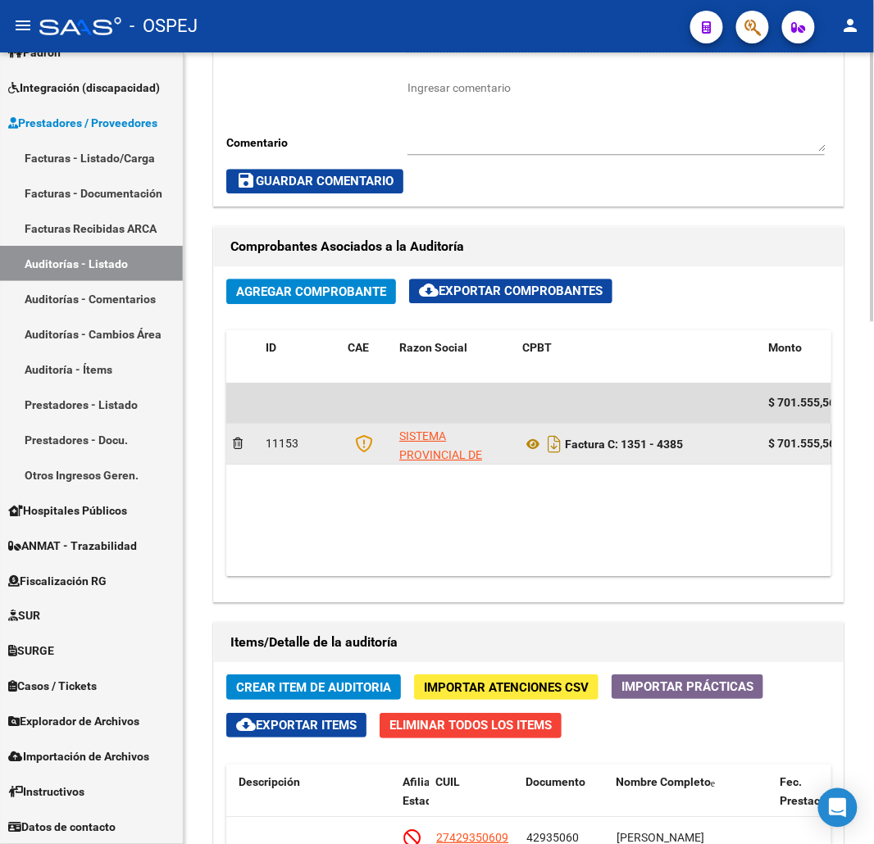
scroll to position [790, 0]
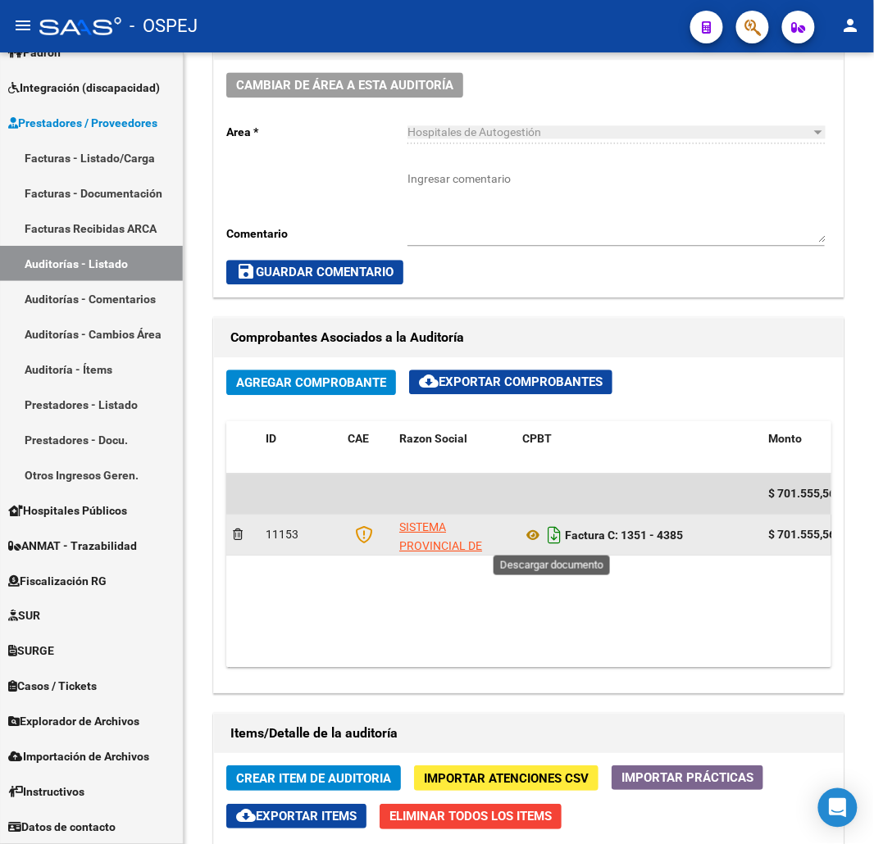
click at [556, 542] on icon "Descargar documento" at bounding box center [554, 535] width 21 height 26
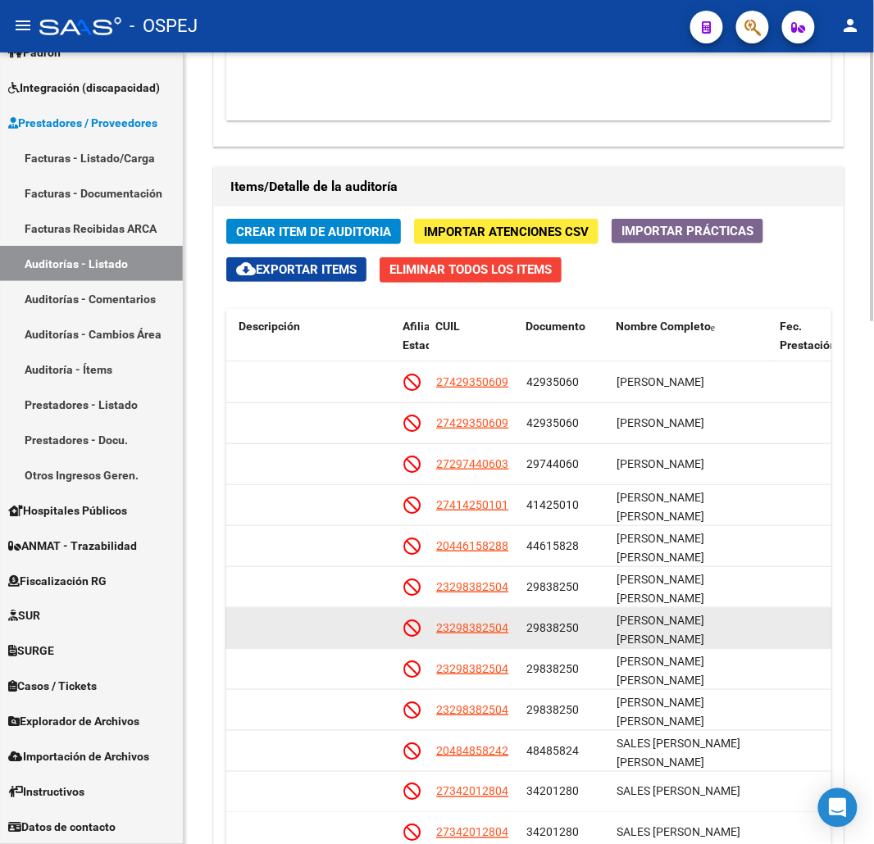
scroll to position [1537, 0]
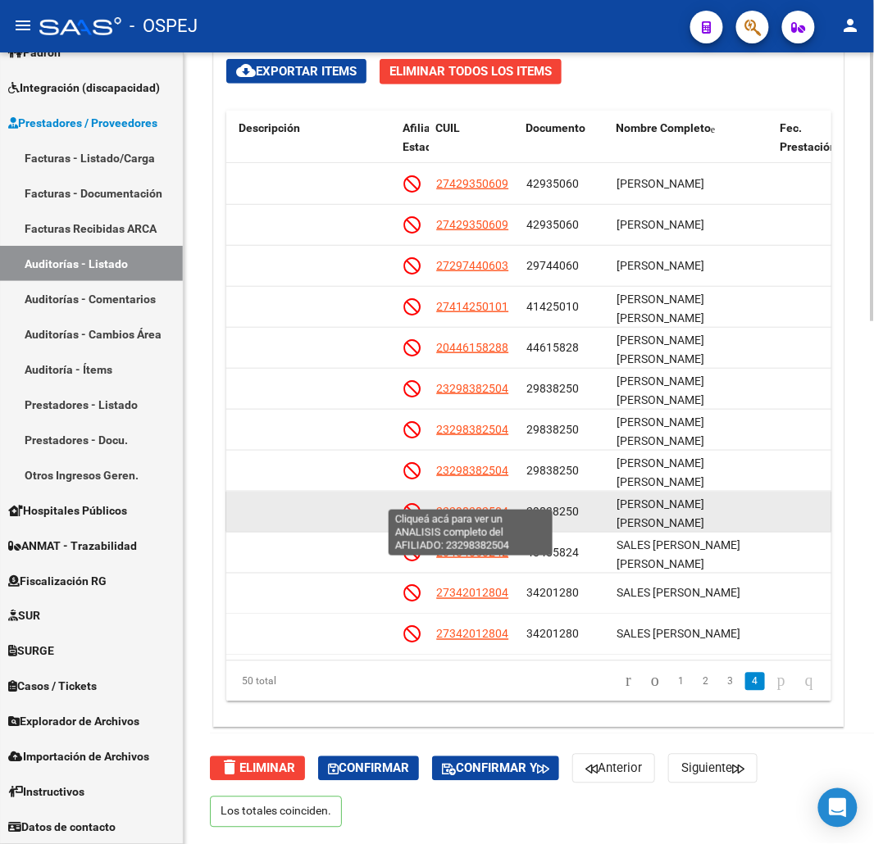
click at [474, 505] on span "23298382504" at bounding box center [472, 511] width 72 height 13
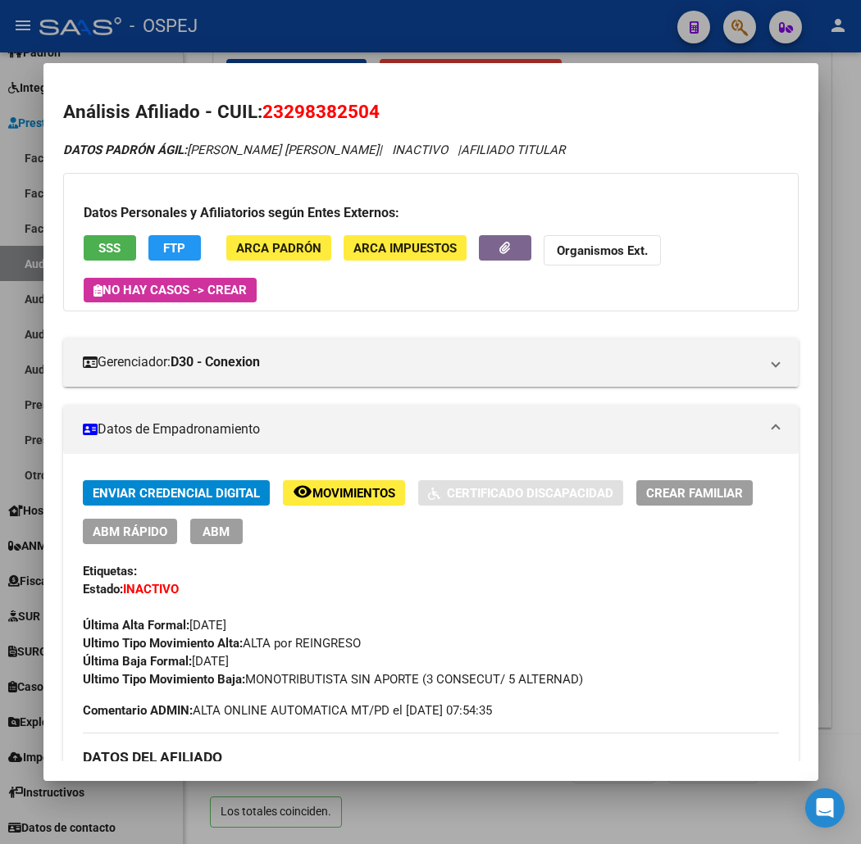
click at [280, 110] on span "23298382504" at bounding box center [320, 111] width 117 height 21
drag, startPoint x: 313, startPoint y: 52, endPoint x: 621, endPoint y: 209, distance: 345.8
click at [314, 52] on div at bounding box center [430, 422] width 861 height 844
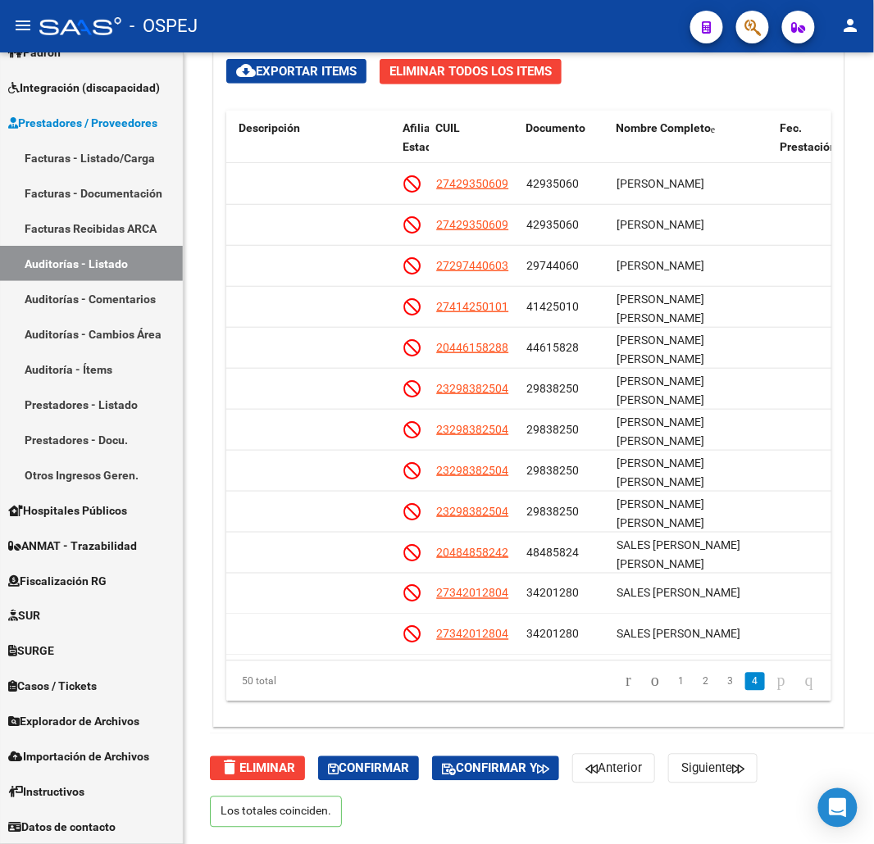
click at [765, 48] on mat-toolbar "menu - OSPEJ person" at bounding box center [437, 26] width 874 height 52
click at [759, 41] on span "button" at bounding box center [752, 28] width 16 height 34
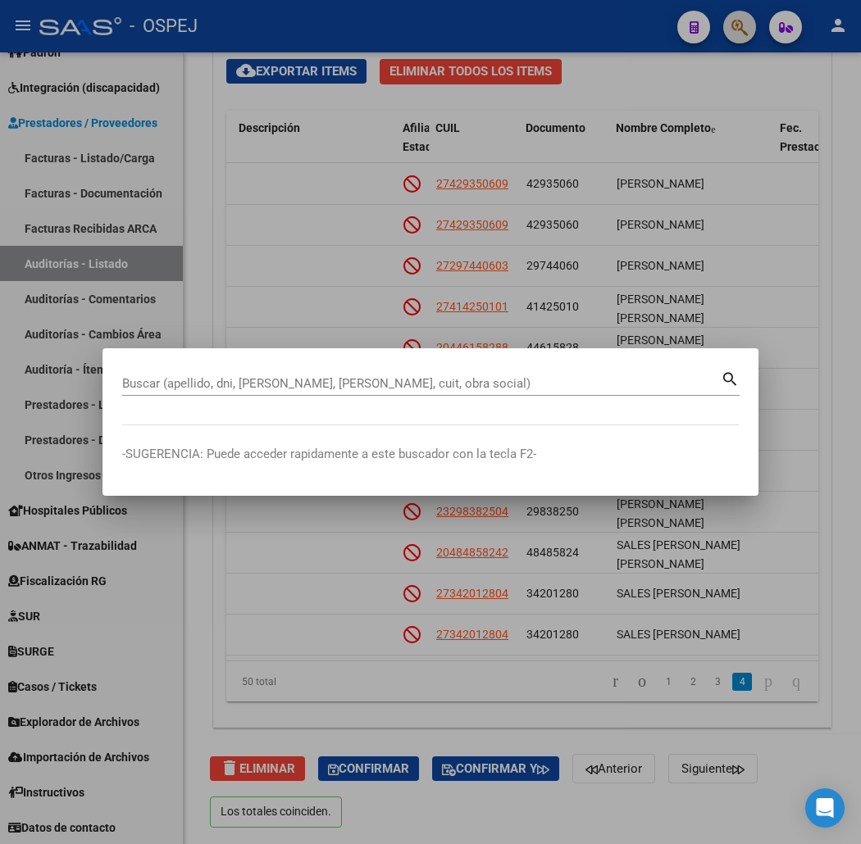
paste input "29786109"
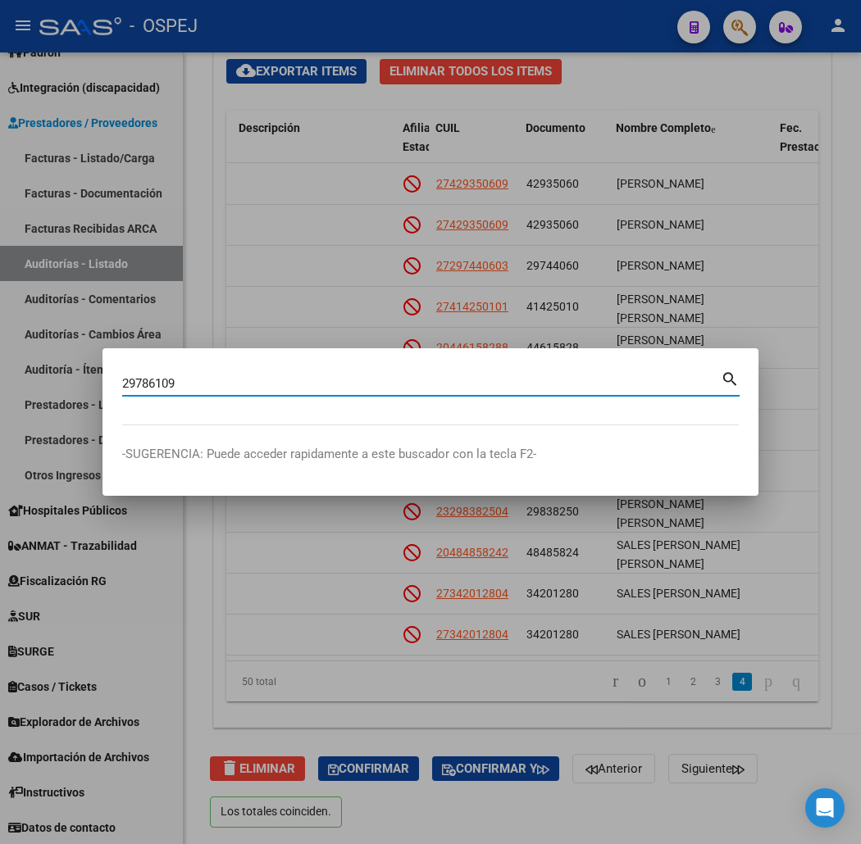
type input "29786109"
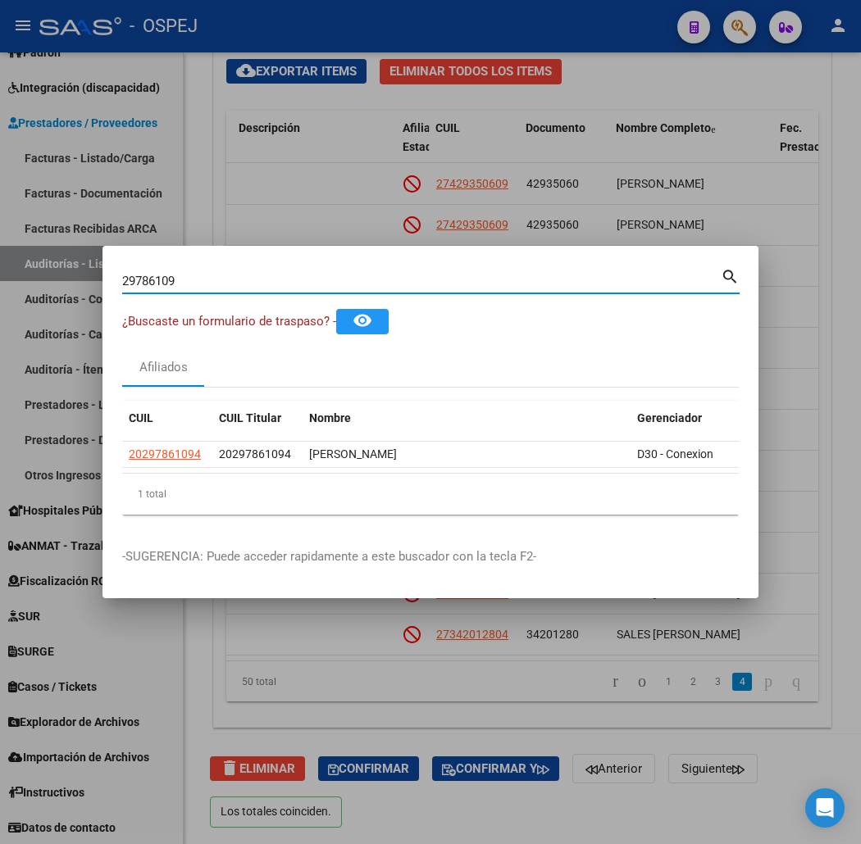
click at [408, 146] on div at bounding box center [430, 422] width 861 height 844
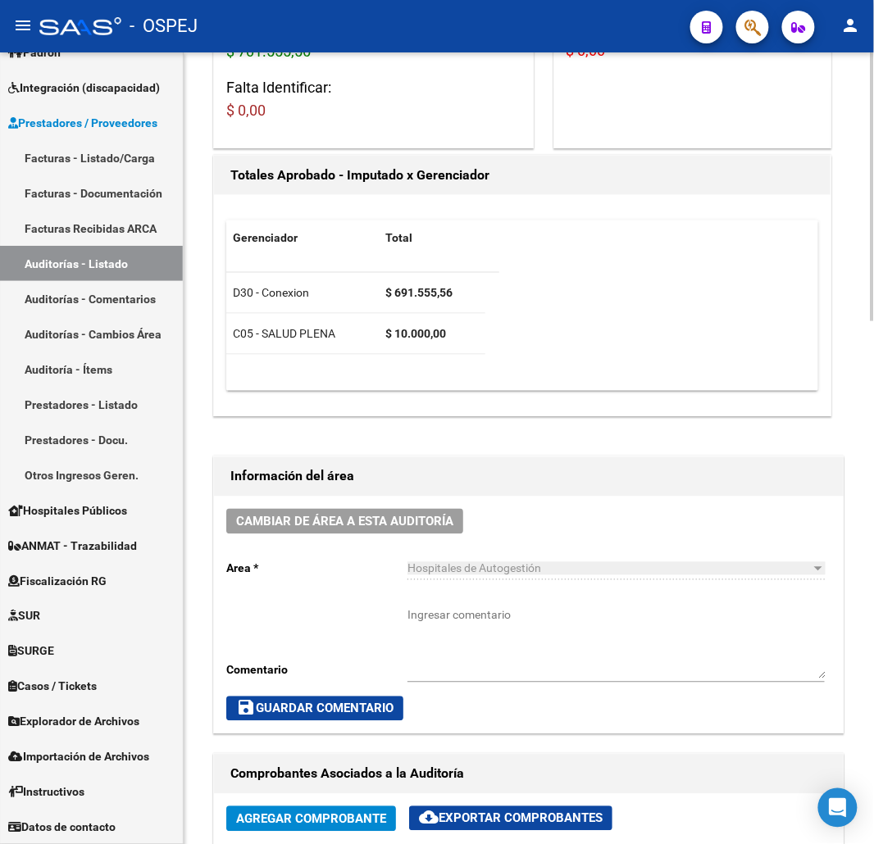
scroll to position [0, 0]
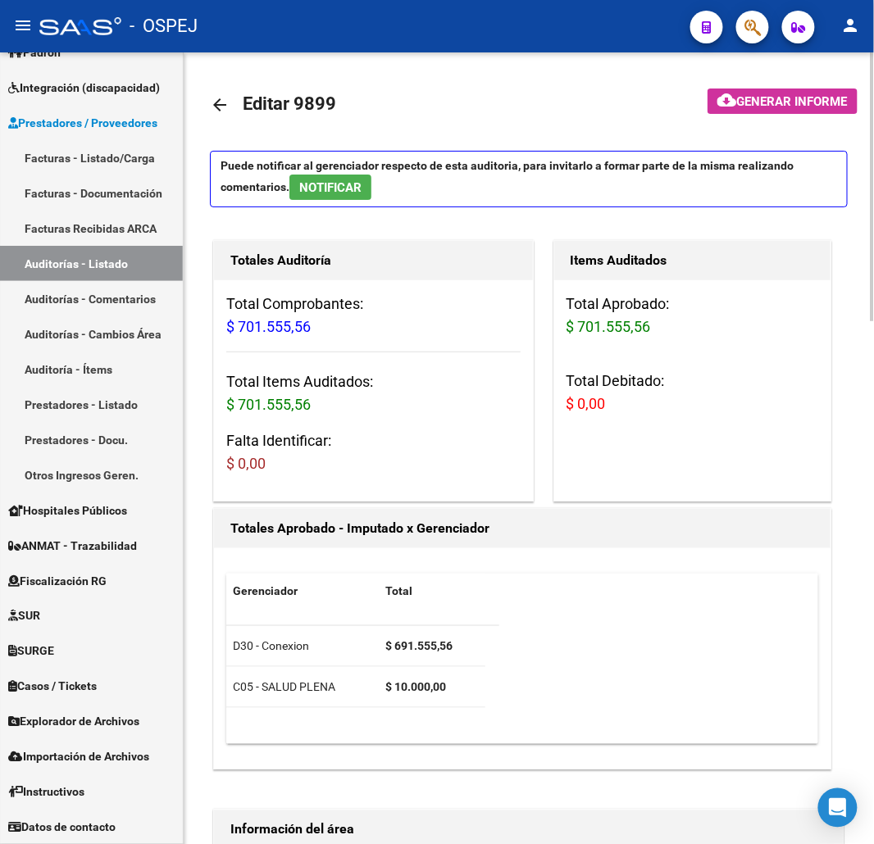
click at [227, 120] on link "arrow_back" at bounding box center [226, 104] width 33 height 39
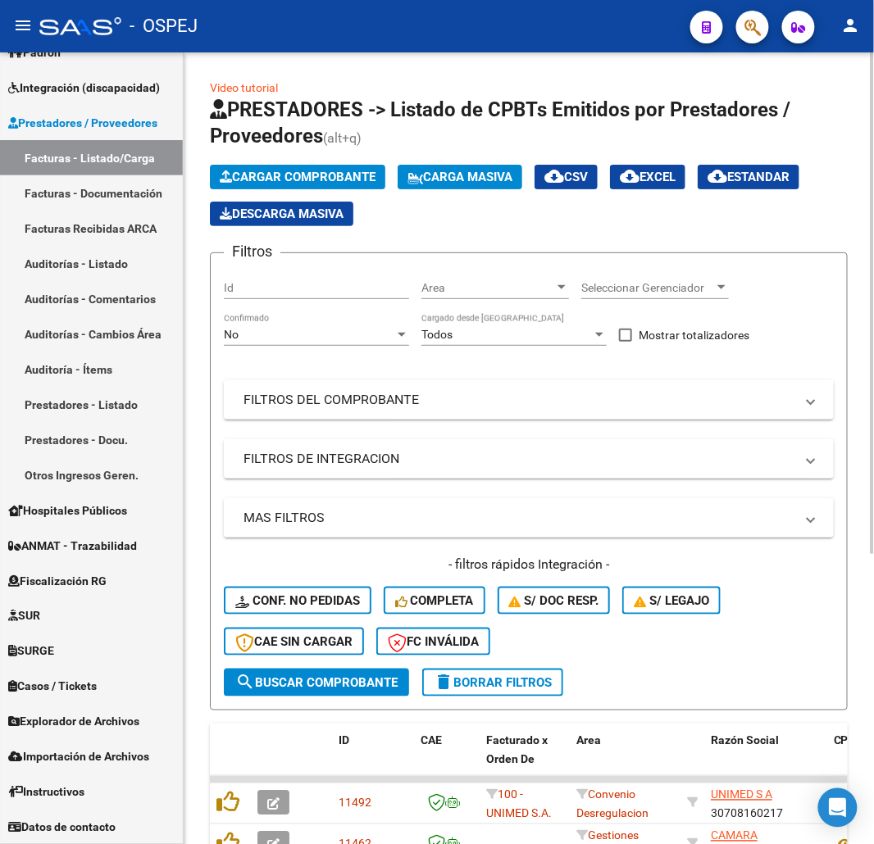
click at [339, 344] on div "No Confirmado" at bounding box center [316, 329] width 185 height 33
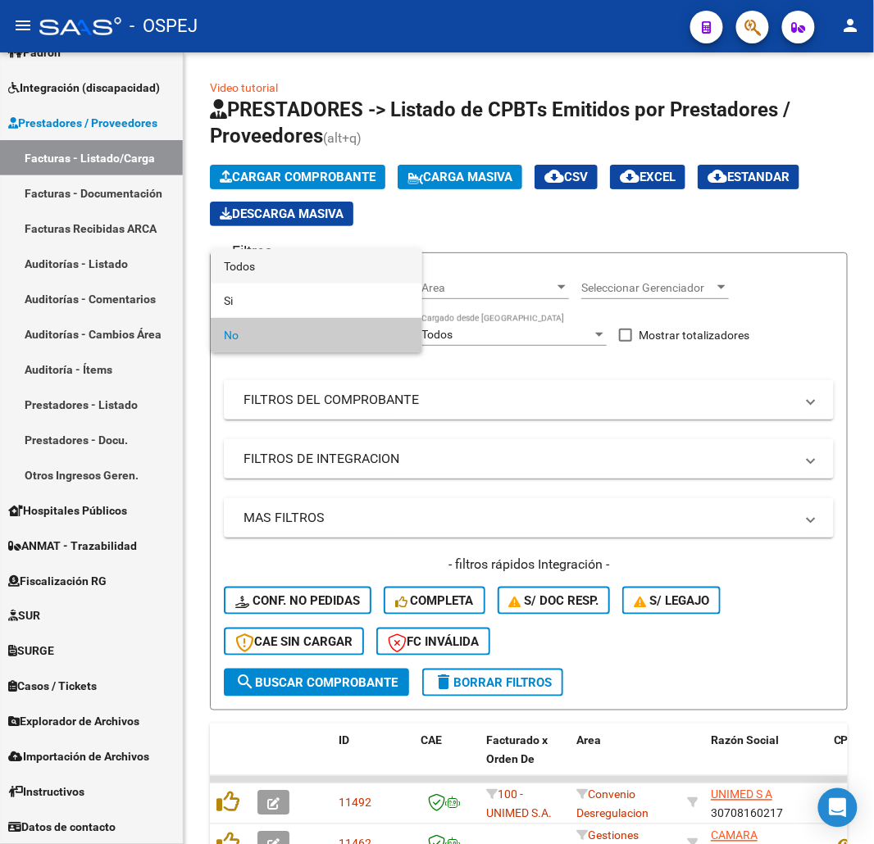
click at [304, 276] on span "Todos" at bounding box center [316, 266] width 185 height 34
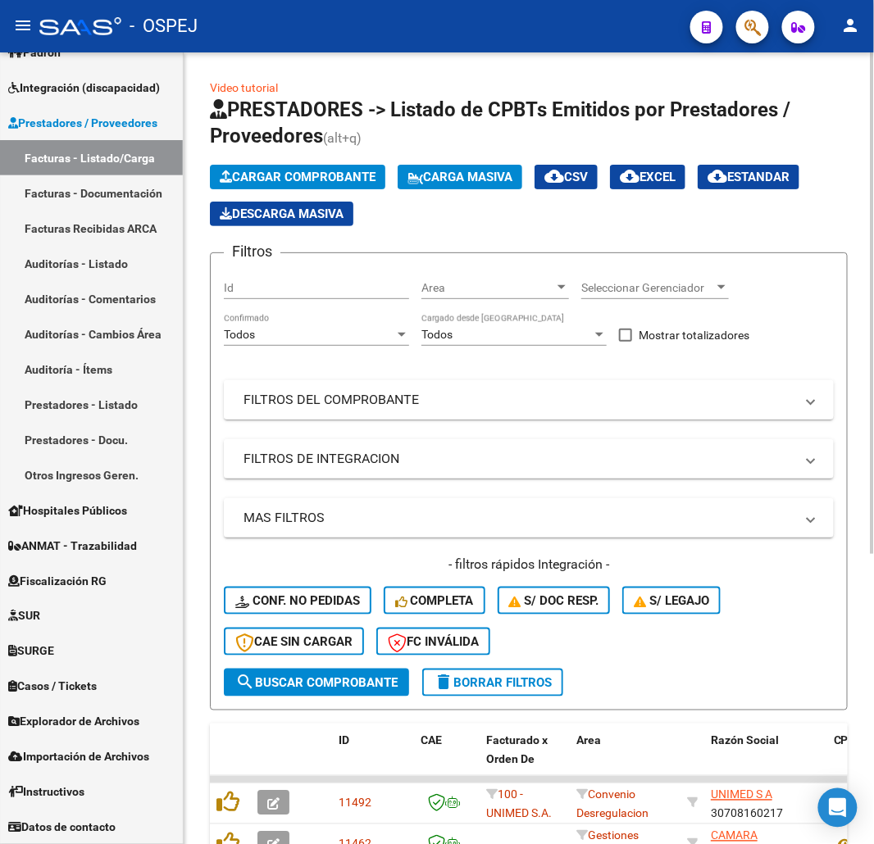
click at [330, 399] on mat-panel-title "FILTROS DEL COMPROBANTE" at bounding box center [519, 400] width 551 height 18
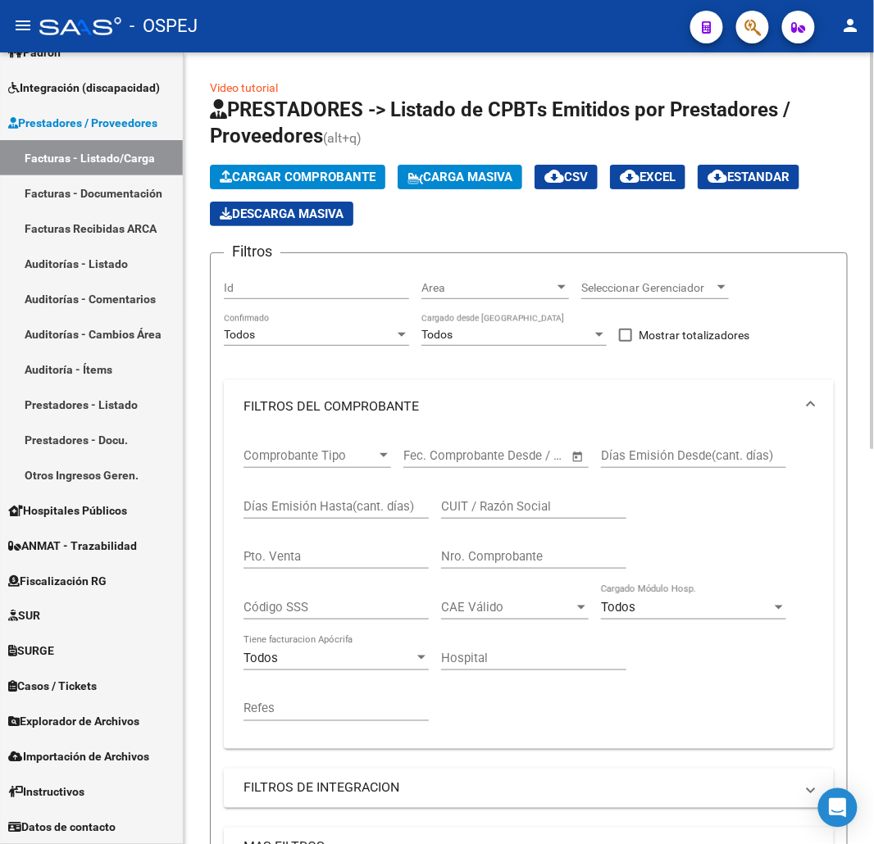
click at [559, 567] on div "Nro. Comprobante" at bounding box center [533, 551] width 185 height 35
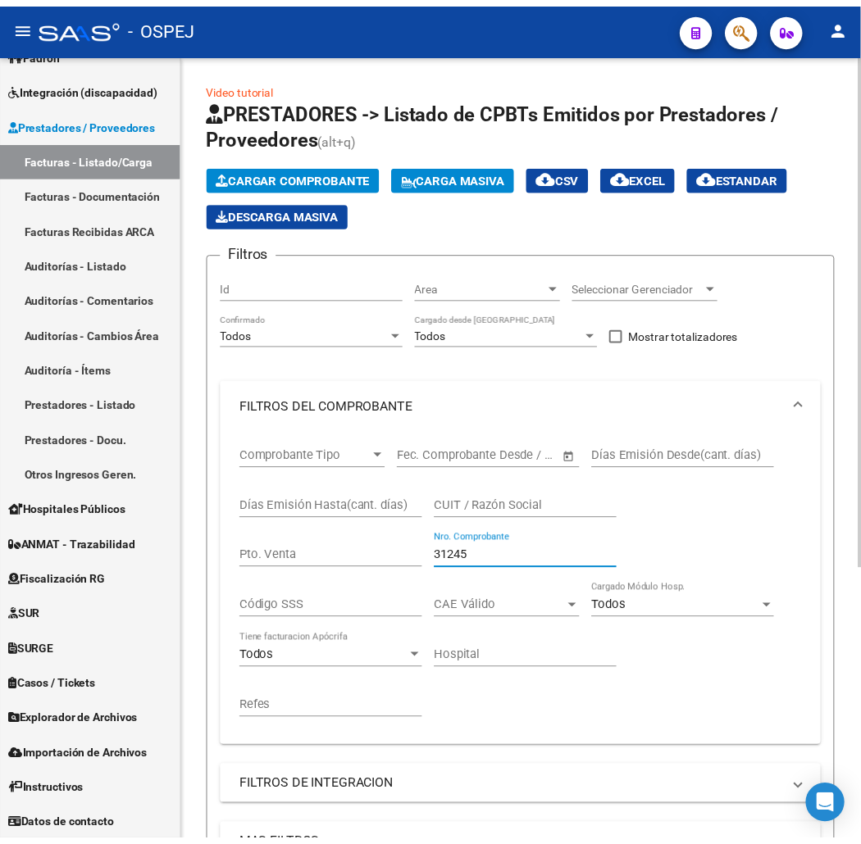
scroll to position [421, 0]
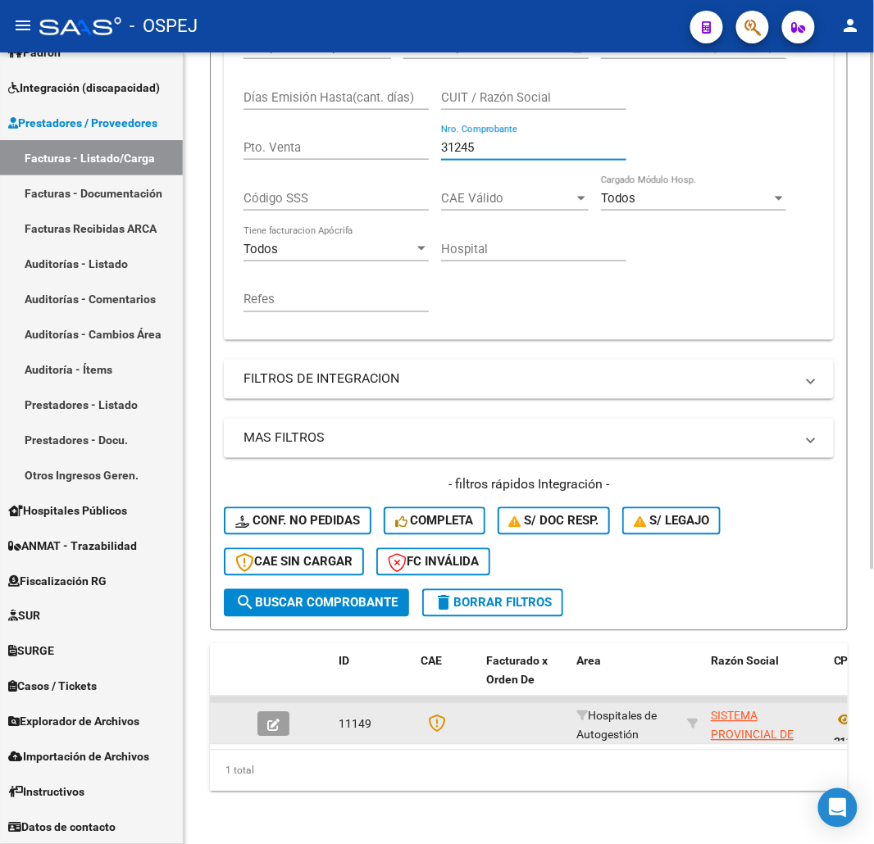
type input "31245"
click at [285, 712] on button "button" at bounding box center [273, 724] width 32 height 25
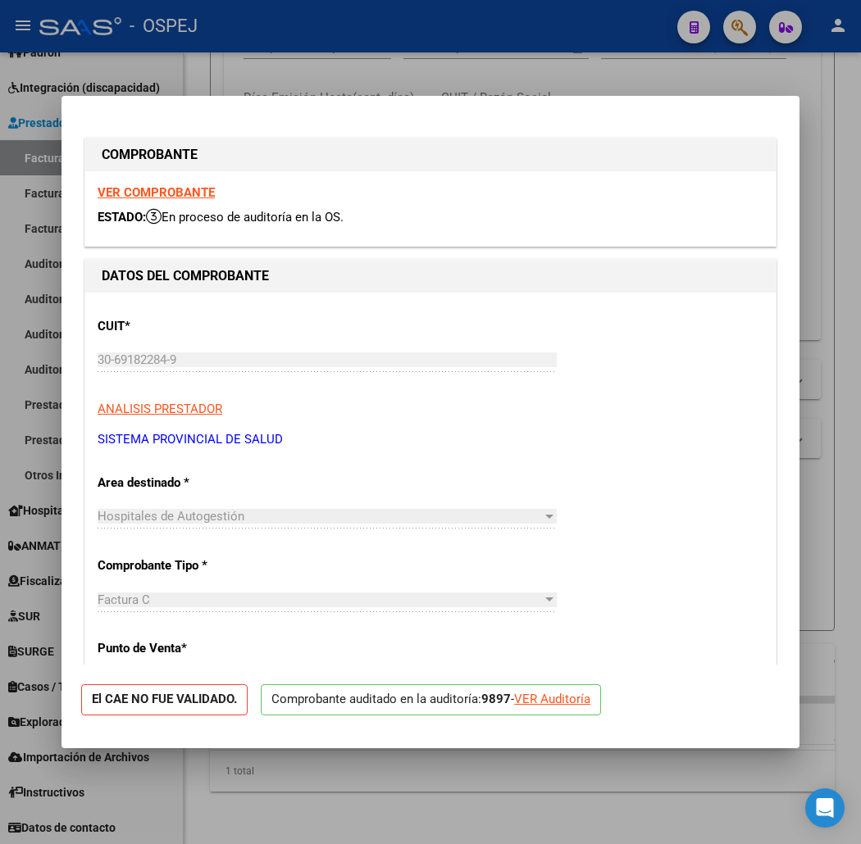
scroll to position [637, 0]
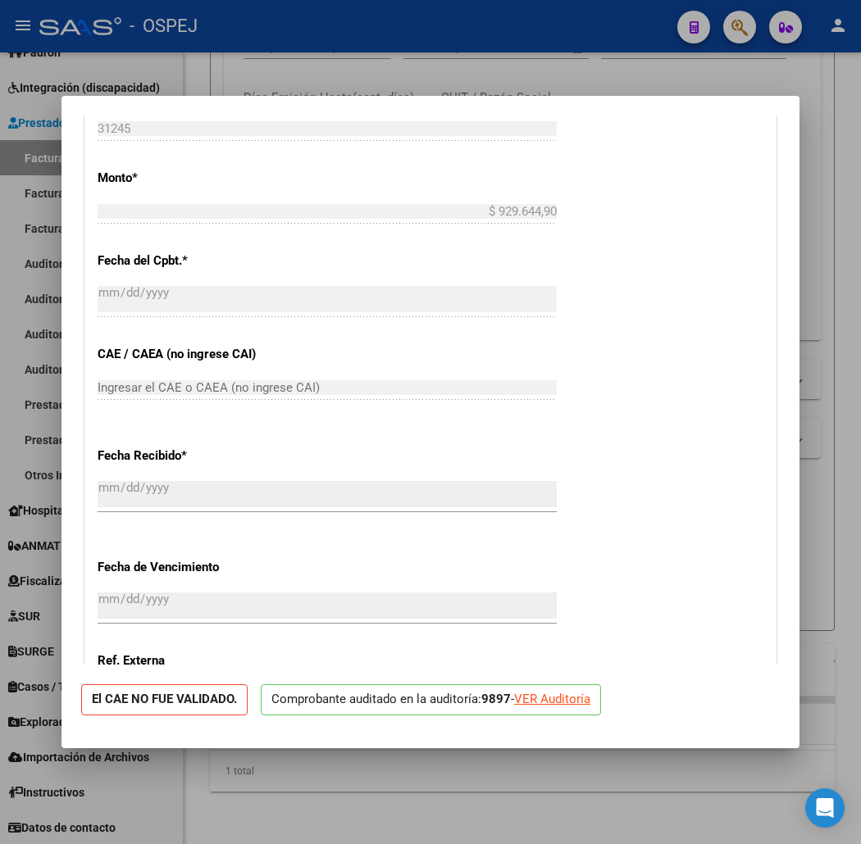
click at [526, 705] on div "VER Auditoría" at bounding box center [552, 699] width 76 height 19
type input "$ 0,00"
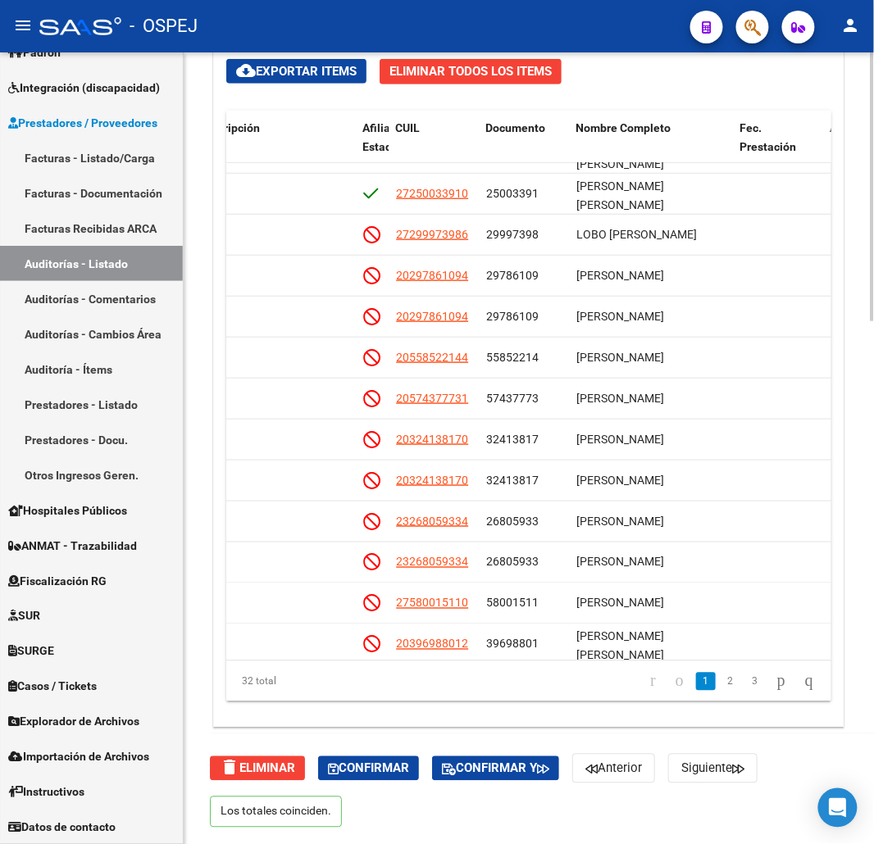
scroll to position [253, 940]
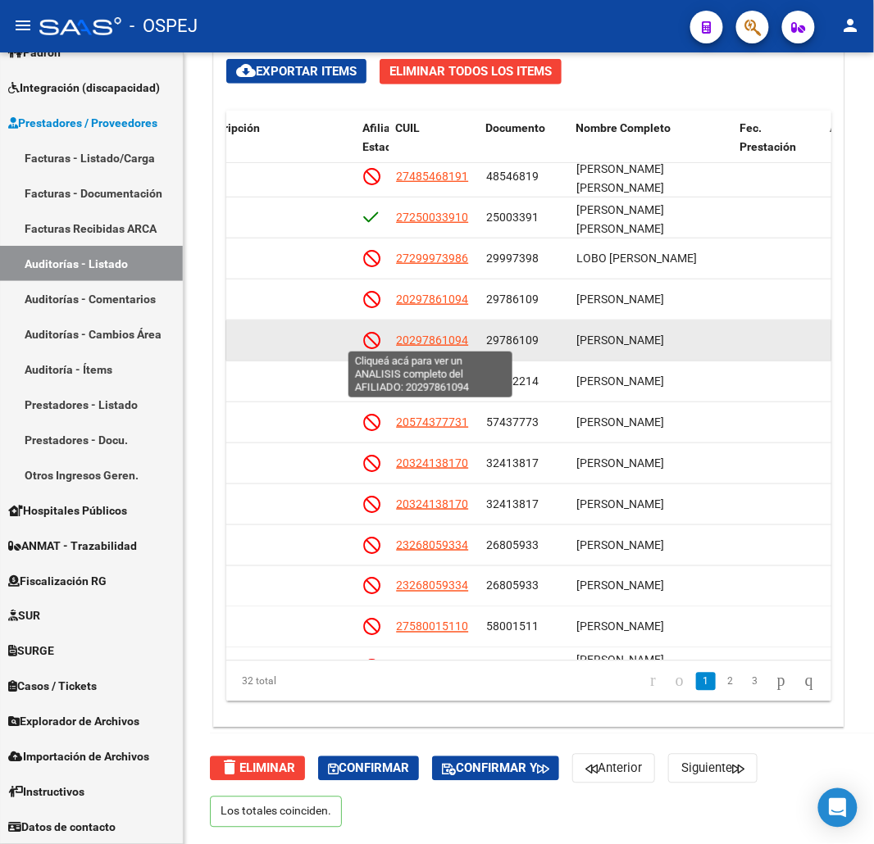
click at [446, 334] on span "20297861094" at bounding box center [432, 340] width 72 height 13
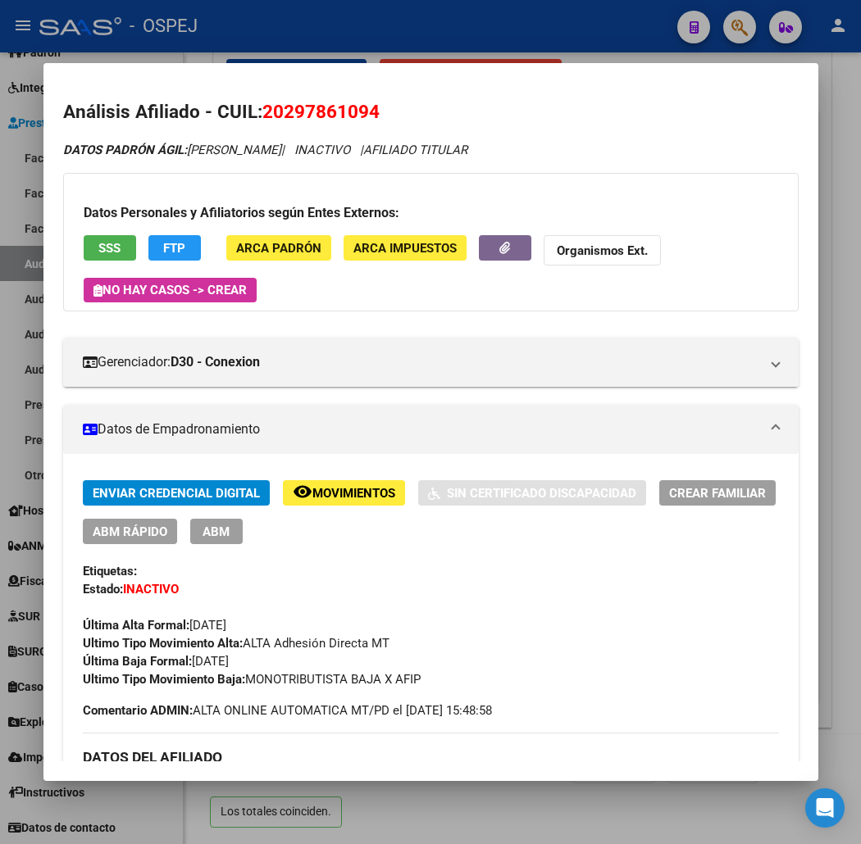
click at [726, 20] on div at bounding box center [430, 422] width 861 height 844
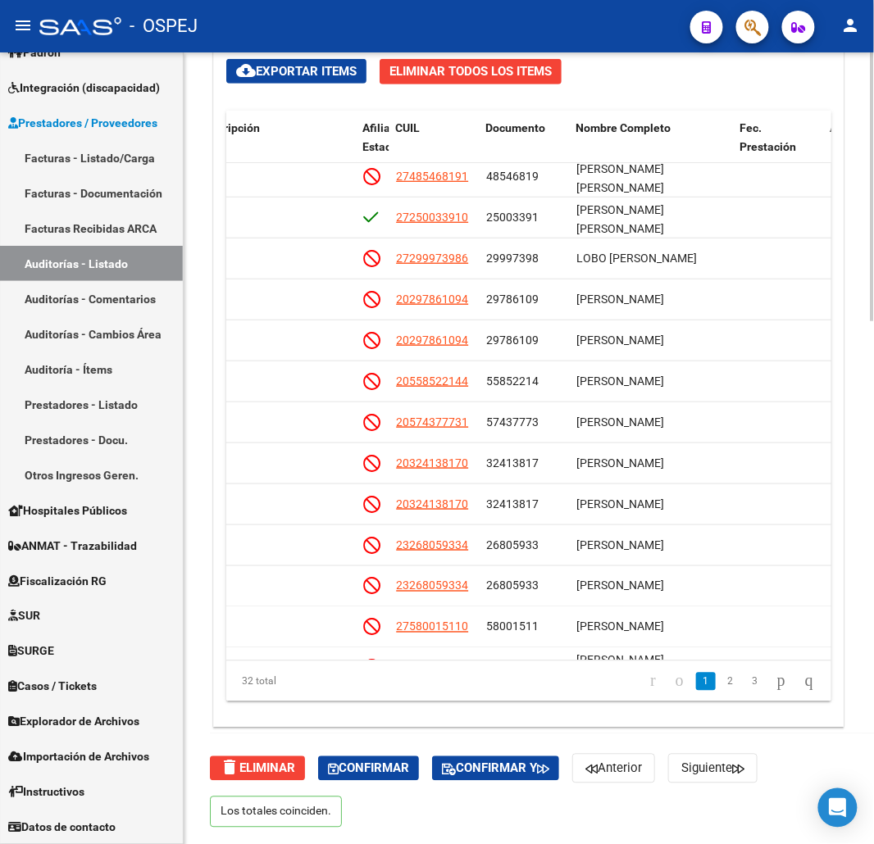
drag, startPoint x: 870, startPoint y: 626, endPoint x: 872, endPoint y: 608, distance: 18.1
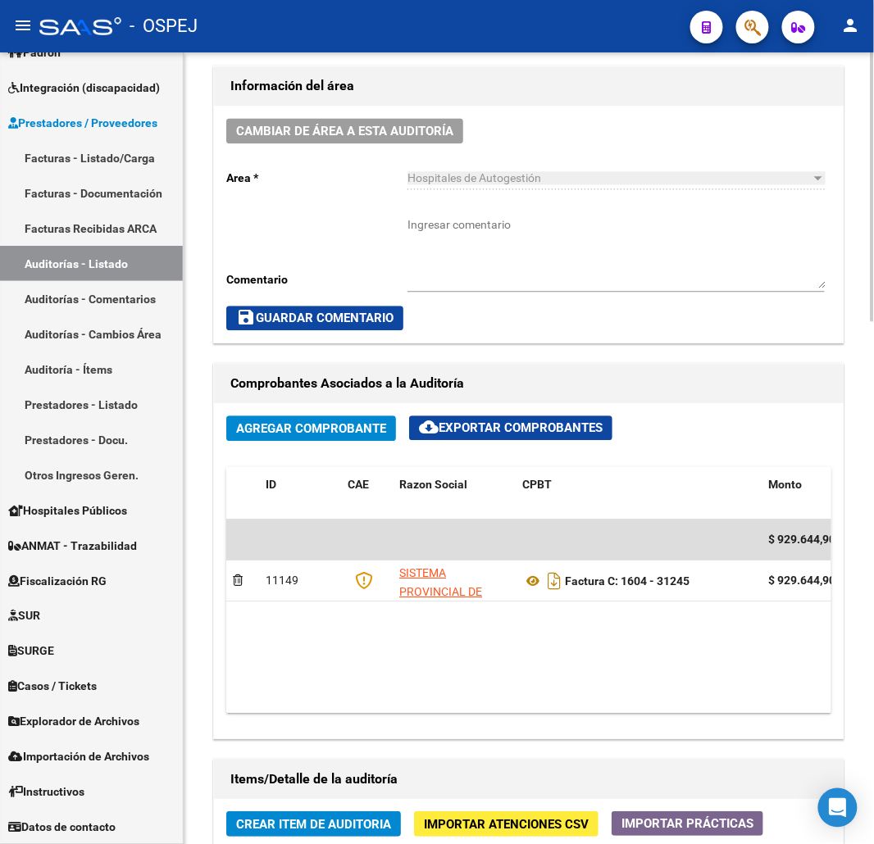
scroll to position [785, 0]
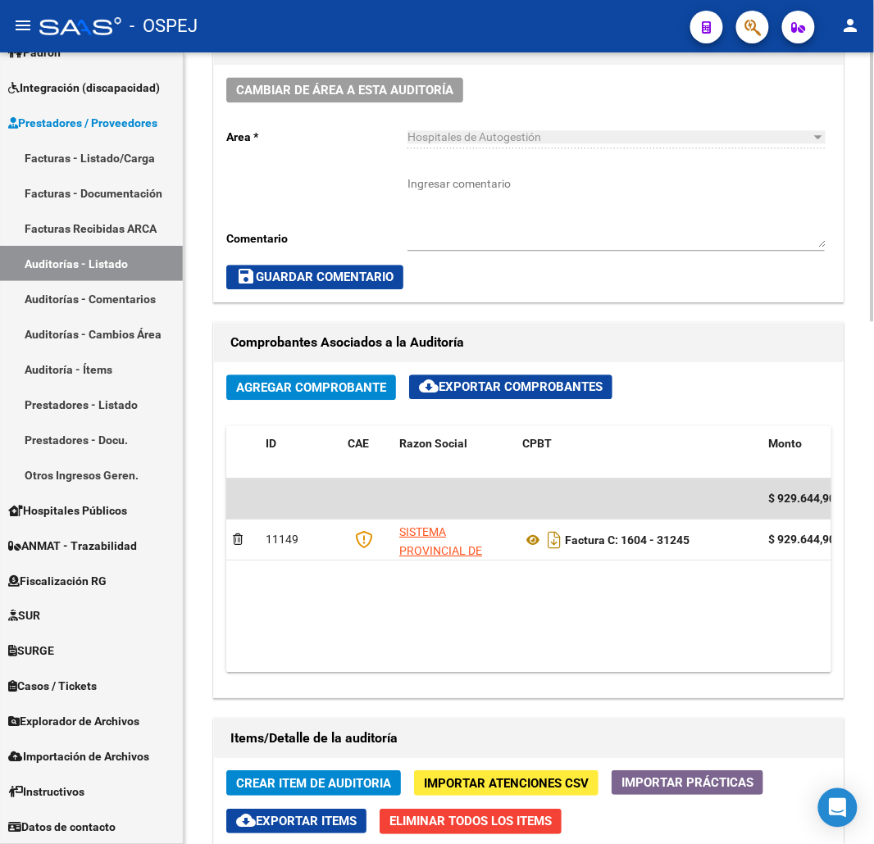
click at [866, 353] on div "arrow_back Editar 9897 cloud_download Generar informe Puede notificar al gerenc…" at bounding box center [531, 431] width 694 height 2328
click at [866, 356] on div "arrow_back Editar 9897 cloud_download Generar informe Puede notificar al gerenc…" at bounding box center [529, 431] width 690 height 2328
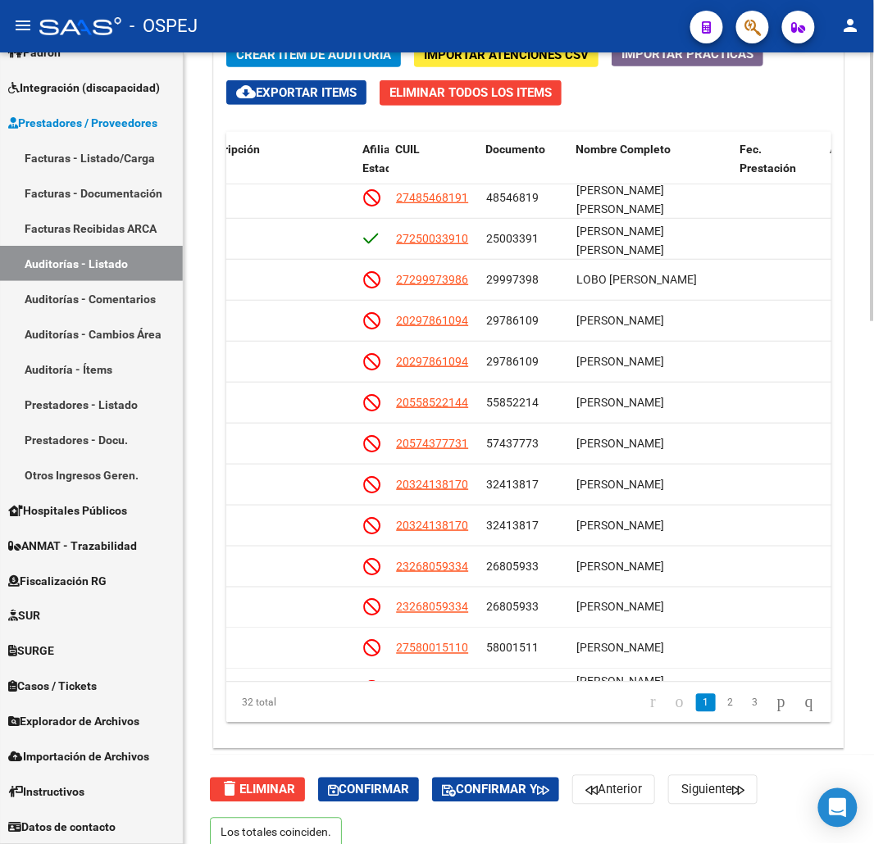
scroll to position [1537, 0]
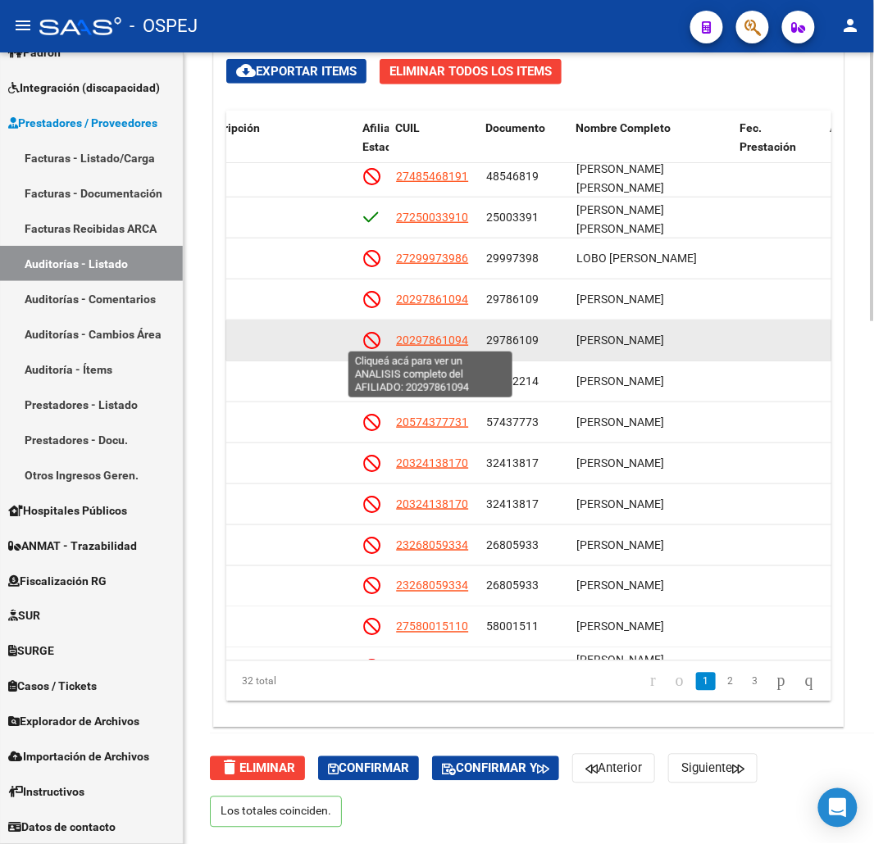
click at [435, 341] on span "20297861094" at bounding box center [432, 340] width 72 height 13
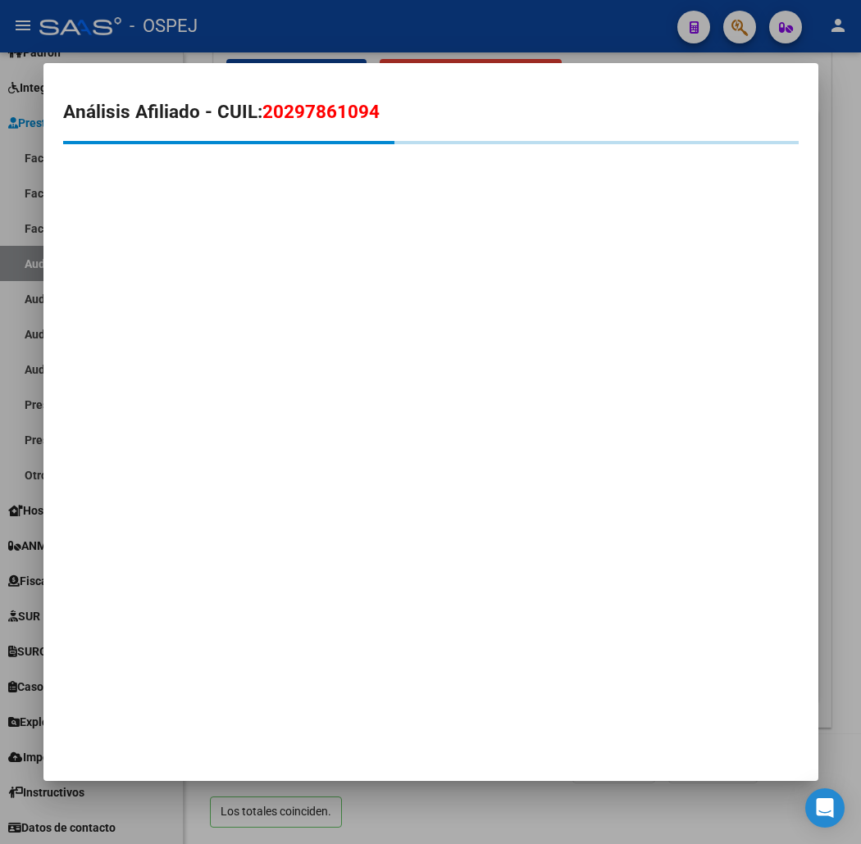
click at [321, 116] on span "20297861094" at bounding box center [320, 111] width 117 height 21
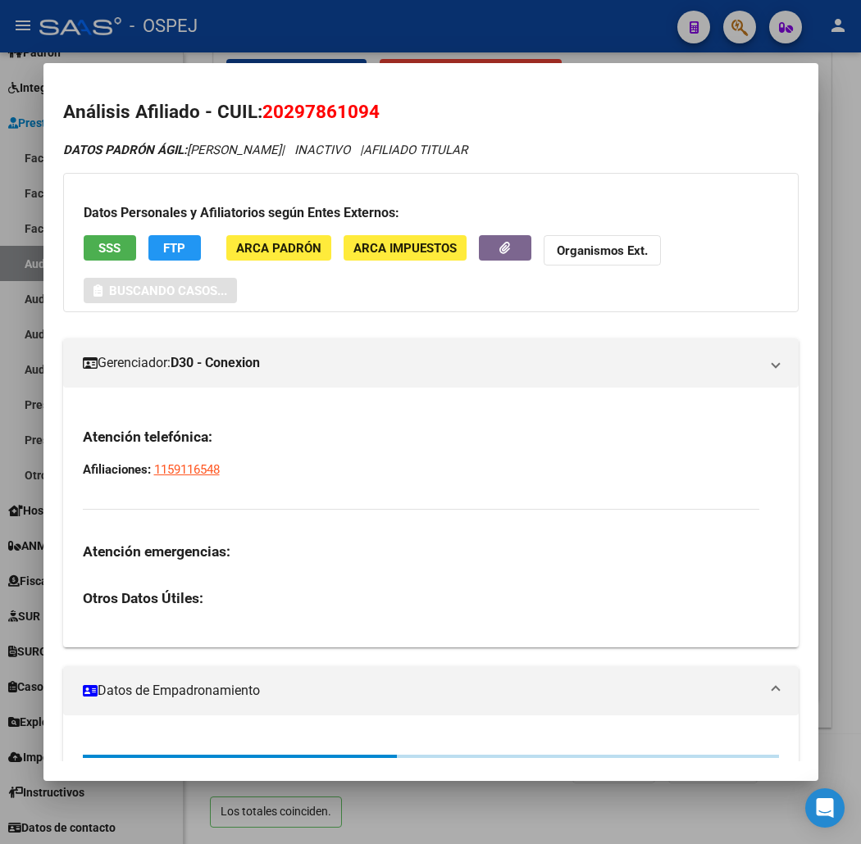
click at [321, 116] on span "20297861094" at bounding box center [320, 111] width 117 height 21
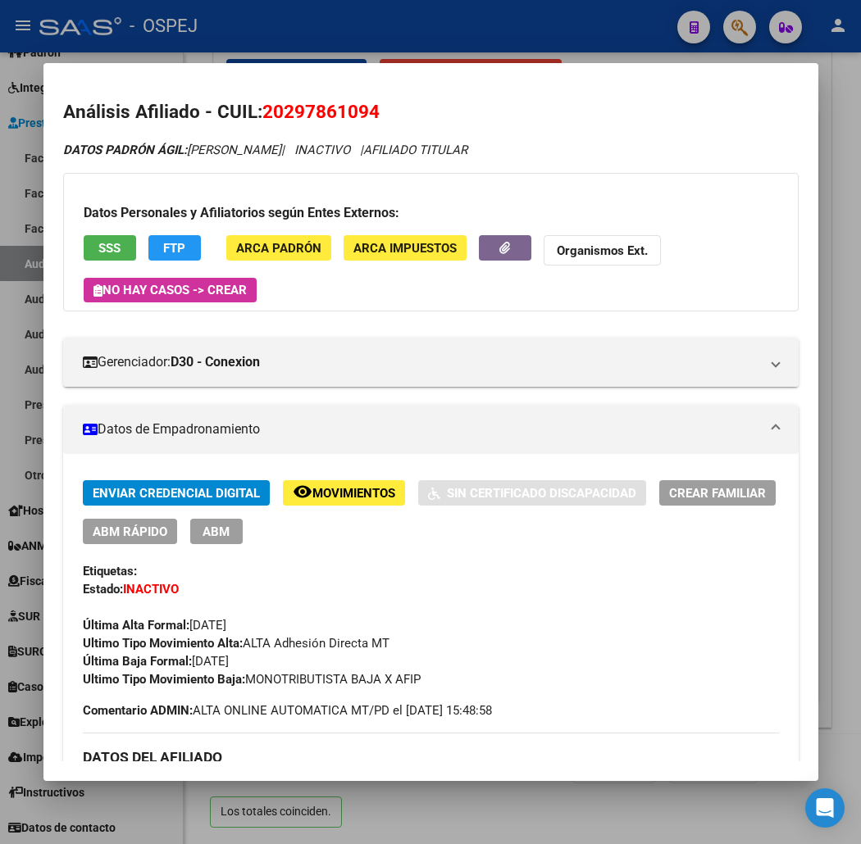
click at [494, 44] on div at bounding box center [430, 422] width 861 height 844
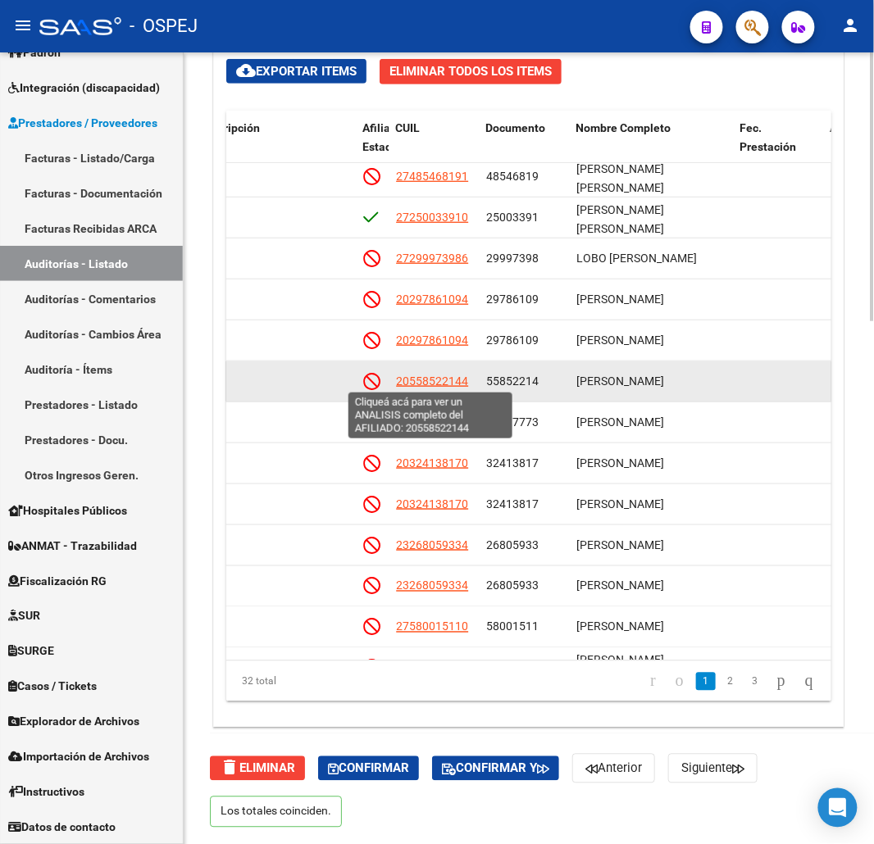
click at [435, 375] on span "20558522144" at bounding box center [432, 381] width 72 height 13
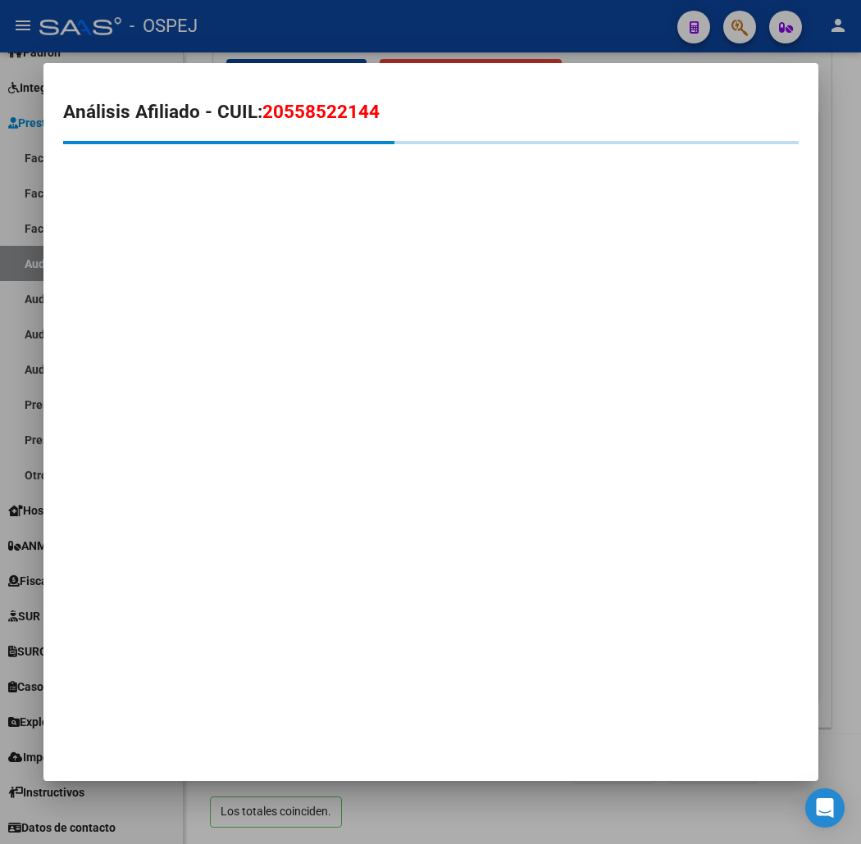
click at [331, 112] on span "20558522144" at bounding box center [320, 111] width 117 height 21
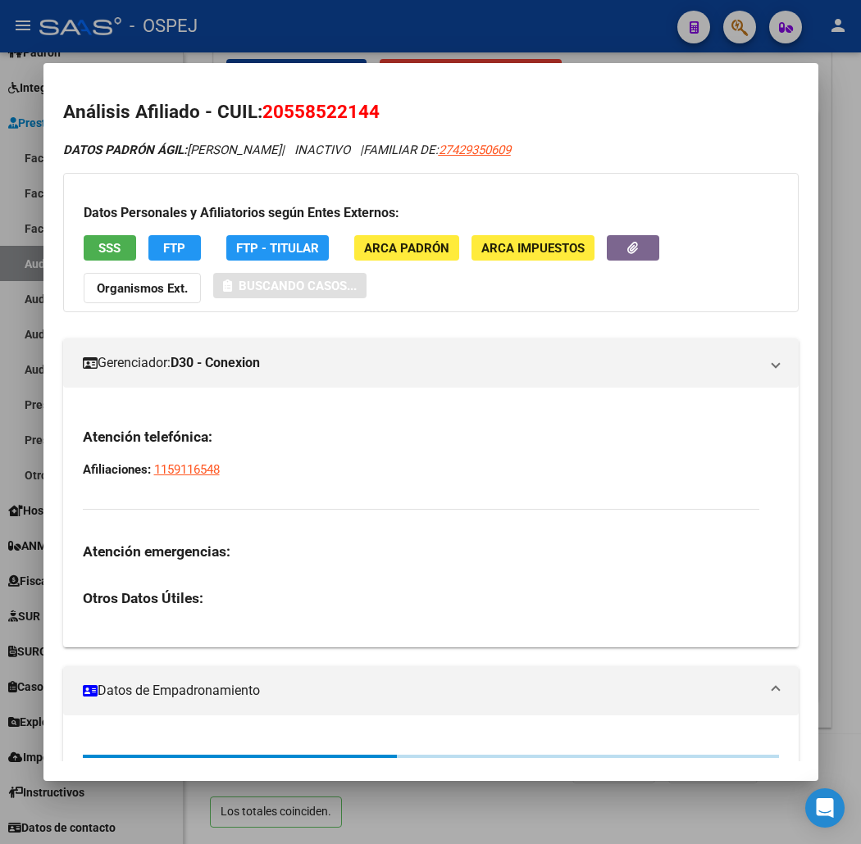
click at [331, 112] on span "20558522144" at bounding box center [320, 111] width 117 height 21
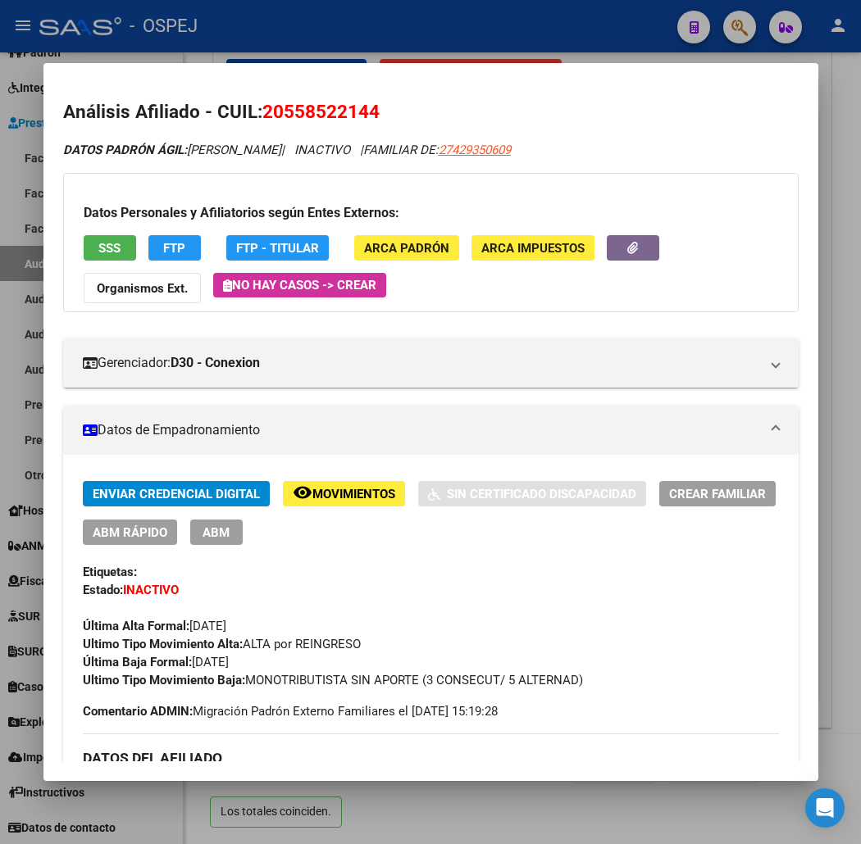
click at [608, 27] on div at bounding box center [430, 422] width 861 height 844
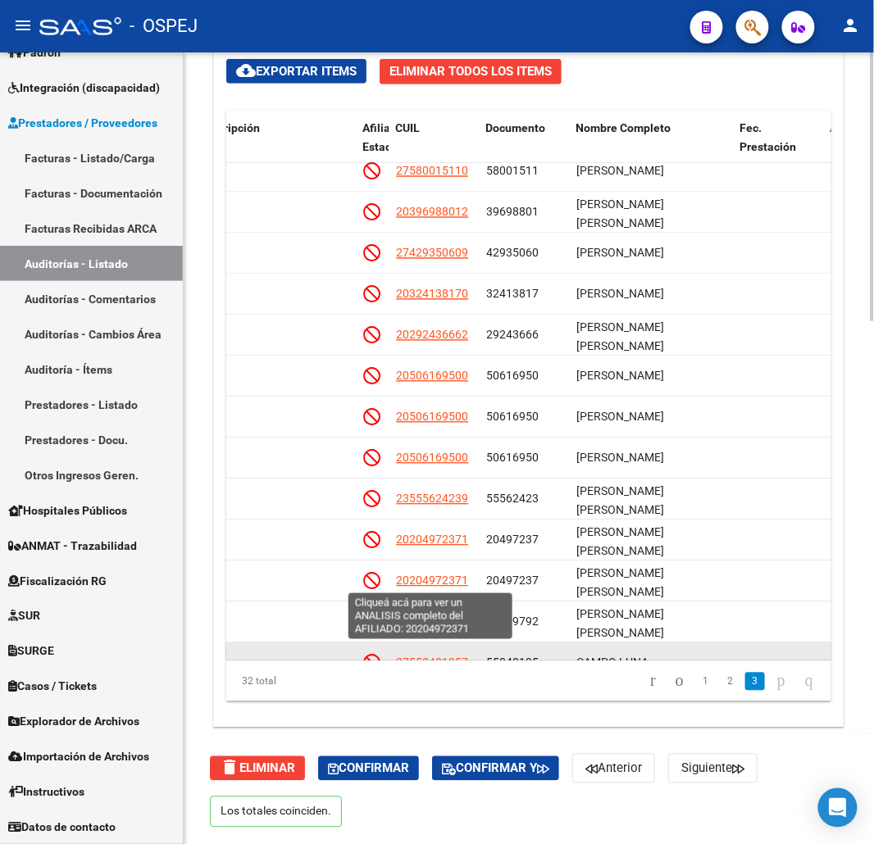
scroll to position [799, 940]
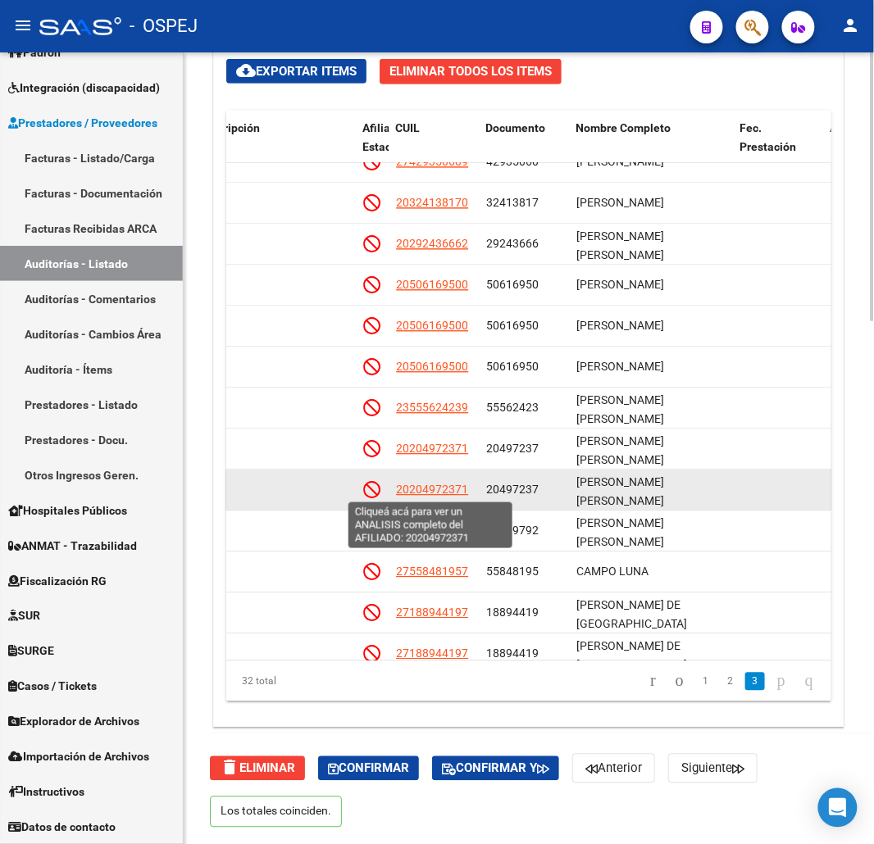
click at [444, 492] on span "20204972371" at bounding box center [432, 490] width 72 height 13
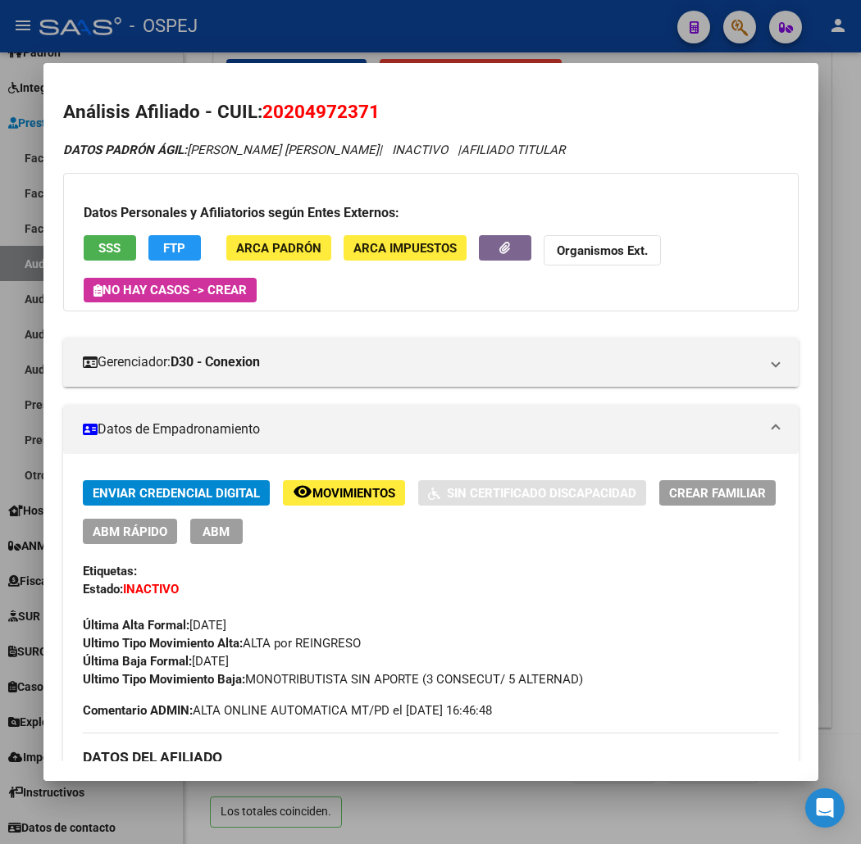
click at [341, 59] on div at bounding box center [430, 422] width 861 height 844
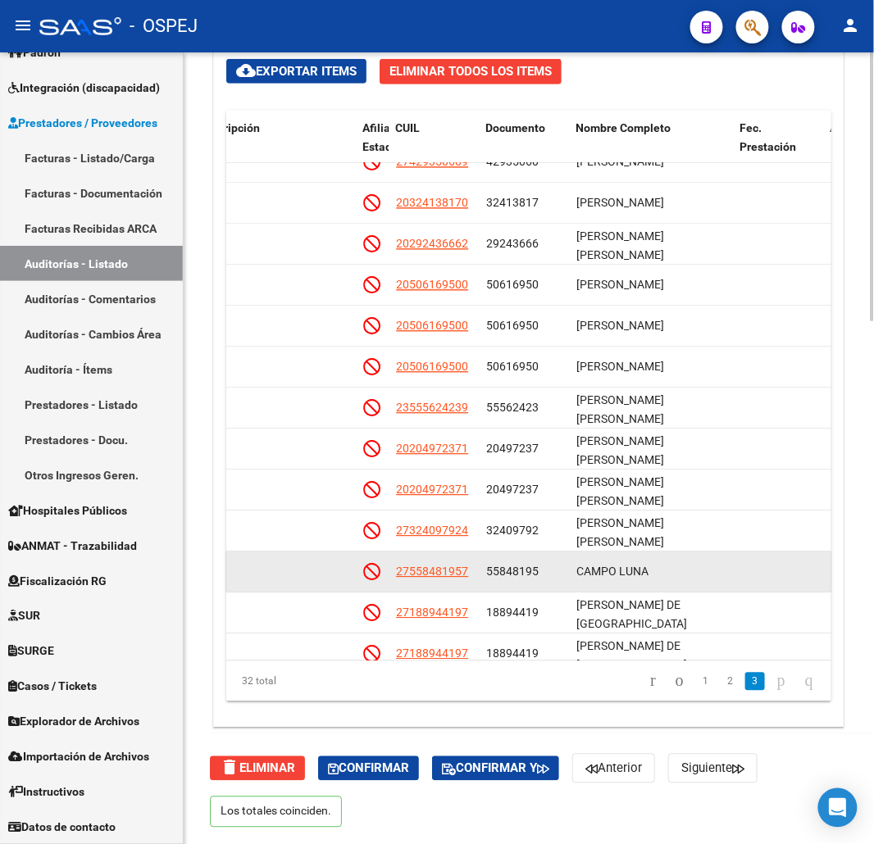
scroll to position [833, 940]
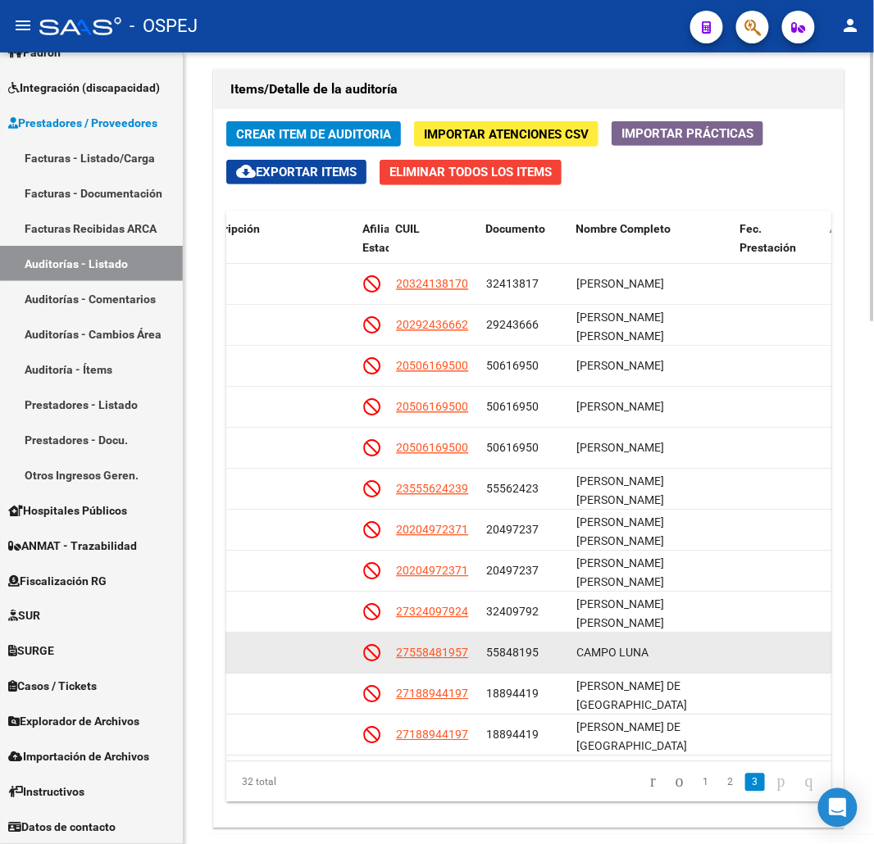
drag, startPoint x: 617, startPoint y: 623, endPoint x: 627, endPoint y: 562, distance: 62.3
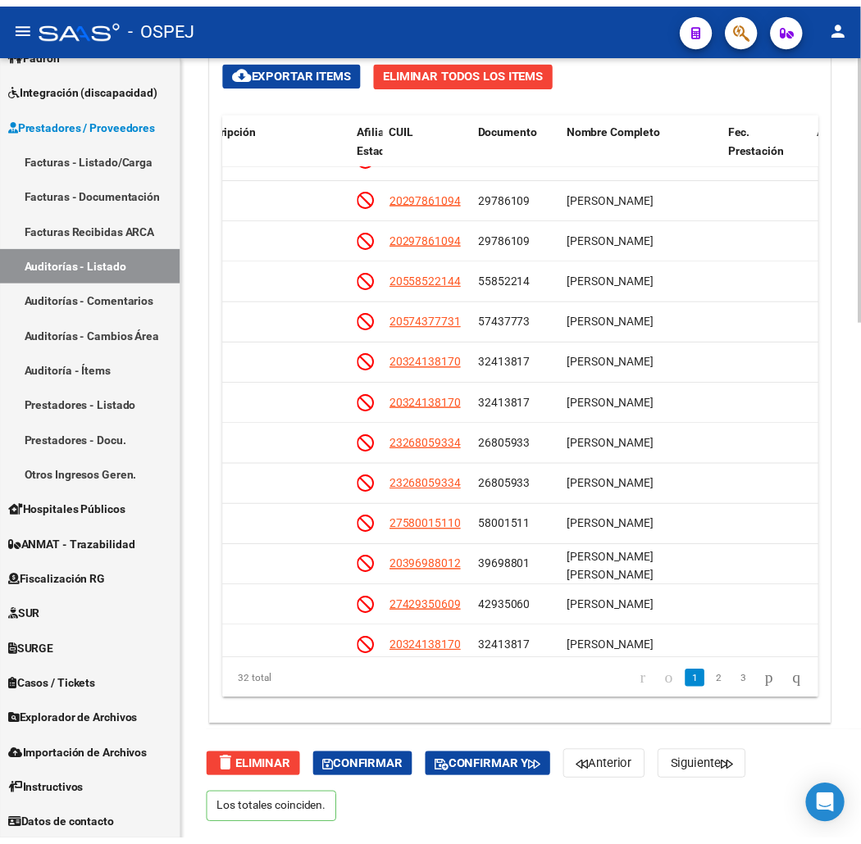
scroll to position [330, 940]
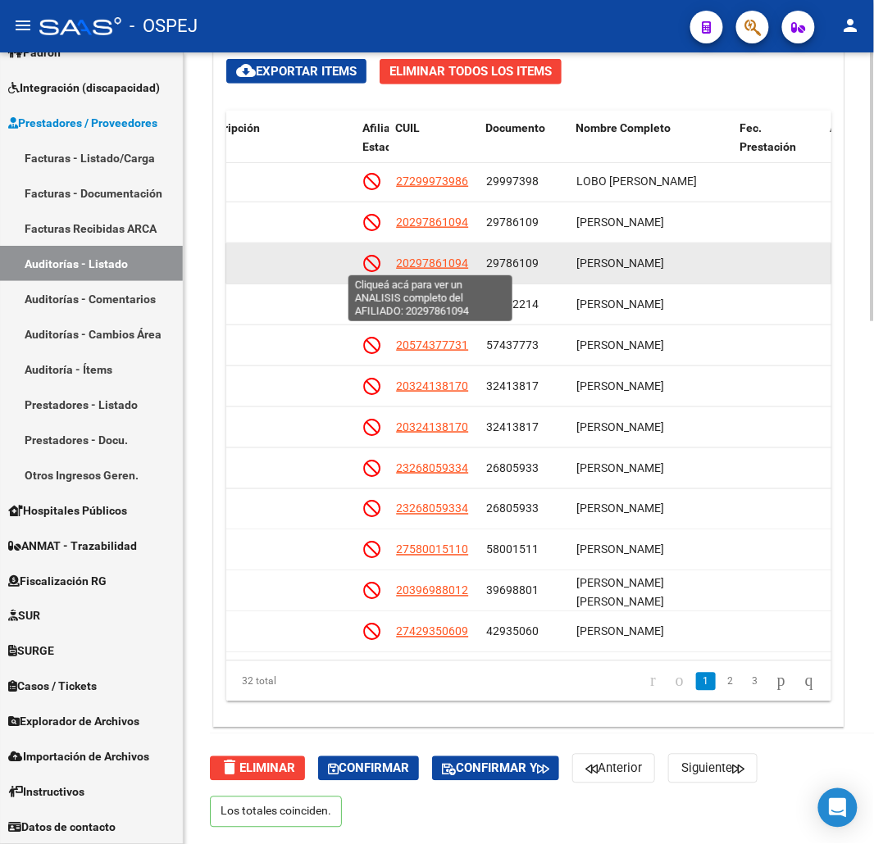
click at [441, 260] on span "20297861094" at bounding box center [432, 263] width 72 height 13
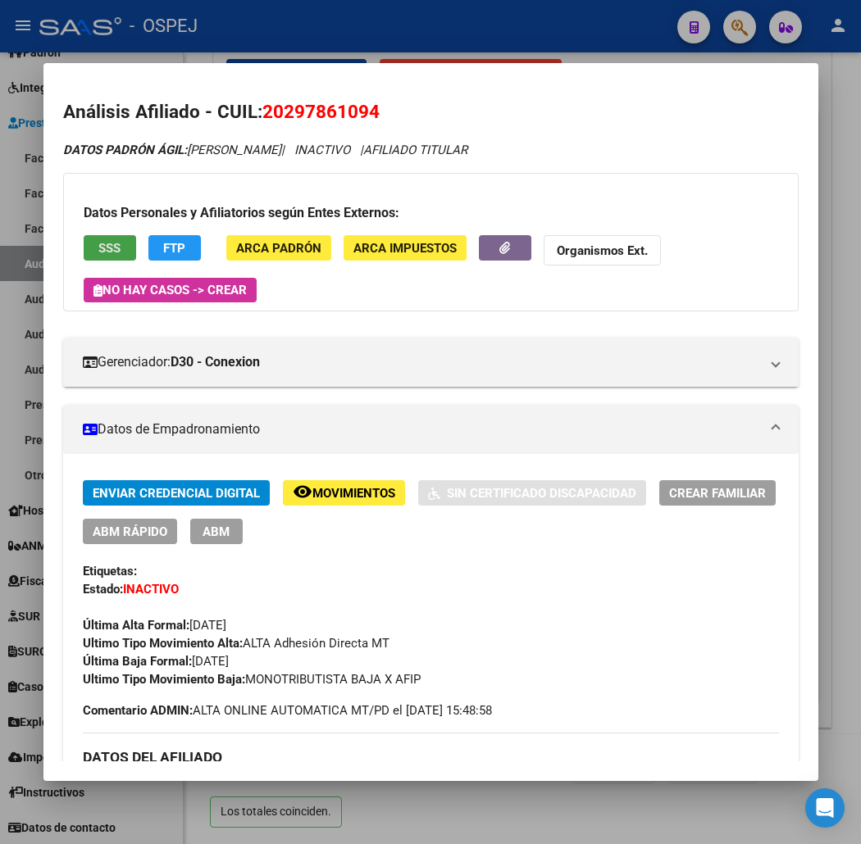
click at [98, 244] on span "SSS" at bounding box center [109, 248] width 22 height 15
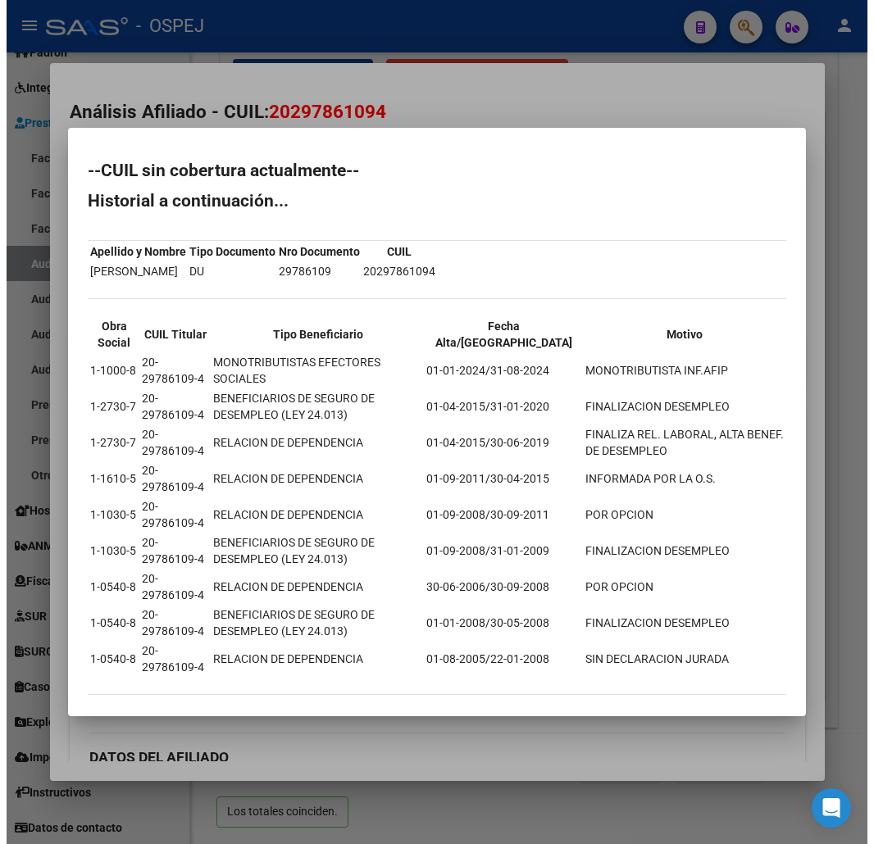
scroll to position [3, 0]
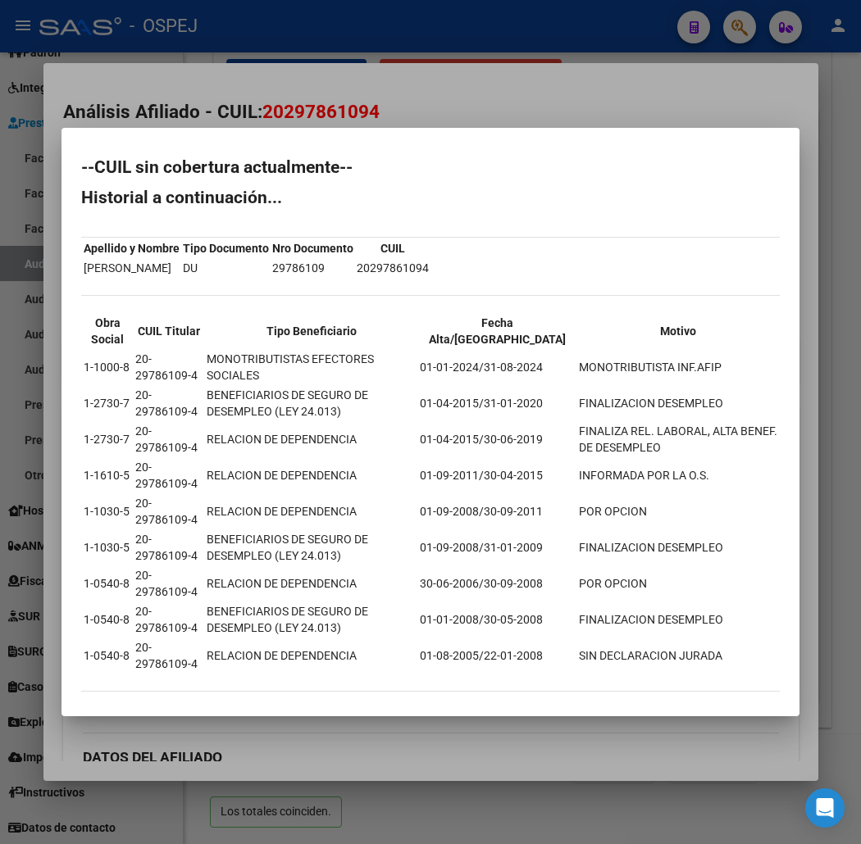
drag, startPoint x: 39, startPoint y: 166, endPoint x: 102, endPoint y: 692, distance: 530.1
click at [102, 692] on div "--CUIL sin cobertura actualmente-- Historial a continuación... Apellido y Nombr…" at bounding box center [430, 433] width 699 height 549
click at [601, 78] on div at bounding box center [430, 422] width 861 height 844
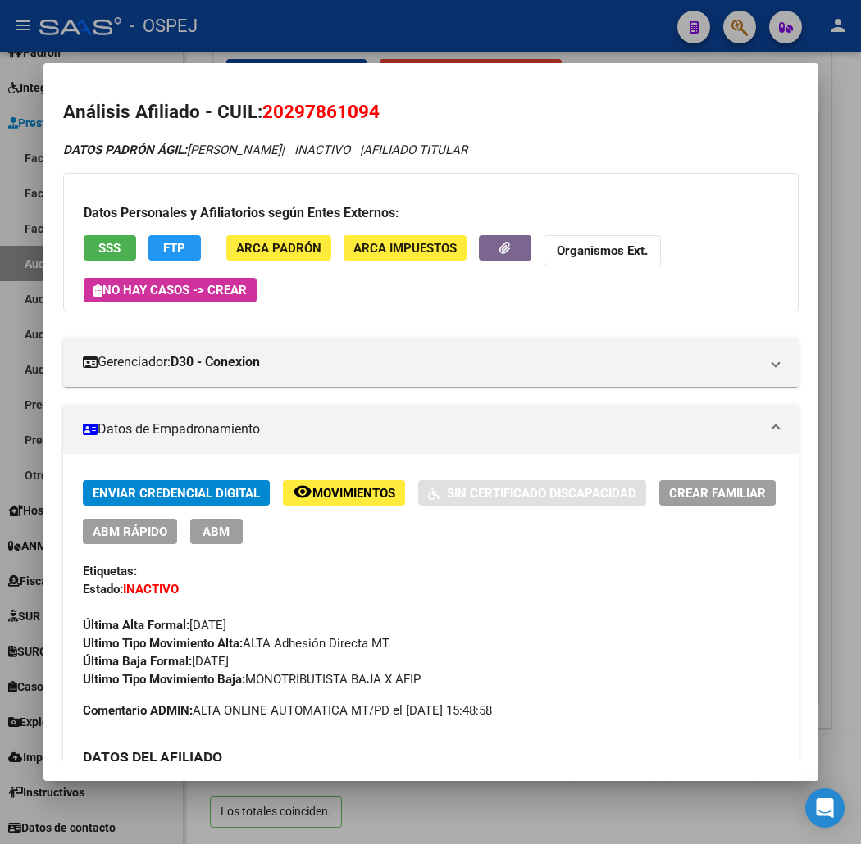
click at [350, 49] on div at bounding box center [430, 422] width 861 height 844
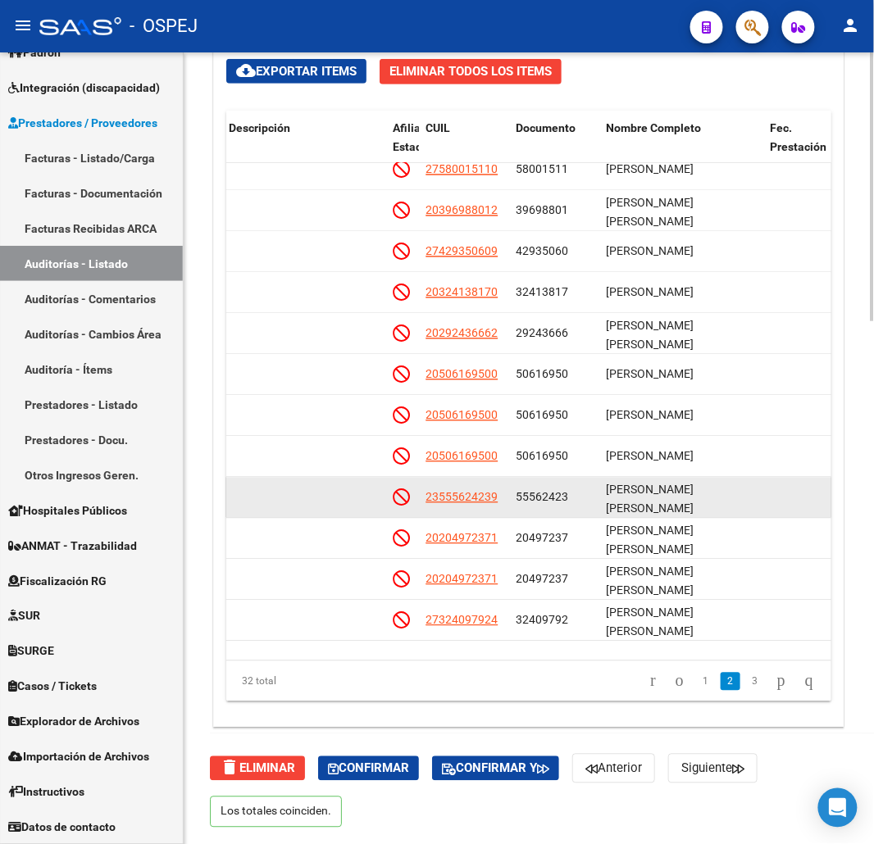
scroll to position [657, 910]
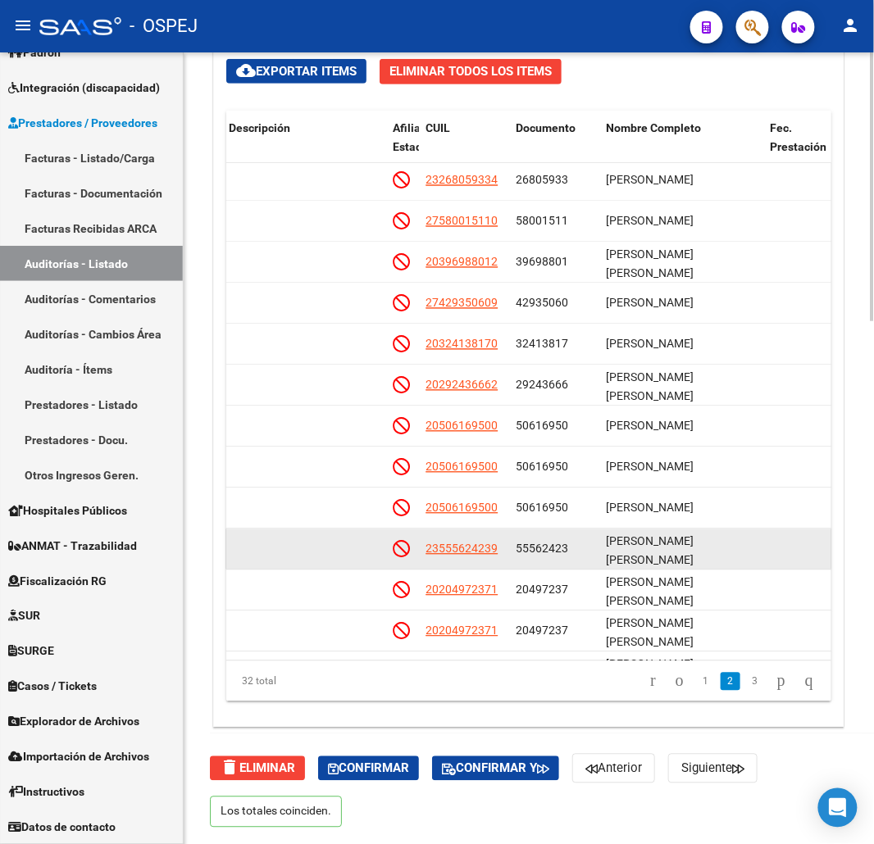
drag, startPoint x: 693, startPoint y: 512, endPoint x: 709, endPoint y: 471, distance: 44.2
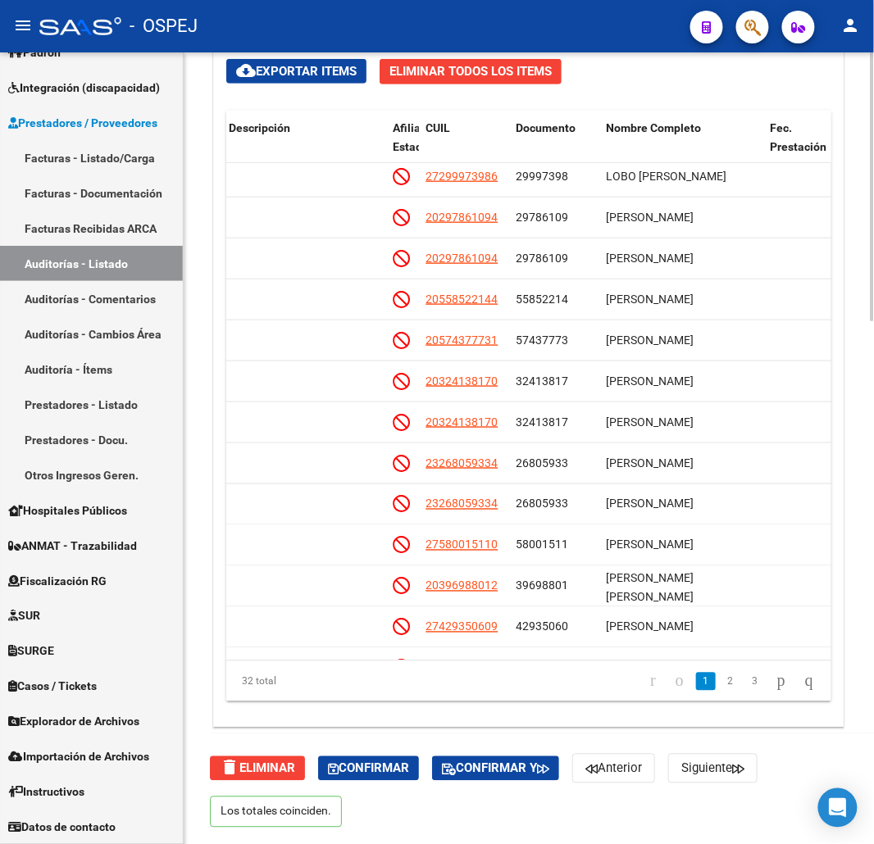
scroll to position [312, 910]
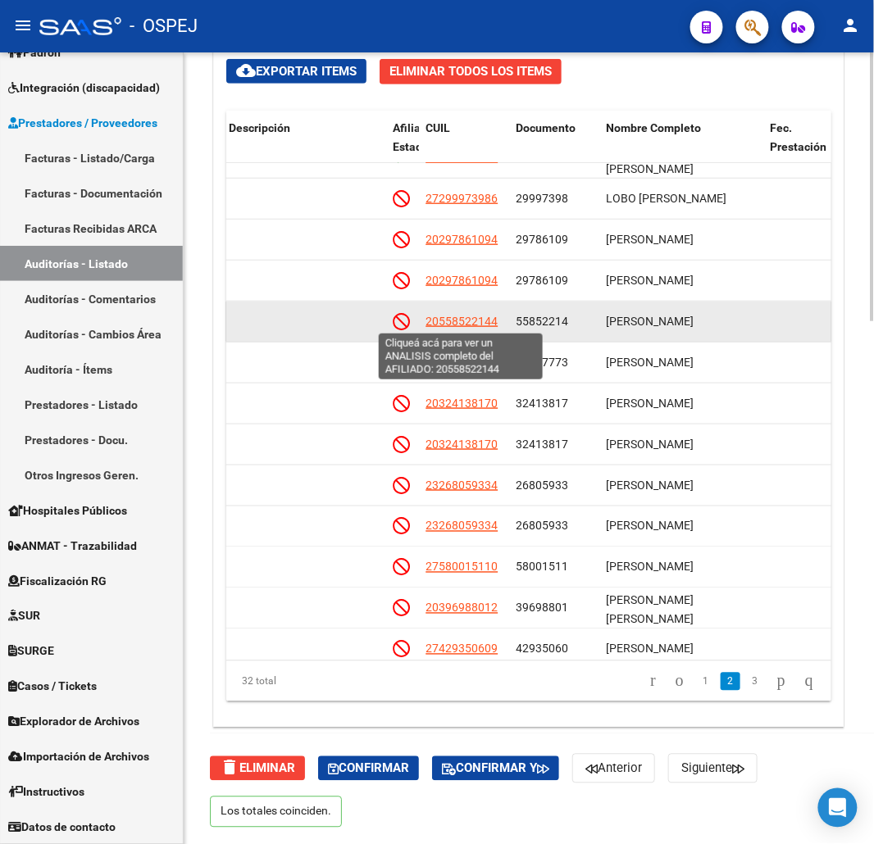
click at [480, 323] on span "20558522144" at bounding box center [462, 321] width 72 height 13
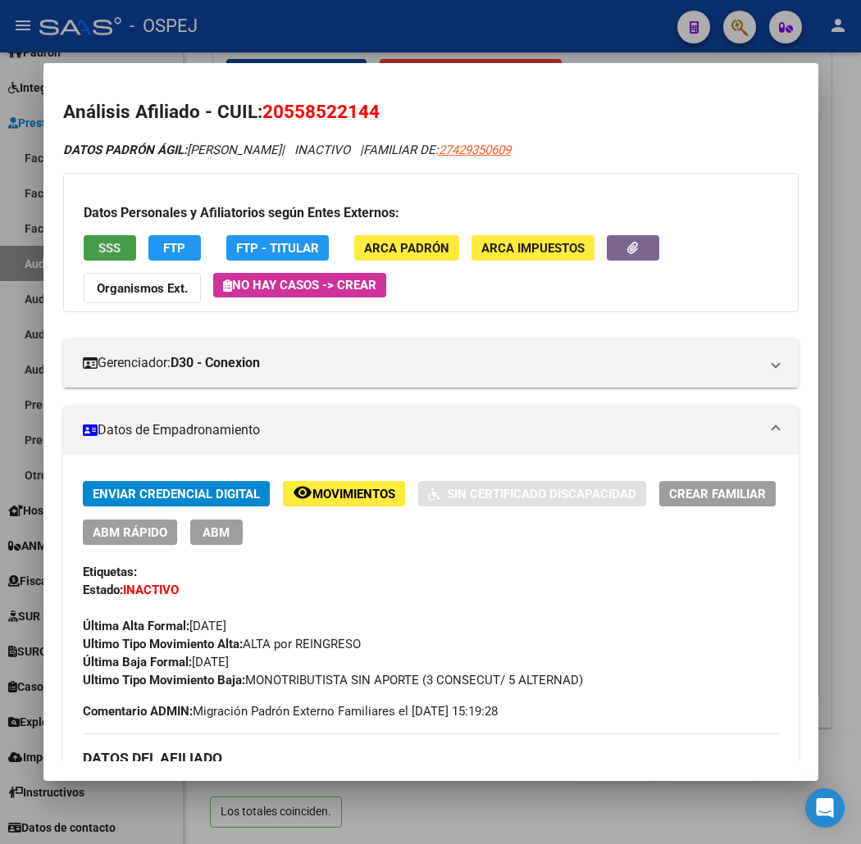
click at [102, 248] on button "SSS" at bounding box center [110, 247] width 52 height 25
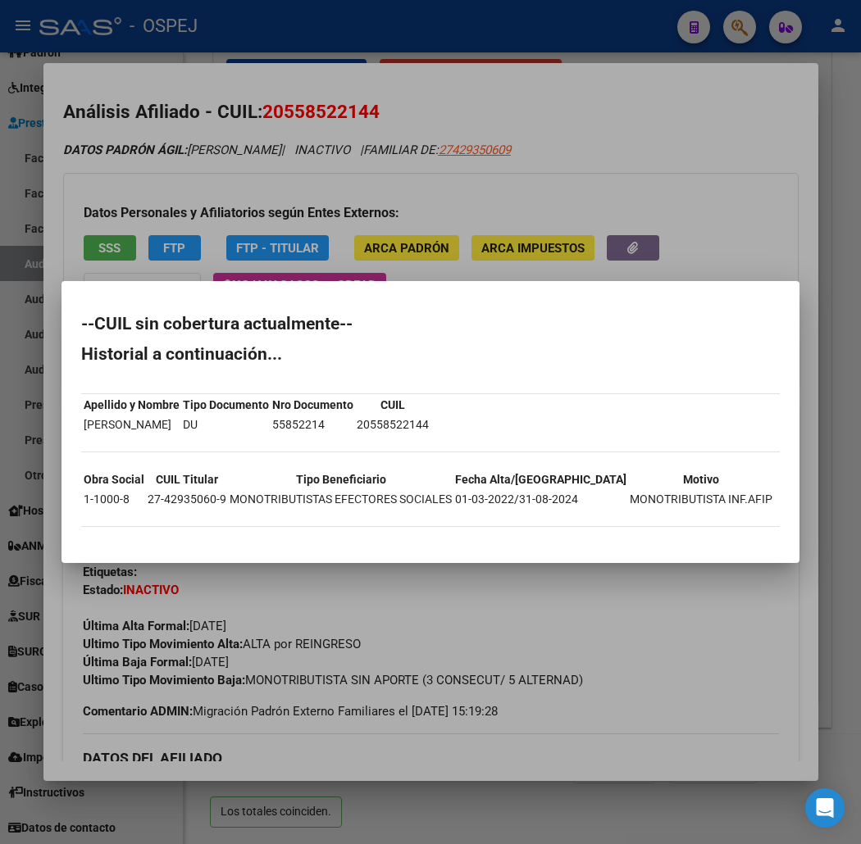
drag, startPoint x: 123, startPoint y: 535, endPoint x: 16, endPoint y: 378, distance: 189.4
click at [16, 378] on div "Análisis Afiliado - CUIL: 20558522144 DATOS PADRÓN ÁGIL: AREDES AARON FRANCISCO…" at bounding box center [430, 422] width 861 height 844
drag, startPoint x: 76, startPoint y: 517, endPoint x: 70, endPoint y: 531, distance: 16.2
click at [81, 517] on div "--CUIL sin cobertura actualmente-- Historial a continuación... Apellido y Nombr…" at bounding box center [430, 430] width 699 height 228
drag, startPoint x: 35, startPoint y: 403, endPoint x: 36, endPoint y: 321, distance: 82.8
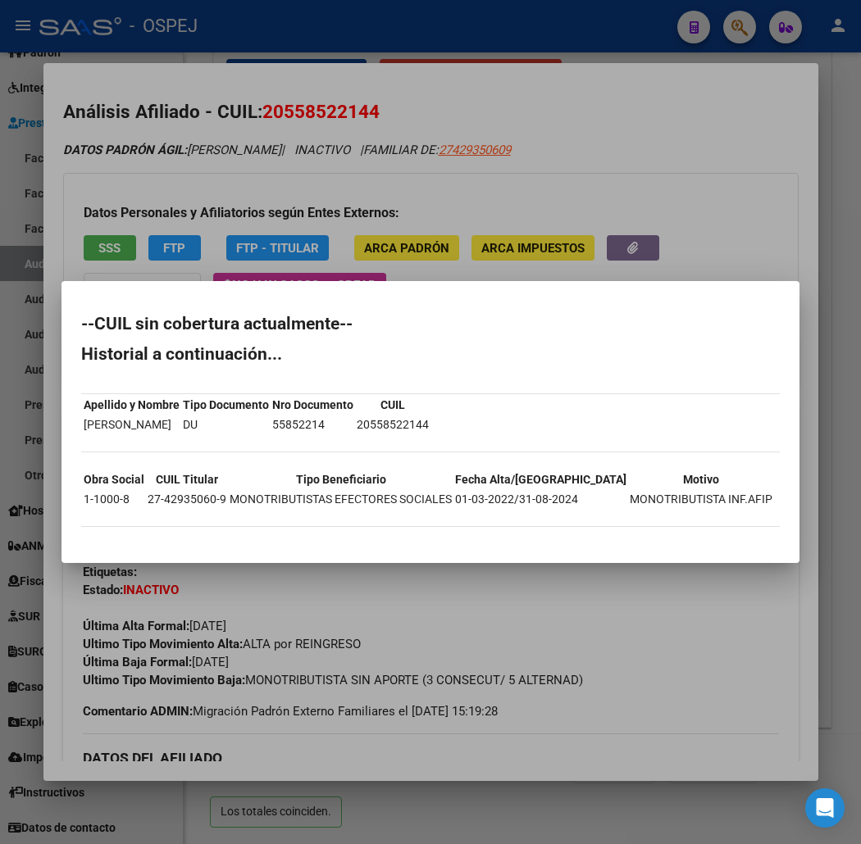
click at [61, 321] on mat-dialog-content "--CUIL sin cobertura actualmente-- Historial a continuación... Apellido y Nombr…" at bounding box center [430, 422] width 738 height 242
click at [133, 149] on div at bounding box center [430, 422] width 861 height 844
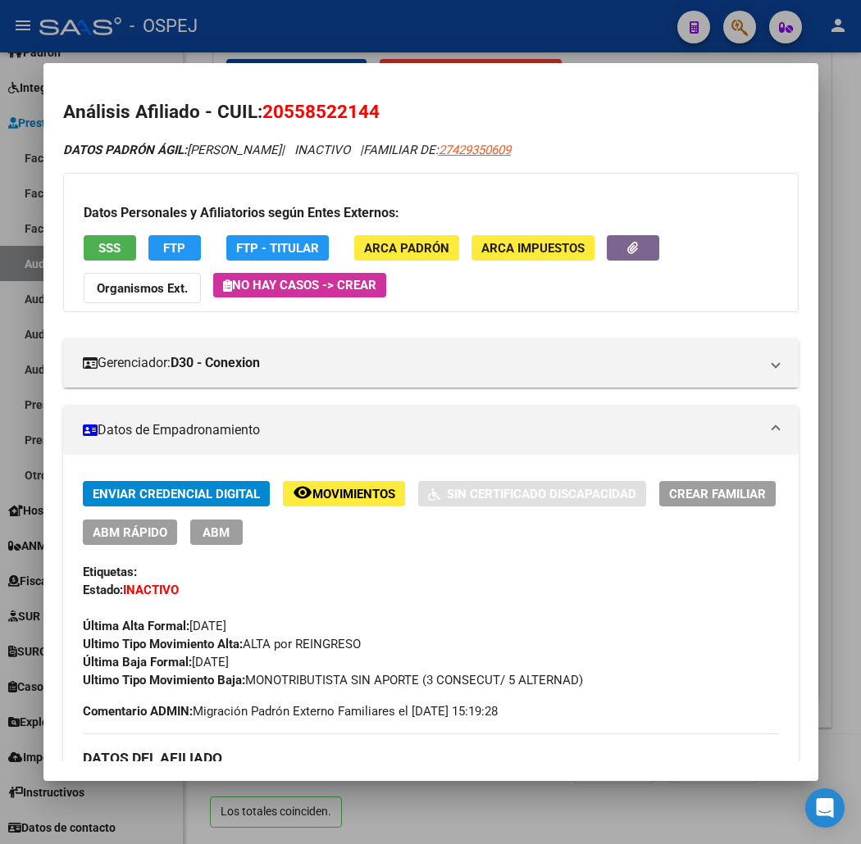
click at [263, 116] on span "20558522144" at bounding box center [320, 111] width 117 height 21
click at [447, 55] on div at bounding box center [430, 422] width 861 height 844
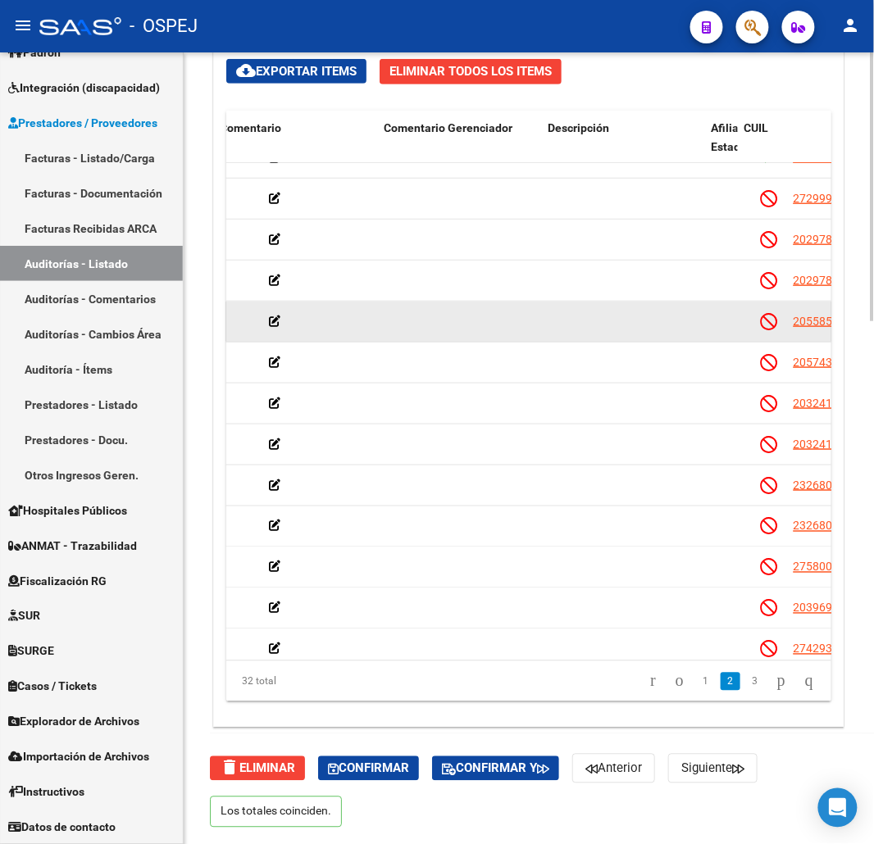
scroll to position [312, 0]
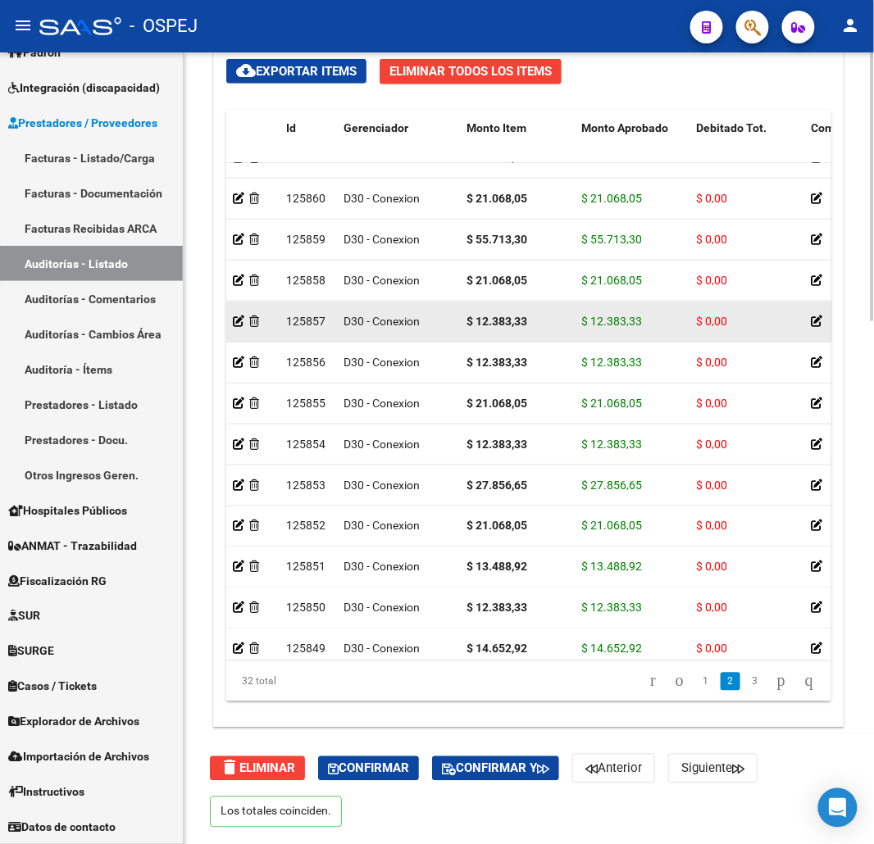
drag, startPoint x: 673, startPoint y: 332, endPoint x: 534, endPoint y: 331, distance: 139.4
drag, startPoint x: 535, startPoint y: 325, endPoint x: 497, endPoint y: 320, distance: 39.0
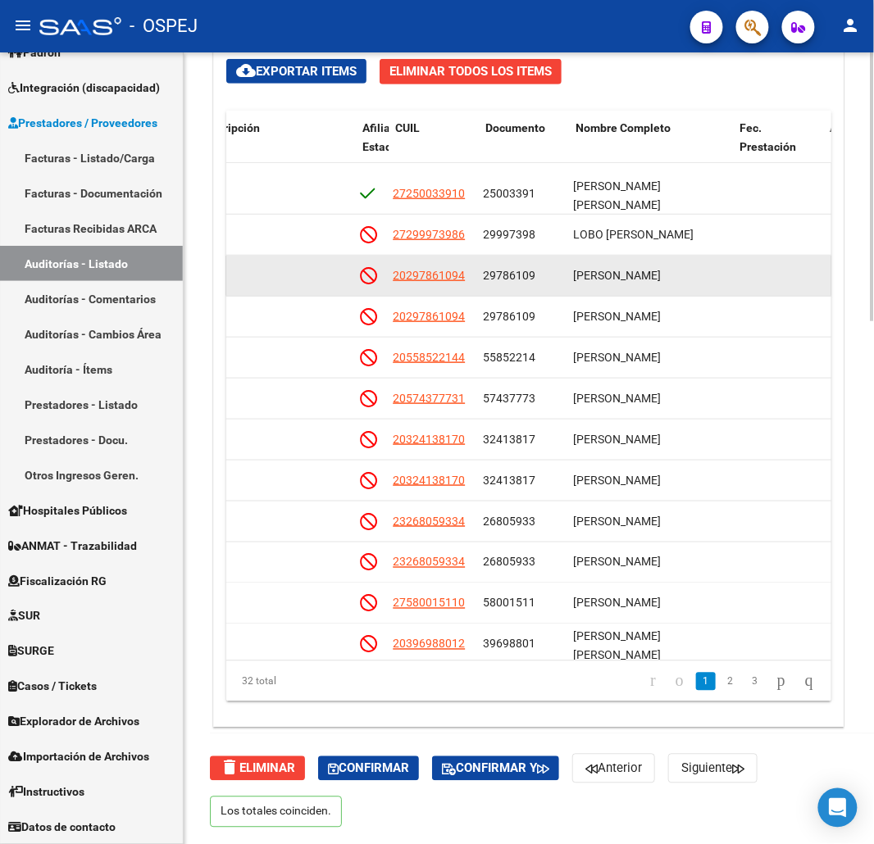
scroll to position [131, 958]
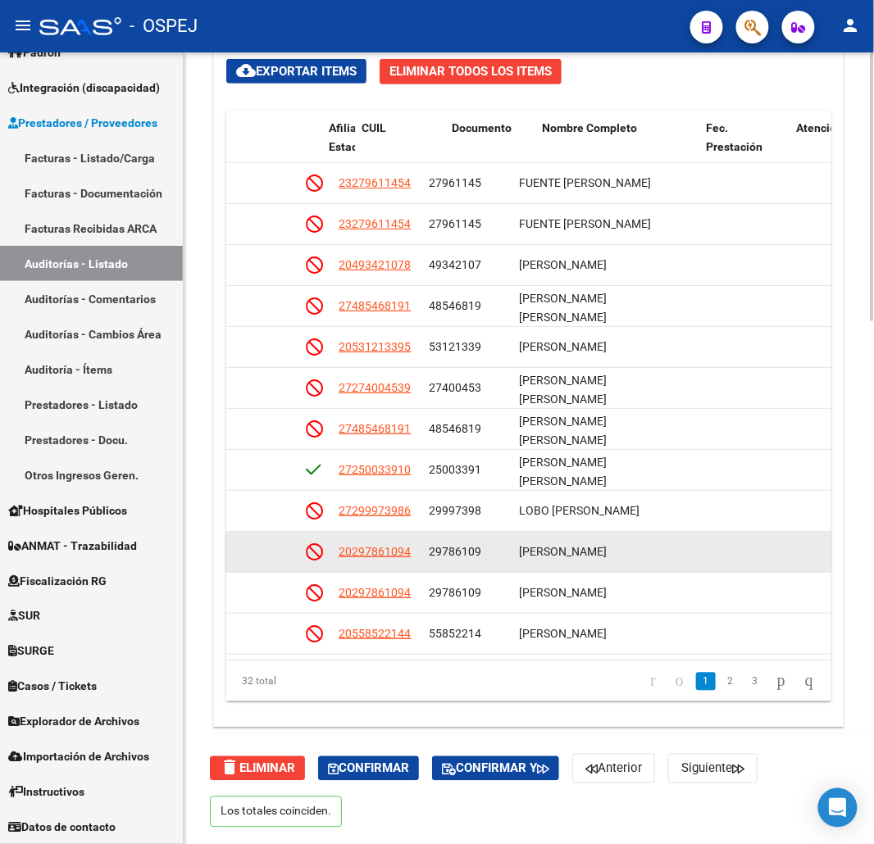
drag, startPoint x: 681, startPoint y: 416, endPoint x: 705, endPoint y: 357, distance: 64.0
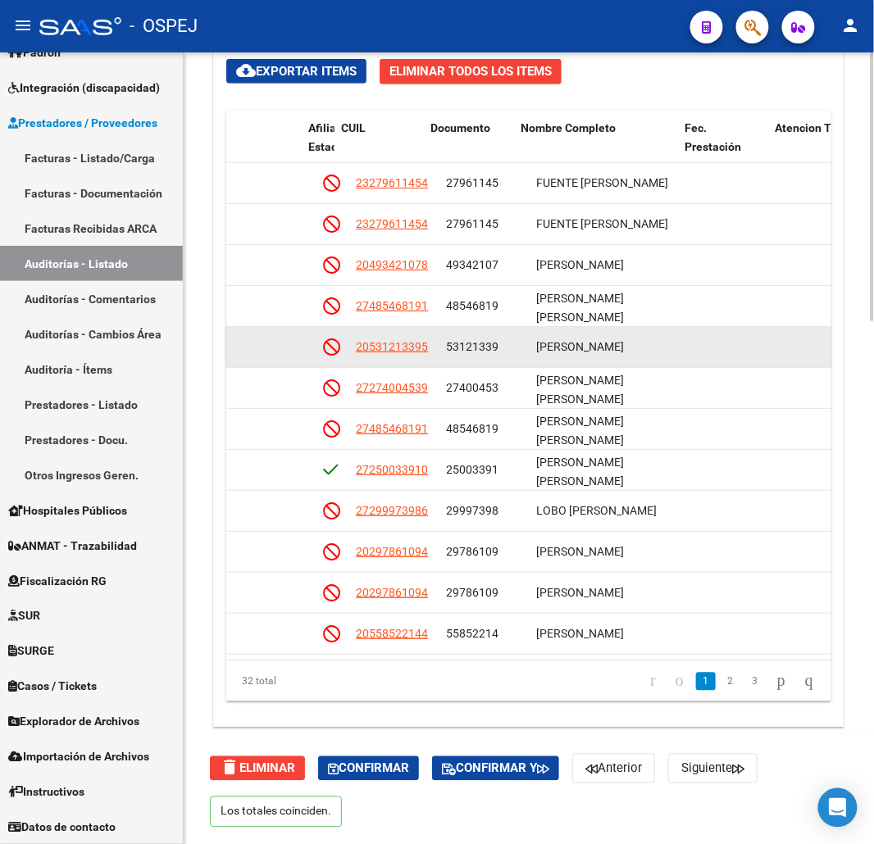
drag, startPoint x: 705, startPoint y: 356, endPoint x: 709, endPoint y: 321, distance: 34.7
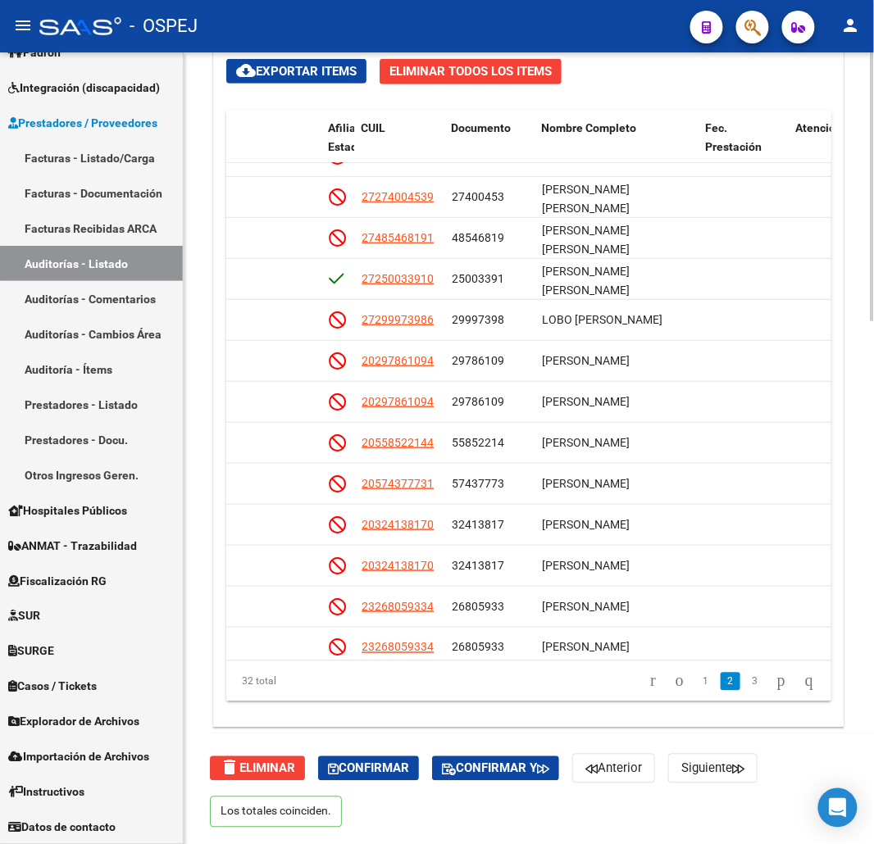
scroll to position [194, 974]
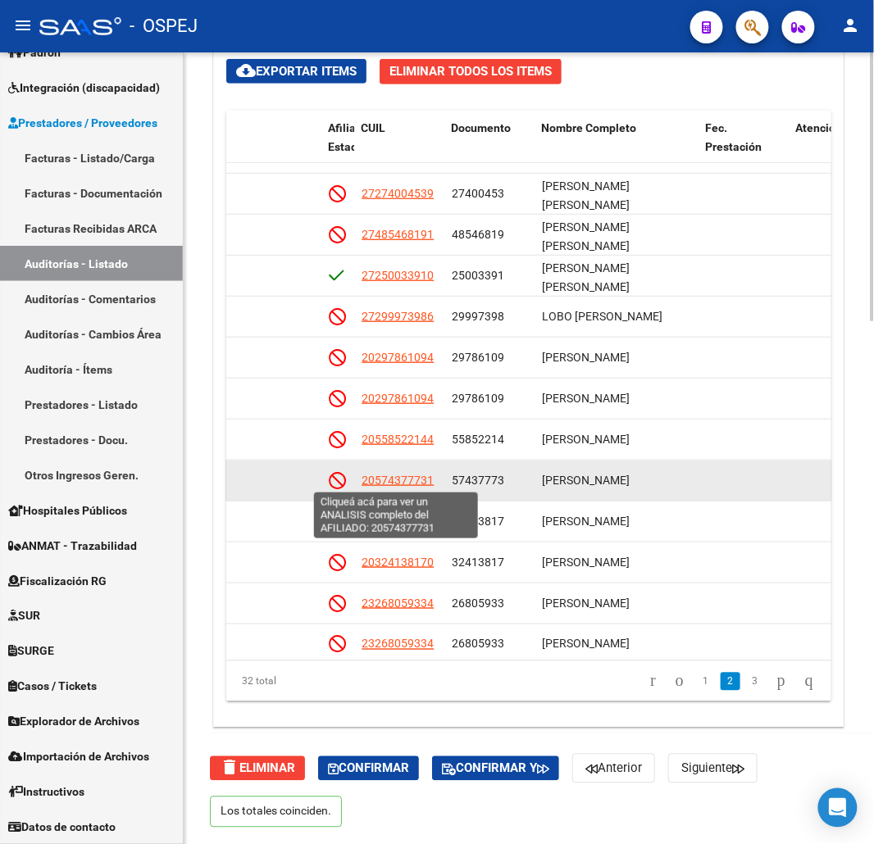
click at [392, 481] on span "20574377731" at bounding box center [398, 480] width 72 height 13
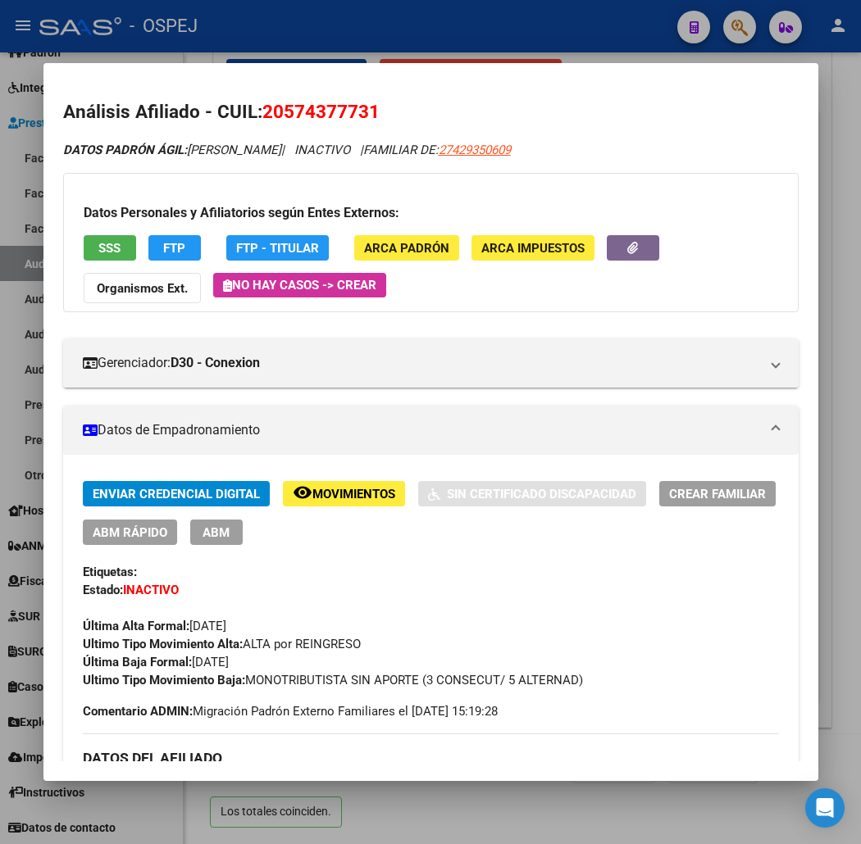
click at [328, 102] on span "20574377731" at bounding box center [320, 111] width 117 height 21
click at [98, 250] on span "SSS" at bounding box center [109, 248] width 22 height 15
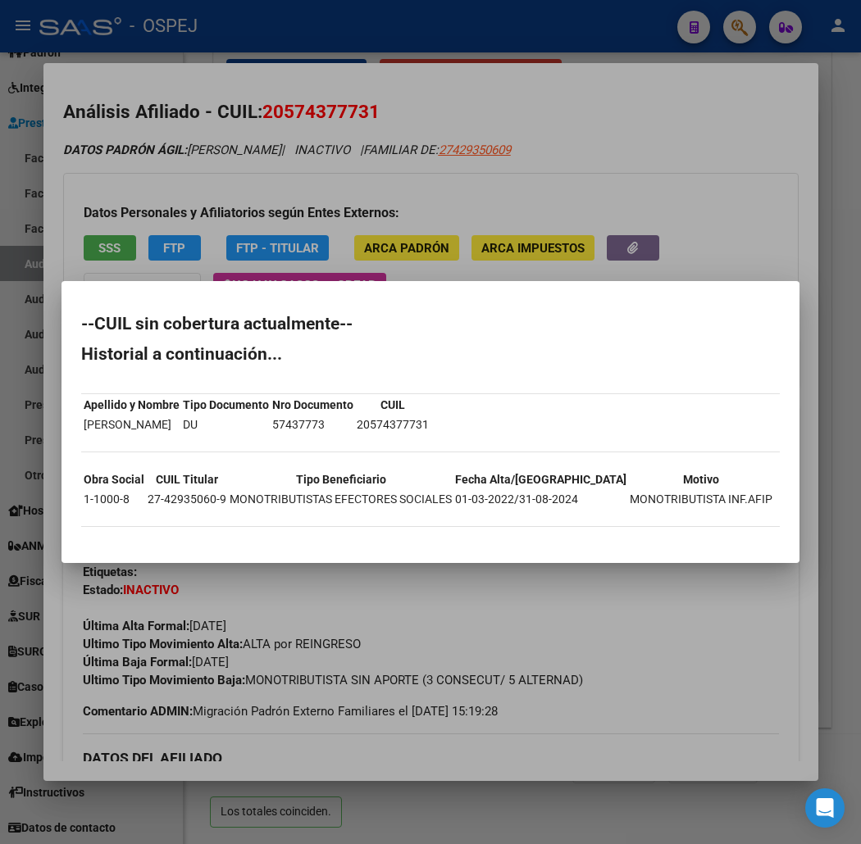
drag, startPoint x: 187, startPoint y: 539, endPoint x: 35, endPoint y: 322, distance: 265.0
click at [61, 322] on mat-dialog-content "--CUIL sin cobertura actualmente-- Historial a continuación... Apellido y Nombr…" at bounding box center [430, 422] width 738 height 242
drag, startPoint x: 431, startPoint y: 275, endPoint x: 335, endPoint y: 225, distance: 108.9
click at [431, 274] on div at bounding box center [430, 422] width 861 height 844
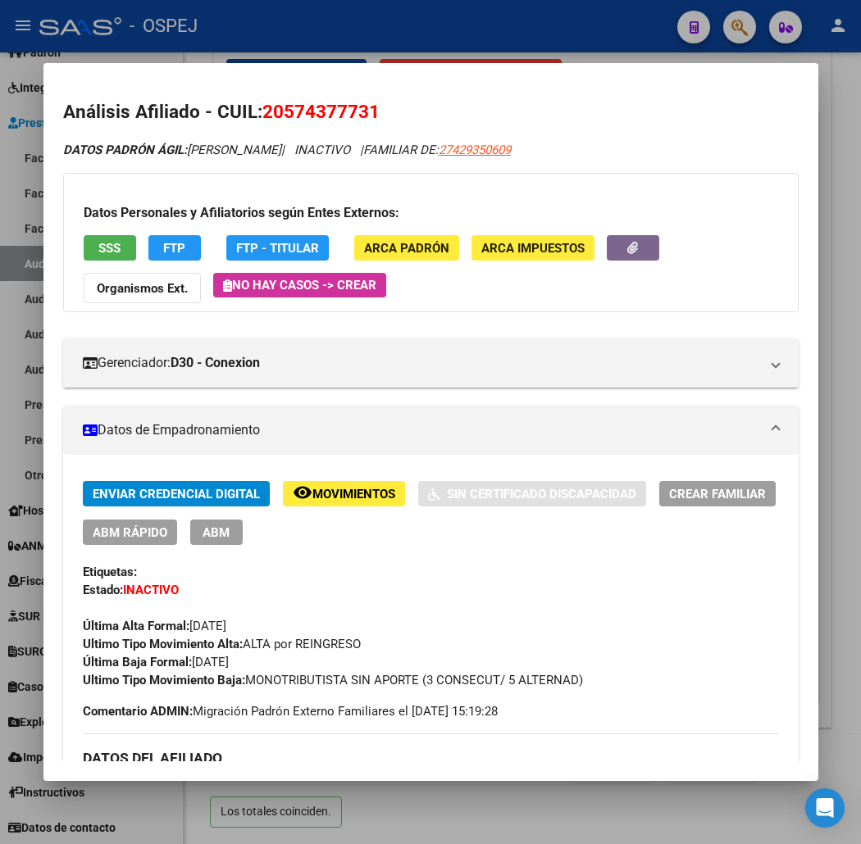
click at [275, 112] on span "20574377731" at bounding box center [320, 111] width 117 height 21
click at [378, 28] on div at bounding box center [430, 422] width 861 height 844
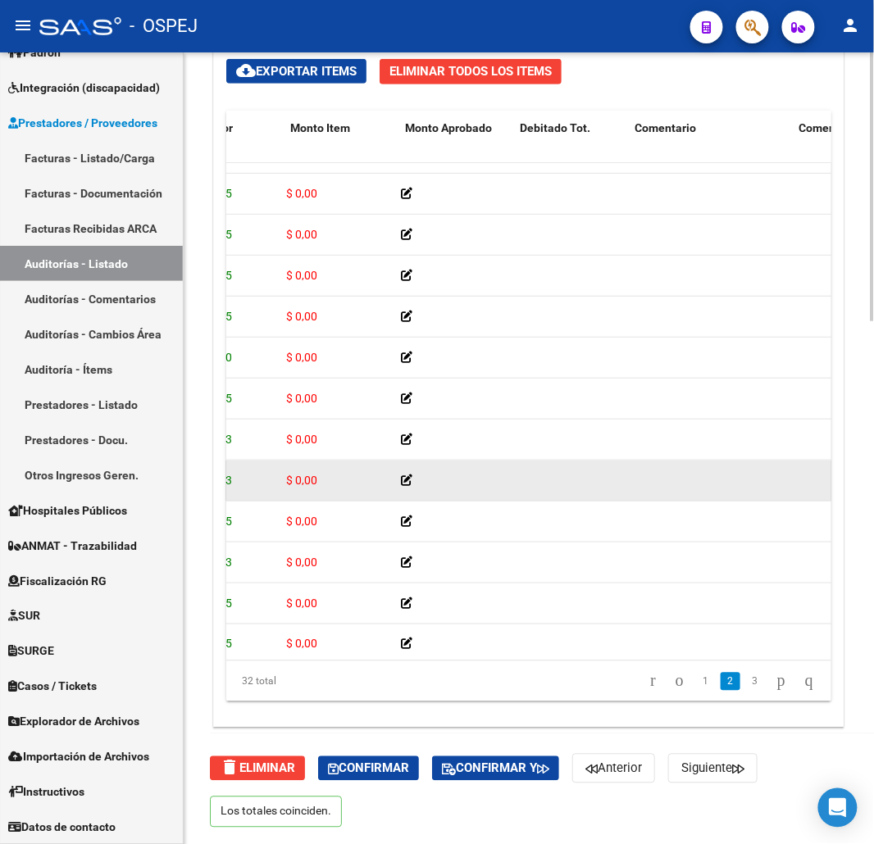
scroll to position [194, 0]
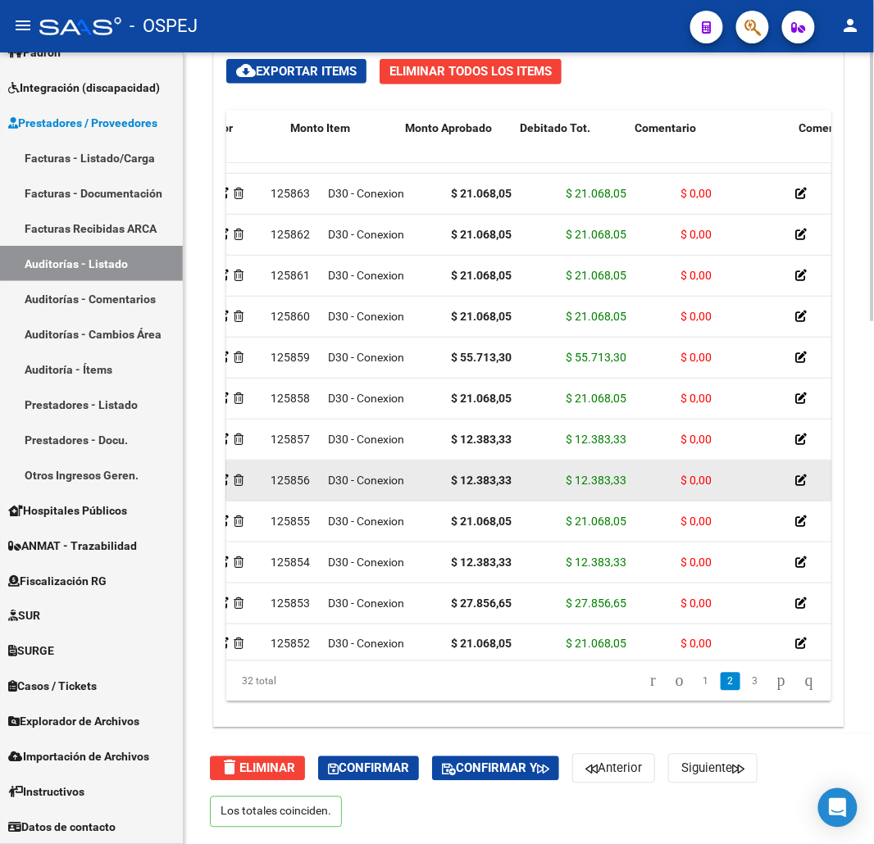
drag, startPoint x: 681, startPoint y: 495, endPoint x: 564, endPoint y: 485, distance: 117.7
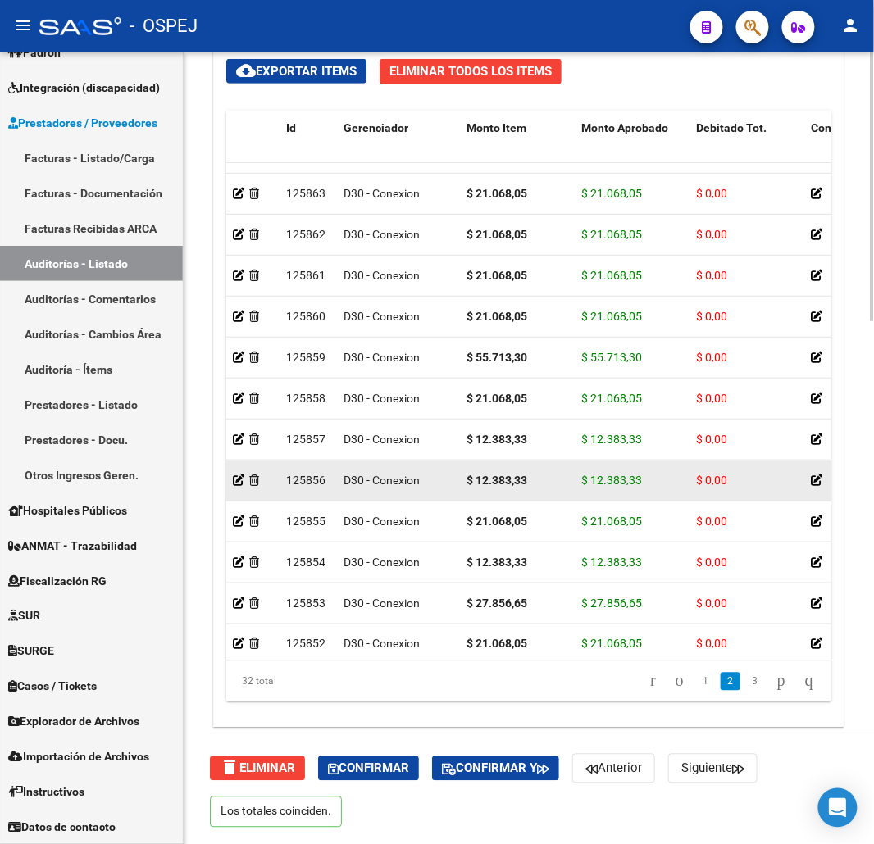
drag, startPoint x: 545, startPoint y: 479, endPoint x: 468, endPoint y: 482, distance: 77.1
click at [468, 482] on div "$ 12.383,33" at bounding box center [518, 480] width 102 height 19
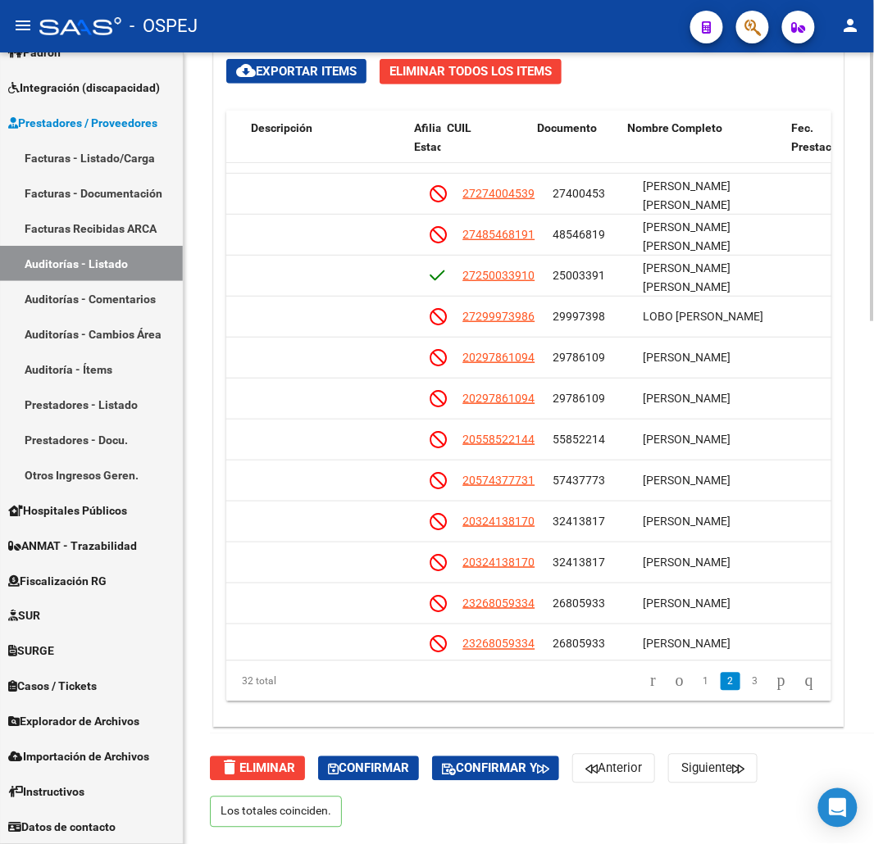
scroll to position [194, 910]
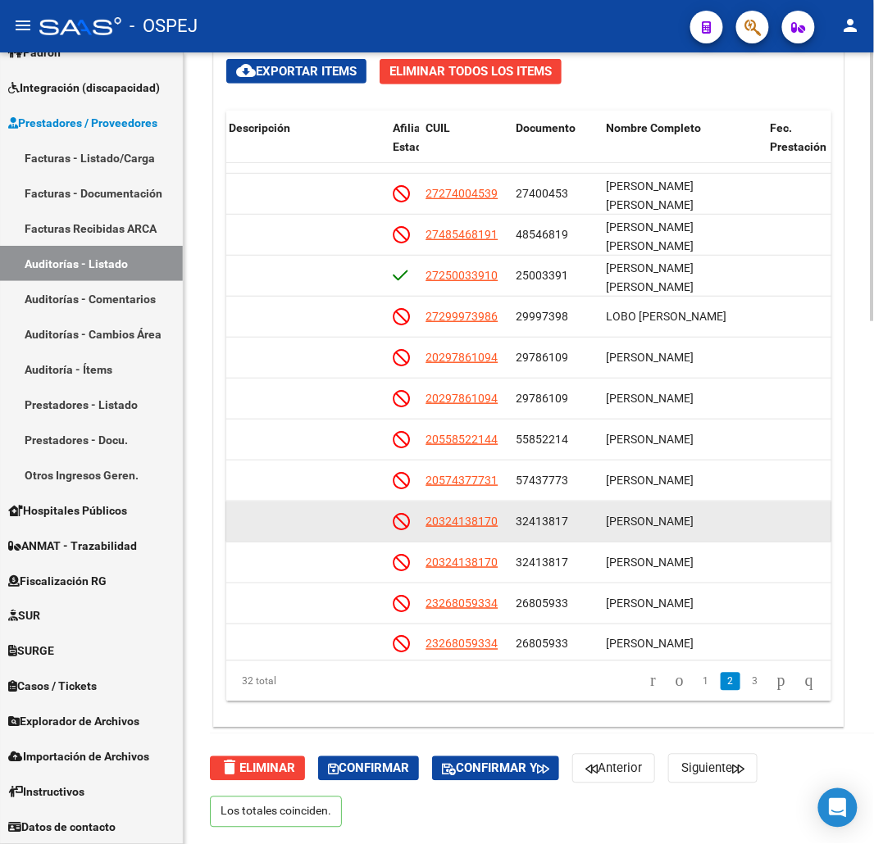
click at [635, 530] on div "SOSA BRUNO ALEJANDRO" at bounding box center [681, 521] width 151 height 19
click at [545, 521] on span "32413817" at bounding box center [542, 521] width 52 height 13
click at [486, 521] on span "20324138170" at bounding box center [462, 521] width 72 height 13
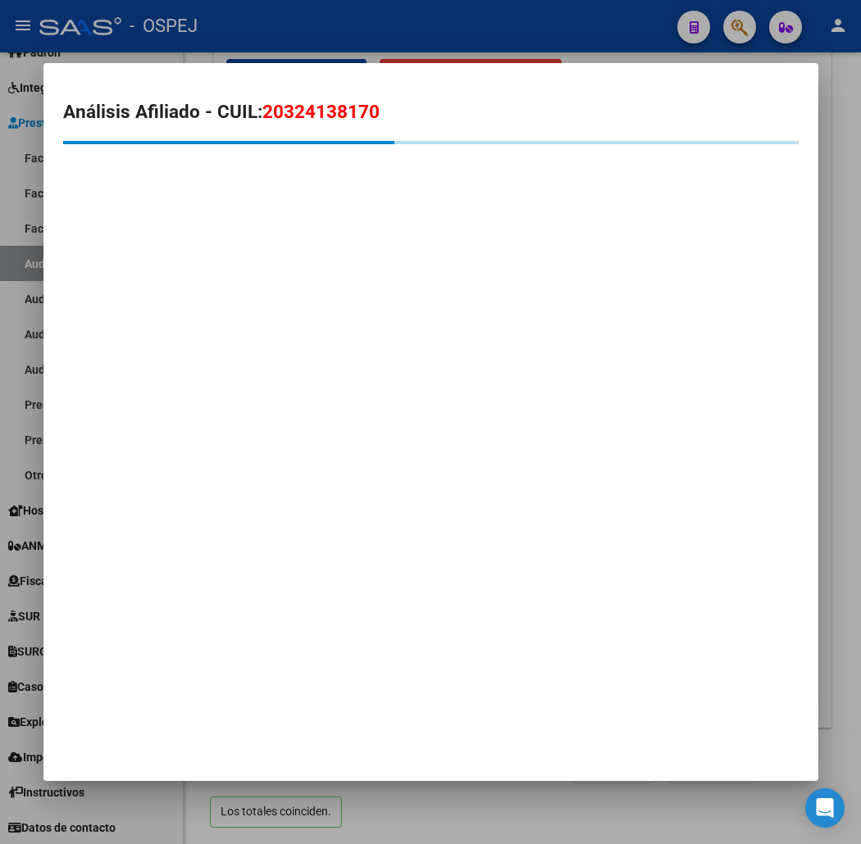
click at [271, 116] on span "20324138170" at bounding box center [320, 111] width 117 height 21
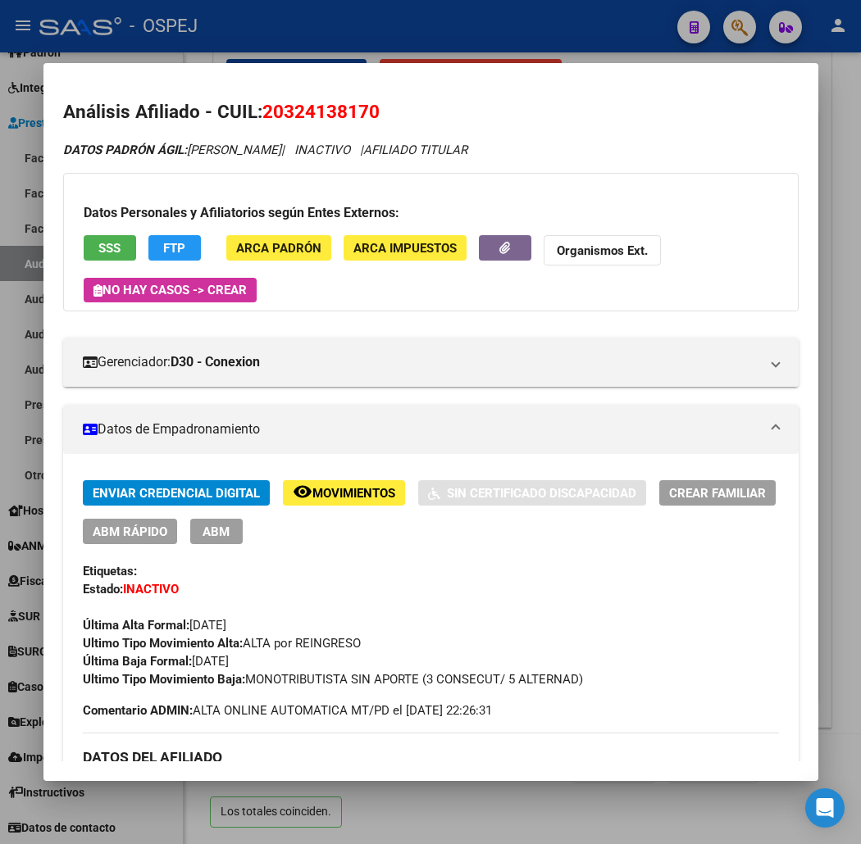
click at [534, 38] on div at bounding box center [430, 422] width 861 height 844
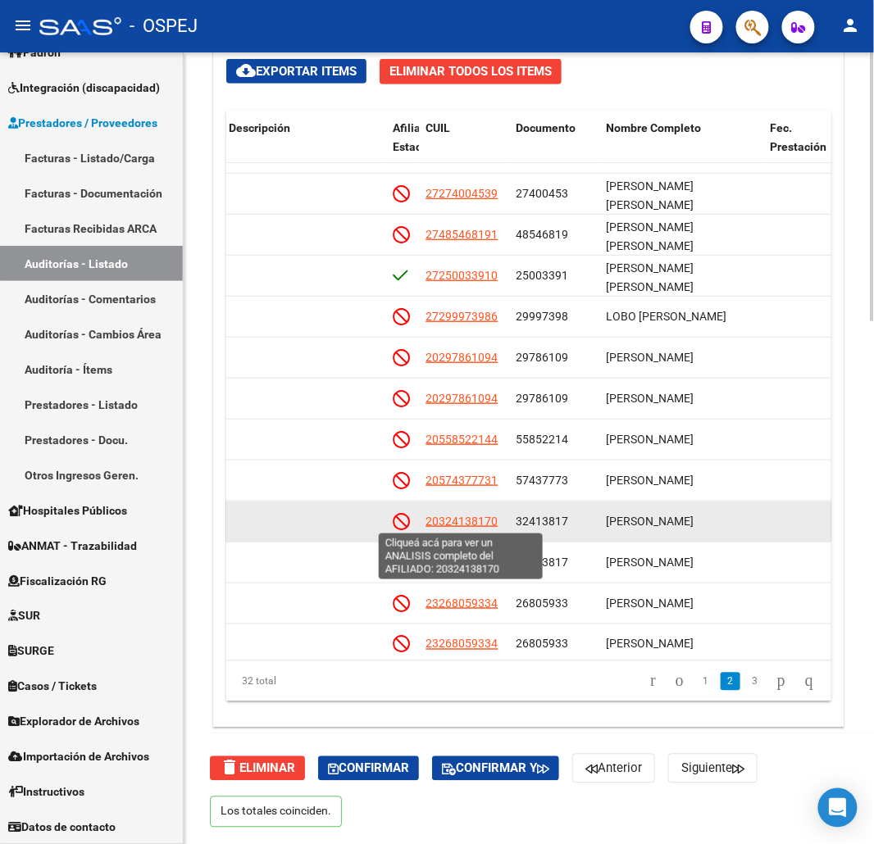
click at [487, 523] on span "20324138170" at bounding box center [462, 521] width 72 height 13
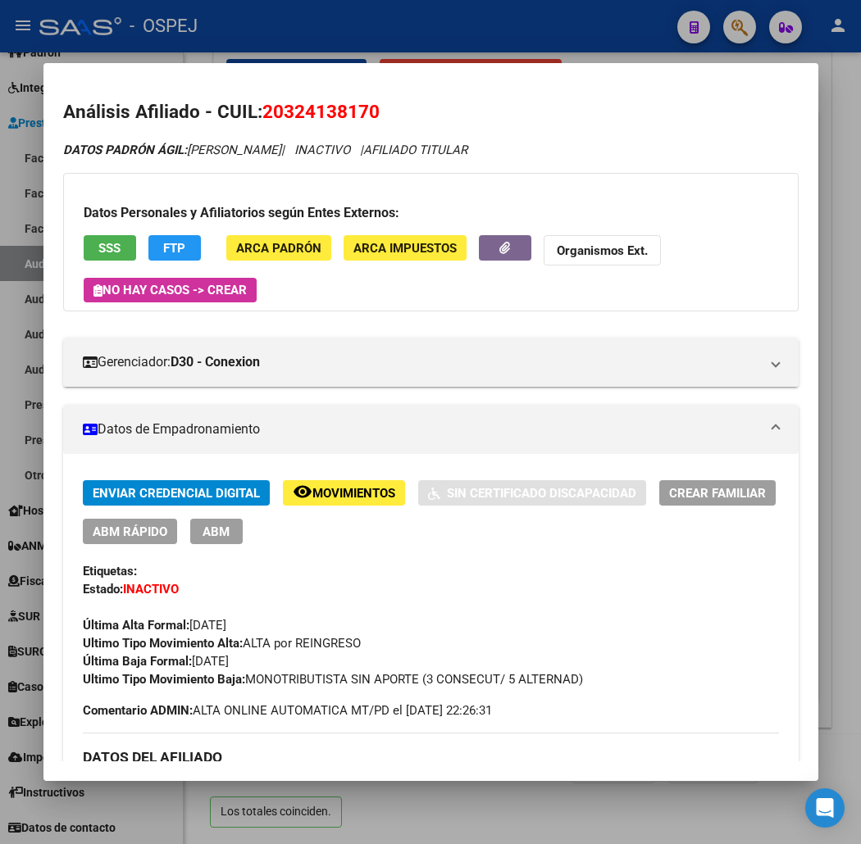
click at [98, 244] on span "SSS" at bounding box center [109, 248] width 22 height 15
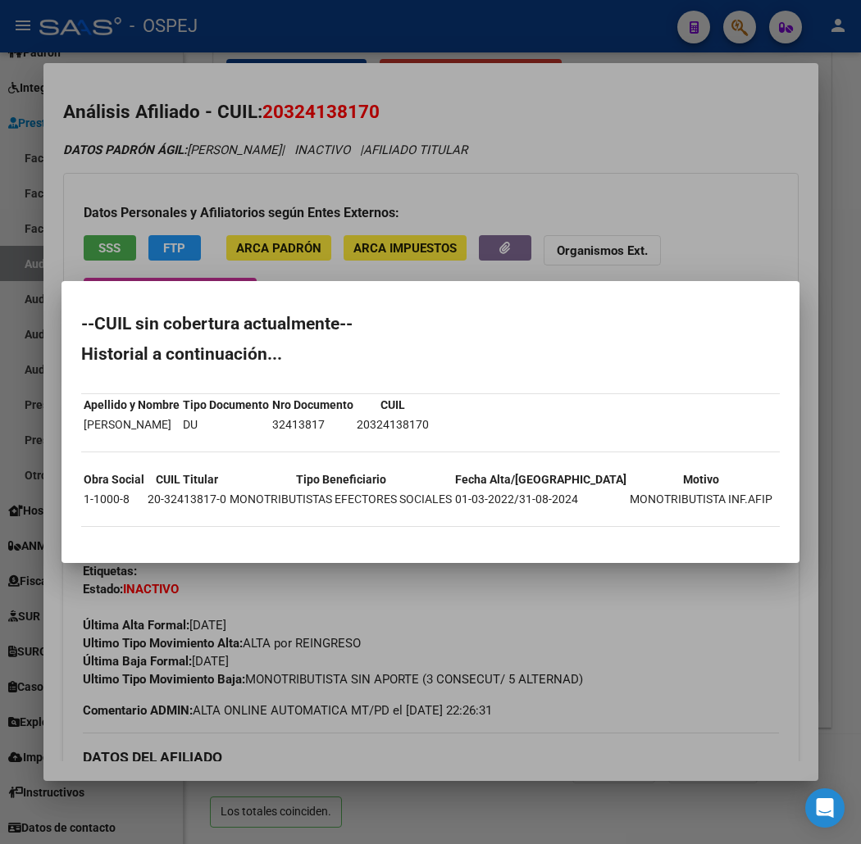
drag, startPoint x: 36, startPoint y: 325, endPoint x: 67, endPoint y: 529, distance: 205.7
click at [67, 529] on mat-dialog-content "--CUIL sin cobertura actualmente-- Historial a continuación... Apellido y Nombr…" at bounding box center [430, 422] width 738 height 242
click at [392, 184] on div at bounding box center [430, 422] width 861 height 844
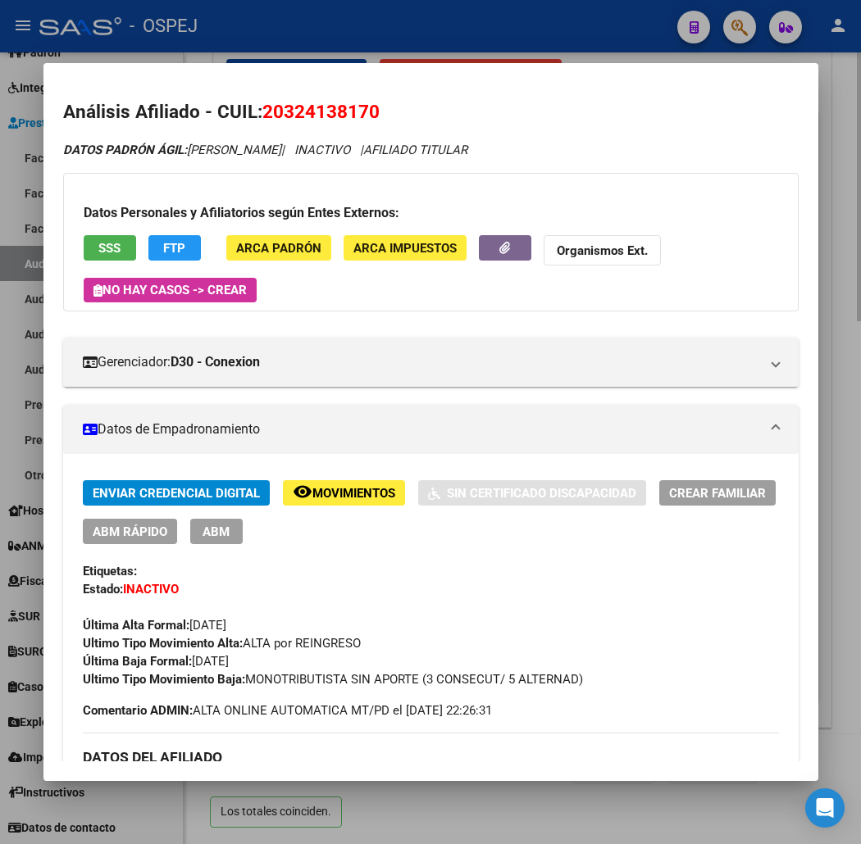
click at [198, 53] on div at bounding box center [430, 422] width 861 height 844
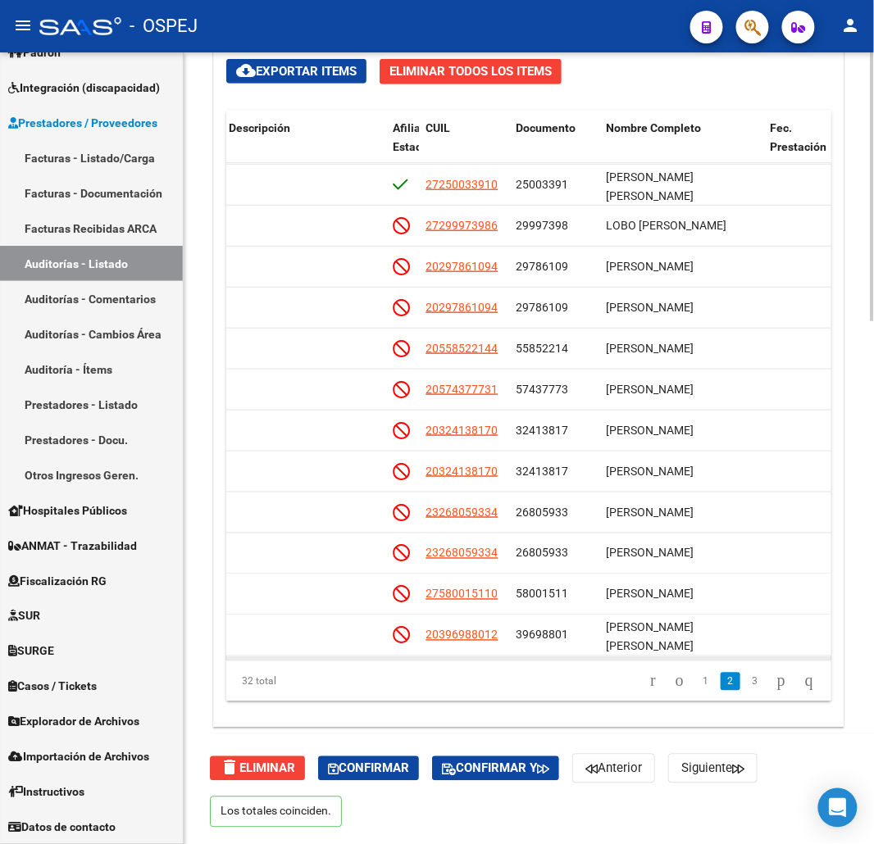
scroll to position [468, 910]
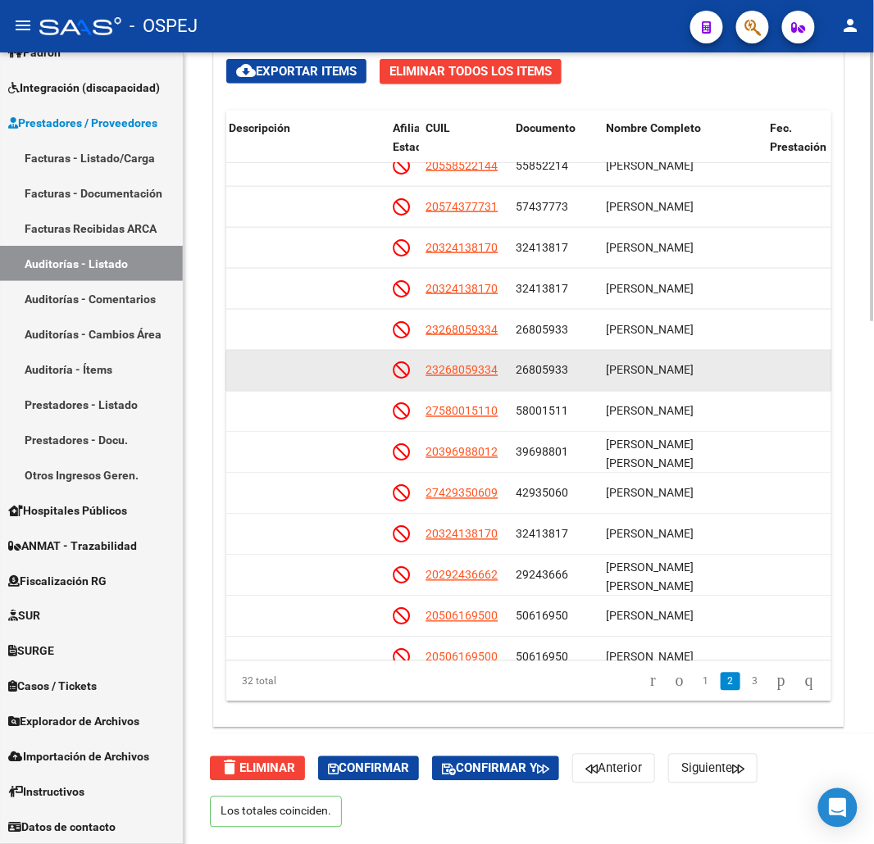
click at [574, 362] on div "26805933" at bounding box center [554, 371] width 77 height 19
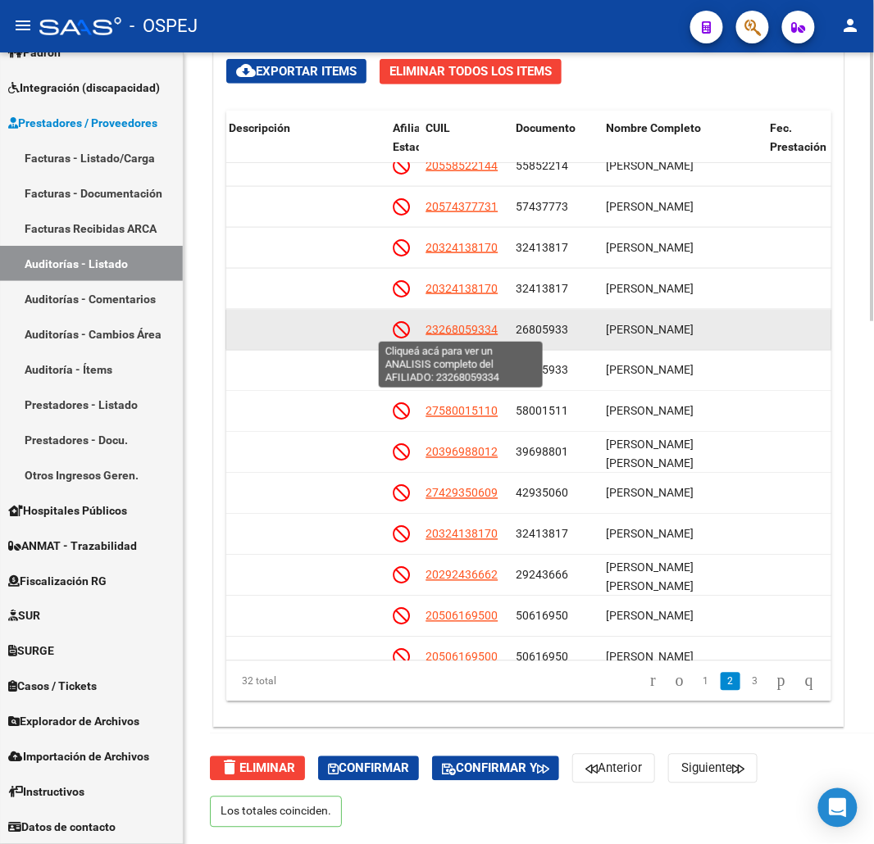
drag, startPoint x: 500, startPoint y: 339, endPoint x: 429, endPoint y: 332, distance: 71.7
click at [429, 332] on datatable-body-cell "23268059334" at bounding box center [464, 330] width 90 height 40
click at [473, 336] on app-link-go-to "23268059334" at bounding box center [462, 330] width 72 height 19
click at [480, 330] on span "23268059334" at bounding box center [462, 329] width 72 height 13
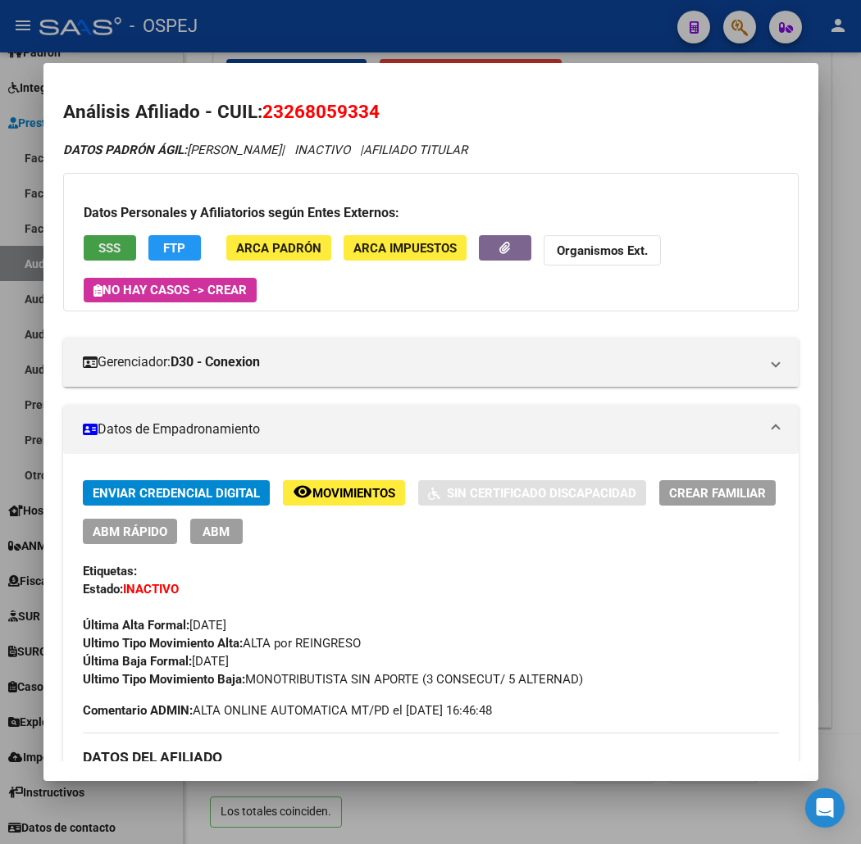
click at [98, 248] on span "SSS" at bounding box center [109, 248] width 22 height 15
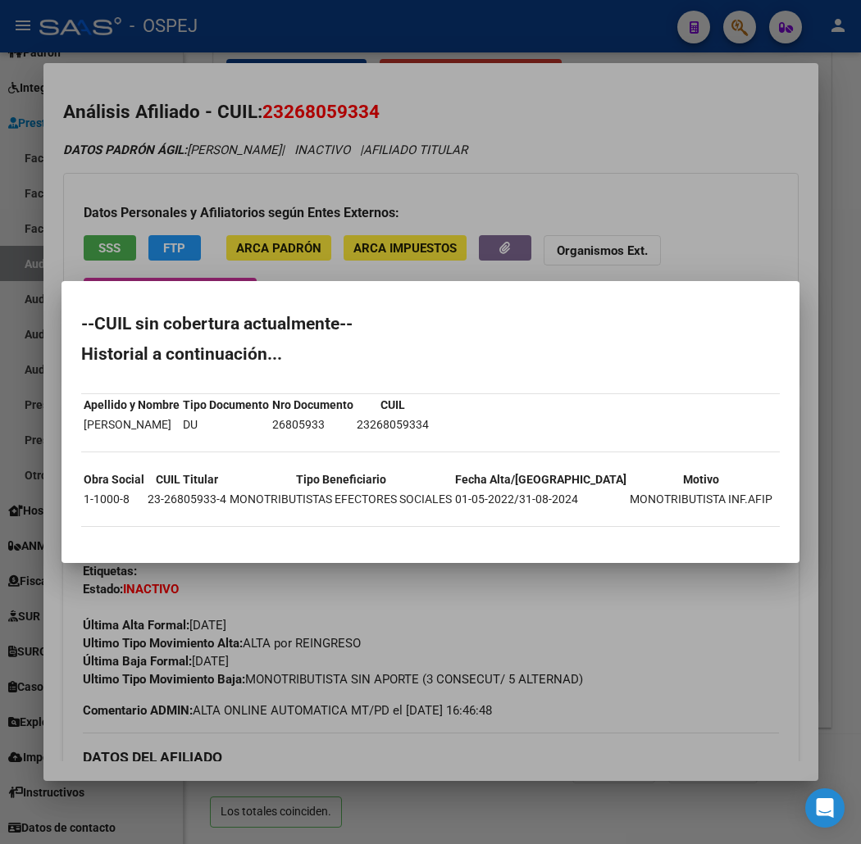
drag, startPoint x: 87, startPoint y: 539, endPoint x: 36, endPoint y: 325, distance: 220.7
click at [61, 325] on mat-dialog-content "--CUIL sin cobertura actualmente-- Historial a continuación... Apellido y Nombr…" at bounding box center [430, 422] width 738 height 242
drag, startPoint x: 467, startPoint y: 141, endPoint x: 456, endPoint y: 121, distance: 23.5
click at [467, 141] on div at bounding box center [430, 422] width 861 height 844
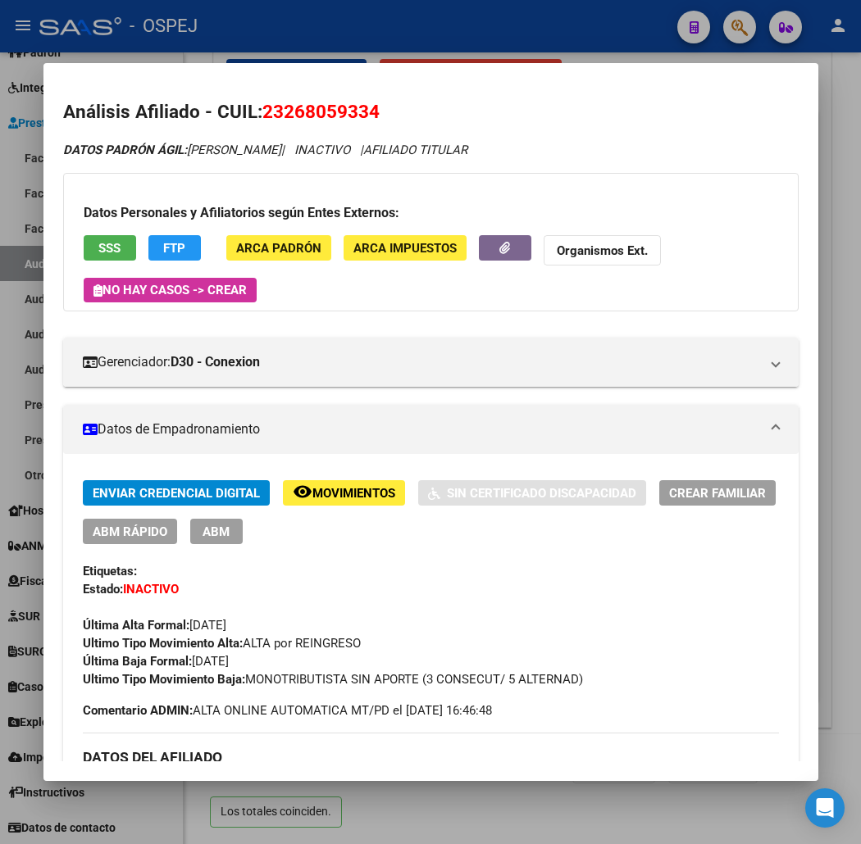
click at [638, 57] on div at bounding box center [430, 422] width 861 height 844
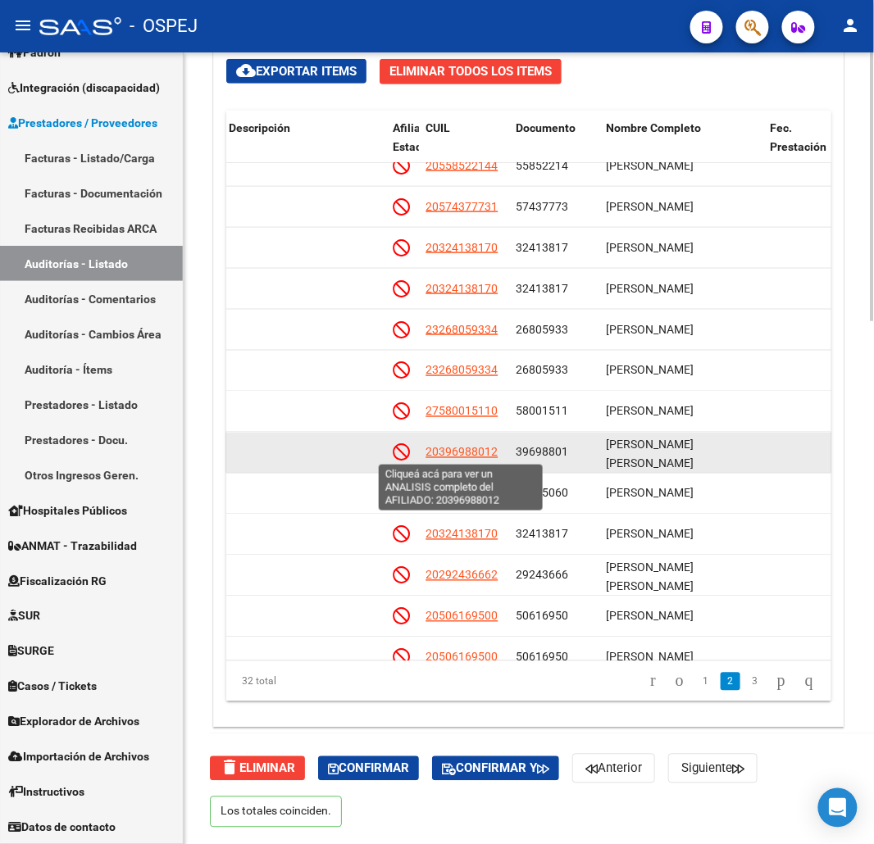
click at [473, 454] on span "20396988012" at bounding box center [462, 452] width 72 height 13
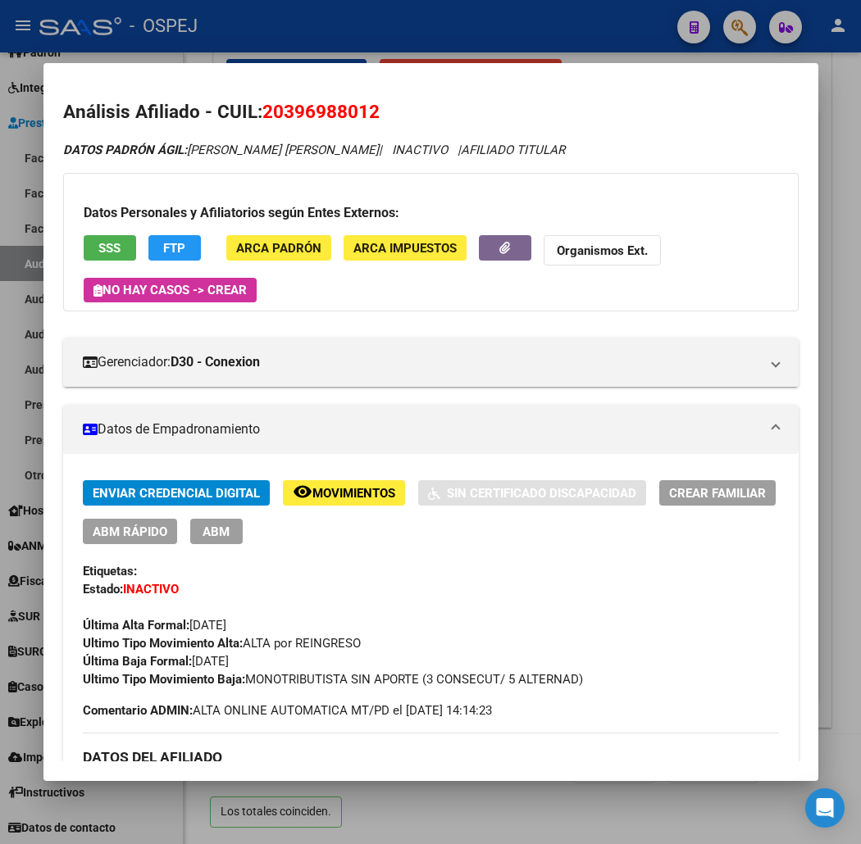
click at [325, 125] on h2 "Análisis Afiliado - CUIL: 20396988012" at bounding box center [430, 112] width 735 height 28
click at [321, 110] on span "20396988012" at bounding box center [320, 111] width 117 height 21
click at [257, 63] on mat-dialog-container "Análisis Afiliado - CUIL: 20396988012 DATOS PADRÓN ÁGIL: PEDROZO ESTEBAN ANTONI…" at bounding box center [430, 422] width 775 height 718
click at [356, 42] on div at bounding box center [430, 422] width 861 height 844
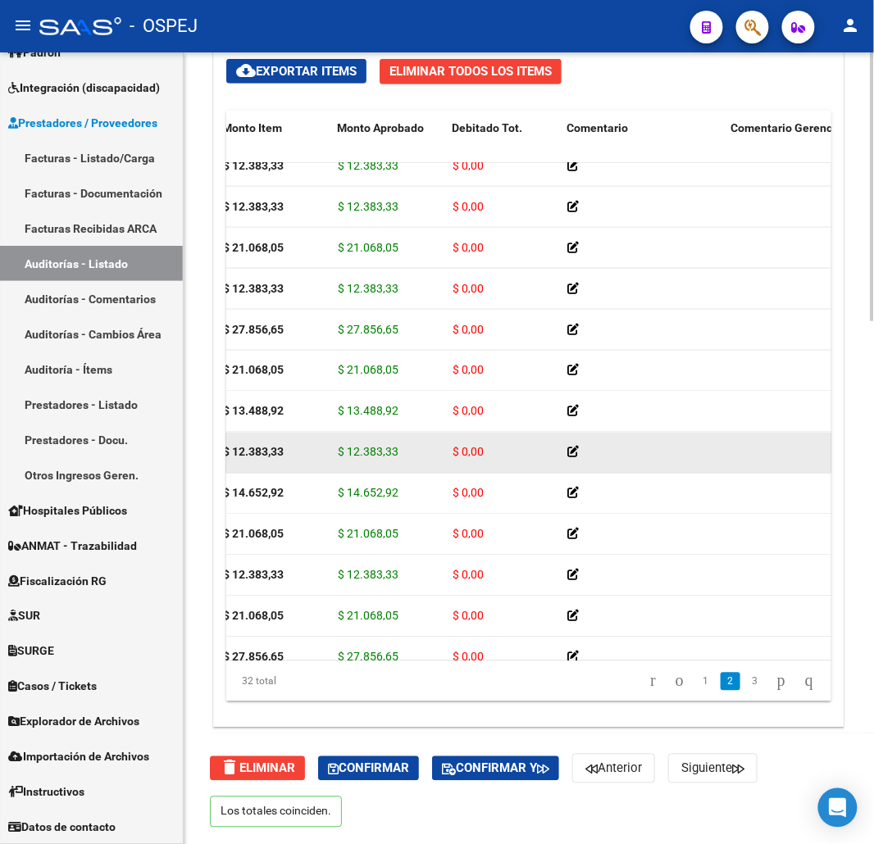
drag, startPoint x: 509, startPoint y: 460, endPoint x: 405, endPoint y: 460, distance: 104.1
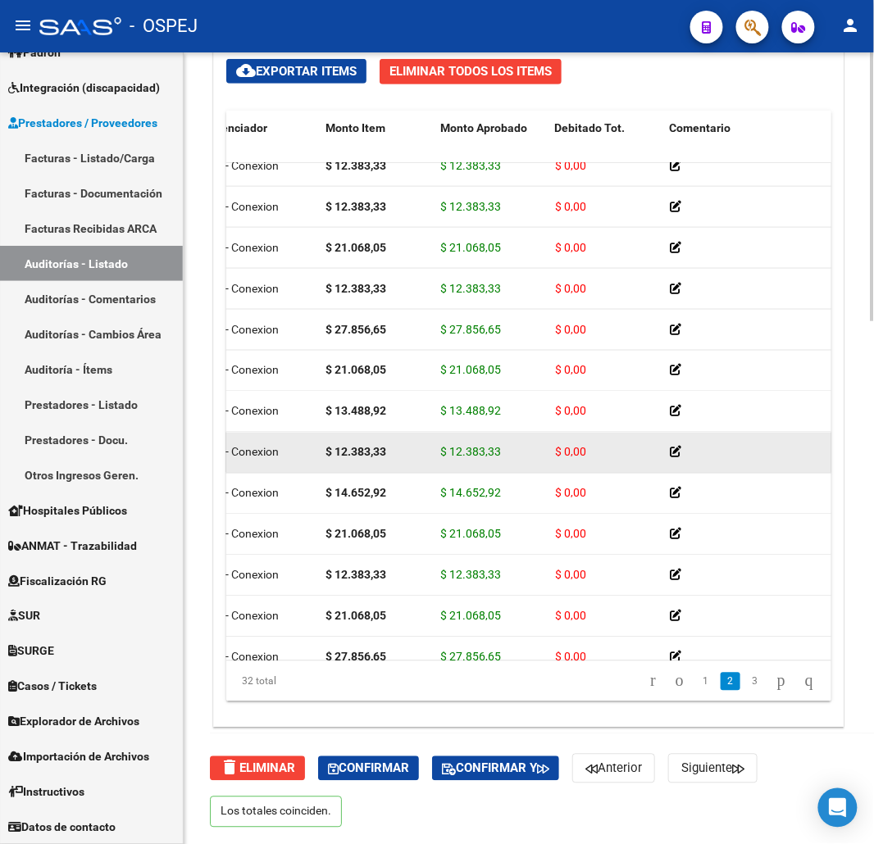
drag, startPoint x: 443, startPoint y: 448, endPoint x: 452, endPoint y: 448, distance: 9.0
click at [452, 448] on span "$ 12.383,33" at bounding box center [470, 452] width 61 height 13
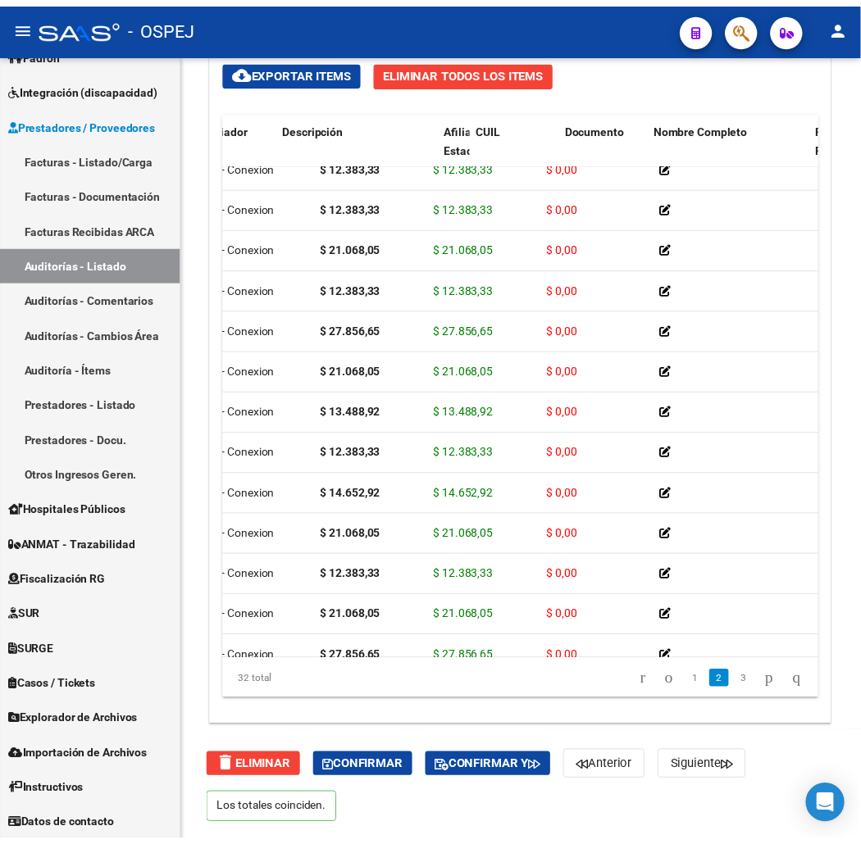
scroll to position [468, 851]
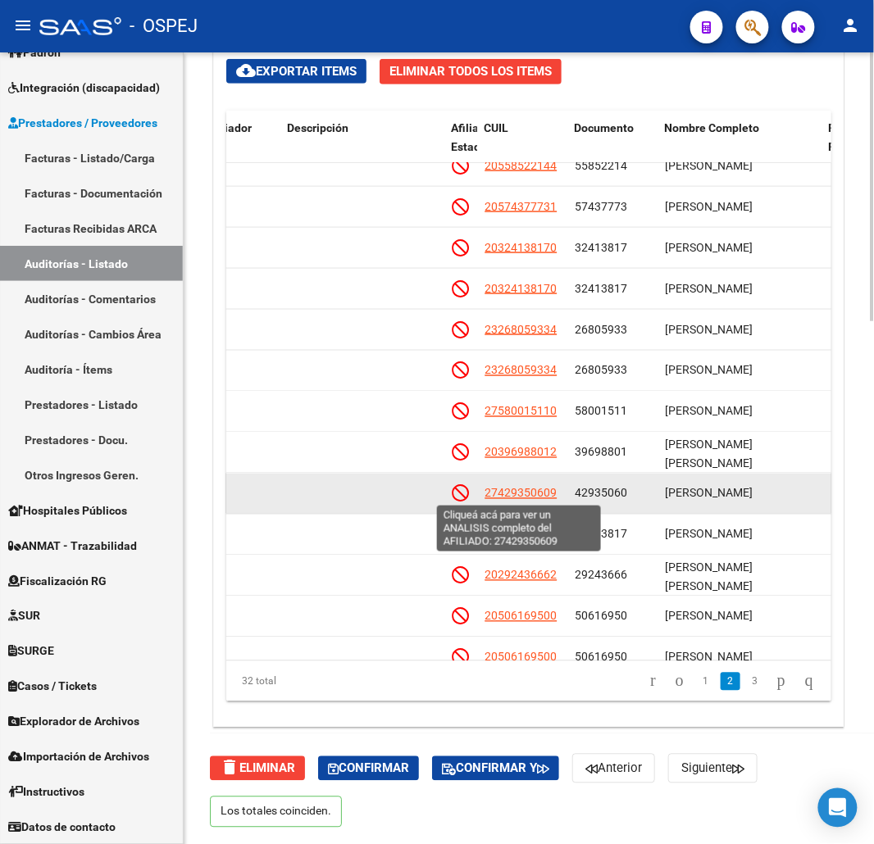
click at [539, 489] on span "27429350609" at bounding box center [521, 493] width 72 height 13
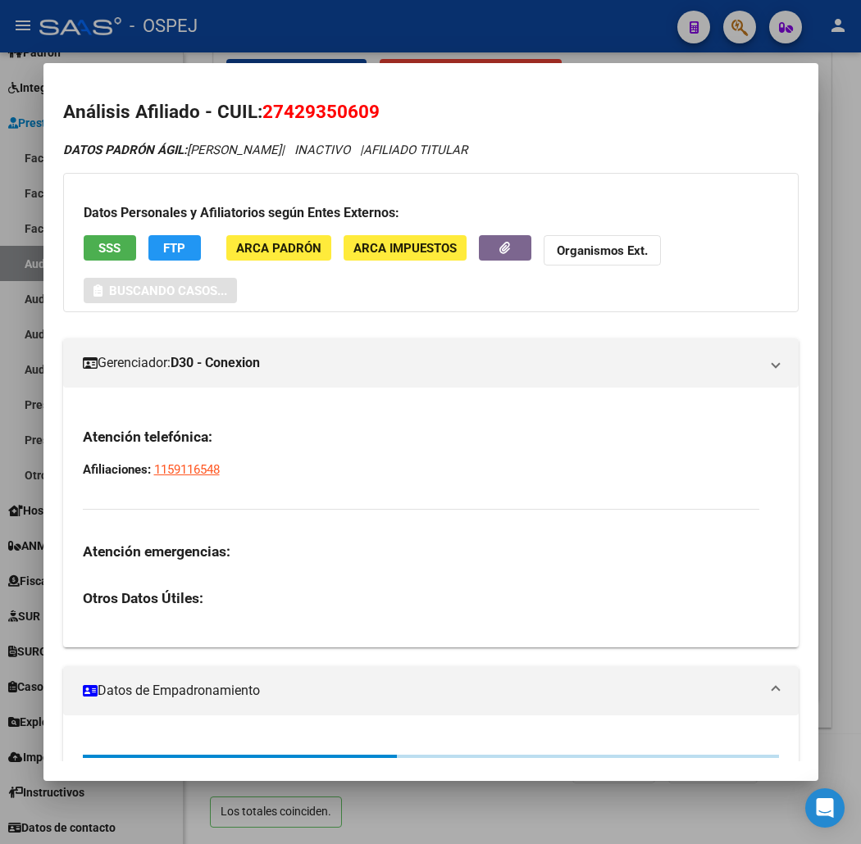
click at [313, 120] on span "27429350609" at bounding box center [320, 111] width 117 height 21
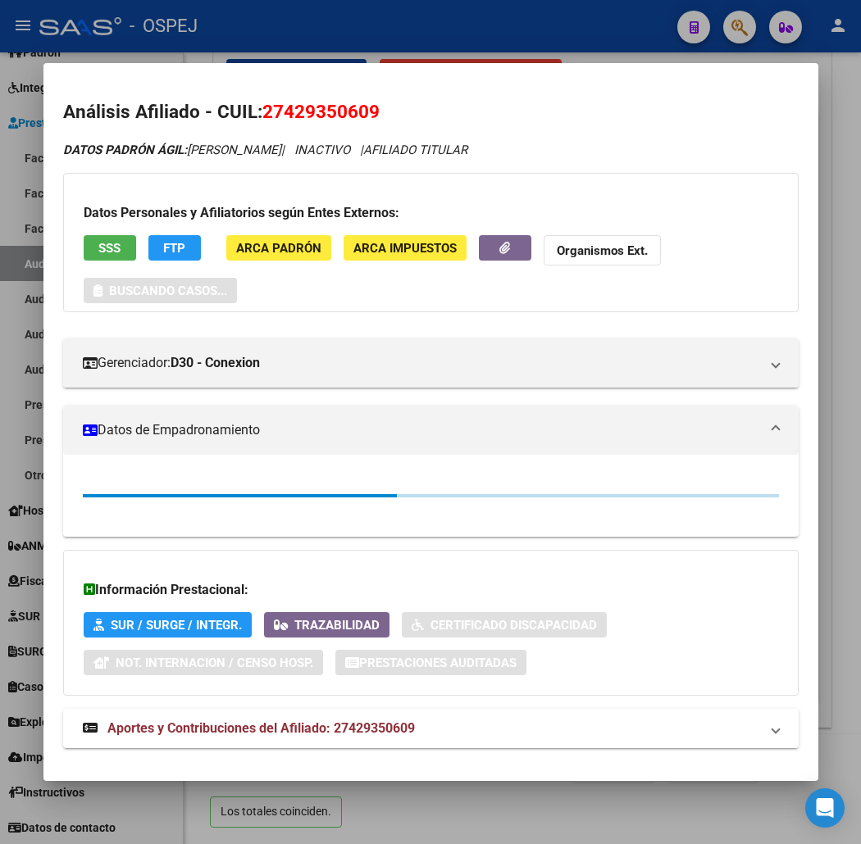
click at [313, 120] on span "27429350609" at bounding box center [320, 111] width 117 height 21
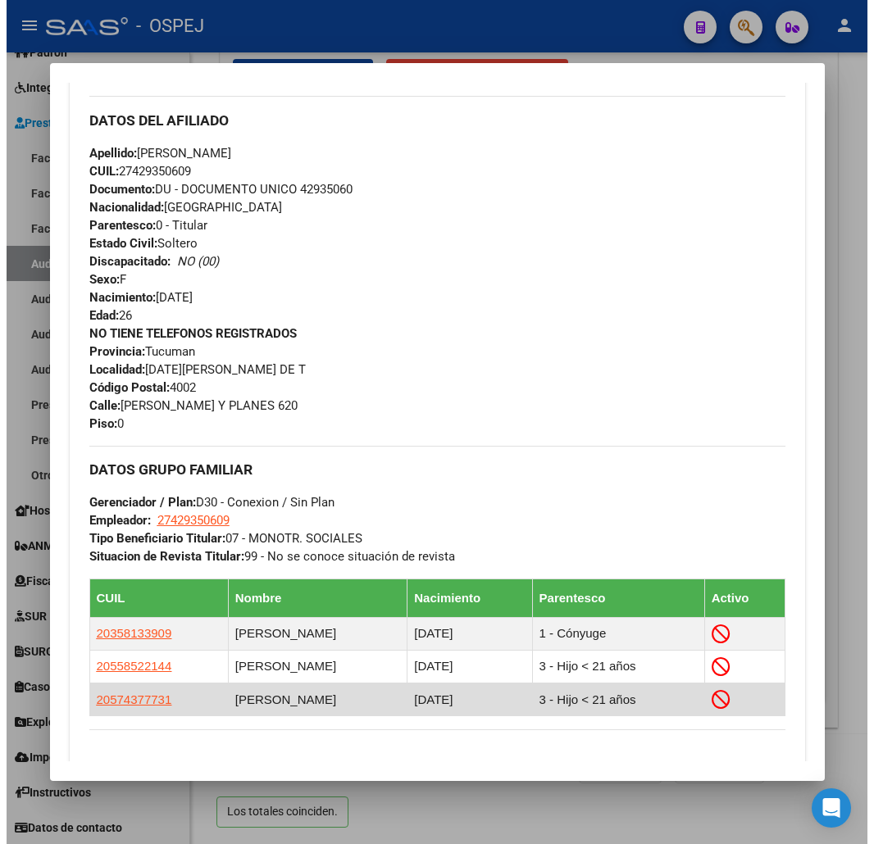
scroll to position [0, 0]
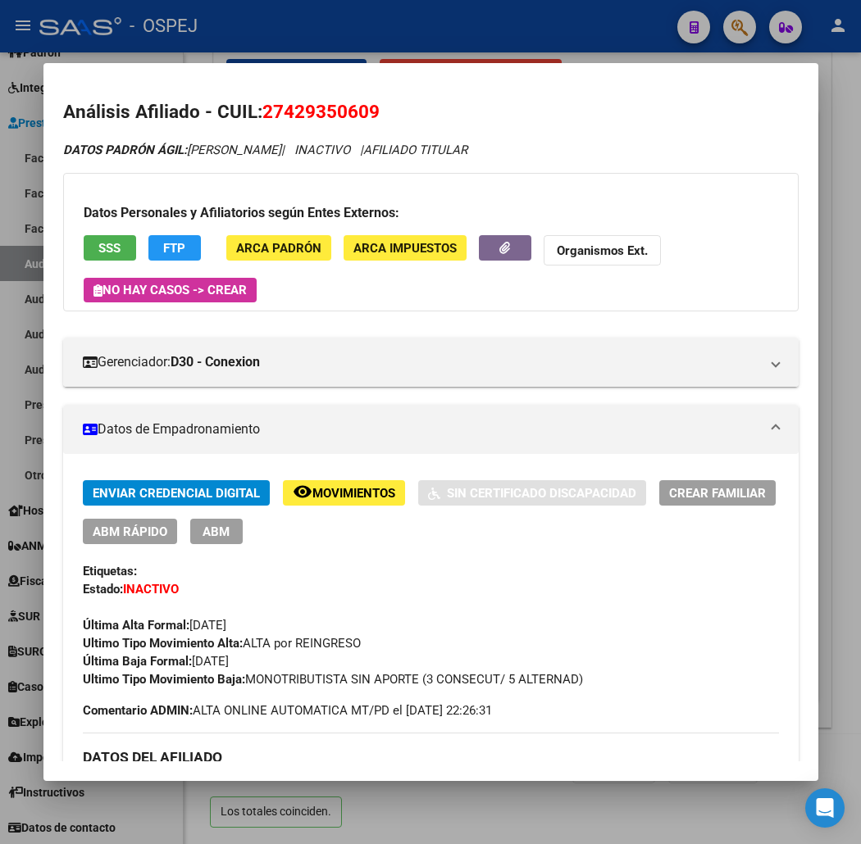
click at [63, 266] on div "Datos Personales y Afiliatorios según Entes Externos: SSS FTP ARCA Padrón ARCA …" at bounding box center [430, 242] width 735 height 139
click at [98, 251] on span "SSS" at bounding box center [109, 248] width 22 height 15
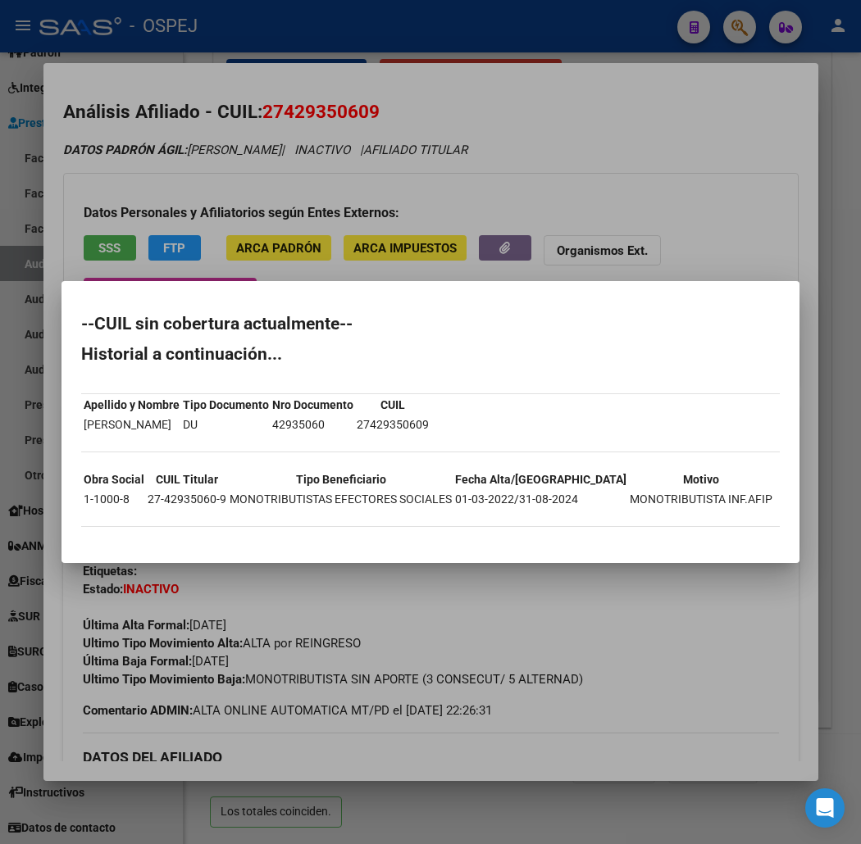
drag, startPoint x: 234, startPoint y: 536, endPoint x: 49, endPoint y: 331, distance: 275.8
click at [61, 328] on mat-dialog-content "--CUIL sin cobertura actualmente-- Historial a continuación... Apellido y Nombr…" at bounding box center [430, 422] width 738 height 242
drag, startPoint x: 567, startPoint y: 94, endPoint x: 609, endPoint y: 62, distance: 53.3
click at [567, 94] on div at bounding box center [430, 422] width 861 height 844
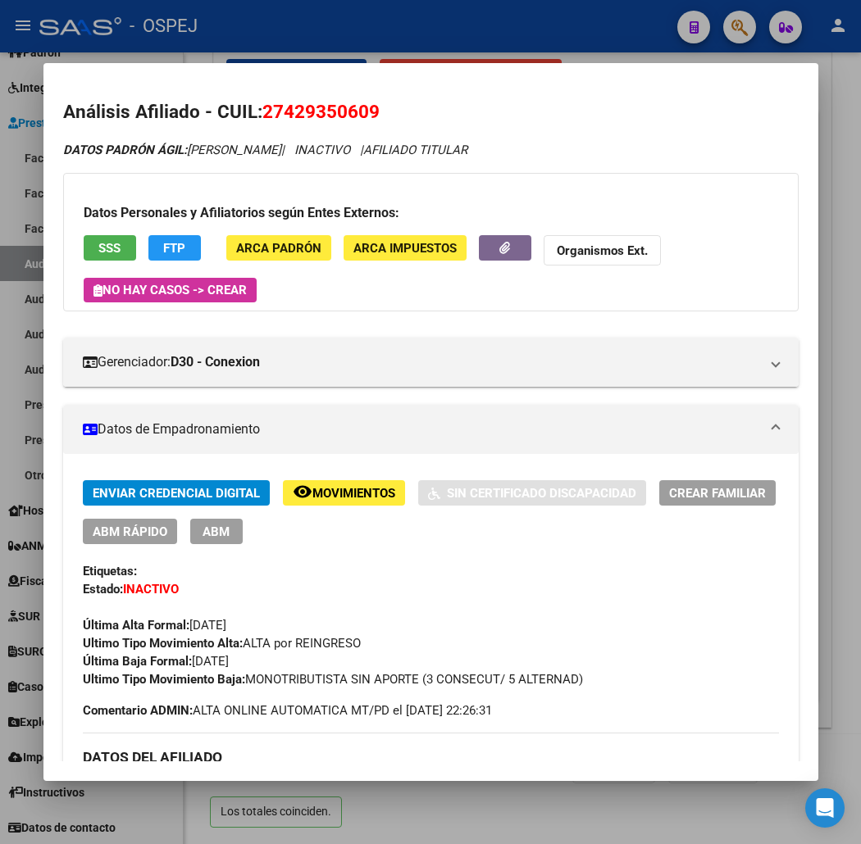
click at [618, 43] on div at bounding box center [430, 422] width 861 height 844
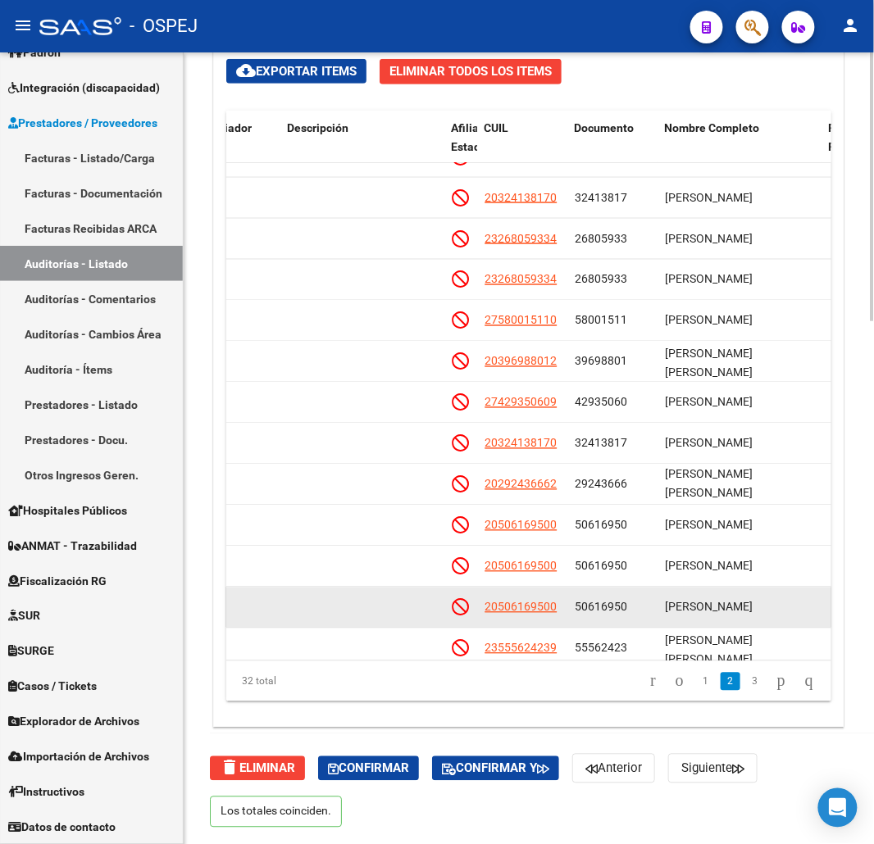
scroll to position [650, 851]
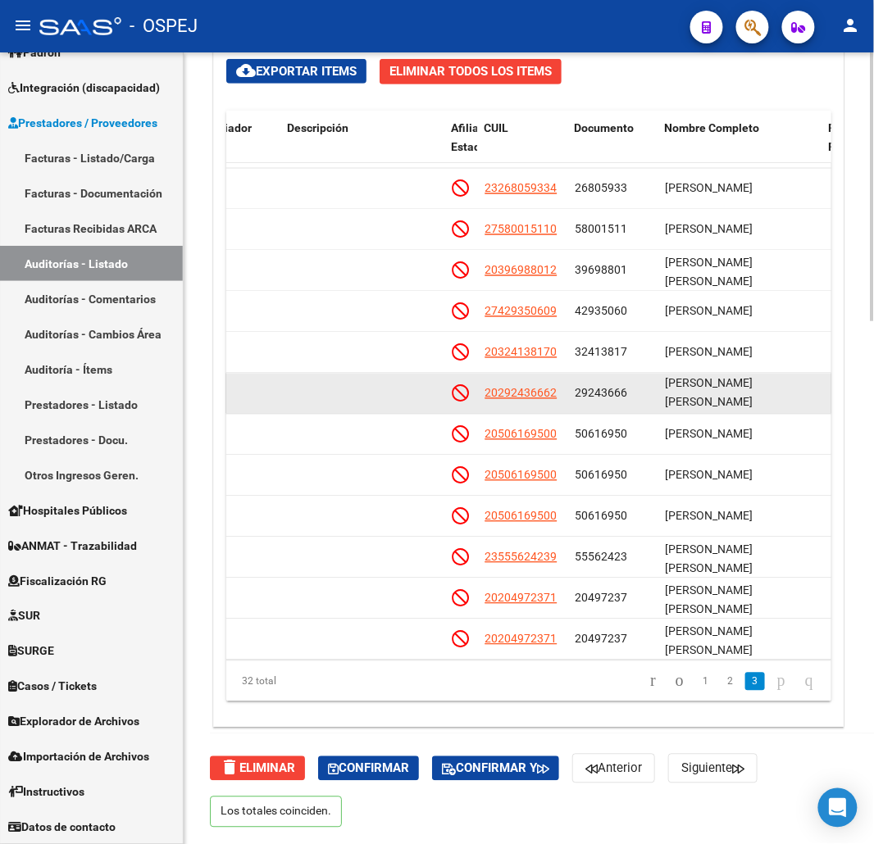
drag, startPoint x: 560, startPoint y: 398, endPoint x: 472, endPoint y: 398, distance: 87.7
click at [472, 398] on div "125847 D30 - Conexion $ 12.383,33 $ 12.383,33 $ 0,00 20292436662 29243666 URUEN…" at bounding box center [508, 394] width 2267 height 41
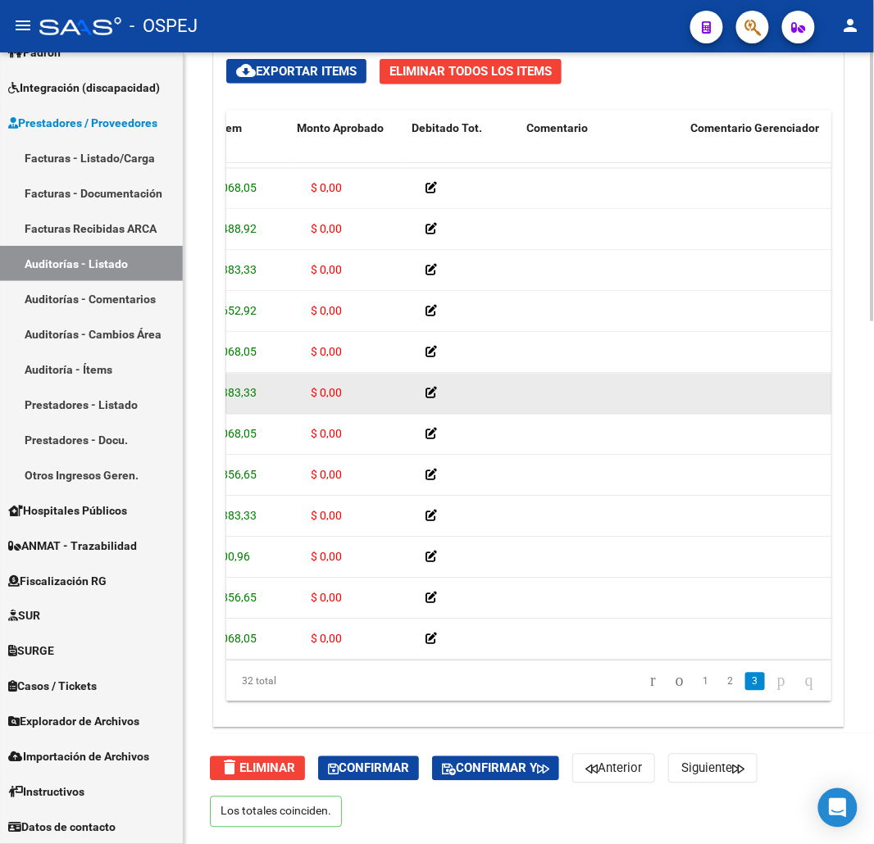
scroll to position [650, 224]
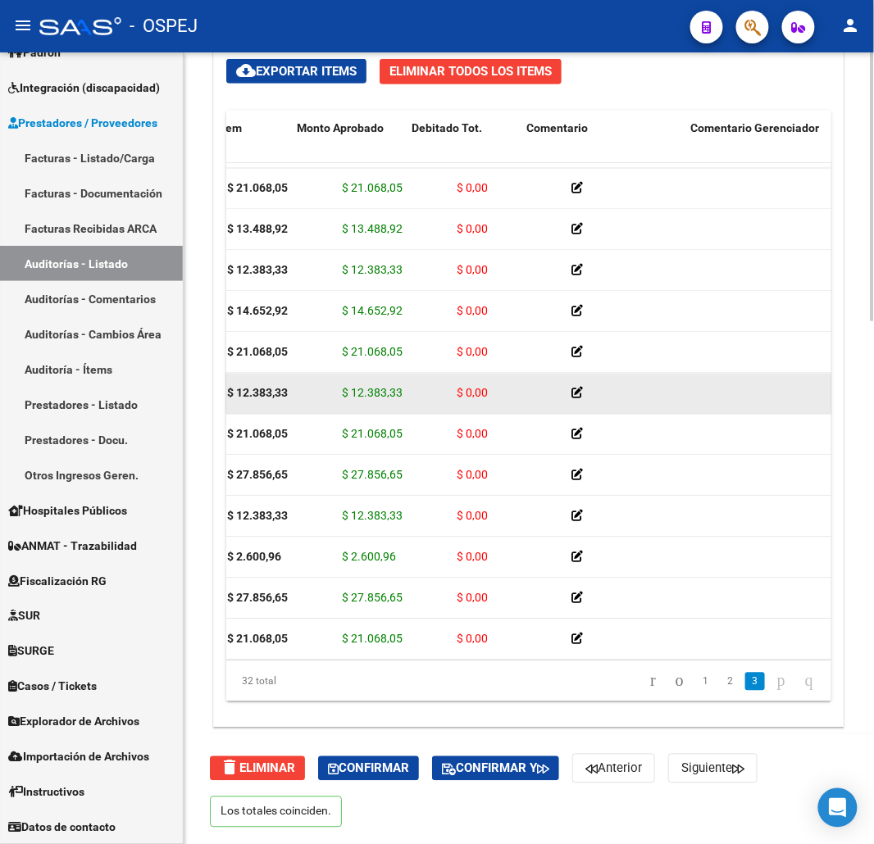
drag, startPoint x: 586, startPoint y: 398, endPoint x: 511, endPoint y: 395, distance: 75.5
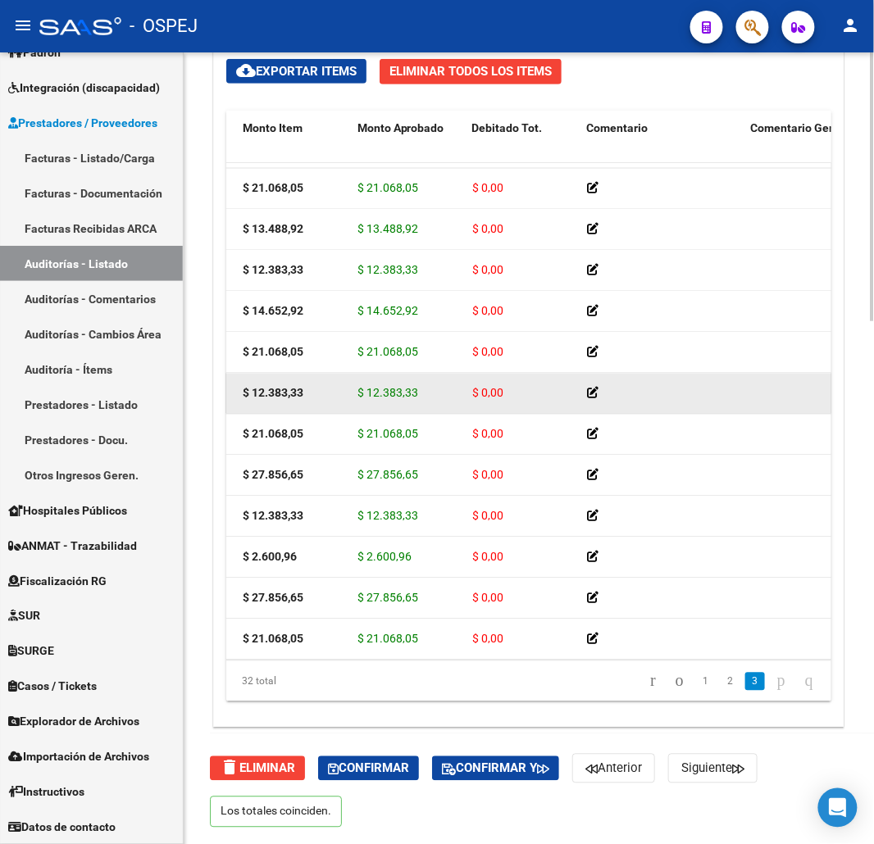
drag, startPoint x: 437, startPoint y: 395, endPoint x: 353, endPoint y: 398, distance: 83.7
click at [353, 398] on datatable-body-cell "$ 12.383,33" at bounding box center [408, 394] width 115 height 40
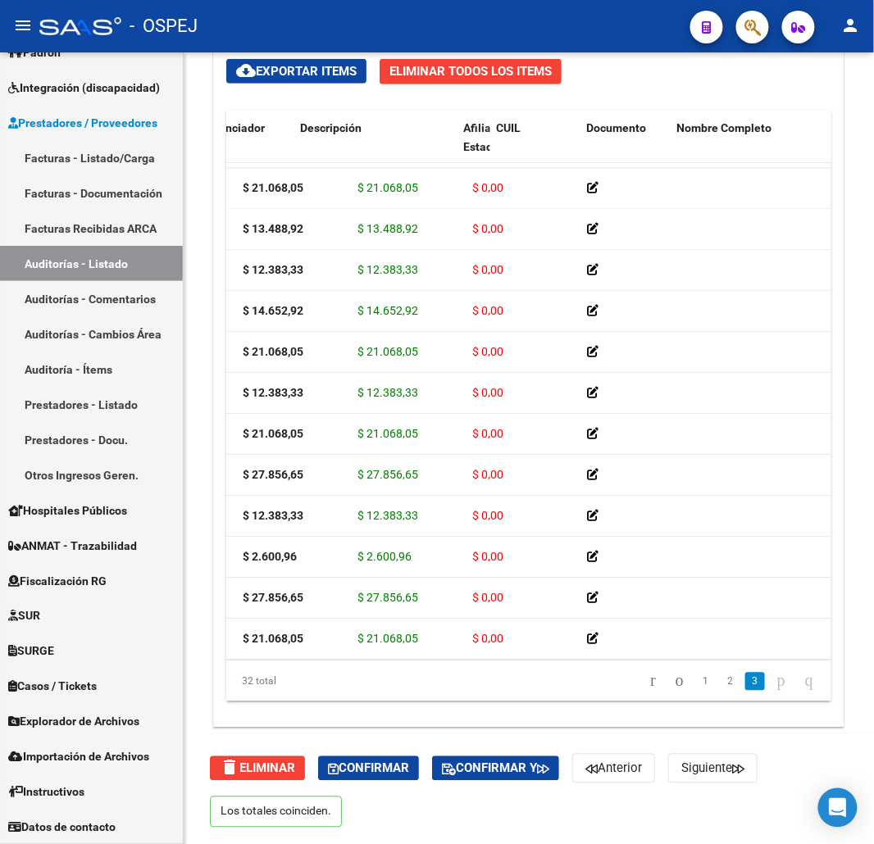
scroll to position [650, 839]
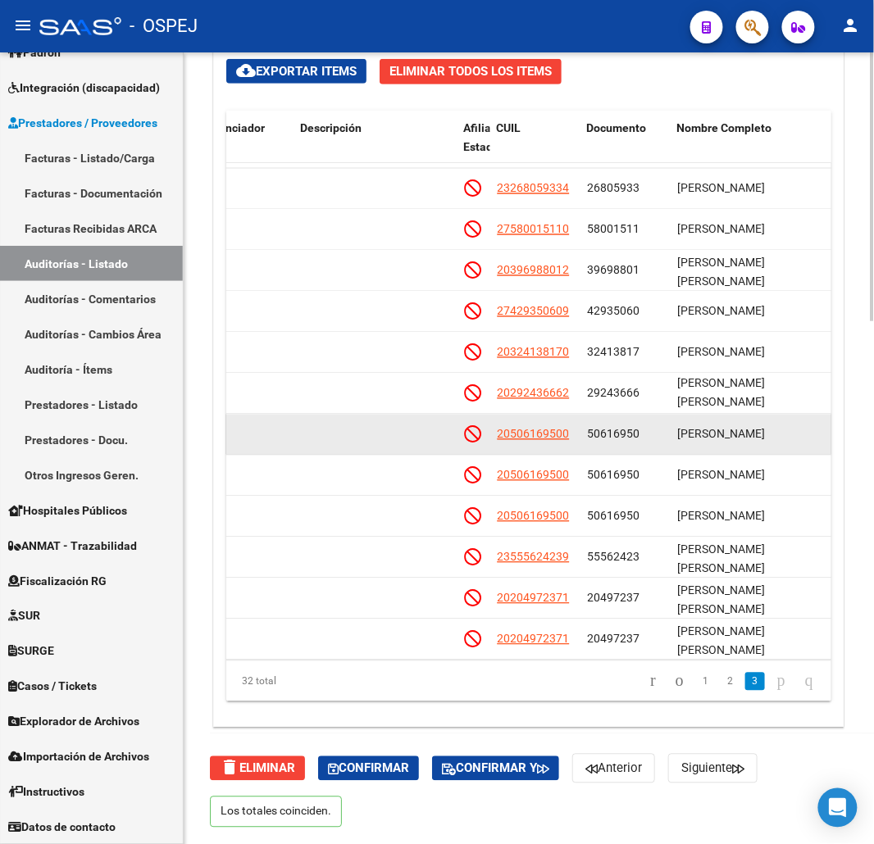
drag, startPoint x: 575, startPoint y: 439, endPoint x: 490, endPoint y: 435, distance: 84.5
click at [490, 435] on datatable-body-cell "20506169500" at bounding box center [535, 435] width 90 height 40
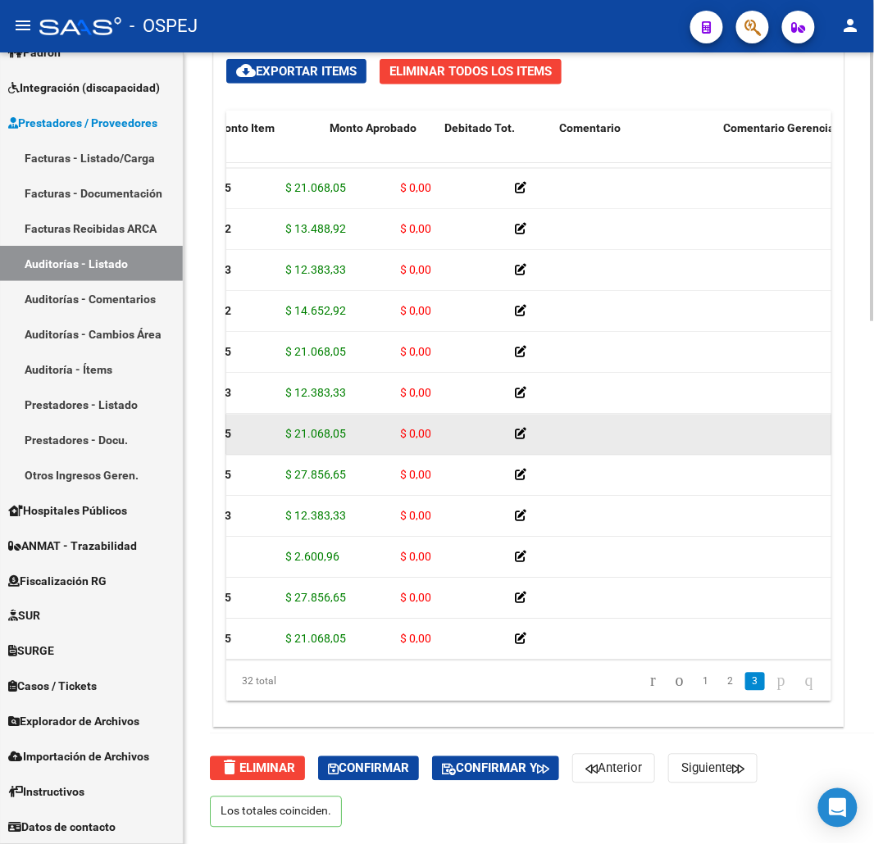
drag, startPoint x: 585, startPoint y: 454, endPoint x: 488, endPoint y: 446, distance: 97.9
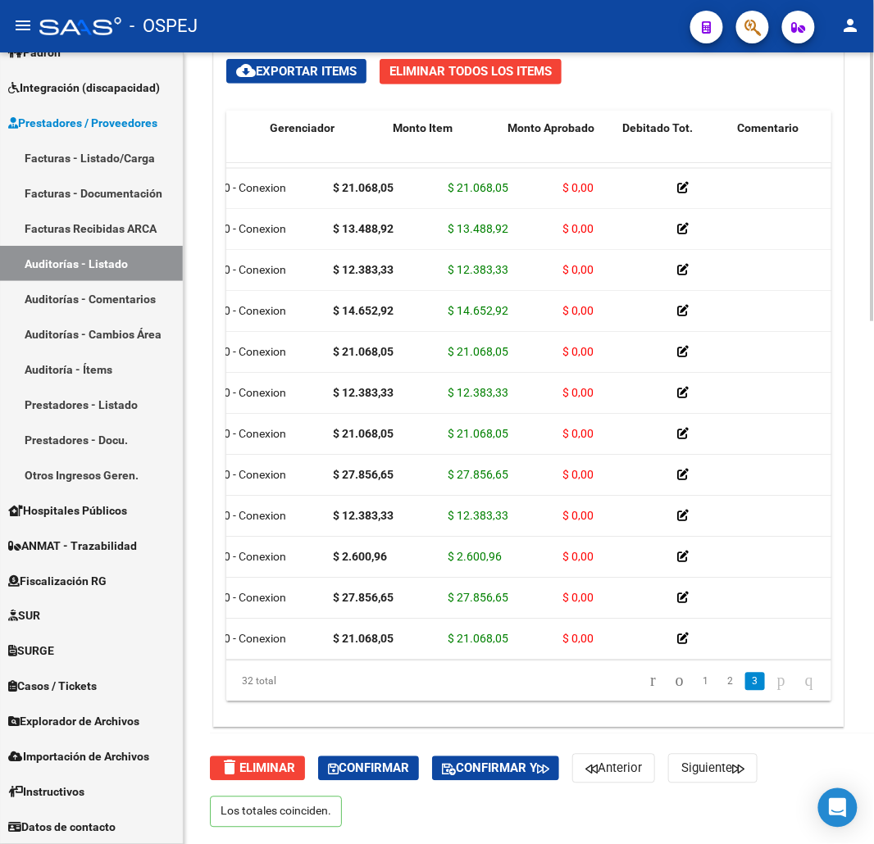
drag, startPoint x: 205, startPoint y: 443, endPoint x: 216, endPoint y: 447, distance: 12.2
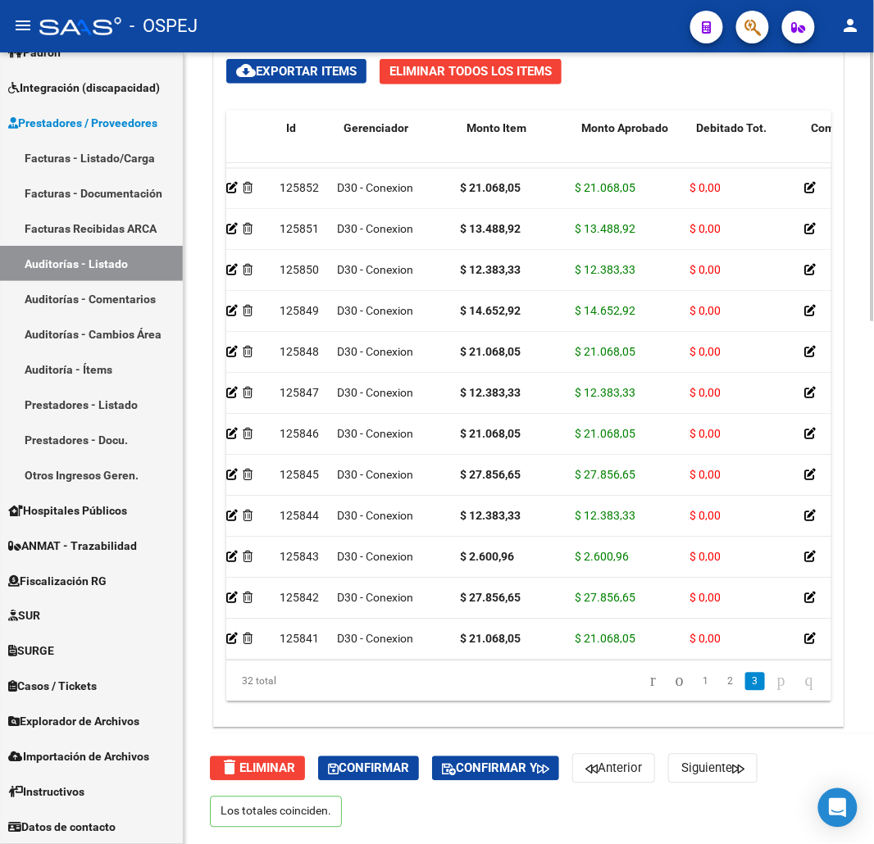
scroll to position [650, 0]
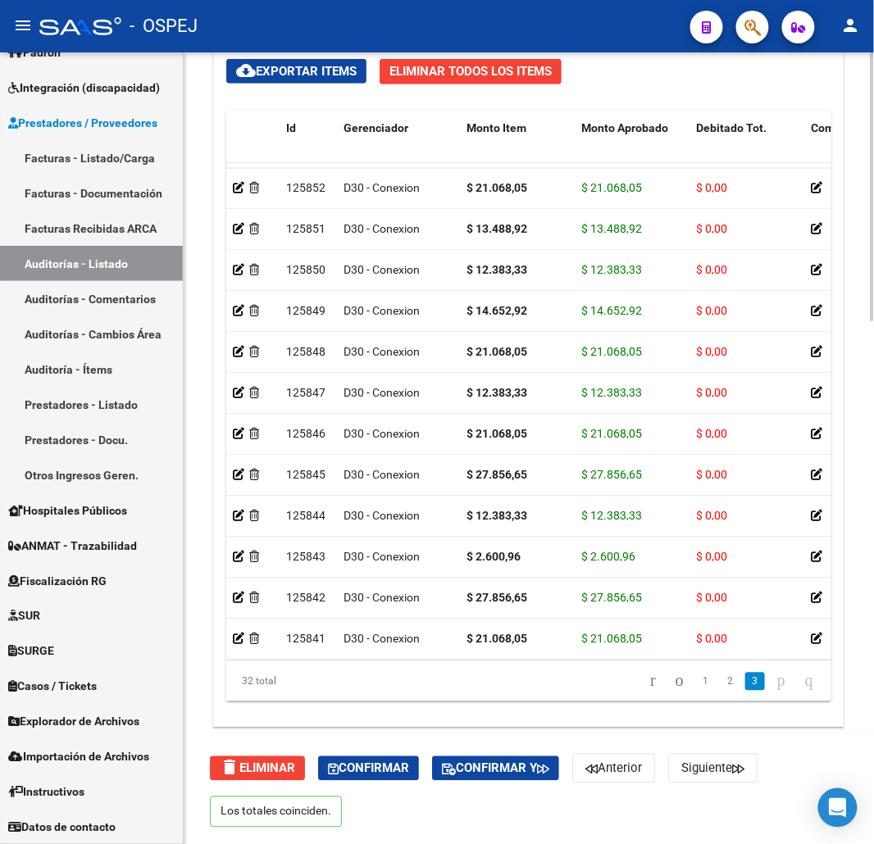
drag, startPoint x: 241, startPoint y: 418, endPoint x: 214, endPoint y: 429, distance: 29.1
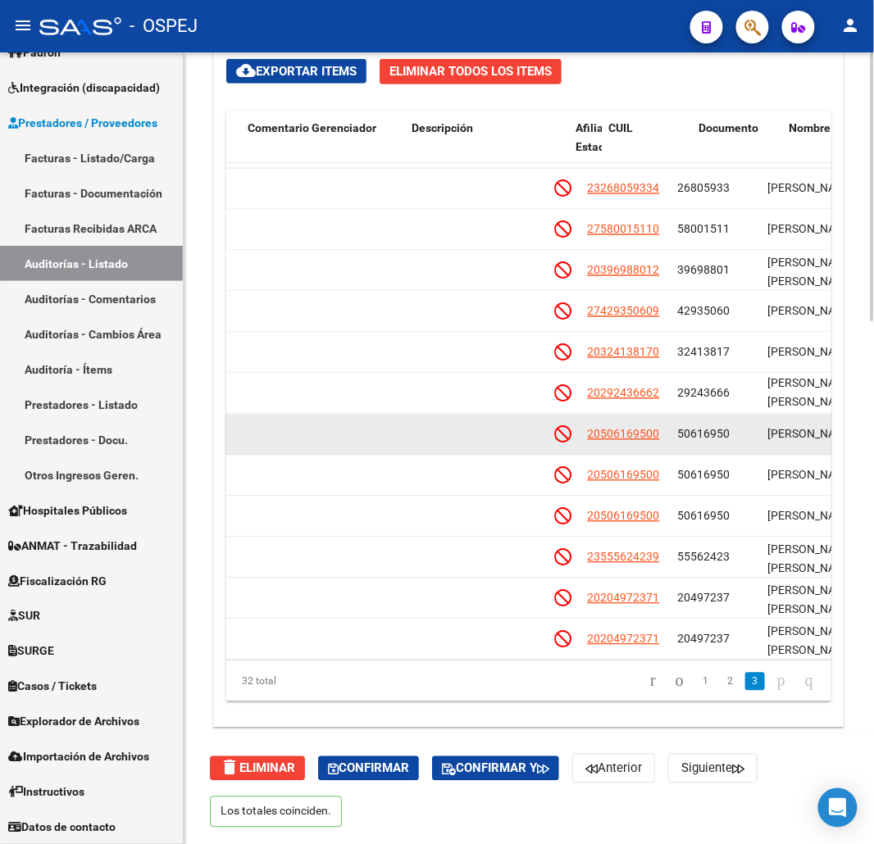
drag, startPoint x: 289, startPoint y: 445, endPoint x: 379, endPoint y: 449, distance: 90.3
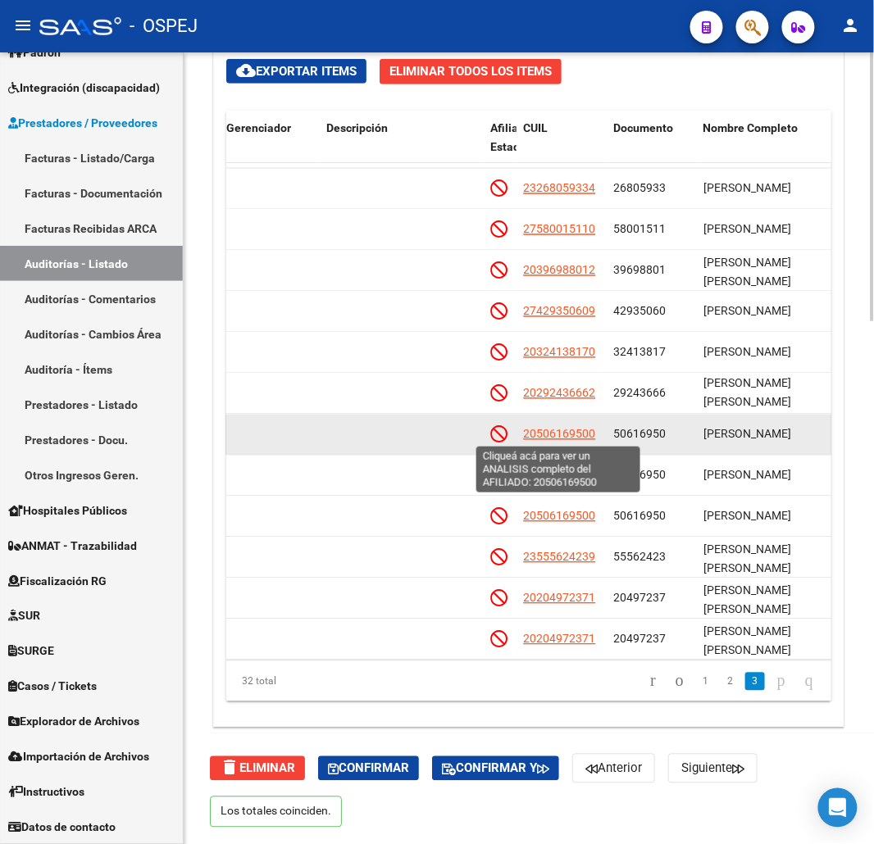
click at [538, 439] on span "20506169500" at bounding box center [559, 434] width 72 height 13
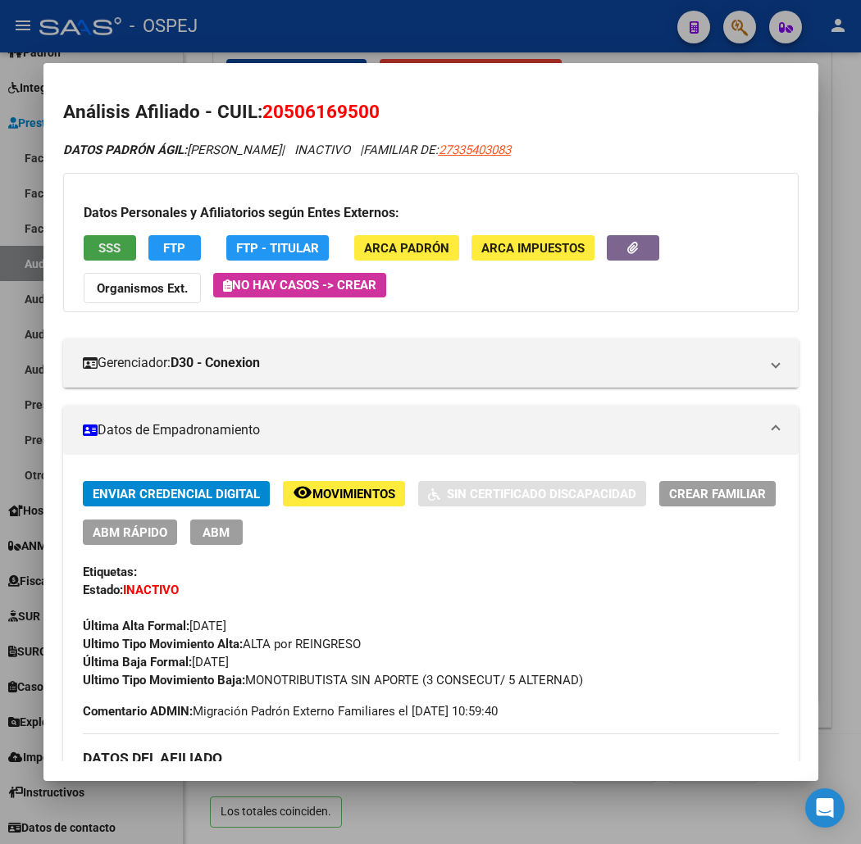
click at [98, 250] on span "SSS" at bounding box center [109, 248] width 22 height 15
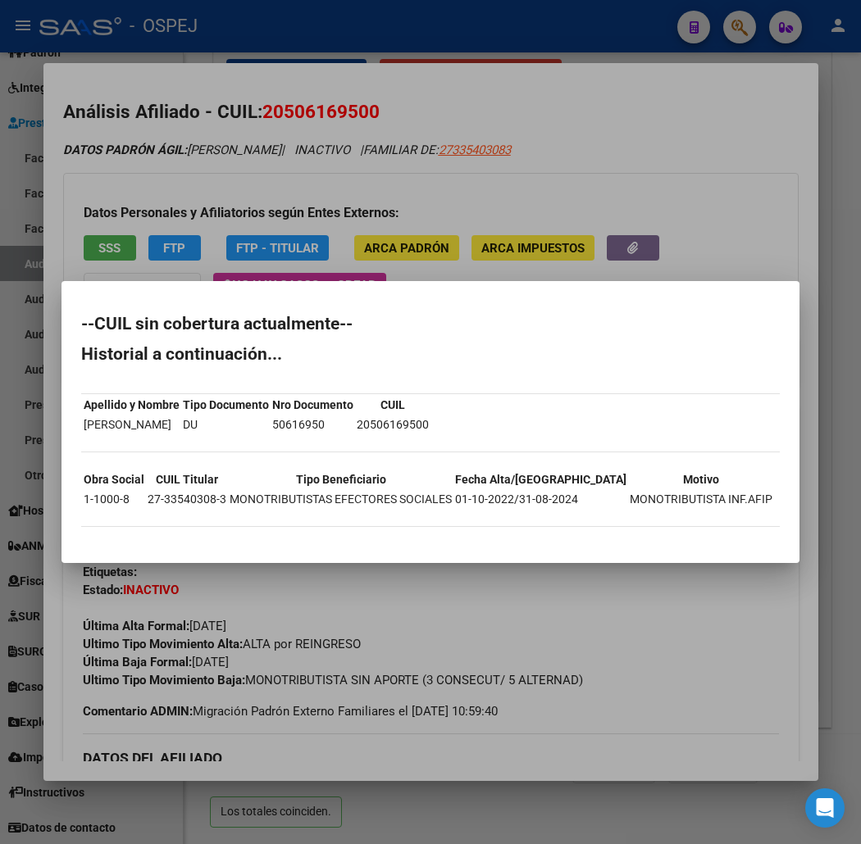
drag, startPoint x: 91, startPoint y: 535, endPoint x: 16, endPoint y: 331, distance: 216.6
click at [16, 331] on div "Análisis Afiliado - CUIL: 20506169500 DATOS PADRÓN ÁGIL: SINGH FACUNDO | INACTI…" at bounding box center [430, 422] width 861 height 844
drag, startPoint x: 230, startPoint y: 507, endPoint x: 221, endPoint y: 506, distance: 8.2
click at [230, 507] on div "--CUIL sin cobertura actualmente-- Historial a continuación... Apellido y Nombr…" at bounding box center [430, 430] width 699 height 228
drag, startPoint x: 94, startPoint y: 542, endPoint x: 9, endPoint y: 339, distance: 219.7
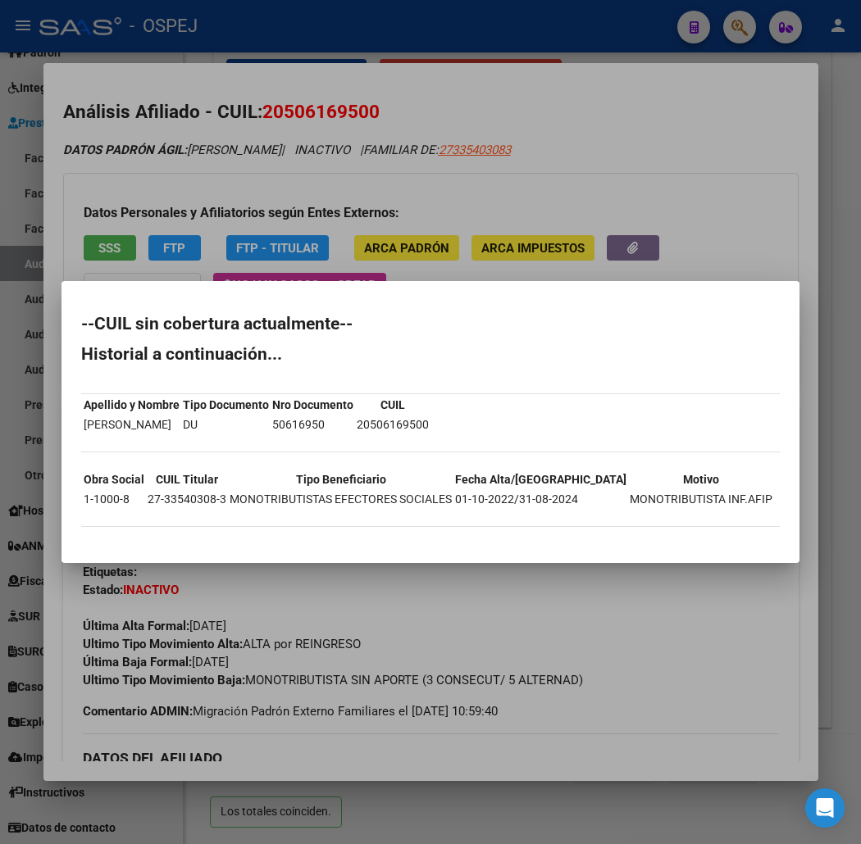
click at [9, 339] on div "Análisis Afiliado - CUIL: 20506169500 DATOS PADRÓN ÁGIL: SINGH FACUNDO | INACTI…" at bounding box center [430, 422] width 861 height 844
click at [81, 321] on h2 "--CUIL sin cobertura actualmente--" at bounding box center [430, 324] width 699 height 16
drag, startPoint x: 39, startPoint y: 323, endPoint x: 53, endPoint y: 536, distance: 213.6
click at [81, 536] on div "--CUIL sin cobertura actualmente-- Historial a continuación... Apellido y Nombr…" at bounding box center [430, 430] width 699 height 228
drag, startPoint x: 562, startPoint y: 208, endPoint x: 558, endPoint y: 195, distance: 13.7
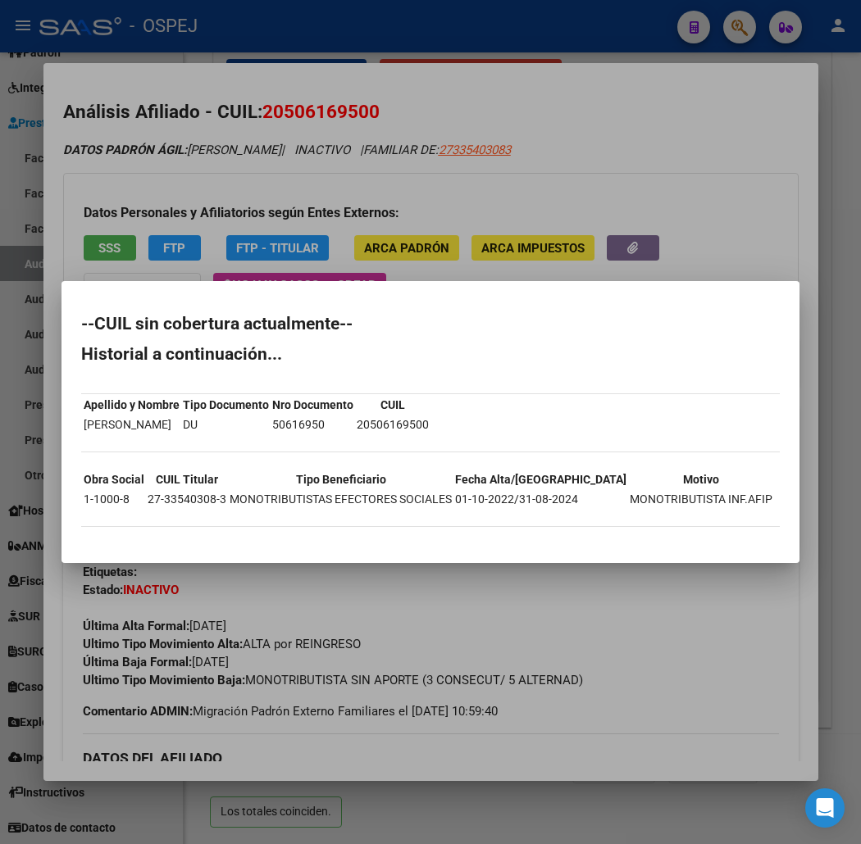
click at [562, 208] on div at bounding box center [430, 422] width 861 height 844
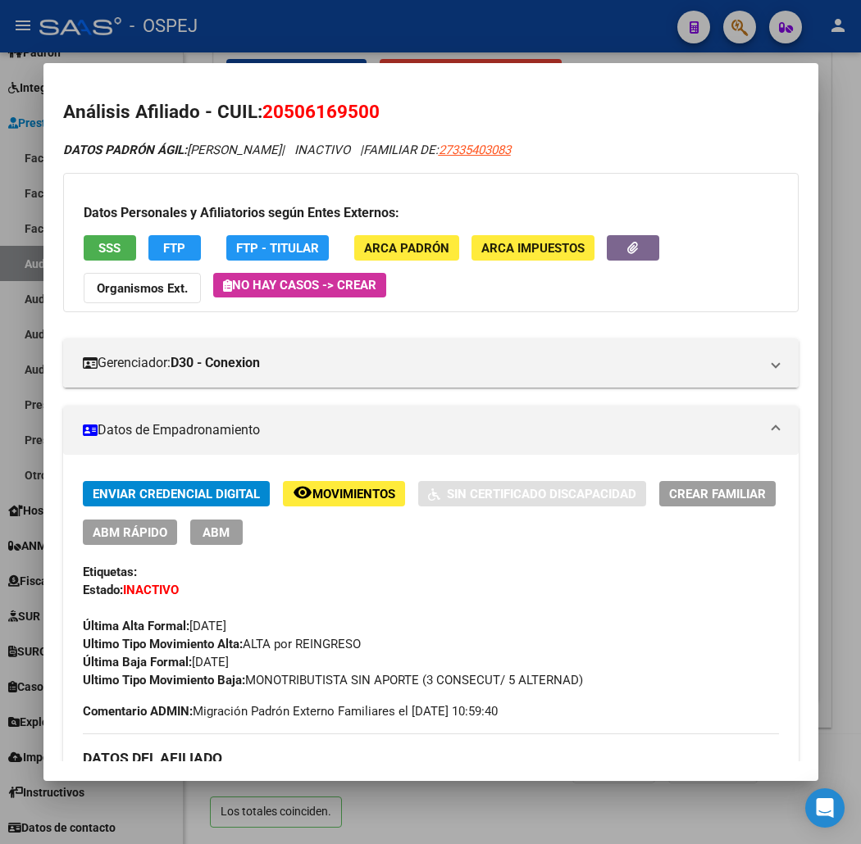
click at [193, 38] on div at bounding box center [430, 422] width 861 height 844
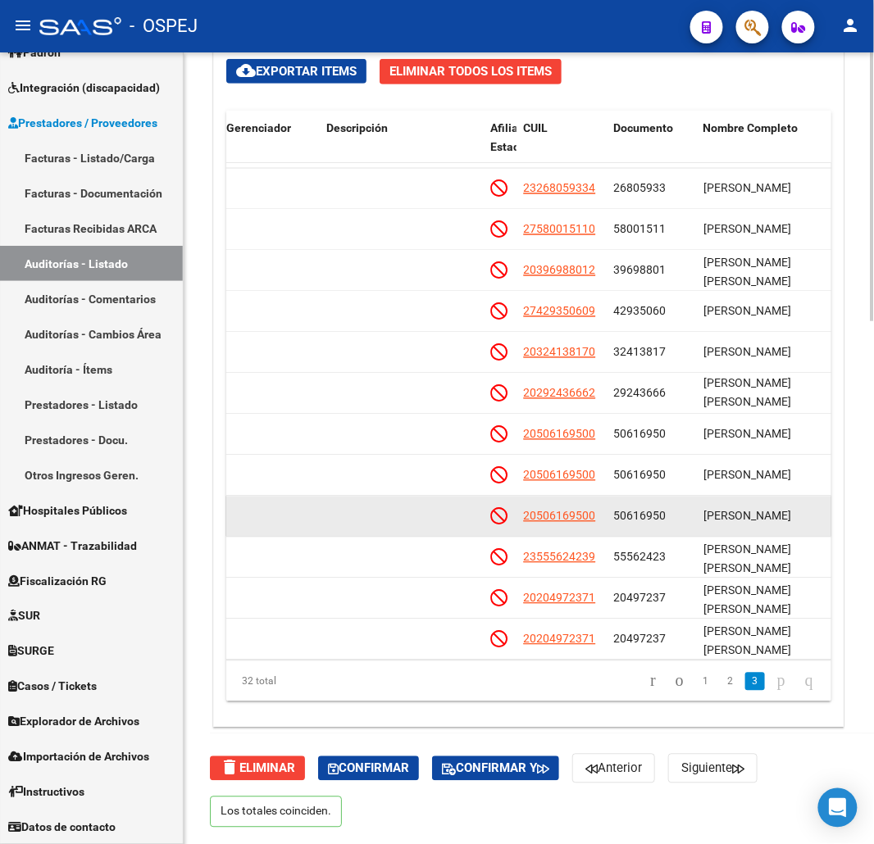
scroll to position [741, 813]
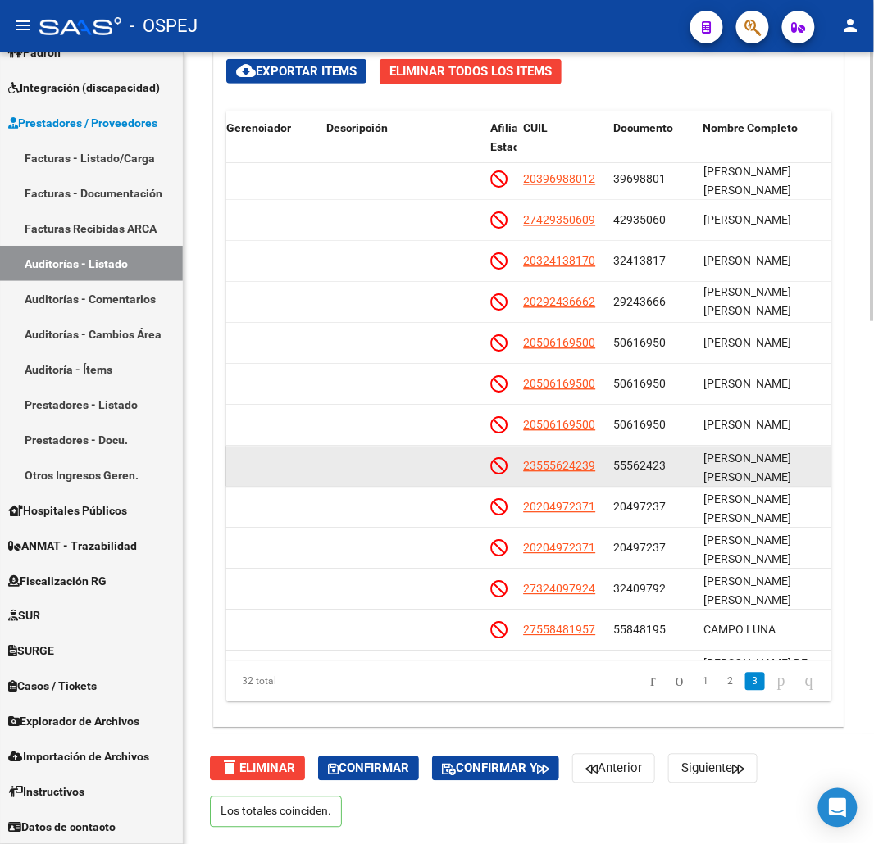
drag, startPoint x: 591, startPoint y: 471, endPoint x: 518, endPoint y: 471, distance: 73.0
click at [518, 471] on datatable-body-cell "23555624239" at bounding box center [562, 467] width 90 height 40
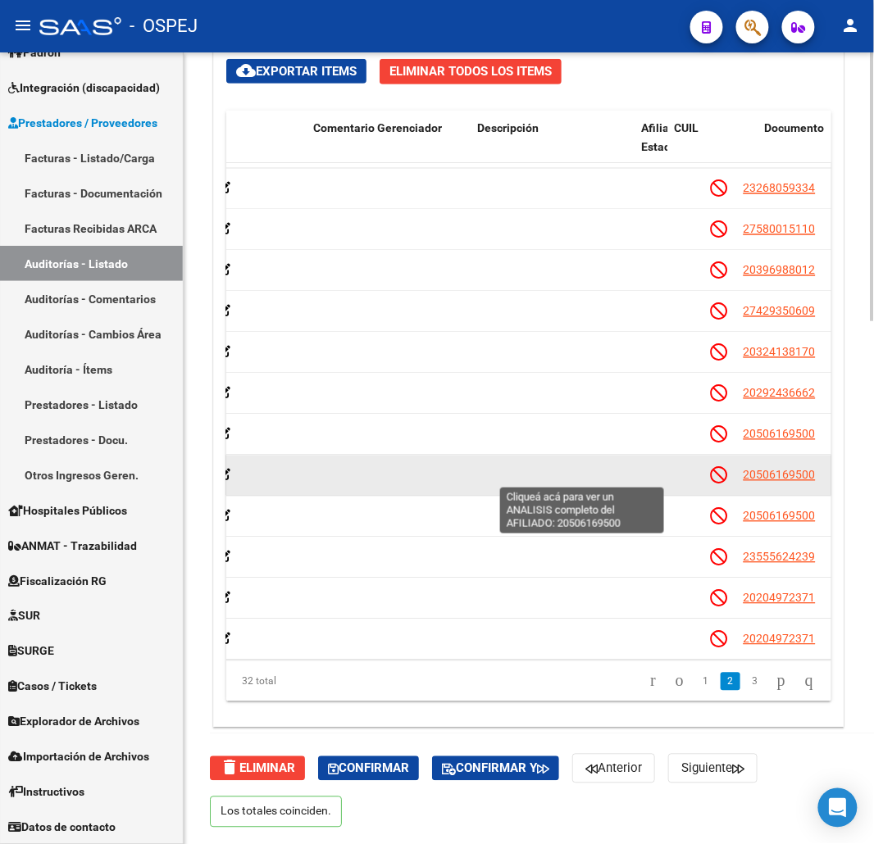
drag, startPoint x: 718, startPoint y: 468, endPoint x: 601, endPoint y: 468, distance: 117.2
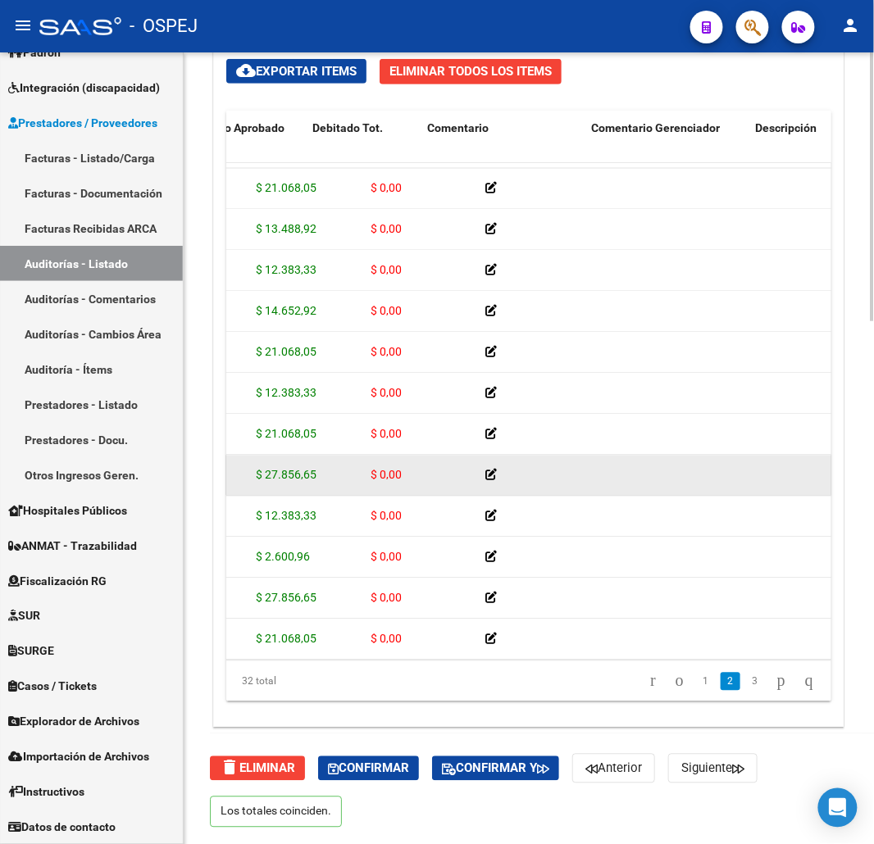
drag, startPoint x: 575, startPoint y: 489, endPoint x: 474, endPoint y: 489, distance: 100.8
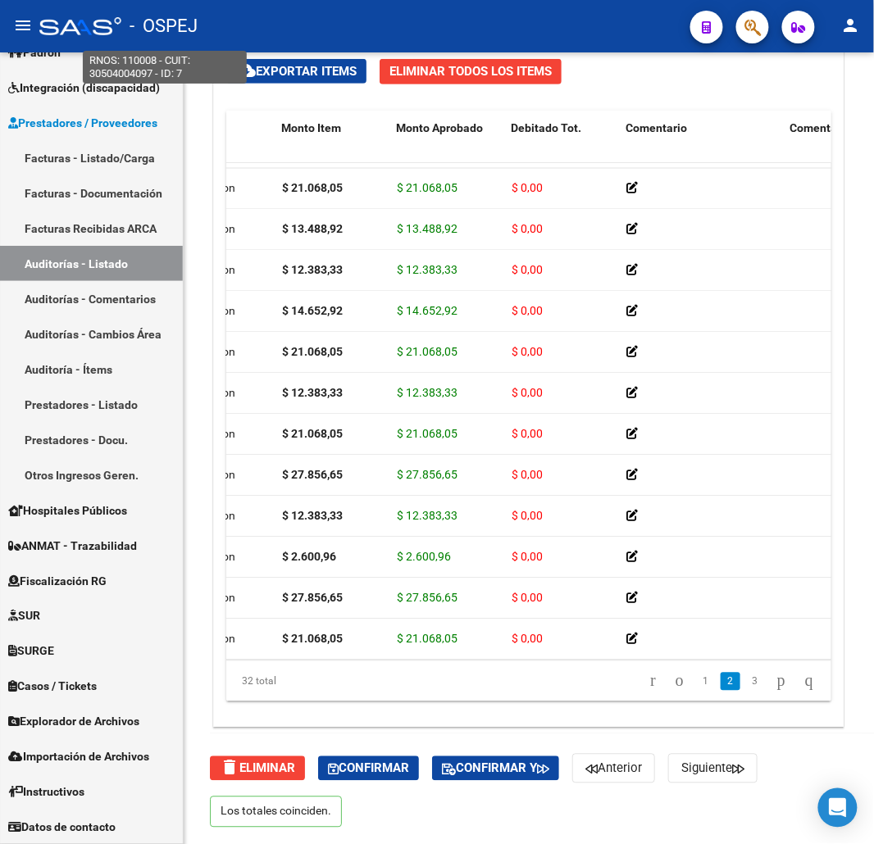
scroll to position [650, 836]
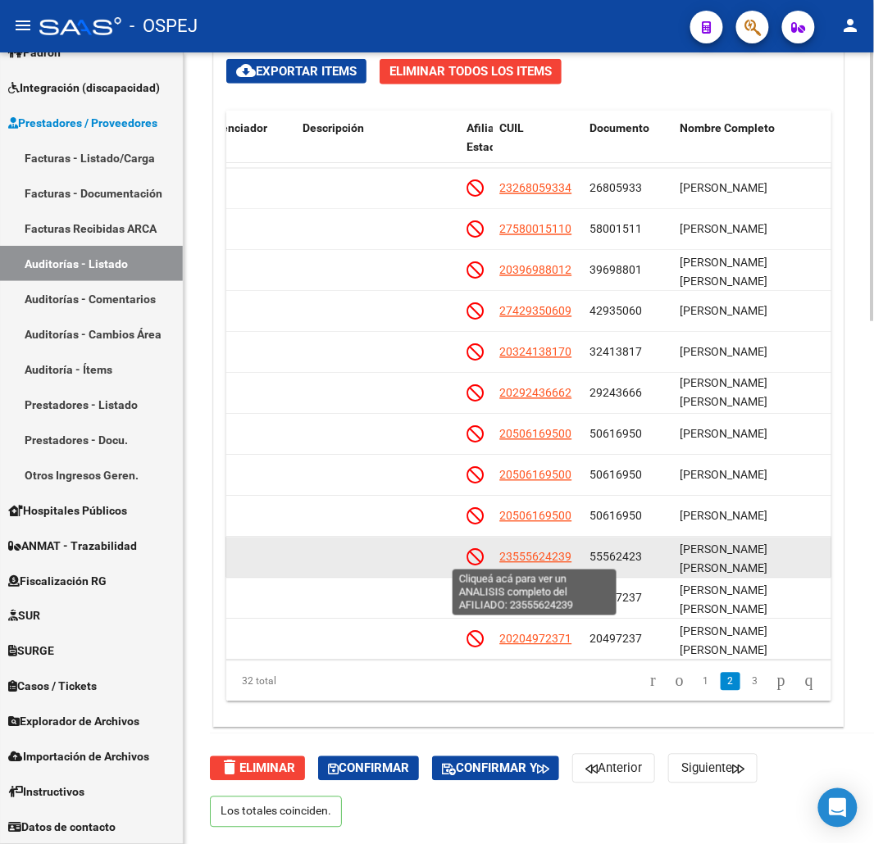
click at [527, 553] on span "23555624239" at bounding box center [535, 557] width 72 height 13
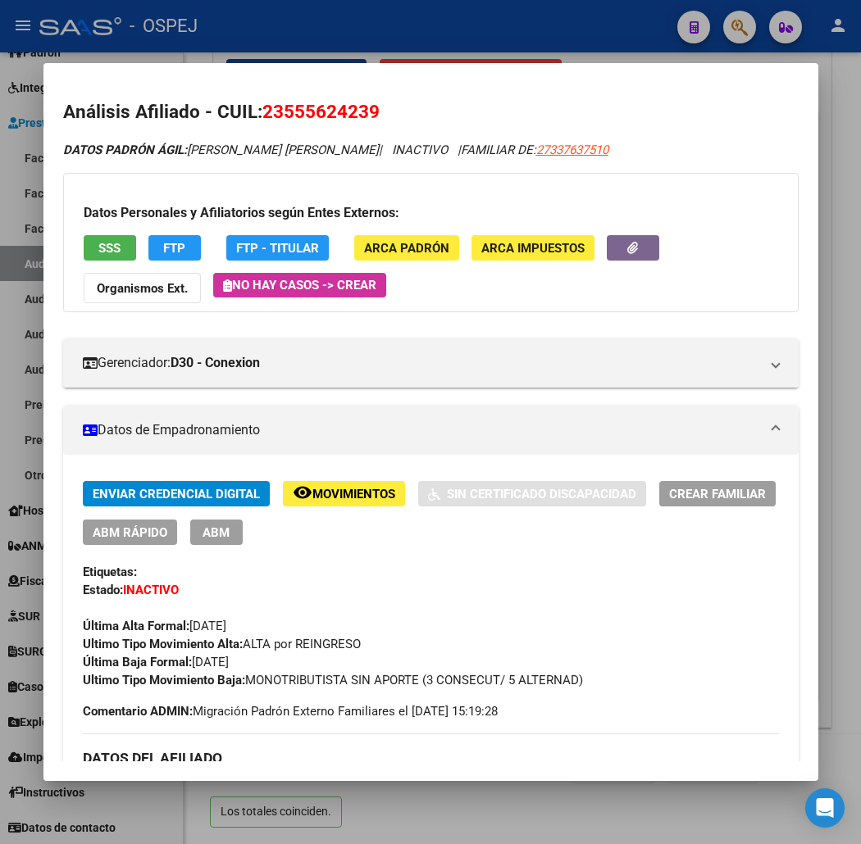
click at [84, 244] on button "SSS" at bounding box center [110, 247] width 52 height 25
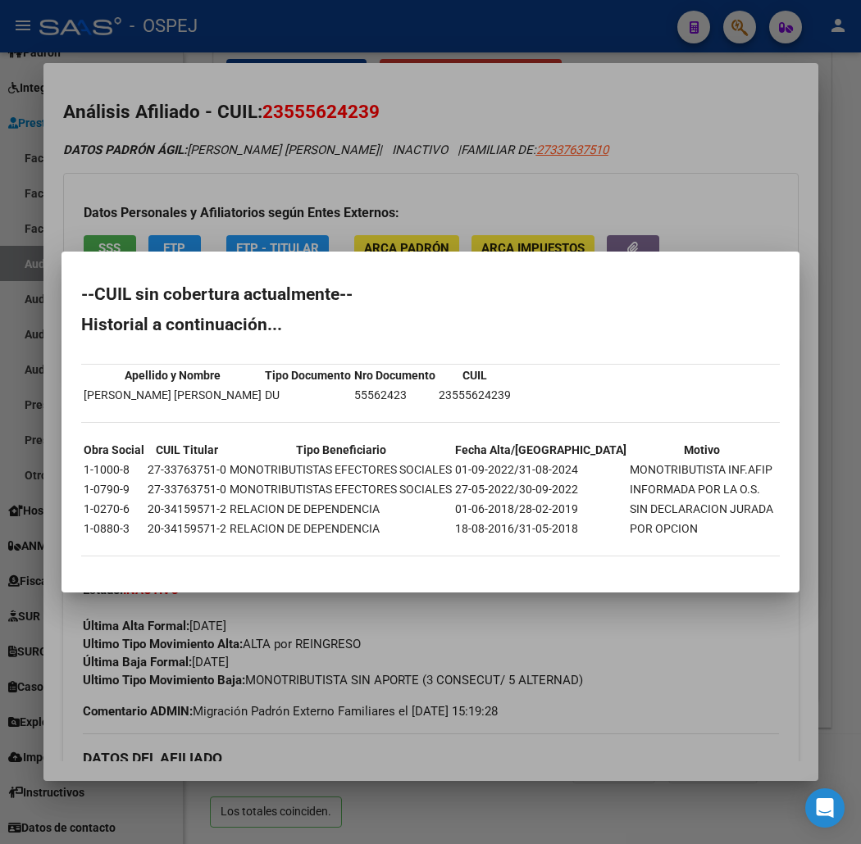
drag, startPoint x: 162, startPoint y: 561, endPoint x: 0, endPoint y: 325, distance: 285.4
click at [0, 325] on div "Análisis Afiliado - CUIL: 23555624239 DATOS PADRÓN ÁGIL: ARCE TITO JULIAN AGUST…" at bounding box center [430, 422] width 861 height 844
click at [98, 283] on mat-dialog-content "--CUIL sin cobertura actualmente-- Historial a continuación... Apellido y Nombr…" at bounding box center [430, 421] width 738 height 301
drag, startPoint x: 38, startPoint y: 292, endPoint x: 84, endPoint y: 567, distance: 278.6
click at [84, 567] on div "--CUIL sin cobertura actualmente-- Historial a continuación... Apellido y Nombr…" at bounding box center [430, 429] width 699 height 287
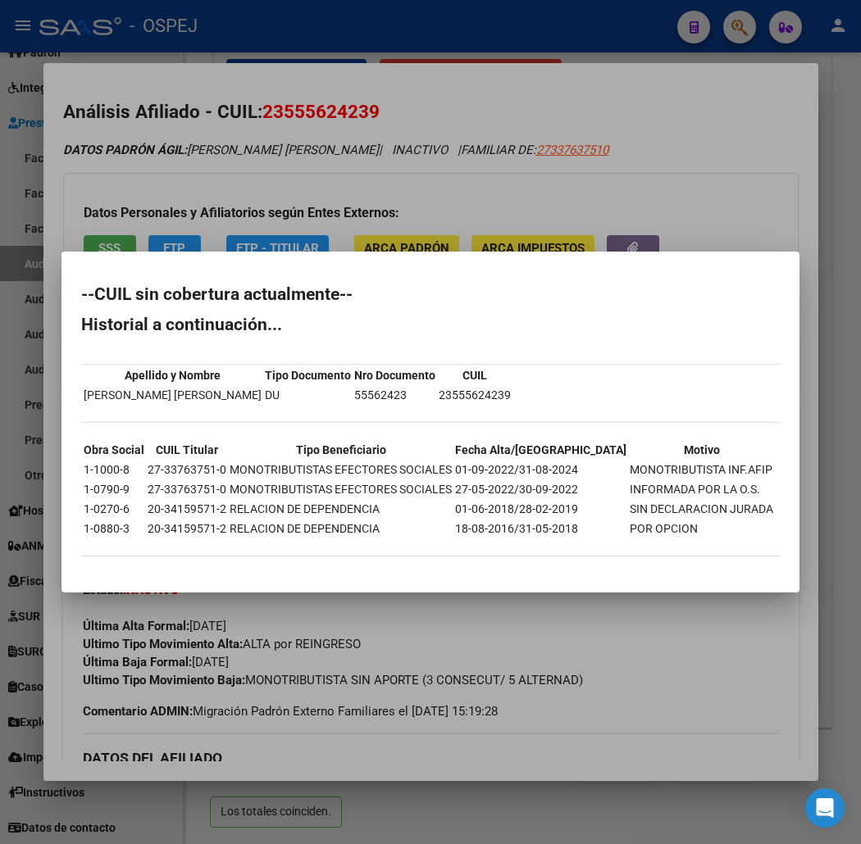
drag, startPoint x: 266, startPoint y: 183, endPoint x: 217, endPoint y: 77, distance: 116.3
click at [260, 169] on div at bounding box center [430, 422] width 861 height 844
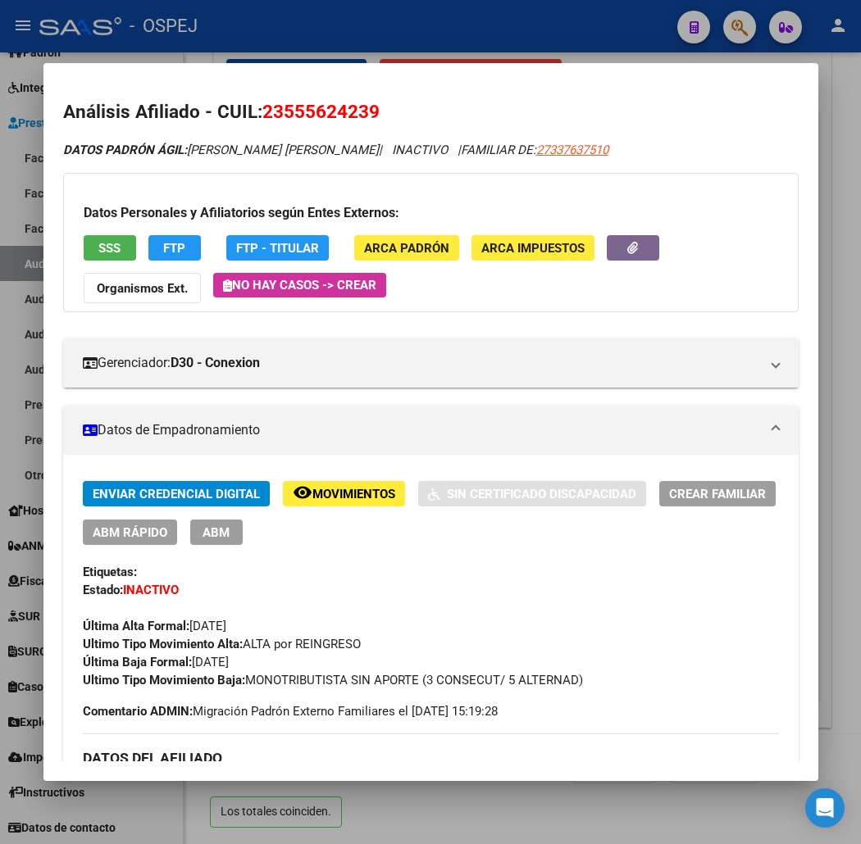
click at [209, 43] on div at bounding box center [430, 422] width 861 height 844
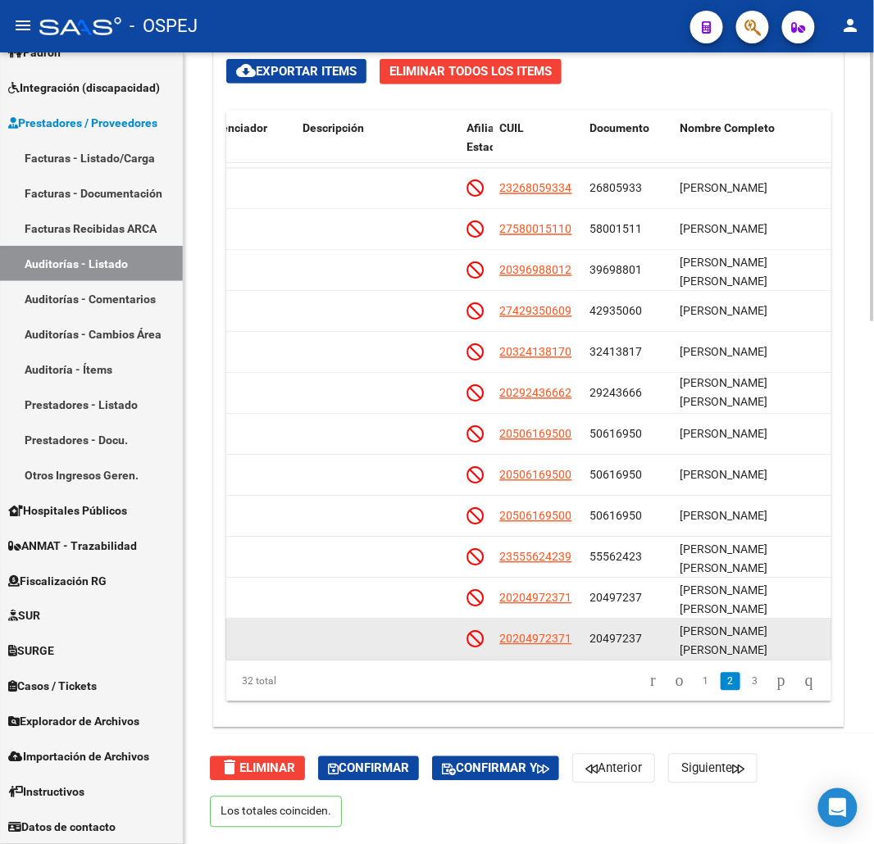
scroll to position [833, 836]
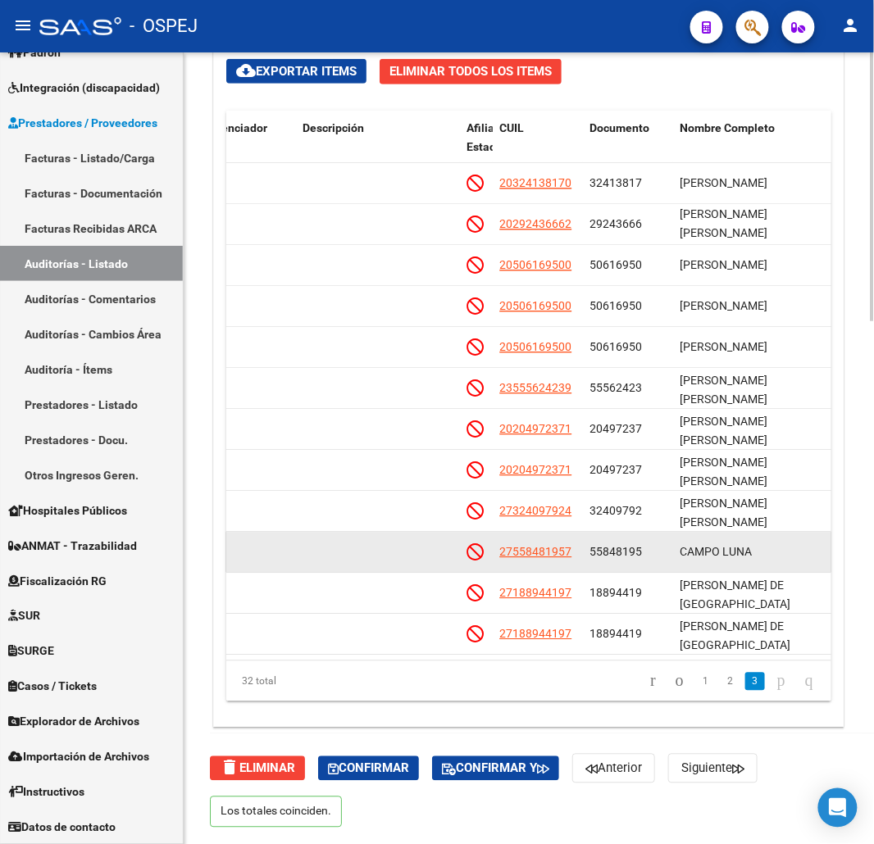
click at [548, 546] on span "27558481957" at bounding box center [535, 552] width 72 height 13
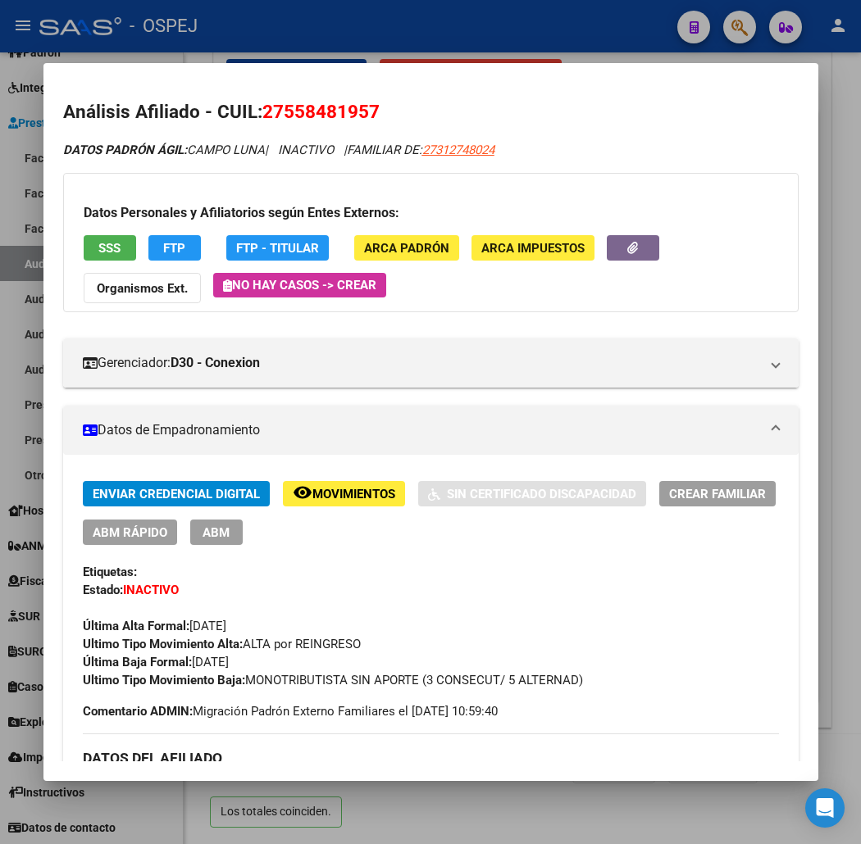
click at [107, 243] on button "SSS" at bounding box center [110, 247] width 52 height 25
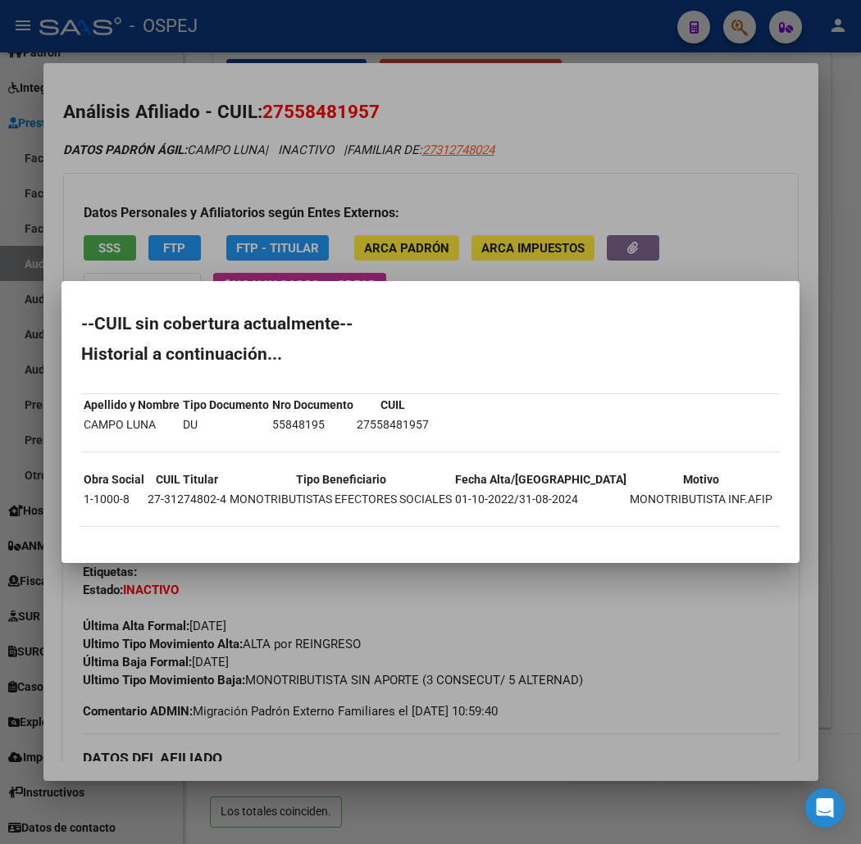
drag, startPoint x: 37, startPoint y: 329, endPoint x: 37, endPoint y: 342, distance: 13.1
click at [61, 342] on mat-dialog-content "--CUIL sin cobertura actualmente-- Historial a continuación... Apellido y Nombr…" at bounding box center [430, 422] width 738 height 242
click at [61, 328] on mat-dialog-content "--CUIL sin cobertura actualmente-- Historial a continuación... Apellido y Nombr…" at bounding box center [430, 422] width 738 height 242
drag, startPoint x: 39, startPoint y: 328, endPoint x: 83, endPoint y: 537, distance: 213.5
click at [83, 537] on div "--CUIL sin cobertura actualmente-- Historial a continuación... Apellido y Nombr…" at bounding box center [430, 430] width 699 height 228
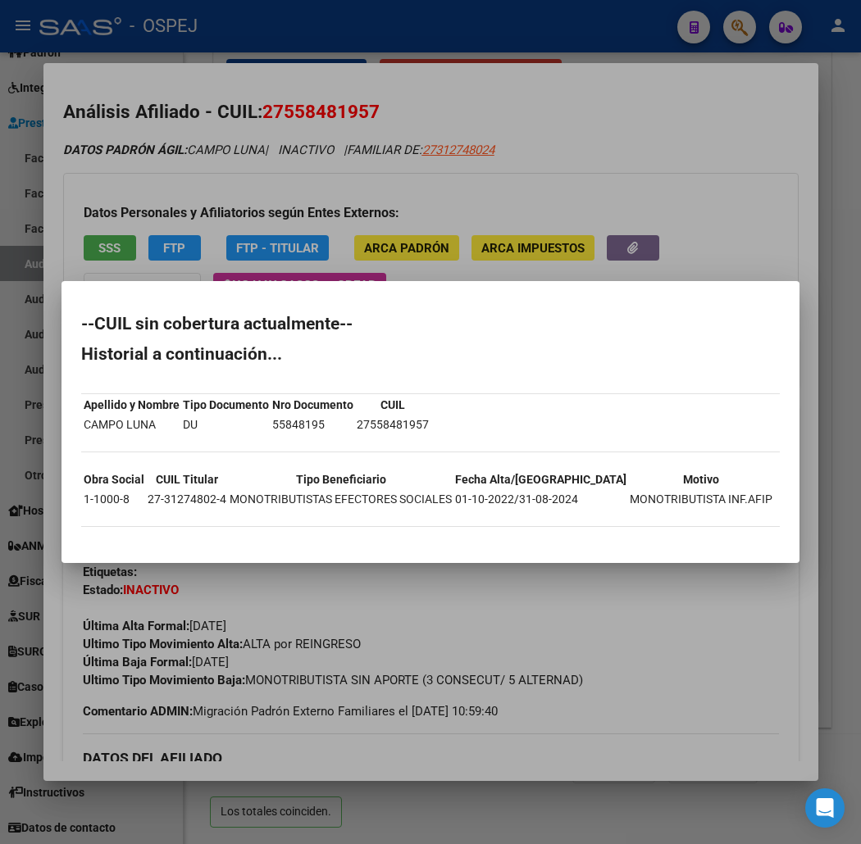
click at [292, 154] on div at bounding box center [430, 422] width 861 height 844
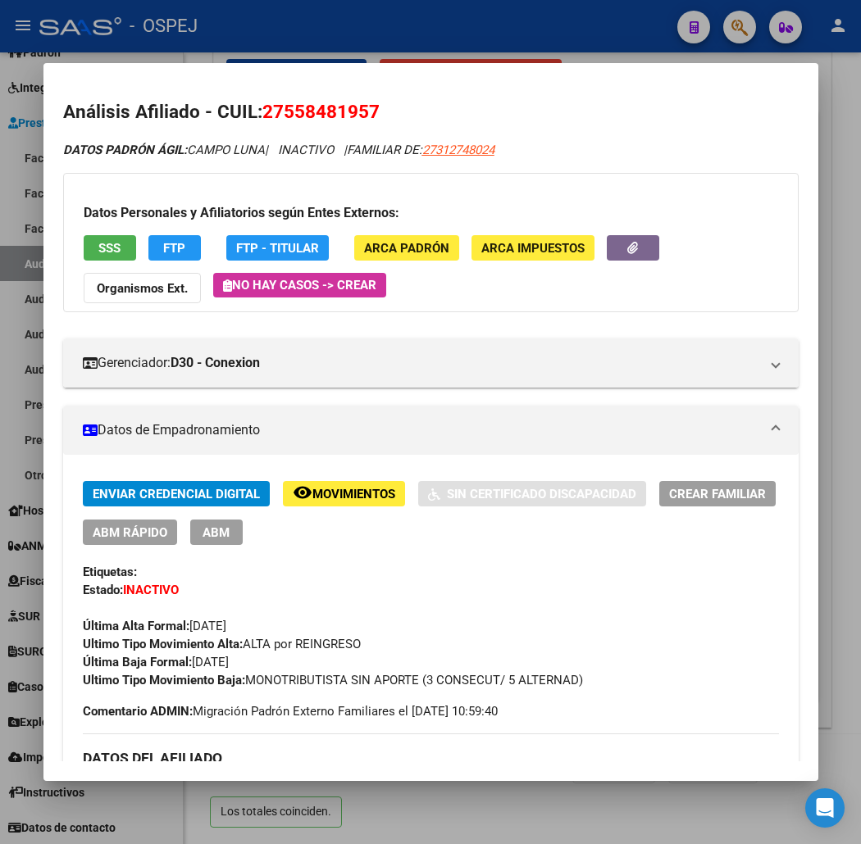
drag, startPoint x: 353, startPoint y: 130, endPoint x: 326, endPoint y: 121, distance: 27.7
click at [326, 121] on span "27558481957" at bounding box center [320, 111] width 117 height 21
click at [325, 120] on span "27558481957" at bounding box center [320, 111] width 117 height 21
click at [175, 11] on div at bounding box center [430, 422] width 861 height 844
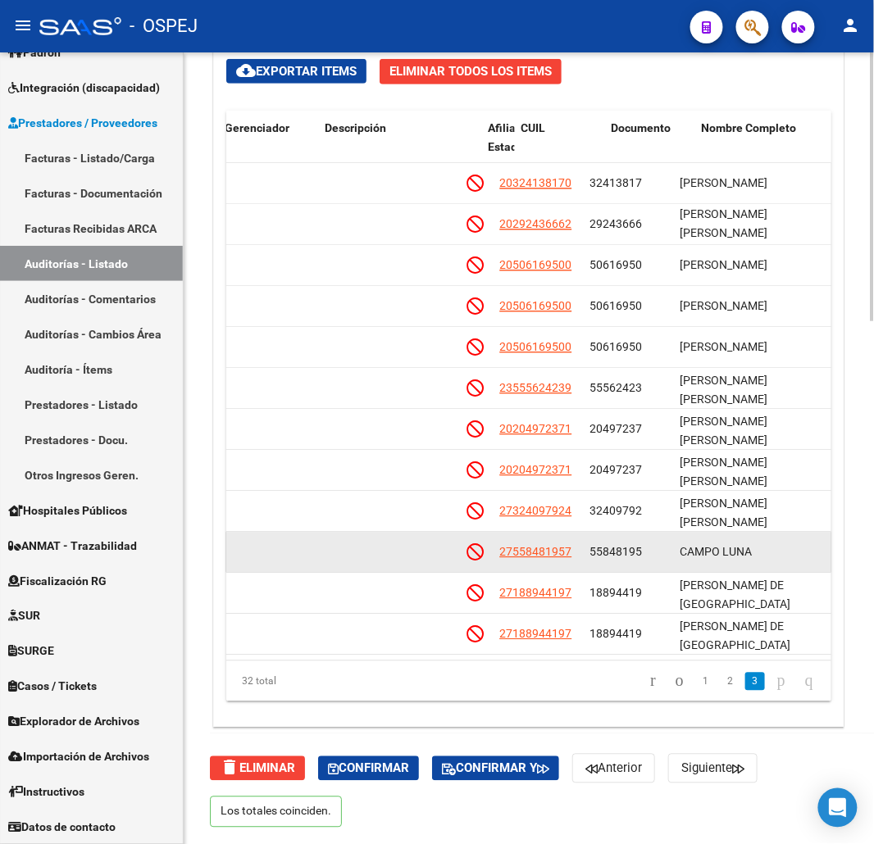
scroll to position [821, 179]
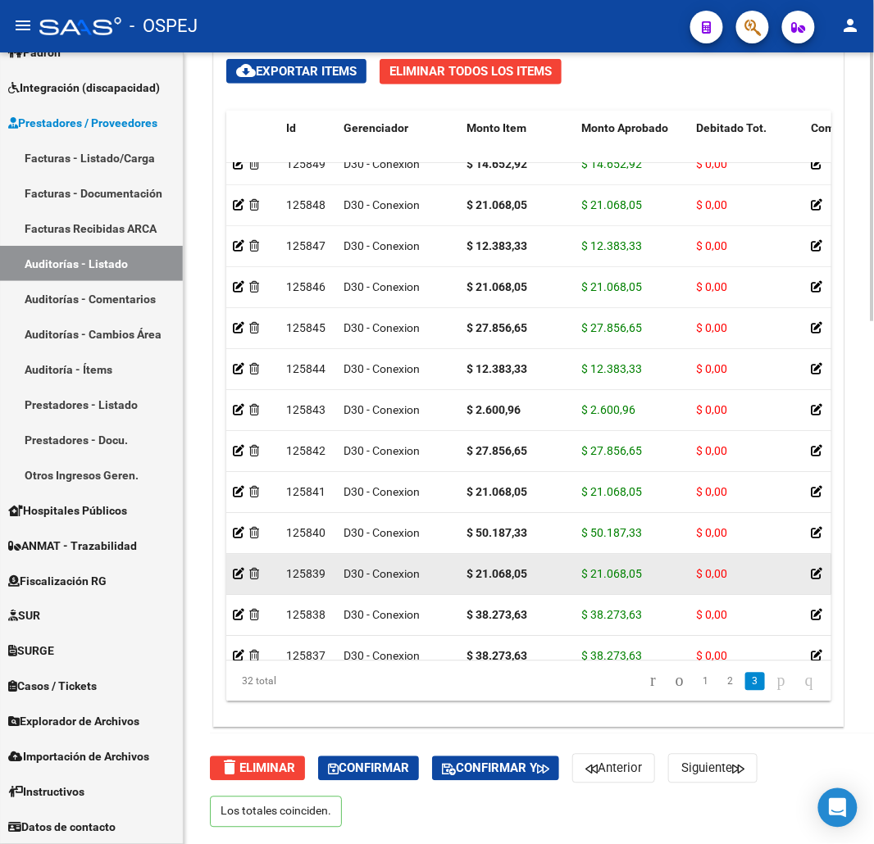
drag, startPoint x: 674, startPoint y: 552, endPoint x: 530, endPoint y: 572, distance: 144.9
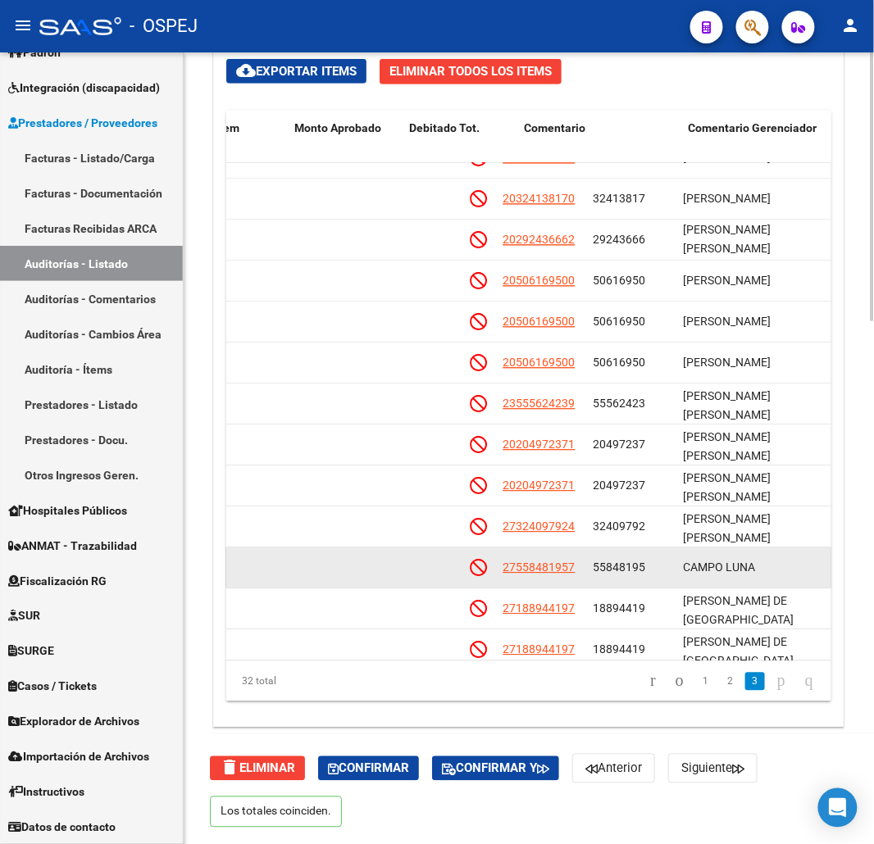
drag, startPoint x: 530, startPoint y: 572, endPoint x: 703, endPoint y: 572, distance: 173.0
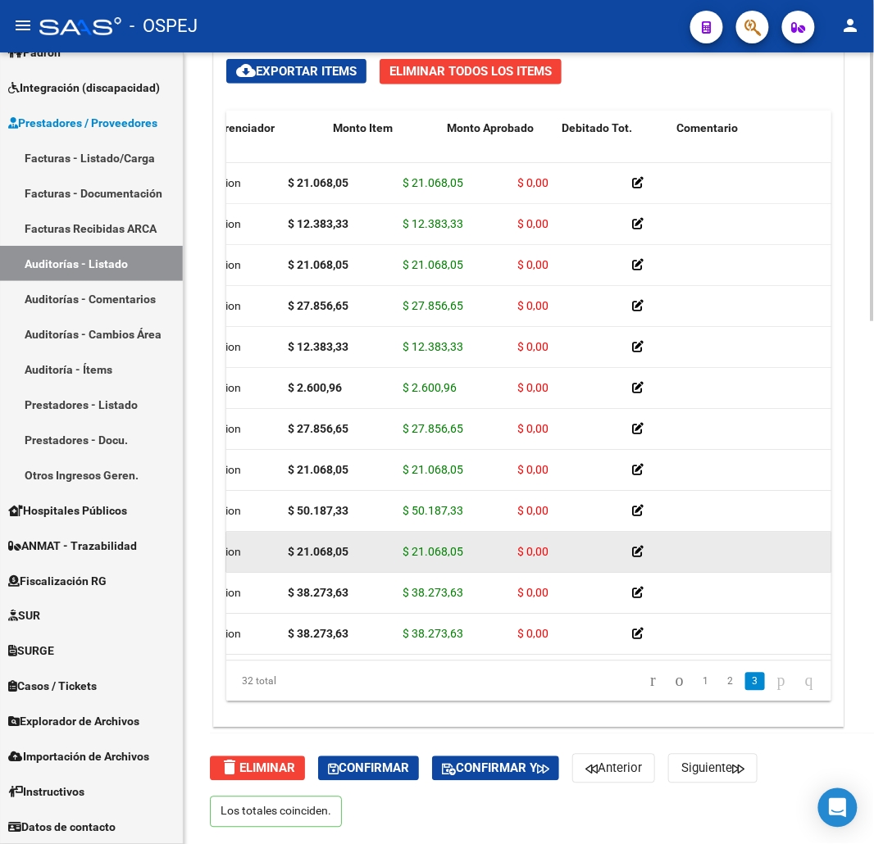
drag, startPoint x: 567, startPoint y: 527, endPoint x: 468, endPoint y: 539, distance: 99.1
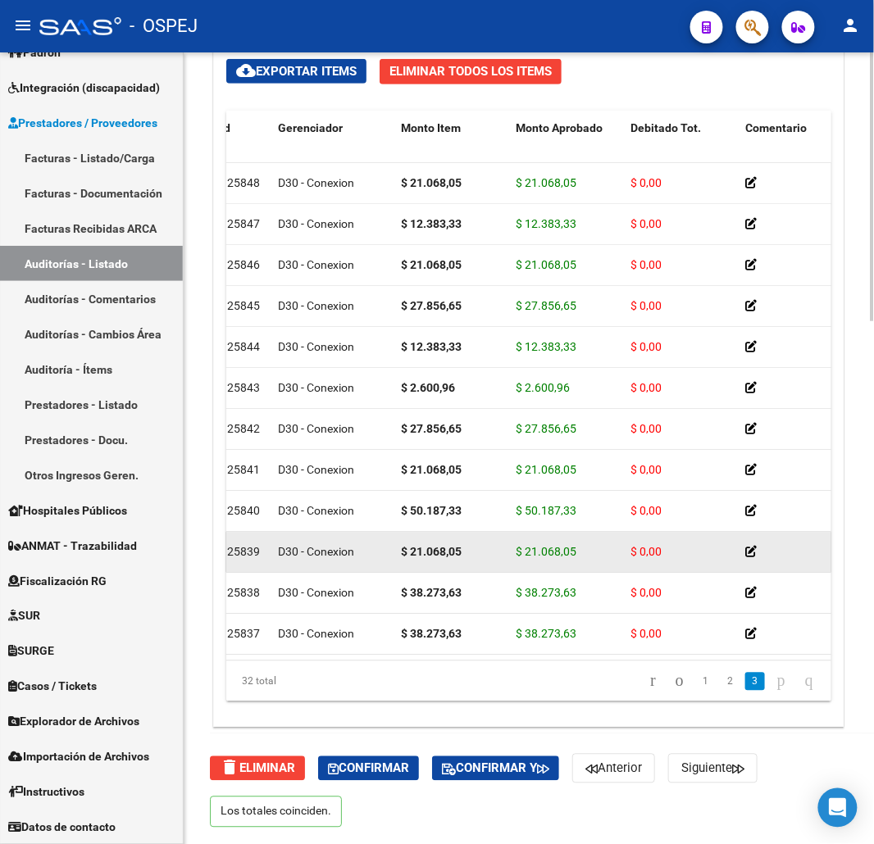
drag, startPoint x: 571, startPoint y: 539, endPoint x: 522, endPoint y: 542, distance: 49.3
click at [522, 546] on span "$ 21.068,05" at bounding box center [546, 552] width 61 height 13
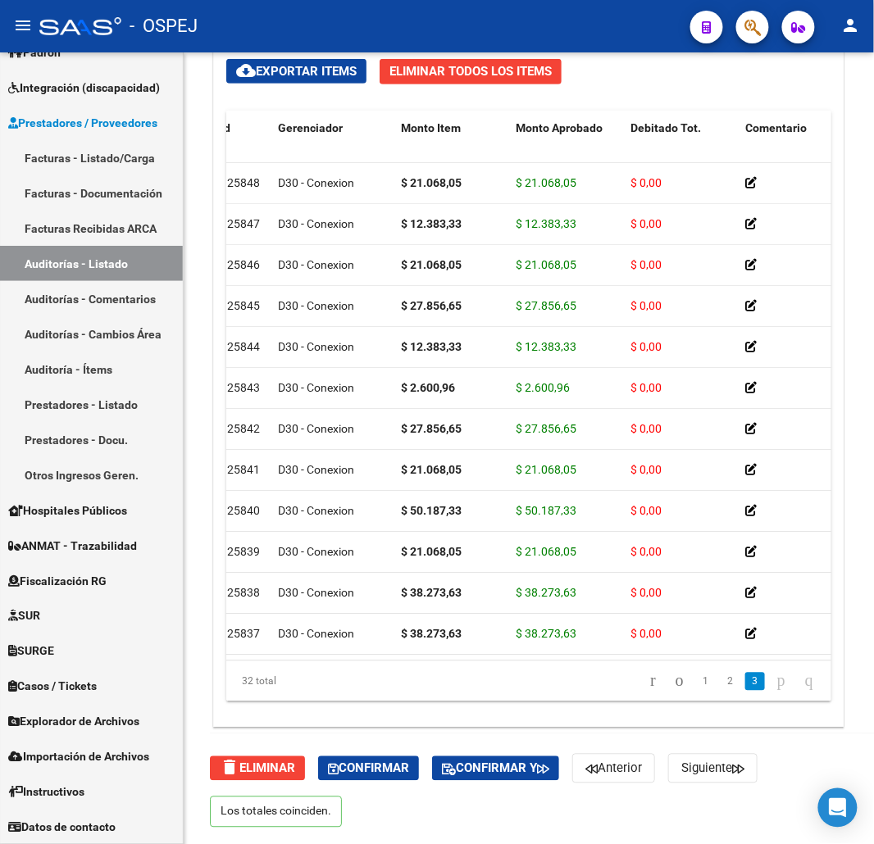
scroll to position [833, 851]
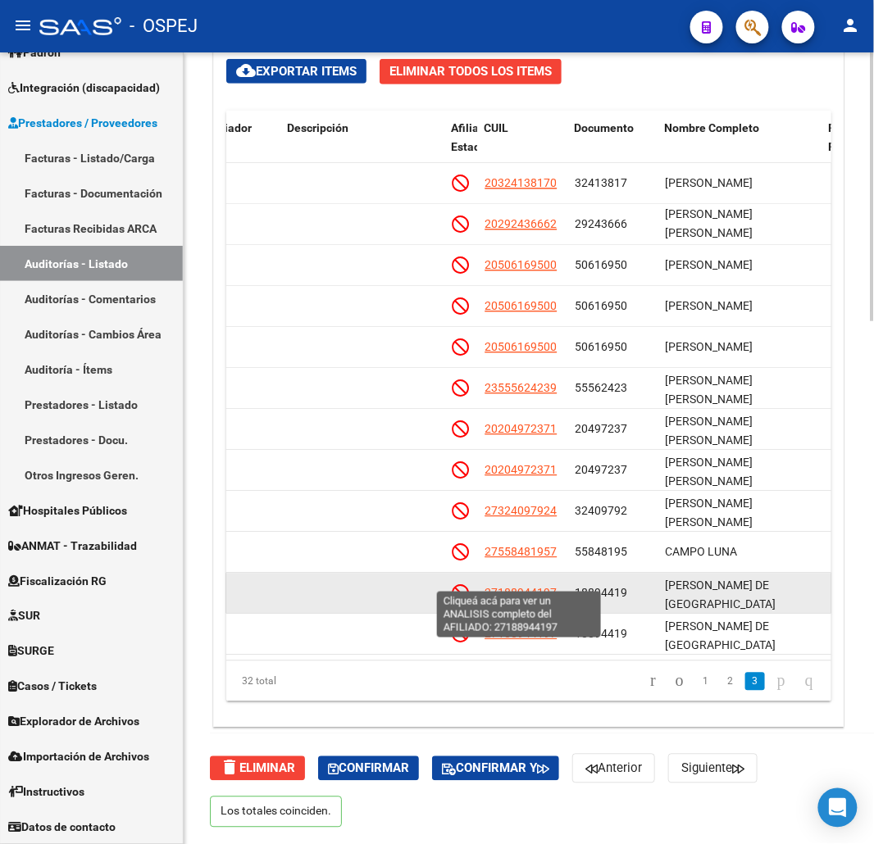
click at [541, 587] on span "27188944197" at bounding box center [521, 593] width 72 height 13
type textarea "27188944197"
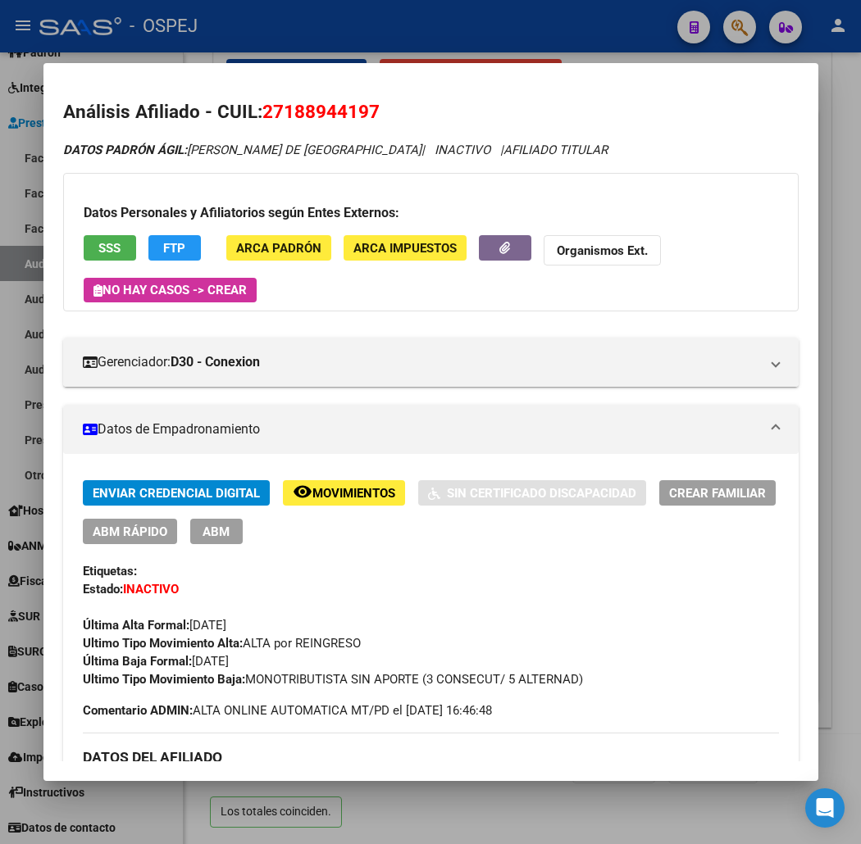
click at [98, 242] on span "SSS" at bounding box center [109, 248] width 22 height 15
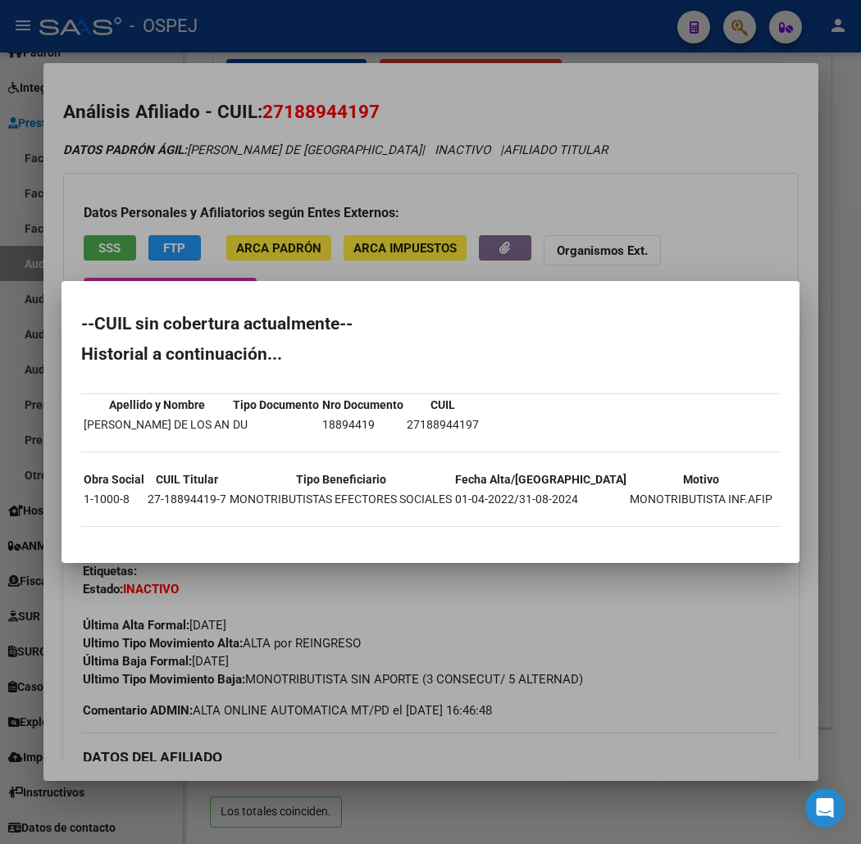
drag, startPoint x: 39, startPoint y: 323, endPoint x: 80, endPoint y: 545, distance: 225.9
click at [80, 545] on mat-dialog-container "--CUIL sin cobertura actualmente-- Historial a continuación... Apellido y Nombr…" at bounding box center [430, 421] width 738 height 281
click at [374, 154] on div at bounding box center [430, 422] width 861 height 844
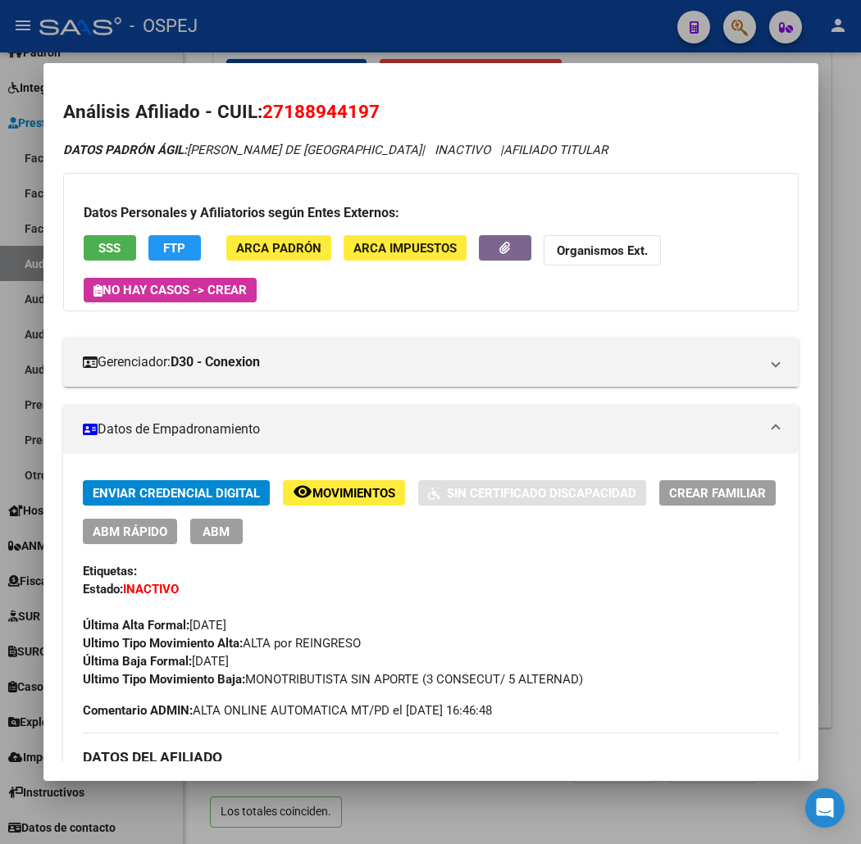
click at [298, 93] on mat-dialog-content "Análisis Afiliado - CUIL: 27188944197 DATOS PADRÓN ÁGIL: BRAVO YESSICA YANINA D…" at bounding box center [430, 422] width 775 height 679
click at [309, 108] on span "27188944197" at bounding box center [320, 111] width 117 height 21
click at [84, 248] on button "SSS" at bounding box center [110, 247] width 52 height 25
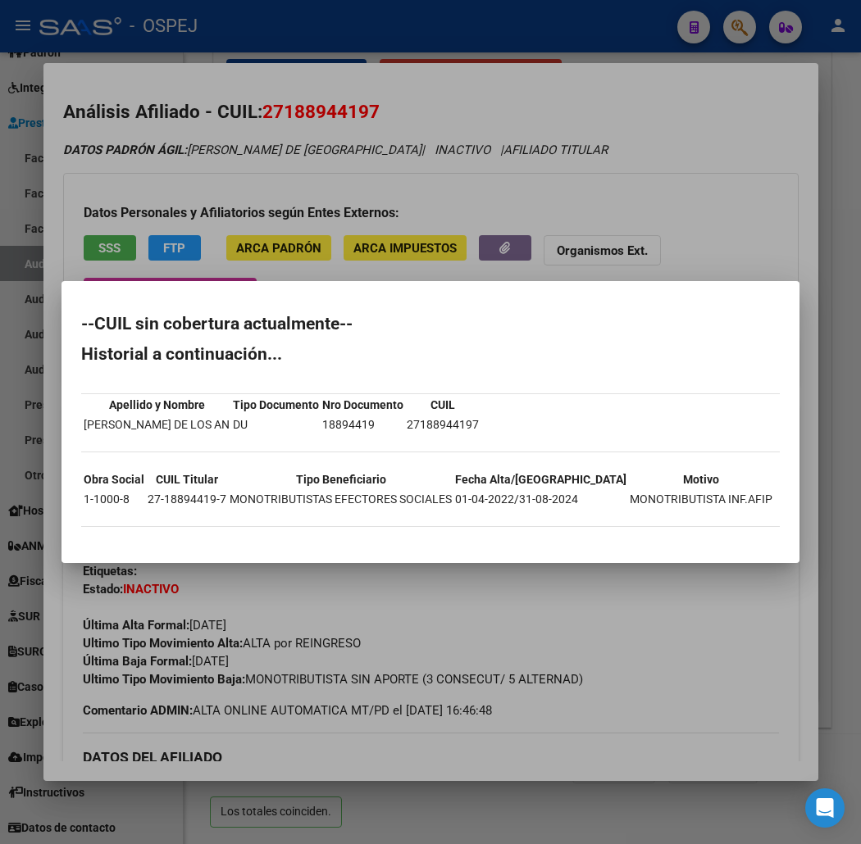
drag, startPoint x: 134, startPoint y: 529, endPoint x: 35, endPoint y: 320, distance: 231.1
click at [61, 389] on mat-dialog-content "--CUIL sin cobertura actualmente-- Historial a continuación... Apellido y Nombr…" at bounding box center [430, 422] width 738 height 242
click at [61, 320] on mat-dialog-content "--CUIL sin cobertura actualmente-- Historial a continuación... Apellido y Nombr…" at bounding box center [430, 422] width 738 height 242
drag, startPoint x: 39, startPoint y: 326, endPoint x: 92, endPoint y: 526, distance: 206.0
click at [92, 526] on div "--CUIL sin cobertura actualmente-- Historial a continuación... Apellido y Nombr…" at bounding box center [430, 430] width 699 height 228
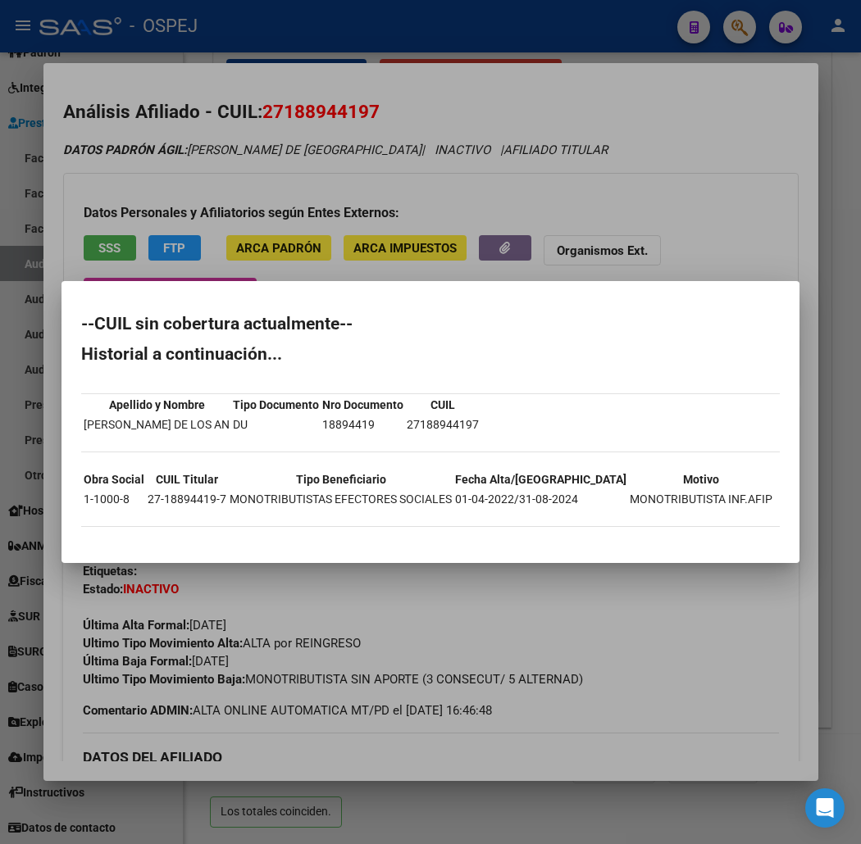
click at [430, 104] on div at bounding box center [430, 422] width 861 height 844
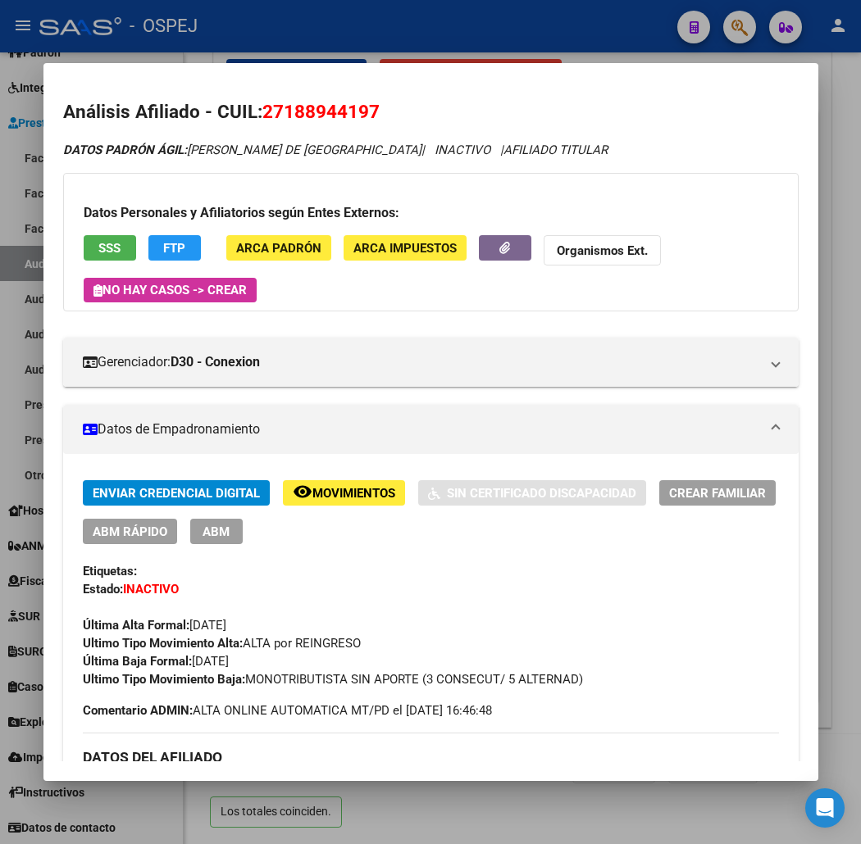
click at [484, 55] on div at bounding box center [430, 422] width 861 height 844
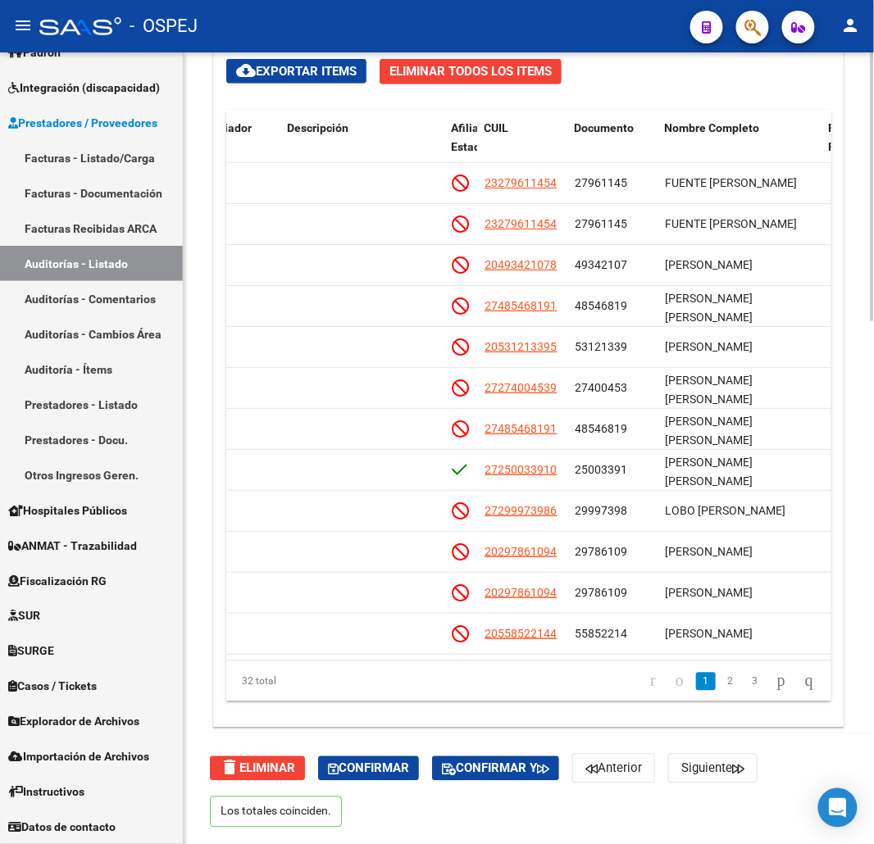
scroll to position [990, 0]
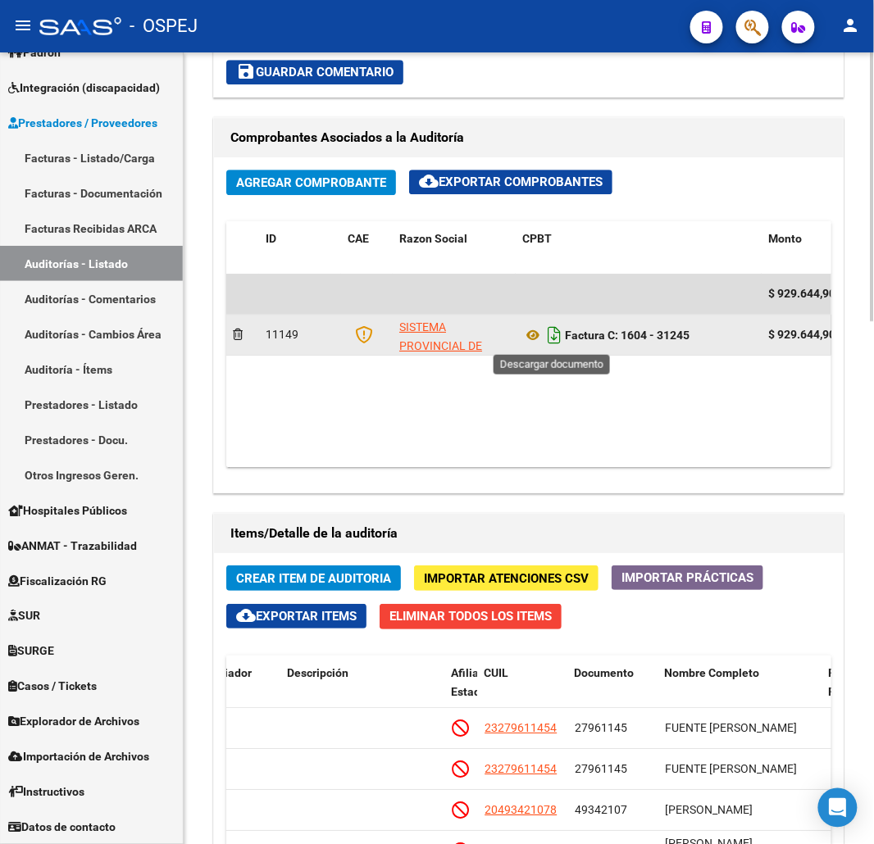
click at [552, 337] on icon "Descargar documento" at bounding box center [554, 335] width 21 height 26
click at [530, 416] on datatable-body "$ 929.644,90 11149 SISTEMA PROVINCIAL DE SALUD Factura C: 1604 - 31245 $ 929.64…" at bounding box center [528, 370] width 605 height 193
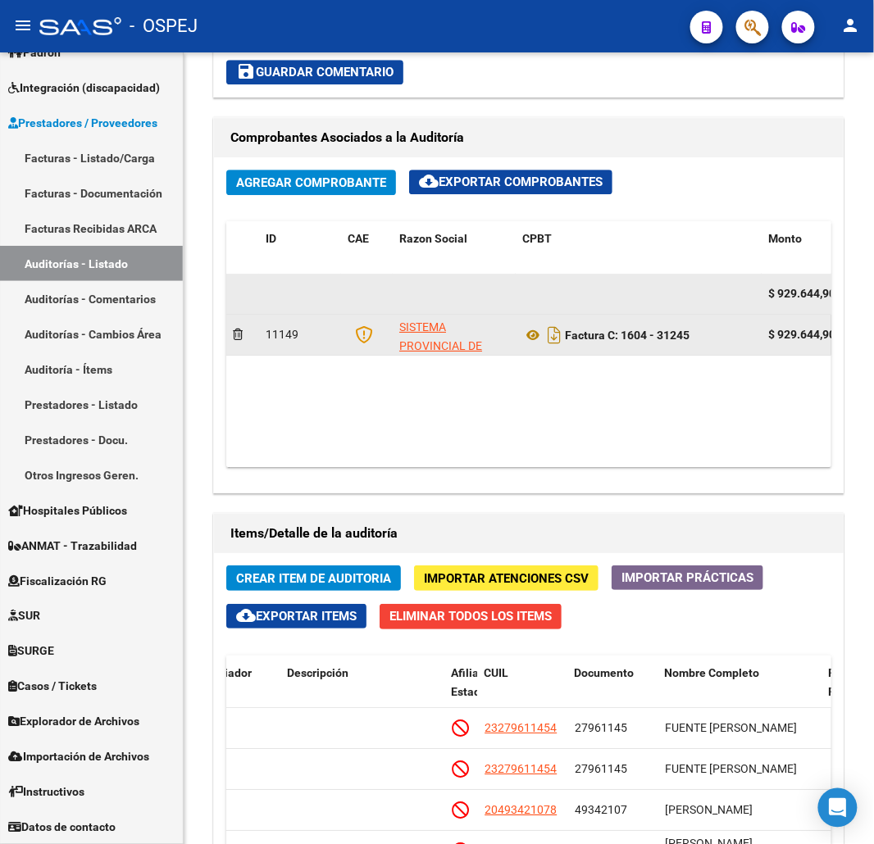
scroll to position [1446, 0]
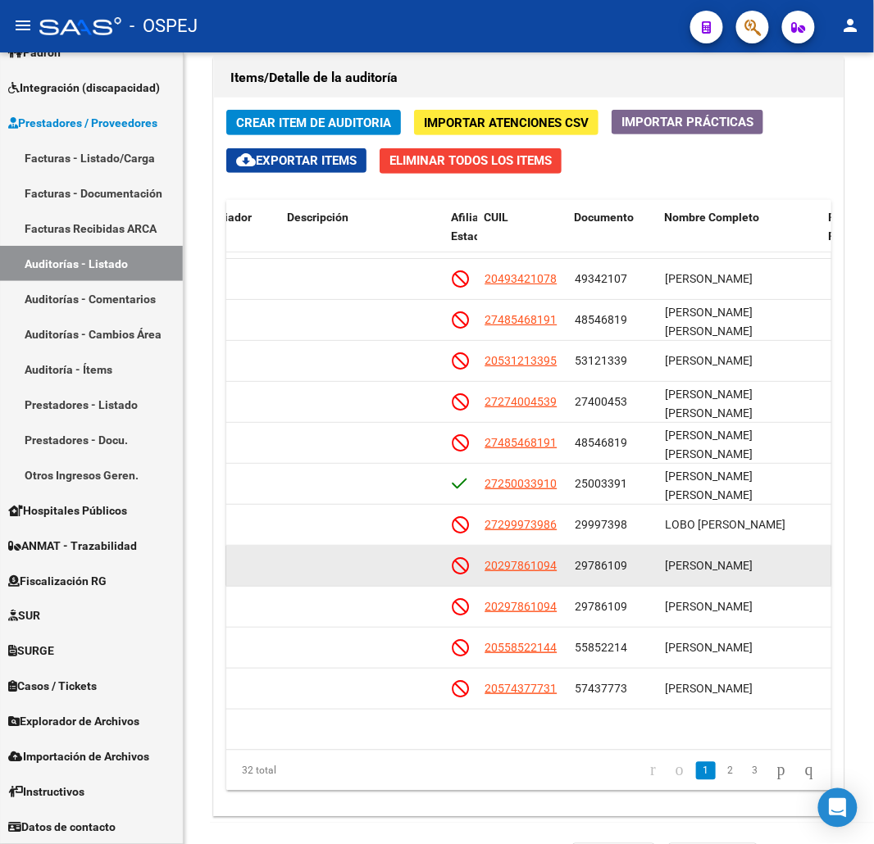
drag, startPoint x: 577, startPoint y: 567, endPoint x: 583, endPoint y: 615, distance: 48.7
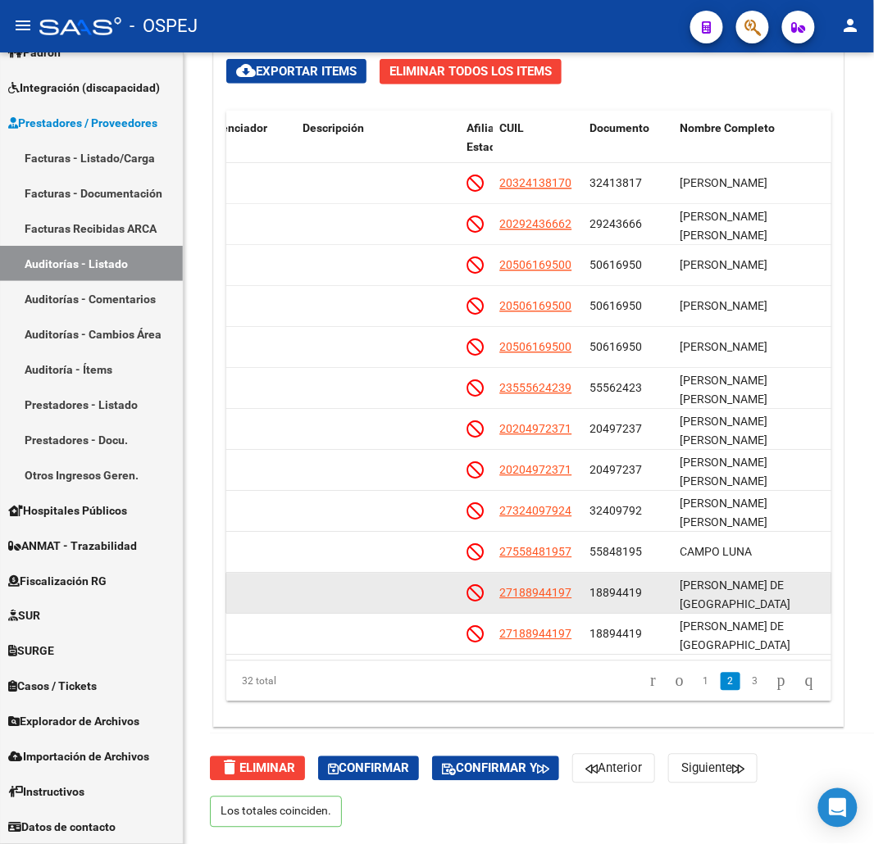
scroll to position [833, 836]
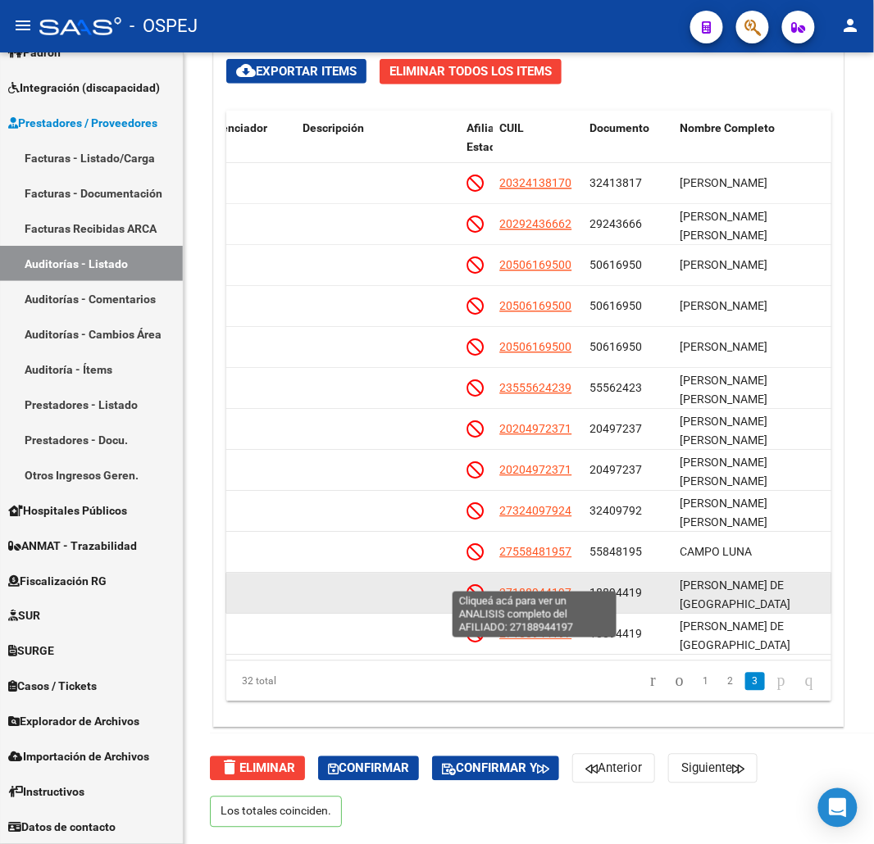
click at [547, 587] on span "27188944197" at bounding box center [535, 593] width 72 height 13
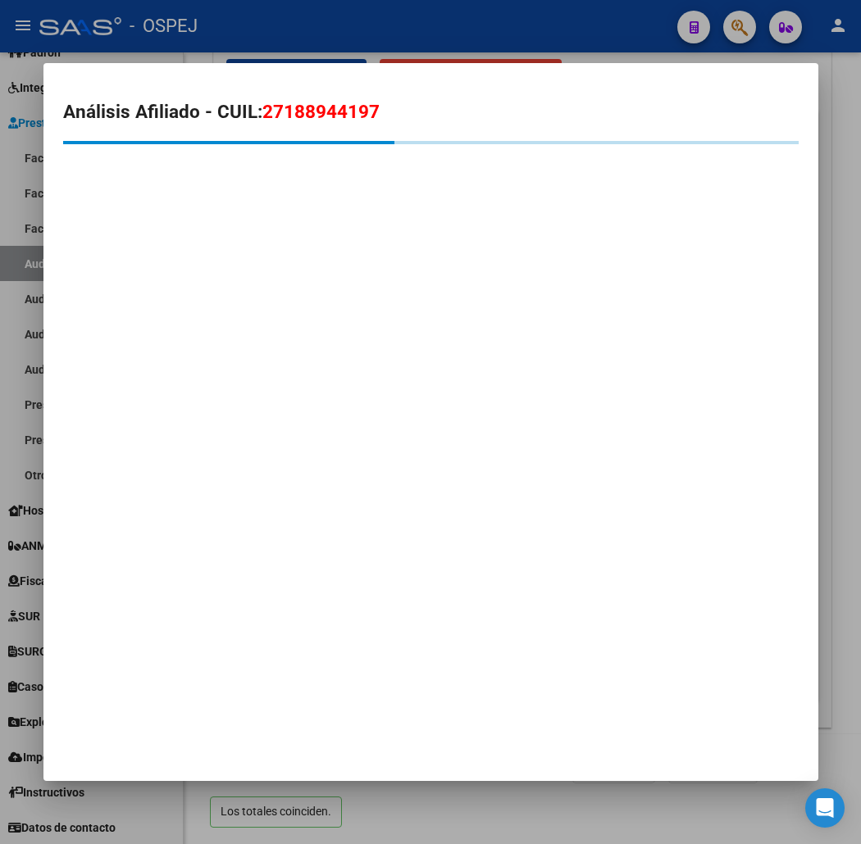
click at [289, 115] on span "27188944197" at bounding box center [320, 111] width 117 height 21
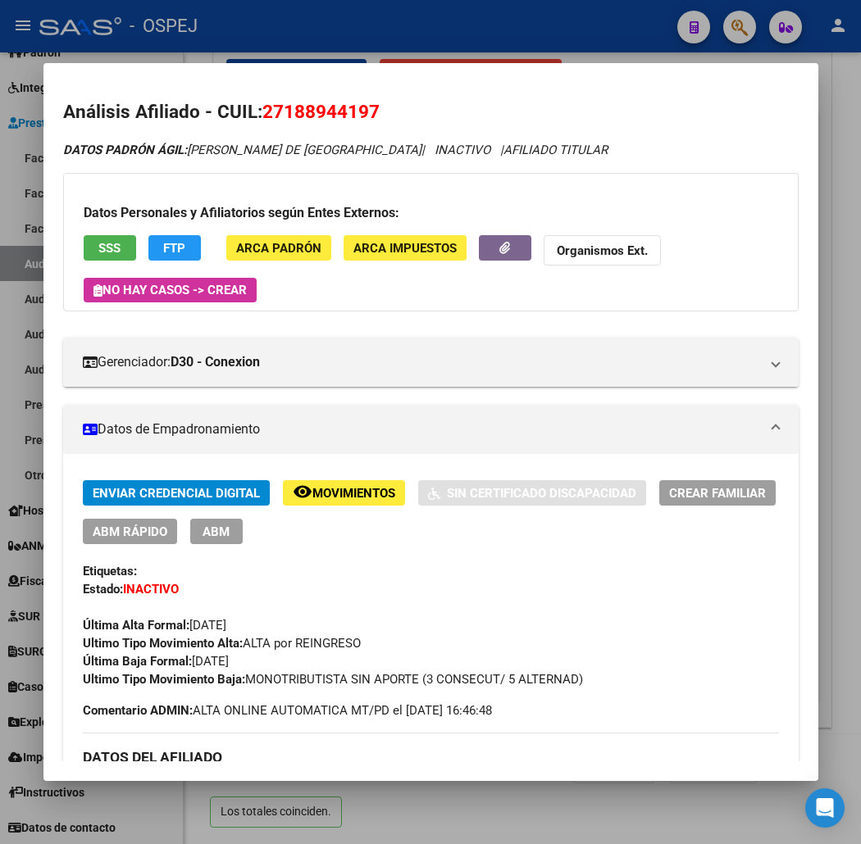
drag, startPoint x: 56, startPoint y: 242, endPoint x: 68, endPoint y: 242, distance: 12.3
click at [63, 242] on div "Datos Personales y Afiliatorios según Entes Externos: SSS FTP ARCA Padrón ARCA …" at bounding box center [430, 242] width 735 height 139
click at [98, 242] on span "SSS" at bounding box center [109, 248] width 22 height 15
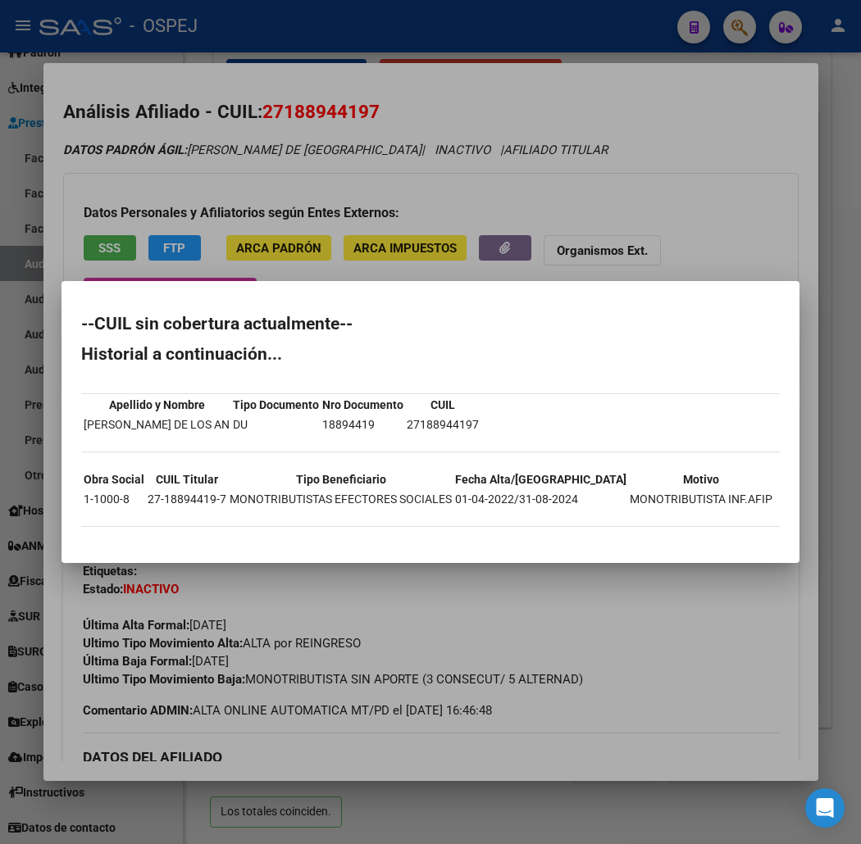
drag, startPoint x: 462, startPoint y: 604, endPoint x: 602, endPoint y: 504, distance: 171.6
click at [462, 604] on div at bounding box center [430, 422] width 861 height 844
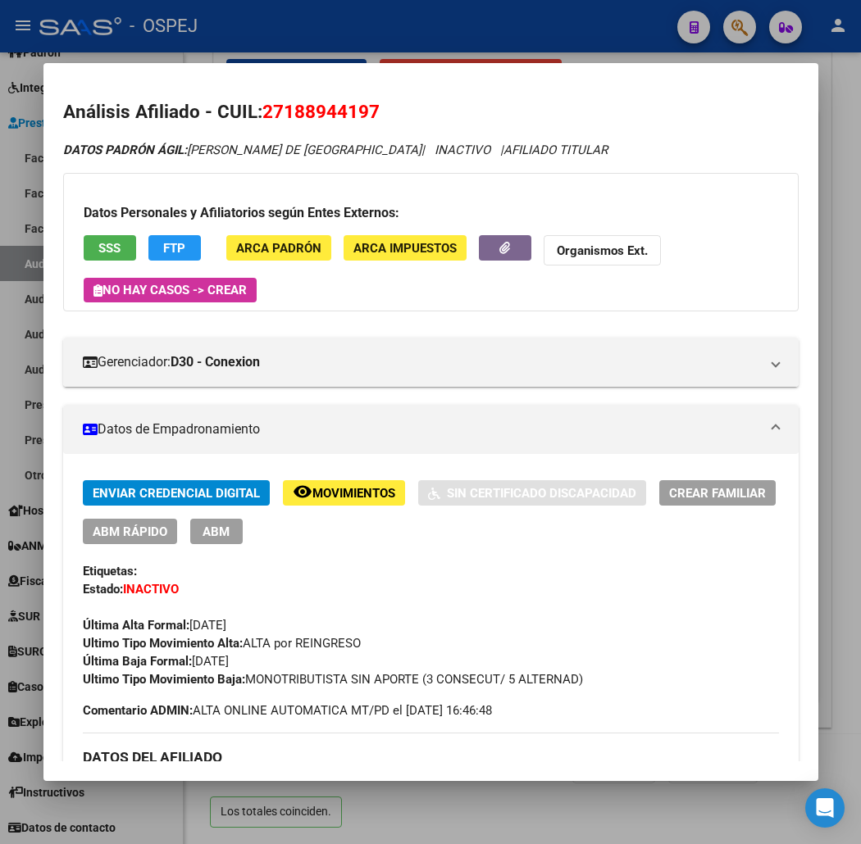
click at [447, 36] on div at bounding box center [430, 422] width 861 height 844
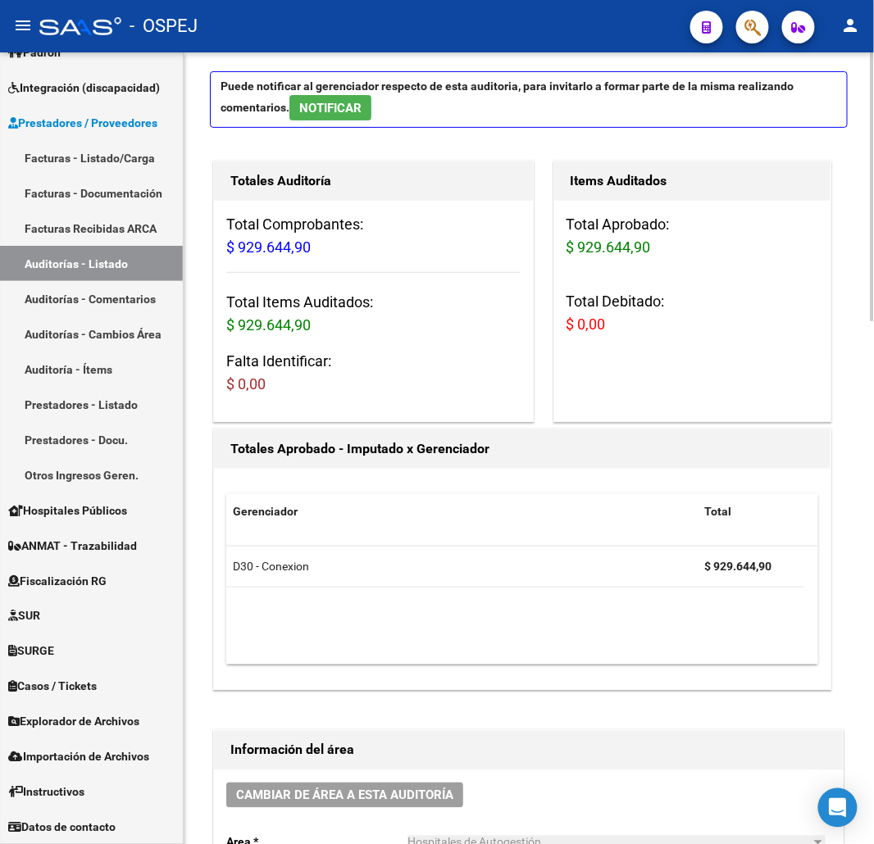
scroll to position [0, 0]
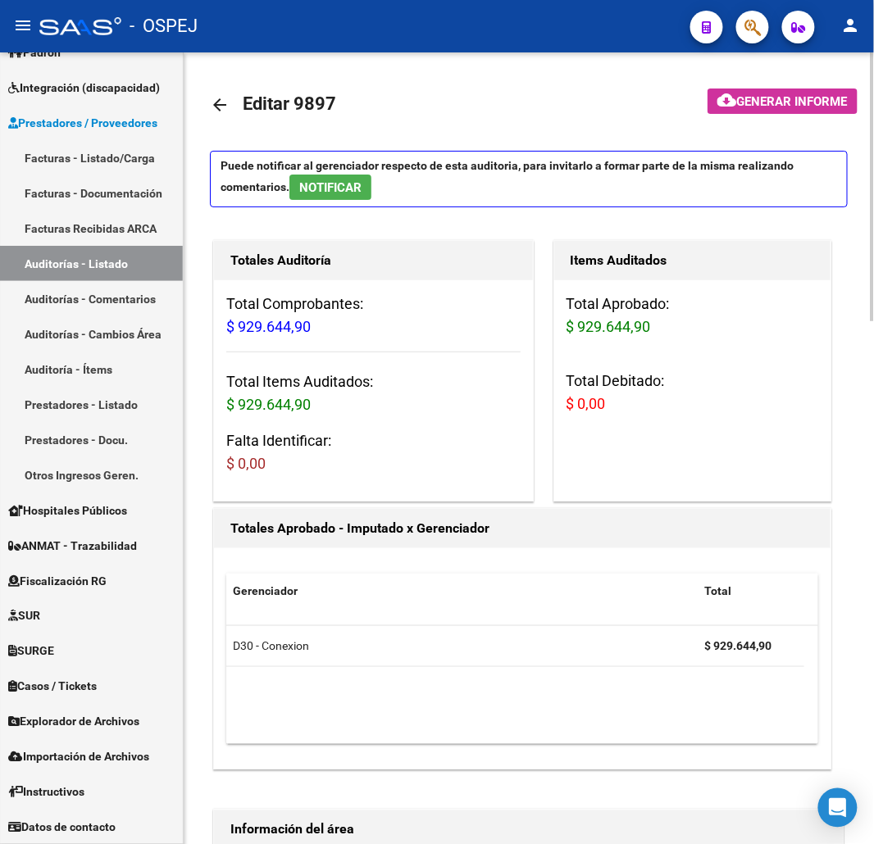
click at [216, 101] on mat-icon "arrow_back" at bounding box center [220, 105] width 20 height 20
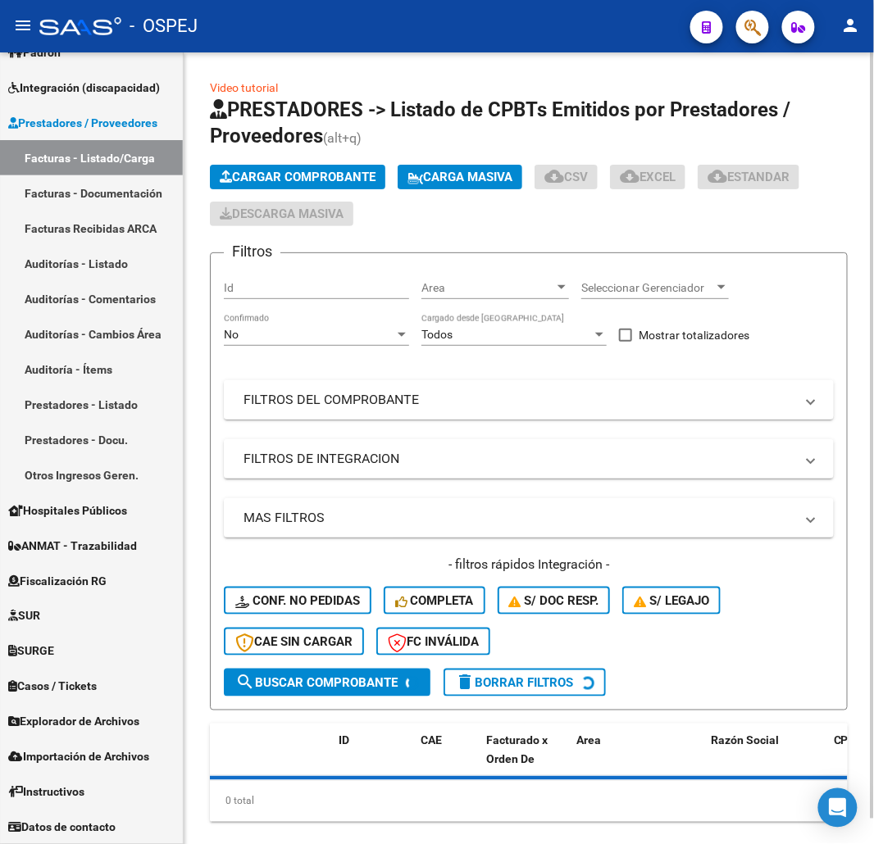
click at [448, 411] on mat-expansion-panel-header "FILTROS DEL COMPROBANTE" at bounding box center [529, 399] width 610 height 39
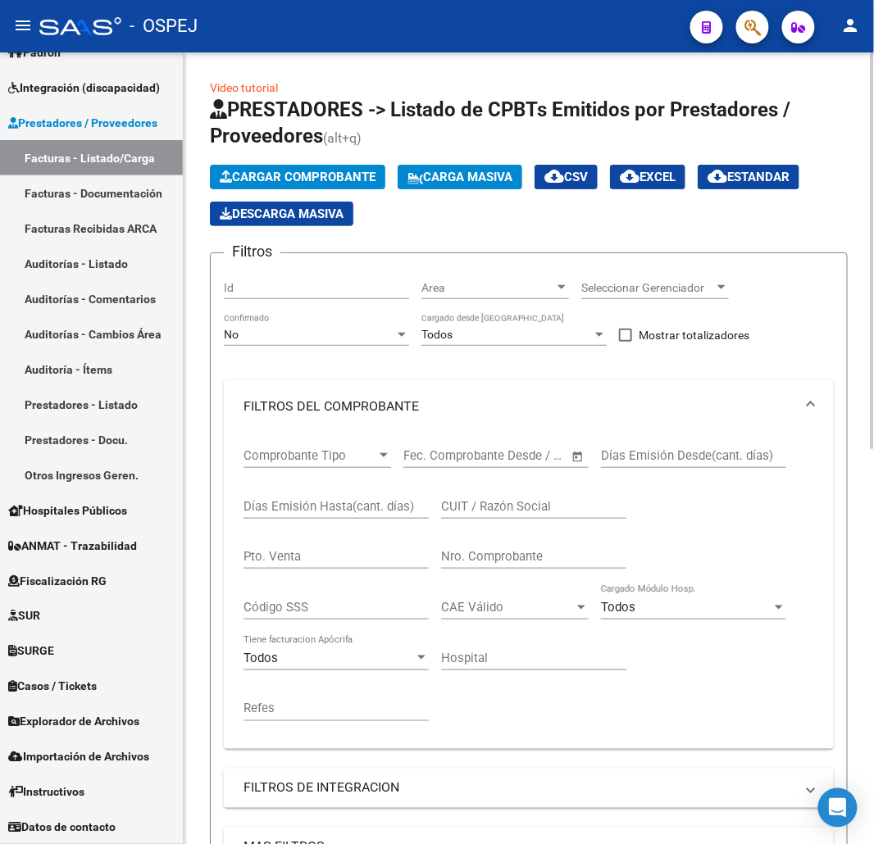
click at [315, 321] on div "No Confirmado" at bounding box center [316, 329] width 185 height 33
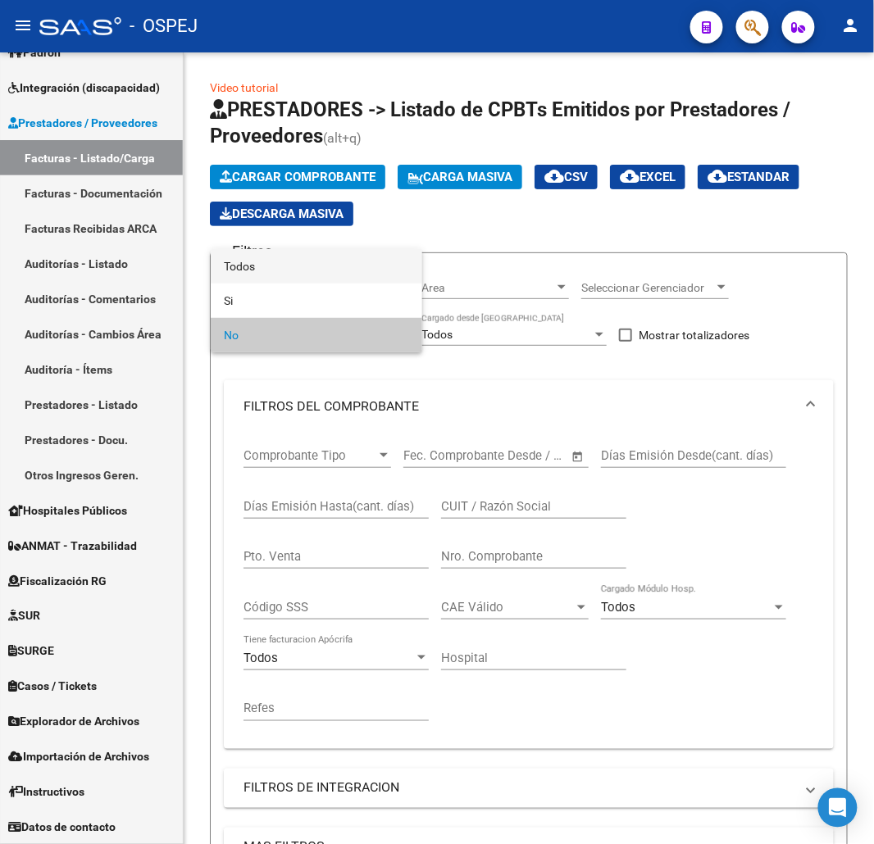
click at [291, 261] on span "Todos" at bounding box center [316, 266] width 185 height 34
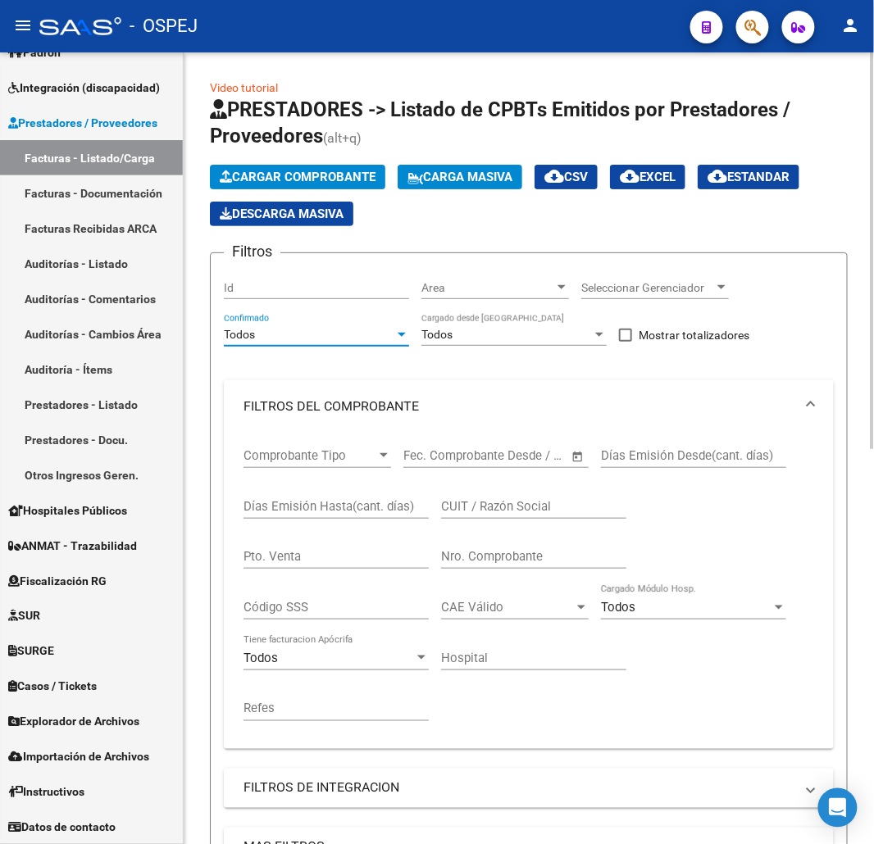
click at [544, 549] on div "Nro. Comprobante" at bounding box center [533, 551] width 185 height 35
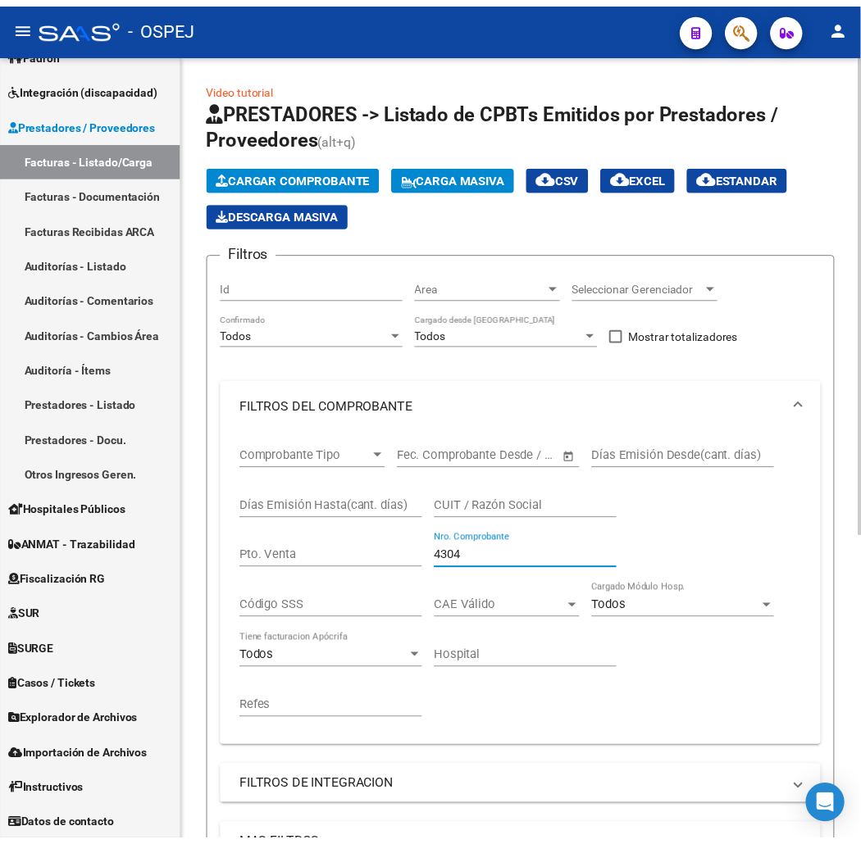
scroll to position [503, 0]
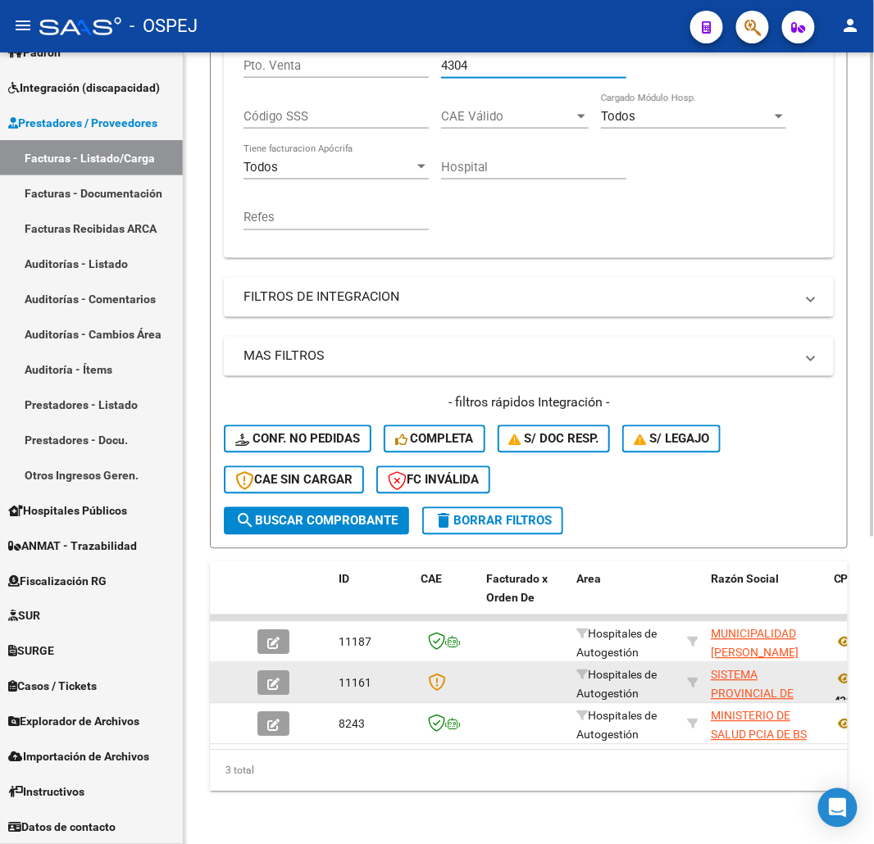
type input "4304"
click at [277, 679] on icon "button" at bounding box center [273, 685] width 12 height 12
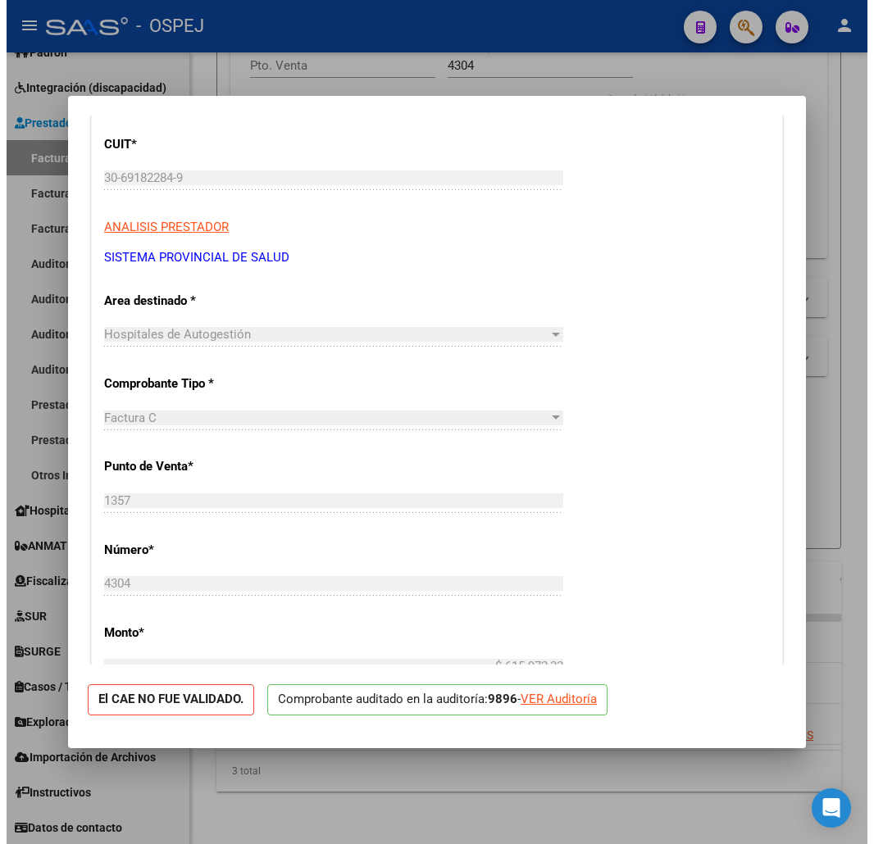
scroll to position [273, 0]
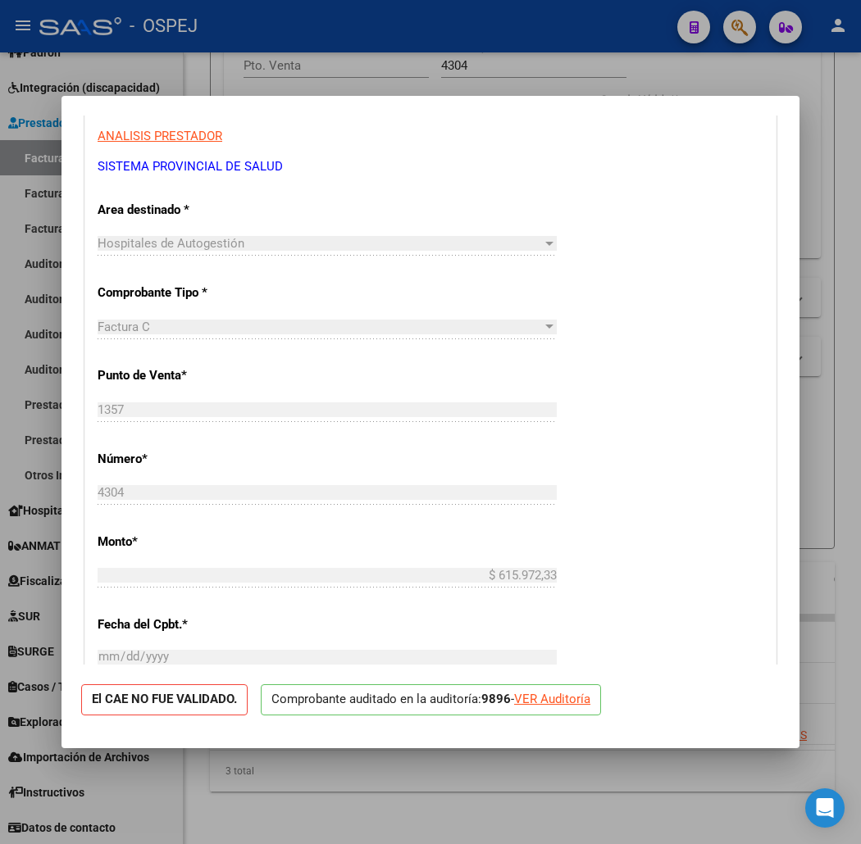
click at [539, 694] on div "VER Auditoría" at bounding box center [552, 699] width 76 height 19
type input "$ 0,00"
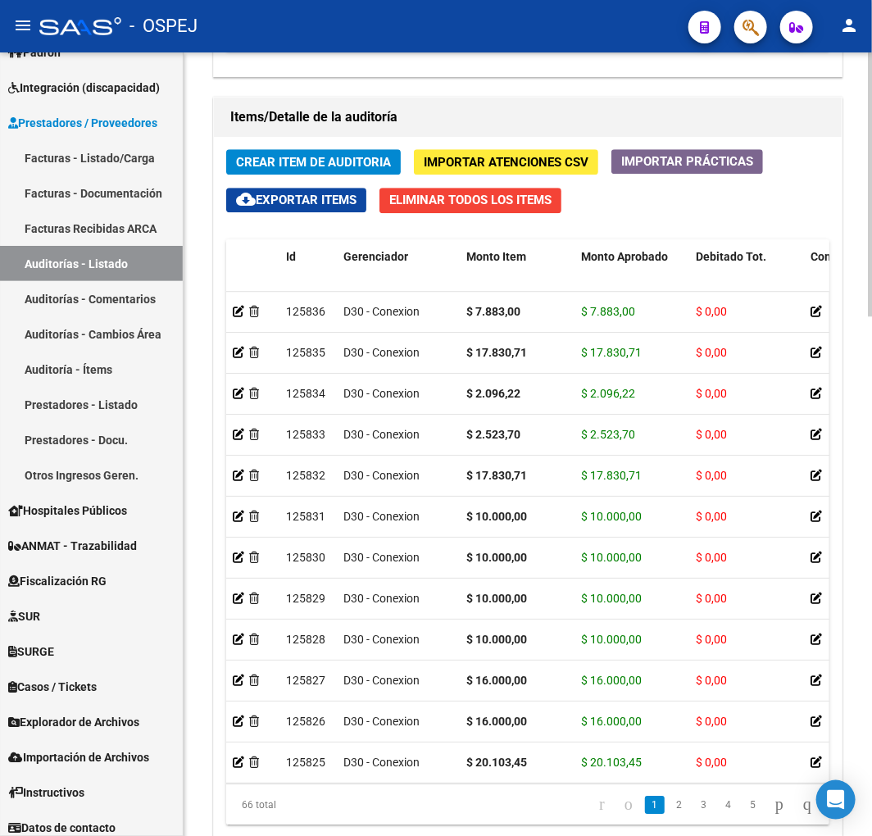
scroll to position [1539, 0]
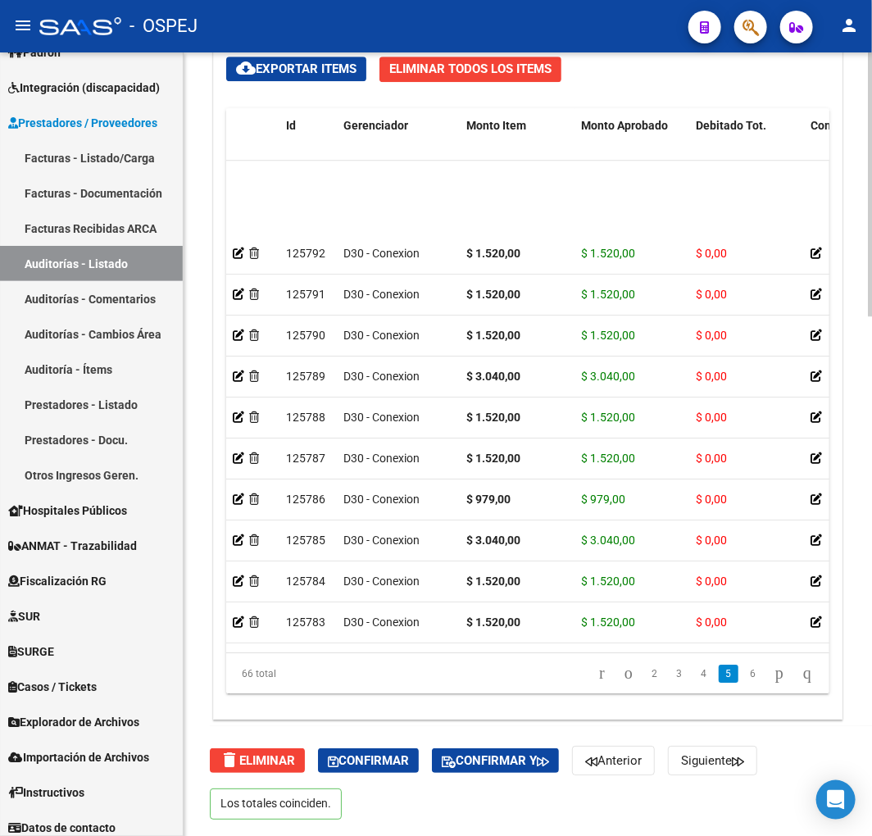
drag, startPoint x: 316, startPoint y: 653, endPoint x: 331, endPoint y: 652, distance: 14.8
click at [331, 652] on div "Id Gerenciador Monto Item Monto Aprobado Debitado Tot. Comentario Comentario Ge…" at bounding box center [527, 401] width 603 height 586
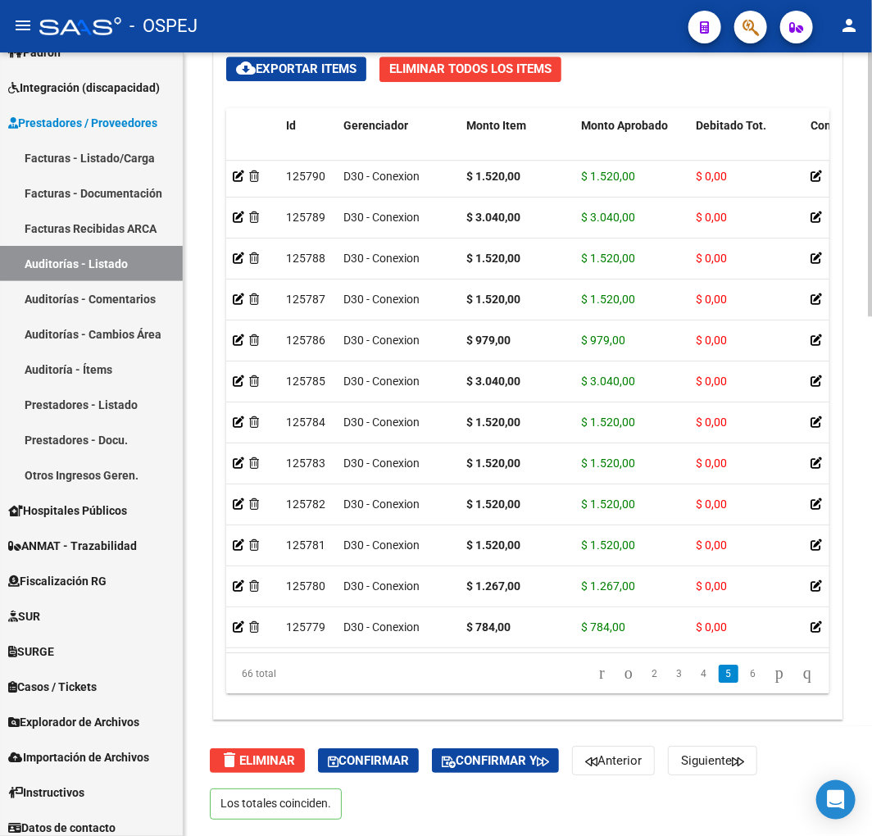
click at [345, 662] on div "66 total 2 3 4 5 6" at bounding box center [527, 673] width 603 height 41
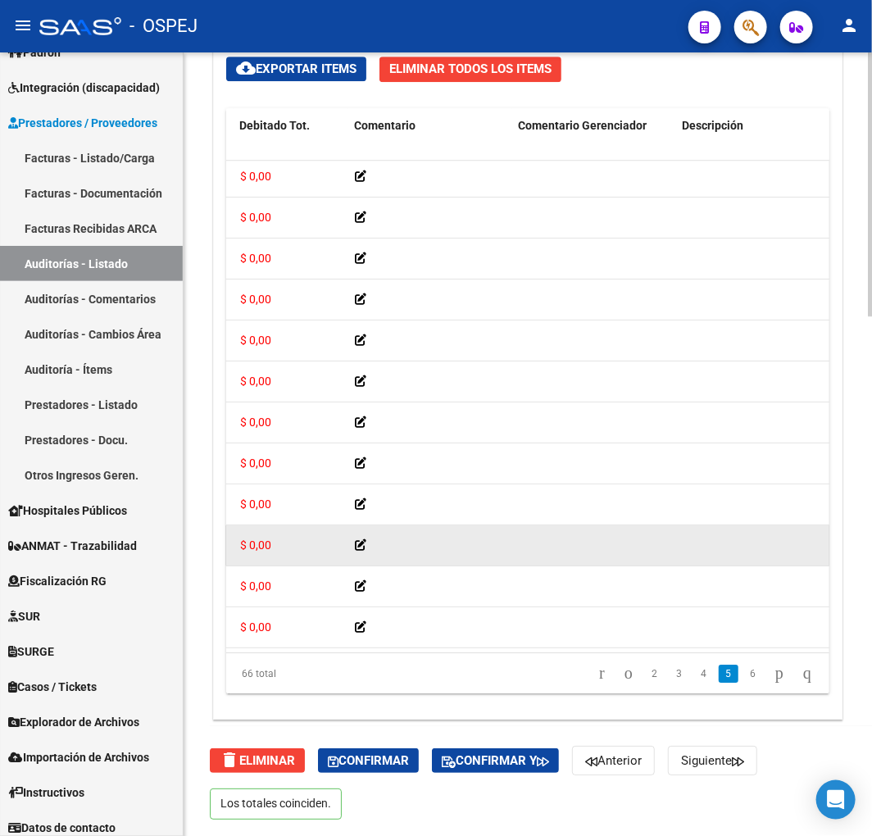
click at [589, 562] on datatable-body-cell at bounding box center [594, 546] width 164 height 40
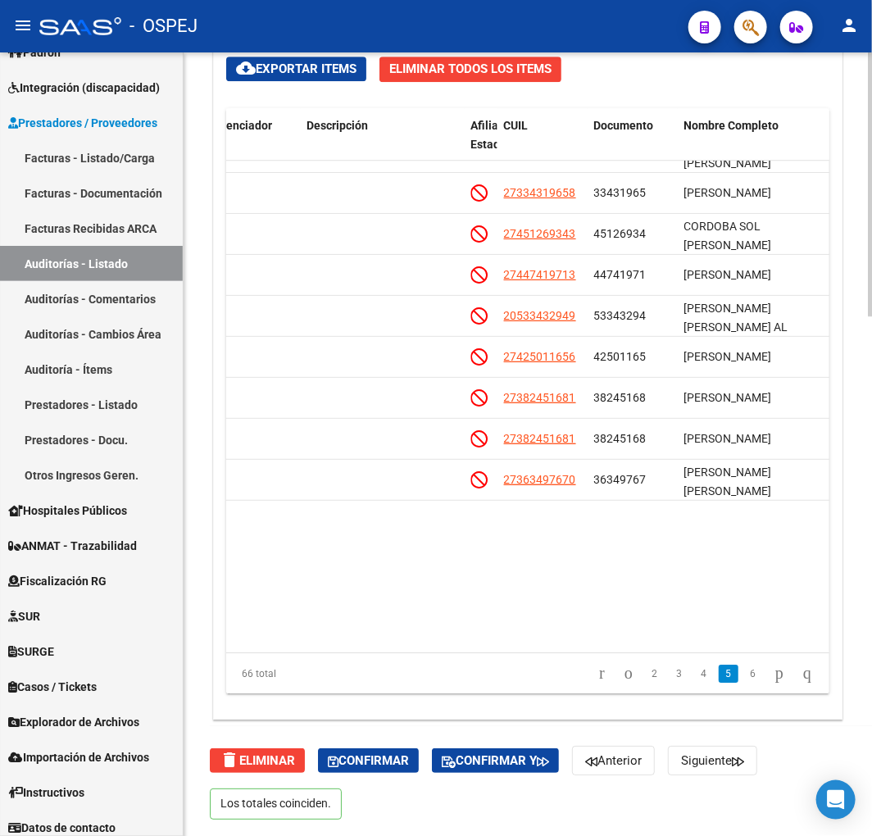
scroll to position [2233, 831]
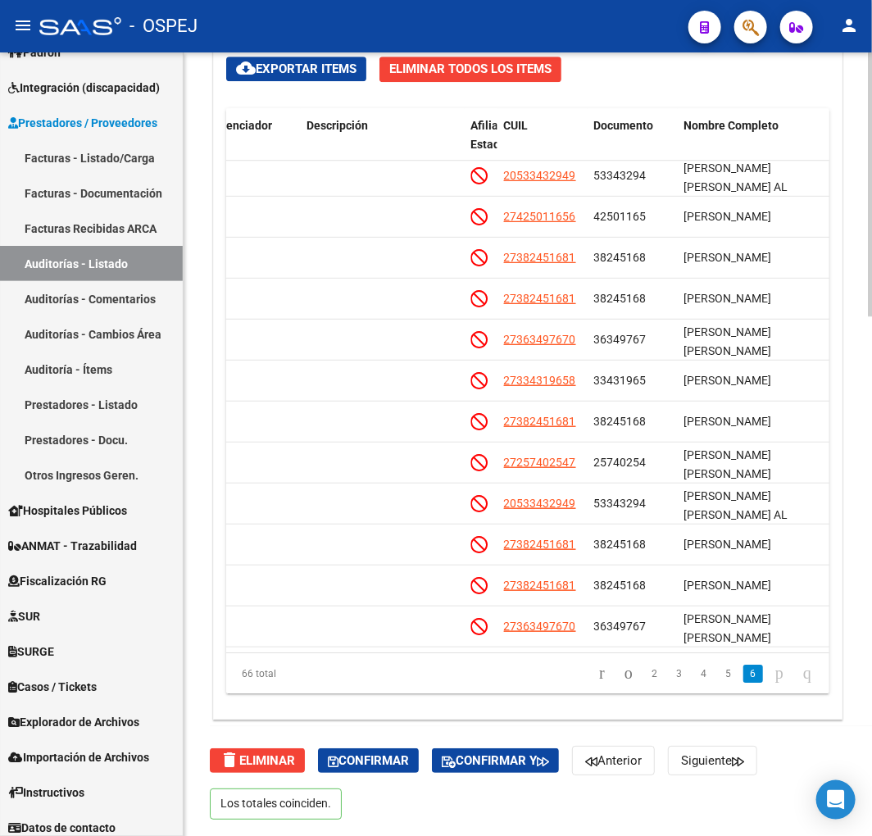
drag, startPoint x: 535, startPoint y: 653, endPoint x: 572, endPoint y: 651, distance: 36.9
click at [572, 651] on div "Id Gerenciador Monto Item Monto Aprobado Debitado Tot. Comentario Comentario Ge…" at bounding box center [527, 401] width 603 height 586
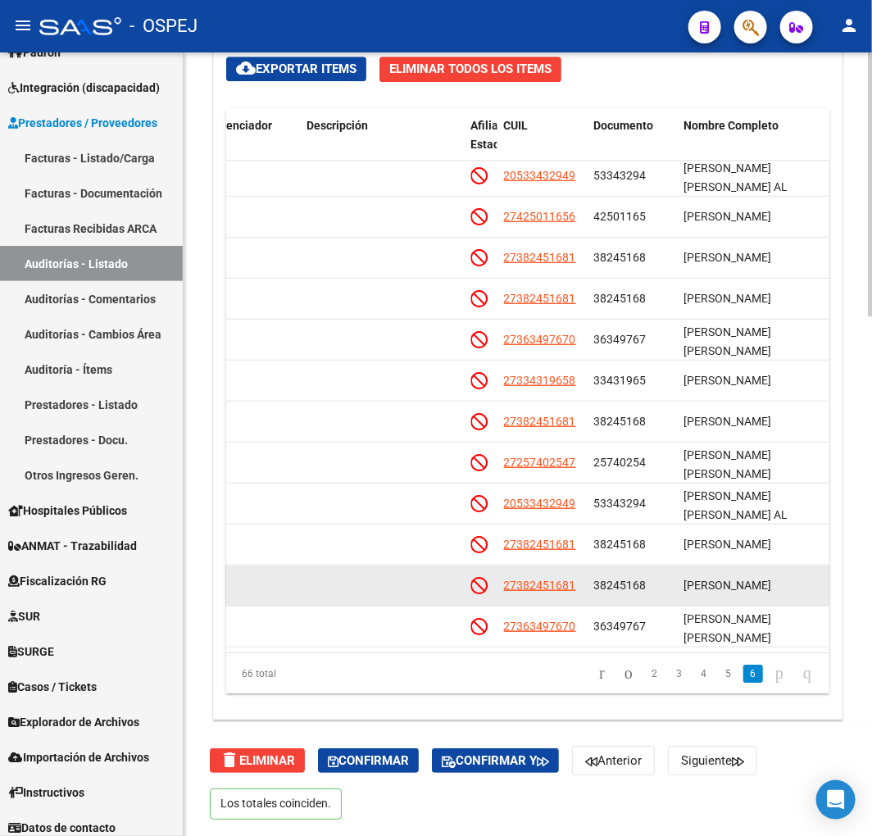
click at [427, 566] on datatable-body-cell at bounding box center [383, 586] width 164 height 40
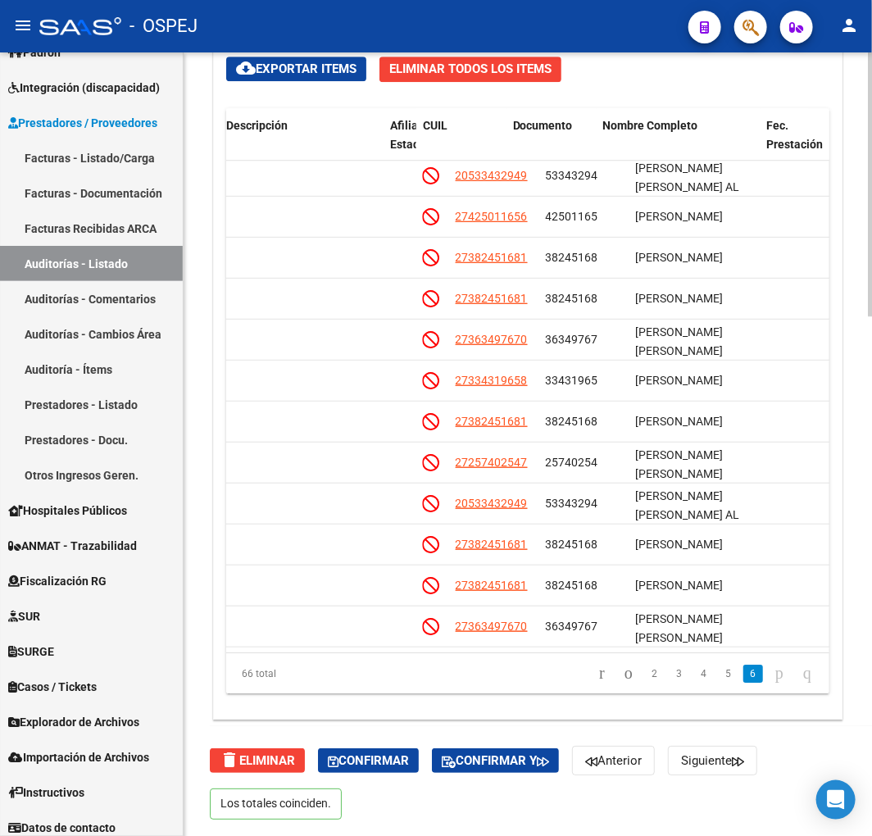
scroll to position [2233, 928]
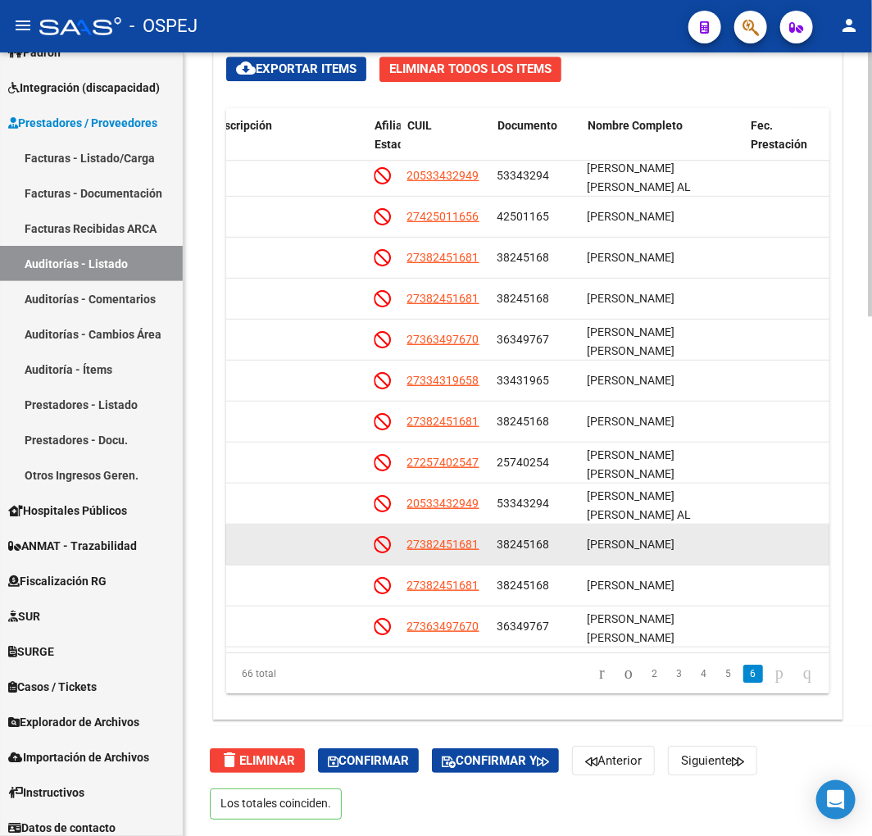
click at [675, 549] on datatable-body-cell "GASPAR ELIA SOLEDAD" at bounding box center [663, 545] width 164 height 40
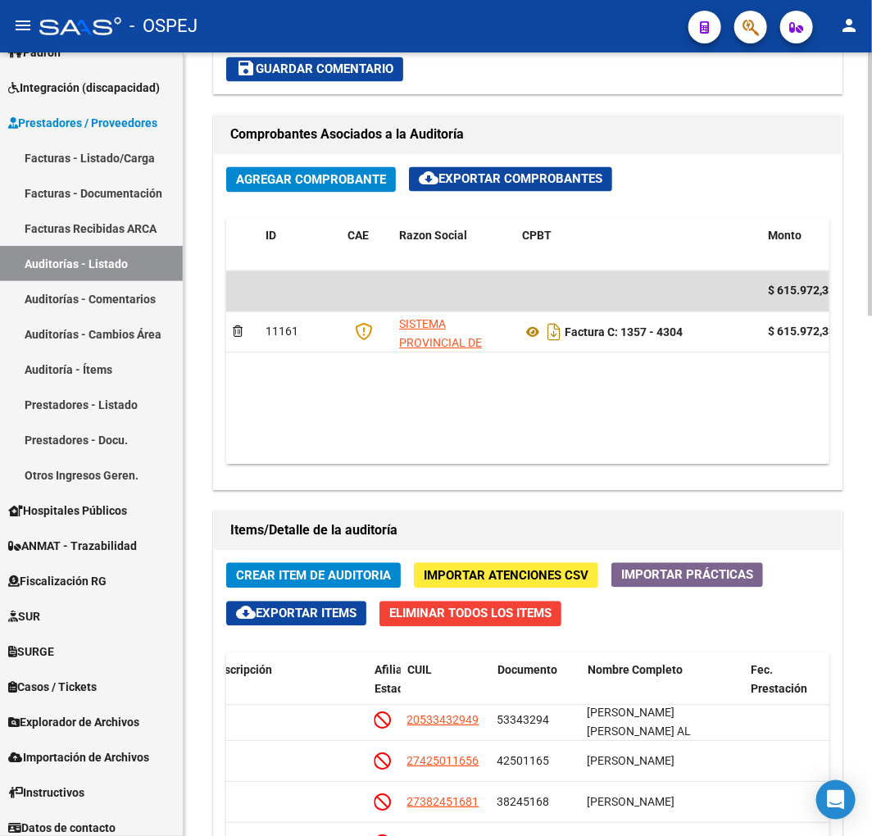
scroll to position [0, 527]
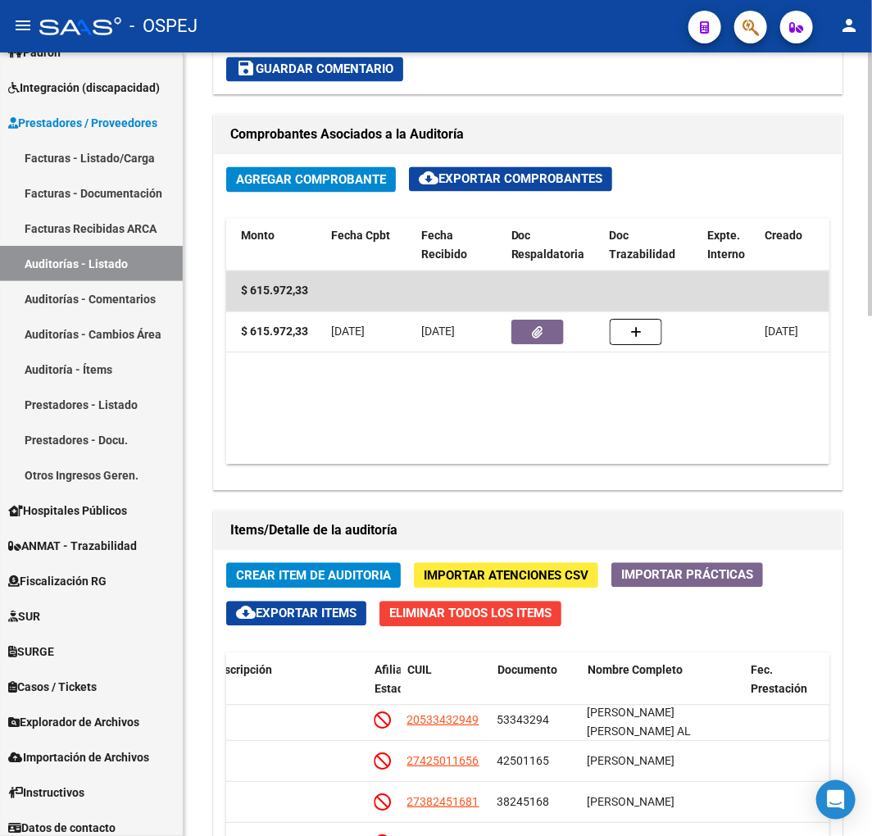
click at [556, 479] on div "Agregar Comprobante cloud_download Exportar Comprobantes ID CAE Razon Social CP…" at bounding box center [528, 322] width 628 height 335
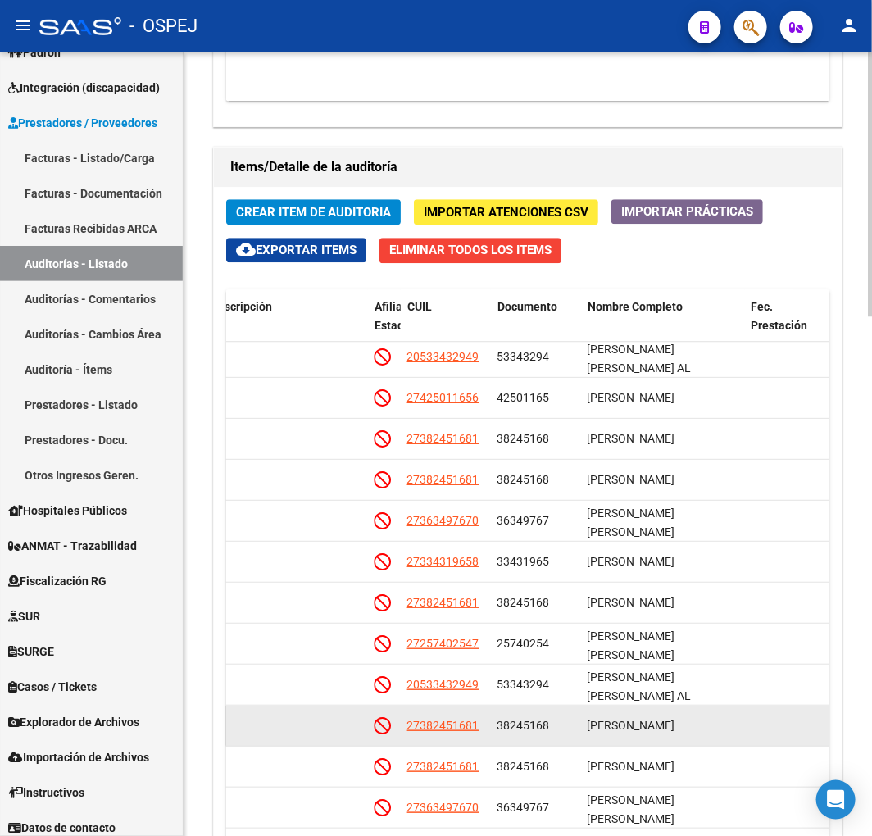
scroll to position [1539, 0]
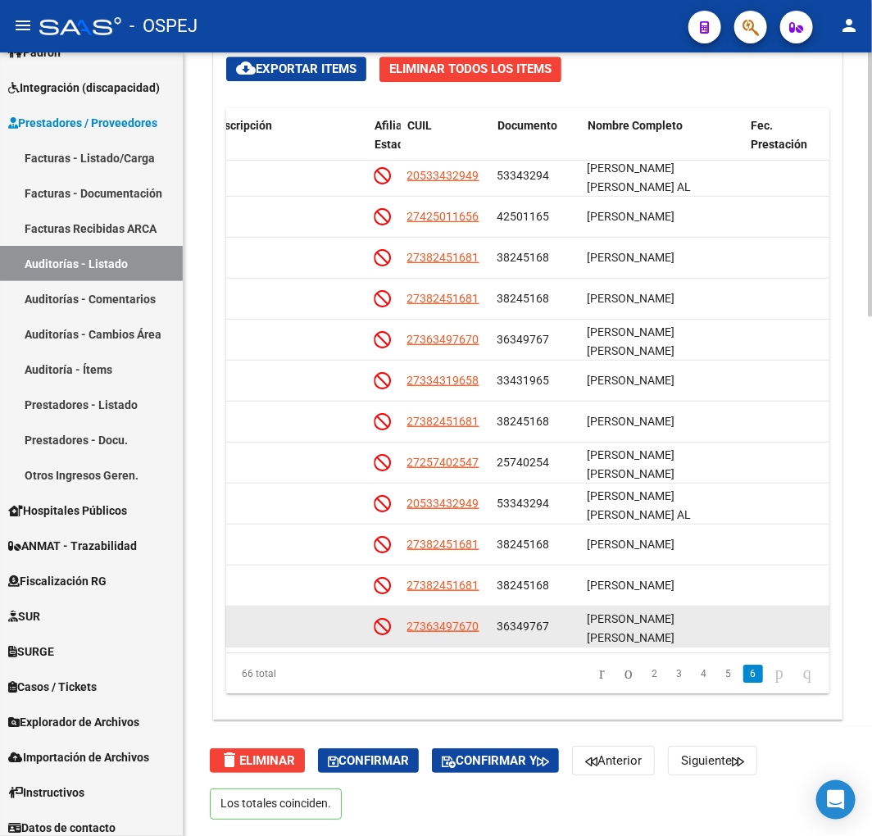
click at [578, 616] on datatable-body-cell "36349767" at bounding box center [536, 627] width 90 height 40
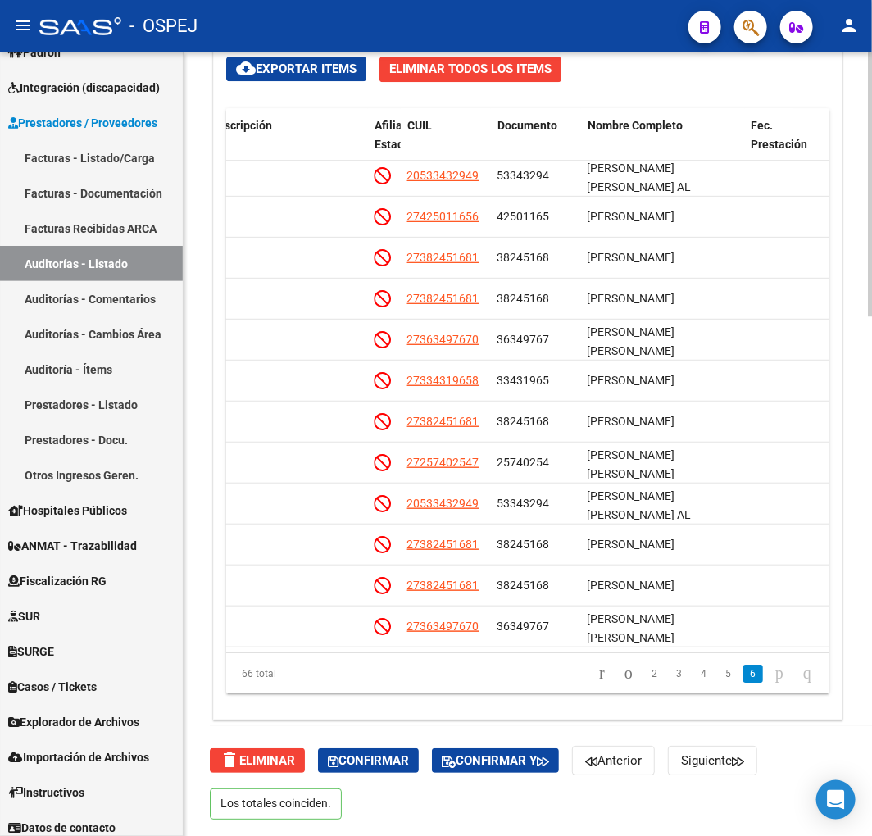
drag, startPoint x: 566, startPoint y: 642, endPoint x: 578, endPoint y: 645, distance: 12.7
click at [578, 645] on datatable-body "125782 D30 - Conexion $ 1.520,00 $ 1.520,00 $ 0,00 20533432949 53343294 SORIA I…" at bounding box center [527, 407] width 603 height 492
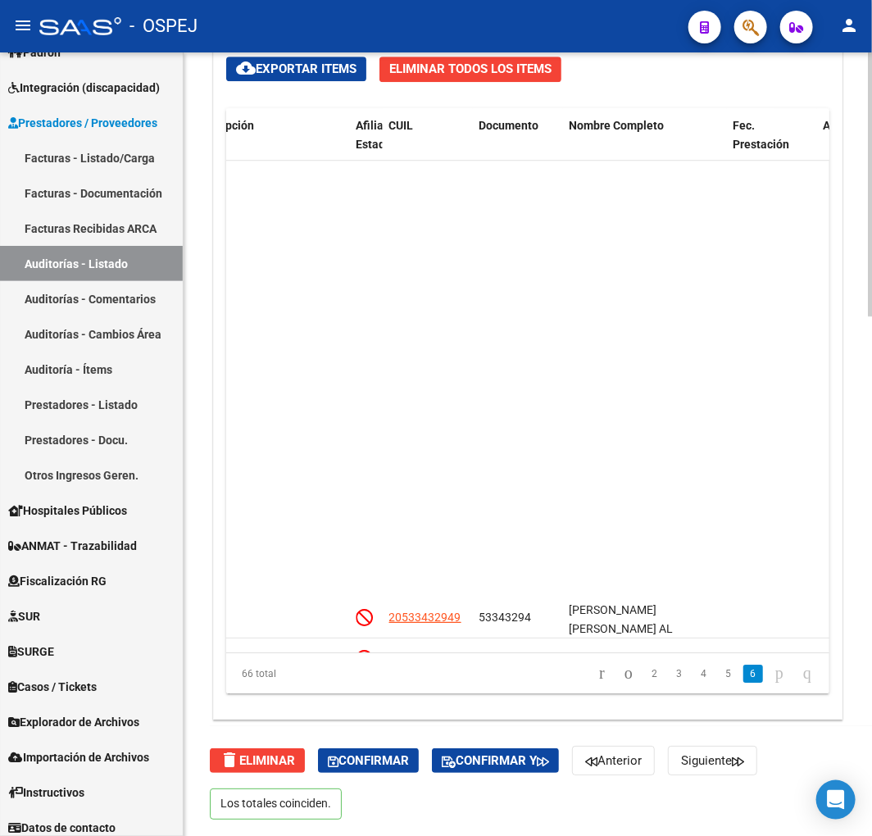
scroll to position [2233, 946]
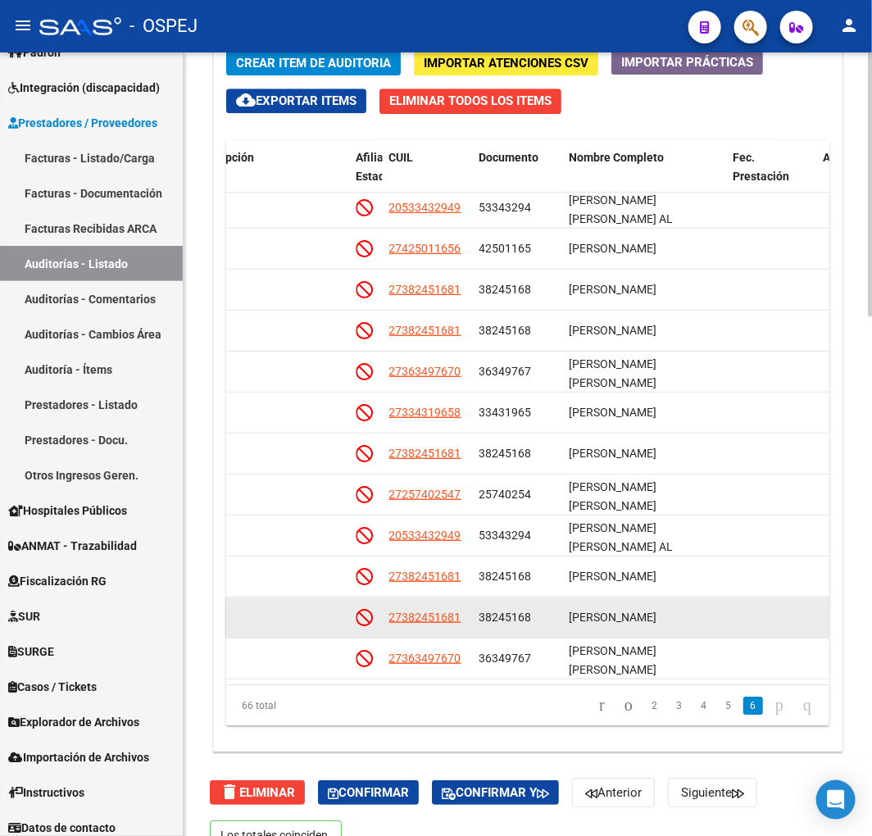
drag, startPoint x: 496, startPoint y: 621, endPoint x: 507, endPoint y: 586, distance: 36.8
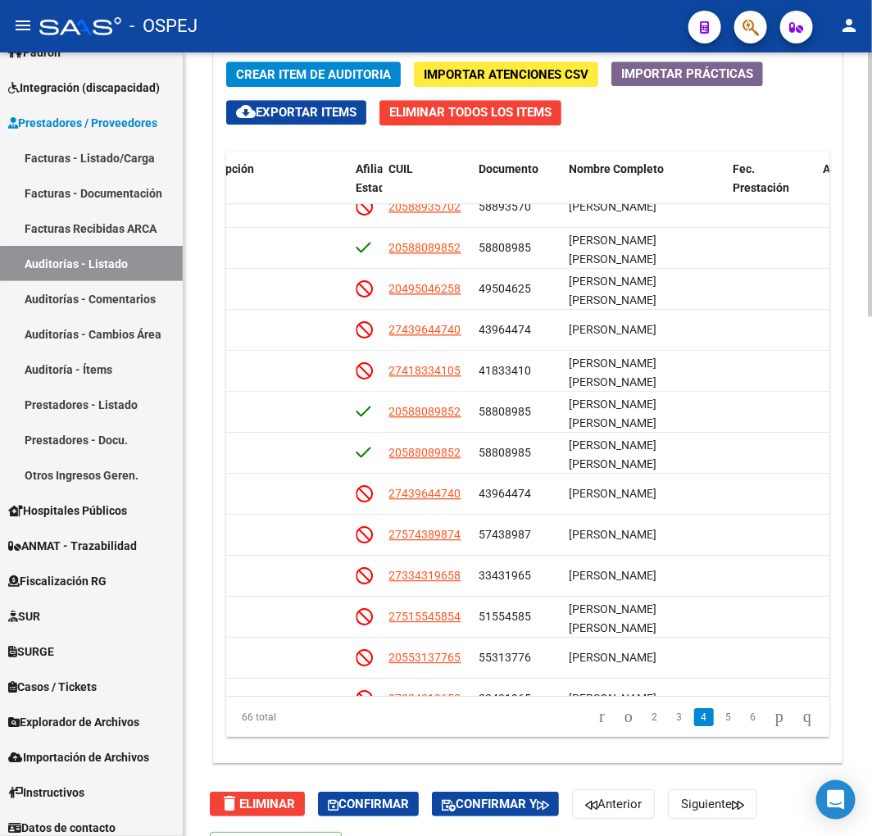
scroll to position [1318, 946]
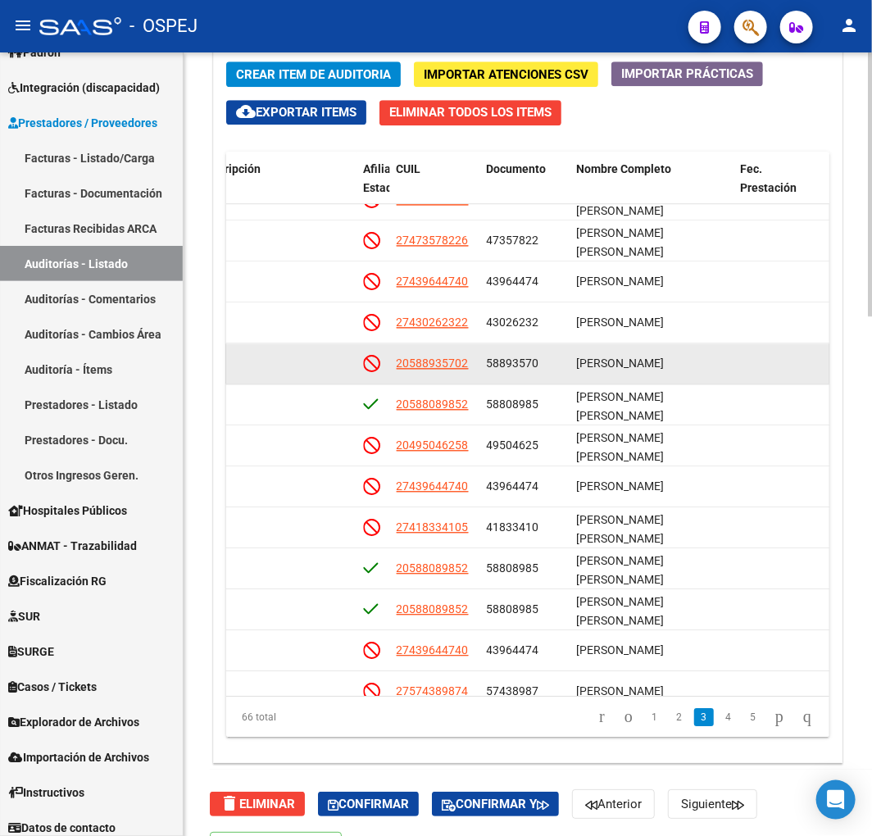
drag, startPoint x: 594, startPoint y: 444, endPoint x: 615, endPoint y: 415, distance: 35.9
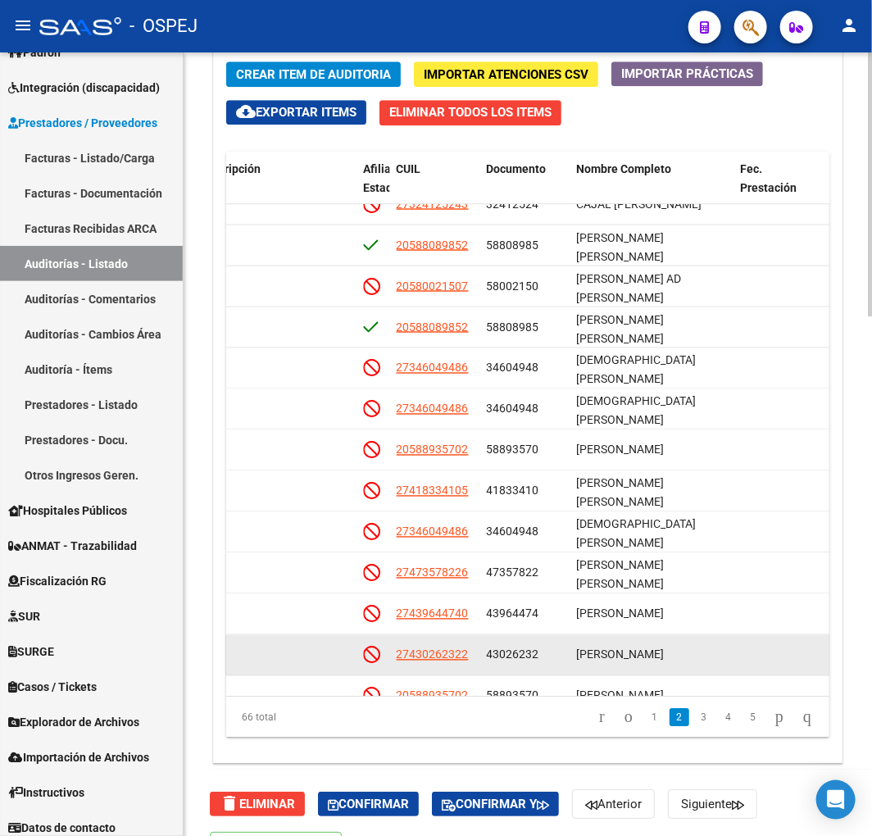
drag, startPoint x: 603, startPoint y: 433, endPoint x: 609, endPoint y: 415, distance: 18.9
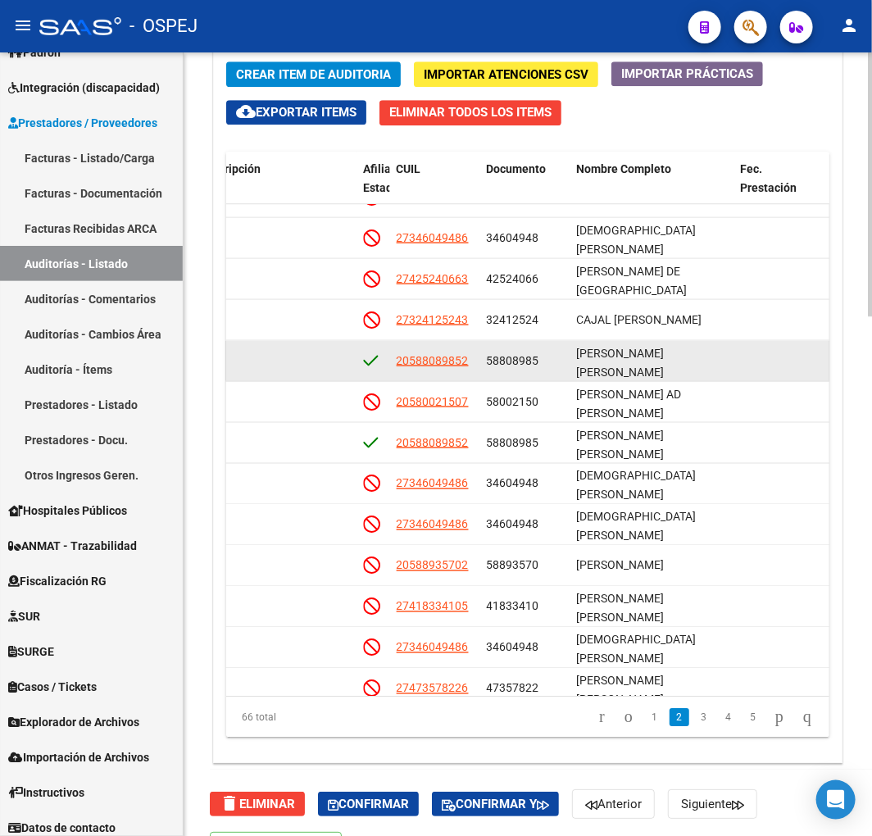
scroll to position [719, 939]
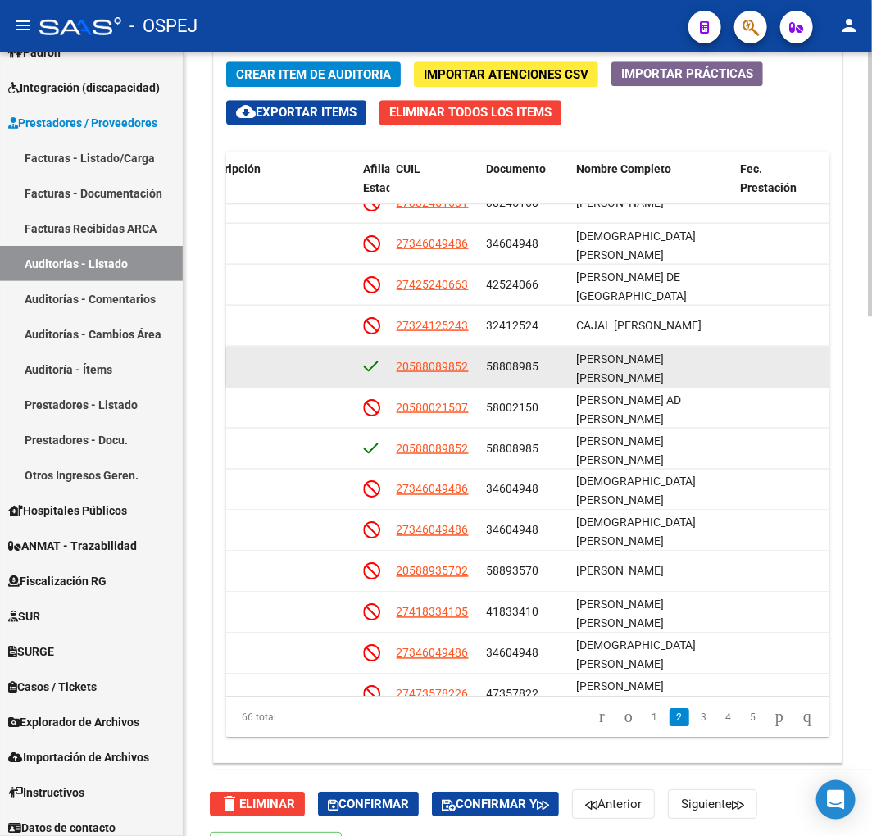
drag, startPoint x: 543, startPoint y: 386, endPoint x: 550, endPoint y: 364, distance: 23.3
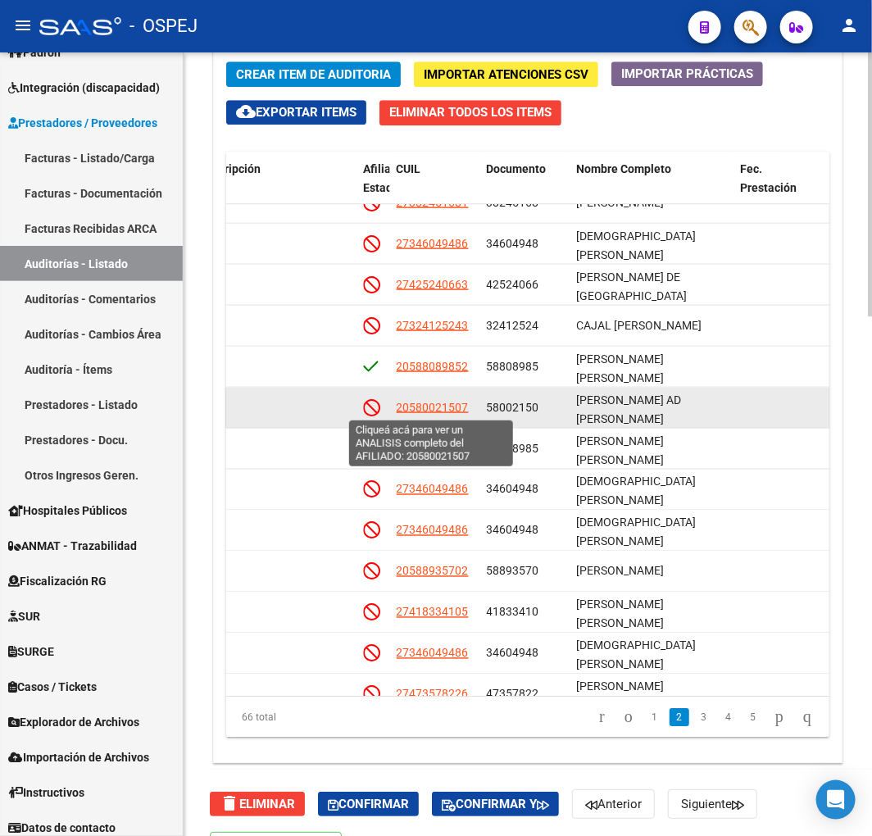
click at [437, 404] on span "20580021507" at bounding box center [433, 406] width 72 height 13
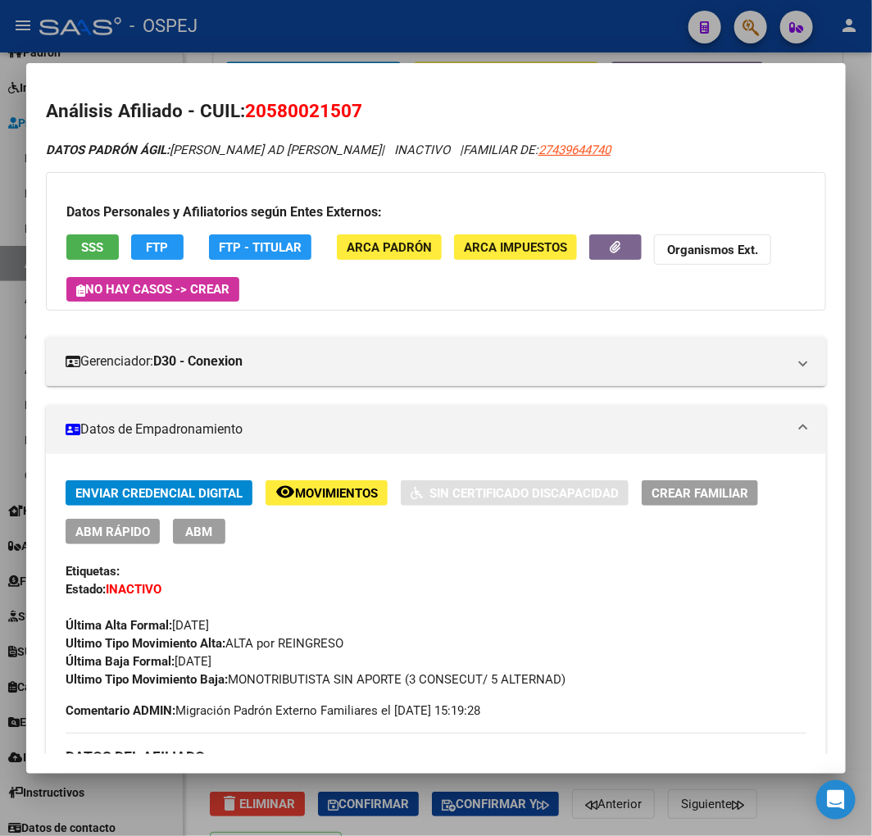
click at [477, 22] on div at bounding box center [436, 418] width 872 height 836
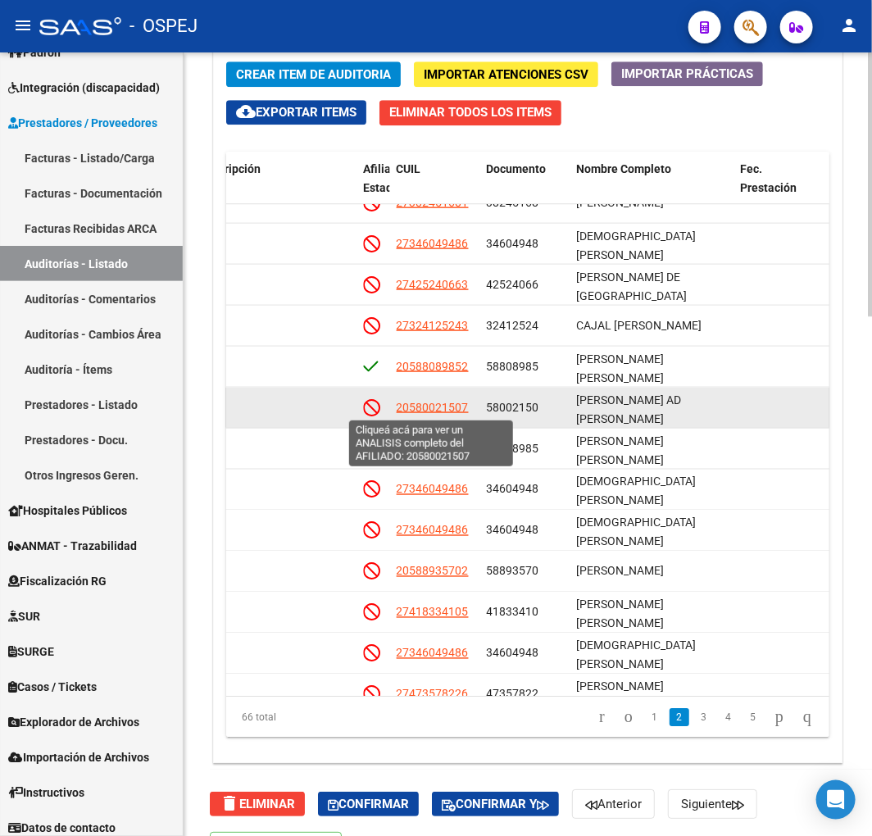
click at [444, 407] on span "20580021507" at bounding box center [433, 406] width 72 height 13
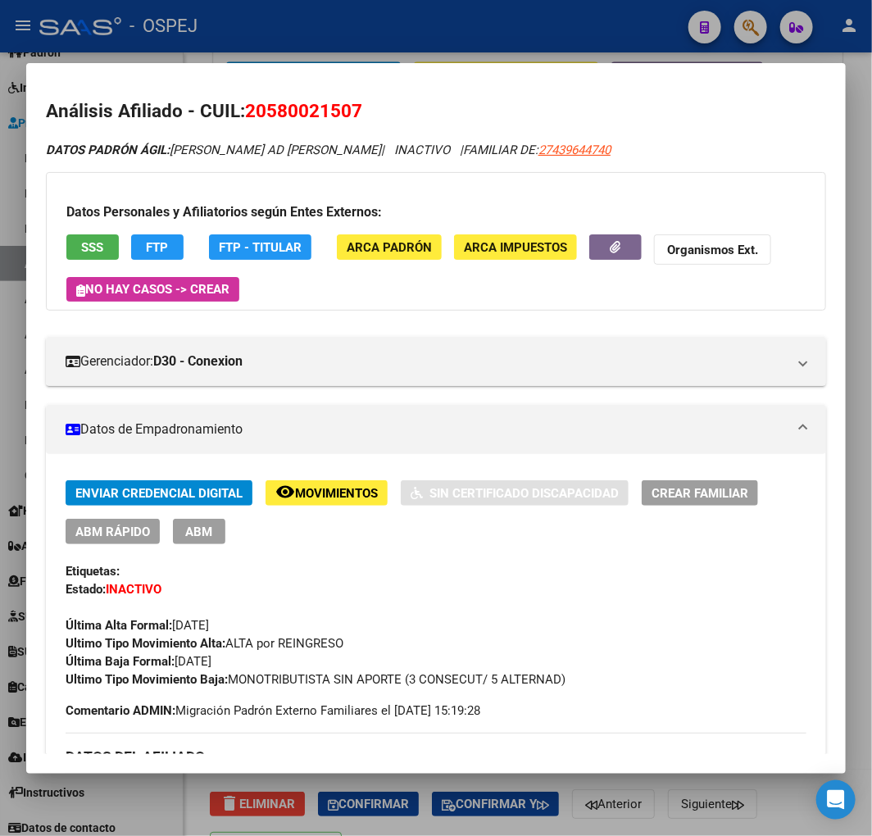
click at [102, 250] on span "SSS" at bounding box center [93, 247] width 22 height 15
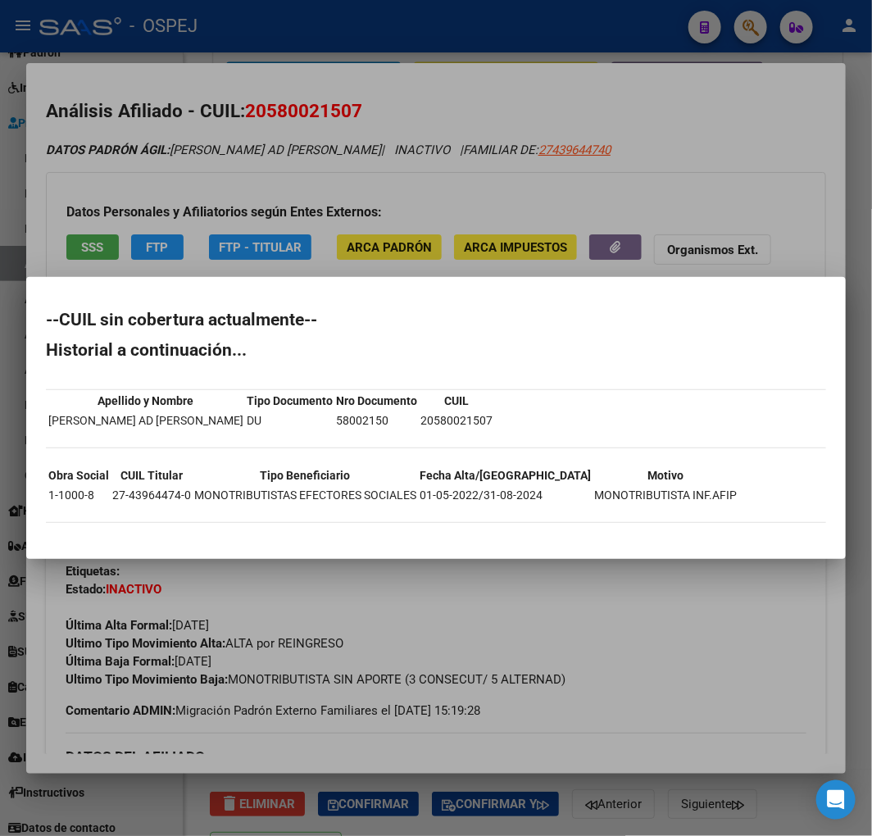
drag, startPoint x: 301, startPoint y: 200, endPoint x: 299, endPoint y: 183, distance: 17.3
click at [301, 200] on div at bounding box center [436, 418] width 872 height 836
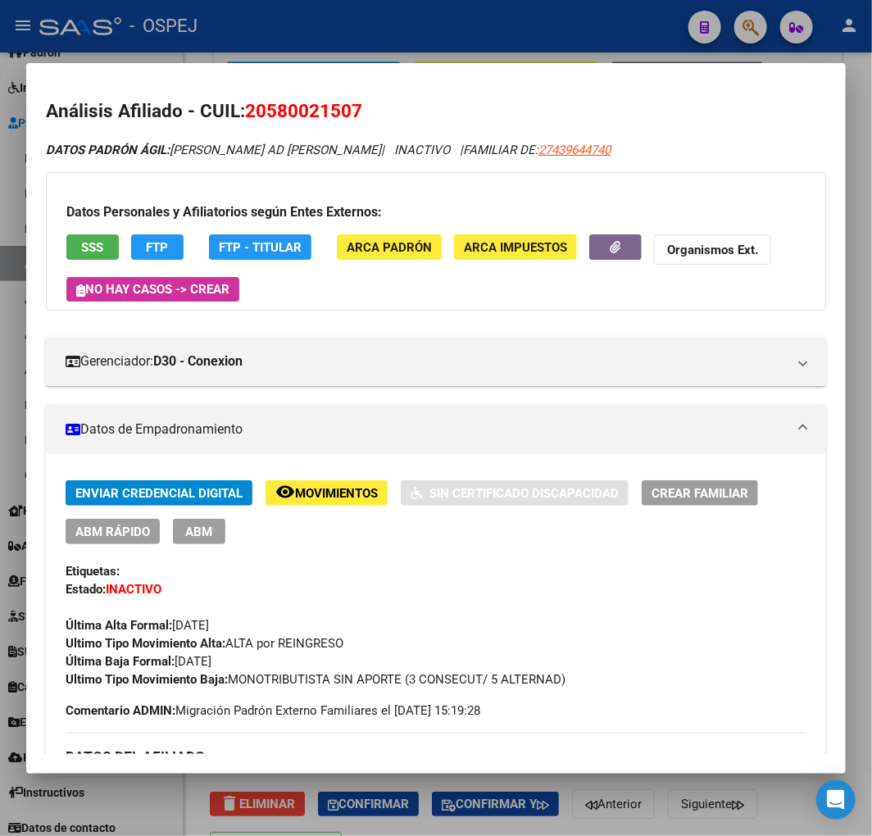
click at [282, 121] on span "20580021507" at bounding box center [303, 110] width 117 height 21
click at [296, 112] on span "20580021507" at bounding box center [303, 110] width 117 height 21
click at [421, 39] on div at bounding box center [436, 418] width 872 height 836
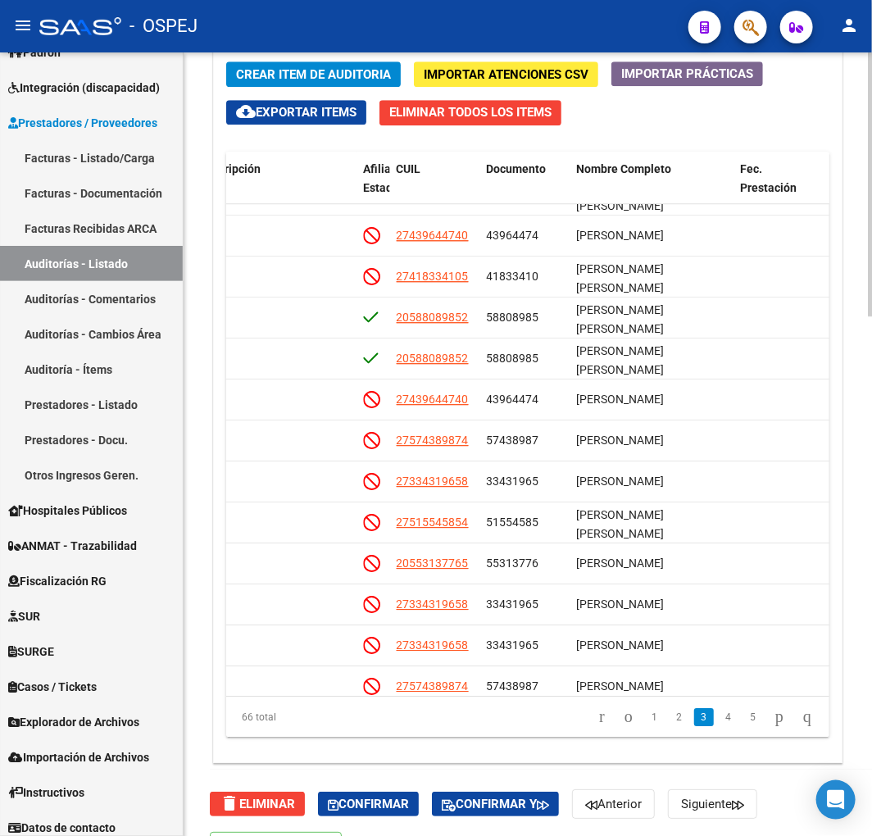
scroll to position [1413, 939]
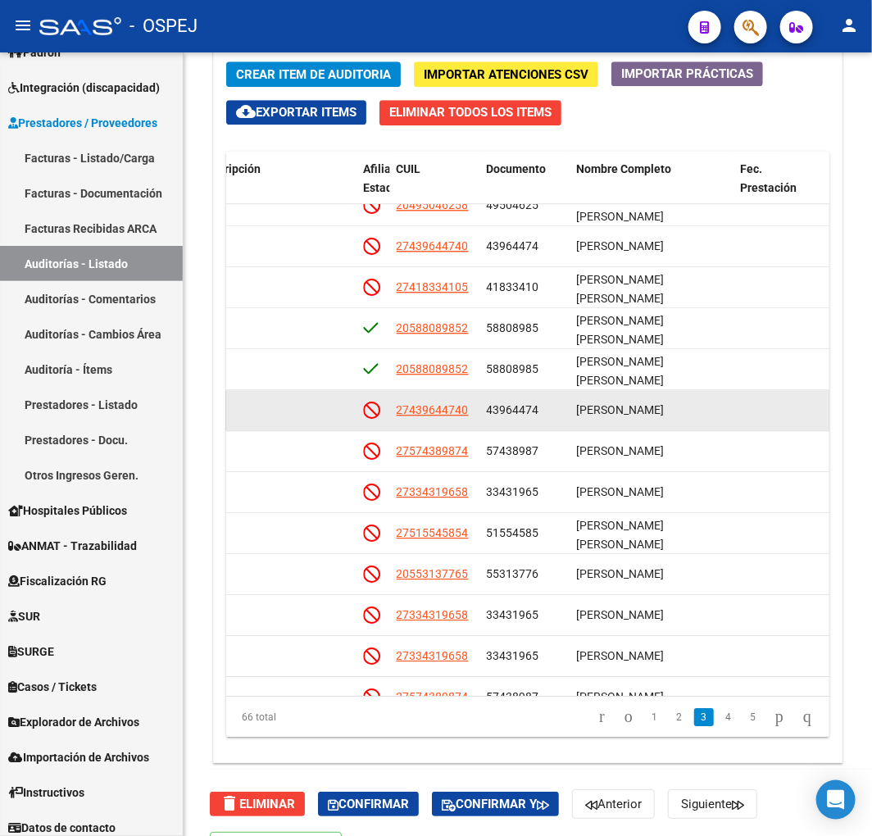
drag, startPoint x: 542, startPoint y: 412, endPoint x: 476, endPoint y: 416, distance: 65.7
click at [476, 416] on div "125797 D30 - Conexion $ 10.000,00 $ 10.000,00 $ 0,00 27439644740 43964474 LIZAR…" at bounding box center [421, 410] width 2267 height 41
click at [467, 424] on datatable-body-cell "27439644740" at bounding box center [435, 410] width 90 height 40
drag, startPoint x: 471, startPoint y: 420, endPoint x: 397, endPoint y: 416, distance: 73.9
click at [397, 416] on div "27439644740" at bounding box center [435, 410] width 77 height 19
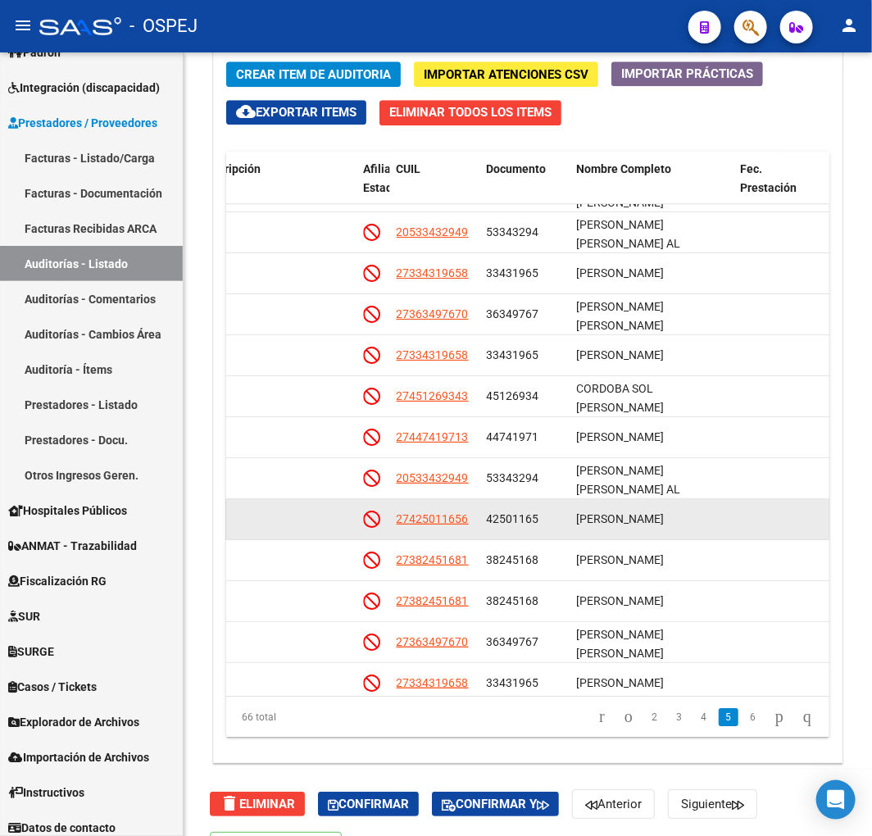
scroll to position [2233, 939]
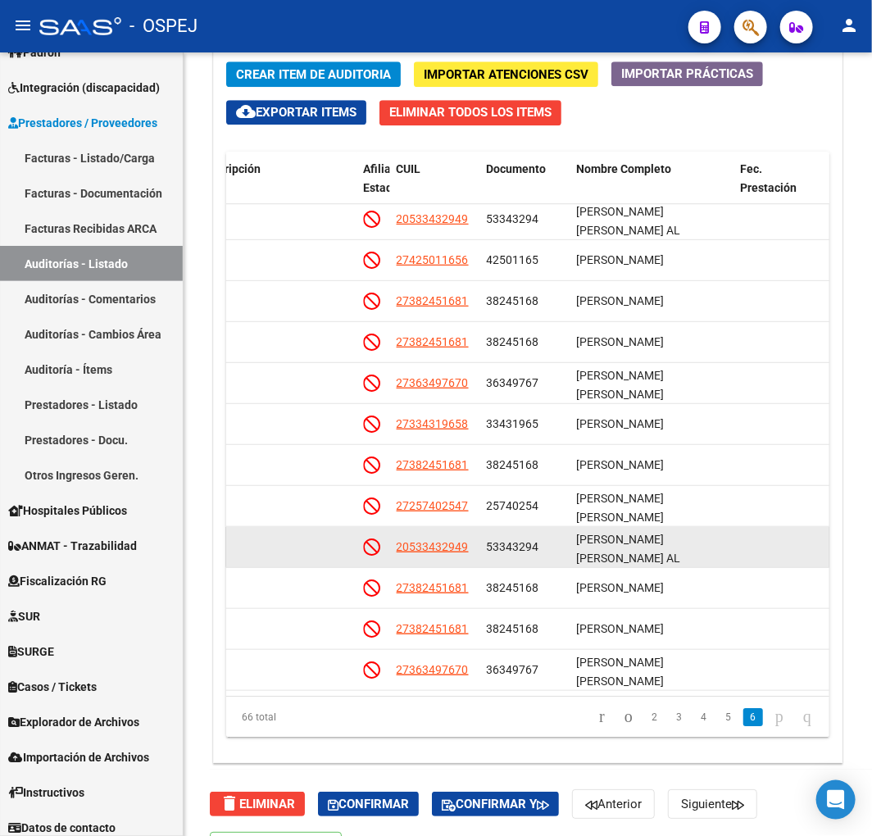
click at [602, 535] on div "SORIA ISAIAS ALBERTO ISAIAS AL" at bounding box center [652, 547] width 151 height 34
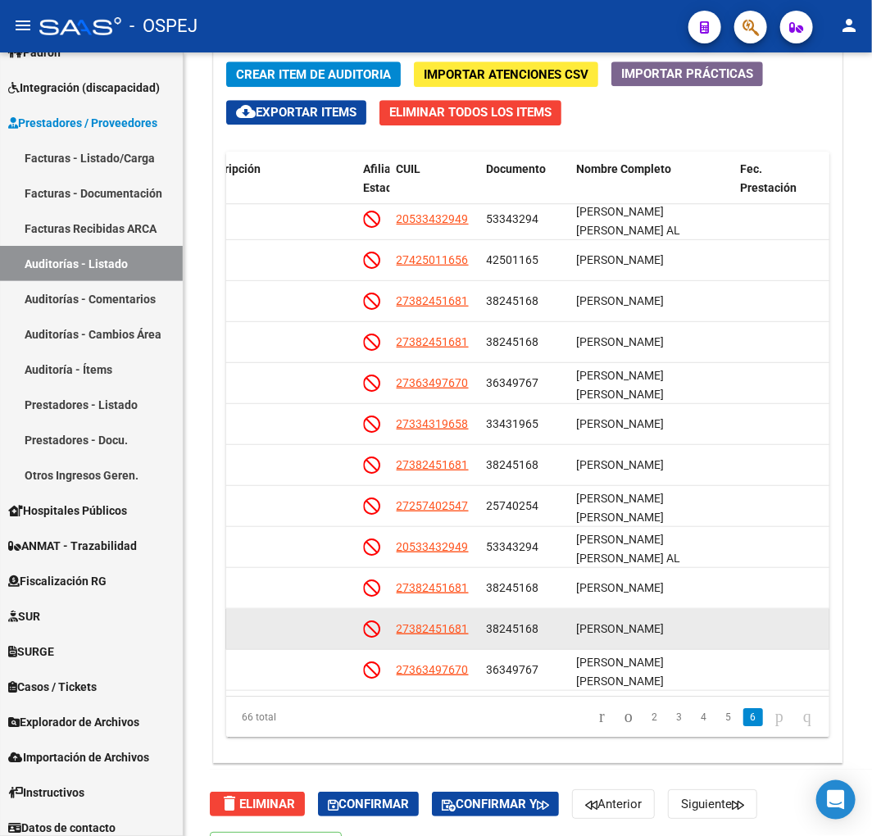
scroll to position [1539, 0]
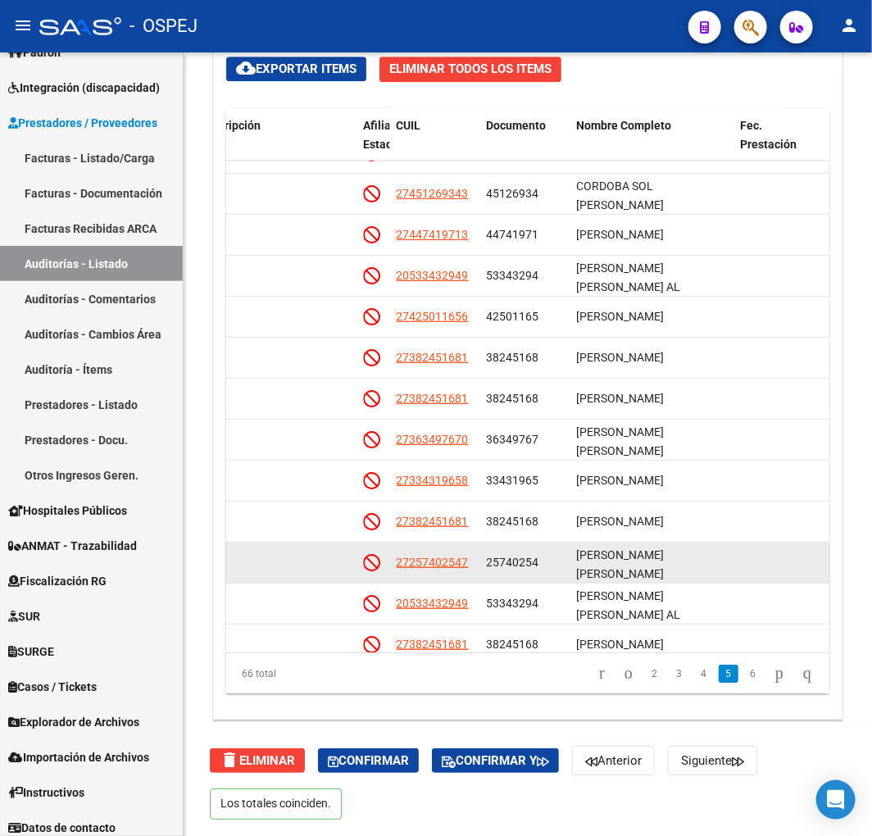
drag, startPoint x: 602, startPoint y: 556, endPoint x: 608, endPoint y: 507, distance: 49.5
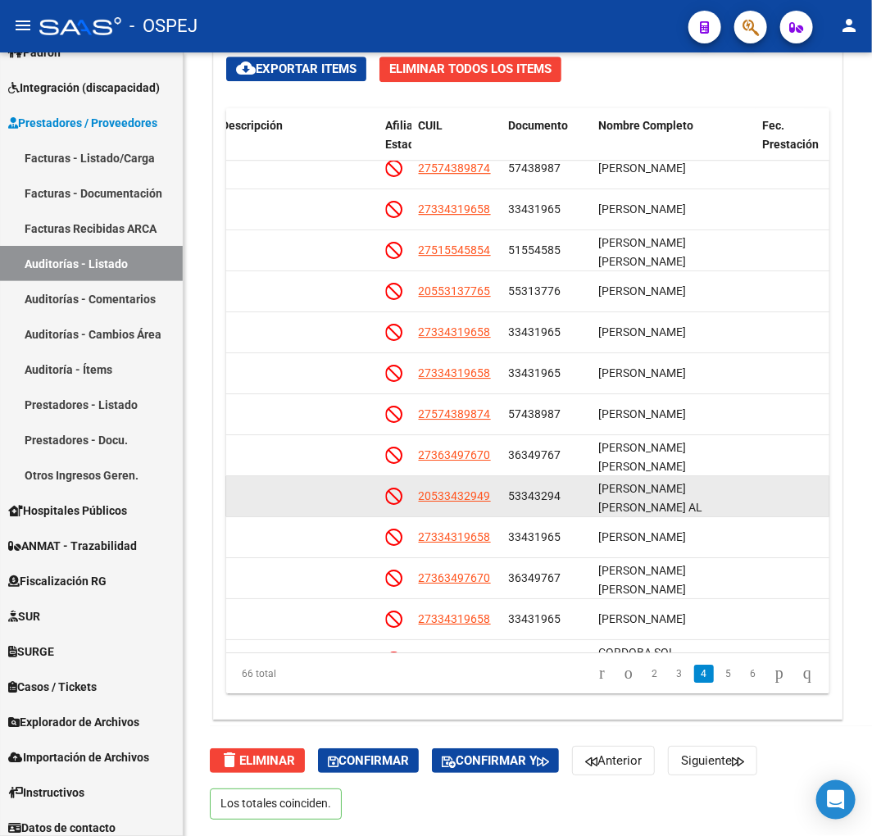
drag, startPoint x: 603, startPoint y: 469, endPoint x: 613, endPoint y: 465, distance: 10.7
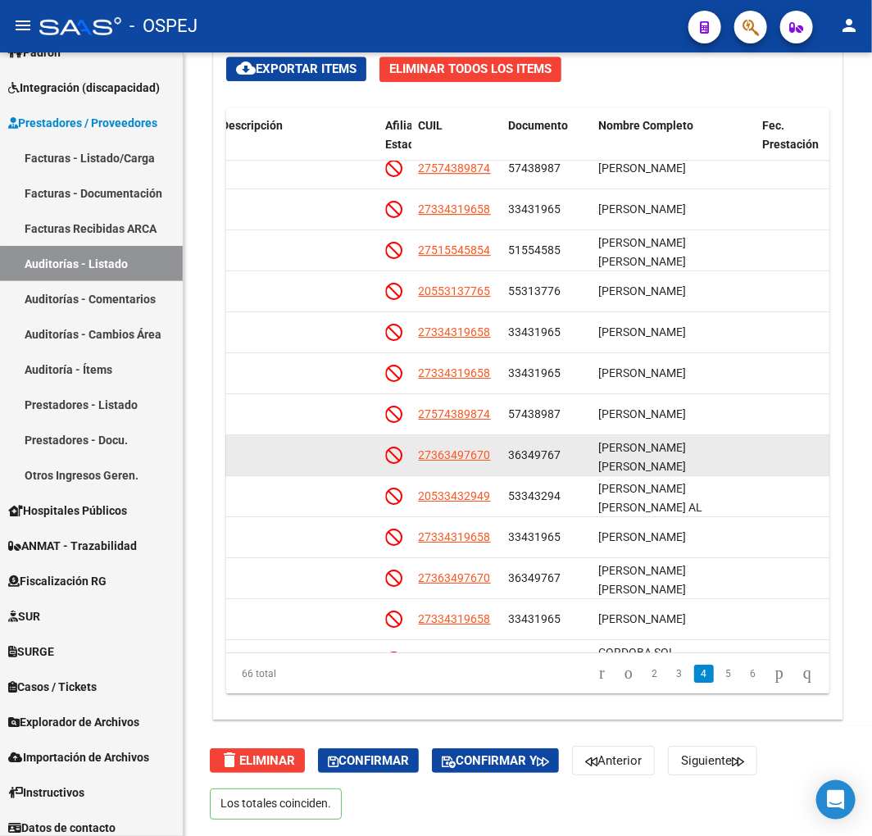
scroll to position [1646, 917]
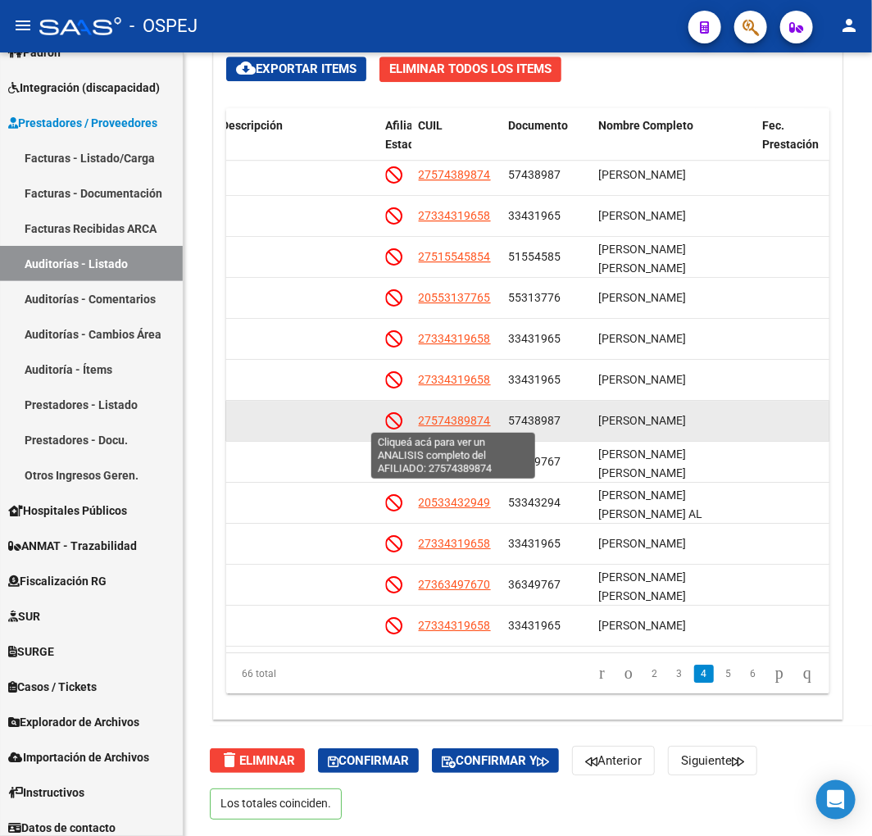
click at [464, 421] on span "27574389874" at bounding box center [455, 420] width 72 height 13
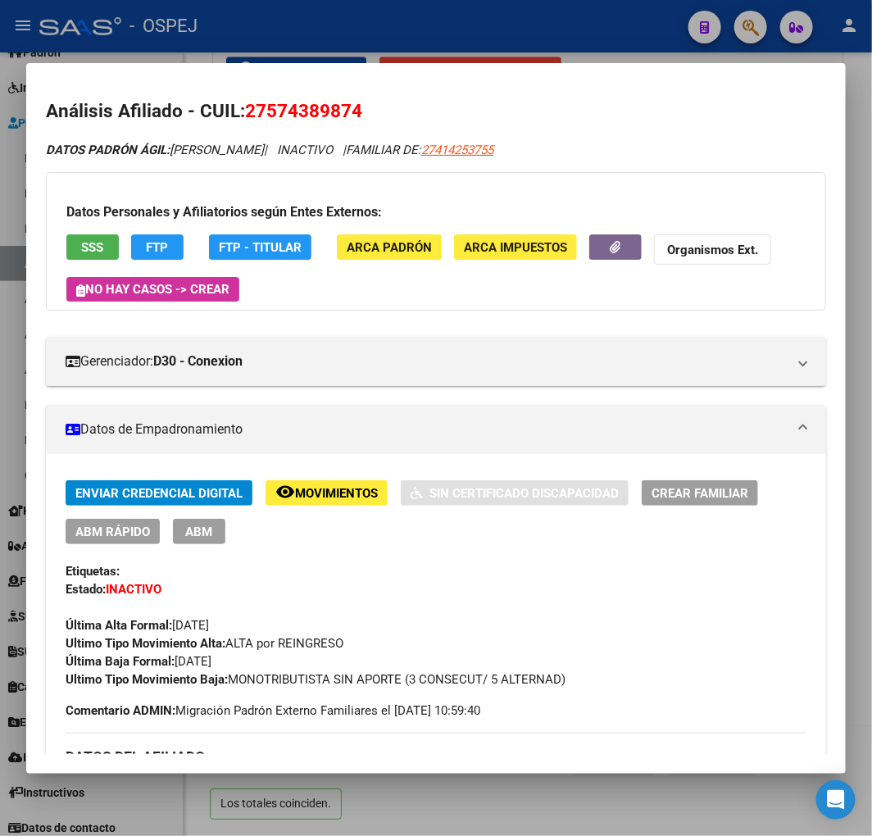
click at [340, 107] on span "27574389874" at bounding box center [303, 110] width 117 height 21
click at [603, 37] on div at bounding box center [436, 418] width 872 height 836
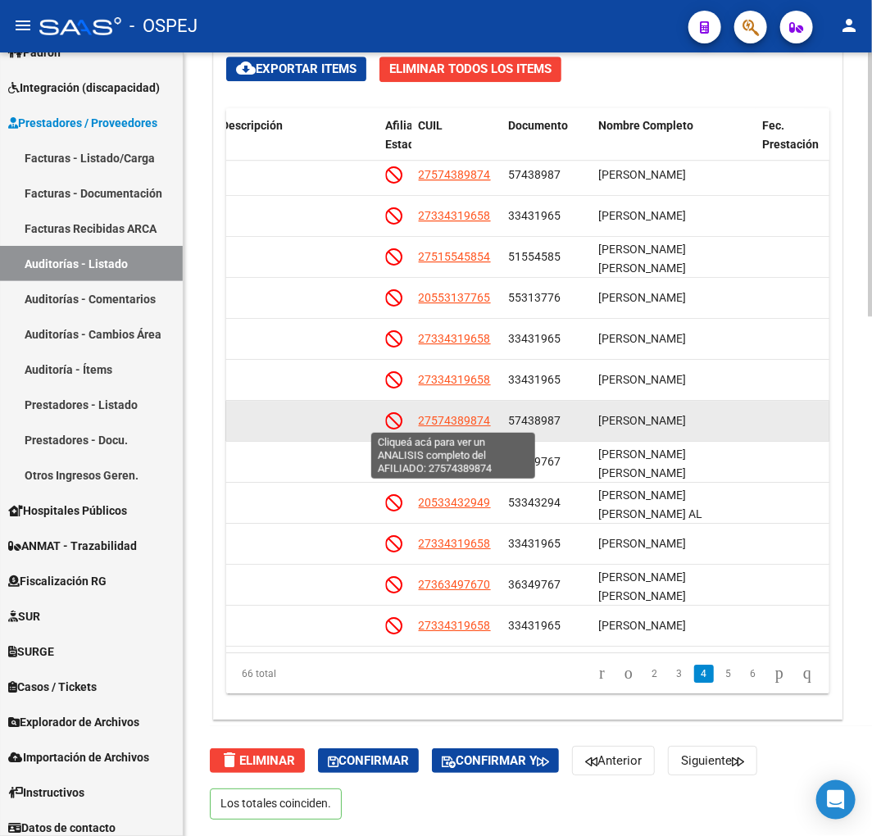
click at [478, 424] on span "27574389874" at bounding box center [455, 420] width 72 height 13
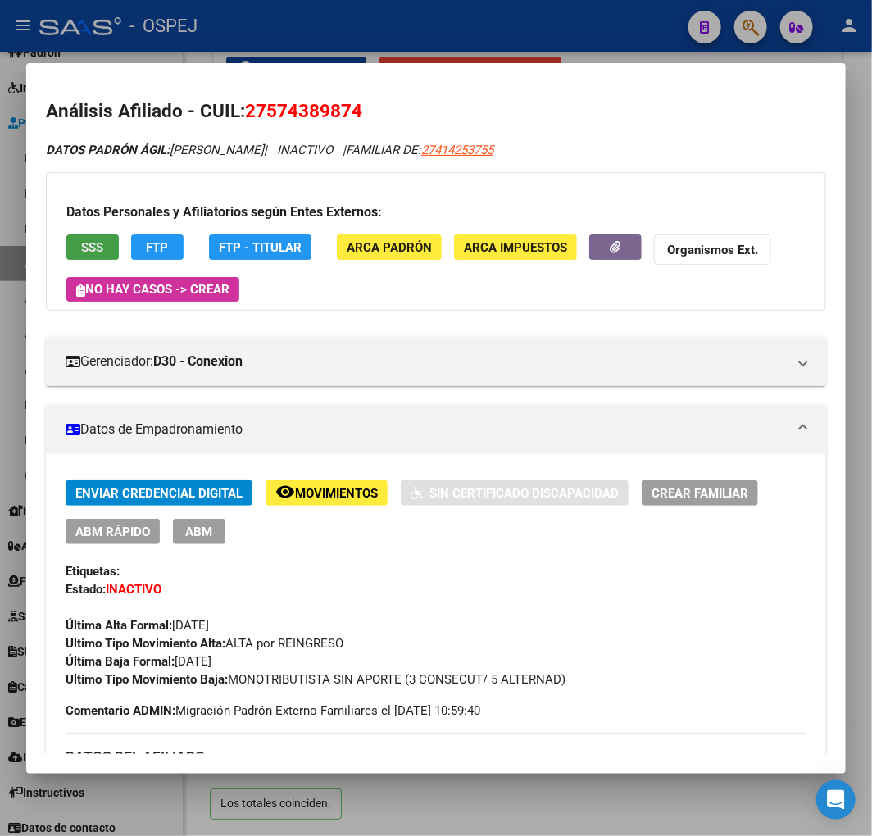
click at [100, 251] on span "SSS" at bounding box center [93, 247] width 22 height 15
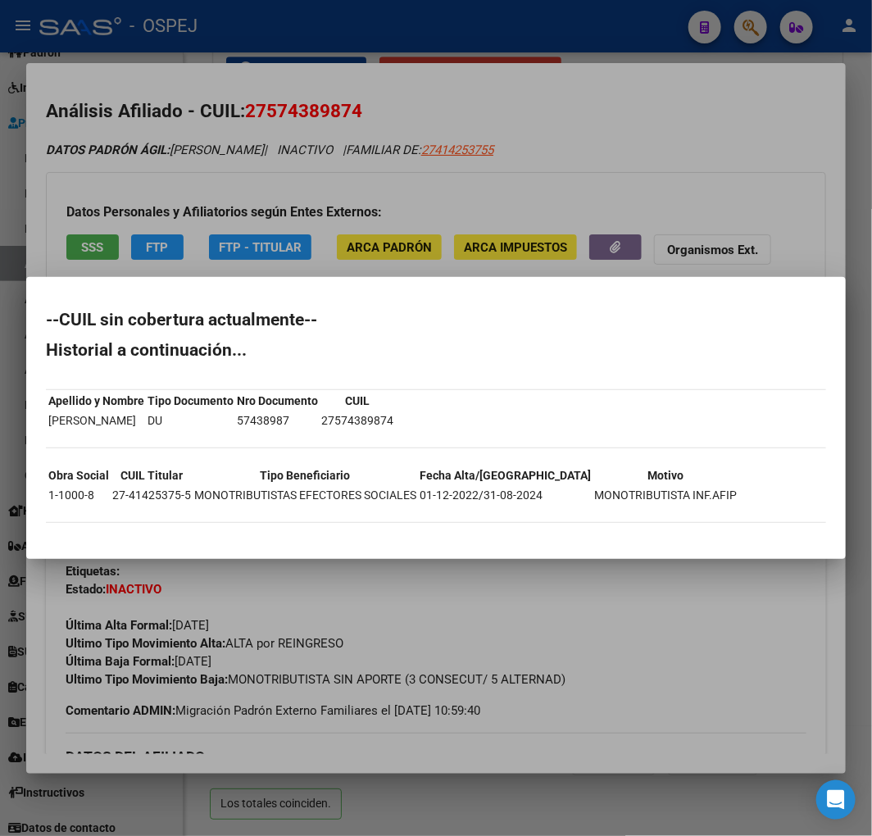
click at [228, 206] on div at bounding box center [436, 418] width 872 height 836
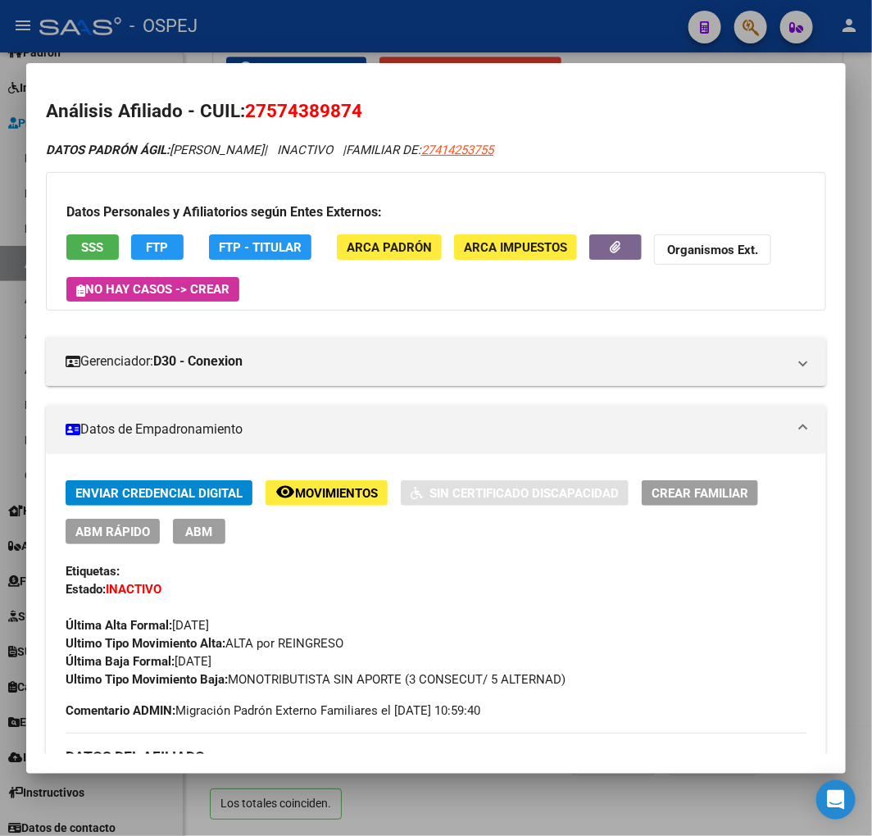
click at [329, 66] on mat-dialog-container "Análisis Afiliado - CUIL: 27574389874 DATOS PADRÓN ÁGIL: SANDEZ KIARA | INACTIV…" at bounding box center [436, 418] width 820 height 711
click at [458, 52] on div at bounding box center [436, 418] width 872 height 836
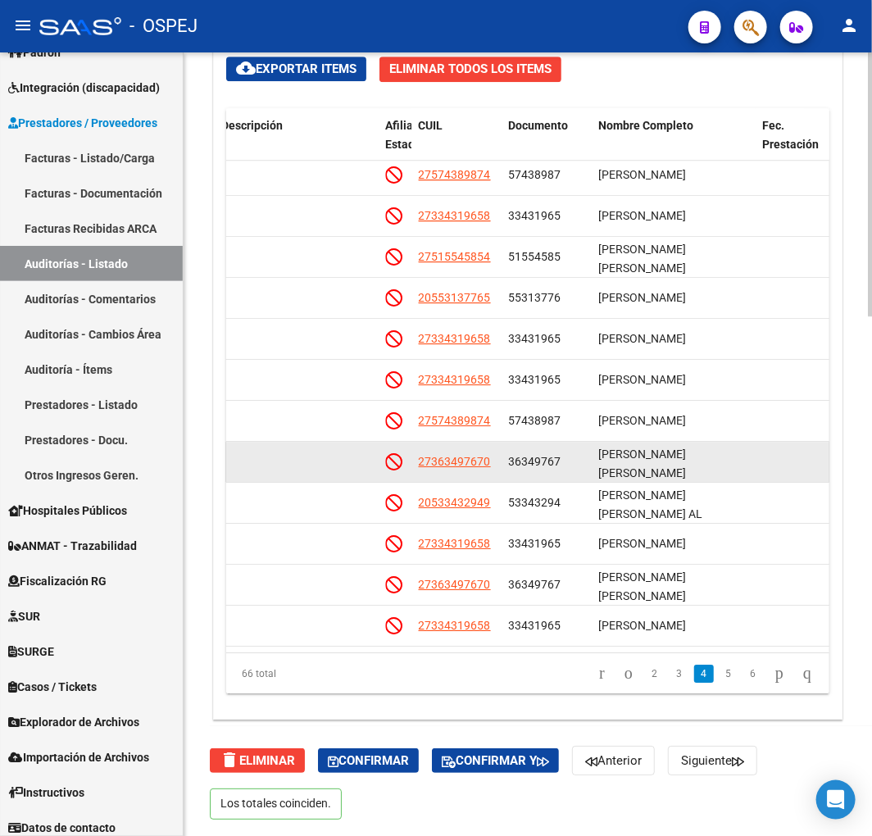
scroll to position [2, 0]
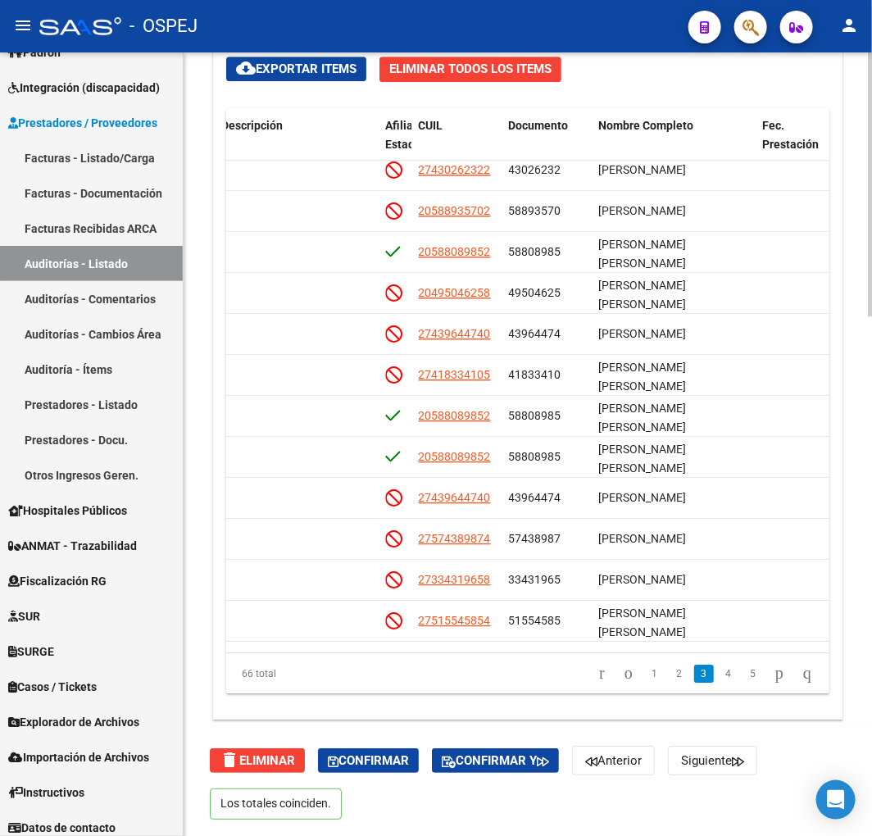
drag, startPoint x: 523, startPoint y: 544, endPoint x: 512, endPoint y: 517, distance: 29.1
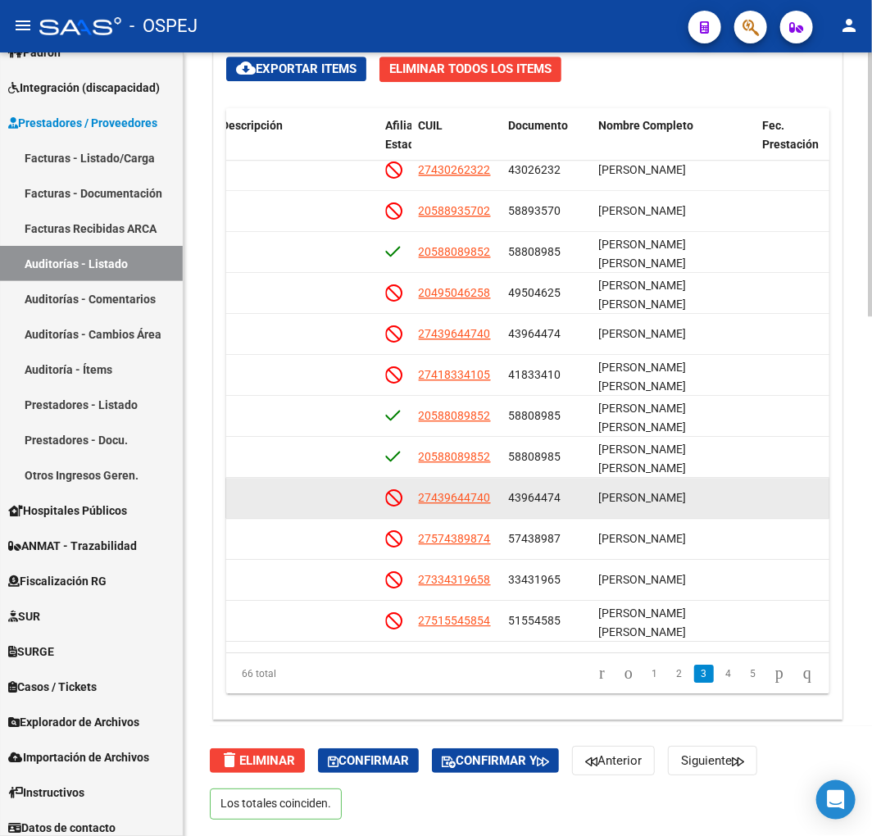
scroll to position [1281, 917]
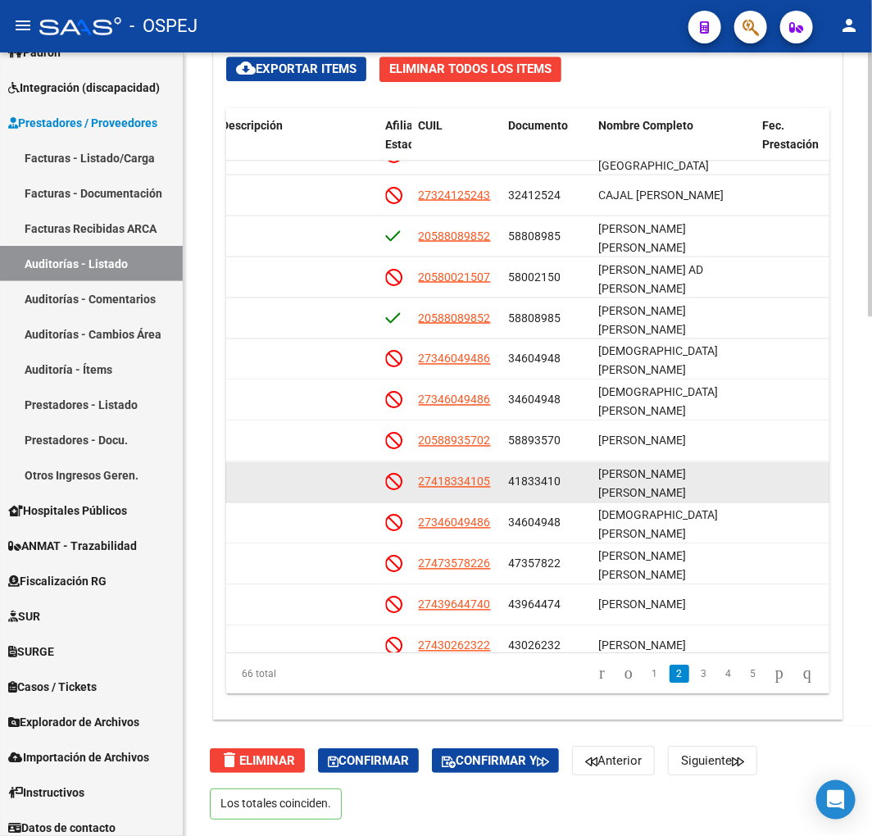
drag, startPoint x: 492, startPoint y: 474, endPoint x: 498, endPoint y: 435, distance: 39.0
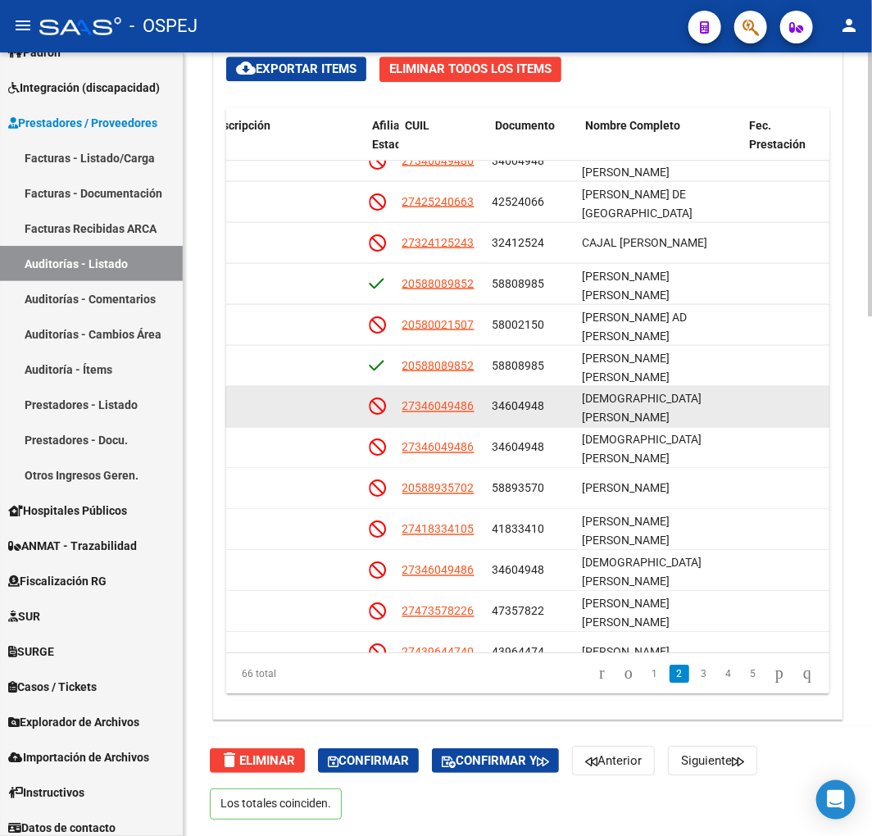
scroll to position [750, 940]
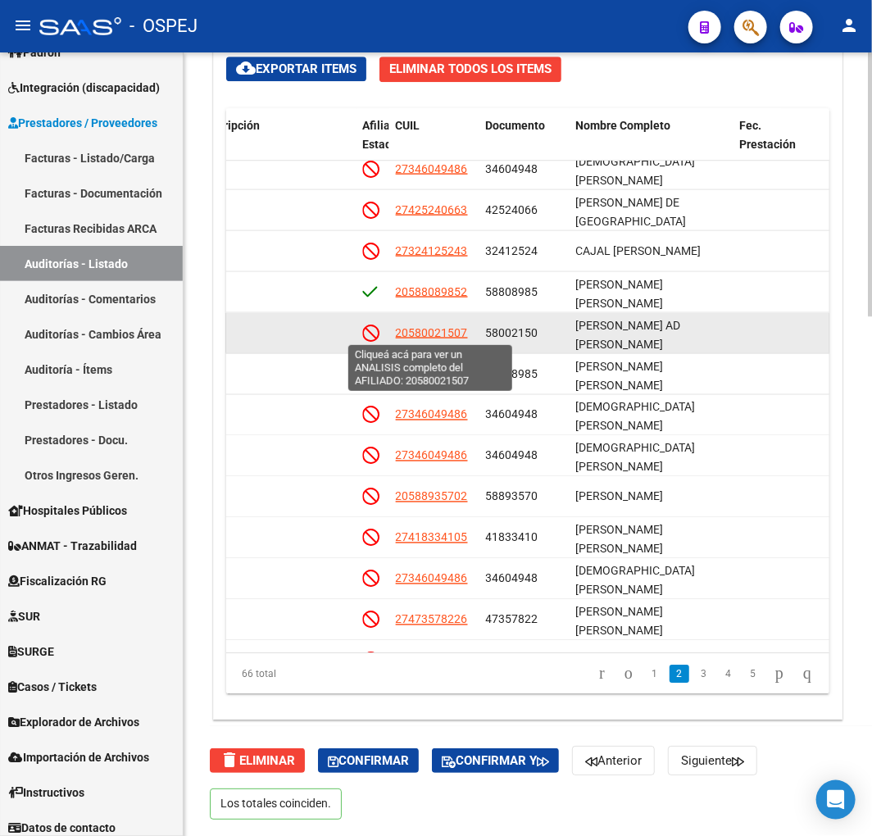
click at [451, 332] on span "20580021507" at bounding box center [432, 331] width 72 height 13
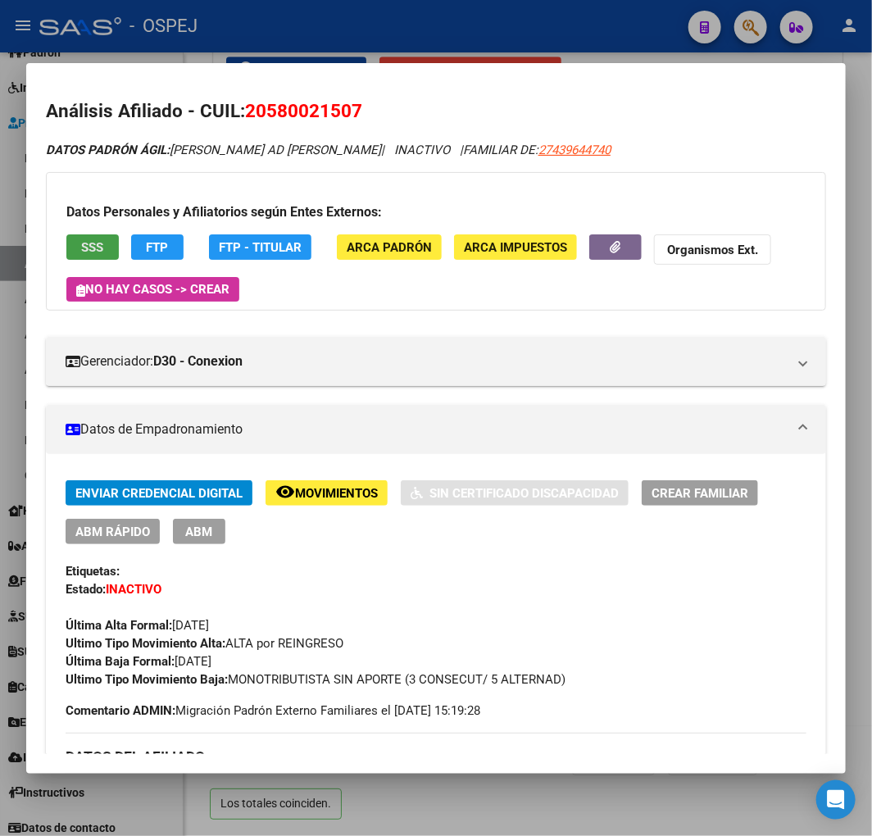
click at [90, 248] on span "SSS" at bounding box center [93, 247] width 22 height 15
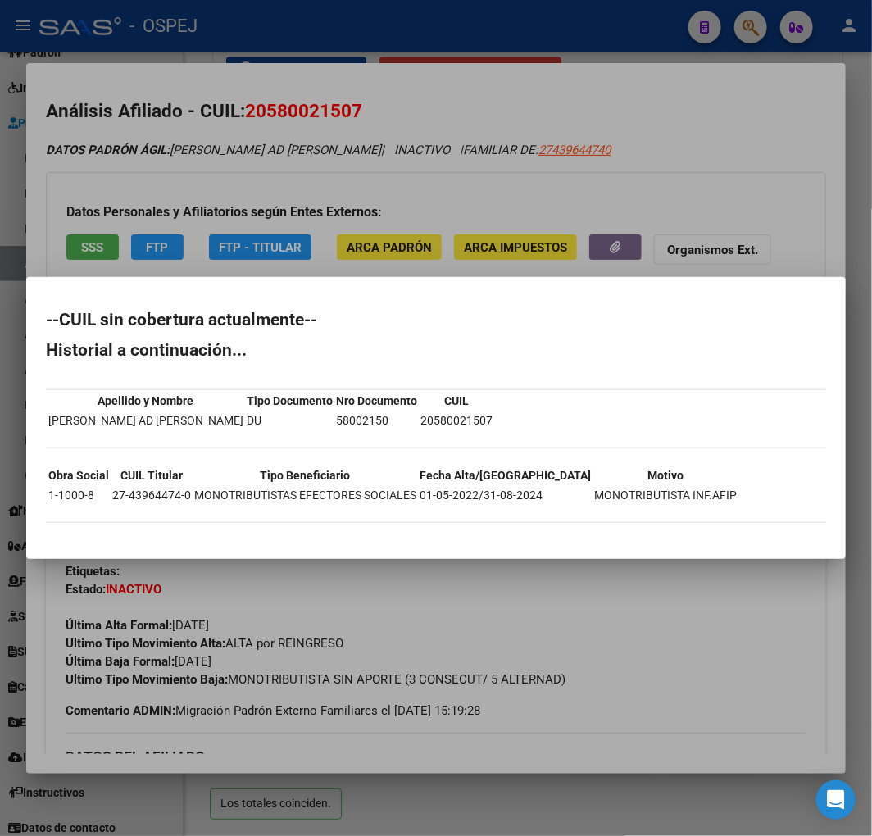
drag, startPoint x: 47, startPoint y: 322, endPoint x: 171, endPoint y: 547, distance: 256.5
click at [171, 547] on mat-dialog-container "--CUIL sin cobertura actualmente-- Historial a continuación... Apellido y Nombr…" at bounding box center [436, 417] width 820 height 281
click at [562, 143] on div at bounding box center [436, 418] width 872 height 836
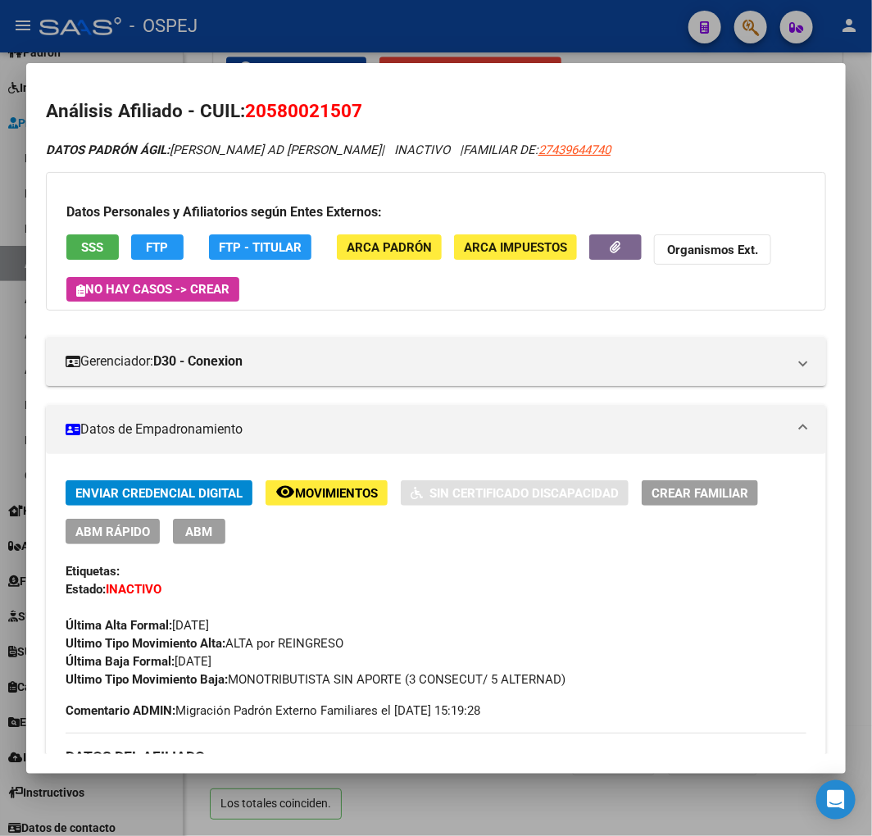
click at [636, 41] on div at bounding box center [436, 418] width 872 height 836
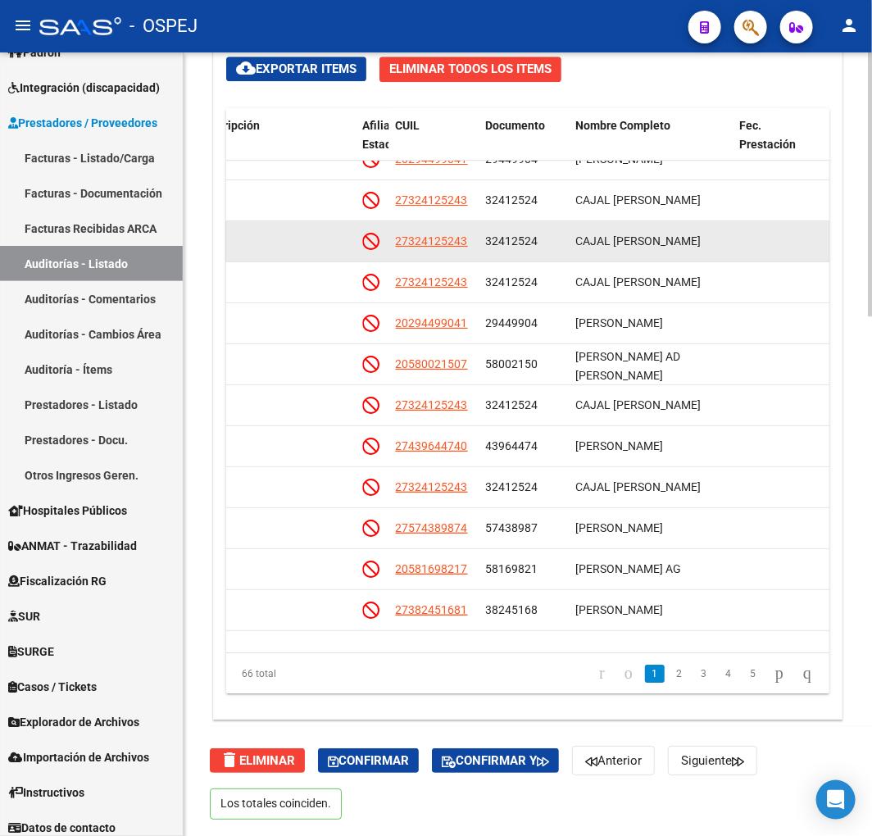
scroll to position [0, 940]
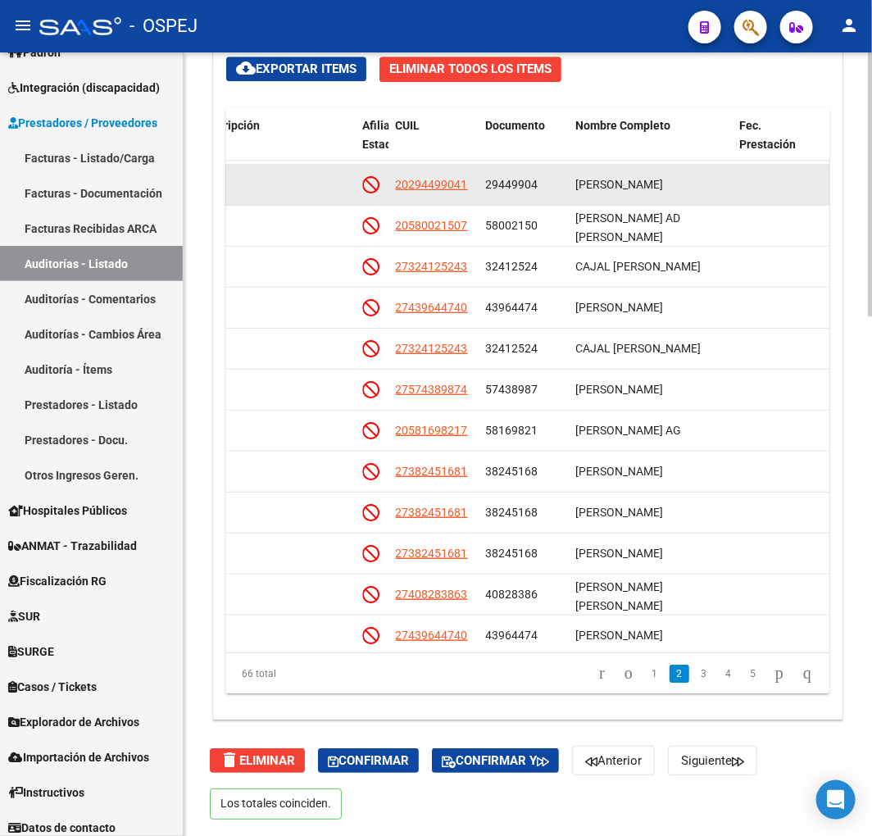
drag, startPoint x: 522, startPoint y: 198, endPoint x: 520, endPoint y: 244, distance: 45.2
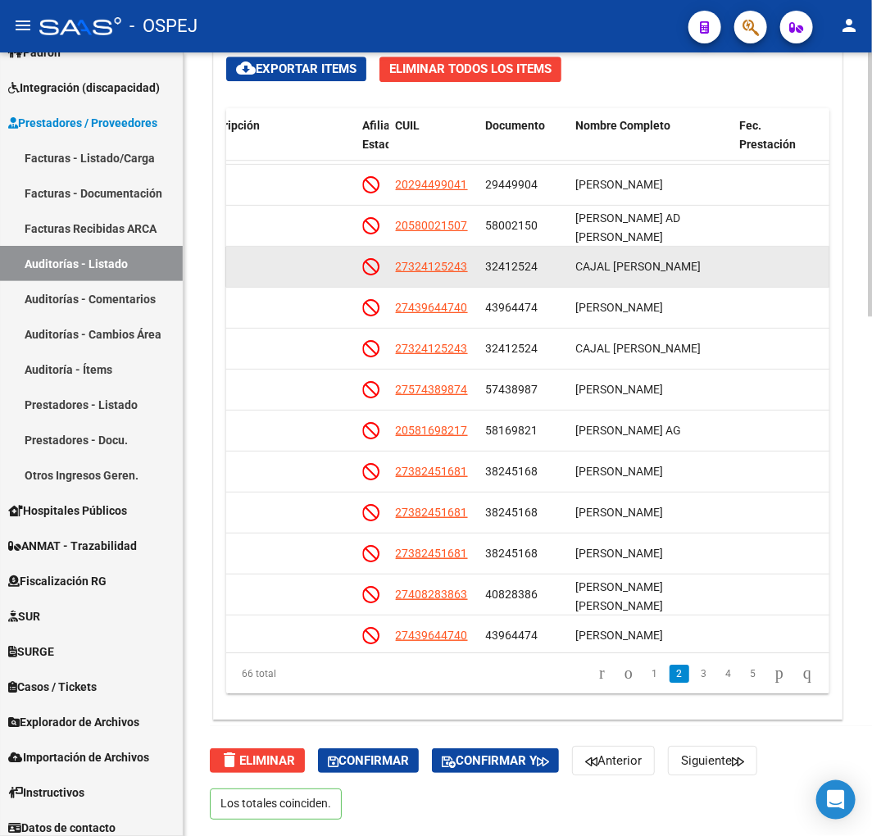
scroll to position [168, 940]
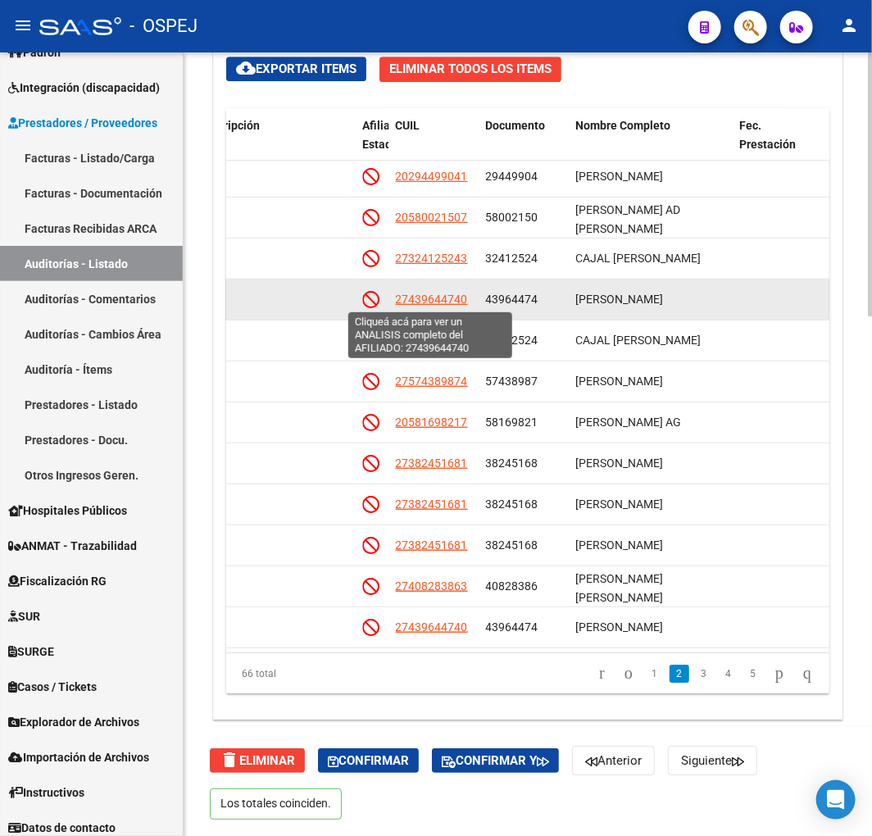
click at [417, 304] on span "27439644740" at bounding box center [432, 299] width 72 height 13
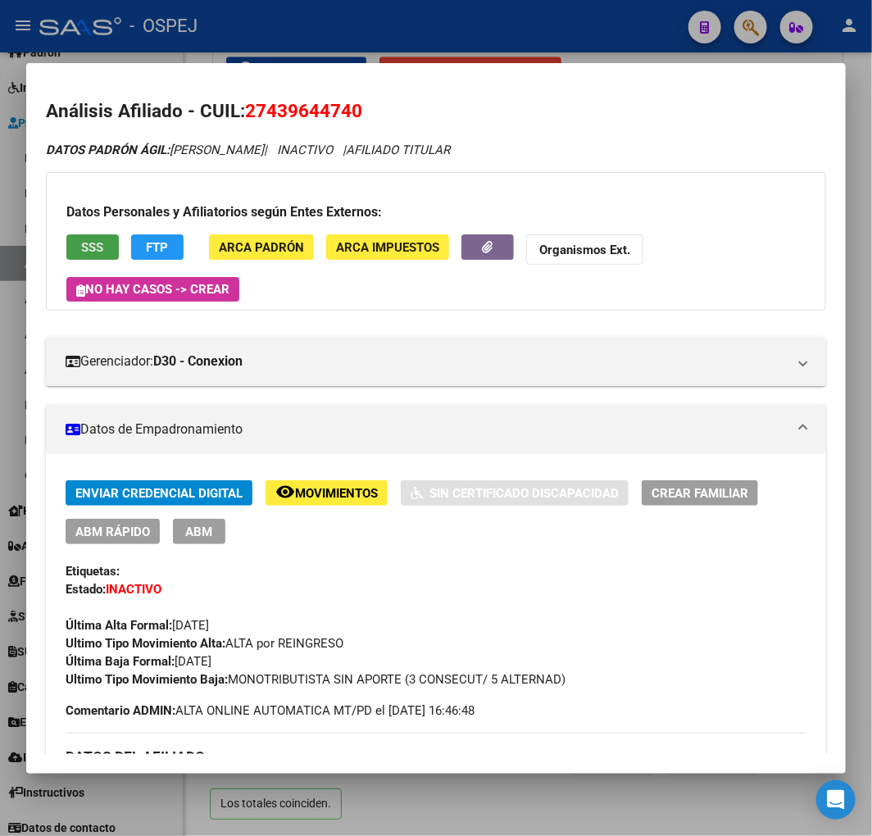
click at [98, 255] on button "SSS" at bounding box center [92, 246] width 52 height 25
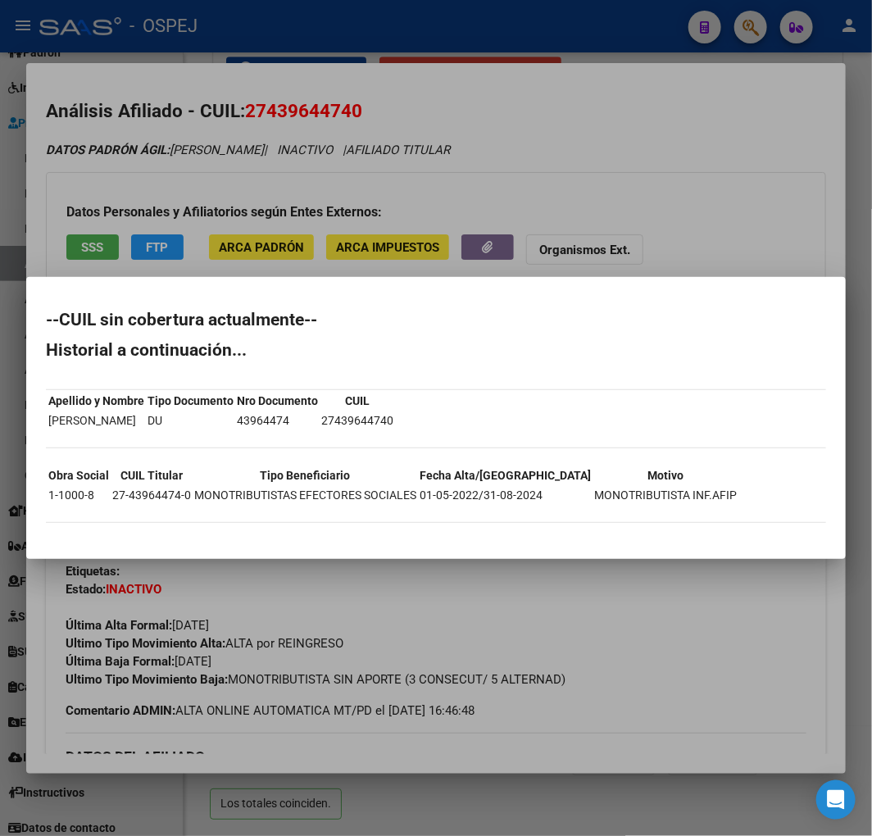
click at [51, 322] on h2 "--CUIL sin cobertura actualmente--" at bounding box center [436, 320] width 781 height 16
click at [49, 322] on h2 "--CUIL sin cobertura actualmente--" at bounding box center [436, 320] width 781 height 16
click at [46, 323] on h2 "--CUIL sin cobertura actualmente--" at bounding box center [436, 320] width 781 height 16
drag, startPoint x: 47, startPoint y: 325, endPoint x: 80, endPoint y: 536, distance: 213.4
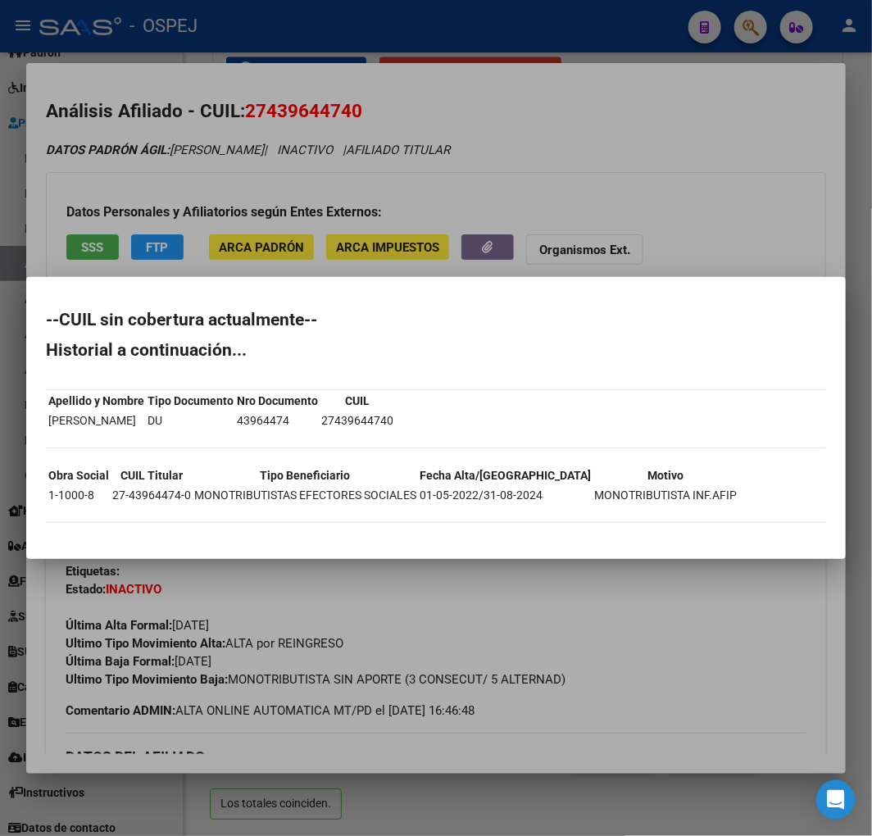
click at [80, 536] on div "--CUIL sin cobertura actualmente-- Historial a continuación... Apellido y Nombr…" at bounding box center [436, 426] width 781 height 228
drag, startPoint x: 514, startPoint y: 121, endPoint x: 461, endPoint y: 71, distance: 73.6
click at [512, 126] on div at bounding box center [436, 418] width 872 height 836
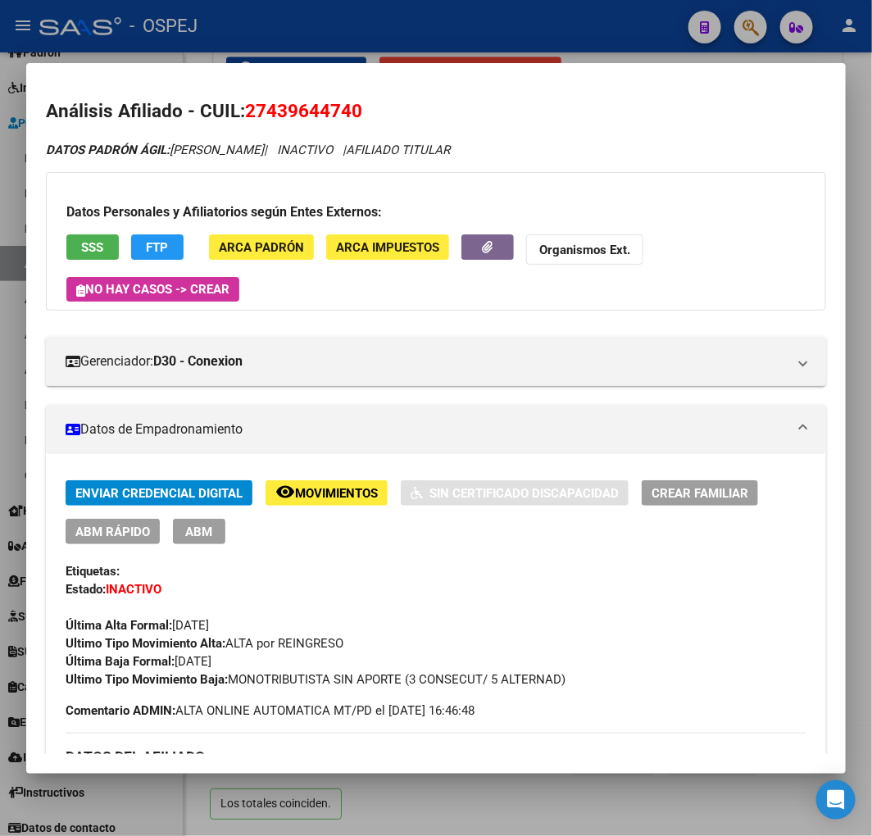
click at [309, 38] on div at bounding box center [436, 418] width 872 height 836
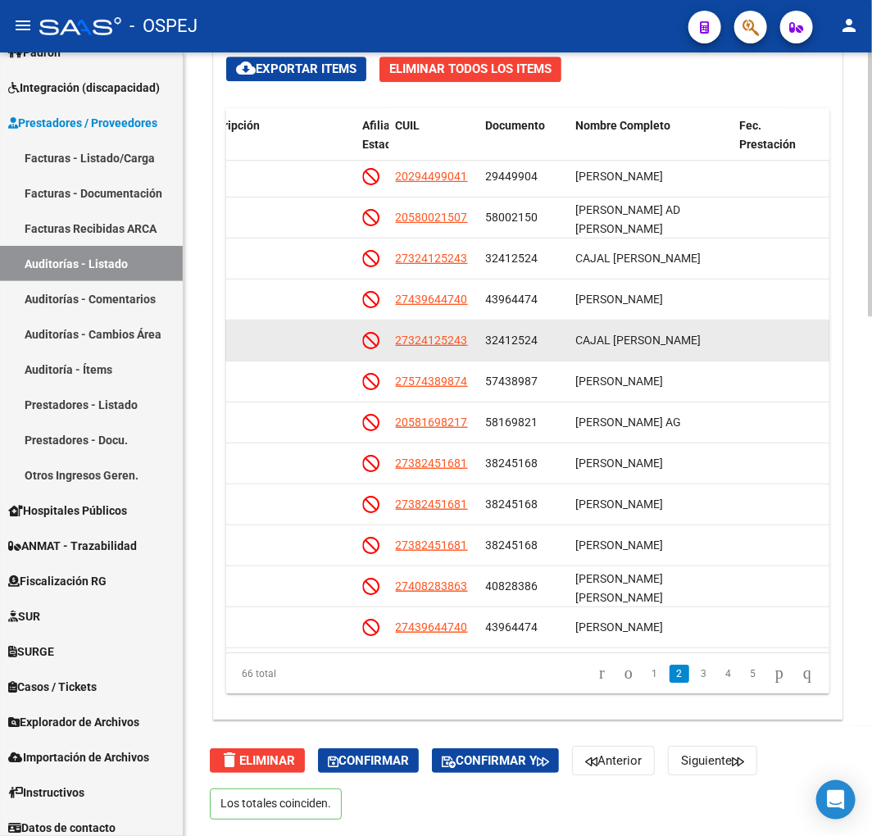
click at [601, 323] on datatable-body-cell "CAJAL VANESA NOEMI" at bounding box center [652, 341] width 164 height 40
click at [582, 324] on datatable-body-cell "CAJAL VANESA NOEMI" at bounding box center [652, 341] width 164 height 40
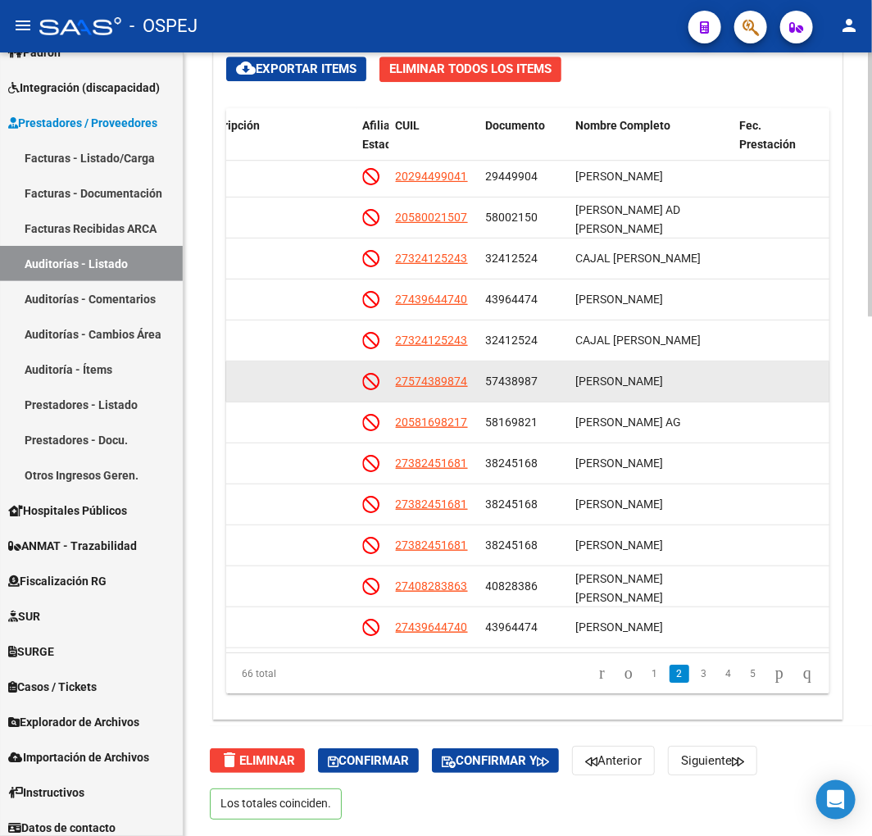
drag, startPoint x: 482, startPoint y: 382, endPoint x: 394, endPoint y: 383, distance: 88.6
click at [394, 383] on div "125827 D30 - Conexion $ 16.000,00 $ 16.000,00 $ 0,00 27574389874 57438987 SANDE…" at bounding box center [420, 382] width 2267 height 41
click at [451, 381] on span "27574389874" at bounding box center [432, 381] width 72 height 13
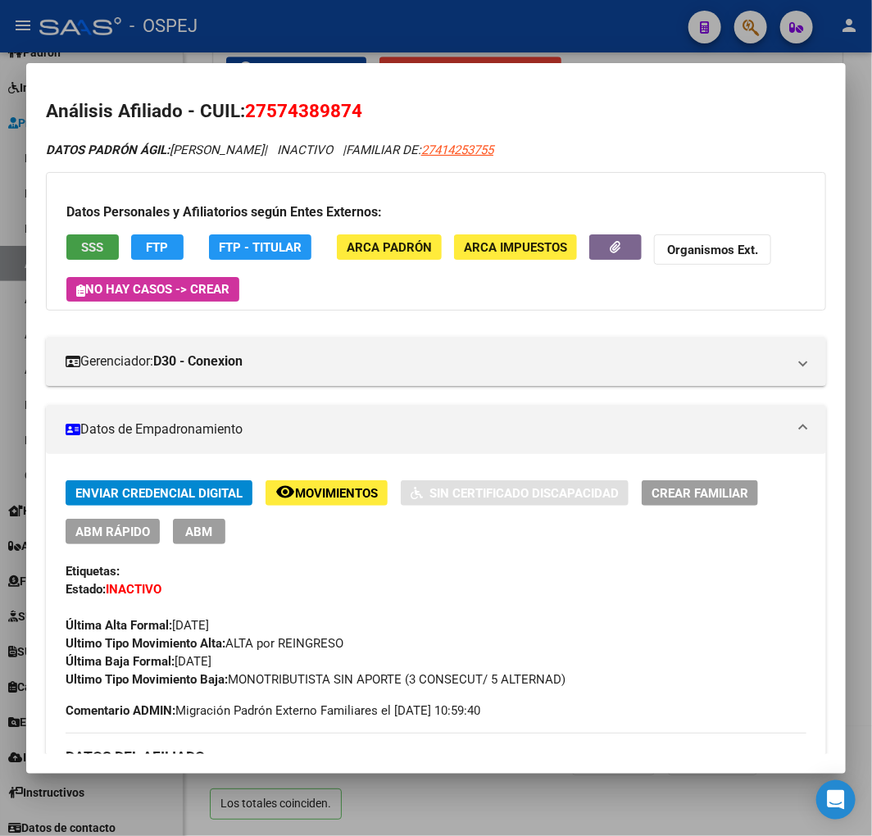
click at [95, 235] on button "SSS" at bounding box center [92, 246] width 52 height 25
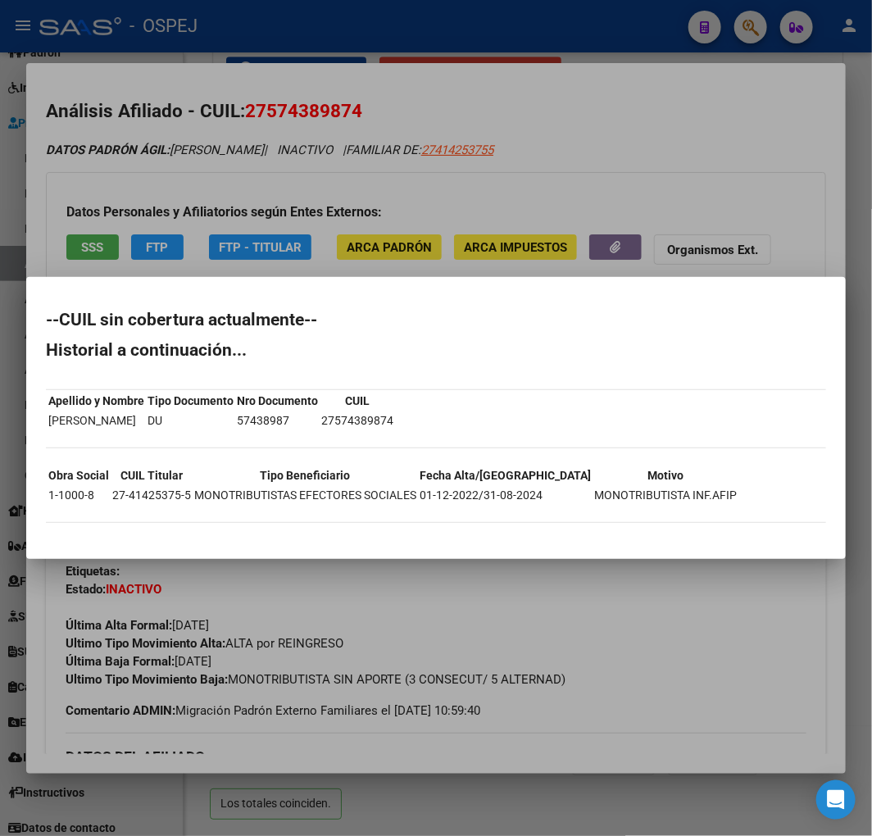
drag, startPoint x: 46, startPoint y: 321, endPoint x: 138, endPoint y: 543, distance: 240.4
click at [138, 543] on mat-dialog-container "--CUIL sin cobertura actualmente-- Historial a continuación... Apellido y Nombr…" at bounding box center [436, 417] width 820 height 281
click at [366, 133] on div at bounding box center [436, 418] width 872 height 836
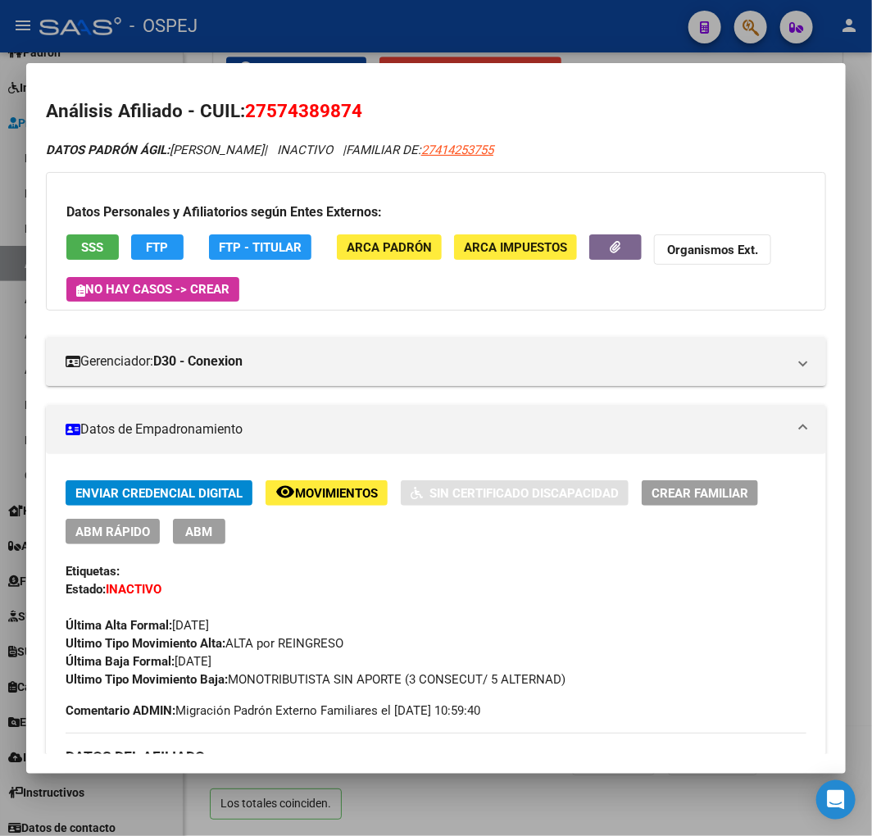
click at [317, 30] on div at bounding box center [436, 418] width 872 height 836
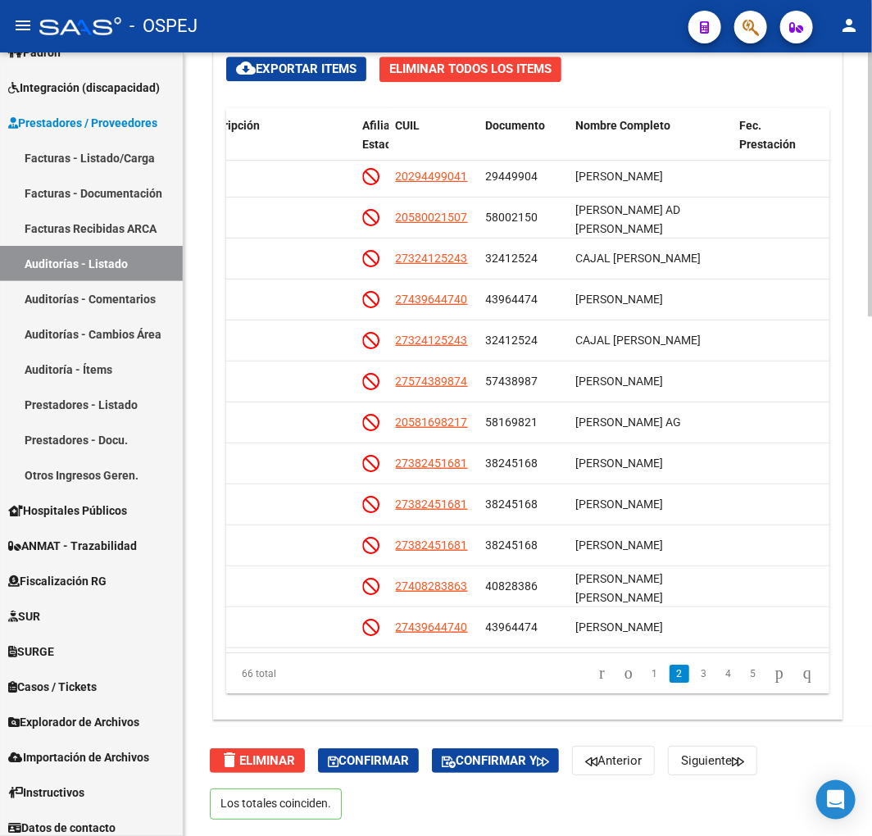
click at [719, 101] on div "Crear Item de Auditoria Importar Atenciones CSV Importar Prácticas cloud_downlo…" at bounding box center [528, 362] width 628 height 713
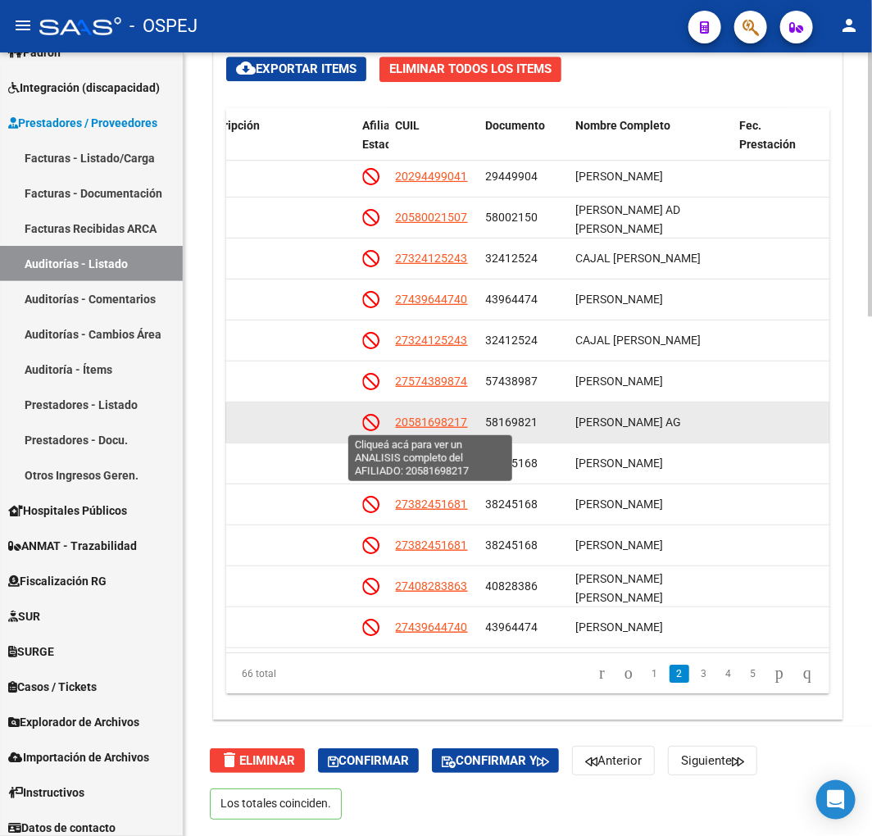
drag, startPoint x: 467, startPoint y: 430, endPoint x: 395, endPoint y: 425, distance: 72.4
click at [396, 425] on div "20581698217" at bounding box center [434, 422] width 77 height 19
click at [416, 425] on span "20581698217" at bounding box center [432, 422] width 72 height 13
type textarea "20581698217"
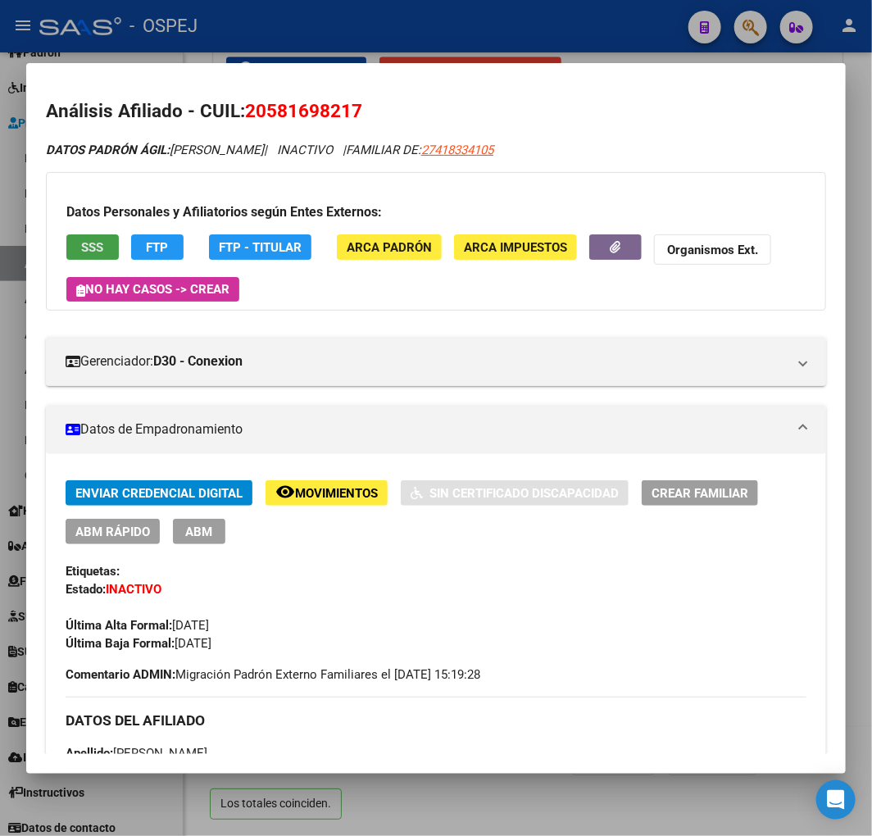
click at [101, 255] on button "SSS" at bounding box center [92, 246] width 52 height 25
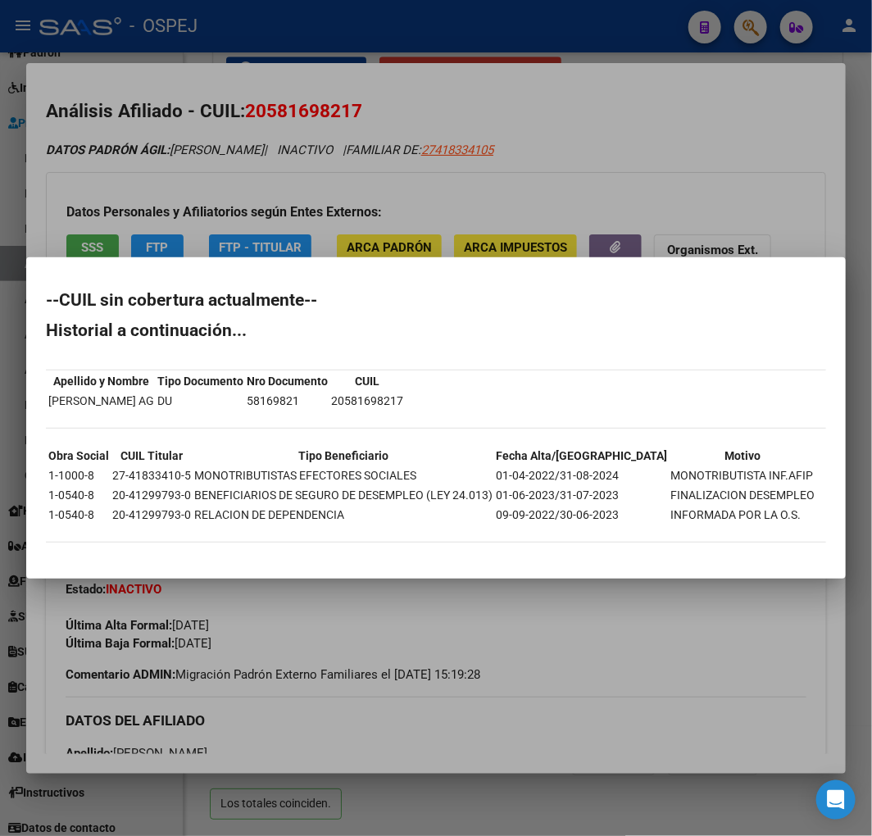
click at [202, 192] on div at bounding box center [436, 418] width 872 height 836
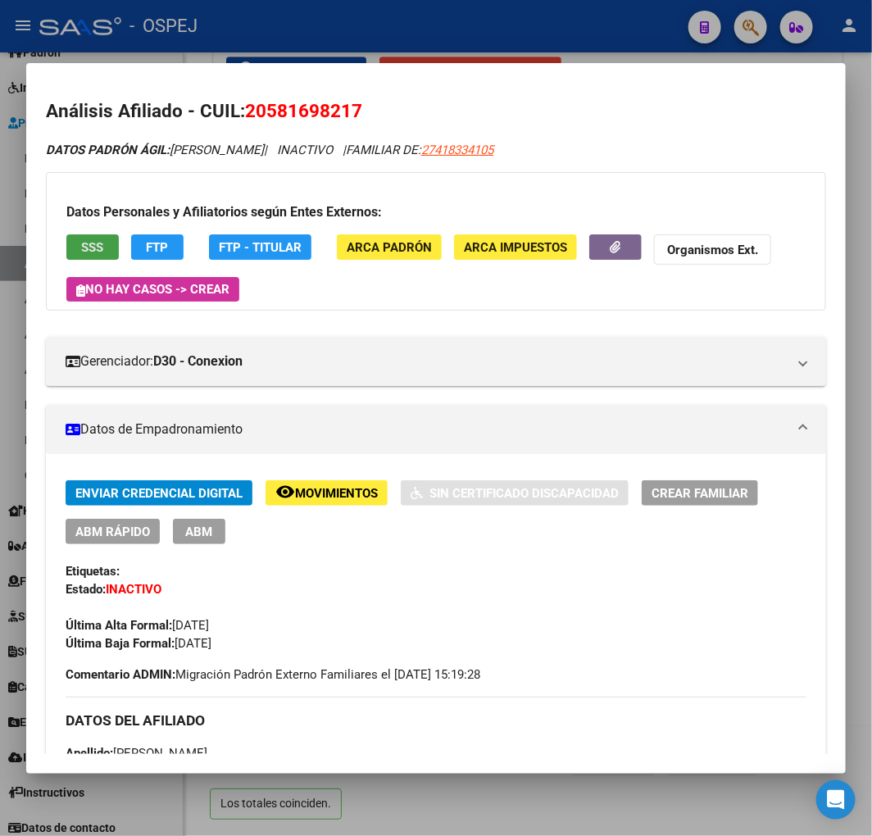
click at [98, 251] on span "SSS" at bounding box center [93, 247] width 22 height 15
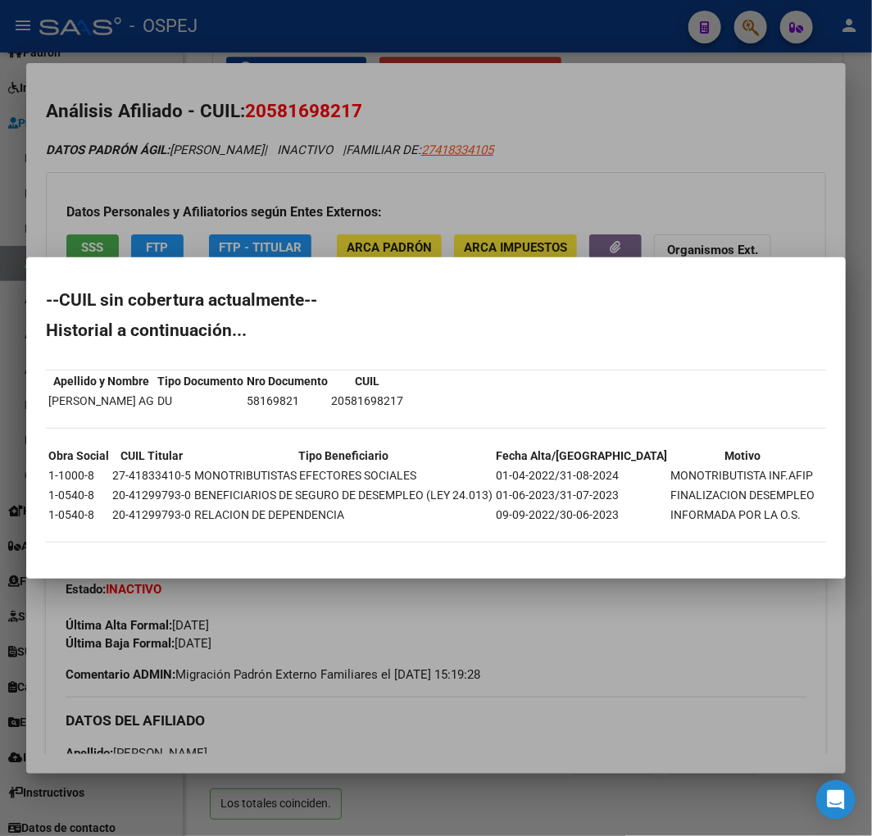
drag, startPoint x: 47, startPoint y: 302, endPoint x: 123, endPoint y: 554, distance: 263.8
click at [123, 554] on div "--CUIL sin cobertura actualmente-- Historial a continuación... Apellido y Nombr…" at bounding box center [436, 425] width 781 height 267
click at [380, 179] on div at bounding box center [436, 418] width 872 height 836
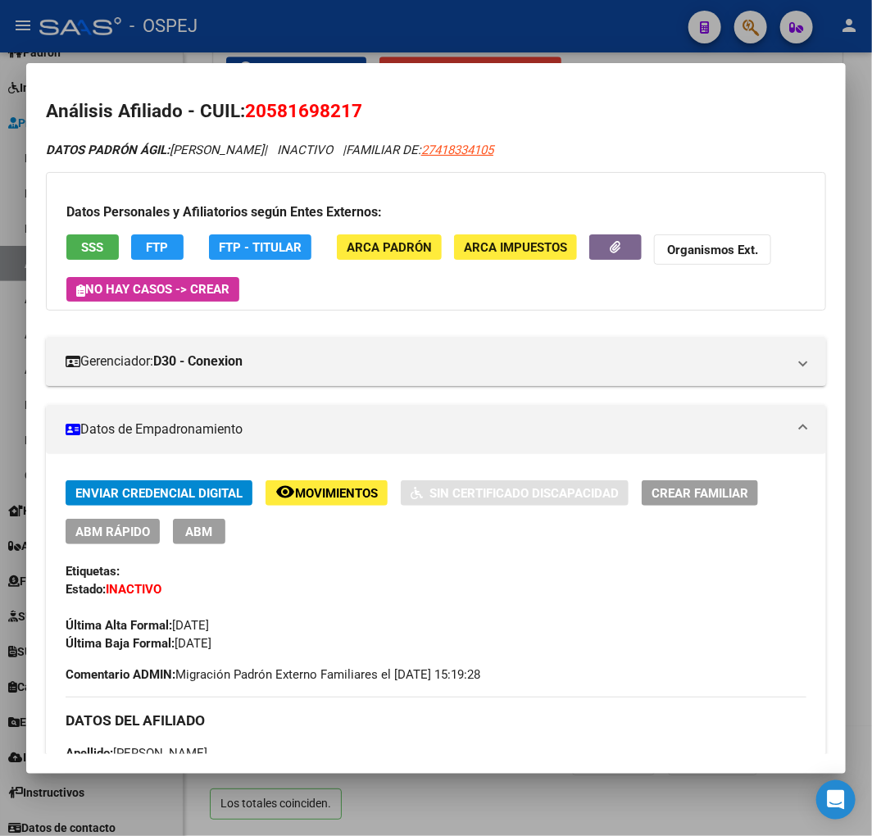
click at [387, 34] on div at bounding box center [436, 418] width 872 height 836
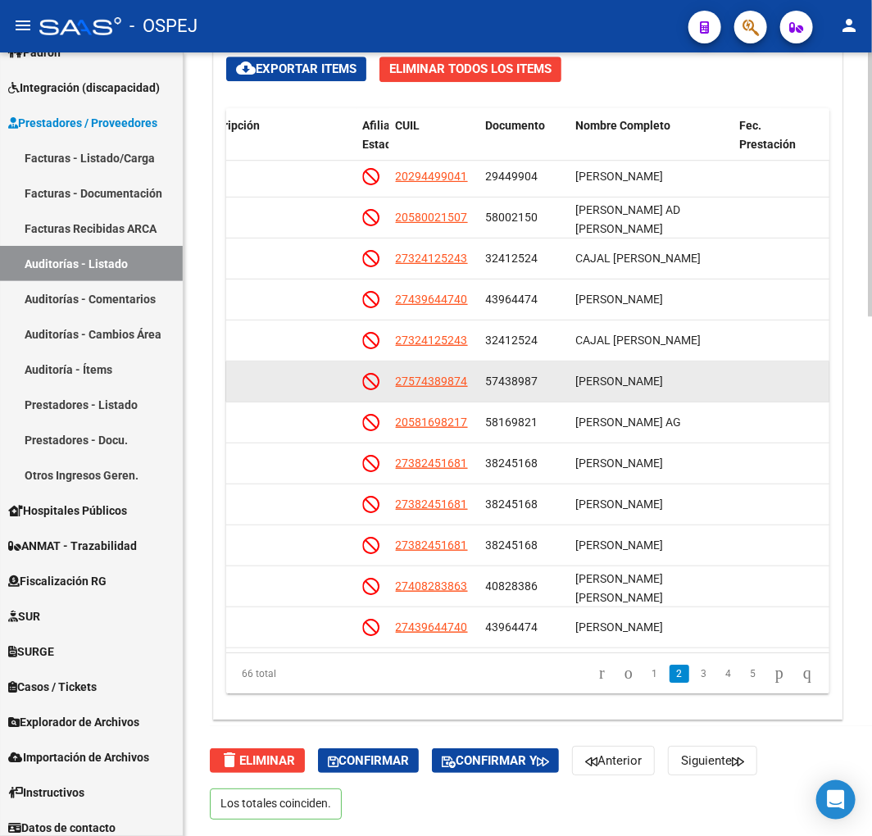
click at [617, 397] on datatable-body-cell "SANDEZ KIARA" at bounding box center [652, 382] width 164 height 40
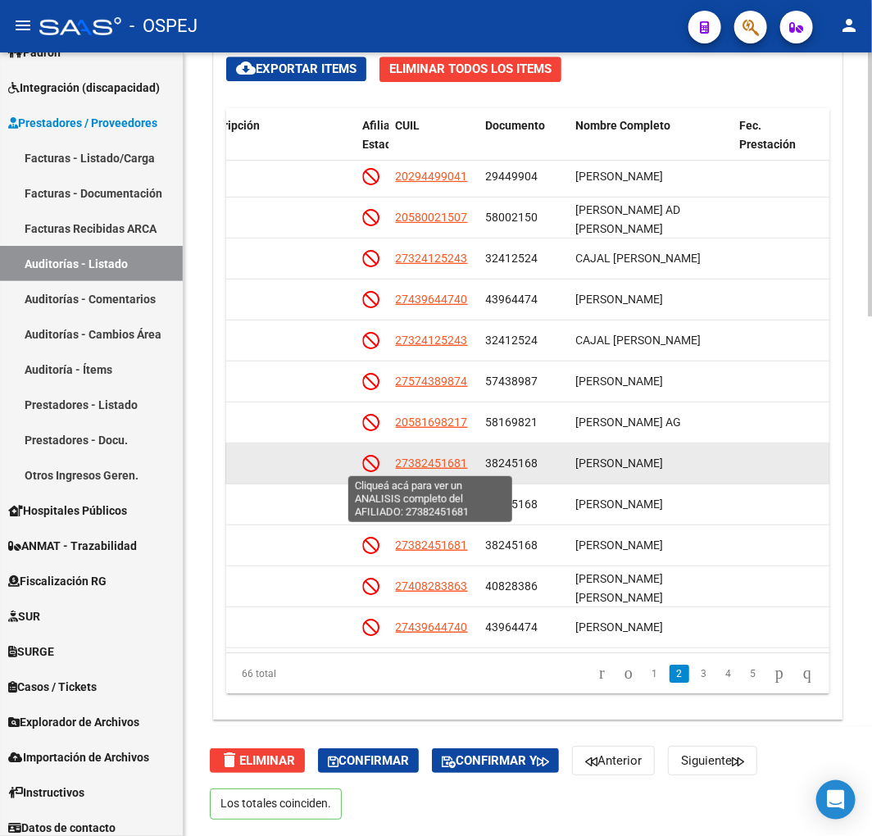
drag, startPoint x: 474, startPoint y: 465, endPoint x: 398, endPoint y: 465, distance: 75.4
click at [398, 465] on datatable-body-cell "27382451681" at bounding box center [434, 464] width 90 height 40
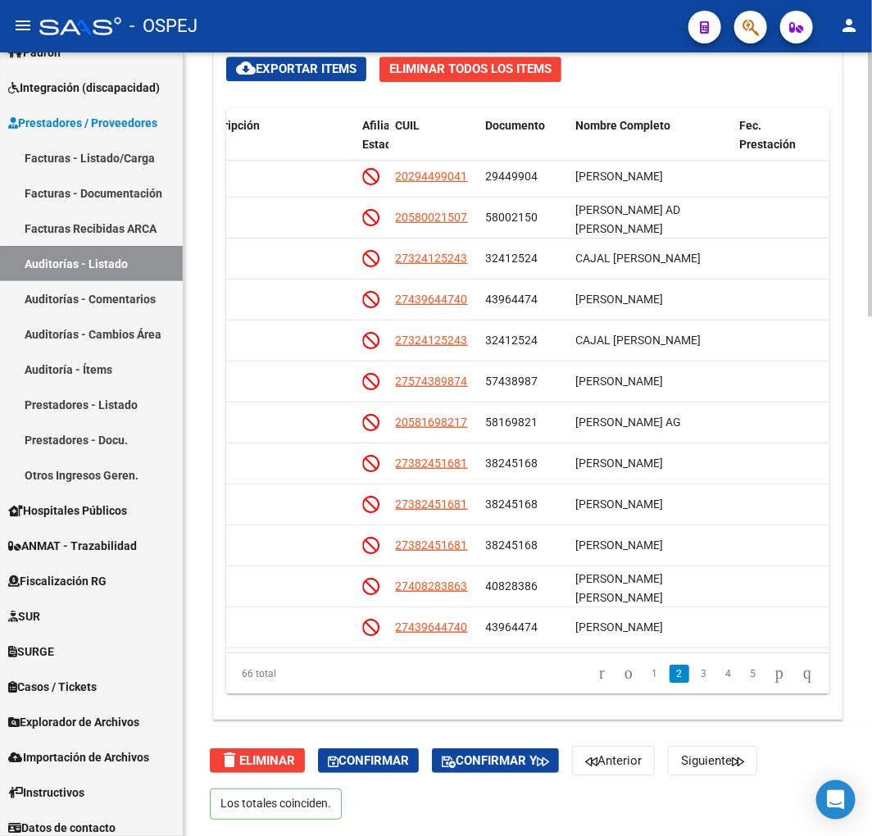
click at [733, 66] on div "Crear Item de Auditoria Importar Atenciones CSV Importar Prácticas cloud_downlo…" at bounding box center [528, 362] width 628 height 713
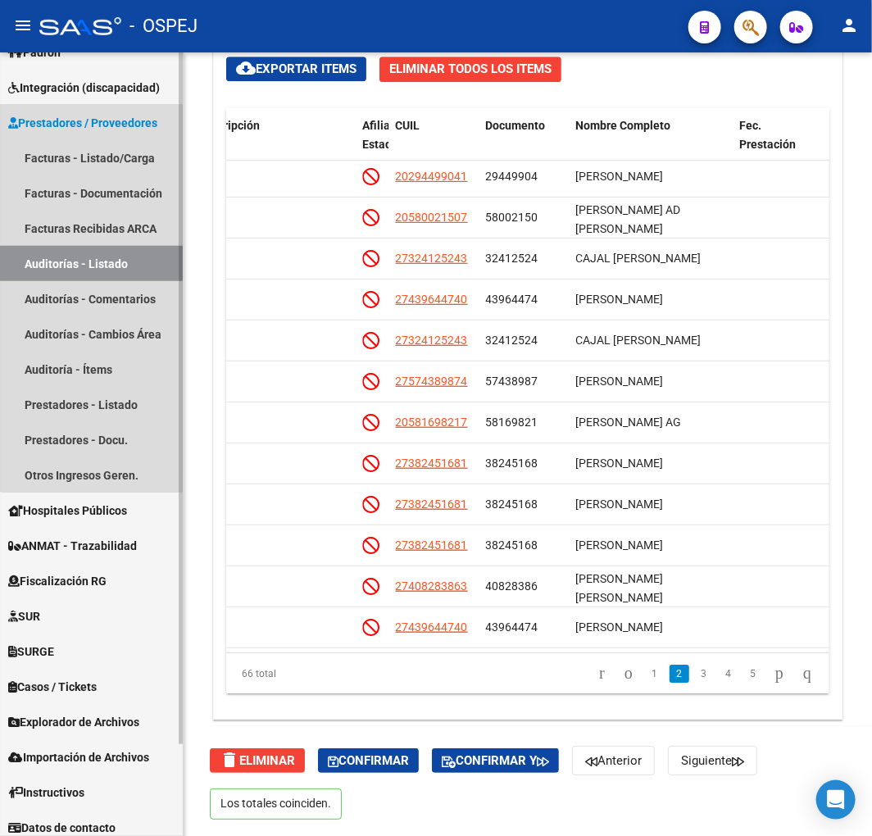
click at [95, 256] on link "Auditorías - Listado" at bounding box center [91, 263] width 183 height 35
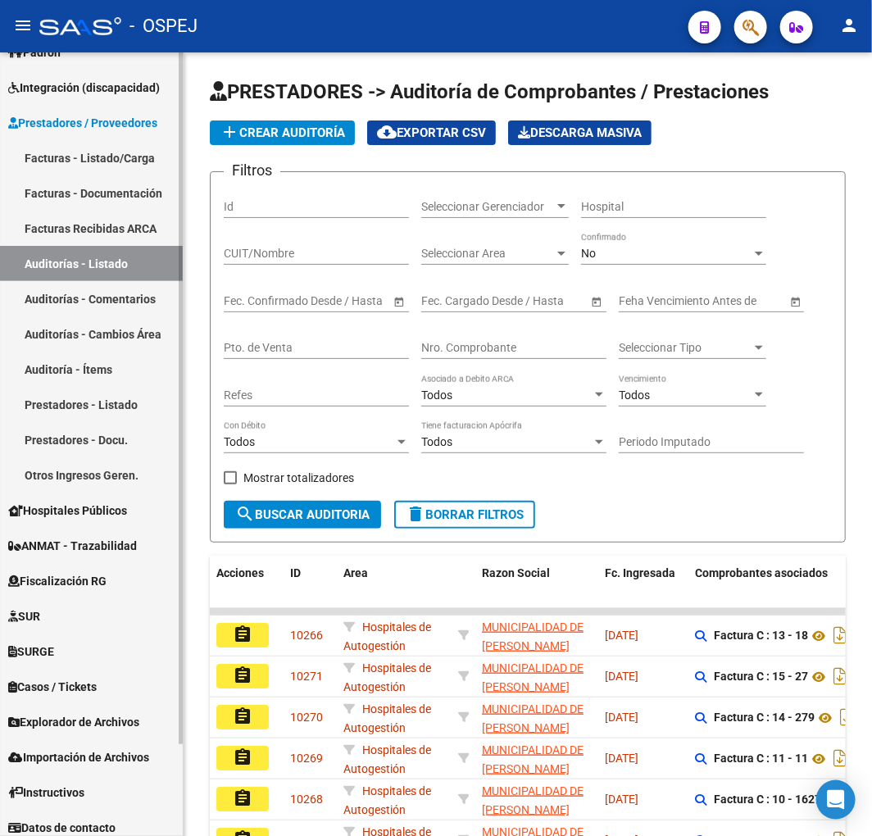
click at [58, 153] on link "Facturas - Listado/Carga" at bounding box center [91, 157] width 183 height 35
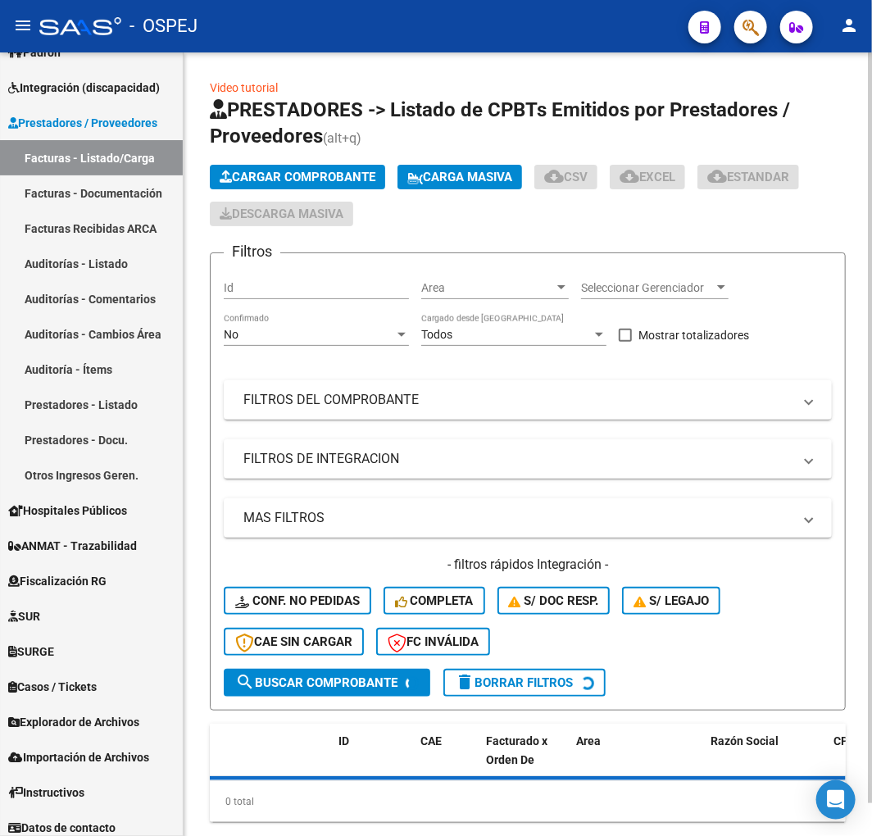
click at [345, 325] on div "No Confirmado" at bounding box center [316, 329] width 185 height 33
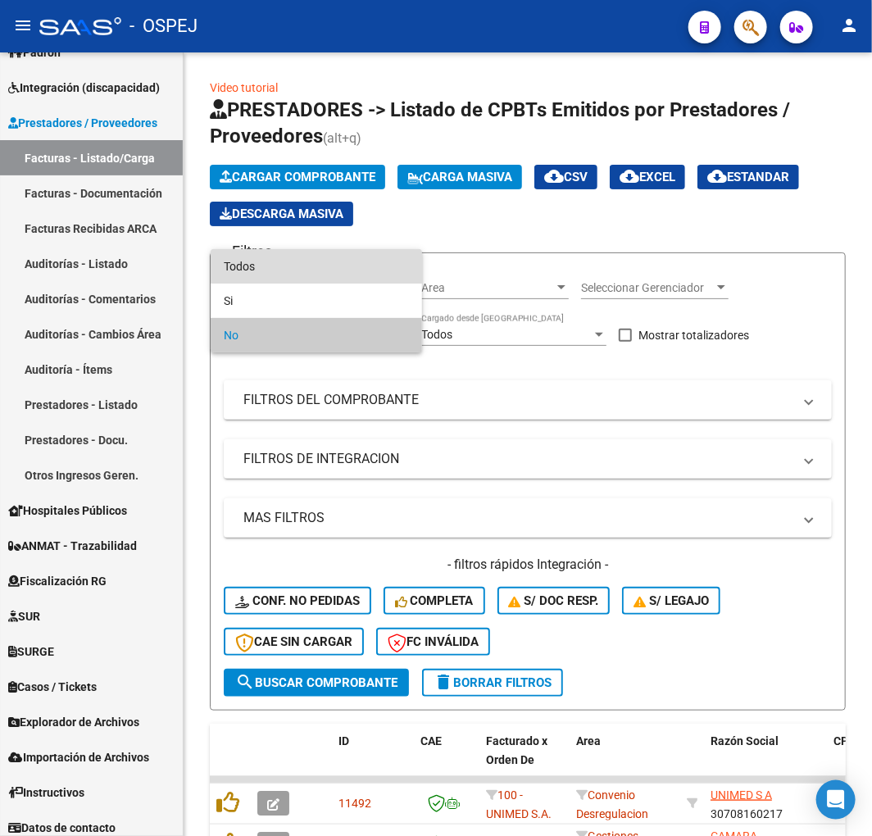
click at [298, 275] on span "Todos" at bounding box center [316, 266] width 185 height 34
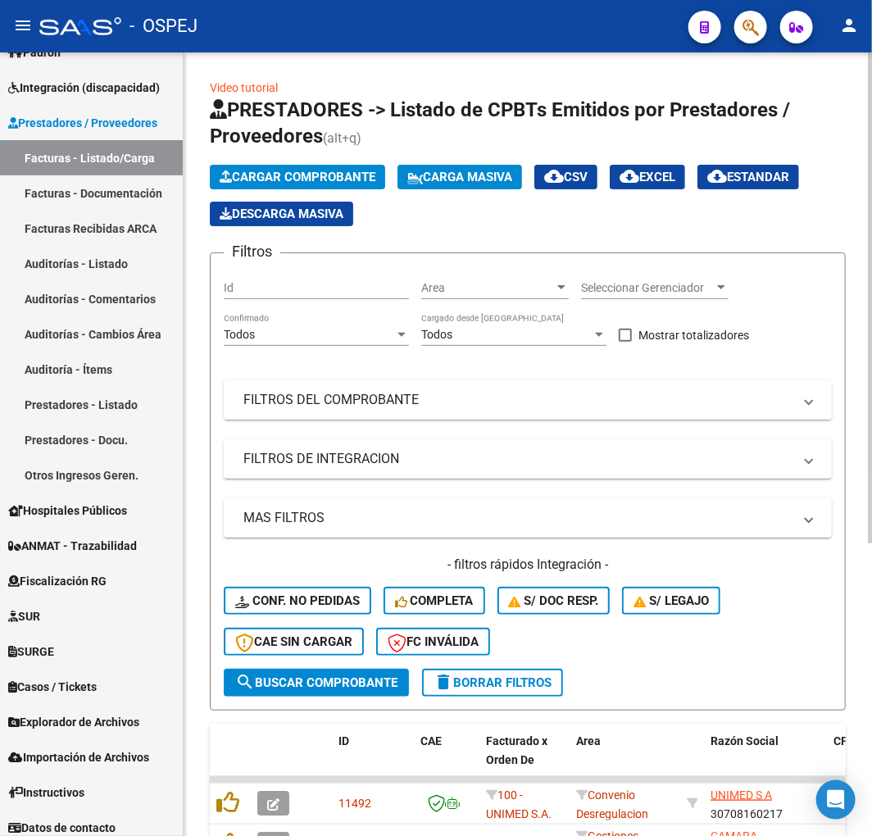
click at [384, 388] on mat-expansion-panel-header "FILTROS DEL COMPROBANTE" at bounding box center [528, 399] width 608 height 39
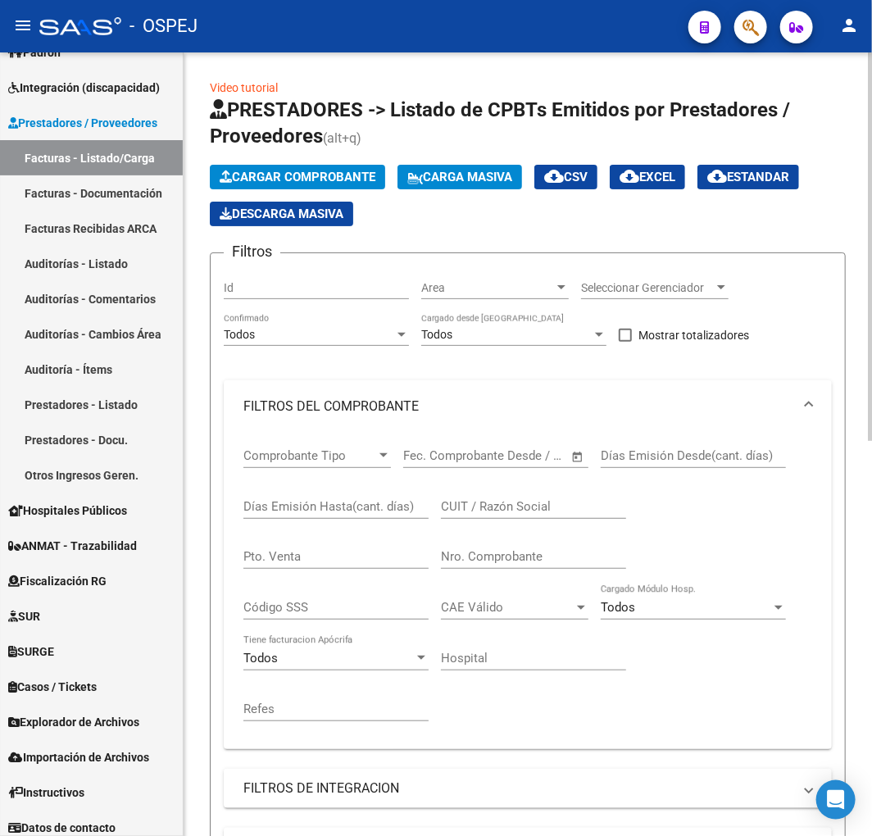
click at [527, 531] on div "CUIT / Razón Social" at bounding box center [533, 509] width 185 height 51
drag, startPoint x: 512, startPoint y: 542, endPoint x: 538, endPoint y: 560, distance: 31.2
click at [537, 560] on div "Nro. Comprobante" at bounding box center [533, 551] width 185 height 35
click at [539, 559] on input "Nro. Comprobante" at bounding box center [533, 556] width 185 height 15
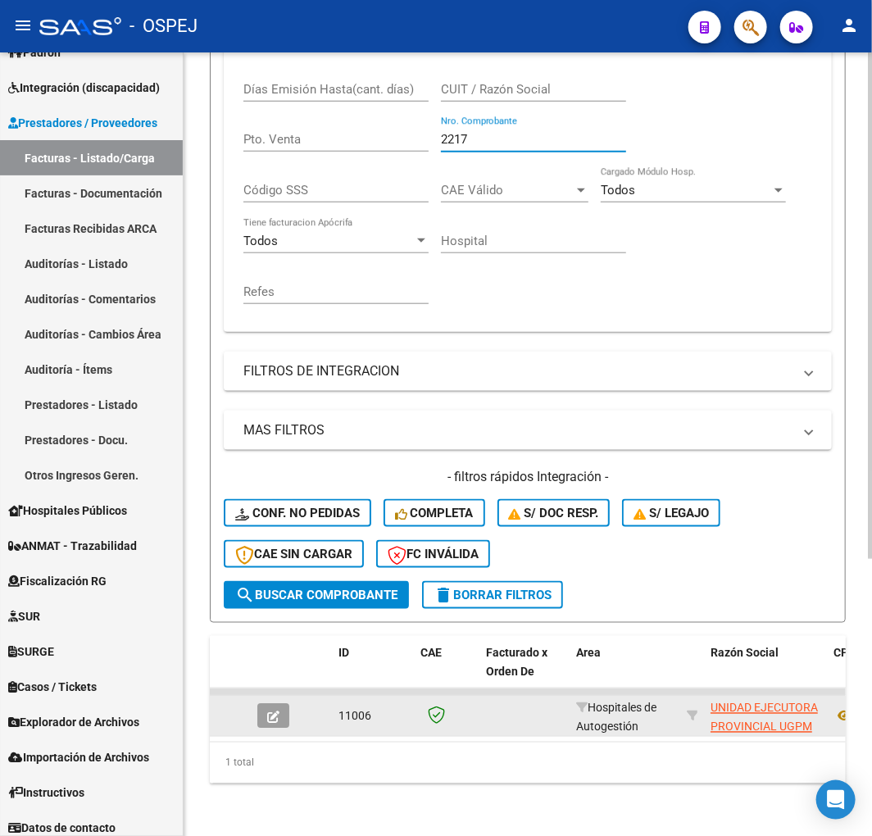
type input "2217"
click at [272, 712] on icon "button" at bounding box center [273, 718] width 12 height 12
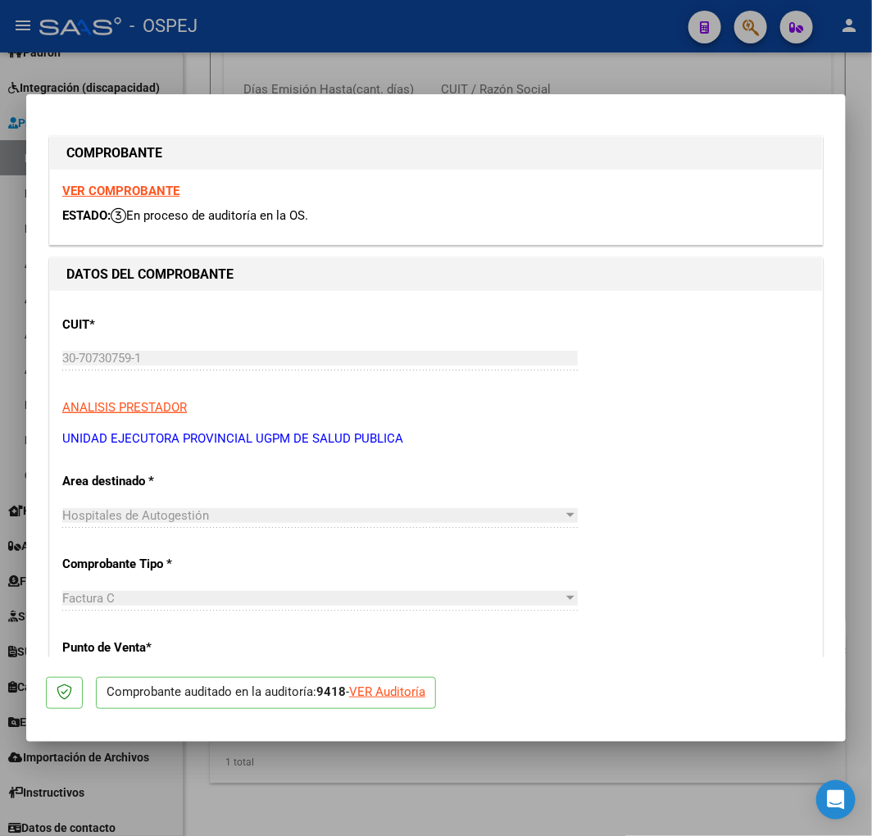
click at [400, 690] on div "VER Auditoría" at bounding box center [387, 692] width 76 height 19
type input "$ 0,00"
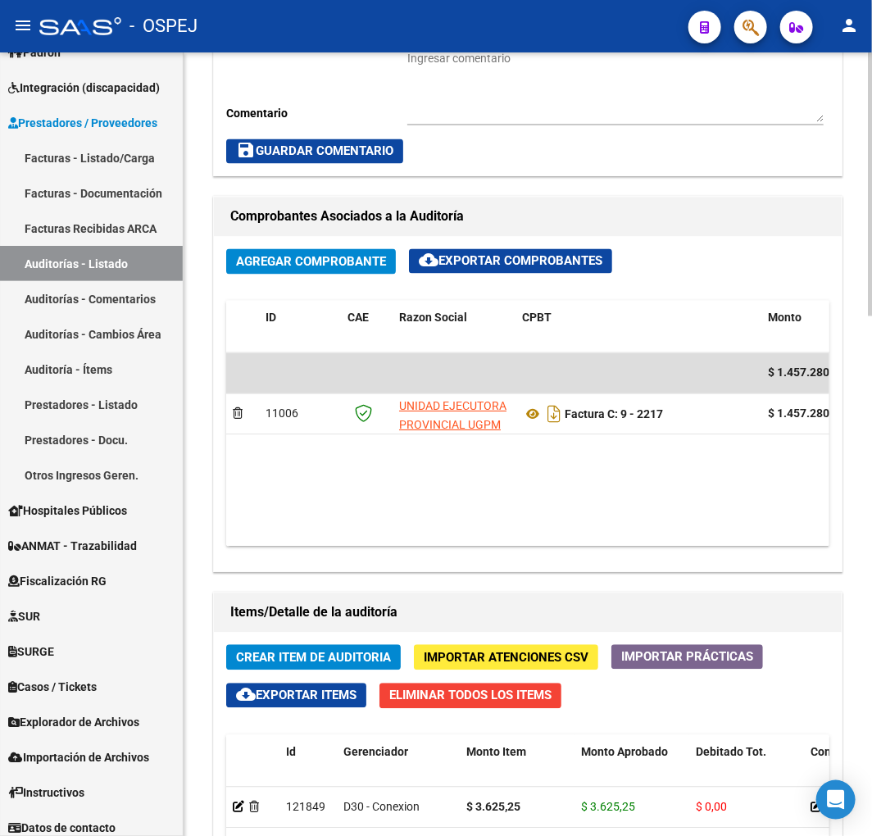
scroll to position [1184, 0]
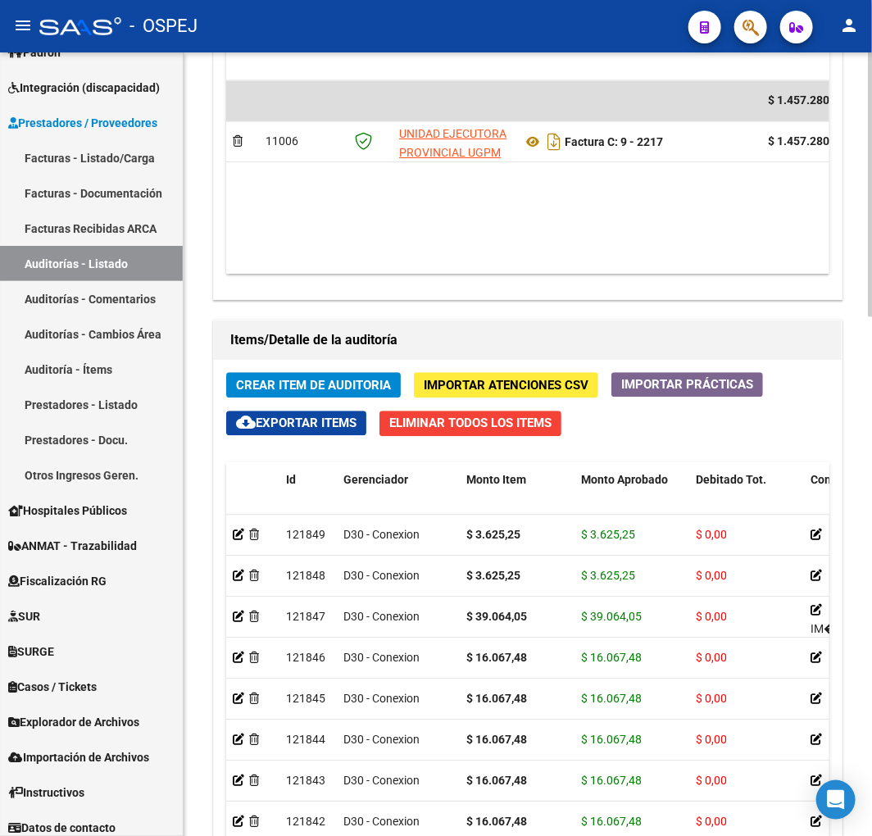
drag, startPoint x: 435, startPoint y: 253, endPoint x: 452, endPoint y: 254, distance: 16.5
click at [437, 252] on datatable-body "$ 1.457.280,69 11006 UNIDAD EJECUTORA PROVINCIAL UGPM DE SALUD PUBLICA Factura …" at bounding box center [527, 176] width 603 height 193
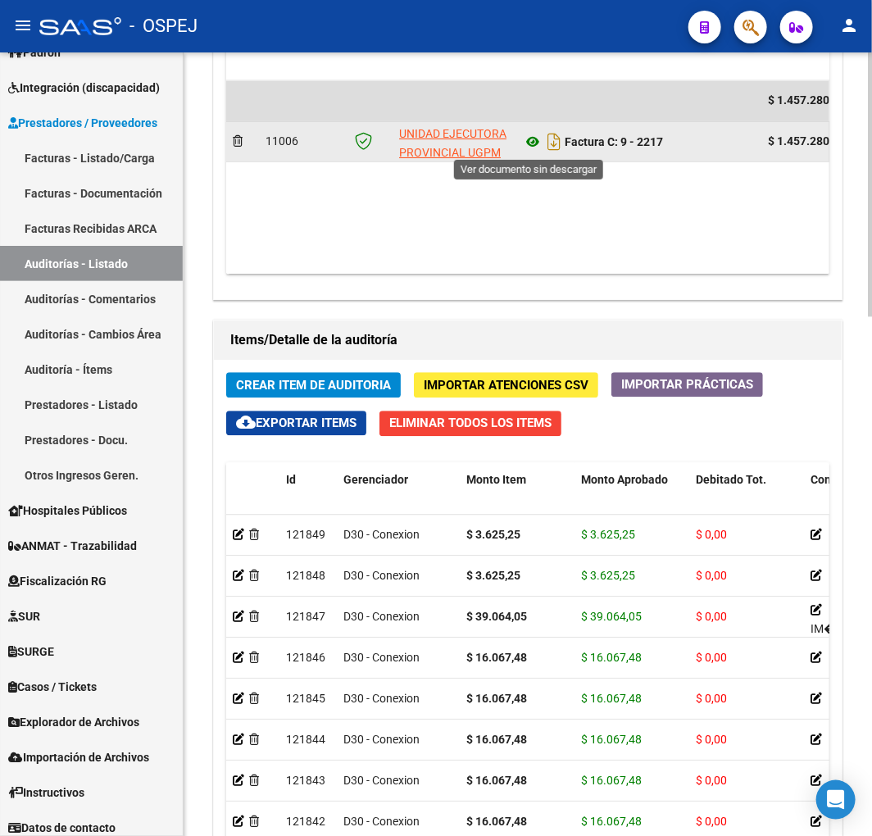
click at [528, 143] on icon at bounding box center [532, 142] width 21 height 20
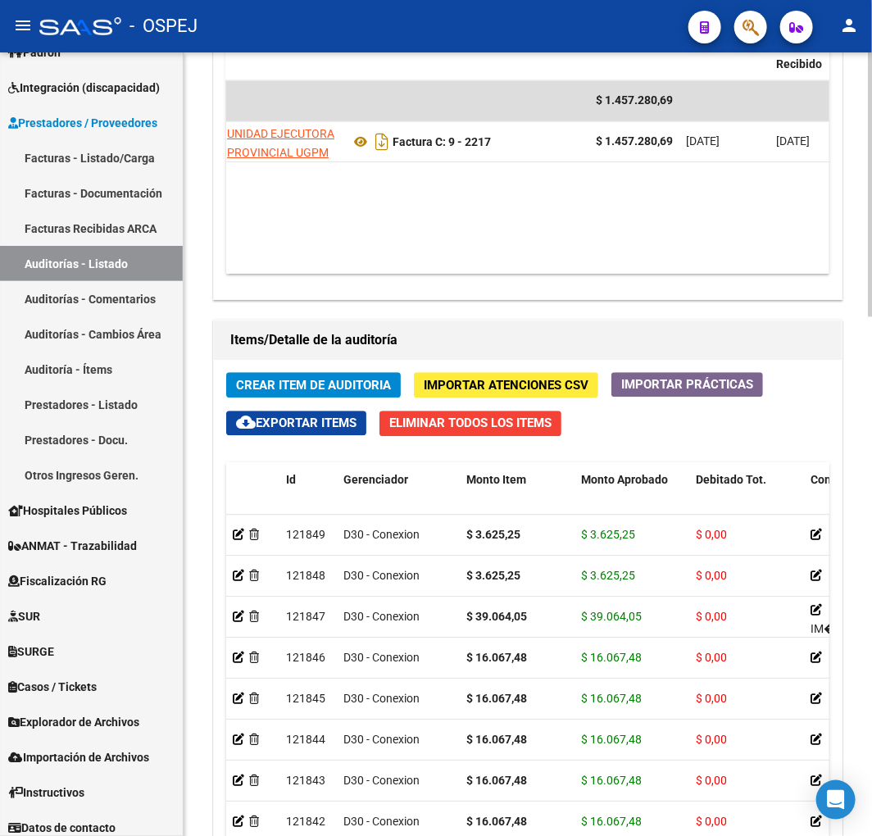
scroll to position [0, 357]
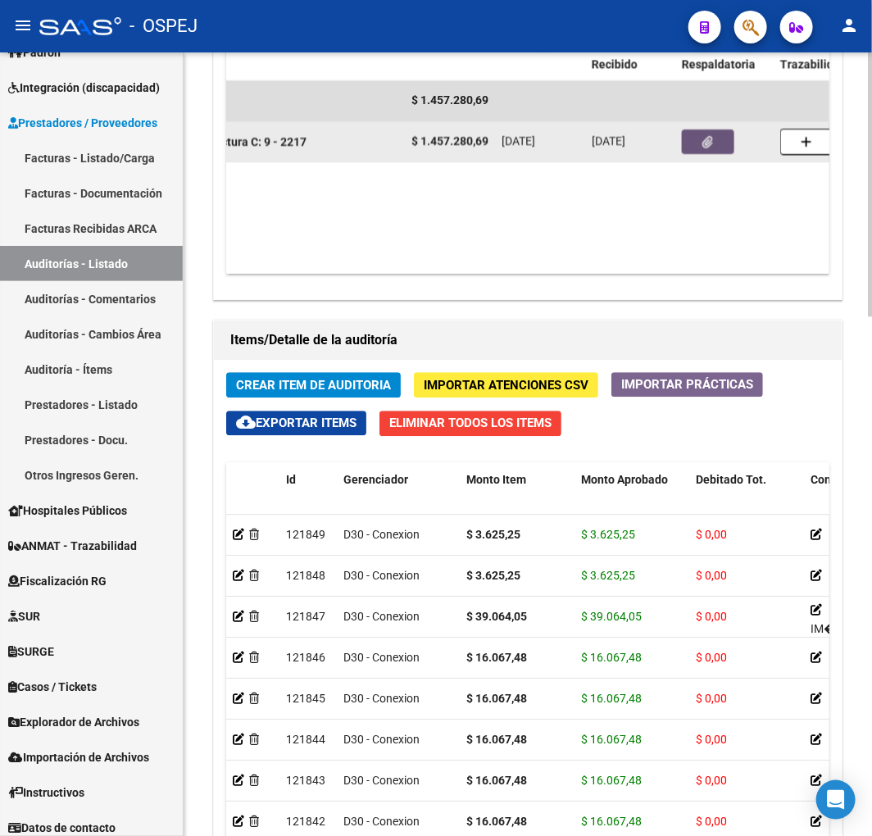
click at [716, 144] on button "button" at bounding box center [708, 142] width 52 height 25
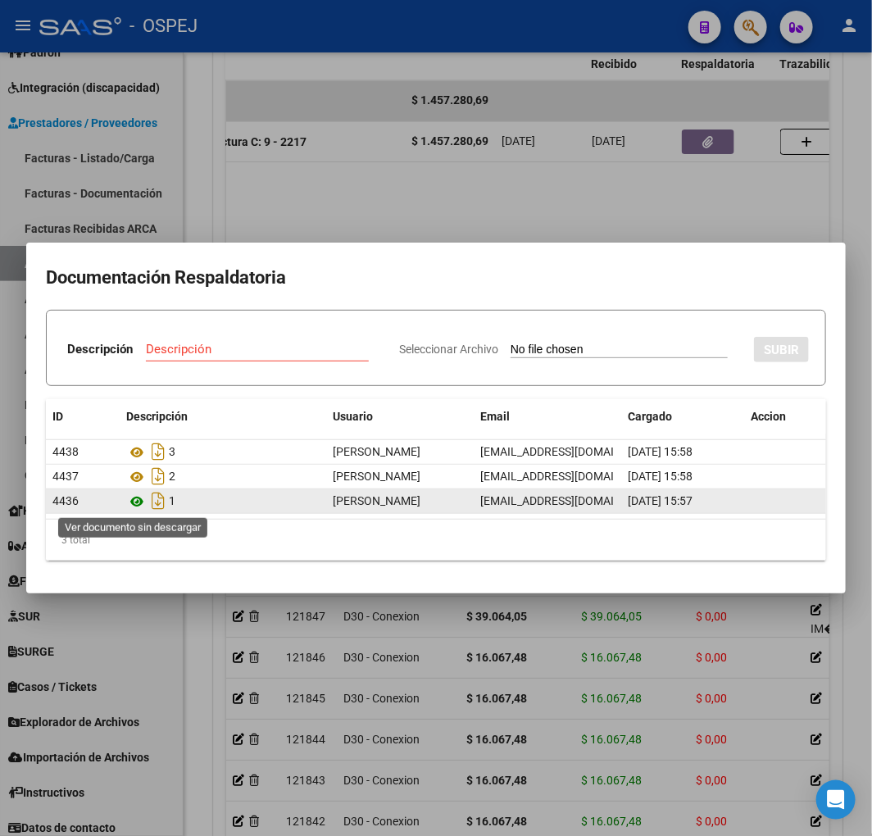
click at [141, 501] on icon at bounding box center [136, 502] width 21 height 20
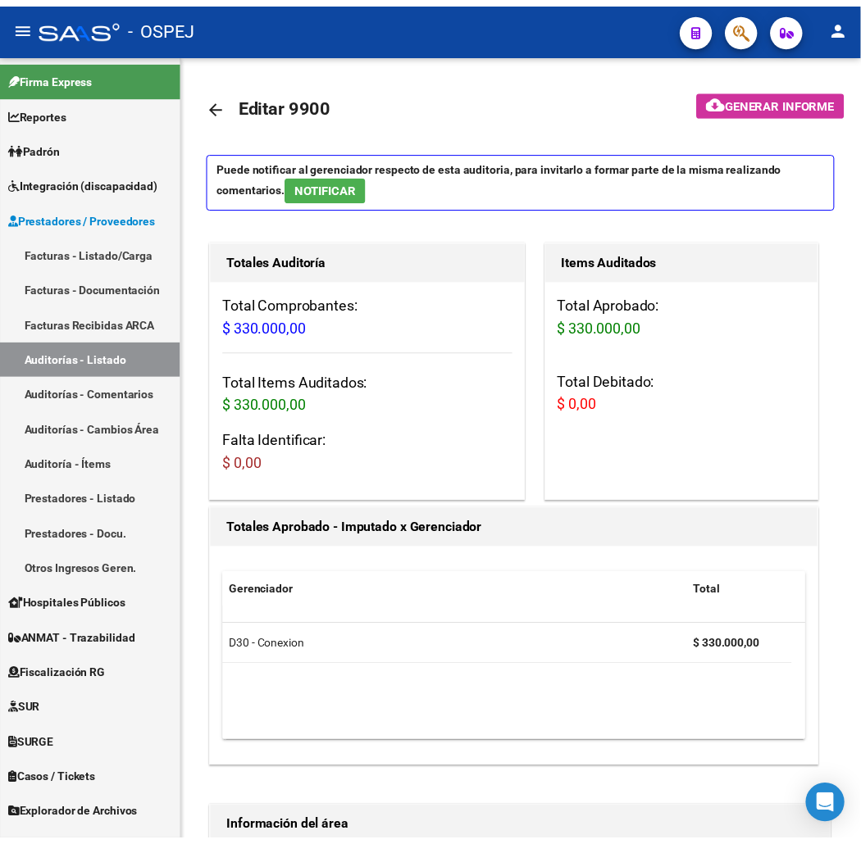
scroll to position [341, 794]
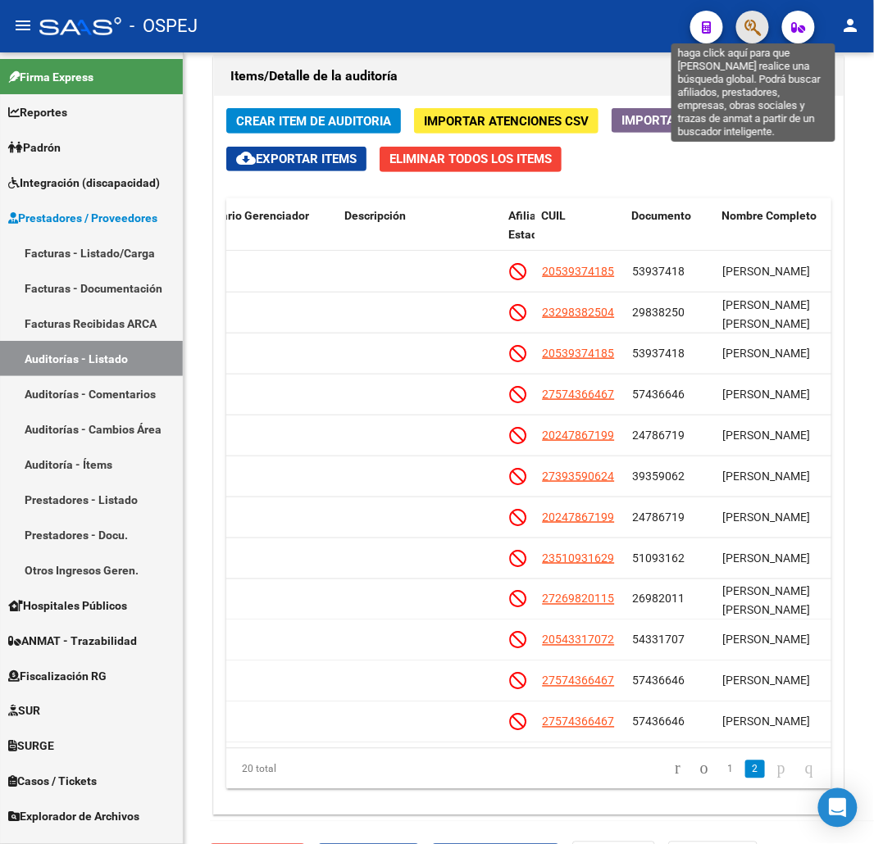
click at [746, 19] on icon "button" at bounding box center [752, 27] width 16 height 19
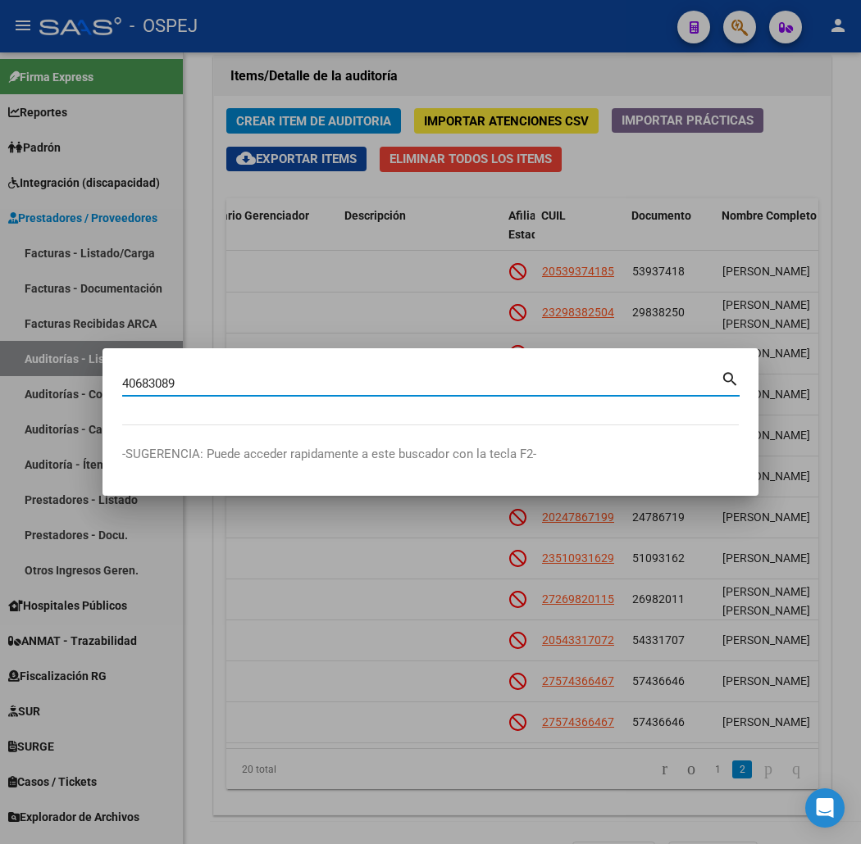
type input "40683089"
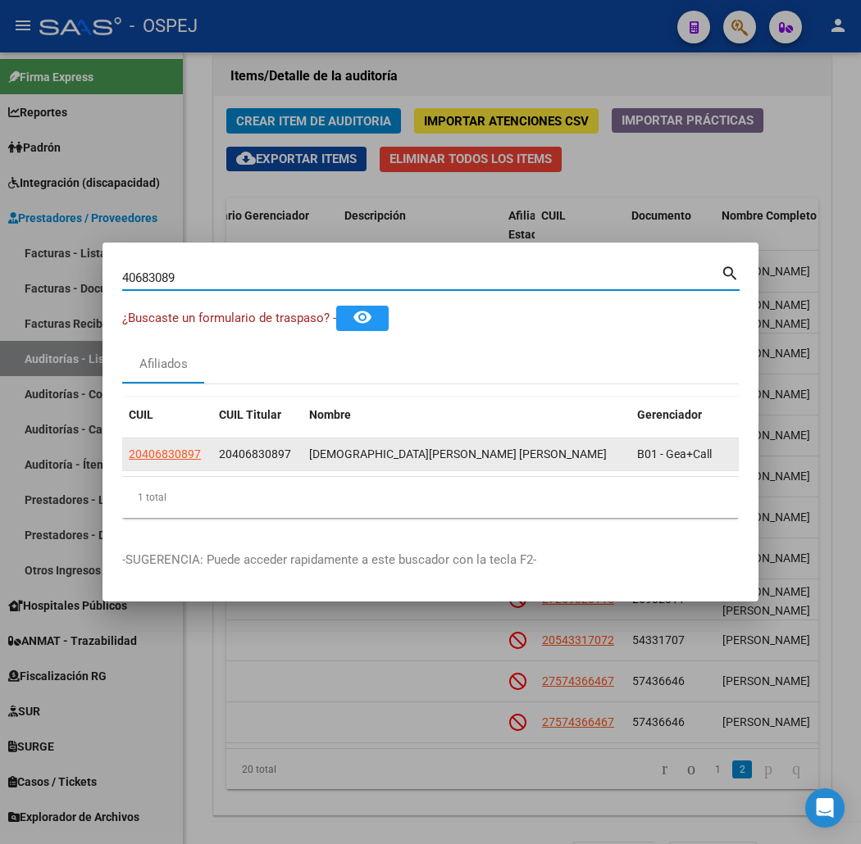
click at [129, 448] on span "20406830897" at bounding box center [165, 454] width 72 height 13
type textarea "20406830897"
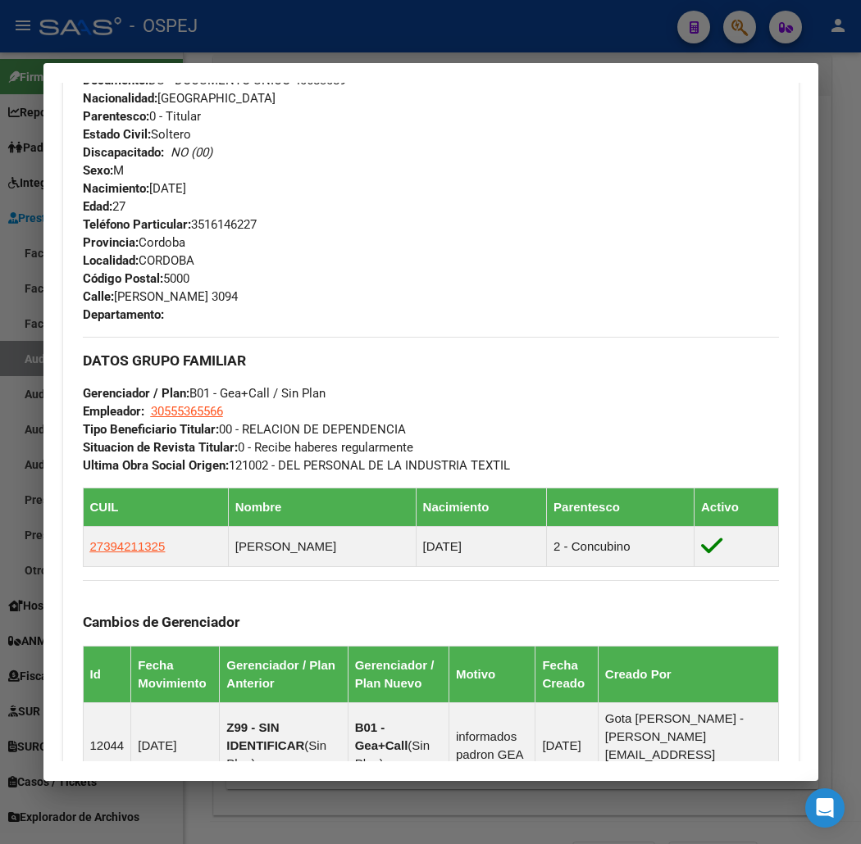
scroll to position [1027, 0]
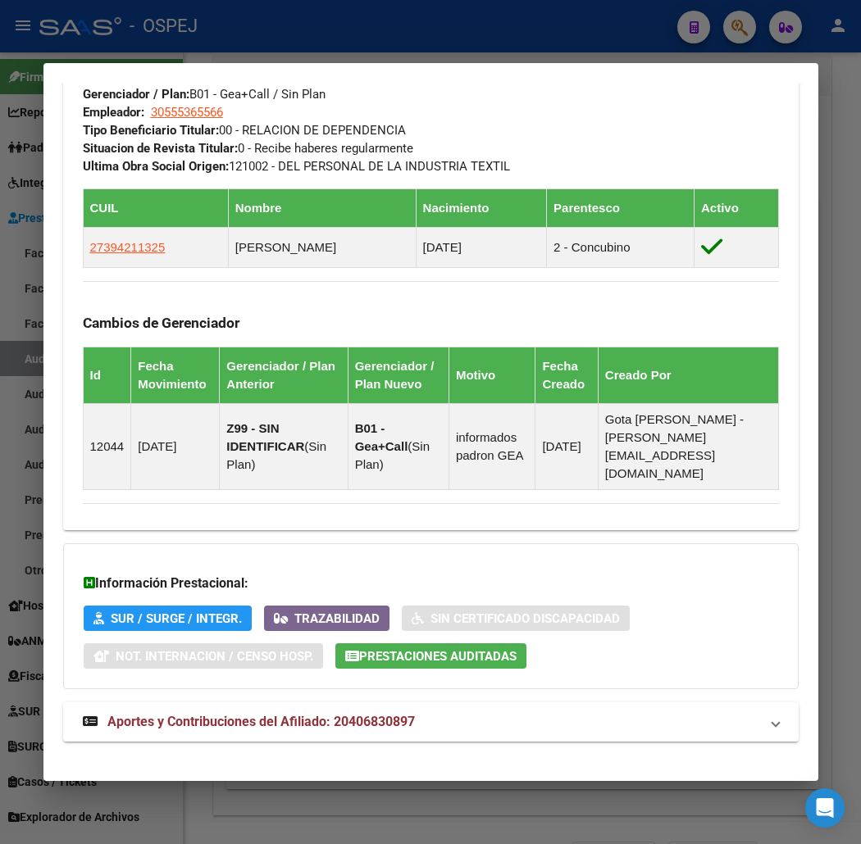
drag, startPoint x: 495, startPoint y: 740, endPoint x: 506, endPoint y: 712, distance: 29.8
click at [506, 712] on mat-panel-title "Aportes y Contribuciones del Afiliado: 20406830897" at bounding box center [421, 722] width 676 height 20
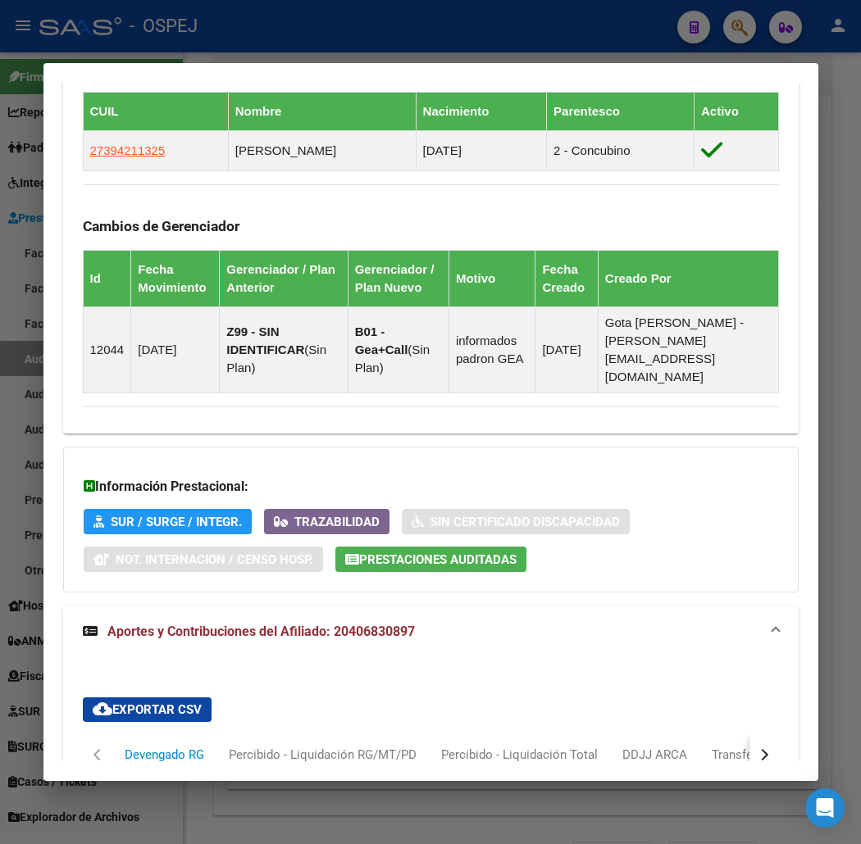
scroll to position [1761, 0]
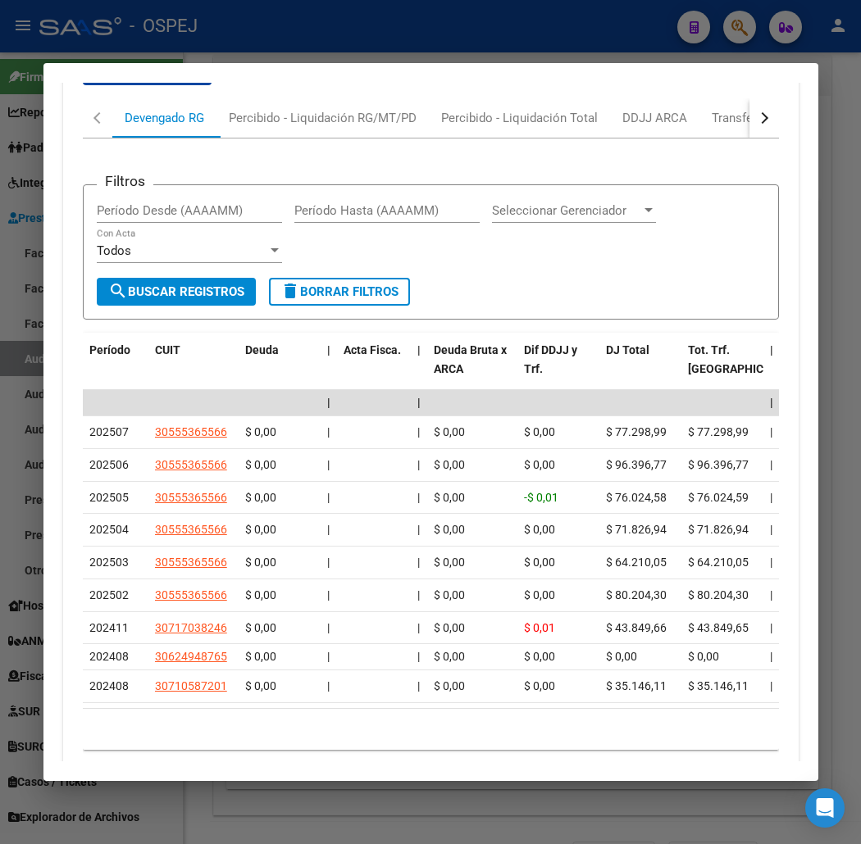
drag, startPoint x: 314, startPoint y: 736, endPoint x: 426, endPoint y: 225, distance: 523.8
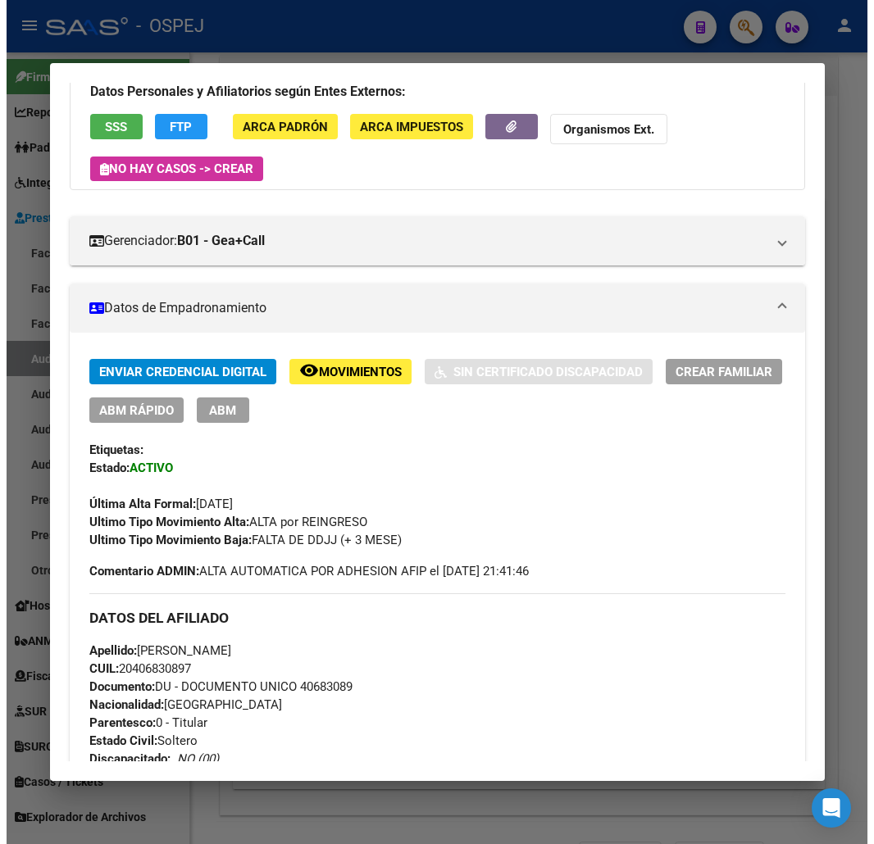
scroll to position [0, 0]
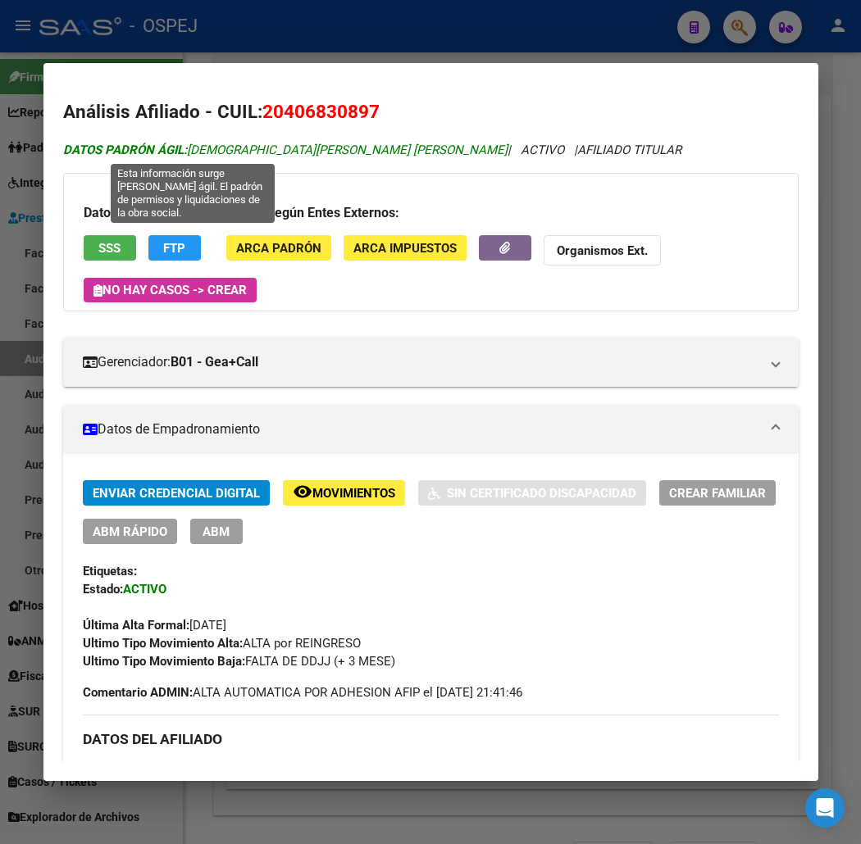
click at [214, 157] on span "DATOS PADRÓN ÁGIL: MONJE JODAR KEVIN ALEXIS" at bounding box center [285, 150] width 444 height 15
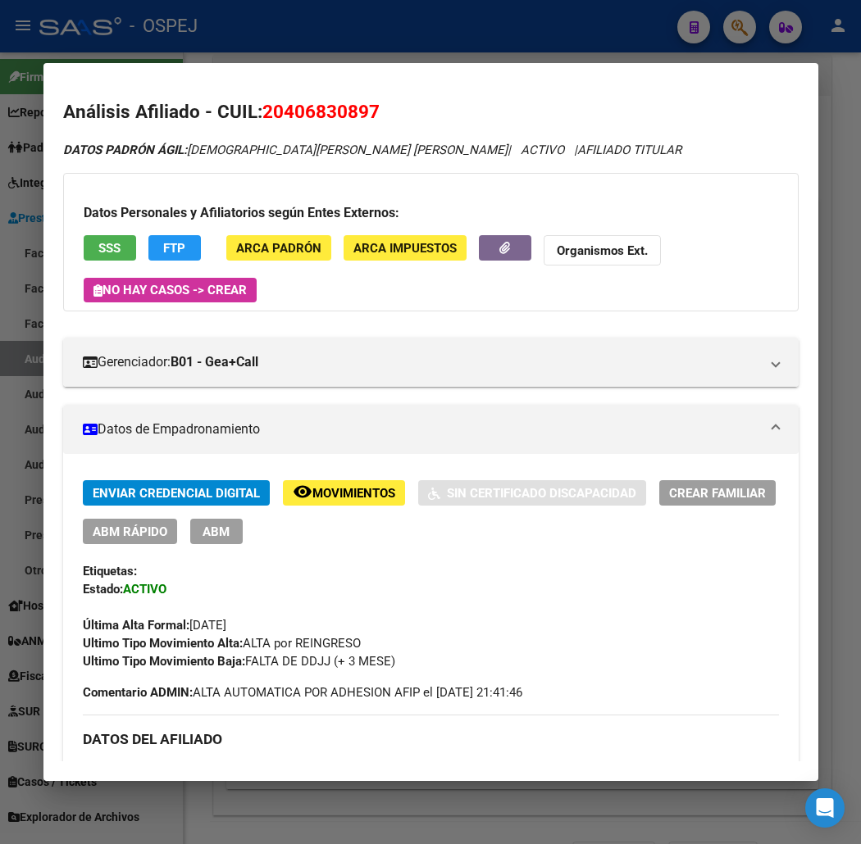
click at [288, 35] on div at bounding box center [430, 422] width 861 height 844
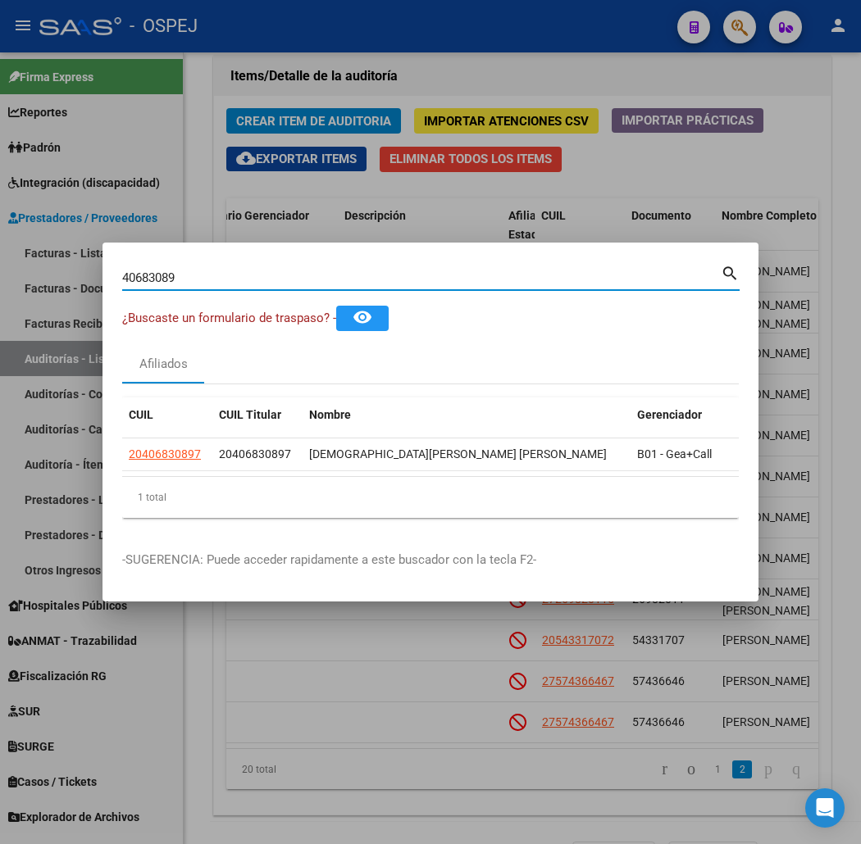
click at [234, 271] on input "40683089" at bounding box center [421, 278] width 599 height 15
click at [538, 108] on div at bounding box center [430, 422] width 861 height 844
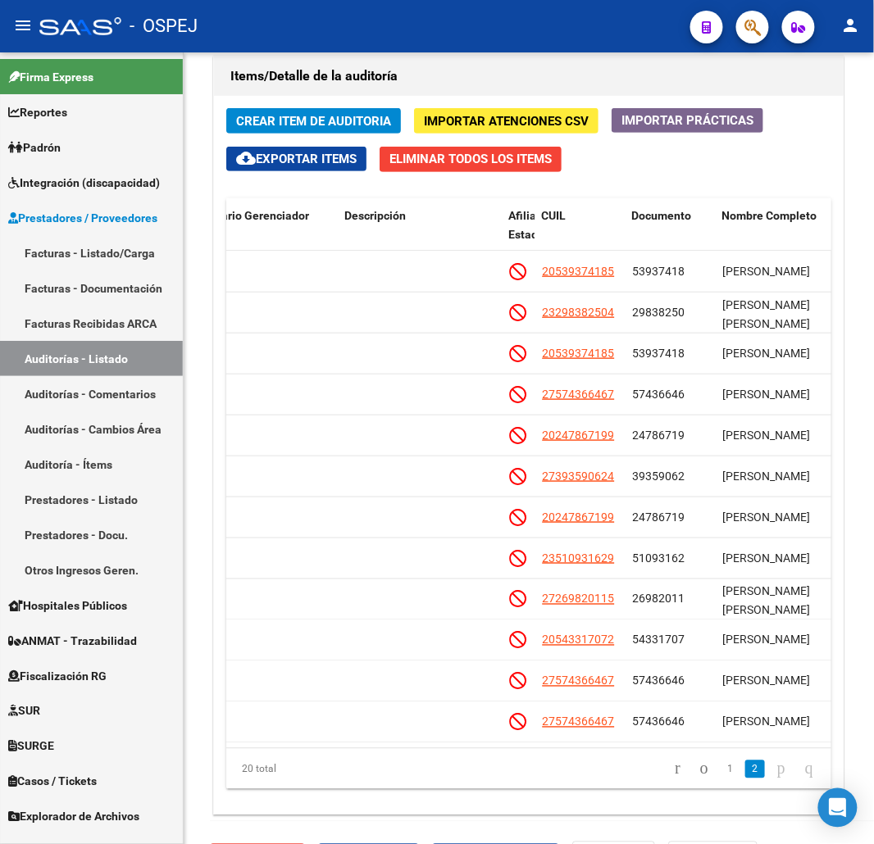
click at [51, 20] on div at bounding box center [80, 26] width 82 height 18
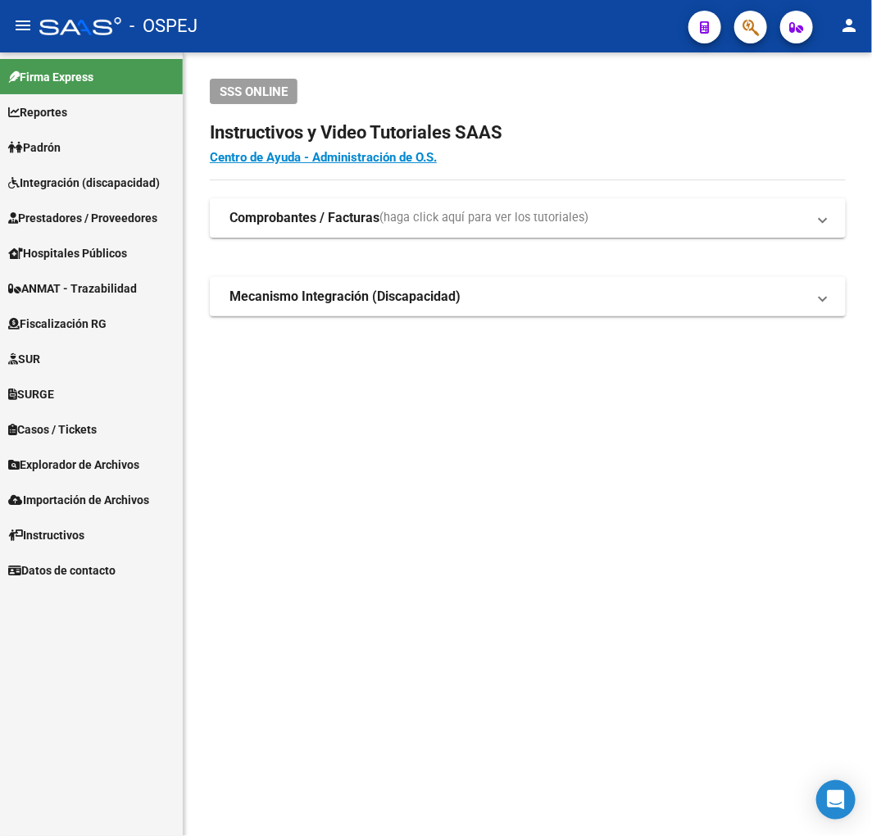
click at [760, 23] on button "button" at bounding box center [751, 27] width 33 height 33
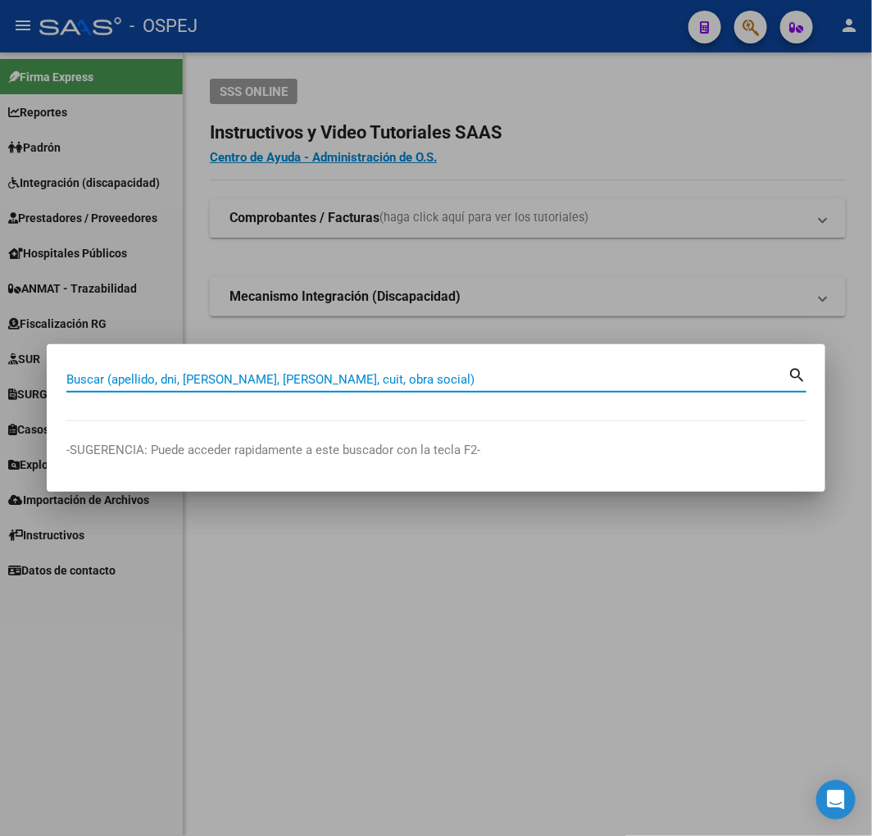
click at [356, 380] on input "Buscar (apellido, dni, [PERSON_NAME], [PERSON_NAME], cuit, obra social)" at bounding box center [427, 379] width 722 height 15
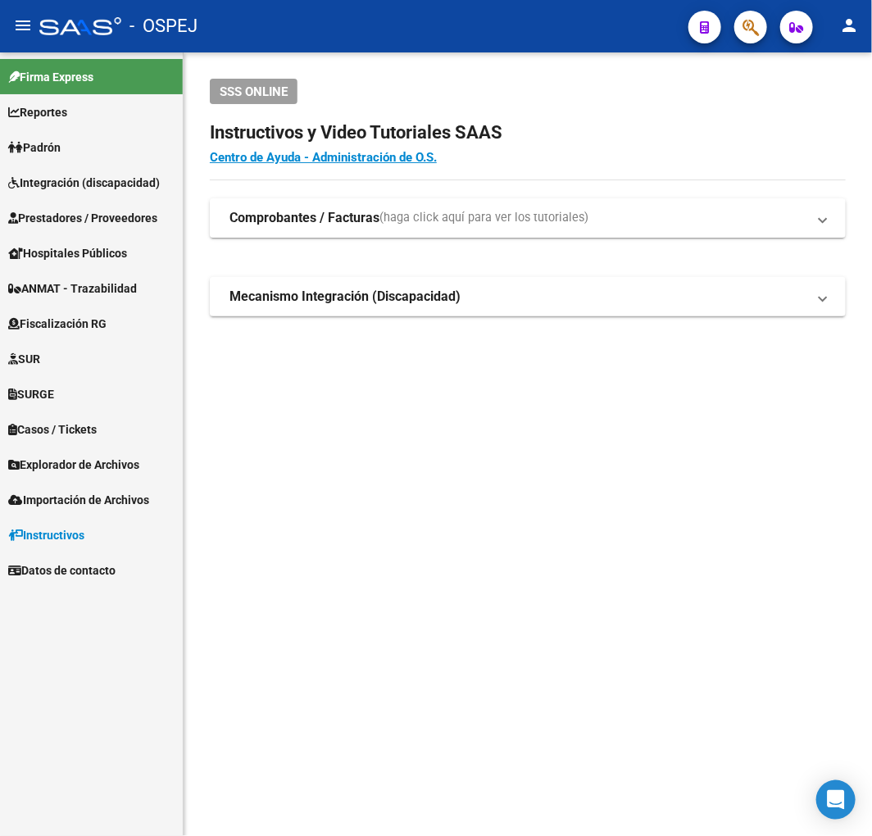
click at [768, 10] on mat-toolbar "menu - OSPEJ person" at bounding box center [436, 26] width 872 height 52
click at [758, 12] on span "button" at bounding box center [751, 28] width 16 height 34
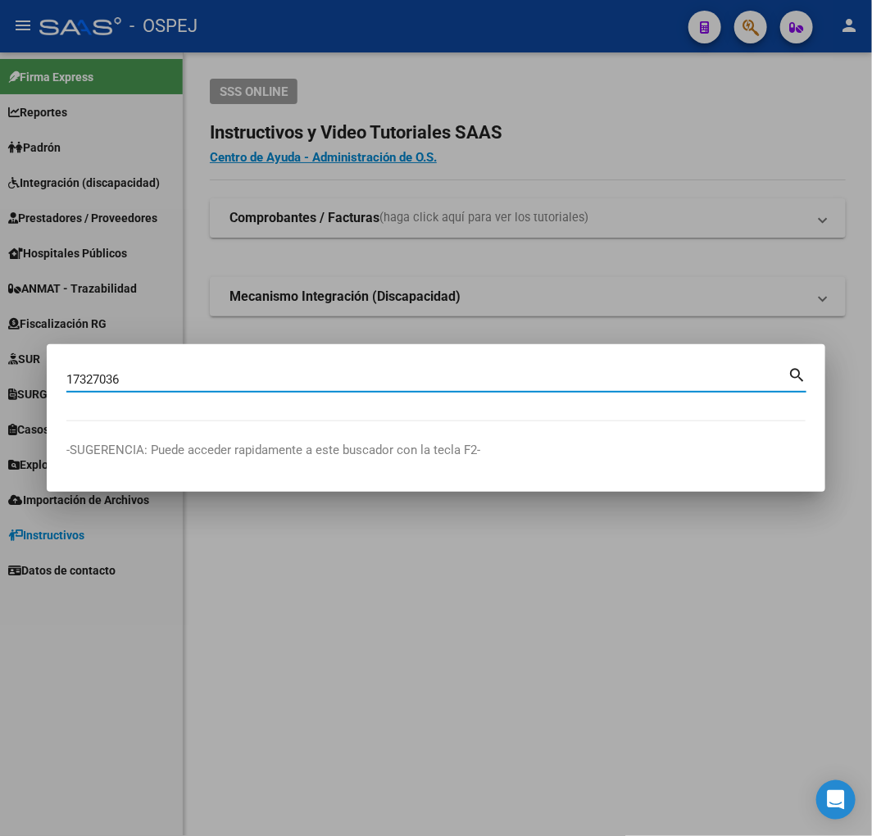
type input "17327036"
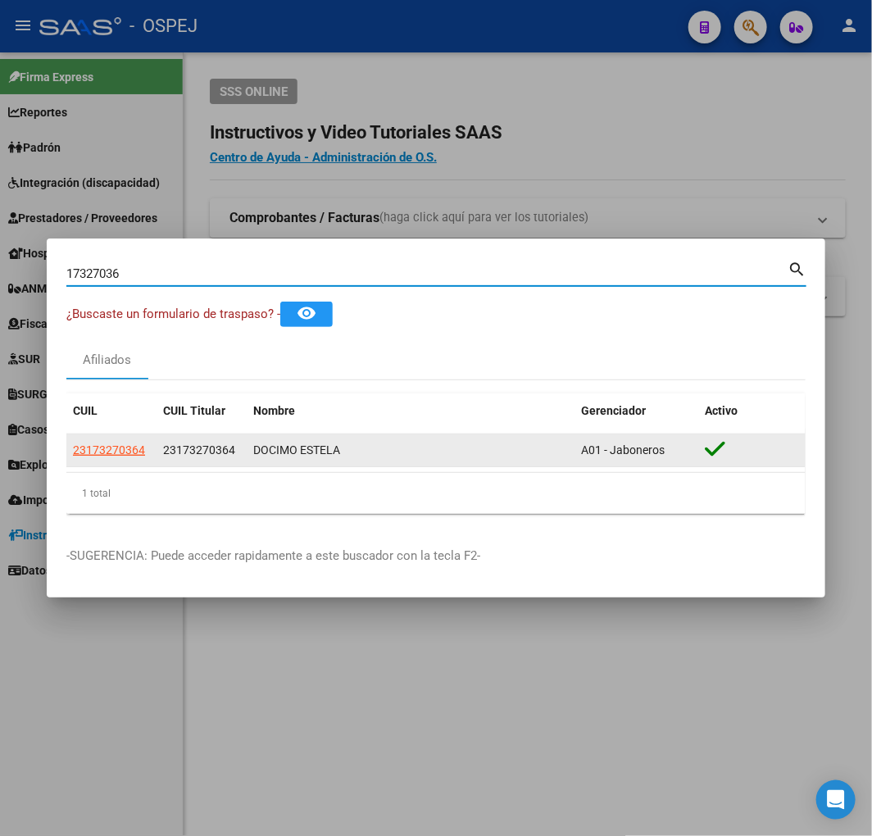
click at [127, 445] on span "23173270364" at bounding box center [109, 450] width 72 height 13
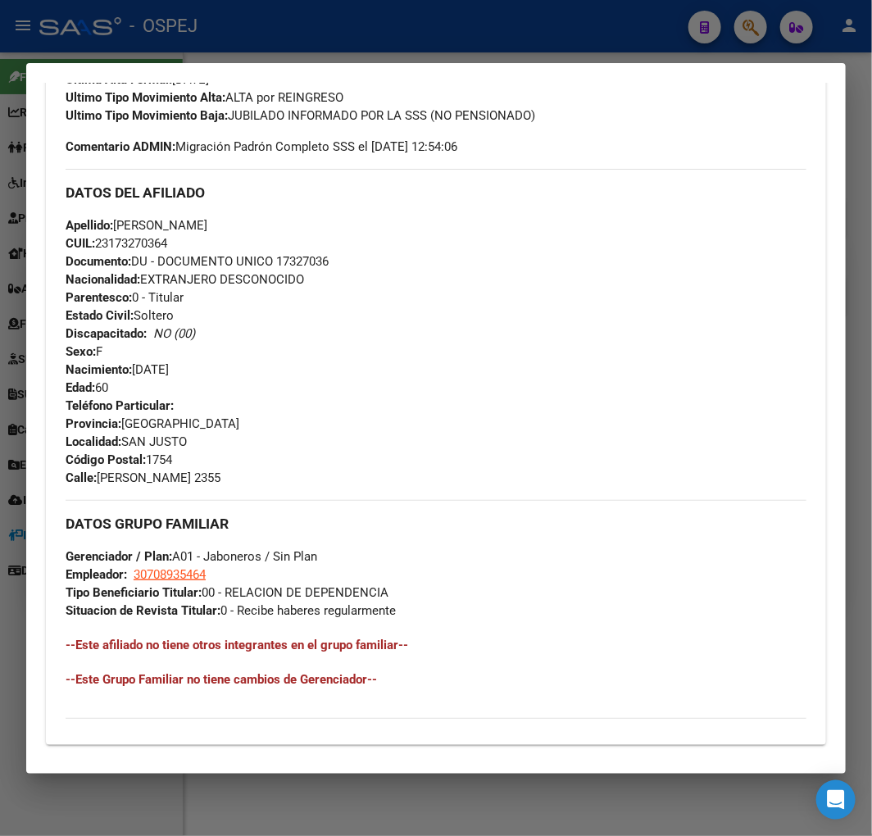
scroll to position [785, 0]
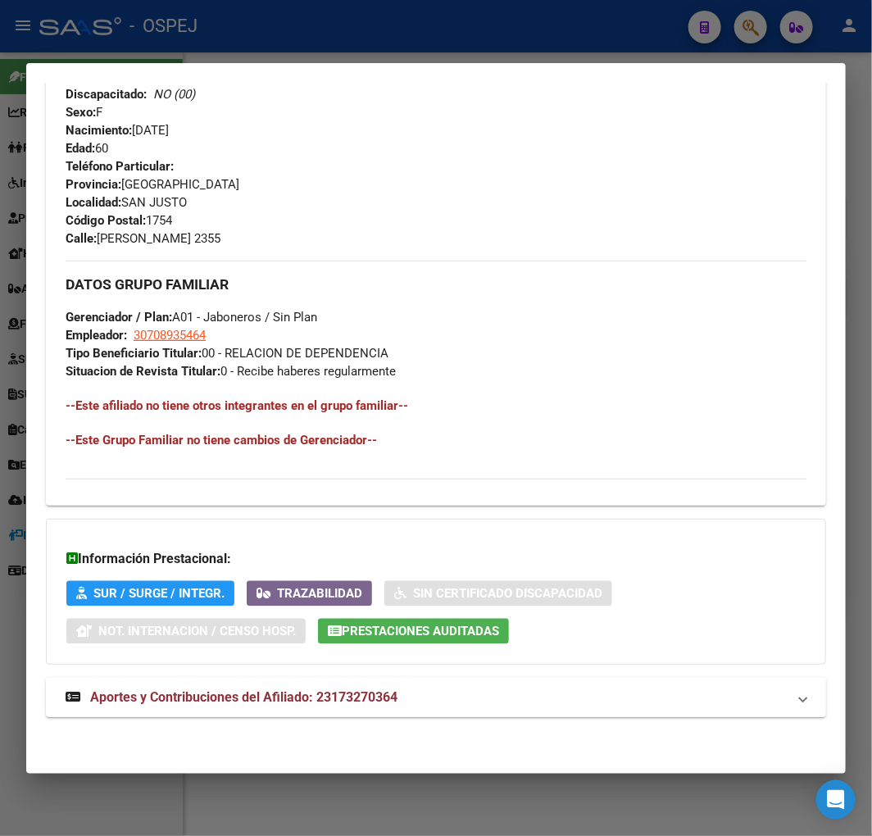
click at [348, 712] on mat-expansion-panel-header "Aportes y Contribuciones del Afiliado: 23173270364" at bounding box center [436, 697] width 781 height 39
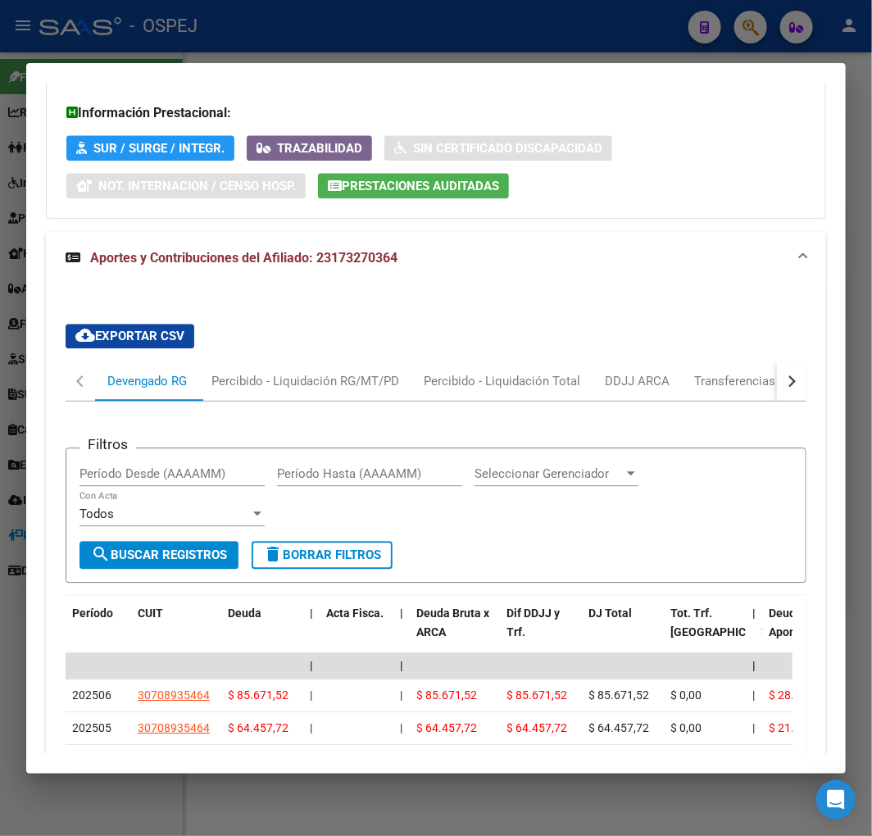
scroll to position [1596, 0]
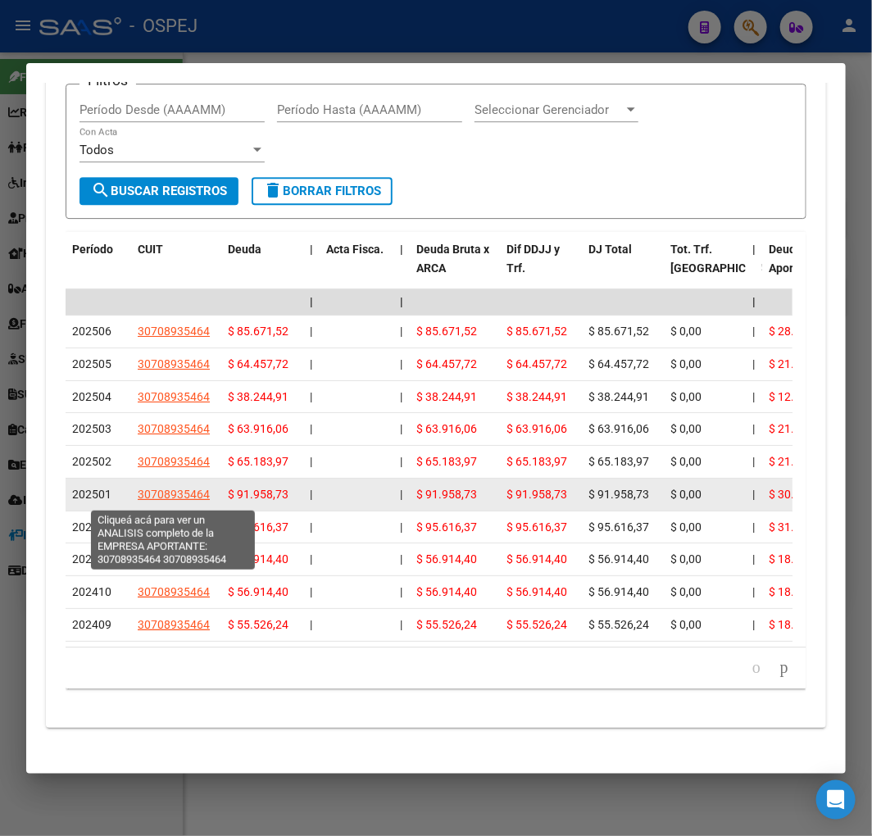
click at [185, 492] on span "30708935464" at bounding box center [174, 494] width 72 height 13
type textarea "30708935464"
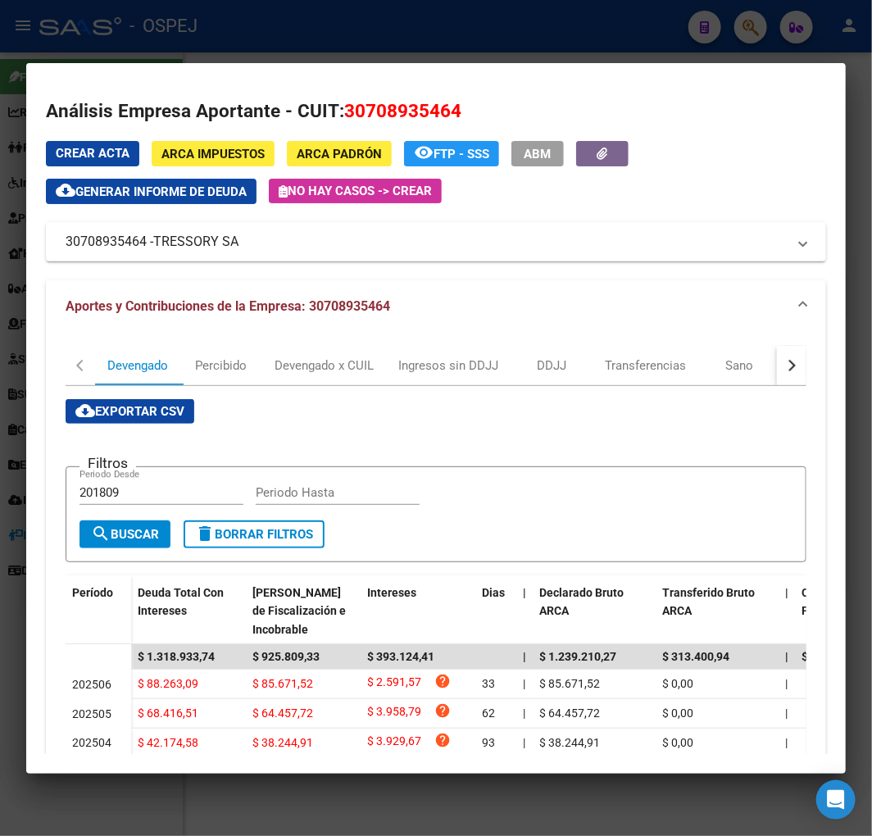
click at [365, 25] on div at bounding box center [436, 418] width 872 height 836
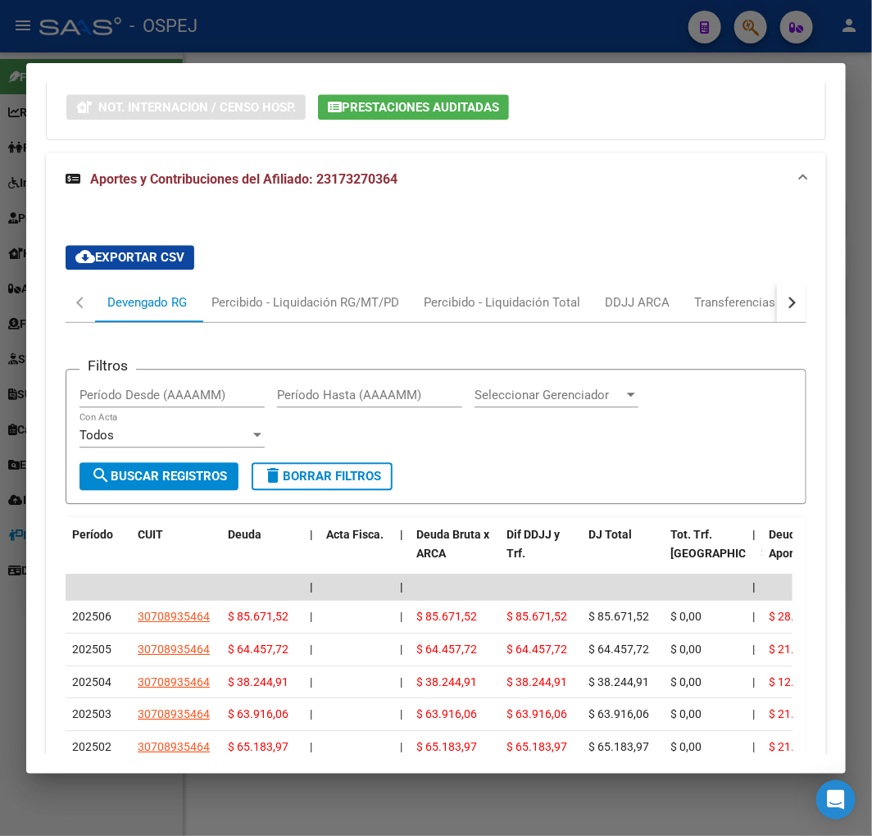
scroll to position [0, 0]
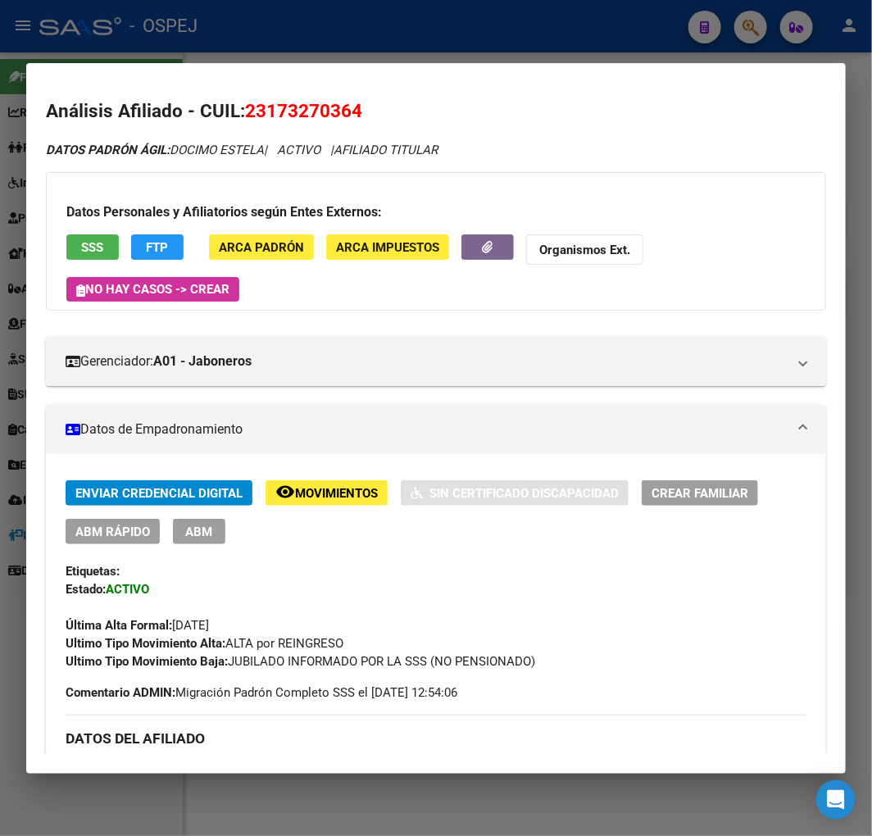
click at [312, 116] on span "23173270364" at bounding box center [303, 110] width 117 height 21
copy span "23173270364"
click at [584, 249] on strong "Organismos Ext." at bounding box center [584, 250] width 91 height 15
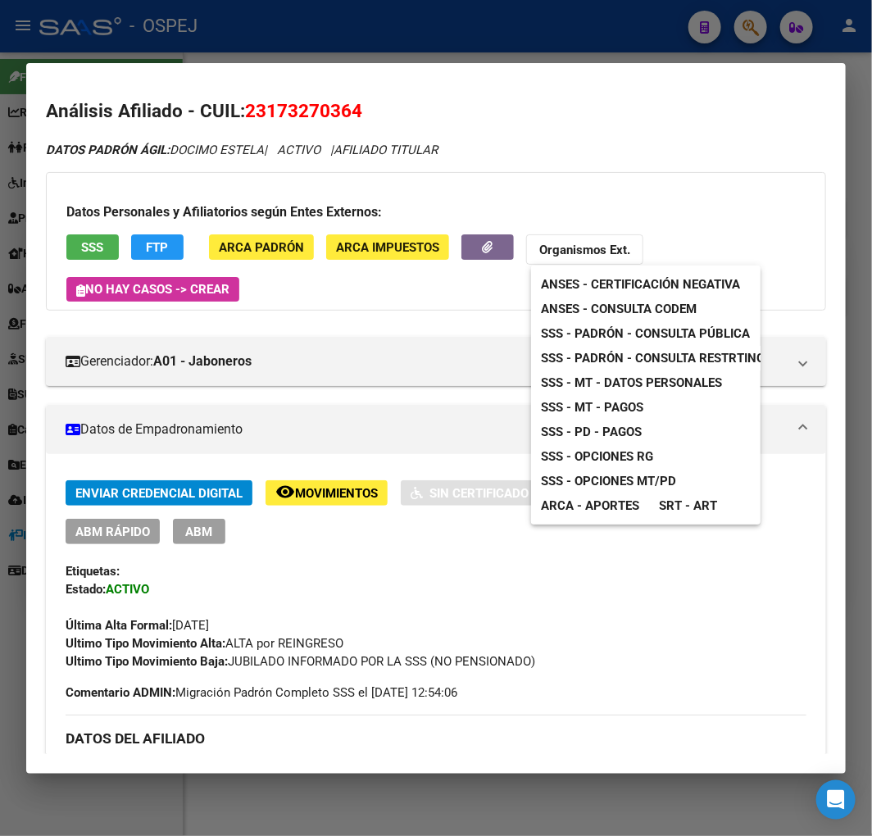
click at [369, 136] on div at bounding box center [436, 418] width 872 height 836
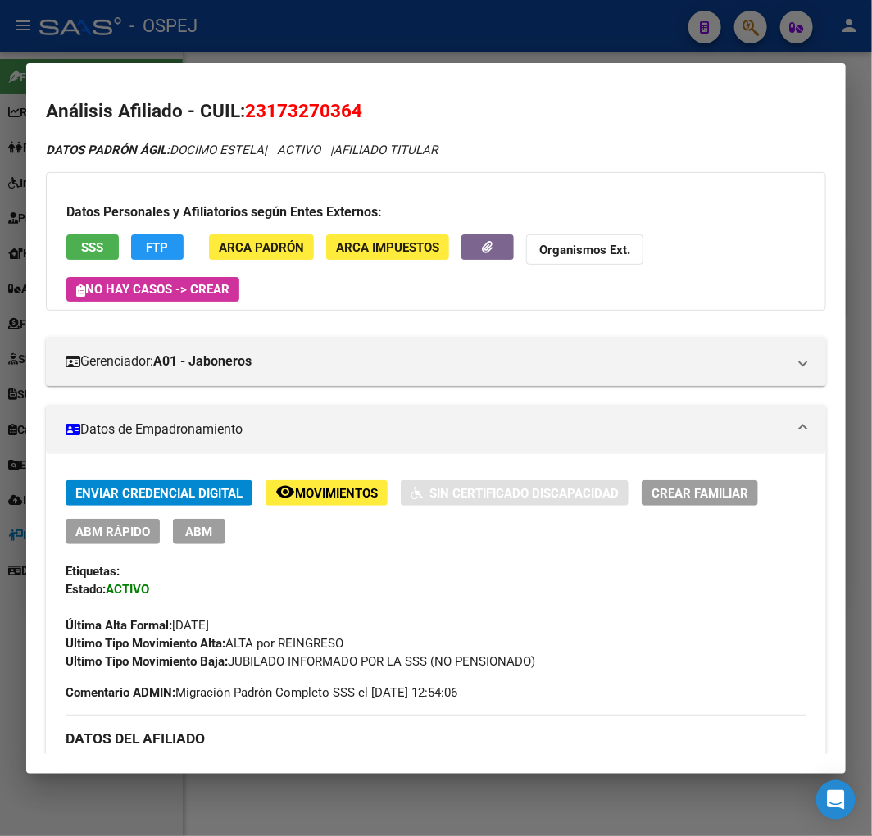
click at [296, 107] on span "23173270364" at bounding box center [303, 110] width 117 height 21
copy span "23173270364"
click at [479, 257] on button "button" at bounding box center [488, 246] width 52 height 25
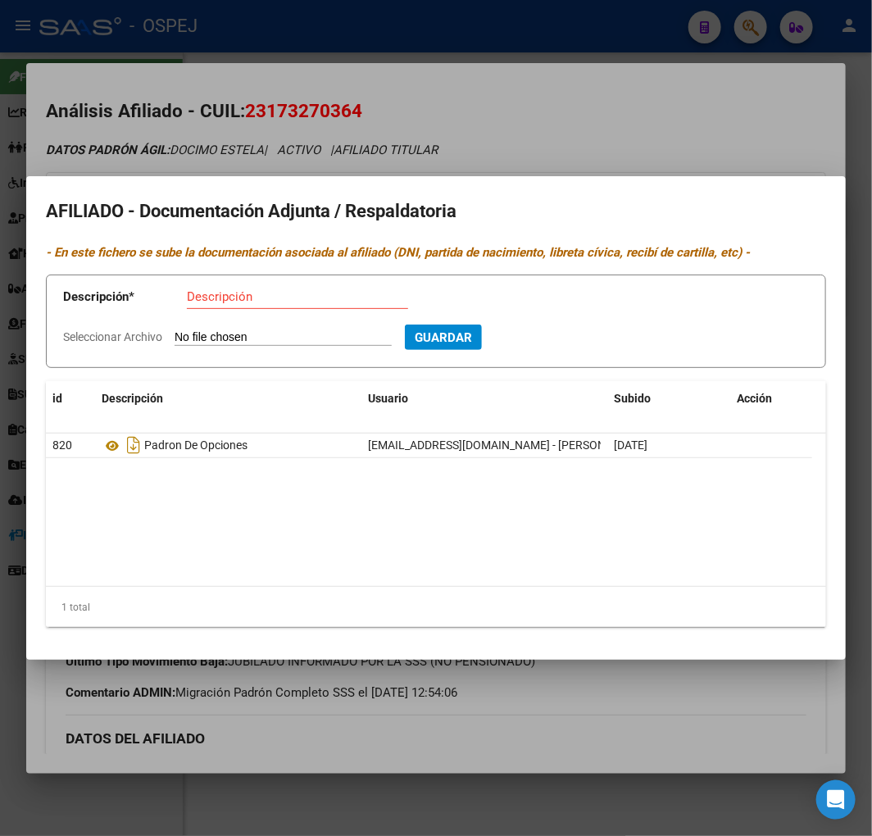
click at [444, 130] on div at bounding box center [436, 418] width 872 height 836
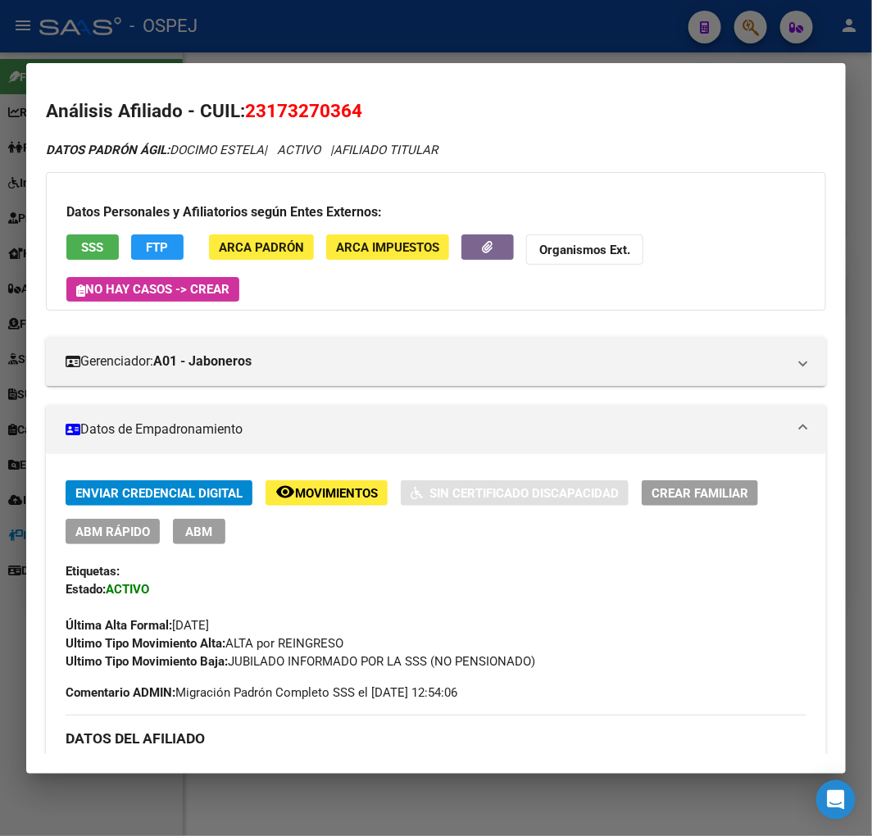
click at [199, 63] on mat-dialog-container "Análisis Afiliado - CUIL: 23173270364 DATOS PADRÓN ÁGIL: DOCIMO ESTELA | ACTIVO…" at bounding box center [436, 418] width 820 height 711
